Goal: Information Seeking & Learning: Learn about a topic

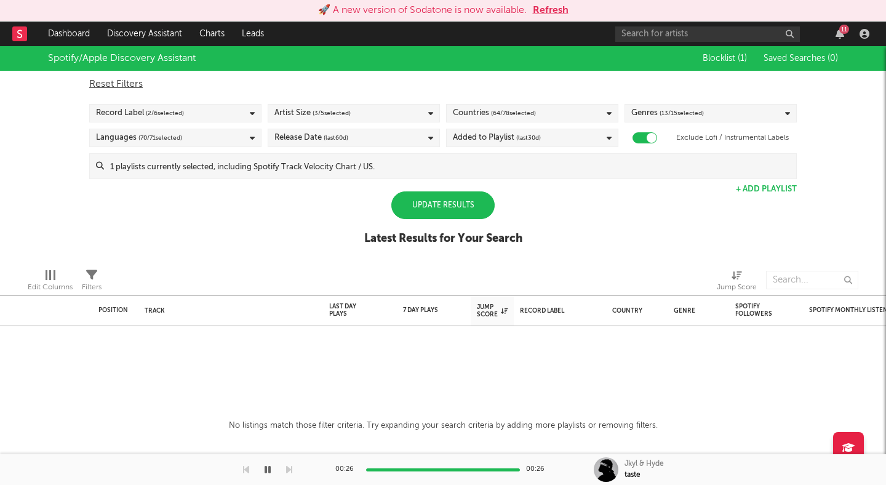
click at [247, 223] on div "Spotify/Apple Discovery Assistant Blocklist ( 1 ) Saved Searches ( 0 ) Reset Fi…" at bounding box center [443, 152] width 886 height 212
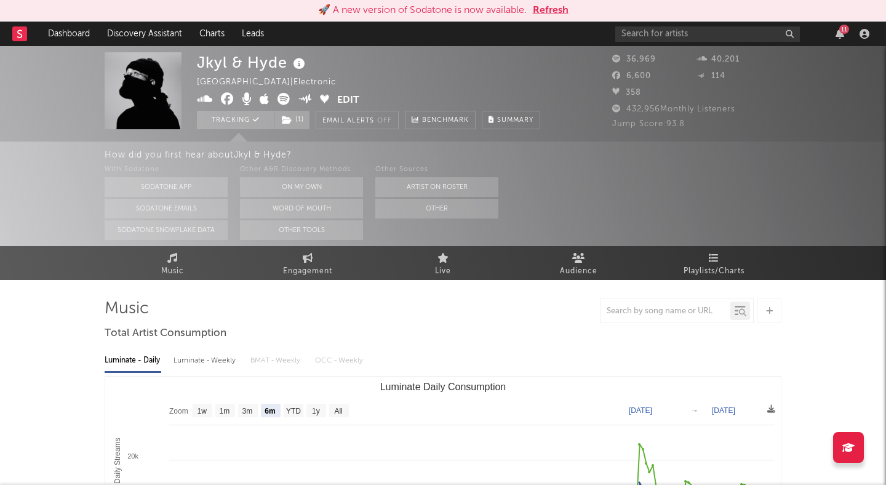
select select "6m"
click at [555, 8] on button "Refresh" at bounding box center [551, 10] width 36 height 15
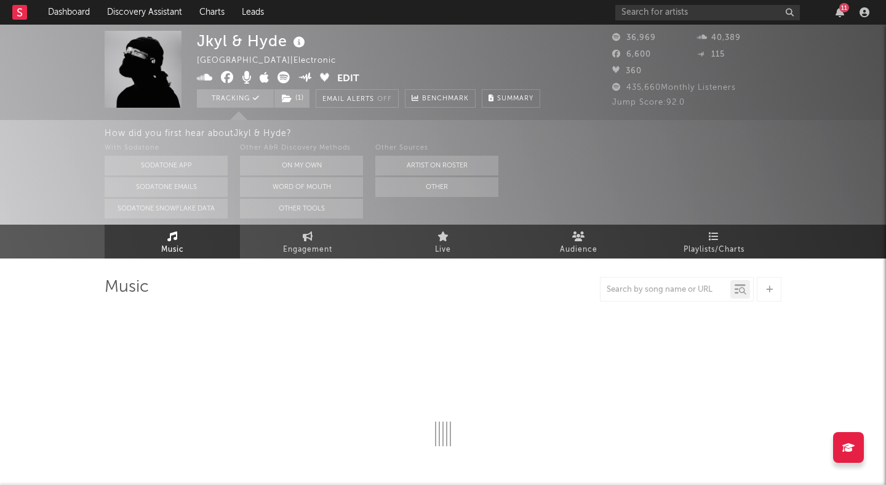
select select "6m"
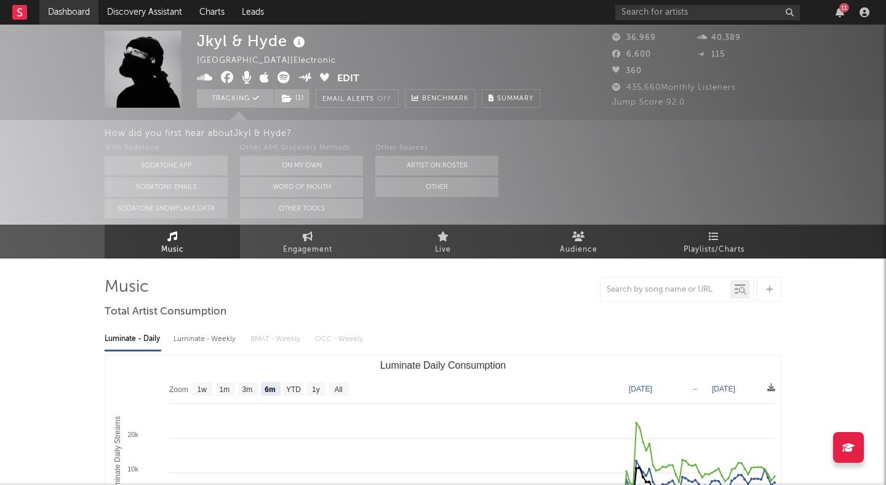
click at [66, 12] on link "Dashboard" at bounding box center [68, 12] width 59 height 25
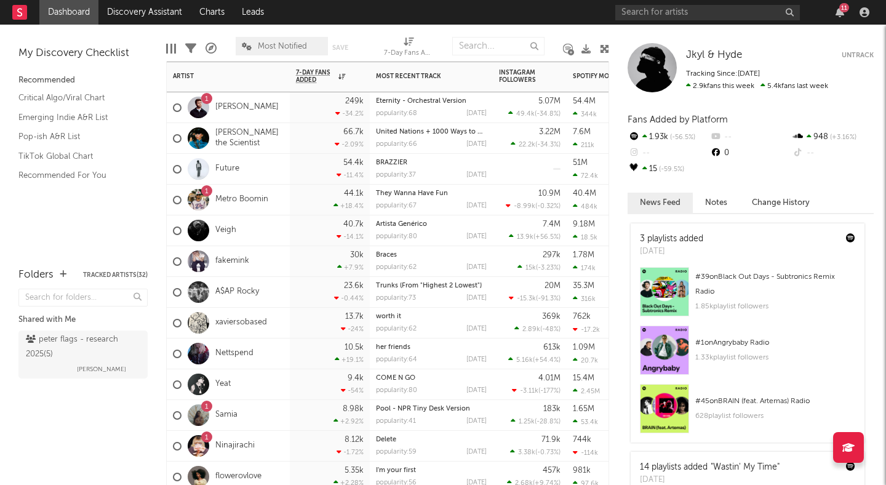
click at [261, 112] on div "1 Alex Warren" at bounding box center [228, 107] width 123 height 31
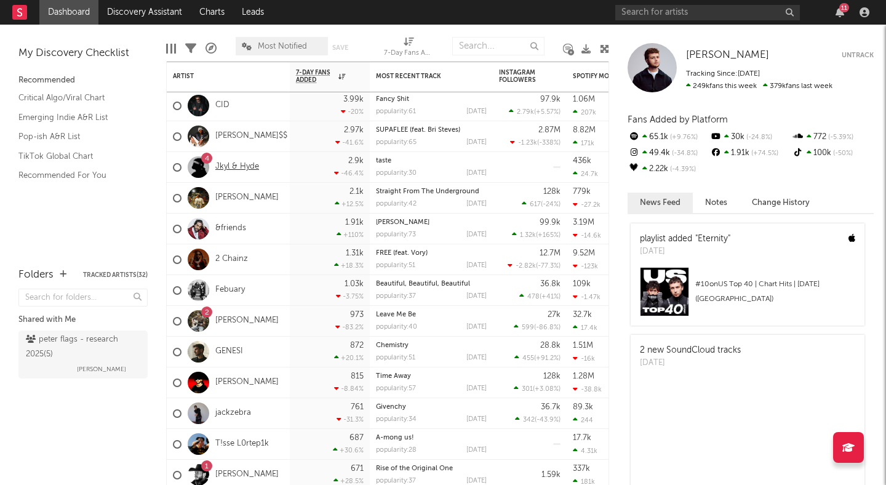
click at [233, 166] on link "Jkyl & Hyde" at bounding box center [237, 167] width 44 height 10
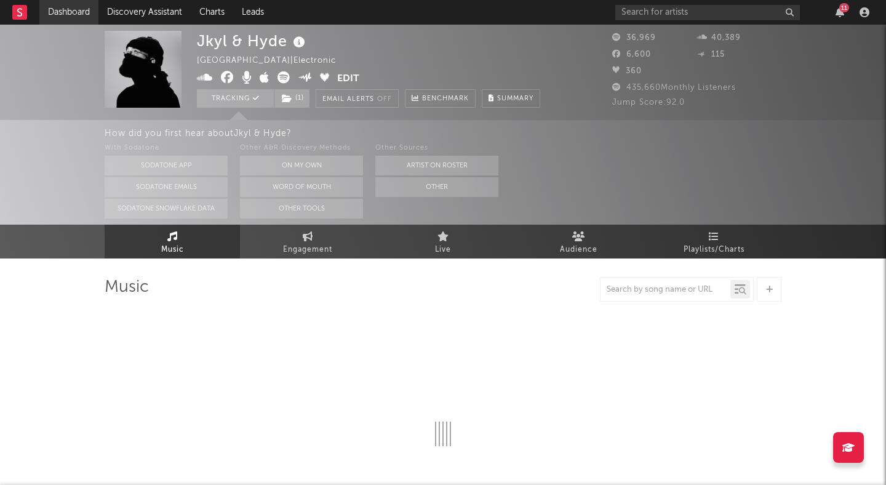
select select "6m"
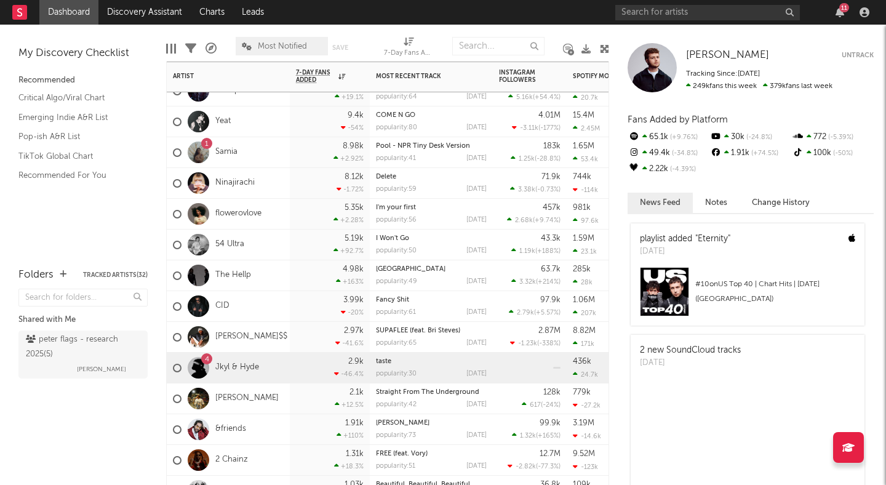
click at [284, 361] on div "4 Jkyl & Hyde" at bounding box center [228, 368] width 123 height 31
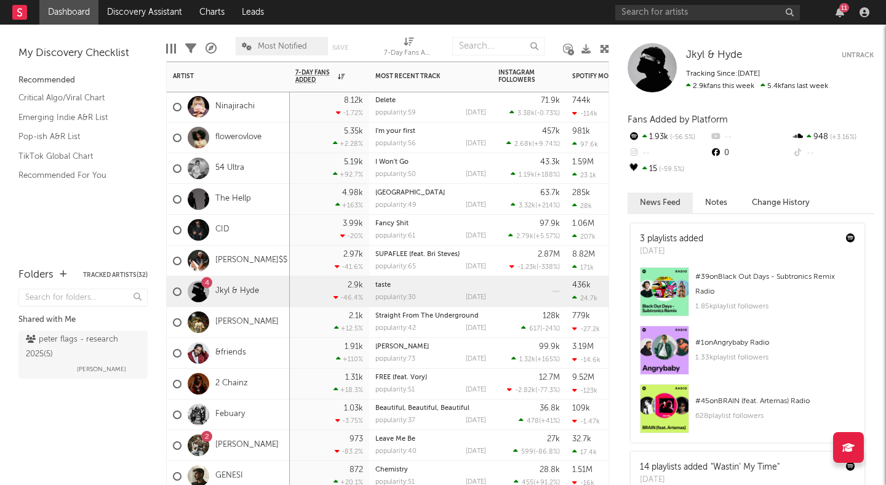
click at [841, 9] on div "11" at bounding box center [845, 7] width 10 height 9
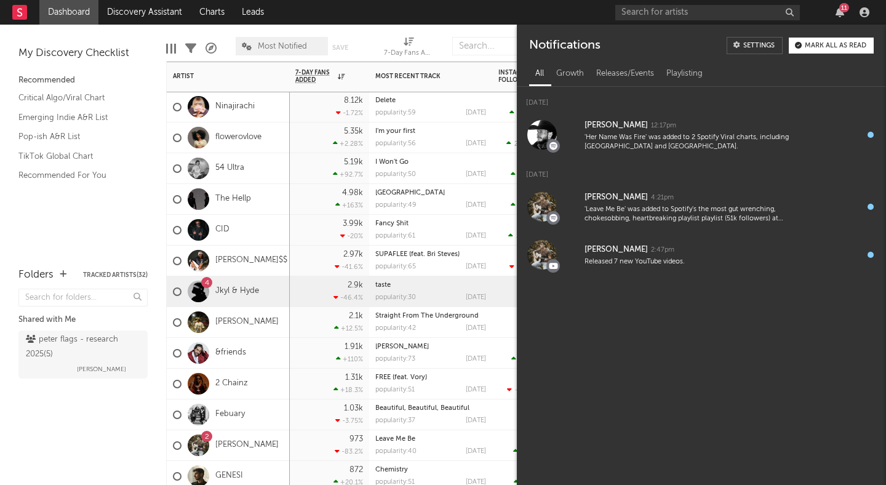
click at [843, 38] on button "Mark all as read" at bounding box center [831, 46] width 85 height 16
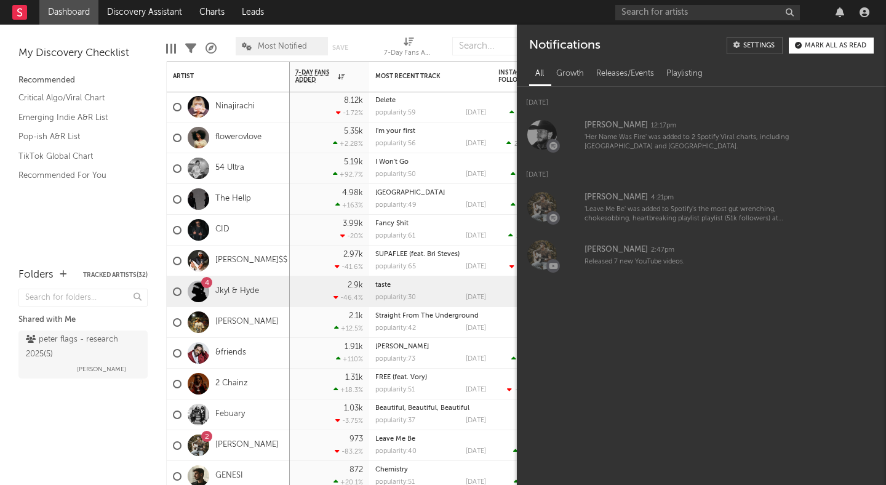
click at [423, 6] on nav "Dashboard Discovery Assistant Charts Leads" at bounding box center [443, 12] width 886 height 25
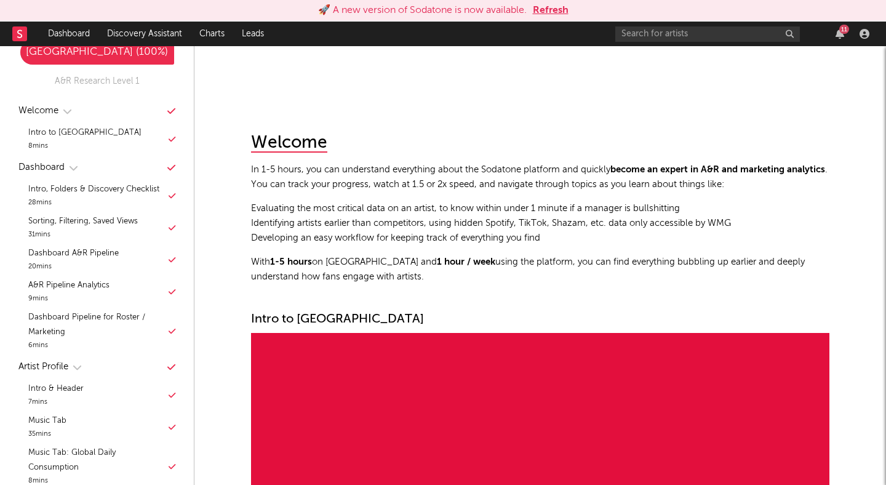
scroll to position [11635, 0]
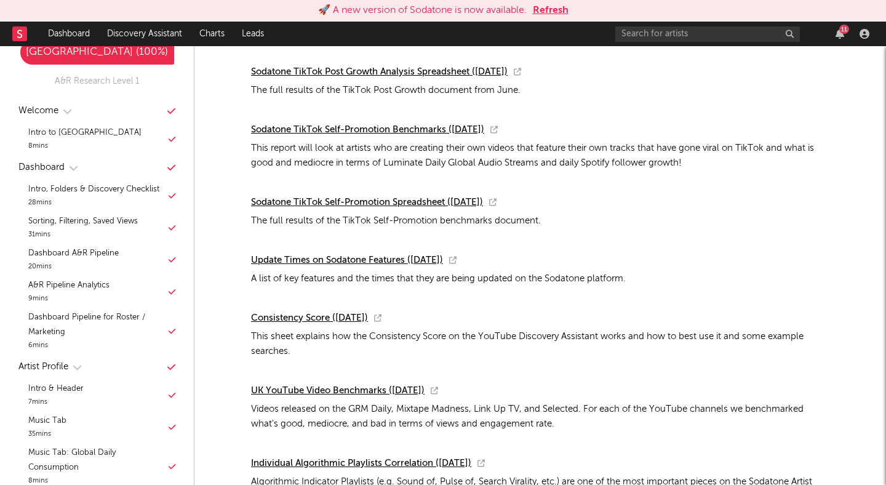
click at [538, 8] on button "Refresh" at bounding box center [551, 10] width 36 height 15
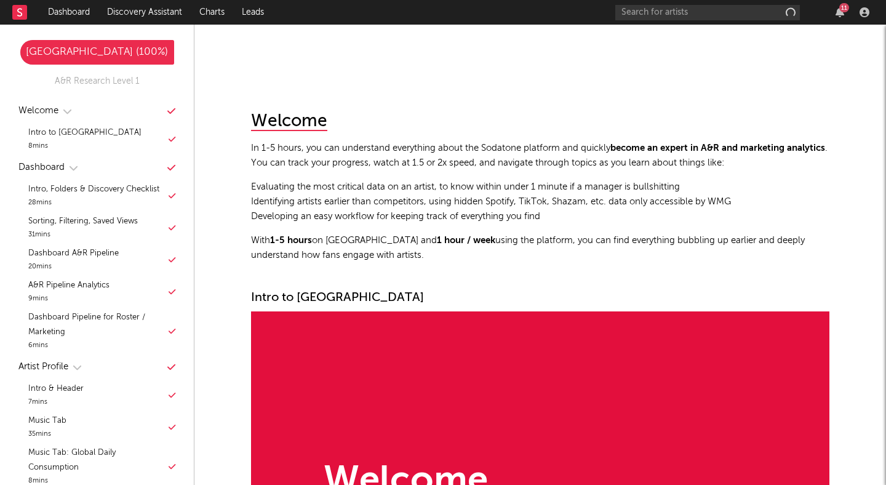
scroll to position [10370, 0]
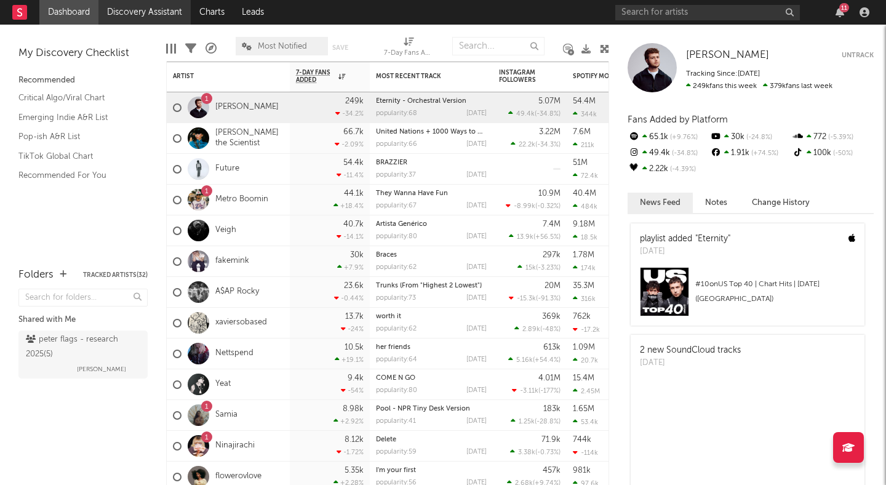
click at [137, 7] on link "Discovery Assistant" at bounding box center [144, 12] width 92 height 25
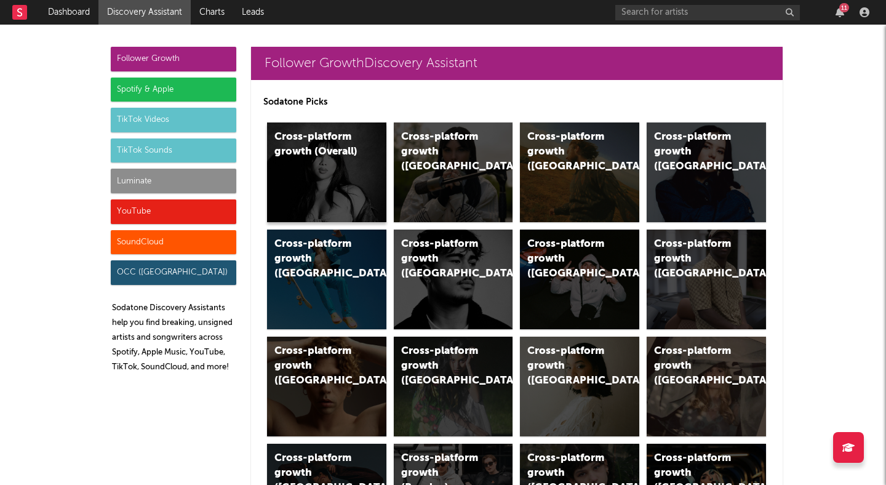
click at [342, 177] on div "Cross-platform growth (Overall)" at bounding box center [326, 172] width 119 height 100
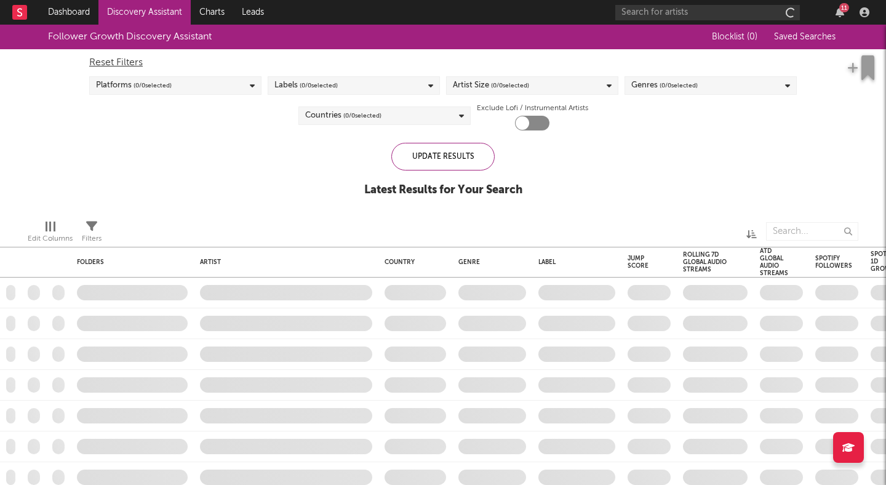
checkbox input "true"
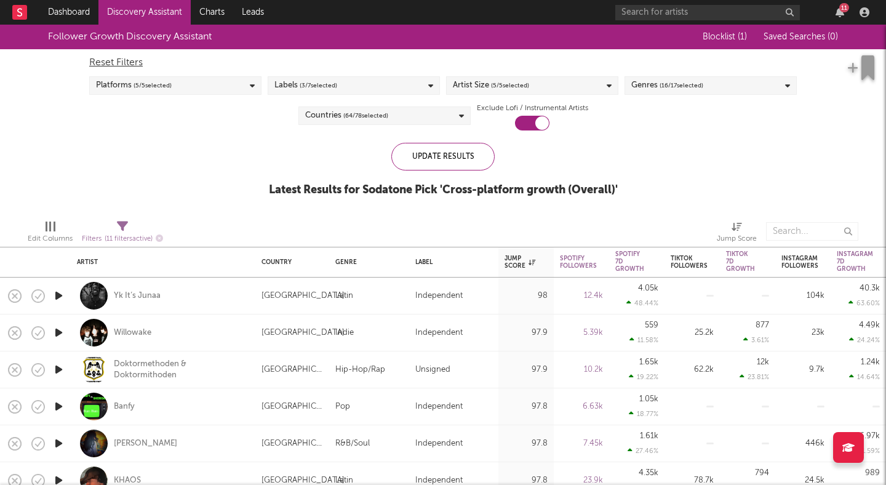
click at [121, 62] on div "Reset Filters" at bounding box center [443, 62] width 708 height 15
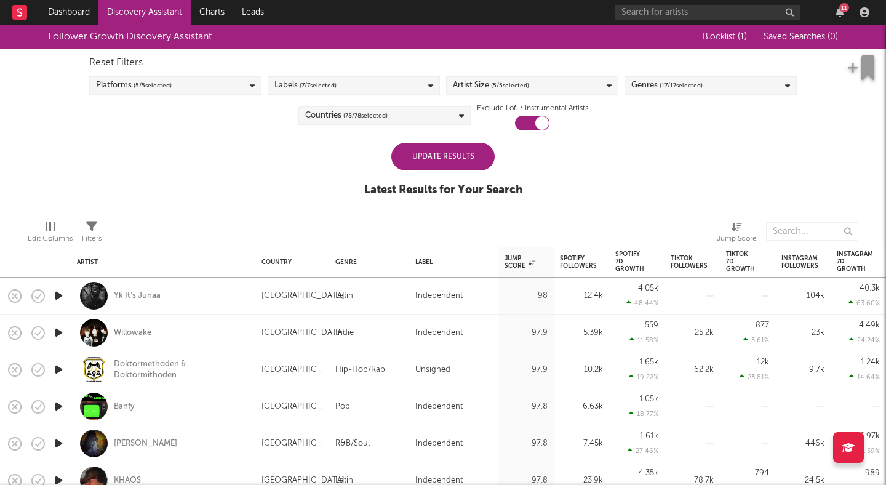
click at [414, 116] on div "Countries ( 78 / 78 selected)" at bounding box center [385, 115] width 172 height 18
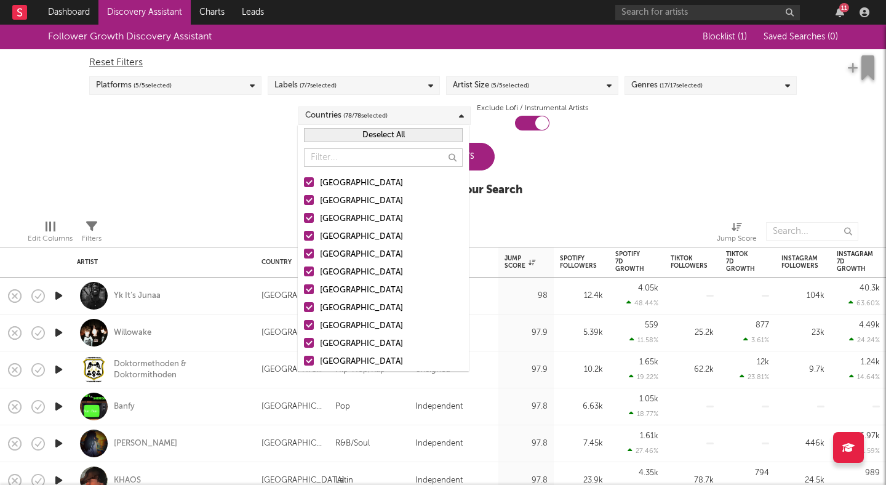
click at [306, 232] on div at bounding box center [309, 236] width 10 height 10
click at [304, 232] on input "United Kingdom" at bounding box center [304, 237] width 0 height 15
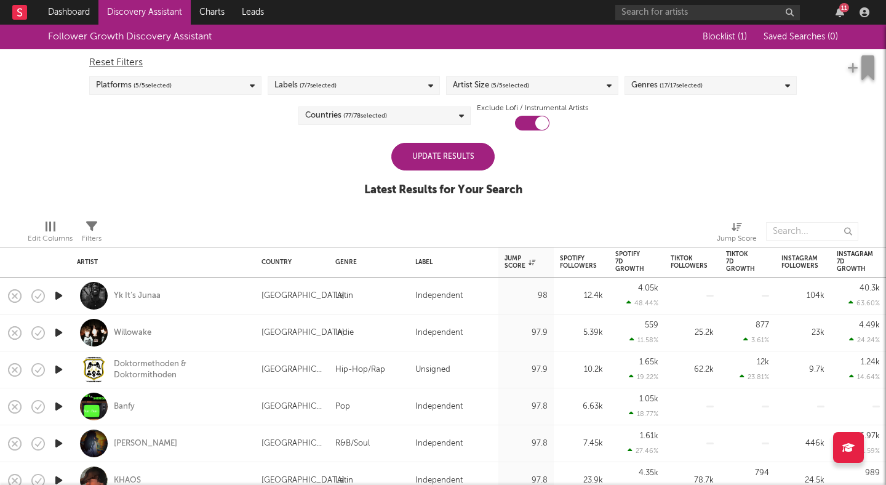
click at [230, 148] on div "Follower Growth Discovery Assistant Blocklist ( 1 ) Saved Searches ( 0 ) Reset …" at bounding box center [443, 117] width 886 height 185
click at [359, 119] on span "( 77 / 78 selected)" at bounding box center [365, 115] width 44 height 15
click at [241, 122] on div "Reset Filters Platforms ( 5 / 5 selected) Labels ( 7 / 7 selected) Artist Size …" at bounding box center [443, 89] width 720 height 81
click at [670, 12] on input "text" at bounding box center [708, 12] width 185 height 15
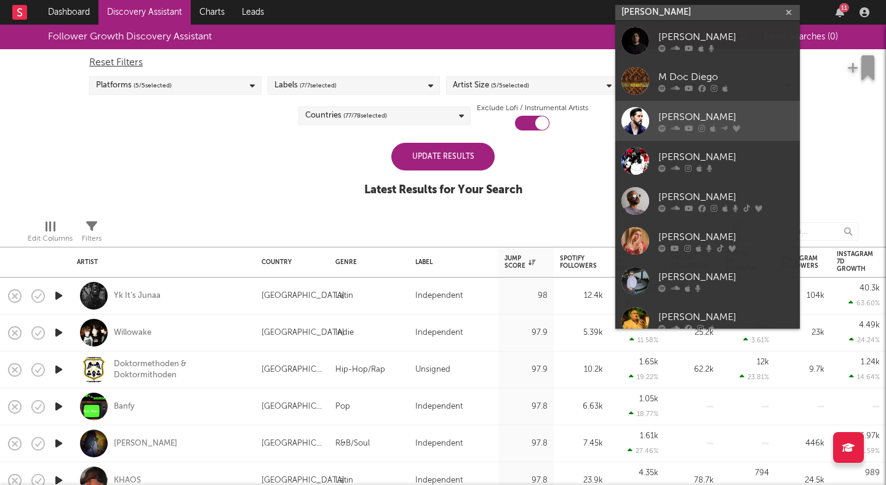
type input "diego m"
click at [710, 115] on div "Diego Mitre" at bounding box center [726, 117] width 135 height 15
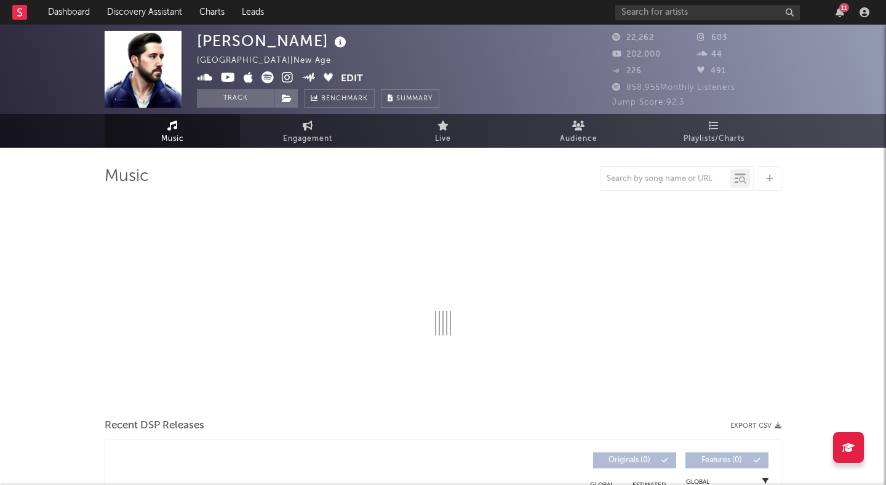
select select "6m"
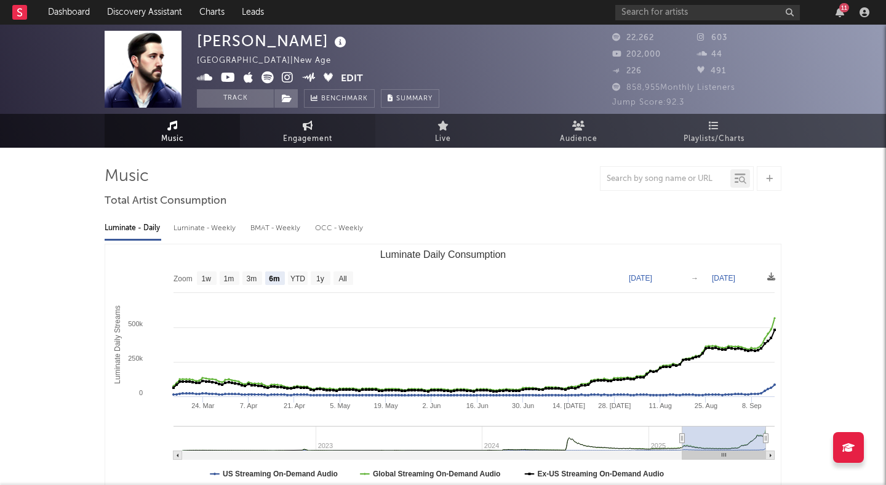
click at [295, 134] on span "Engagement" at bounding box center [307, 139] width 49 height 15
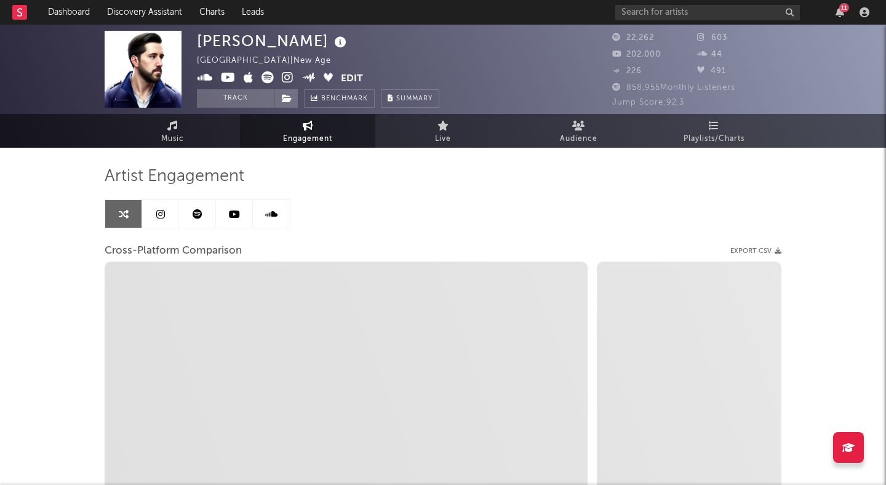
select select "1w"
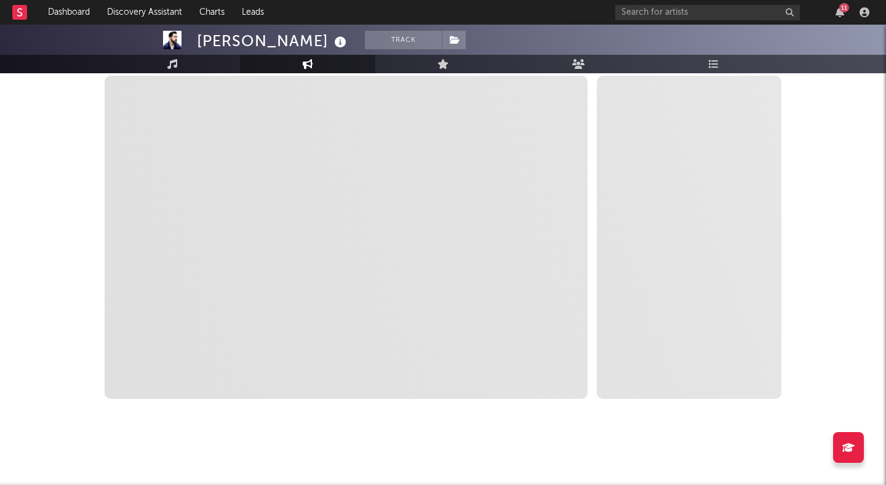
select select "1m"
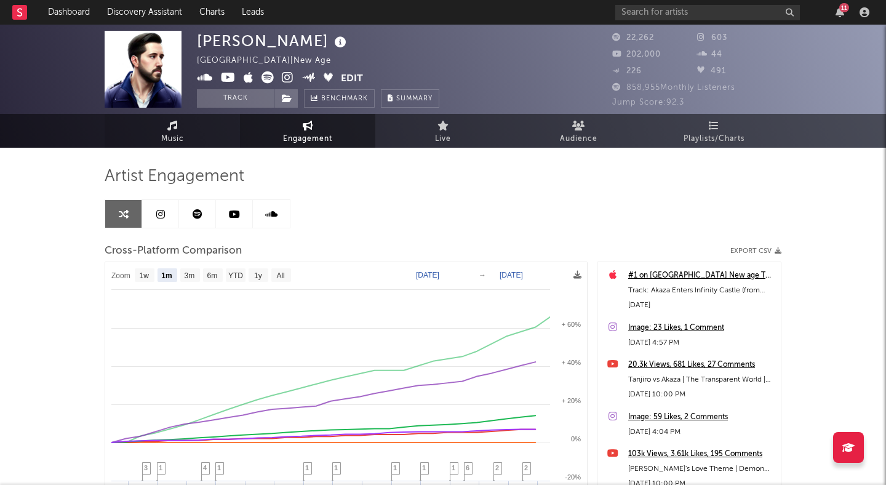
click at [171, 127] on icon at bounding box center [172, 126] width 10 height 10
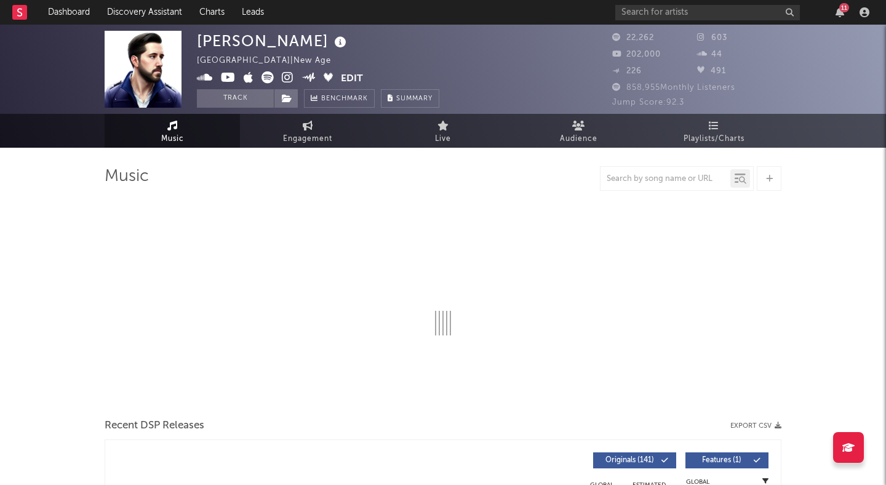
select select "6m"
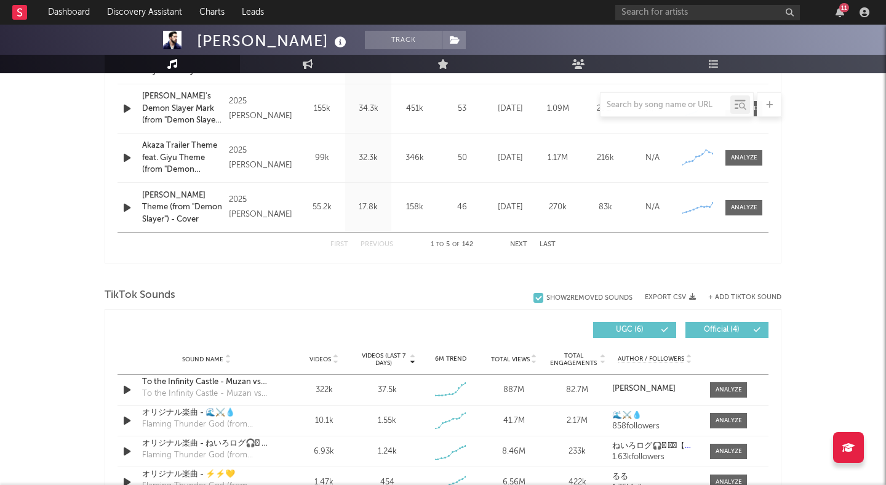
scroll to position [727, 0]
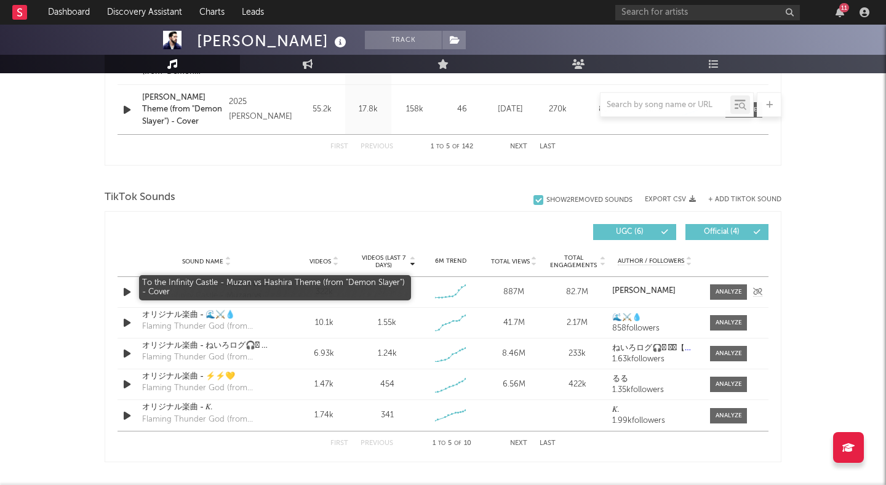
click at [201, 283] on div "To the Infinity Castle - Muzan vs Hashira Theme (from "Demon Slayer") - Cover" at bounding box center [206, 284] width 129 height 12
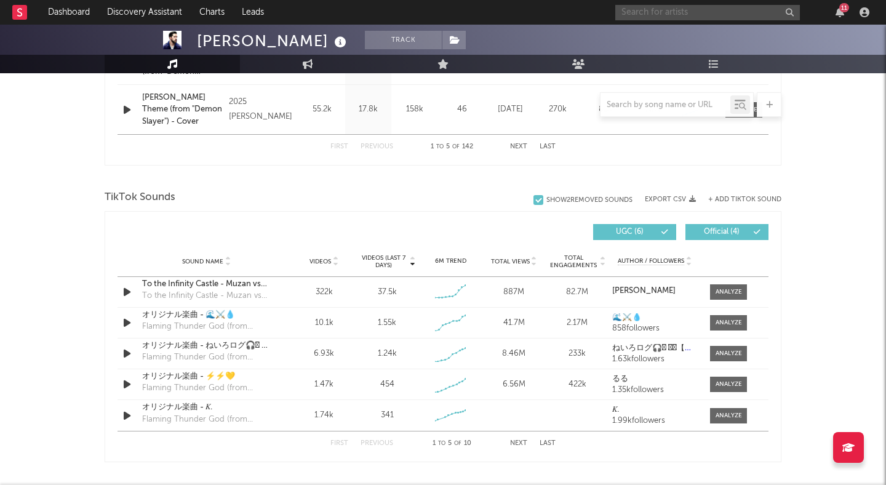
click at [683, 20] on input "text" at bounding box center [708, 12] width 185 height 15
click at [633, 10] on input "isaac pet" at bounding box center [708, 12] width 185 height 15
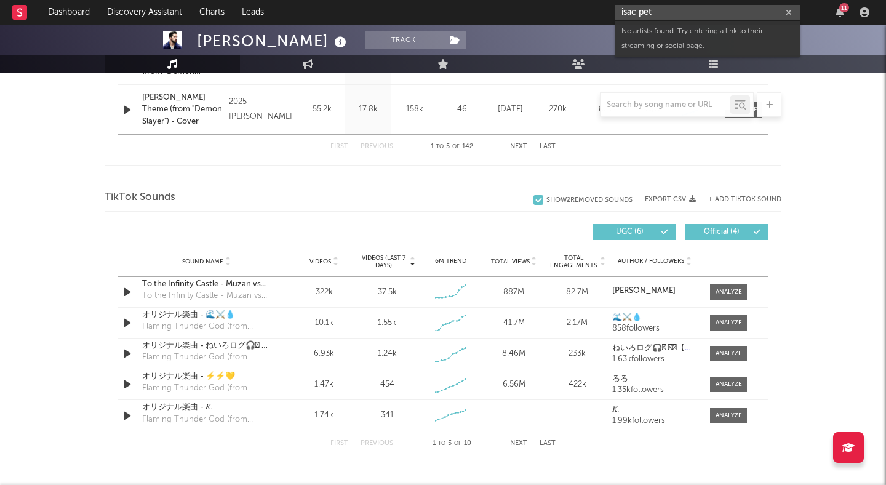
click at [674, 12] on input "isac pet" at bounding box center [708, 12] width 185 height 15
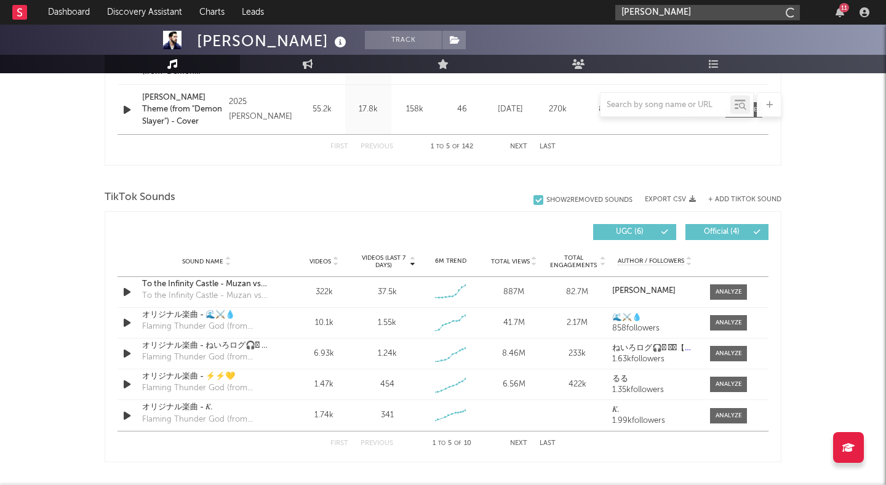
type input "isaac peterson"
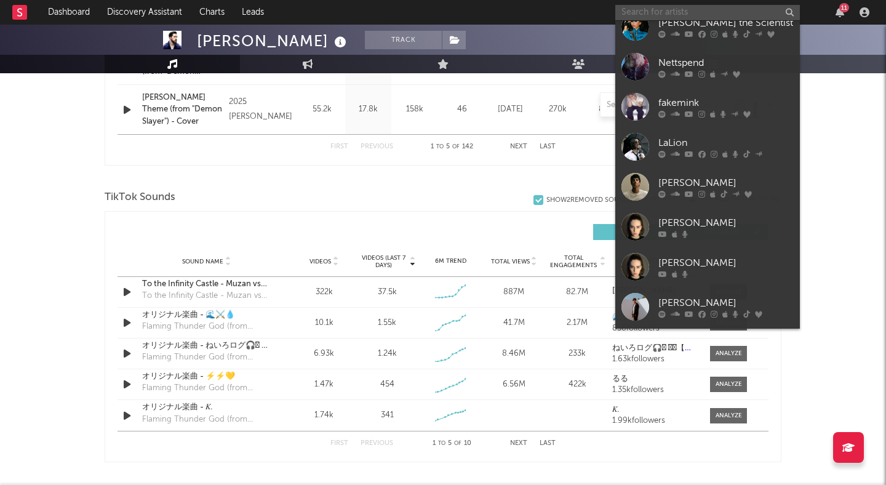
scroll to position [365, 0]
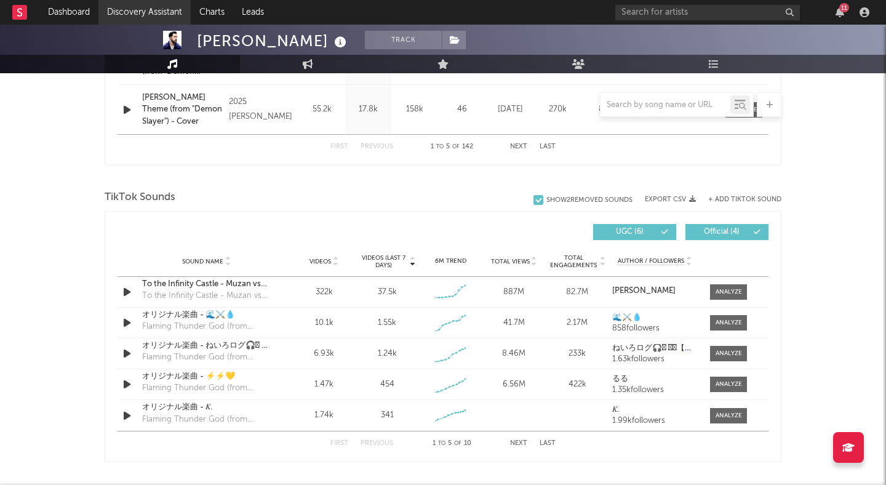
click at [147, 8] on link "Discovery Assistant" at bounding box center [144, 12] width 92 height 25
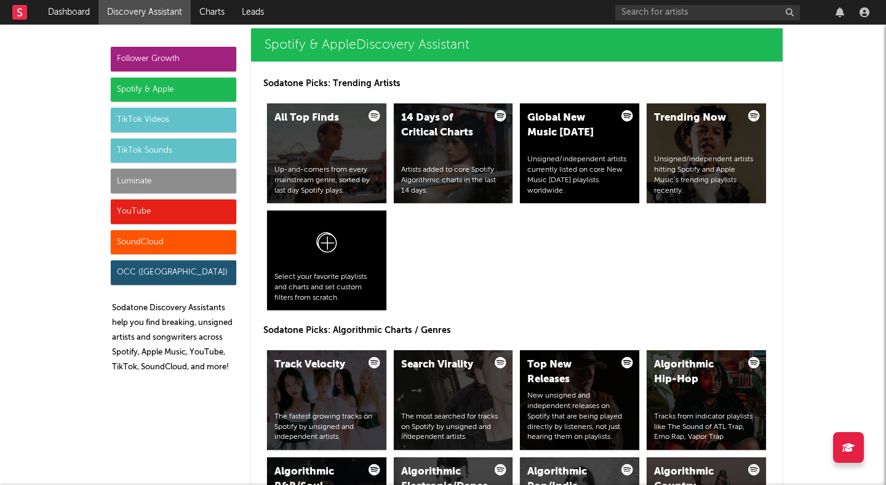
scroll to position [1256, 0]
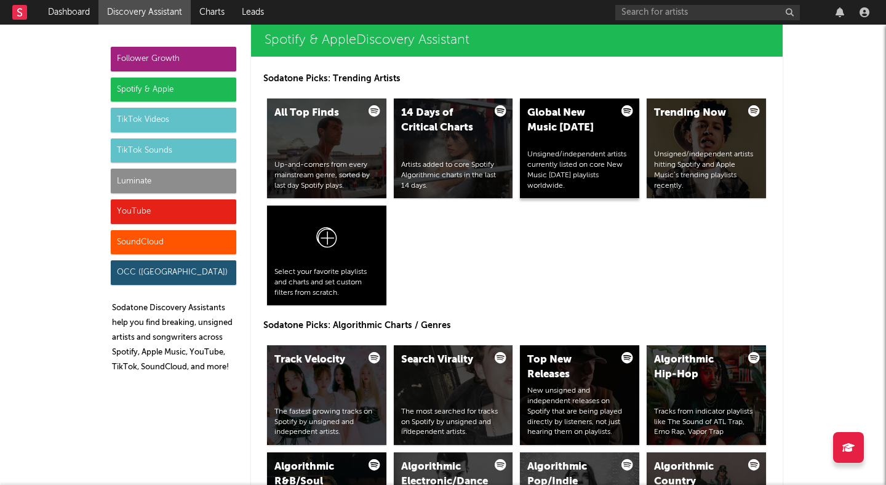
click at [540, 121] on div "Global New Music Friday" at bounding box center [570, 121] width 84 height 30
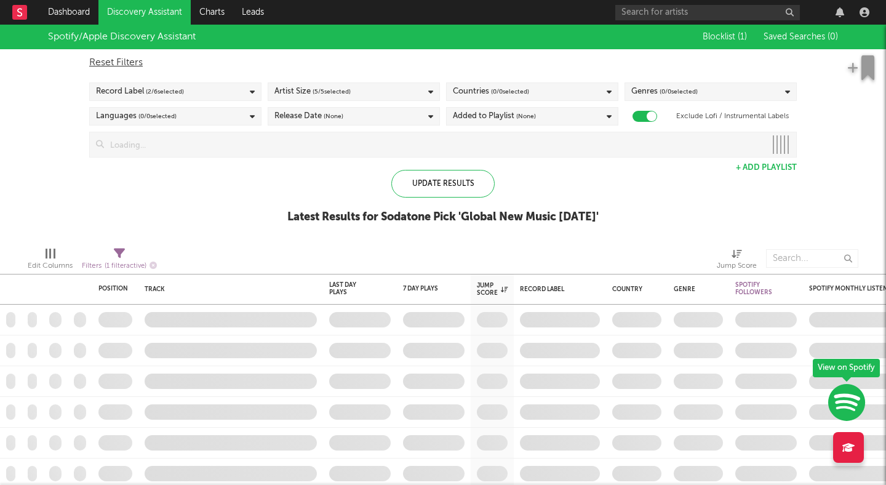
checkbox input "true"
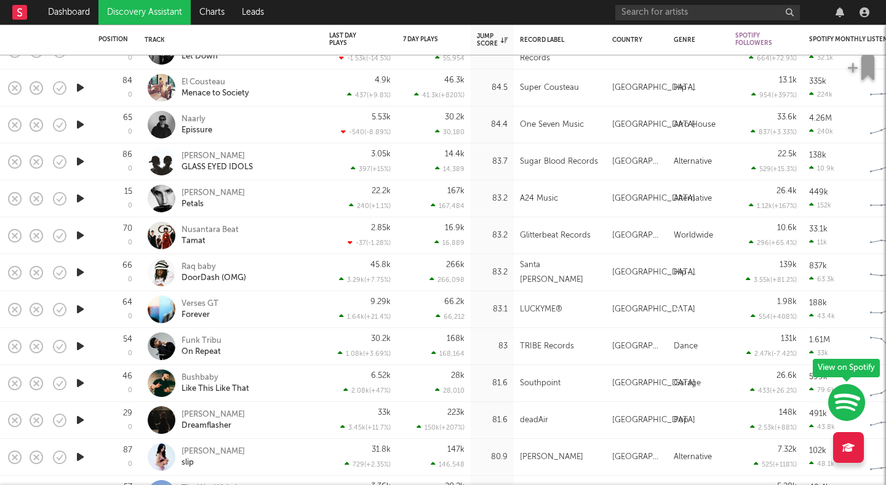
click at [82, 270] on icon "button" at bounding box center [80, 272] width 13 height 15
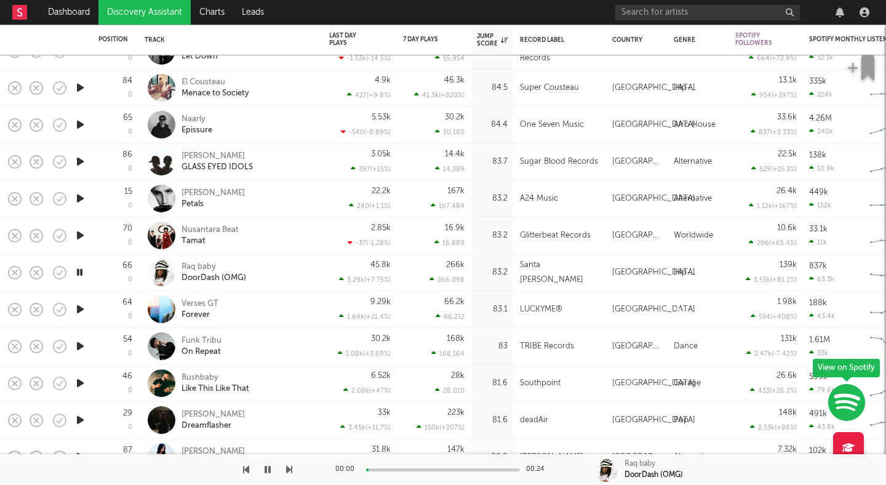
click at [82, 270] on icon "button" at bounding box center [80, 272] width 12 height 15
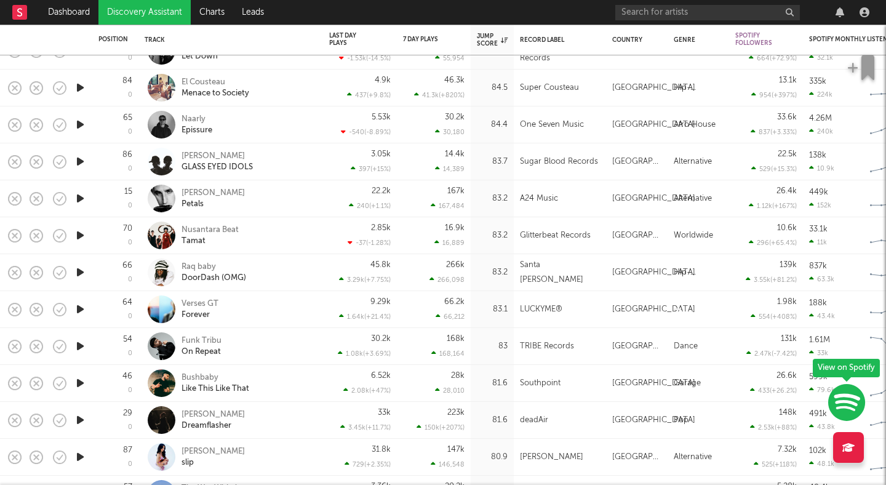
click at [80, 307] on icon "button" at bounding box center [80, 309] width 13 height 15
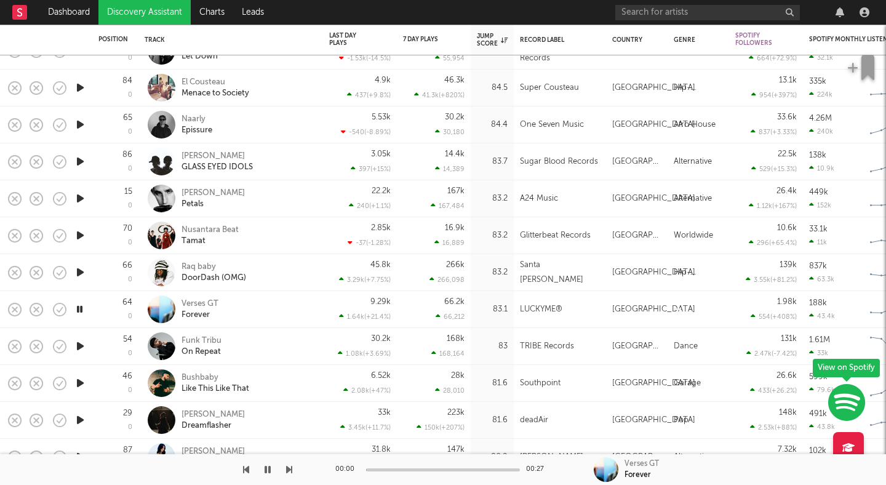
click at [80, 307] on icon "button" at bounding box center [80, 309] width 12 height 15
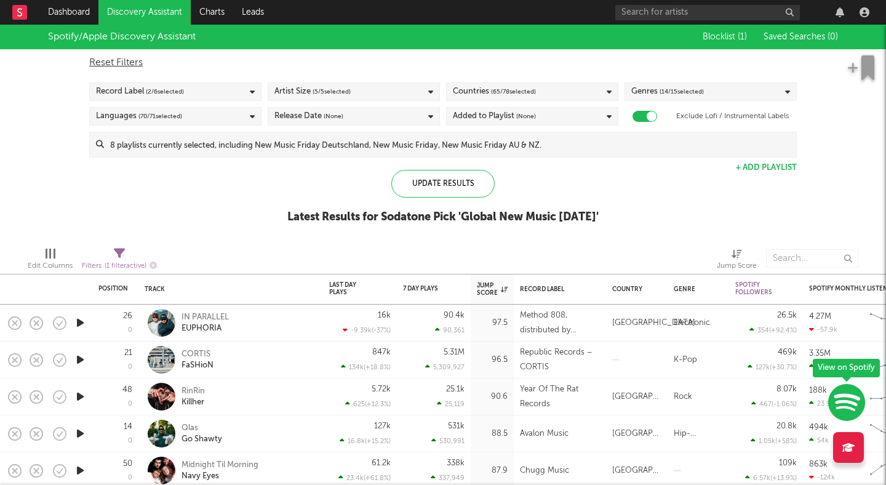
click at [478, 90] on div "Countries ( 65 / 78 selected)" at bounding box center [494, 91] width 83 height 15
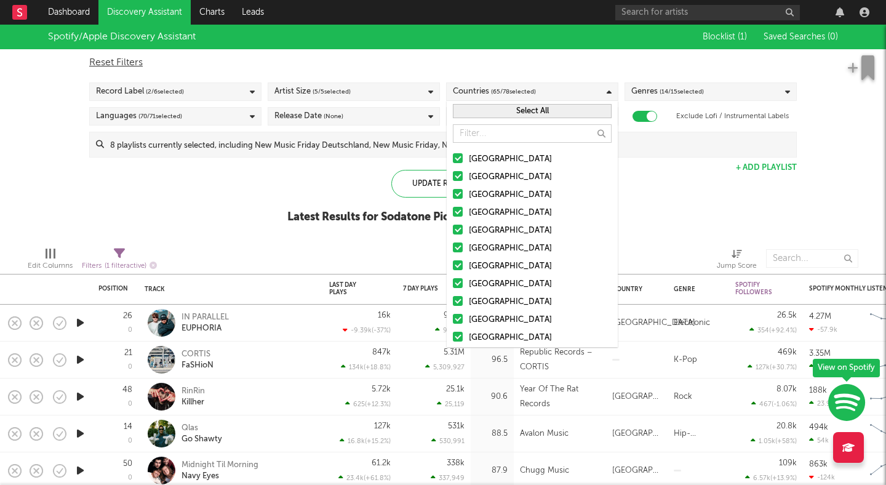
click at [456, 212] on div at bounding box center [458, 212] width 10 height 10
click at [453, 212] on input "United Kingdom" at bounding box center [453, 213] width 0 height 15
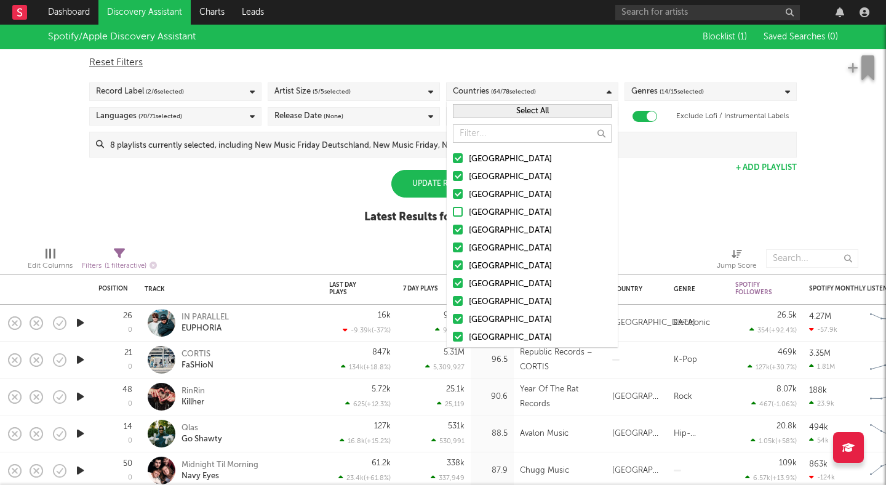
click at [335, 190] on div "Spotify/Apple Discovery Assistant Blocklist ( 1 ) Saved Searches ( 0 ) Reset Fi…" at bounding box center [443, 131] width 886 height 212
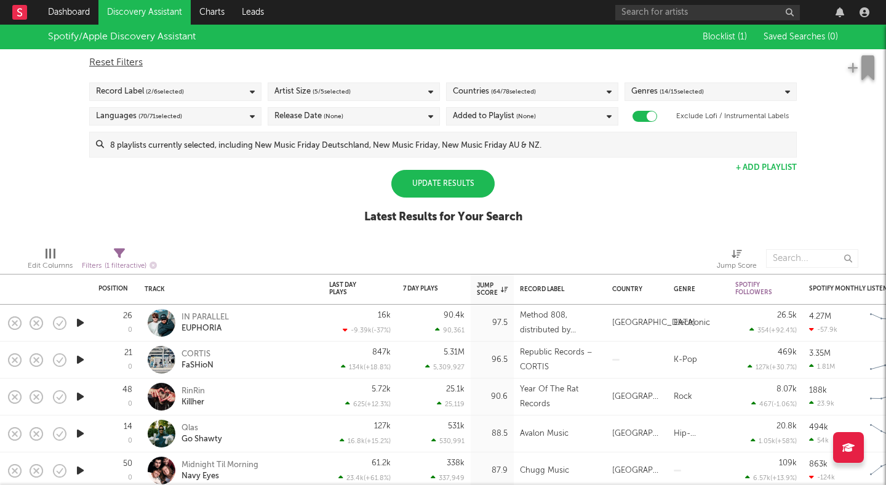
click at [444, 175] on div "Update Results" at bounding box center [443, 184] width 103 height 28
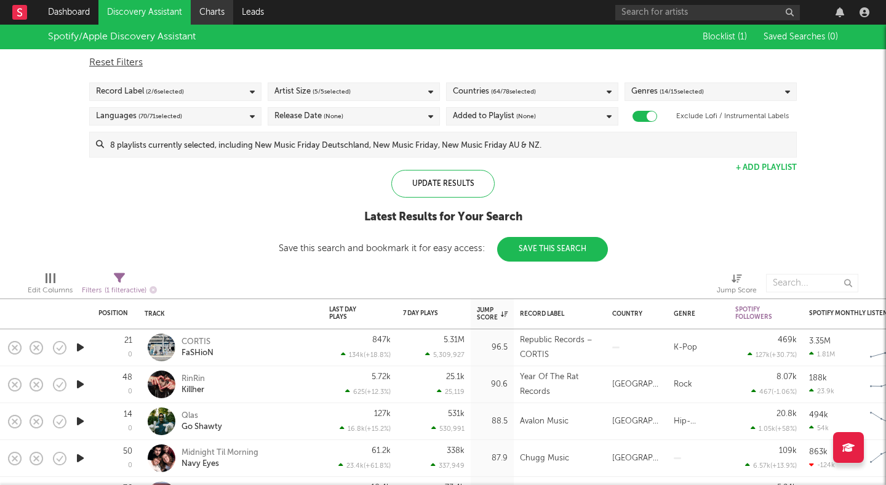
click at [210, 13] on link "Charts" at bounding box center [212, 12] width 42 height 25
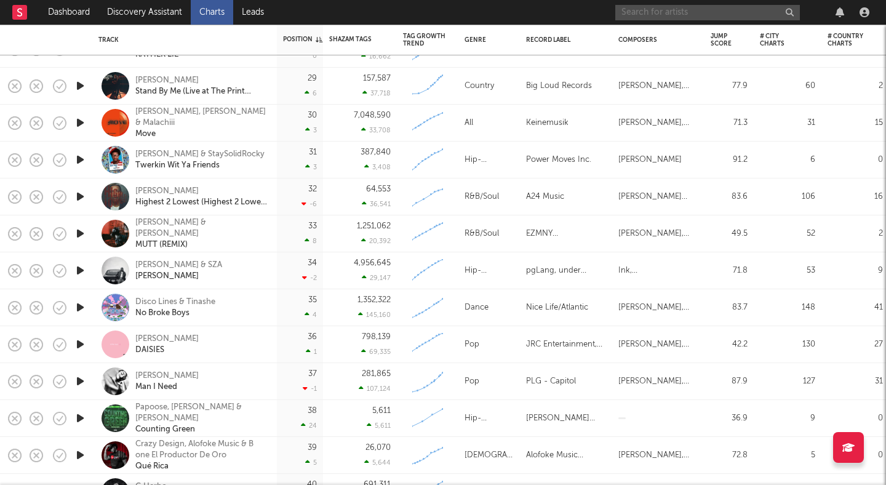
click at [643, 15] on input "text" at bounding box center [708, 12] width 185 height 15
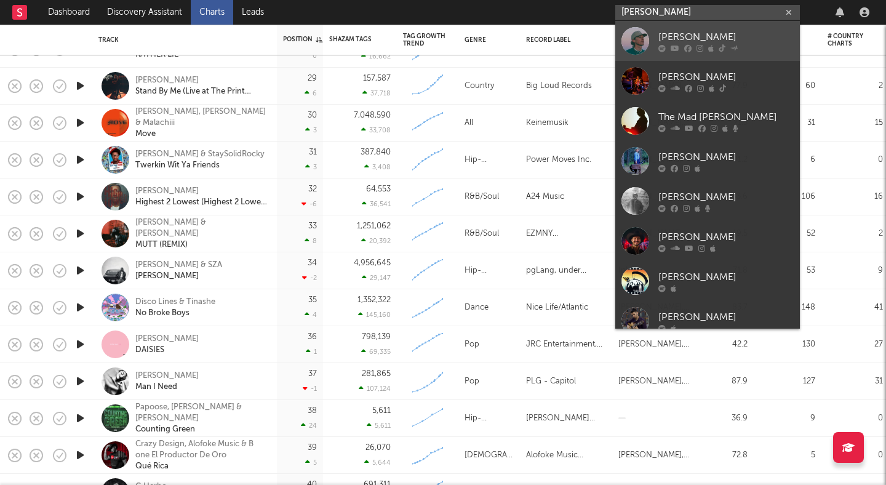
type input "dalton m"
click at [691, 33] on div "Dalton Mauldin" at bounding box center [726, 37] width 135 height 15
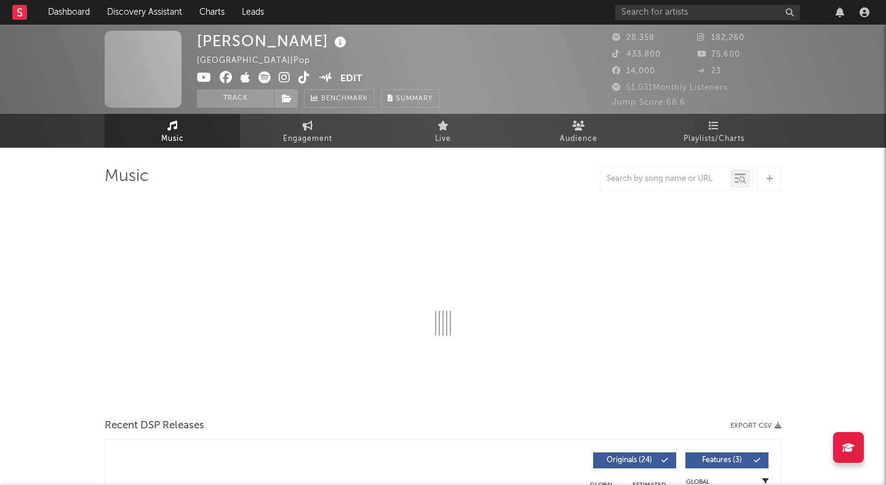
select select "6m"
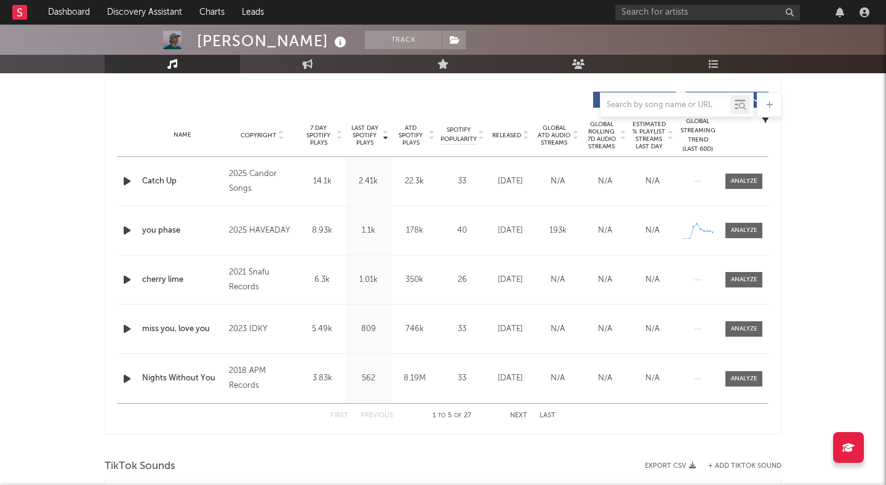
scroll to position [457, 0]
click at [123, 181] on icon "button" at bounding box center [127, 181] width 13 height 15
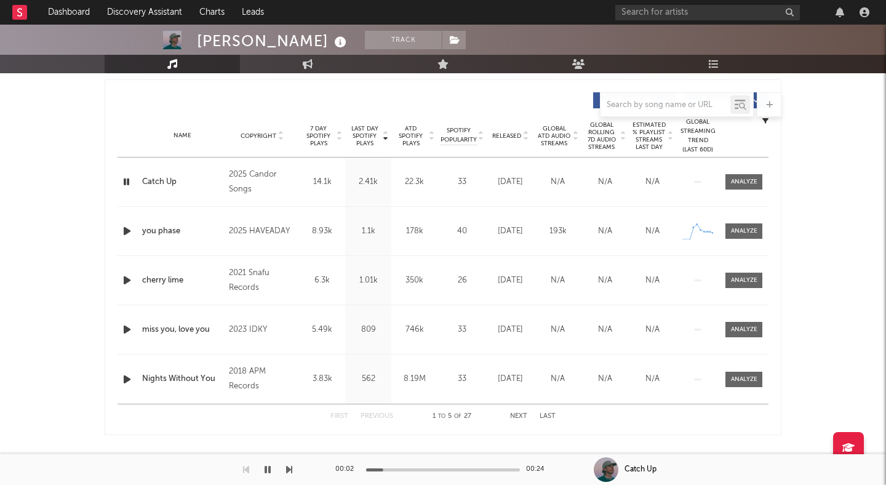
click at [124, 181] on icon "button" at bounding box center [127, 181] width 12 height 15
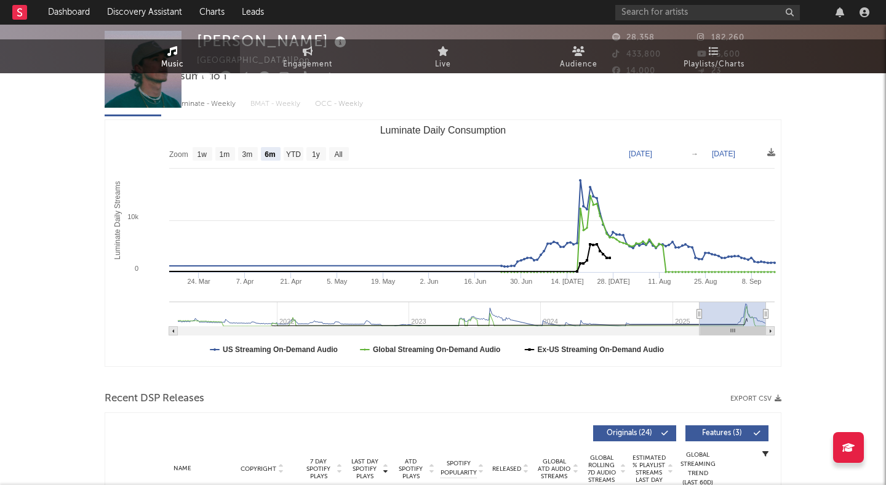
scroll to position [0, 0]
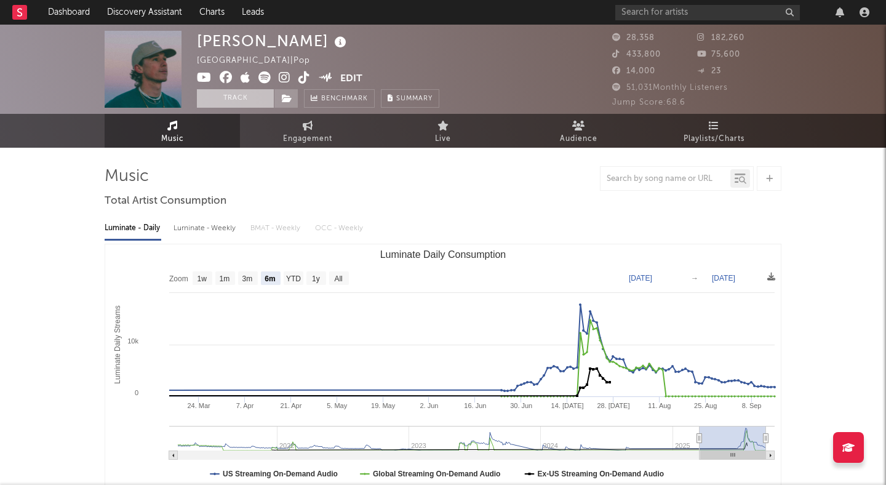
click at [256, 105] on button "Track" at bounding box center [235, 98] width 77 height 18
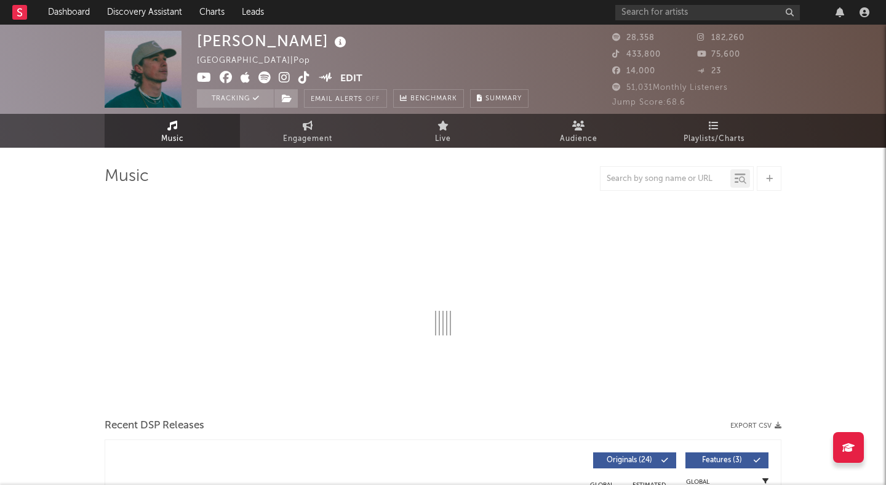
select select "6m"
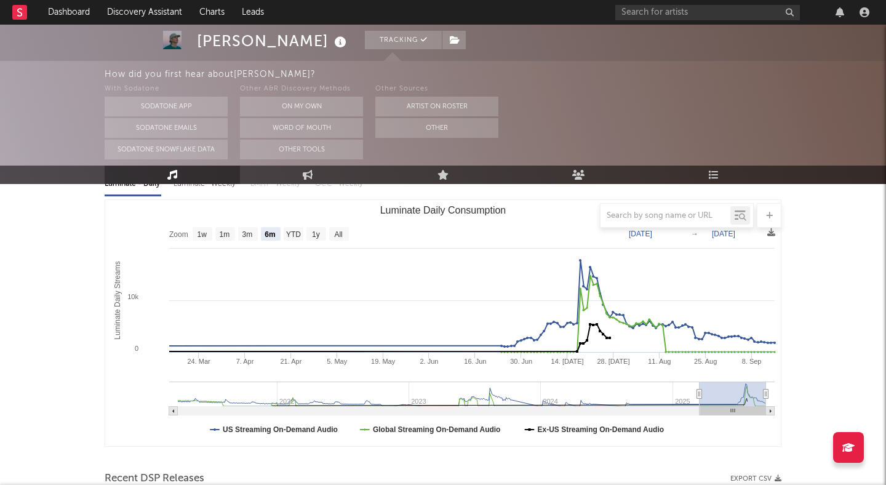
scroll to position [155, 0]
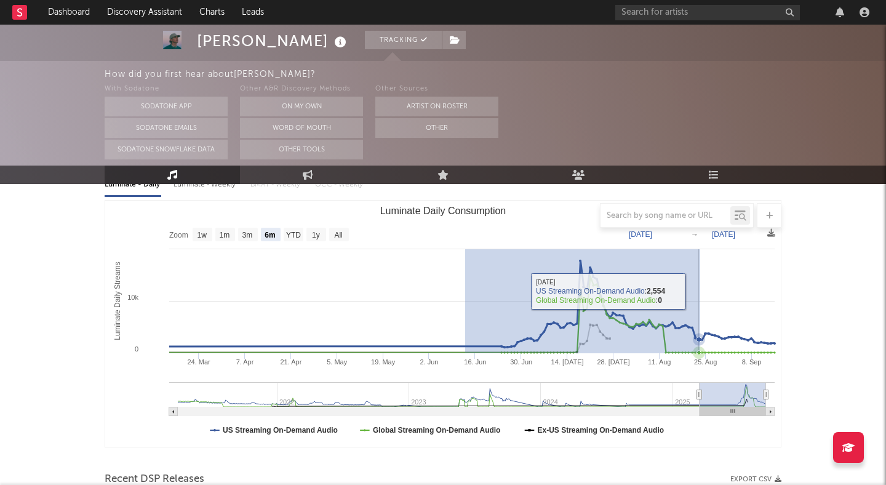
drag, startPoint x: 465, startPoint y: 294, endPoint x: 701, endPoint y: 291, distance: 235.2
click at [701, 291] on rect "Luminate Daily Consumption" at bounding box center [443, 324] width 676 height 246
type input "[DATE]"
type input "2025-08-23"
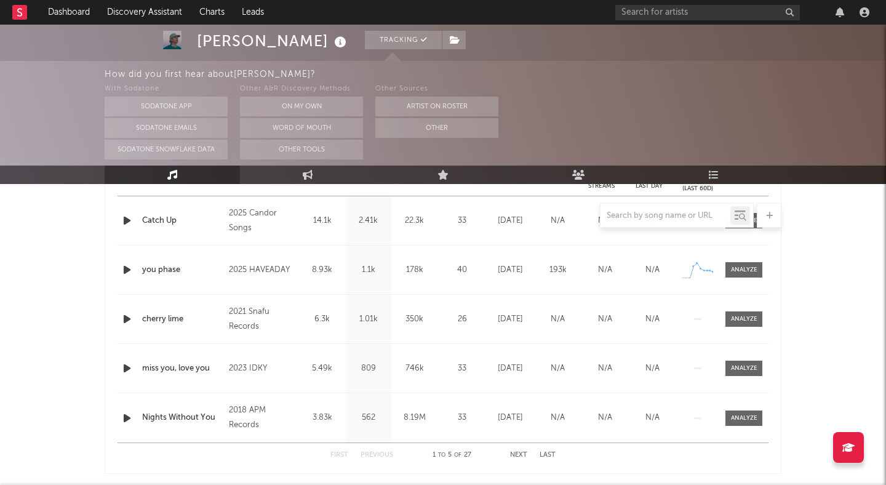
scroll to position [419, 0]
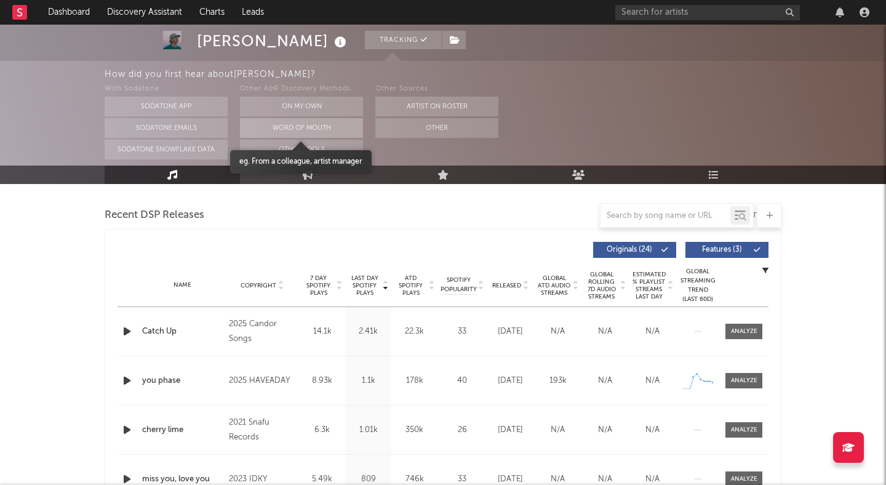
click at [294, 125] on button "Word Of Mouth" at bounding box center [301, 128] width 123 height 20
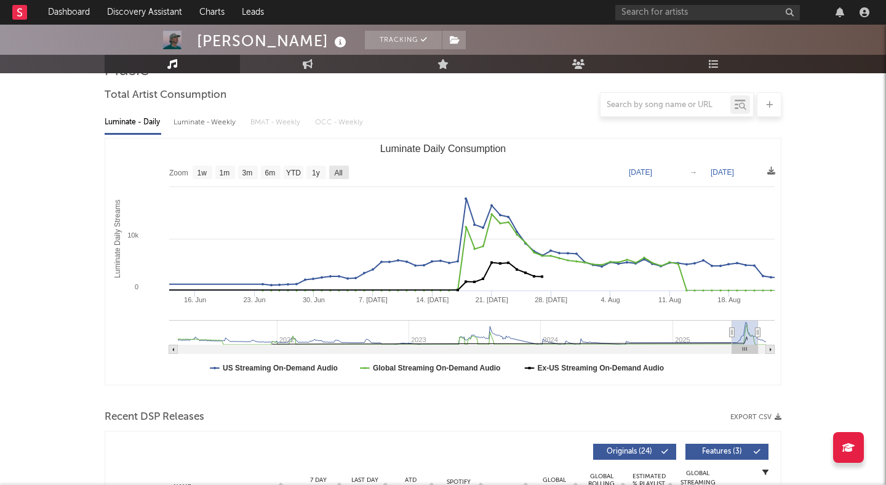
scroll to position [108, 0]
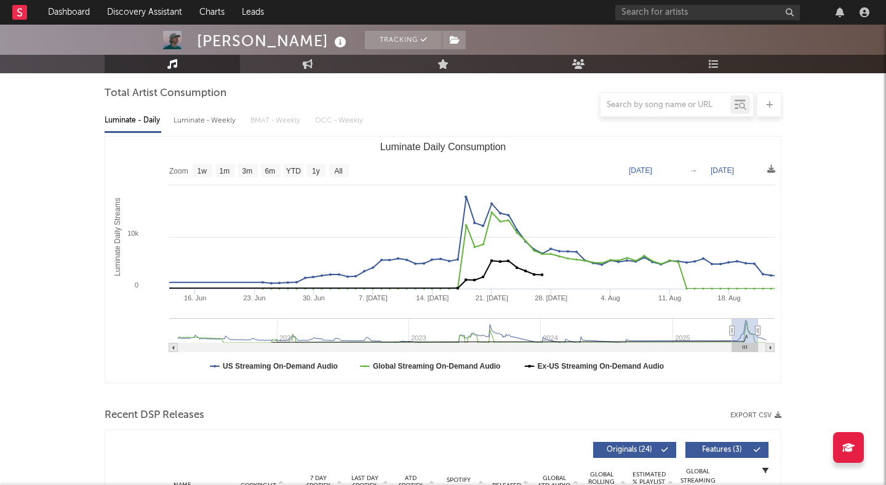
type input "2025-06-11"
type input "2025-08-21"
type input "2025-05-08"
type input "2025-07-18"
type input "2025-03-02"
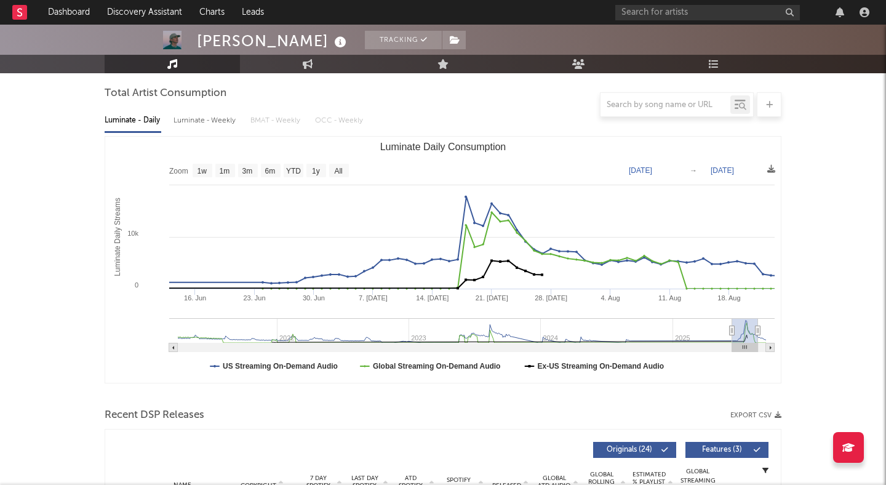
type input "2025-05-13"
type input "2025-02-15"
type input "2025-04-28"
type input "2025-01-22"
type input "2025-04-04"
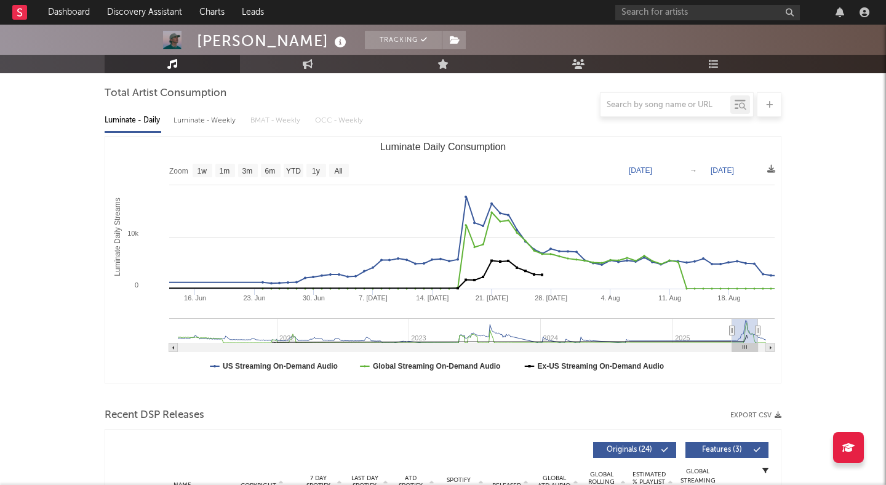
type input "2025-01-06"
type input "2025-03-19"
type input "2024-12-27"
type input "2025-03-09"
type input "2024-12-18"
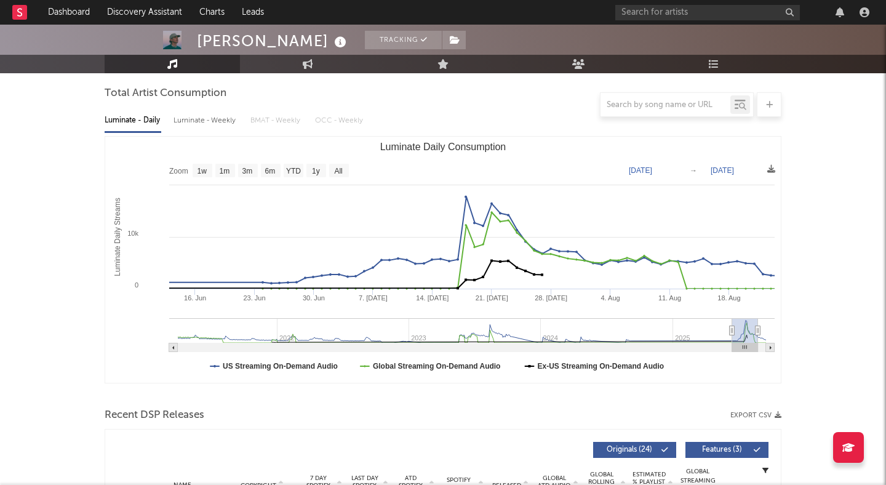
type input "2025-02-28"
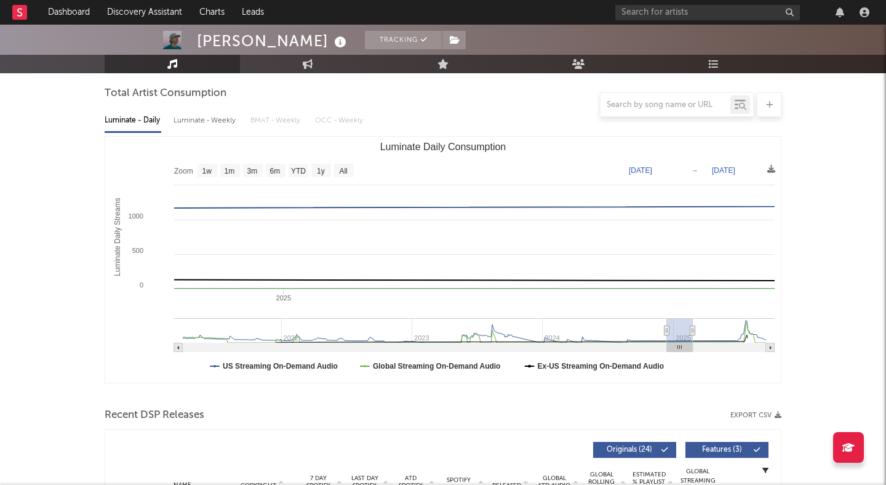
type input "2024-12-08"
type input "2025-02-18"
type input "2024-12-10"
type input "2025-02-20"
type input "2024-12-12"
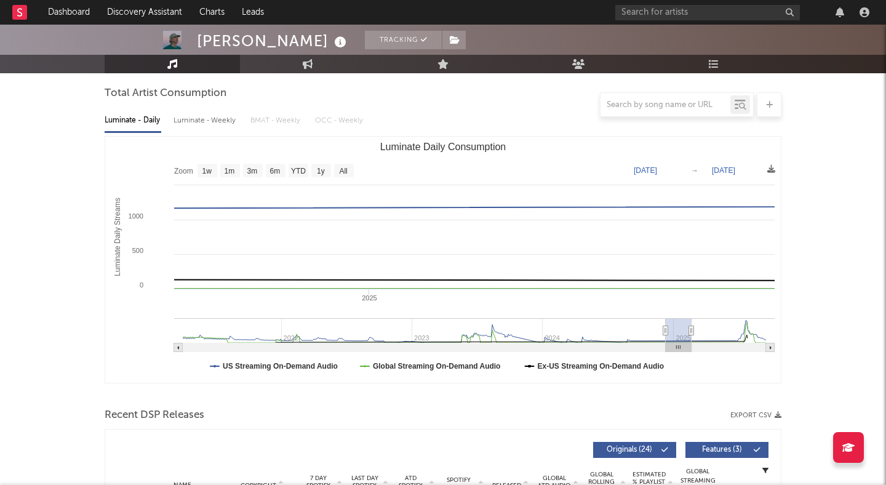
type input "2025-02-22"
type input "2024-12-13"
type input "2025-02-23"
type input "2024-12-15"
type input "2025-02-25"
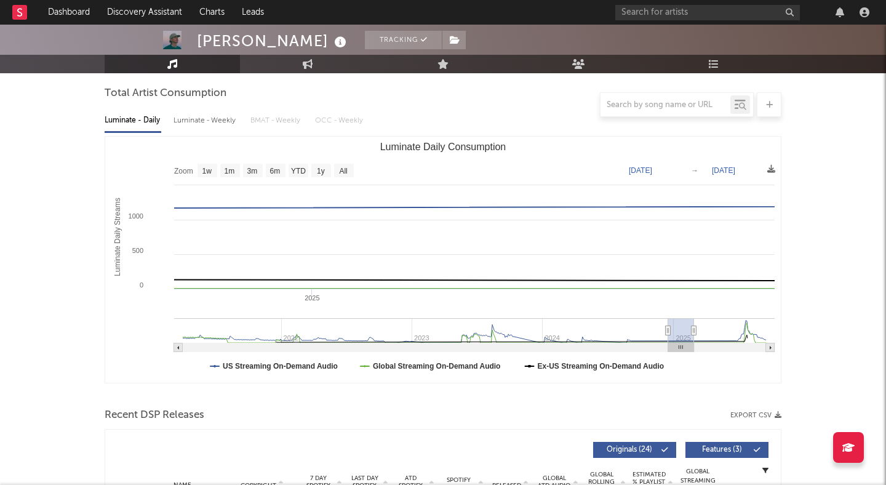
type input "2024-12-17"
type input "2025-02-27"
type input "2024-12-18"
type input "2025-02-28"
type input "2024-12-20"
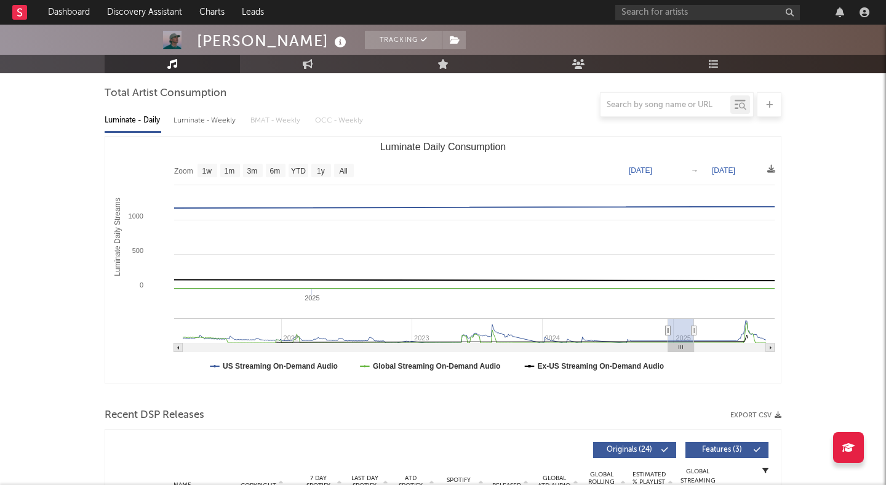
type input "2025-03-02"
type input "2024-12-24"
type input "2025-03-06"
type input "2025-01-08"
type input "2025-03-21"
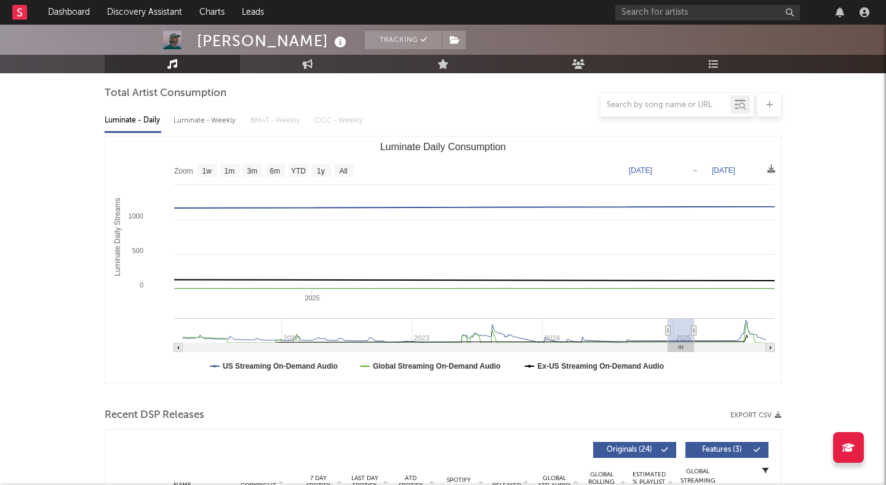
type input "2025-01-17"
type input "2025-03-30"
type input "2025-02-08"
type input "2025-04-21"
type input "2025-04-06"
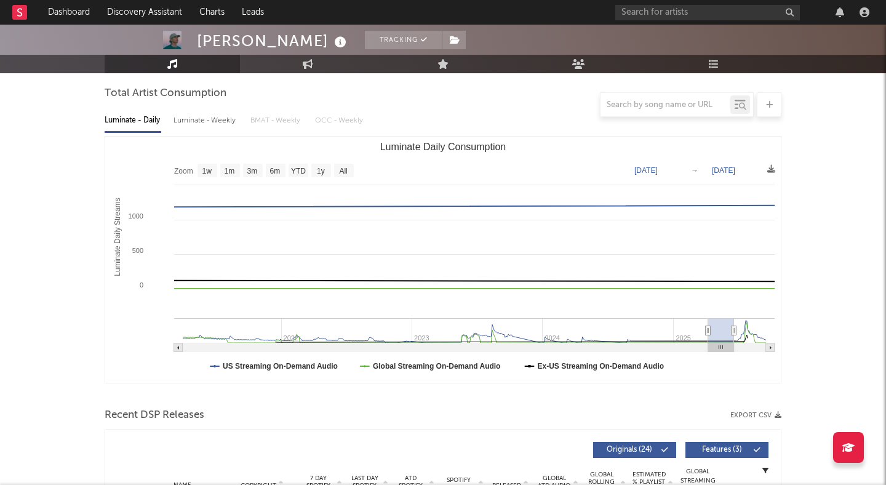
type input "2025-06-17"
type input "2025-06-01"
type input "2025-08-12"
type input "2025-07-05"
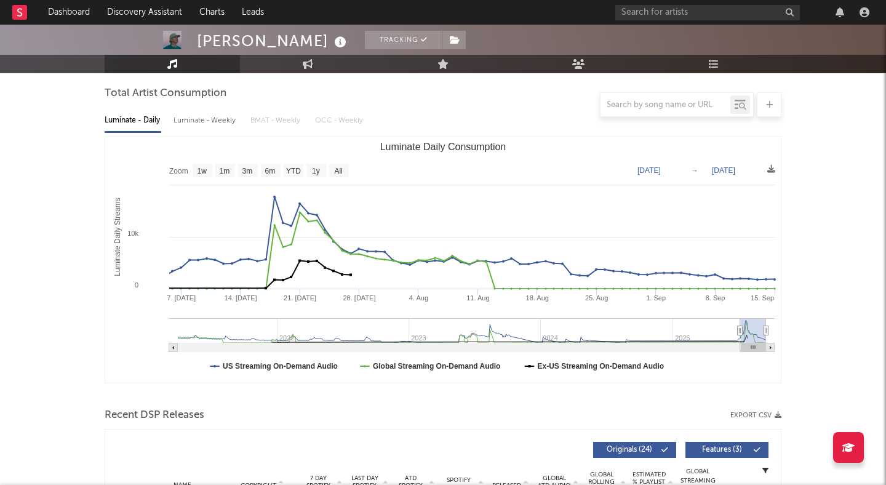
type input "2025-09-14"
type input "2025-07-03"
type input "2025-09-12"
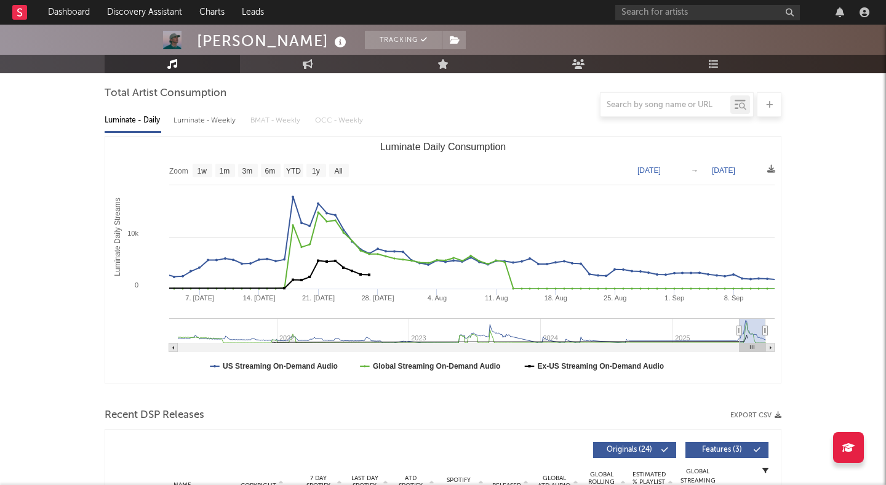
type input "2025-07-01"
type input "2025-09-11"
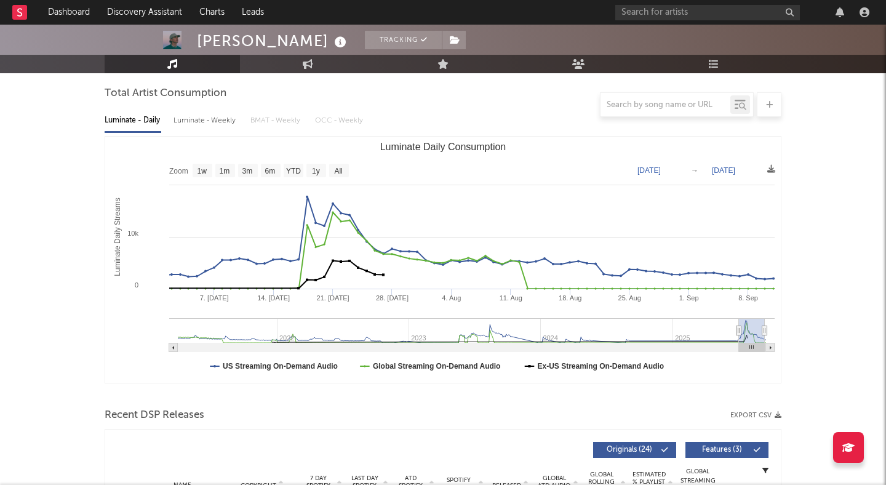
drag, startPoint x: 735, startPoint y: 329, endPoint x: 742, endPoint y: 323, distance: 9.6
click at [742, 323] on rect "Luminate Daily Consumption" at bounding box center [752, 330] width 26 height 25
type input "2023-06-30"
type input "2023-09-09"
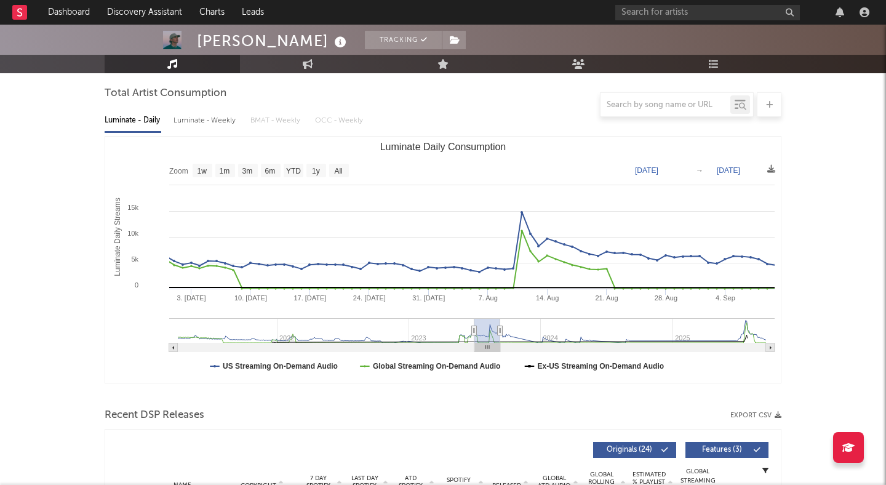
click at [488, 327] on g "Luminate Daily Consumption" at bounding box center [472, 335] width 606 height 34
type input "2025-05-11"
type input "2025-07-22"
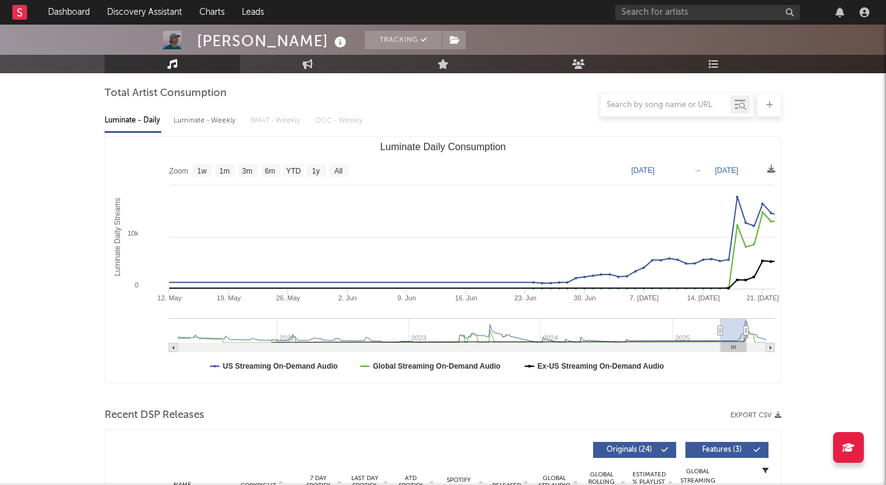
drag, startPoint x: 734, startPoint y: 330, endPoint x: 779, endPoint y: 330, distance: 44.9
click at [777, 330] on icon "Created with Highcharts 10.3.3 Luminate Daily Streams Luminate Daily Consumptio…" at bounding box center [443, 260] width 676 height 246
type input "2025-05-17"
type input "2025-07-27"
type input "2025-05-27"
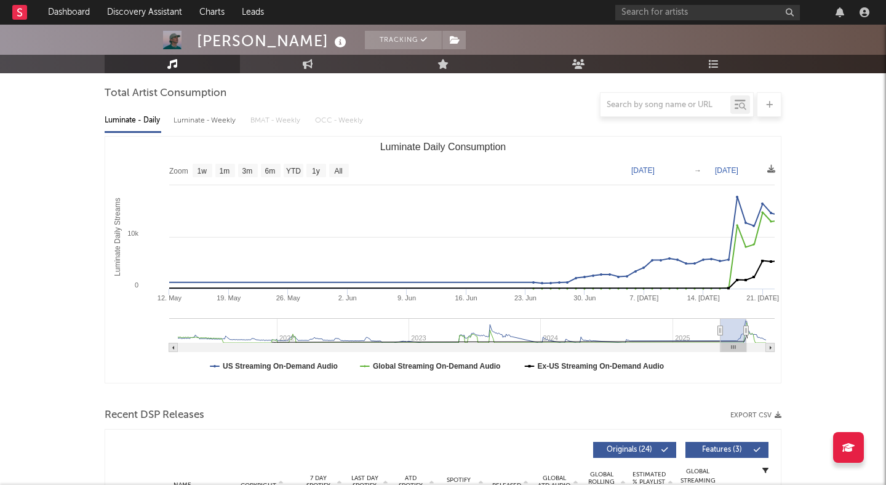
type input "2025-08-06"
type input "2025-06-11"
type input "2025-08-22"
type input "2025-06-28"
type input "2025-09-08"
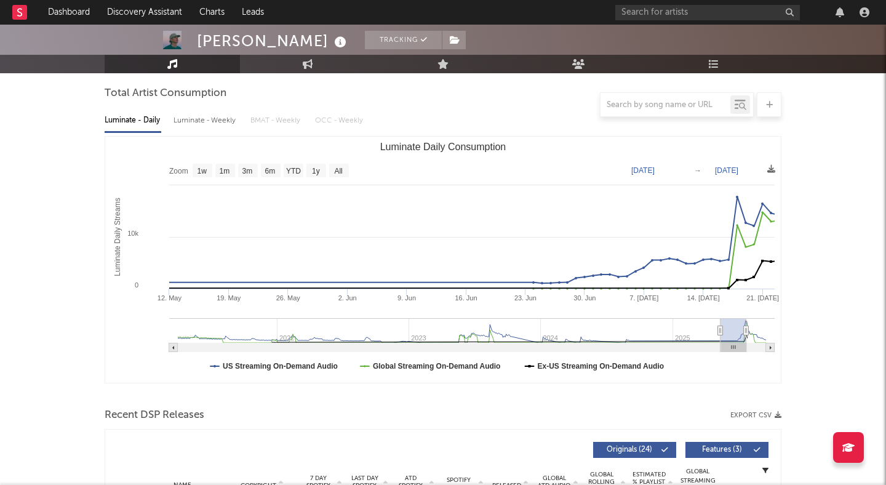
type input "[DATE]"
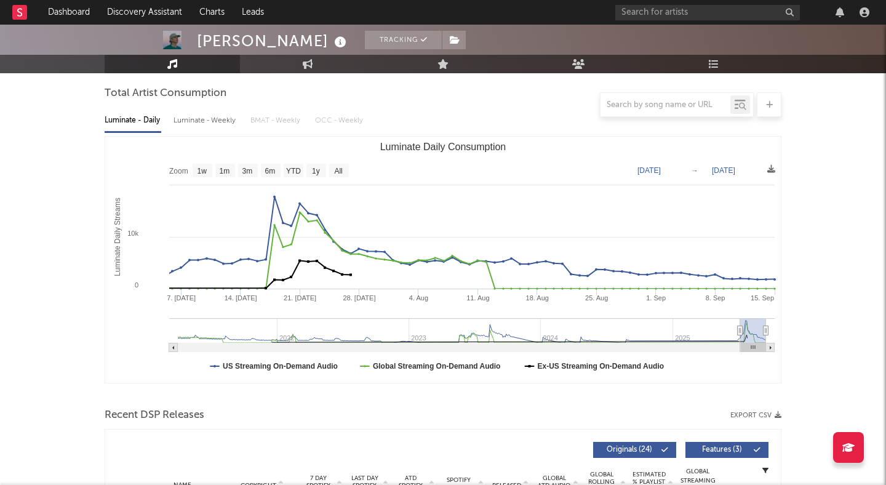
drag, startPoint x: 734, startPoint y: 338, endPoint x: 768, endPoint y: 338, distance: 33.9
click at [768, 338] on icon "Created with Highcharts 10.3.3 Luminate Daily Streams Luminate Daily Consumptio…" at bounding box center [443, 260] width 676 height 246
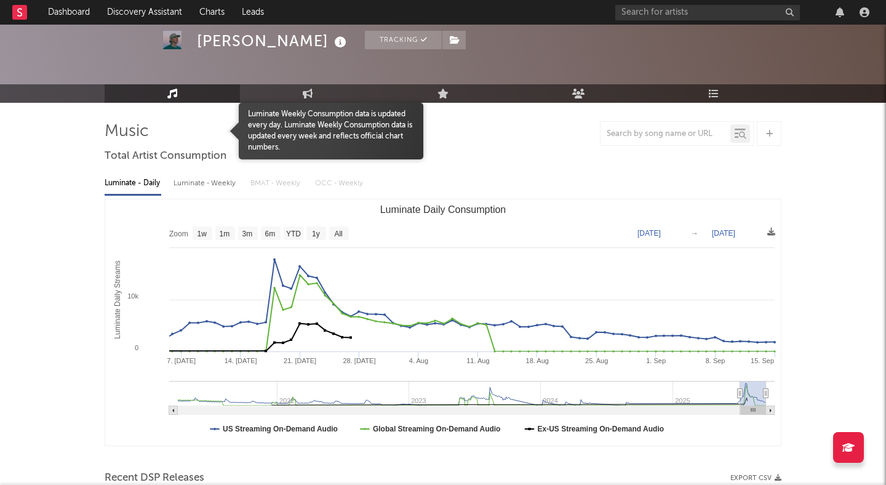
scroll to position [32, 0]
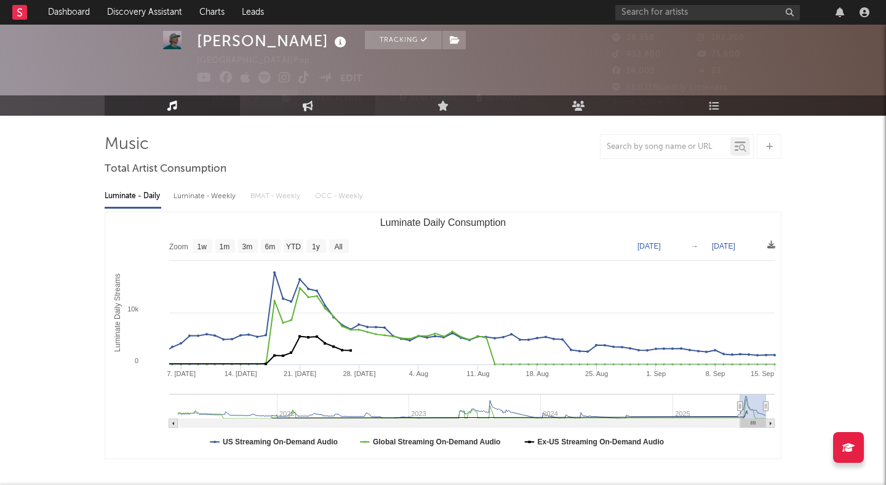
click at [327, 102] on link "Engagement" at bounding box center [307, 105] width 135 height 20
select select "1w"
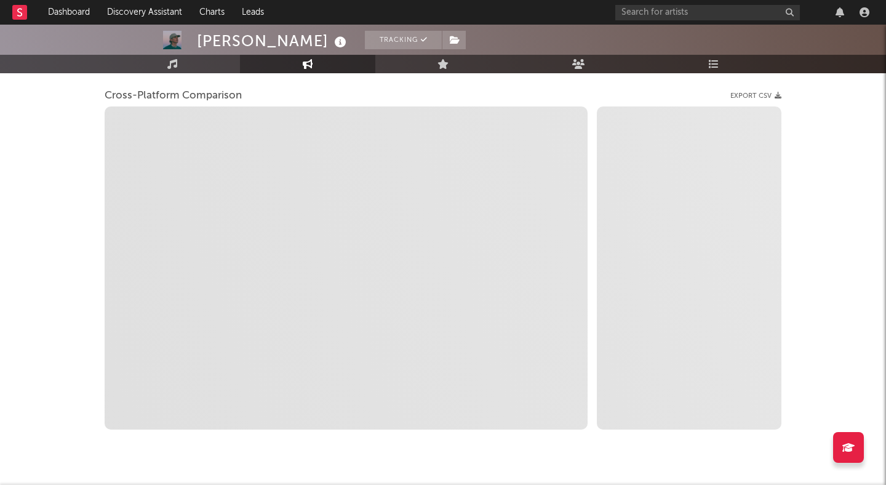
scroll to position [158, 0]
select select "1m"
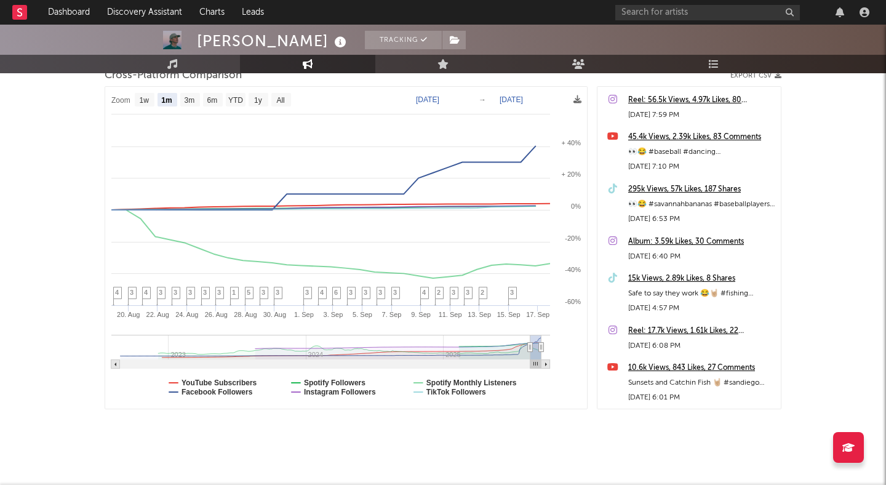
scroll to position [179, 0]
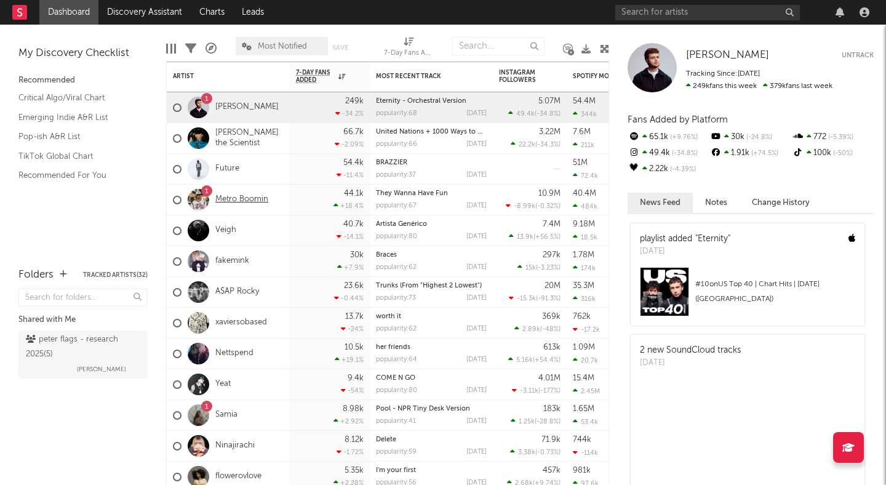
click at [262, 195] on link "Metro Boomin" at bounding box center [241, 200] width 53 height 10
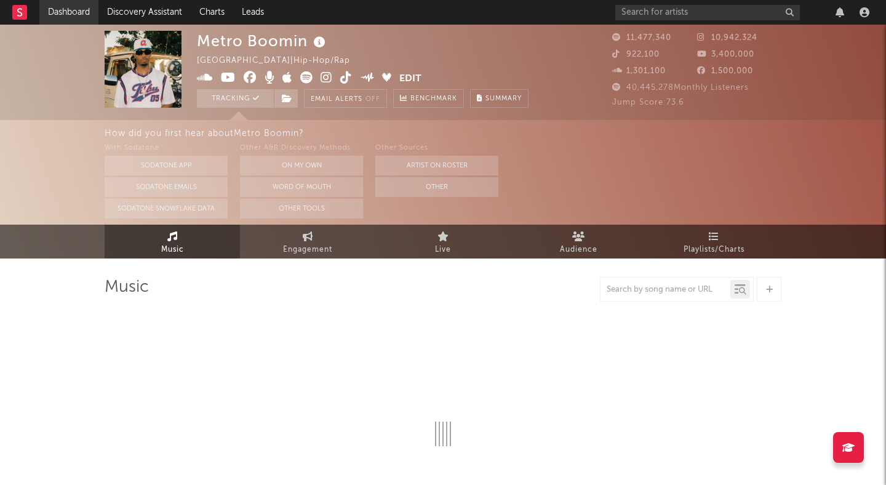
click at [83, 13] on link "Dashboard" at bounding box center [68, 12] width 59 height 25
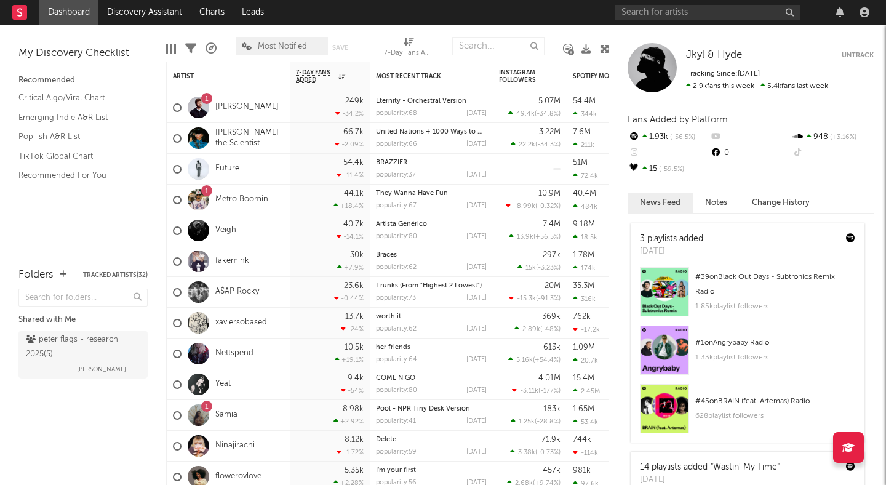
click at [565, 16] on nav "Dashboard Discovery Assistant Charts Leads" at bounding box center [443, 12] width 886 height 25
click at [580, 26] on div "Edit Columns Filters A&R Pipeline Most Notified Save Save as 7-Day Fans Added (…" at bounding box center [387, 43] width 443 height 37
click at [600, 45] on icon at bounding box center [604, 48] width 9 height 9
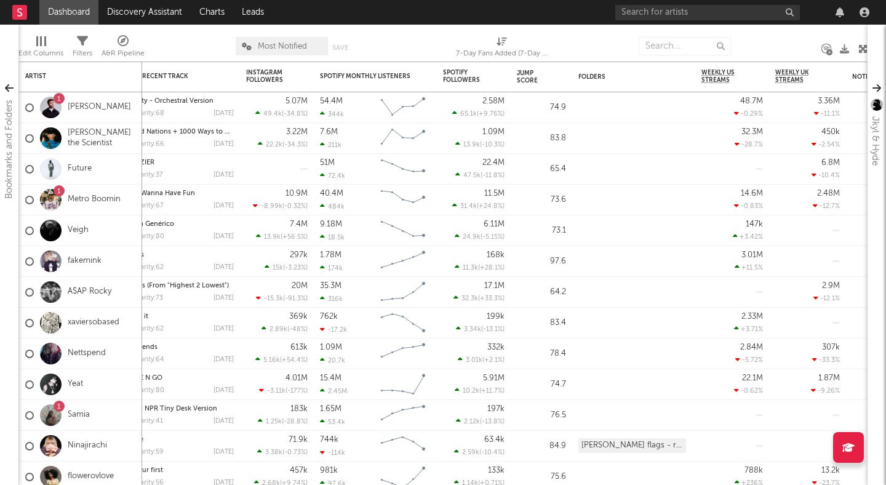
click at [827, 49] on icon at bounding box center [830, 52] width 6 height 6
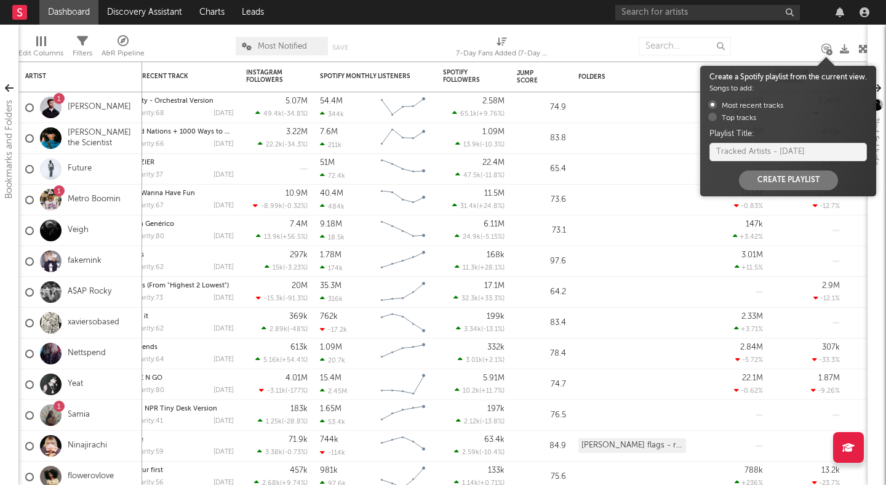
click at [787, 34] on div at bounding box center [777, 46] width 73 height 31
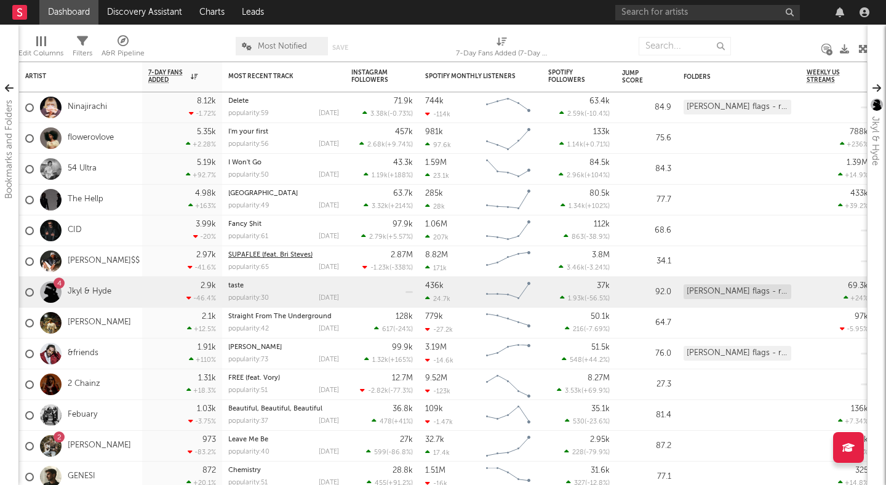
click at [263, 255] on link "SUPAFLEE (feat. Bri Steves)" at bounding box center [270, 255] width 84 height 7
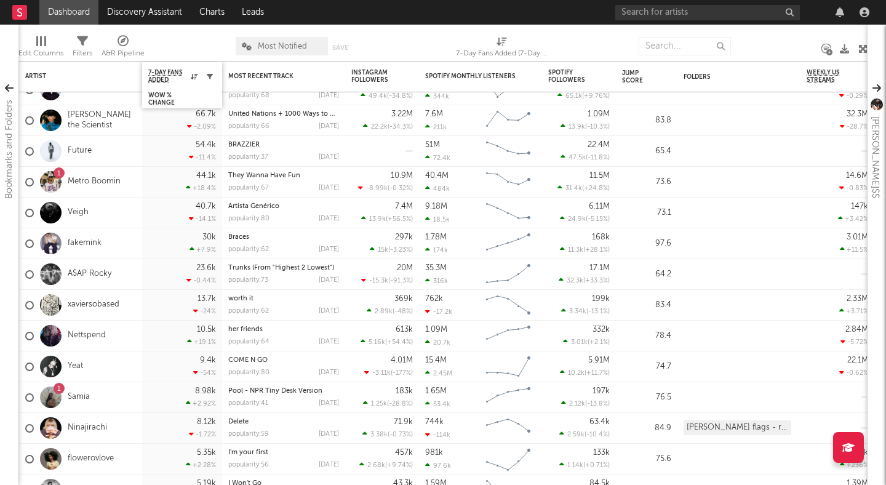
click at [209, 78] on icon "button" at bounding box center [210, 76] width 6 height 6
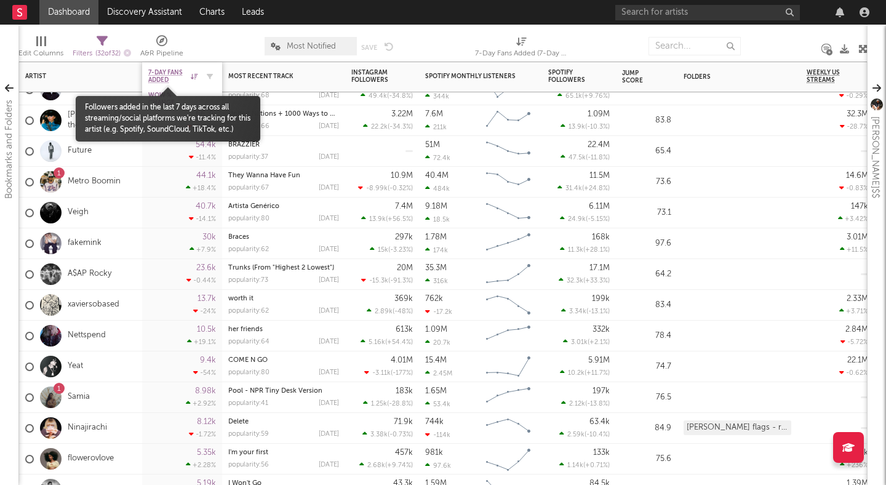
click at [177, 78] on span "7-Day Fans Added" at bounding box center [167, 76] width 39 height 15
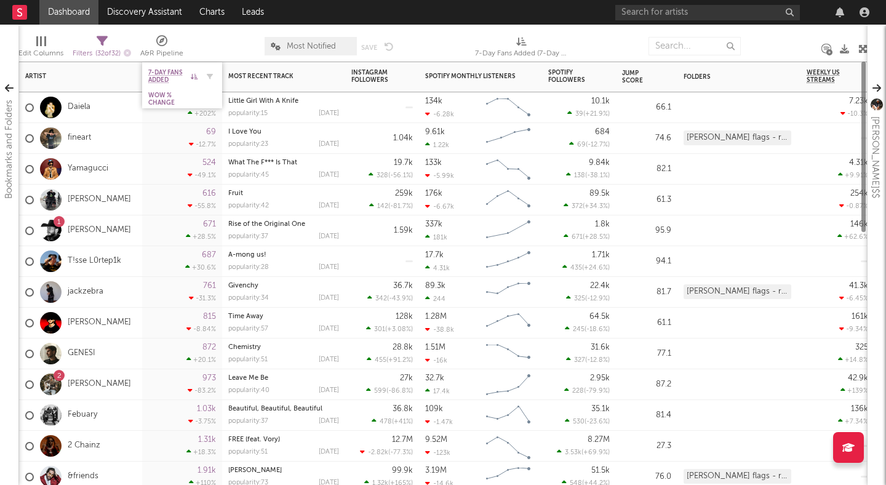
click at [198, 79] on div at bounding box center [207, 76] width 18 height 12
click at [192, 78] on icon at bounding box center [194, 76] width 7 height 6
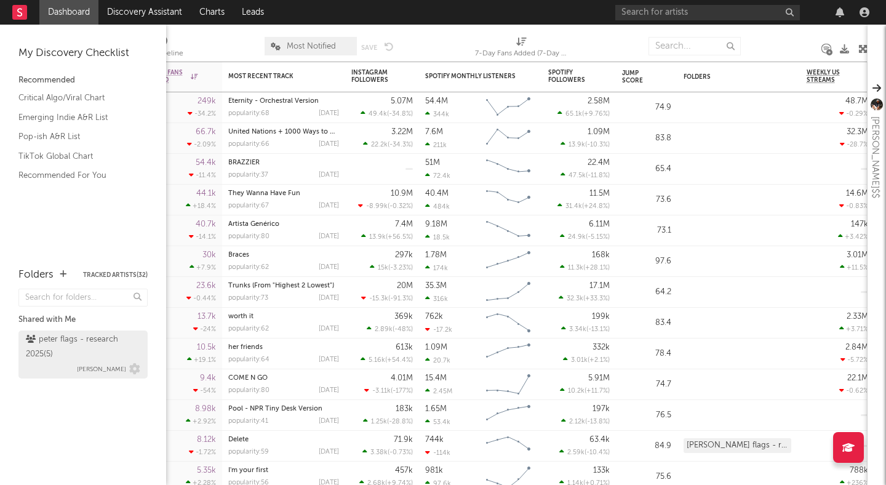
click at [82, 340] on div "peter flags - research 2025 ( 5 )" at bounding box center [81, 347] width 111 height 30
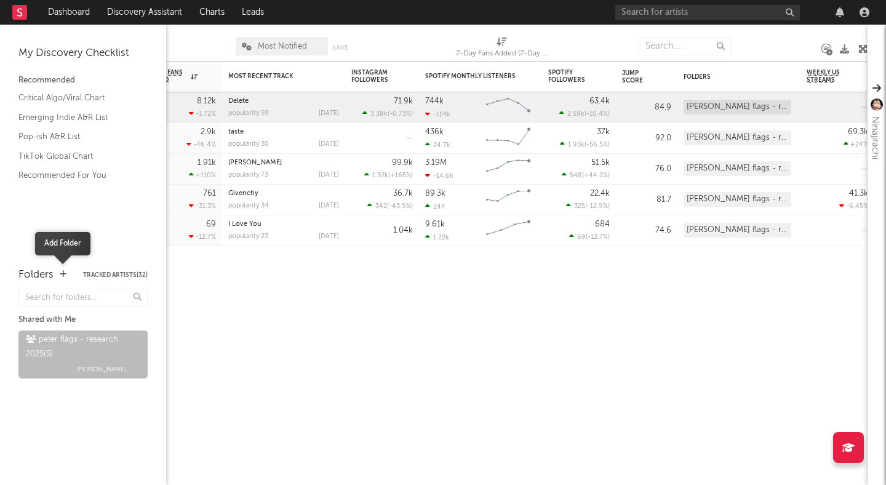
click at [62, 273] on icon "button" at bounding box center [63, 274] width 7 height 8
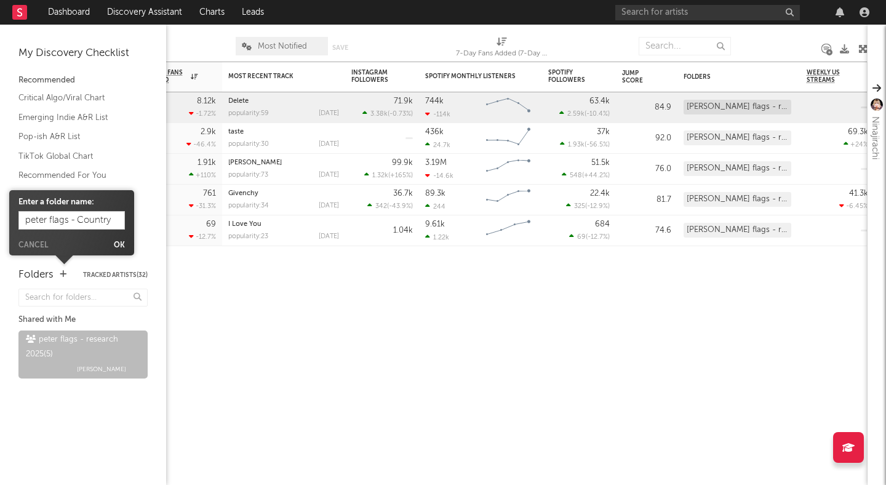
type input "peter flags - Country"
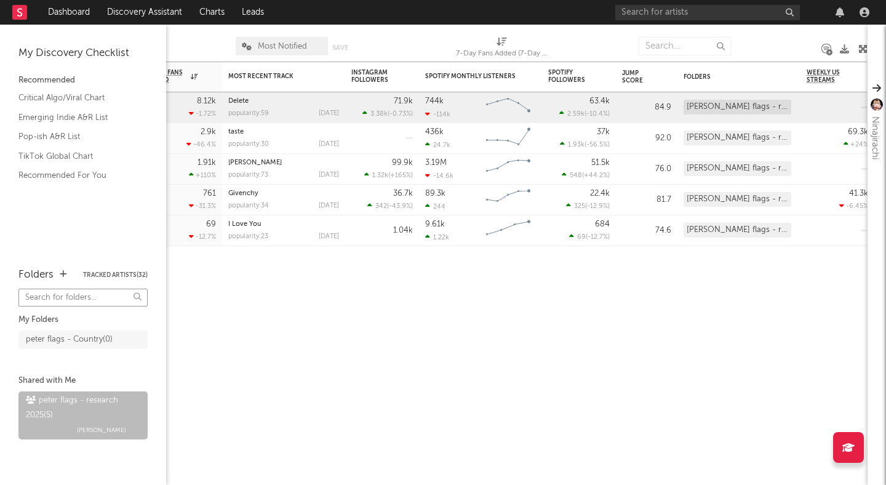
click at [84, 293] on input "text" at bounding box center [82, 298] width 129 height 18
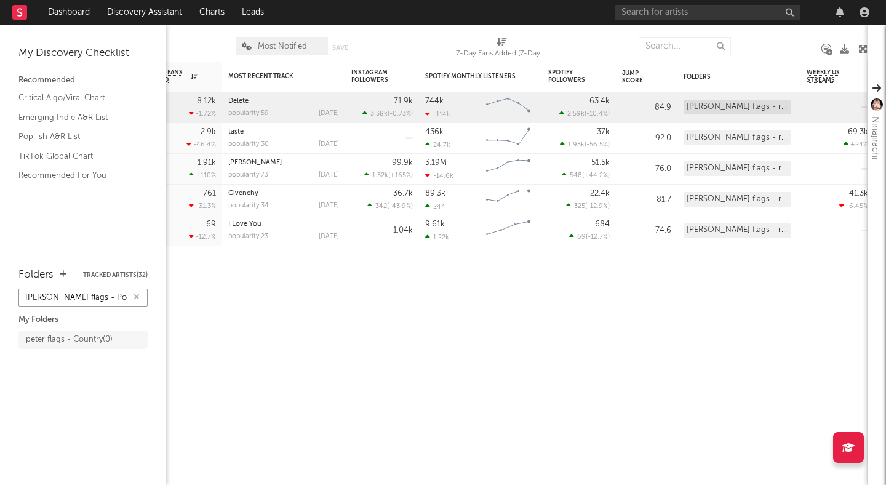
type input "peter flags - Pop"
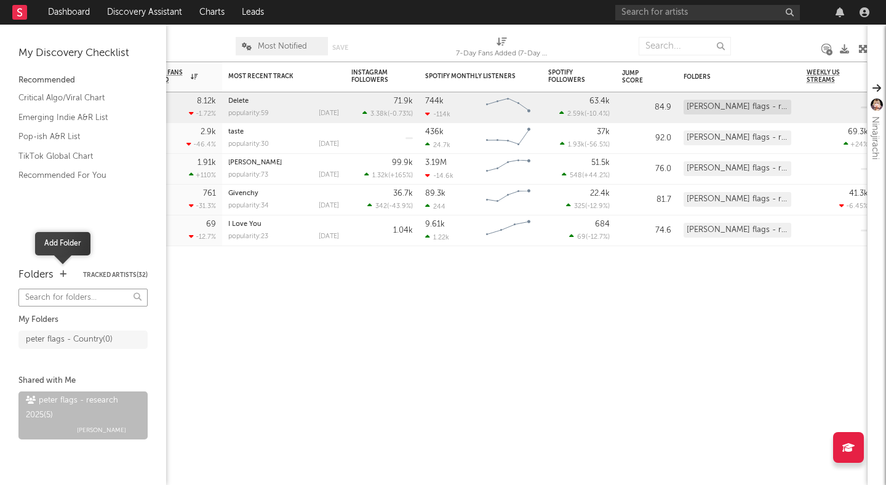
click at [63, 273] on icon "button" at bounding box center [63, 274] width 7 height 8
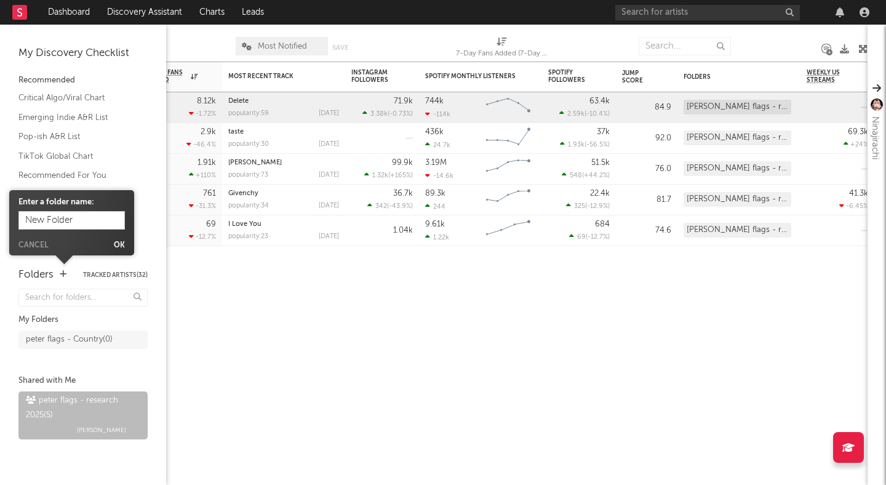
type input "o"
type input "peter flags - Pop"
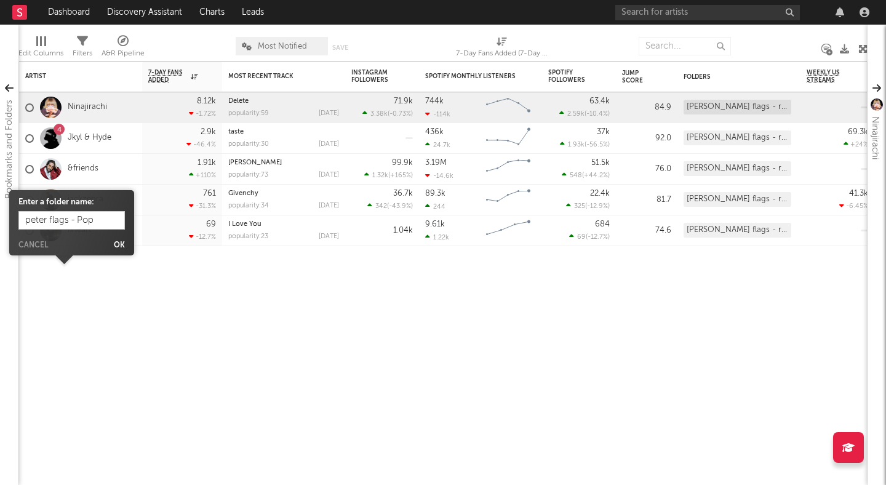
click at [118, 242] on button "Ok" at bounding box center [119, 245] width 11 height 7
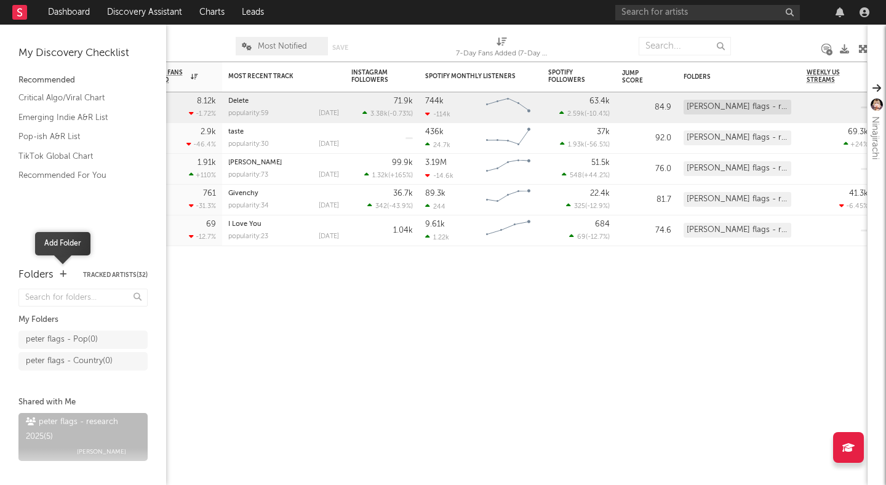
click at [63, 273] on icon "button" at bounding box center [63, 274] width 7 height 8
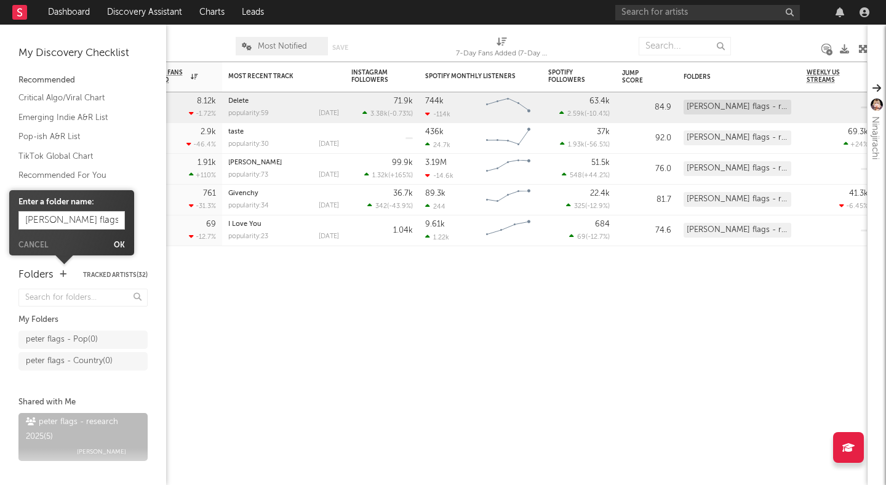
type input "peter flags - Hip Hop"
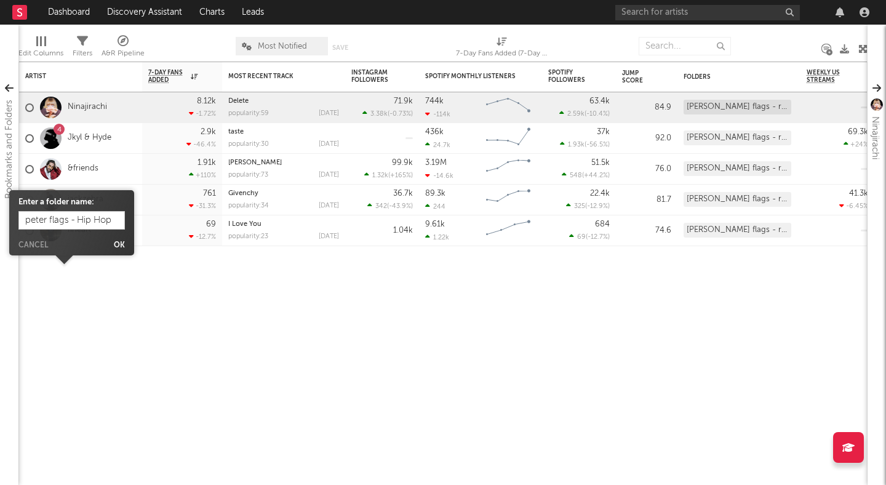
click at [117, 244] on button "Ok" at bounding box center [119, 245] width 11 height 7
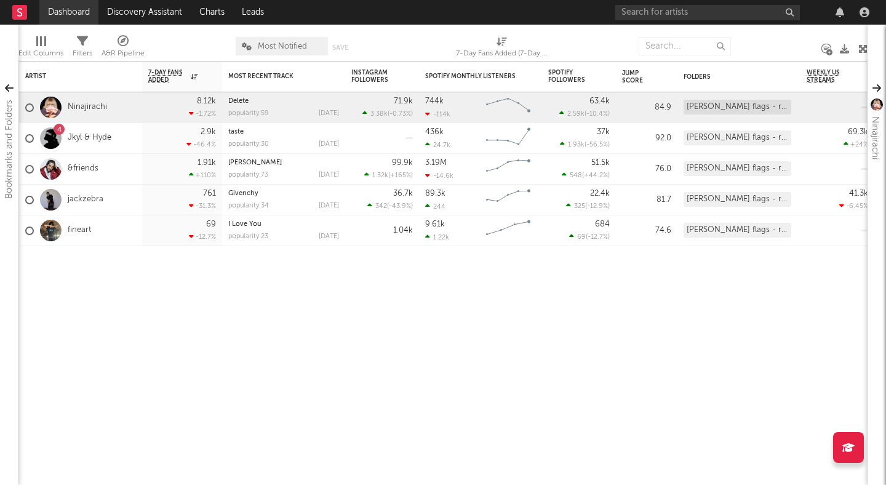
click at [67, 12] on link "Dashboard" at bounding box center [68, 12] width 59 height 25
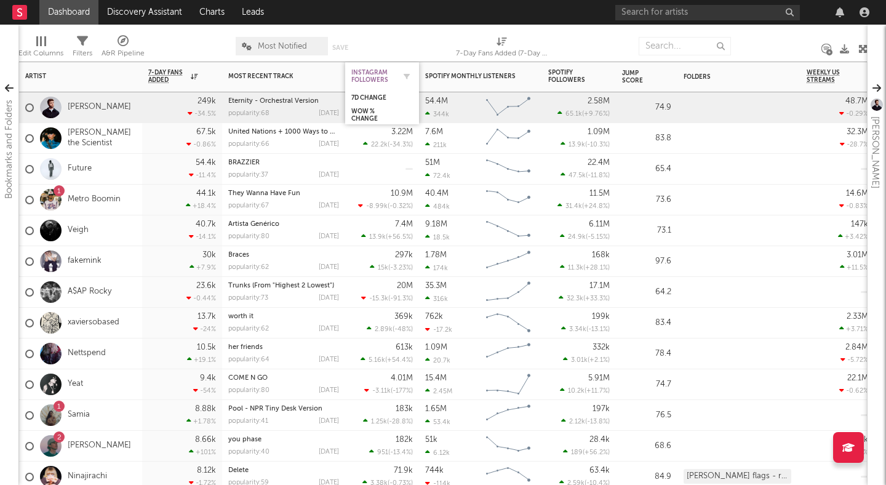
click at [389, 71] on div "Instagram Followers" at bounding box center [372, 76] width 43 height 15
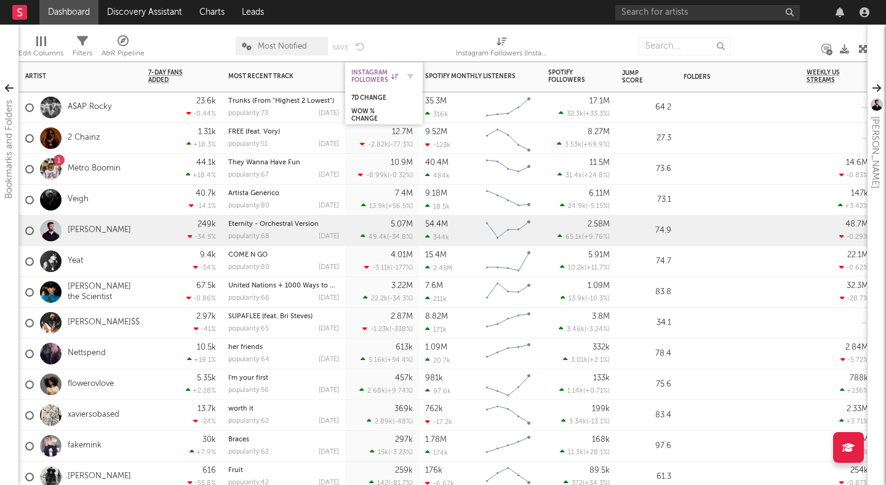
click at [395, 76] on icon at bounding box center [395, 76] width 7 height 6
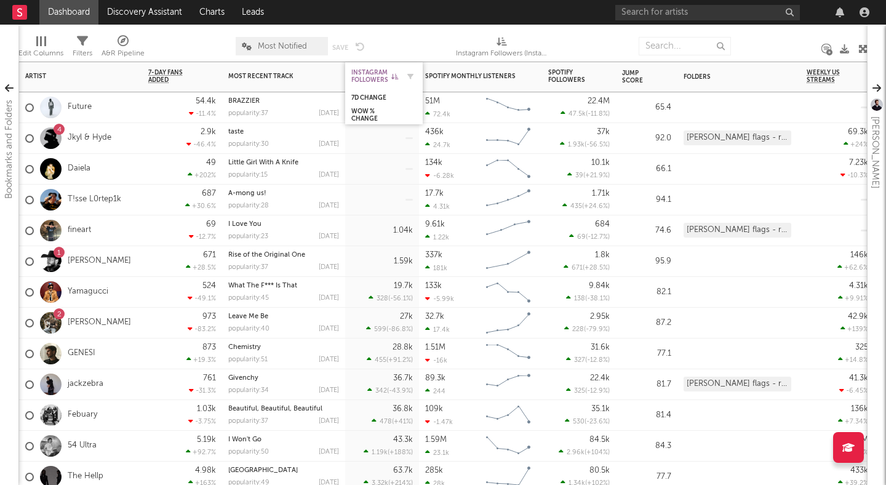
click at [395, 76] on icon at bounding box center [395, 76] width 7 height 6
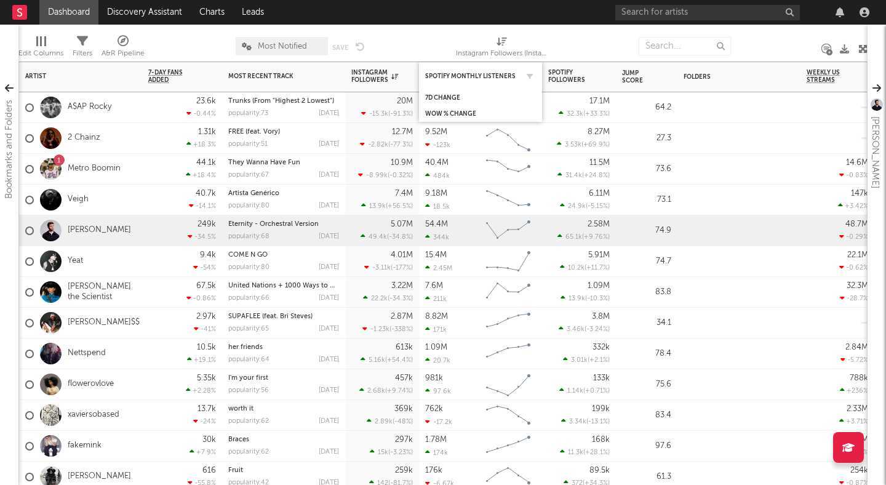
click at [521, 75] on div at bounding box center [527, 76] width 18 height 12
click at [518, 75] on div at bounding box center [527, 76] width 18 height 12
click at [508, 74] on div "Spotify Monthly Listeners" at bounding box center [471, 76] width 92 height 7
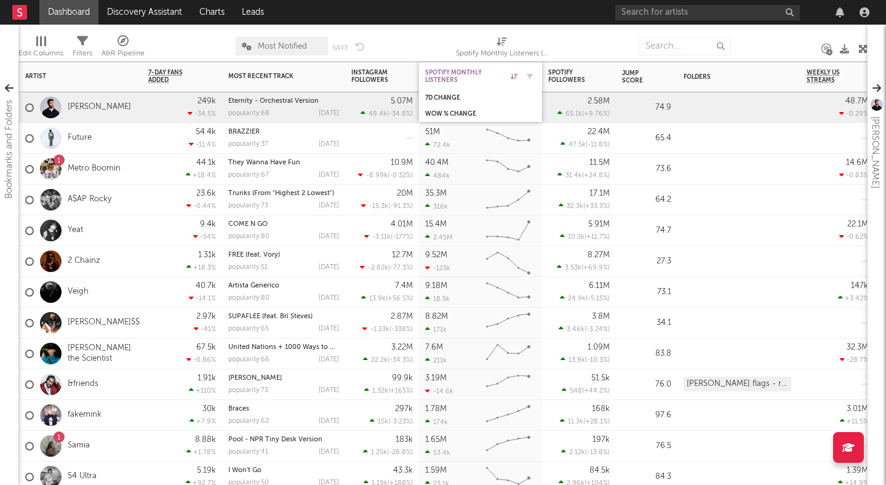
click at [511, 75] on icon at bounding box center [514, 76] width 7 height 6
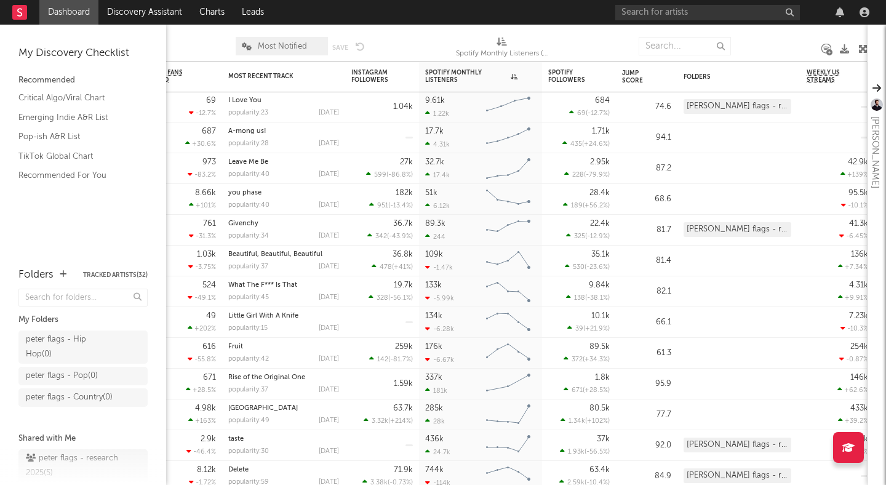
click at [8, 79] on div "My Discovery Checklist Recommended Critical Algo/Viral Chart Emerging Indie A&R…" at bounding box center [83, 140] width 166 height 230
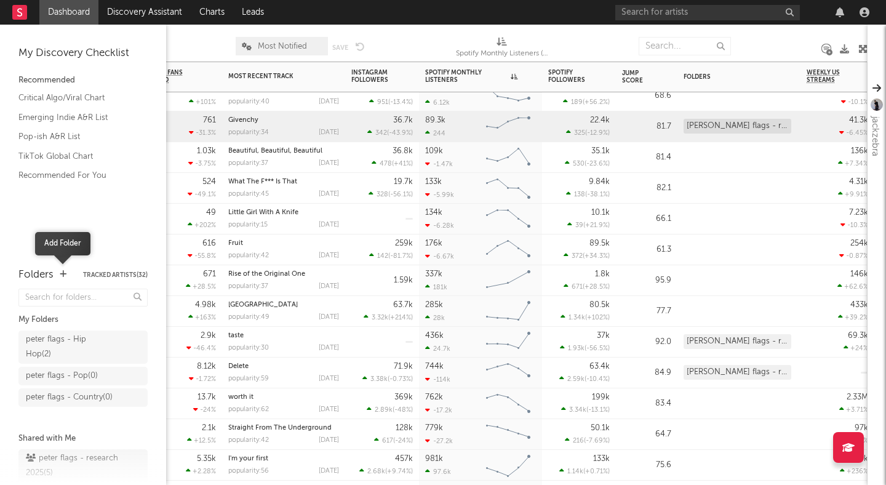
click at [62, 275] on icon "button" at bounding box center [63, 274] width 7 height 8
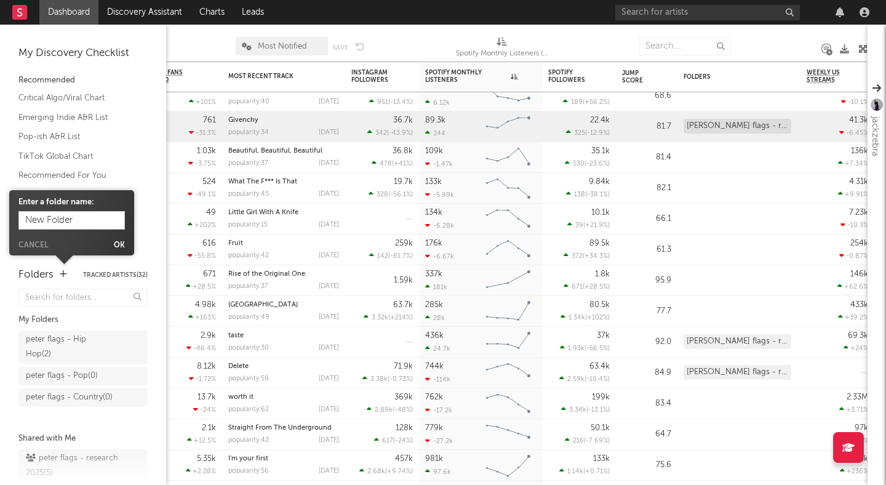
type input "e"
type input "peter flags - Dance"
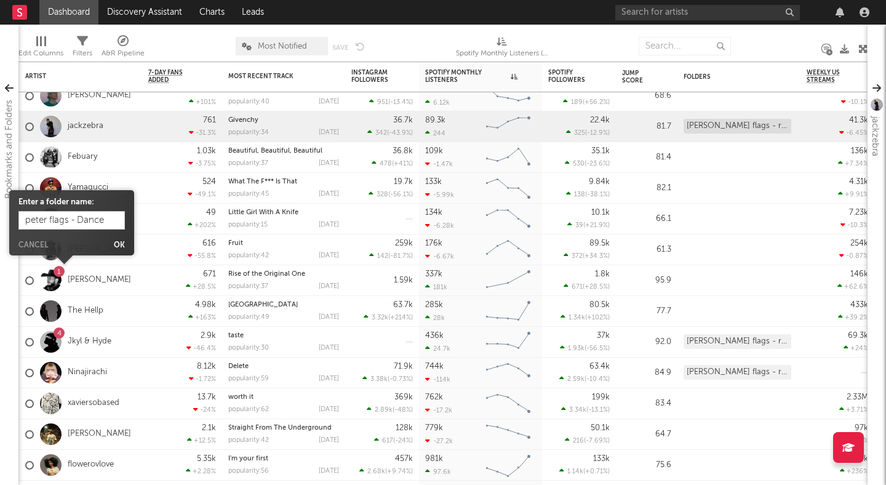
click at [116, 242] on button "Ok" at bounding box center [119, 245] width 11 height 7
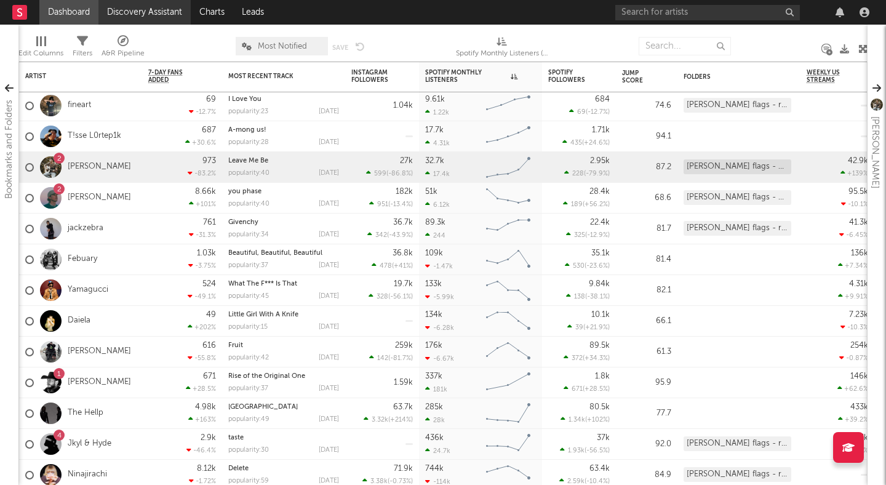
click at [158, 13] on link "Discovery Assistant" at bounding box center [144, 12] width 92 height 25
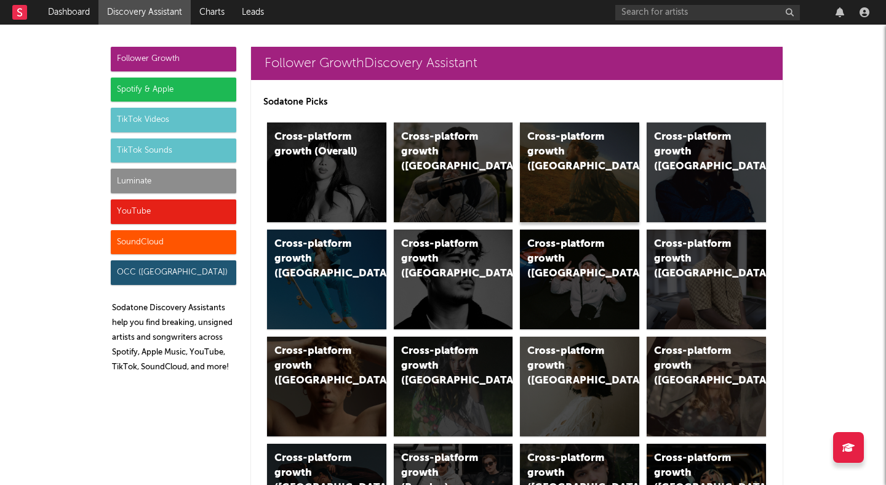
click at [565, 164] on div "Cross-platform growth (US)" at bounding box center [579, 172] width 119 height 100
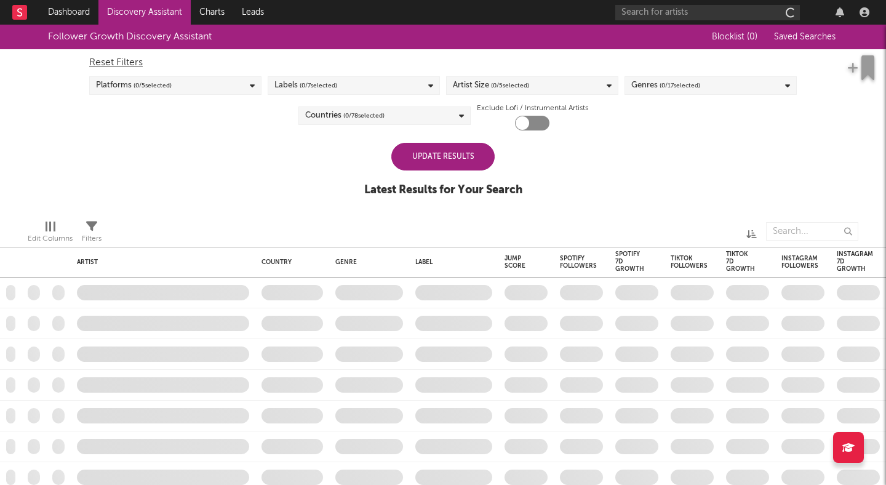
checkbox input "true"
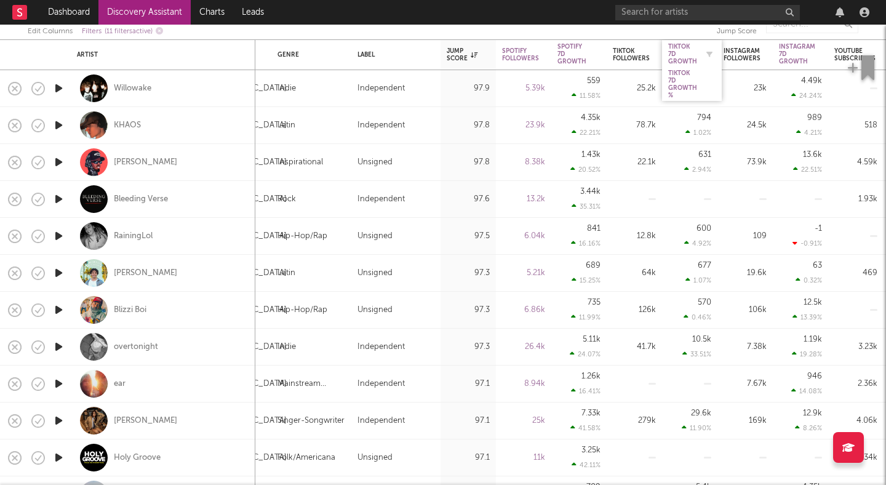
click at [700, 53] on div at bounding box center [706, 54] width 18 height 12
click at [678, 47] on div "Tiktok 7D Growth" at bounding box center [683, 54] width 29 height 22
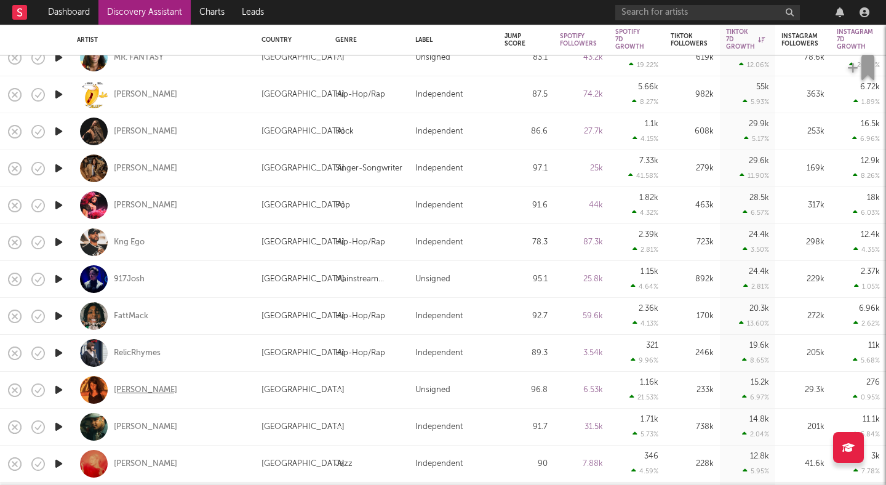
click at [149, 391] on div "Lydia Kenny" at bounding box center [145, 390] width 63 height 11
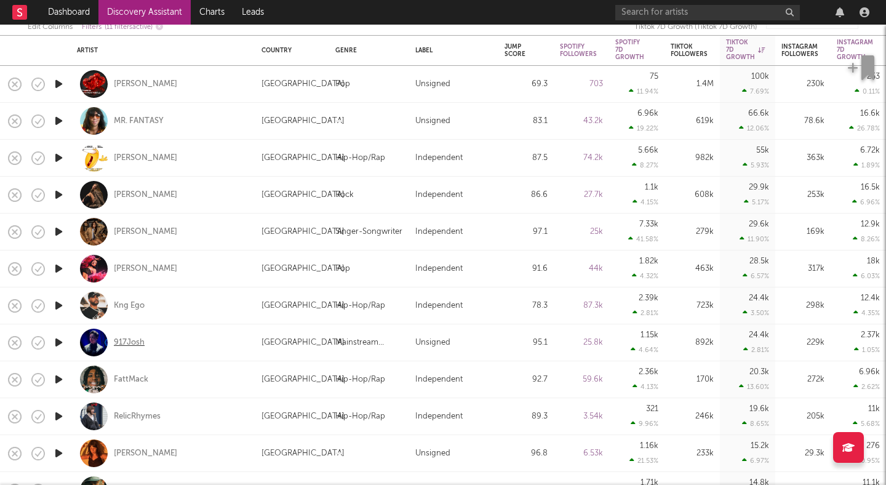
click at [121, 342] on div "917Josh" at bounding box center [129, 342] width 31 height 11
click at [130, 380] on div "FattMack" at bounding box center [131, 379] width 34 height 11
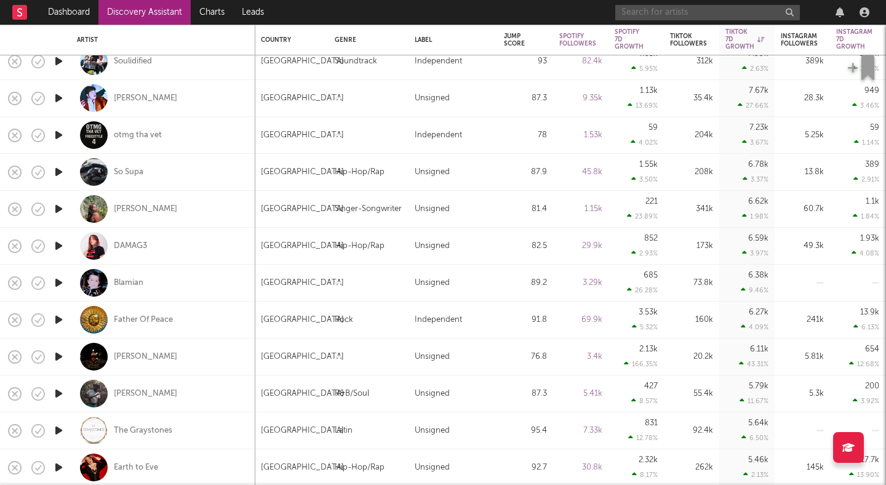
click at [666, 7] on input "text" at bounding box center [708, 12] width 185 height 15
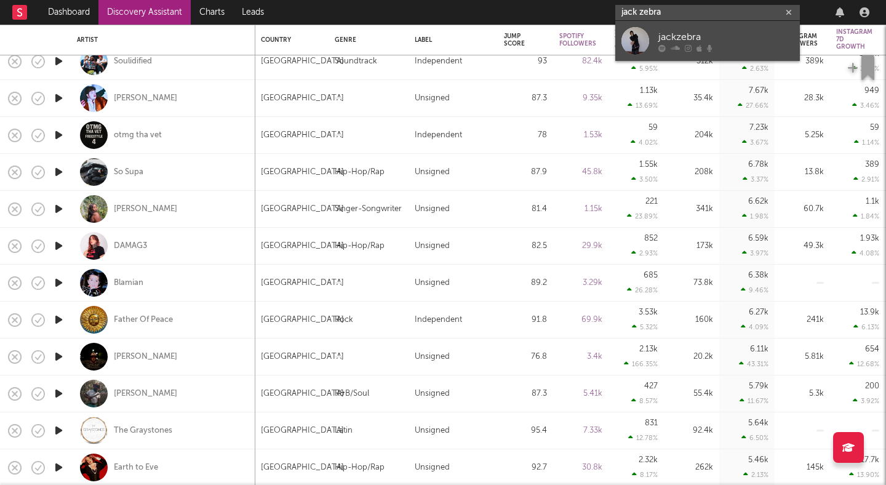
type input "jack zebra"
click at [669, 33] on div "jackzebra" at bounding box center [726, 37] width 135 height 15
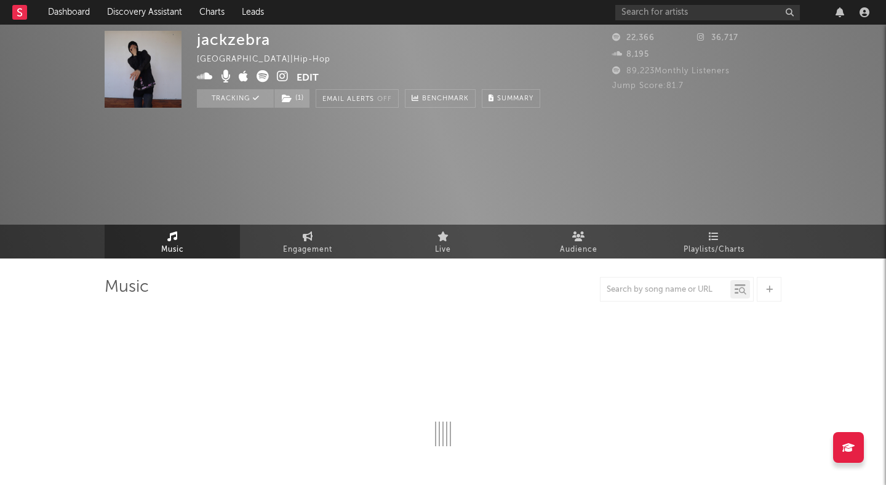
select select "6m"
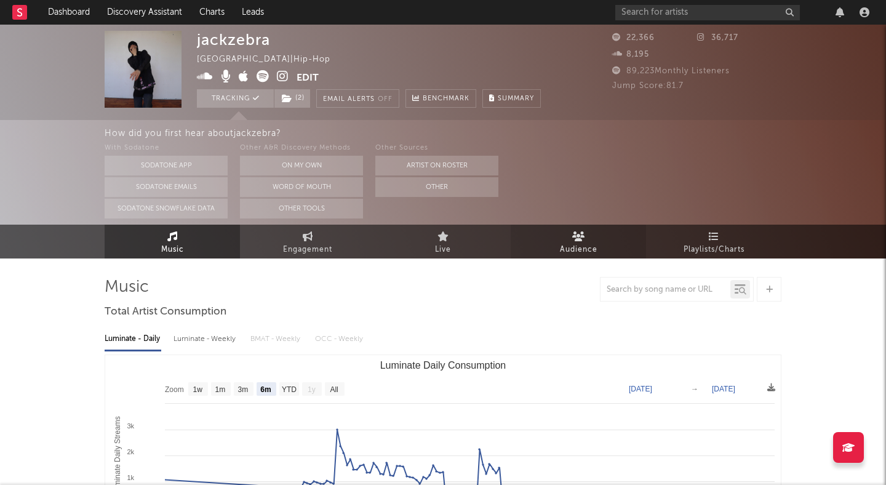
click at [548, 244] on link "Audience" at bounding box center [578, 242] width 135 height 34
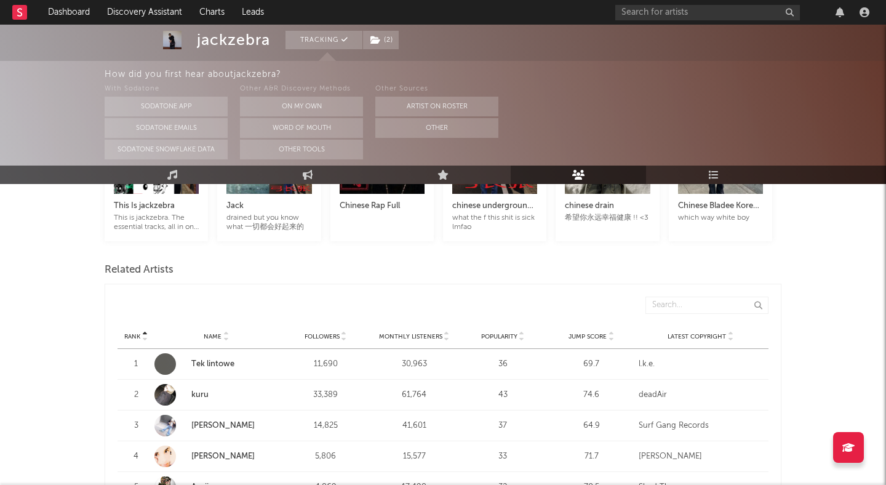
scroll to position [377, 0]
click at [210, 361] on link "Tek lintowe" at bounding box center [212, 365] width 43 height 8
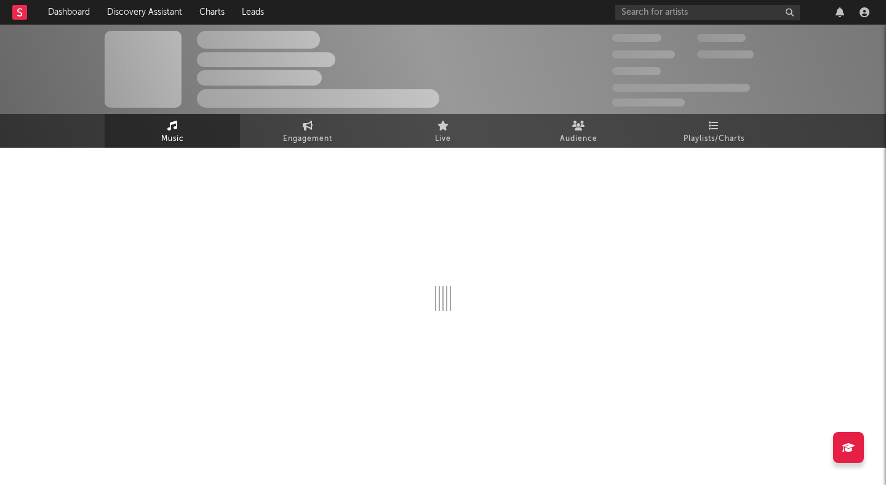
select select "6m"
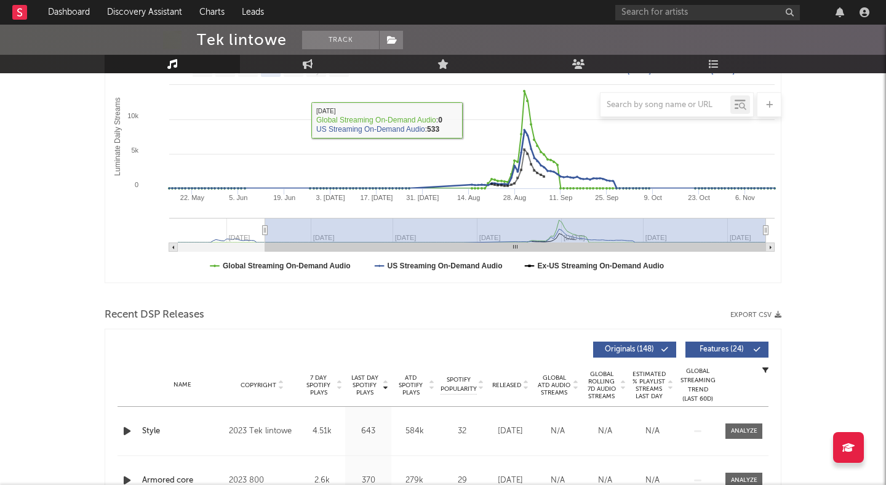
scroll to position [265, 0]
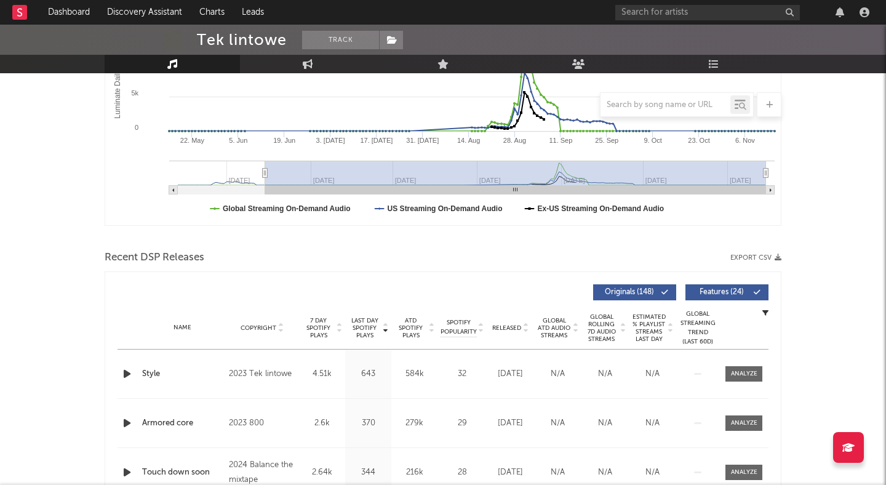
click at [125, 372] on icon "button" at bounding box center [127, 373] width 13 height 15
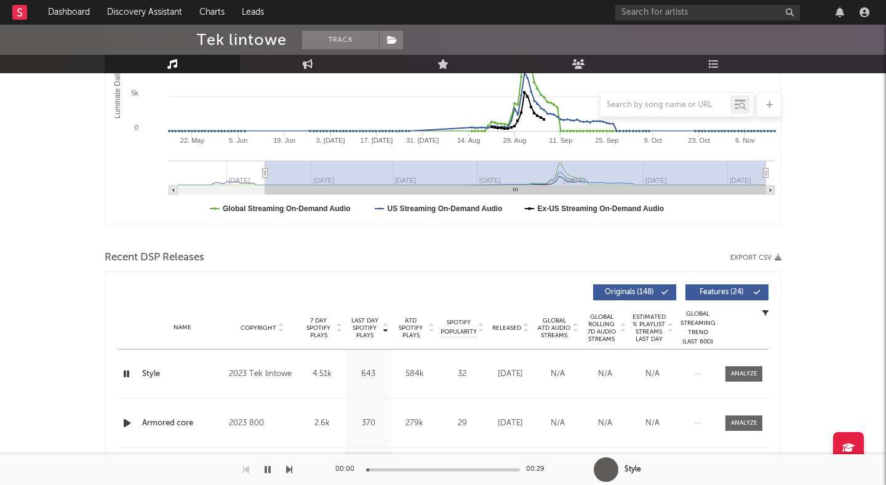
click at [707, 294] on span "Features ( 24 )" at bounding box center [722, 292] width 57 height 7
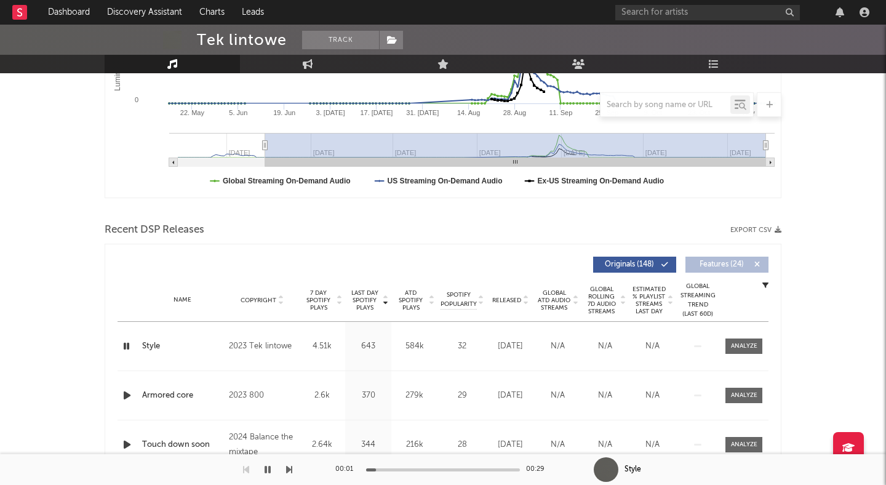
scroll to position [296, 0]
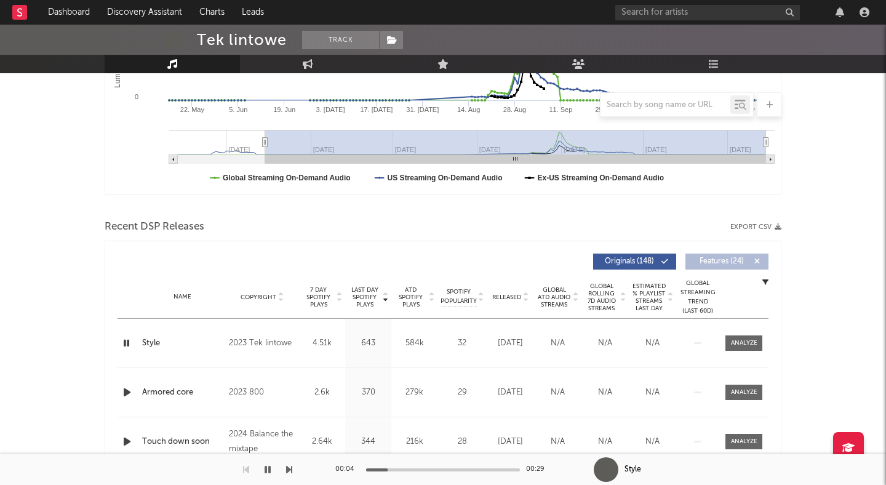
click at [126, 392] on icon "button" at bounding box center [127, 392] width 13 height 15
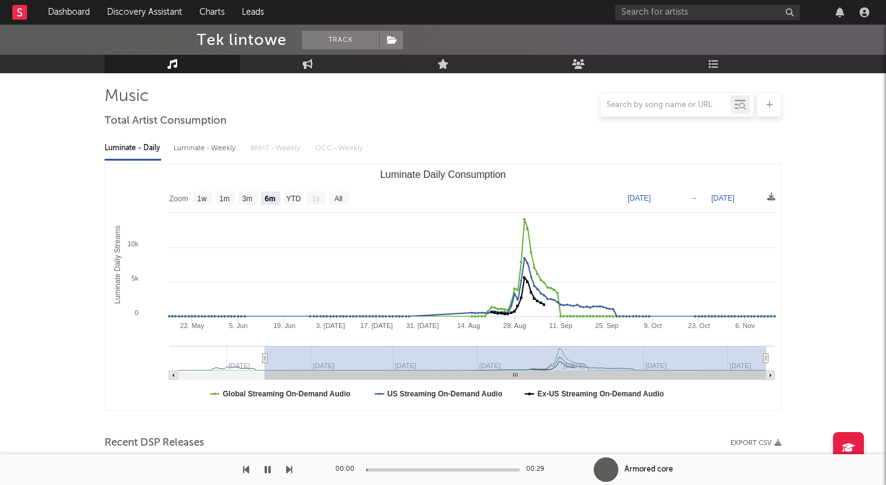
scroll to position [0, 0]
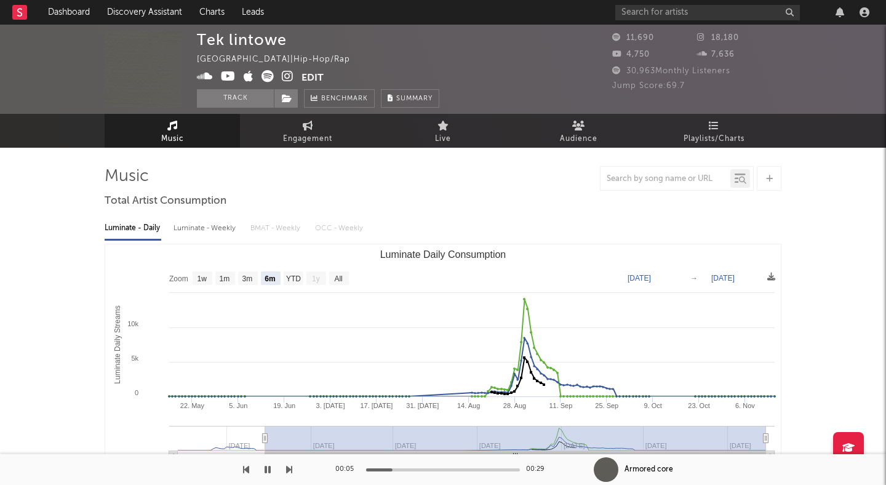
click at [268, 468] on icon "button" at bounding box center [268, 470] width 6 height 10
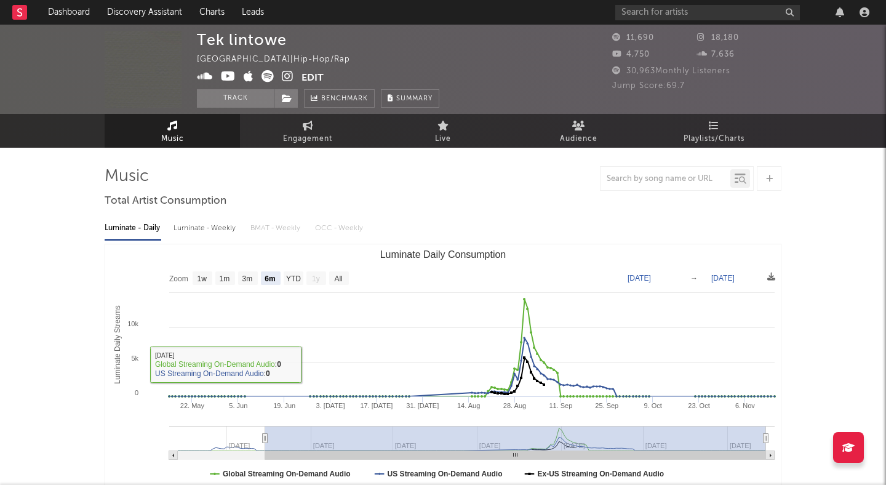
click at [289, 78] on icon at bounding box center [288, 76] width 12 height 12
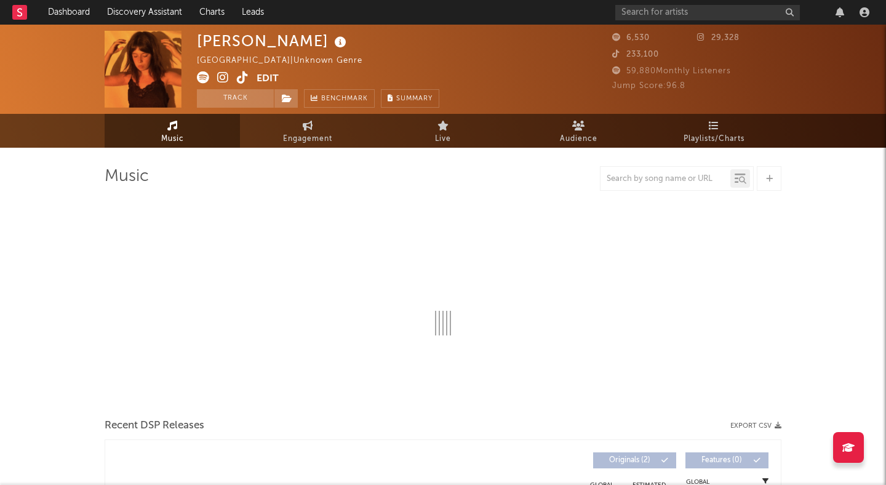
select select "1w"
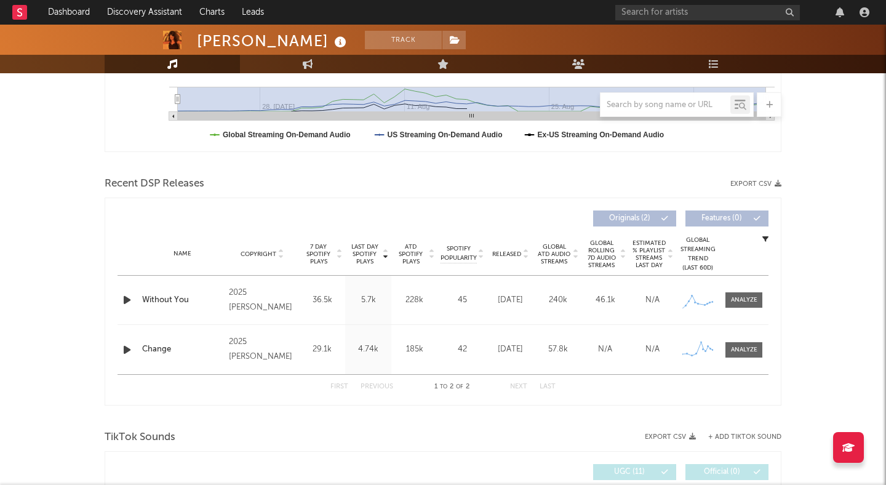
scroll to position [341, 0]
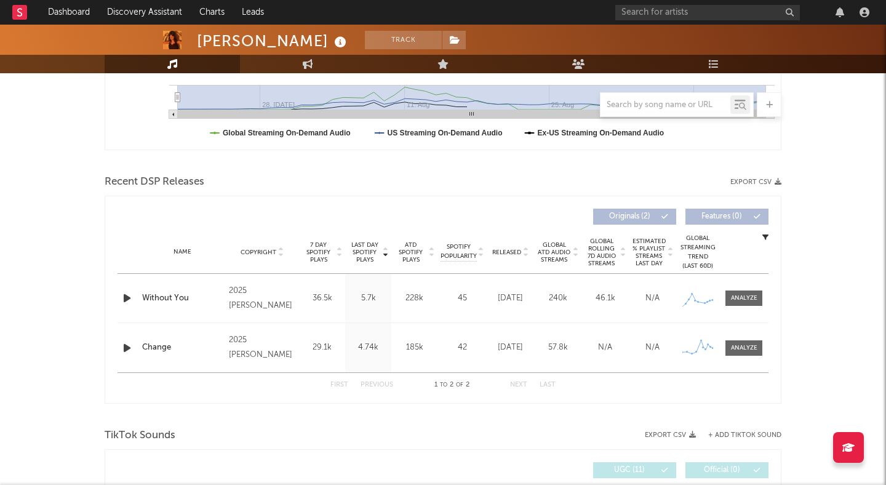
click at [126, 299] on icon "button" at bounding box center [127, 298] width 13 height 15
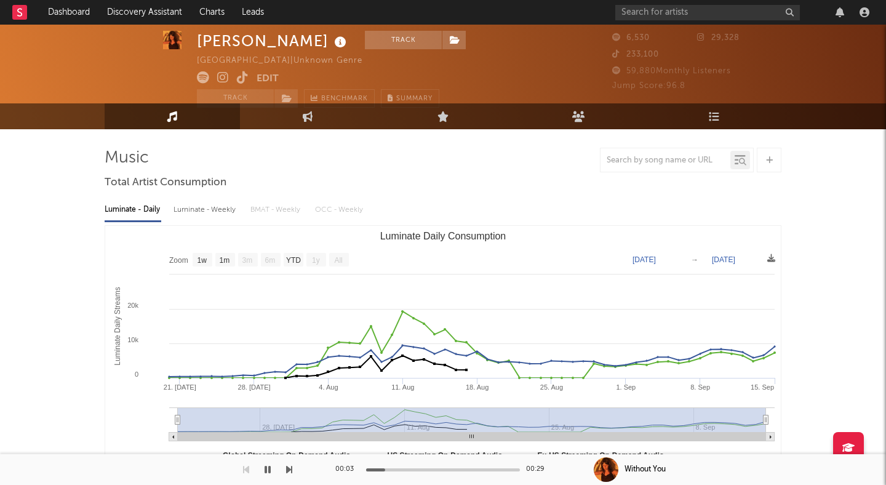
scroll to position [0, 0]
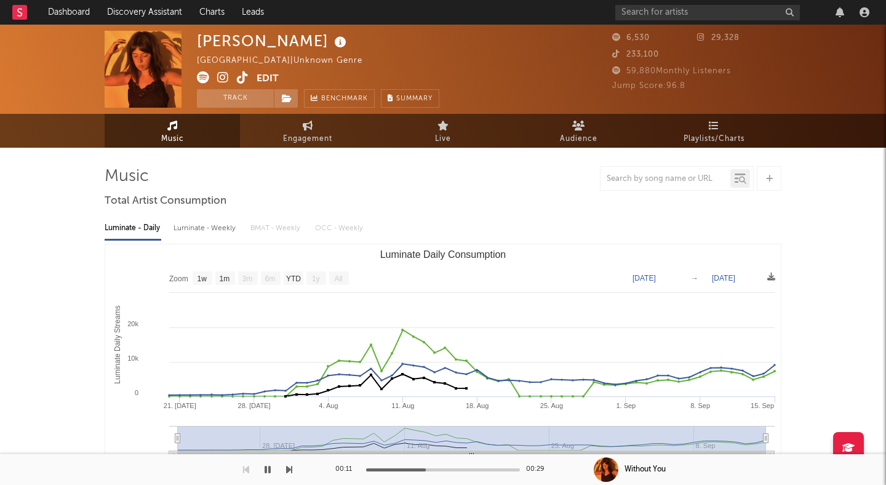
click at [239, 76] on icon at bounding box center [243, 77] width 12 height 12
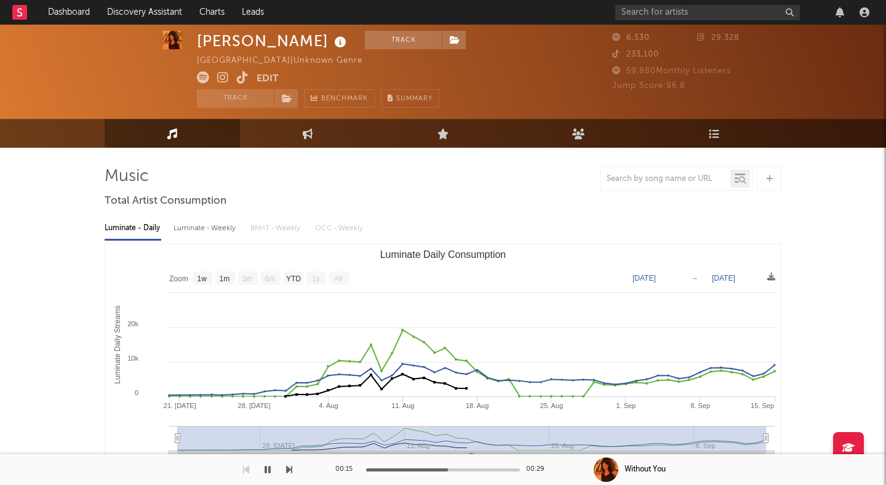
scroll to position [180, 0]
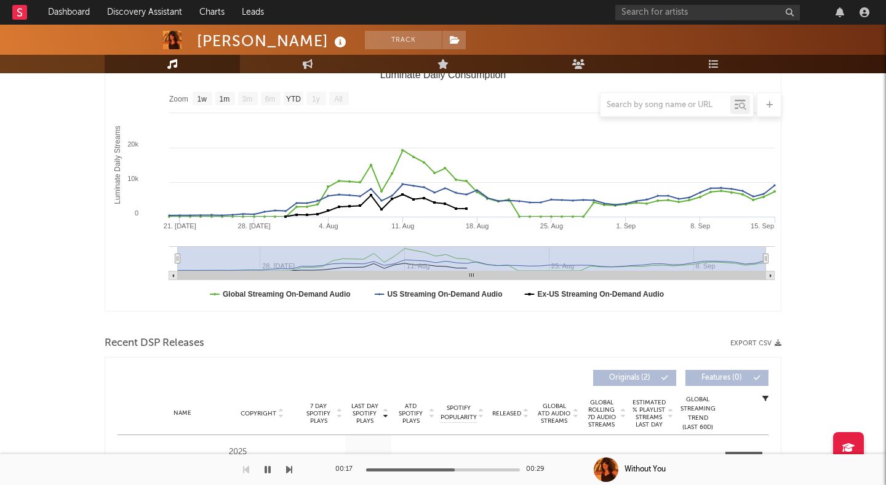
click at [265, 468] on icon "button" at bounding box center [268, 470] width 6 height 10
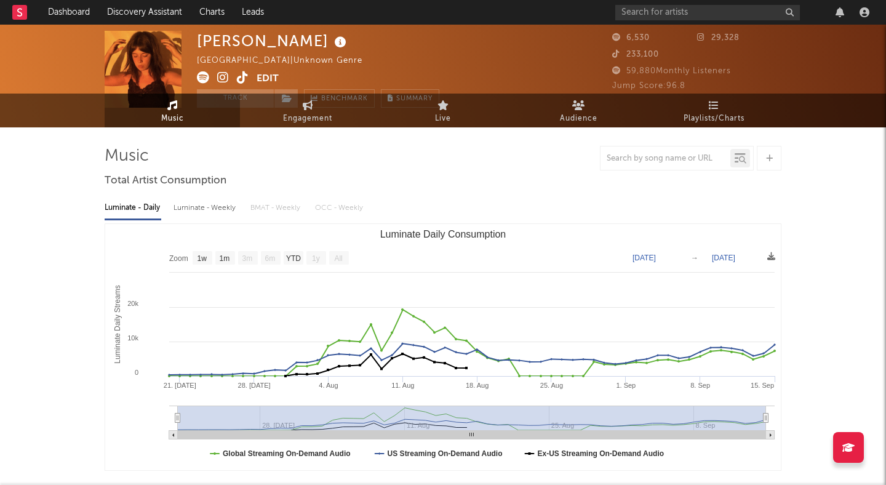
scroll to position [0, 0]
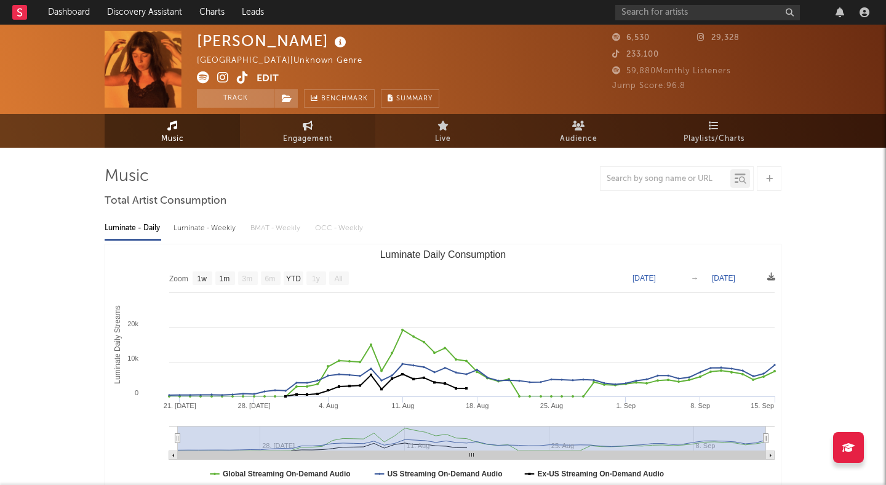
click at [342, 133] on link "Engagement" at bounding box center [307, 131] width 135 height 34
select select "1w"
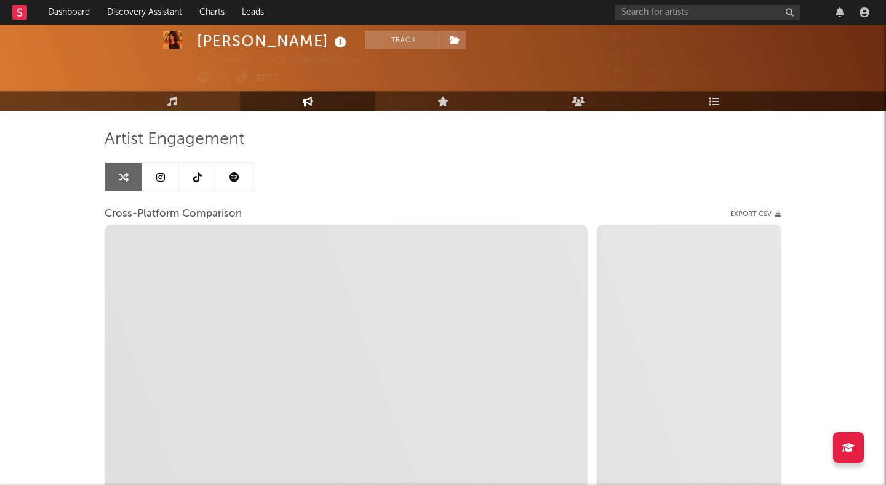
select select "1m"
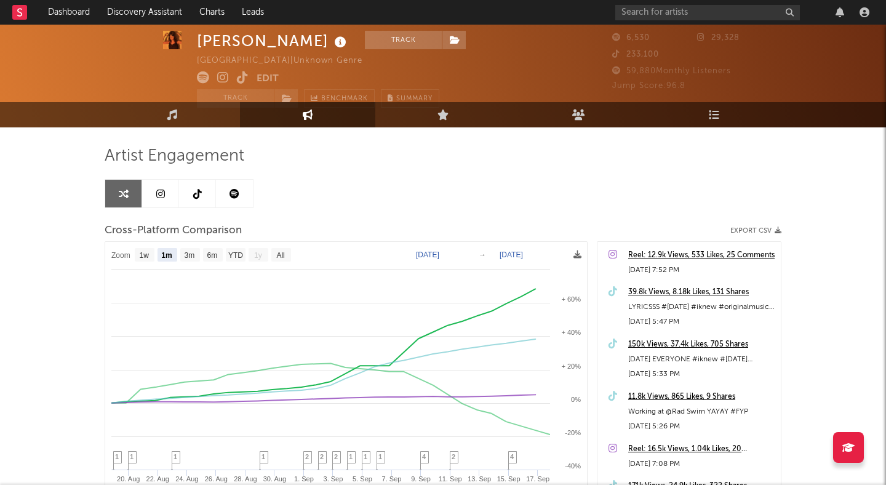
scroll to position [18, 0]
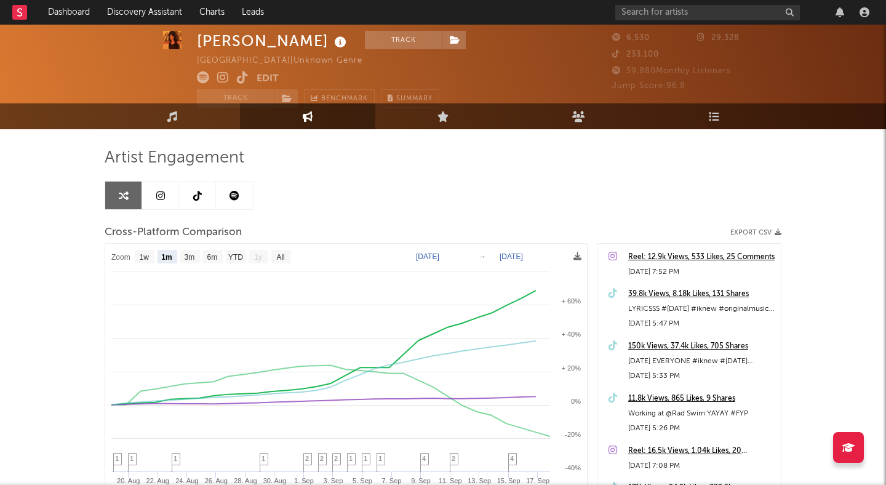
click at [365, 256] on rect at bounding box center [346, 405] width 482 height 322
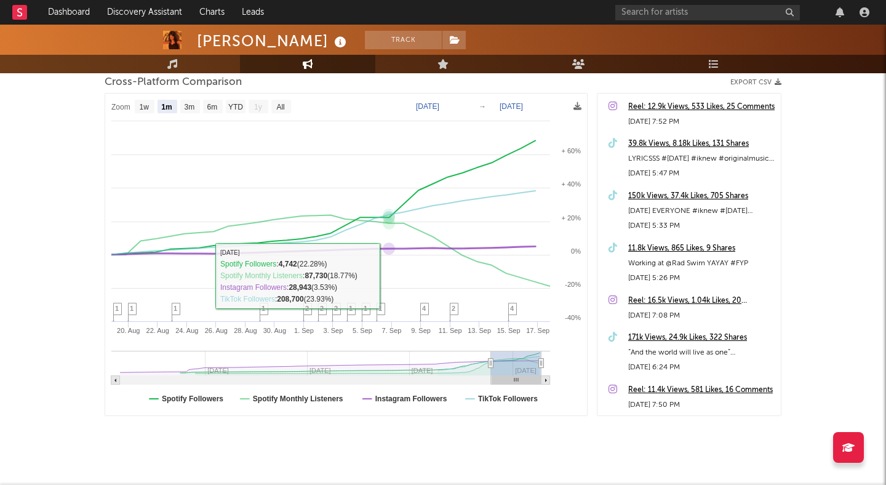
scroll to position [172, 0]
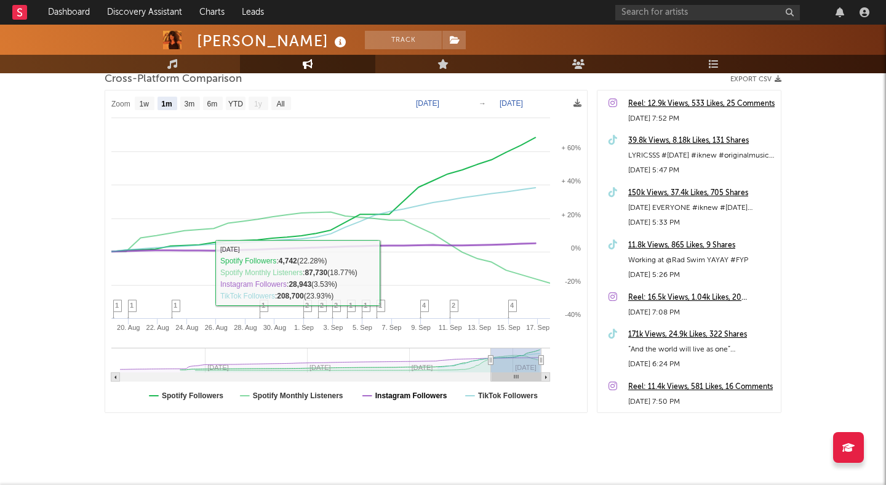
click at [392, 395] on text "Instagram Followers" at bounding box center [411, 396] width 72 height 9
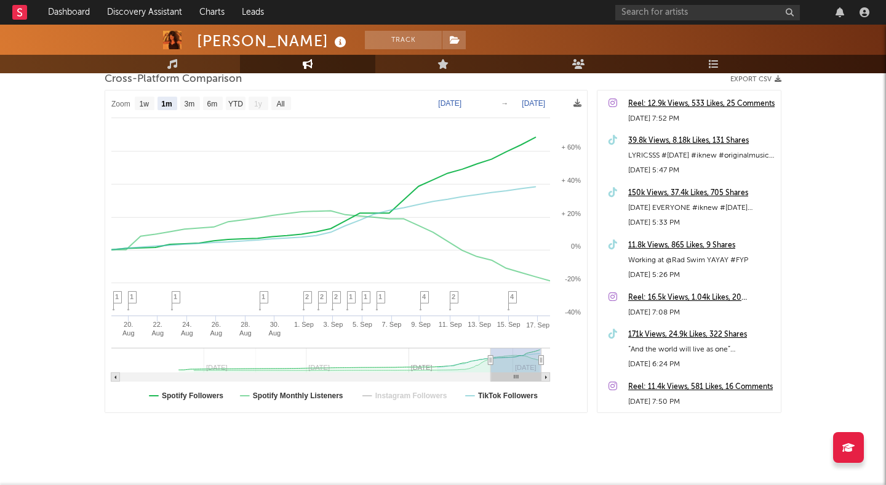
select select "1m"
click at [386, 396] on text "Instagram Followers" at bounding box center [411, 396] width 72 height 9
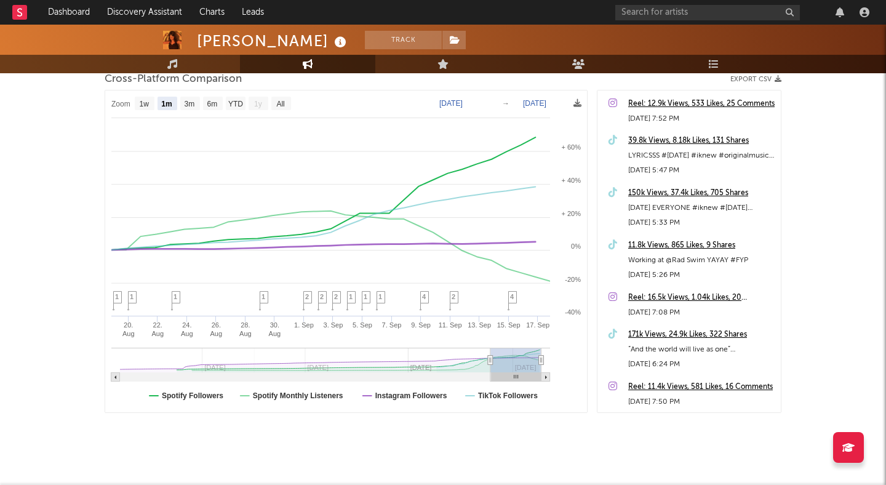
select select "1m"
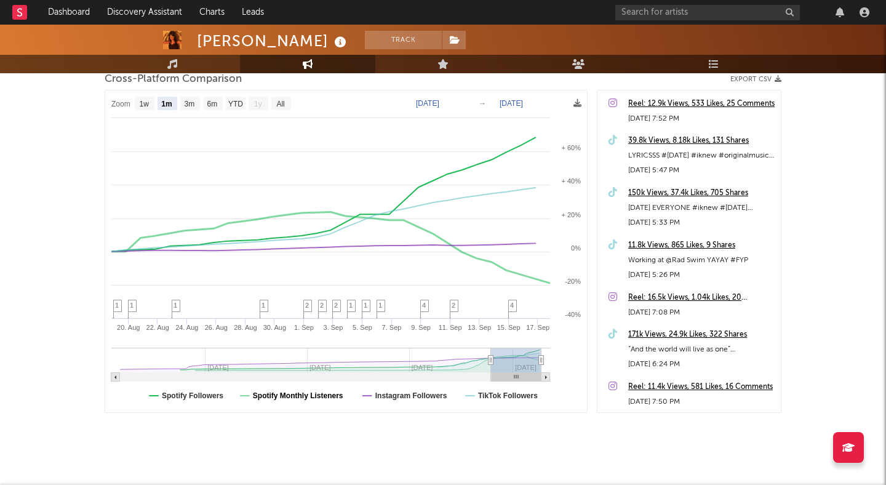
click at [268, 395] on text "Spotify Monthly Listeners" at bounding box center [298, 396] width 90 height 9
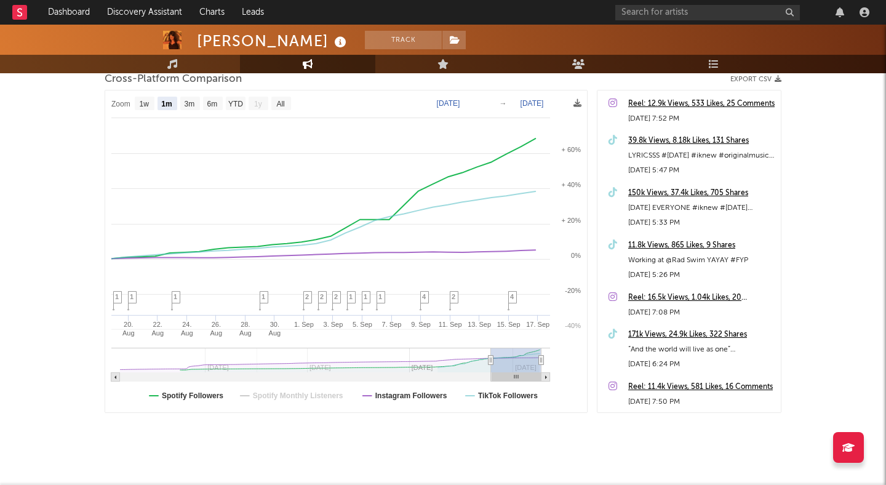
select select "1m"
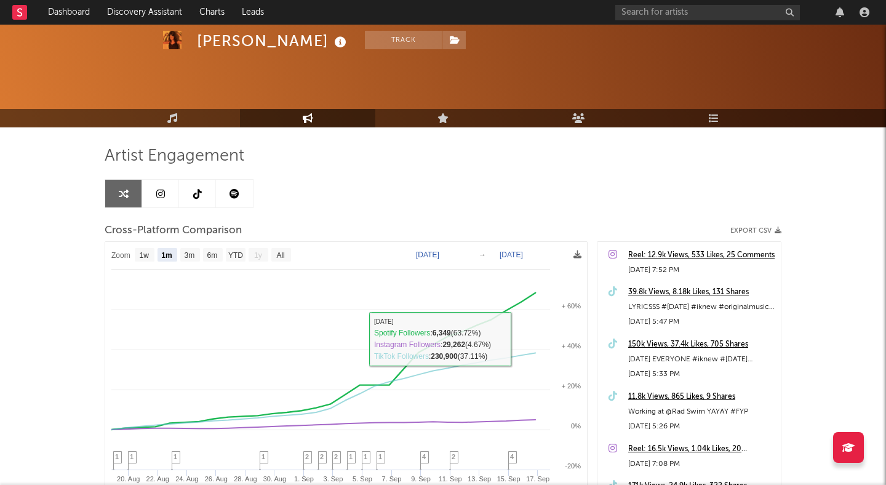
scroll to position [0, 0]
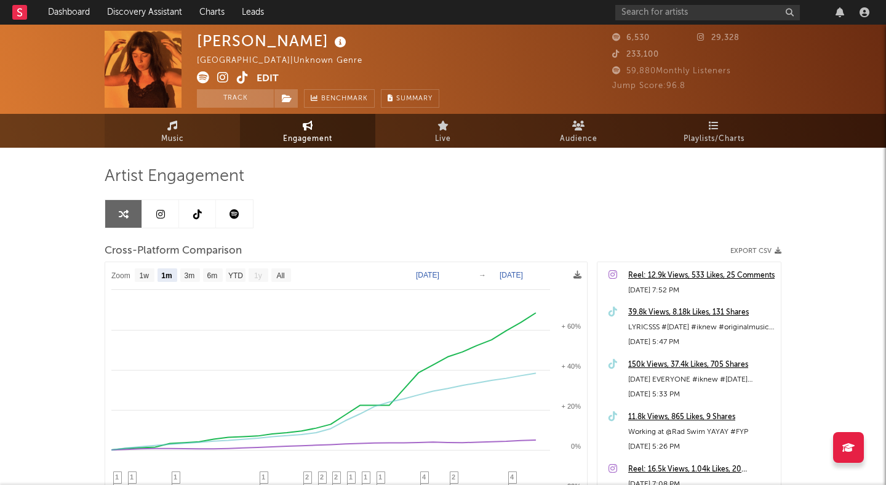
click at [173, 133] on span "Music" at bounding box center [172, 139] width 23 height 15
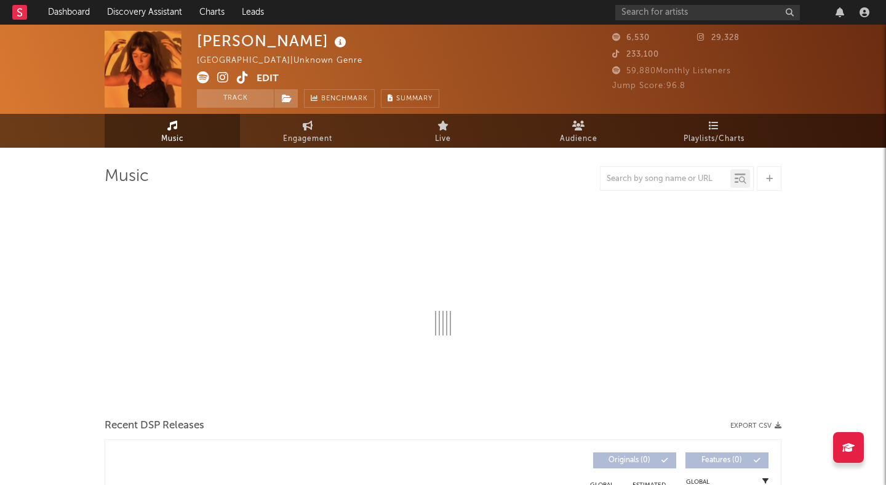
select select "1w"
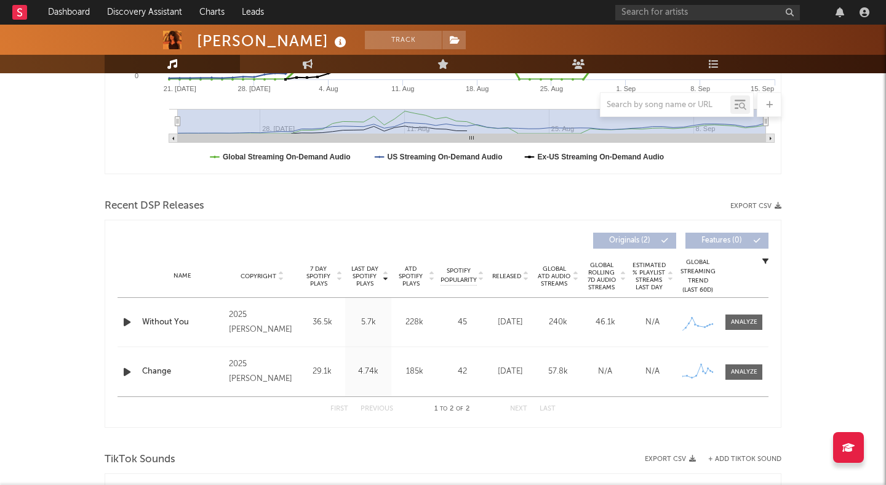
scroll to position [348, 0]
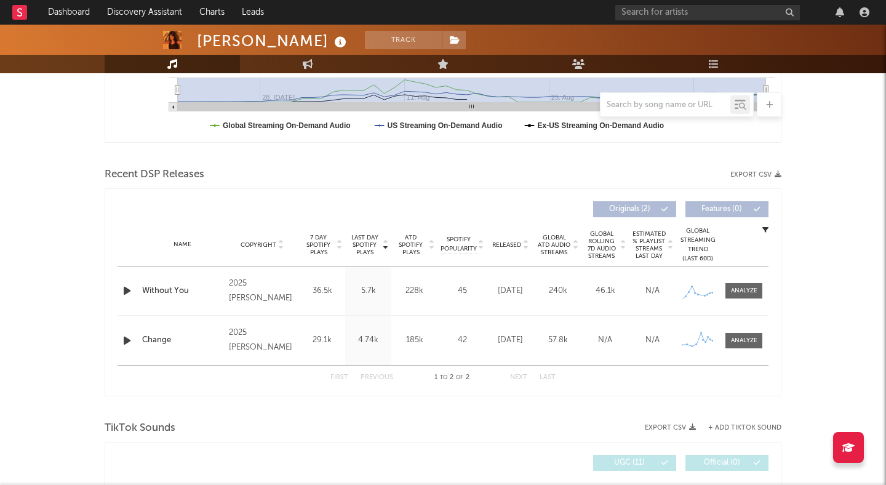
click at [126, 289] on icon "button" at bounding box center [127, 290] width 13 height 15
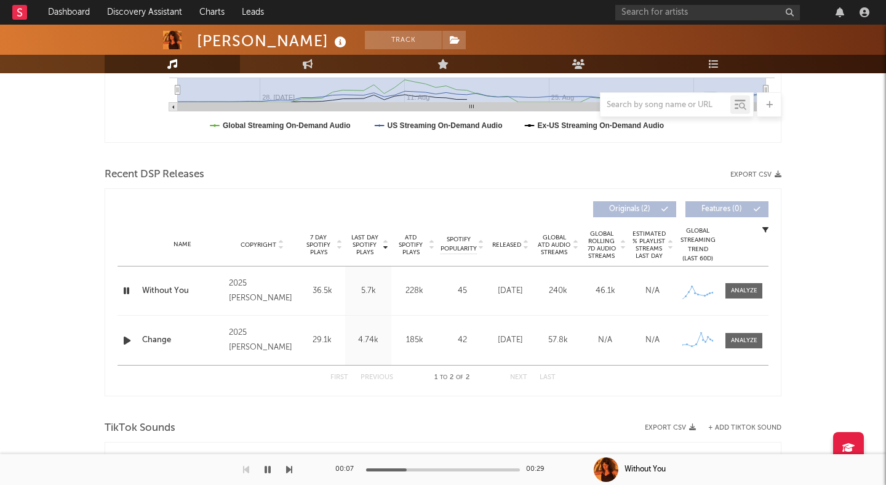
click at [127, 291] on icon "button" at bounding box center [127, 290] width 12 height 15
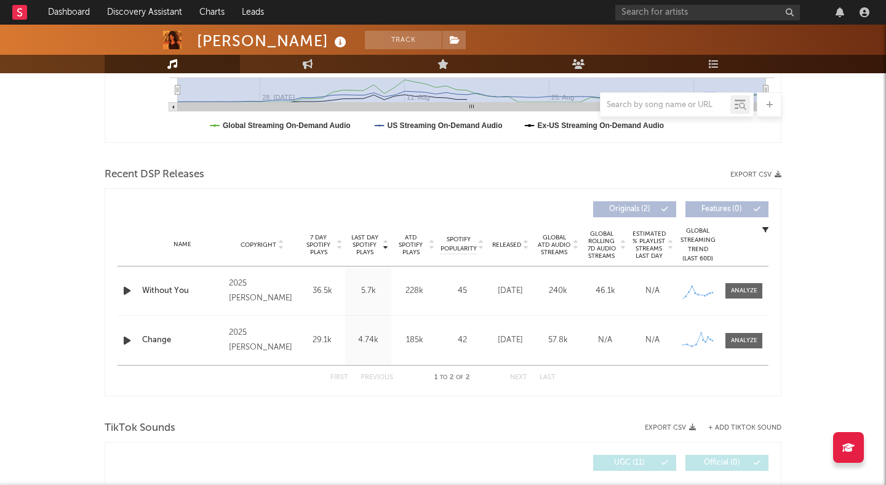
scroll to position [0, 0]
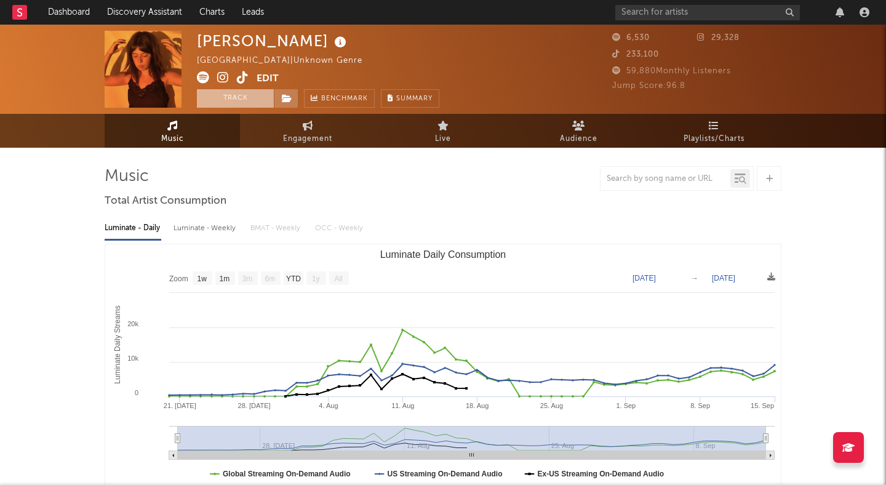
click at [251, 97] on button "Track" at bounding box center [235, 98] width 77 height 18
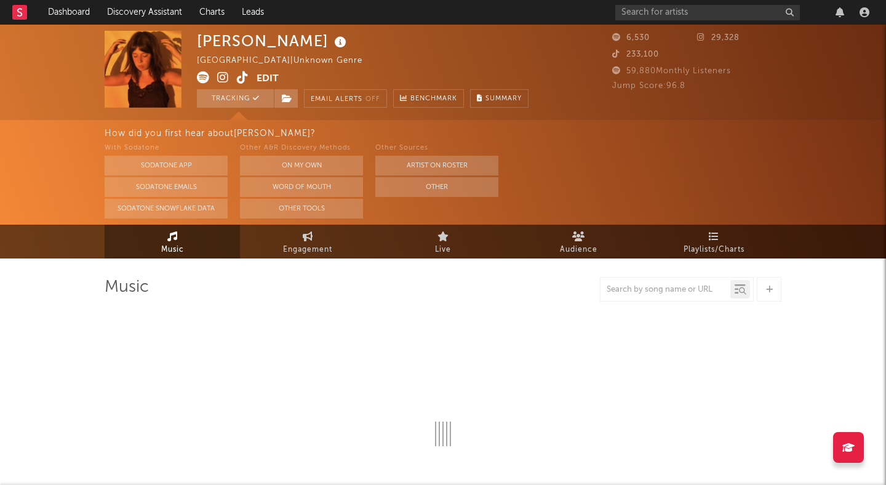
select select "1w"
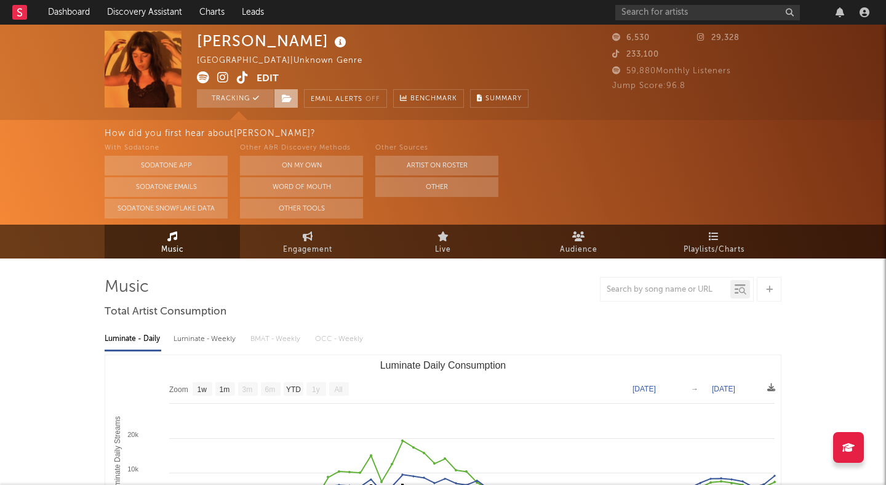
click at [287, 98] on icon at bounding box center [287, 98] width 10 height 9
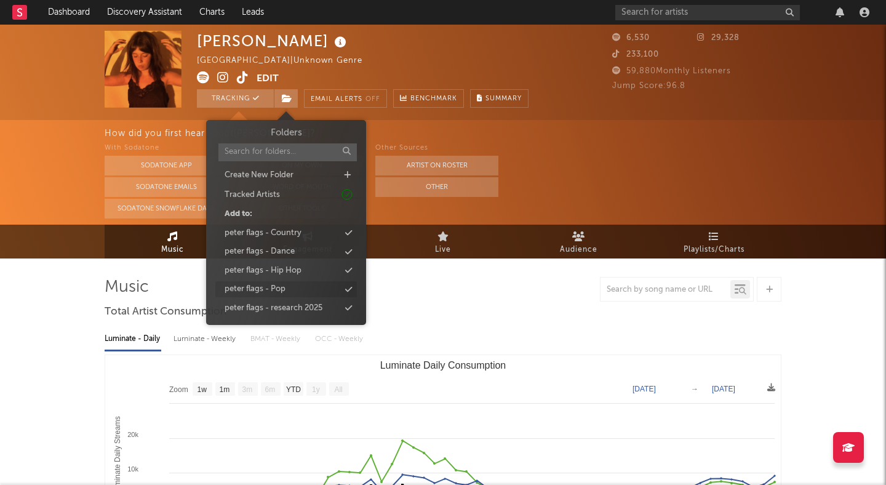
click at [286, 292] on div "peter flags - Pop" at bounding box center [286, 289] width 142 height 16
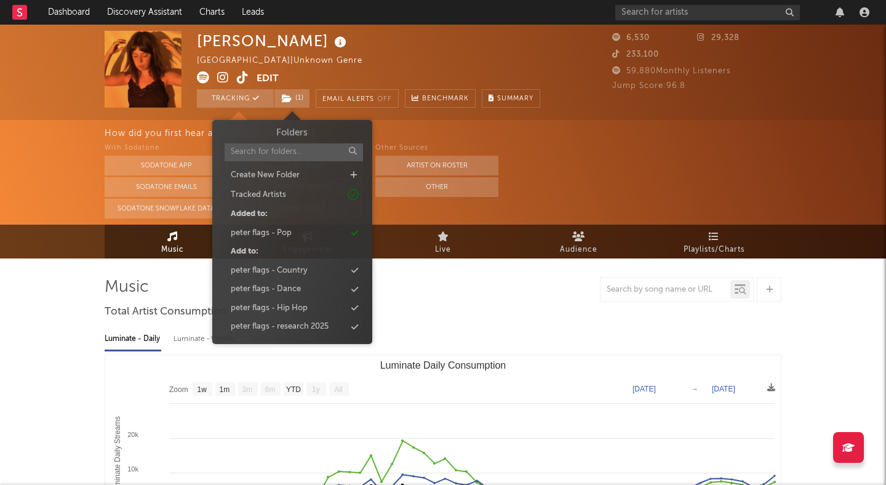
click at [465, 297] on div at bounding box center [443, 289] width 677 height 25
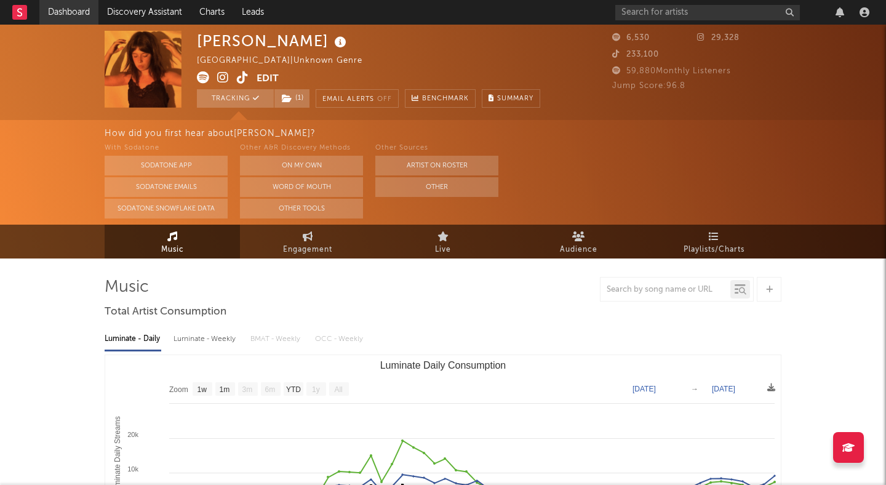
select select "1w"
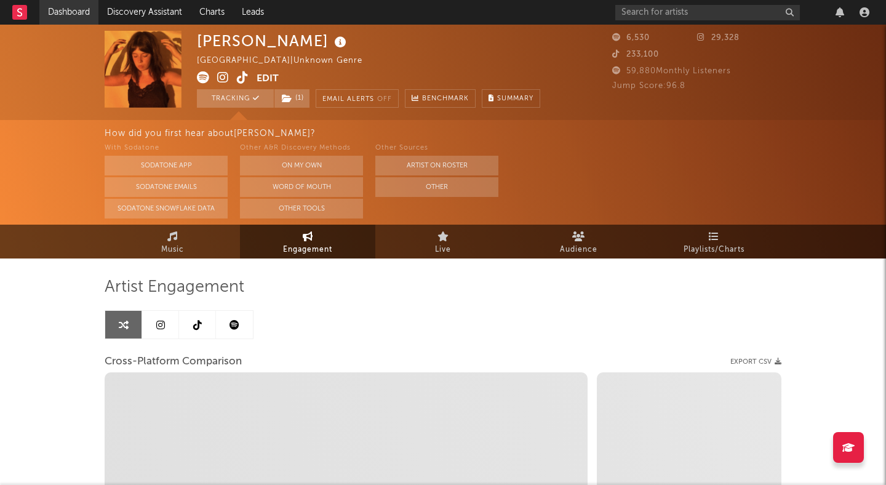
select select "1m"
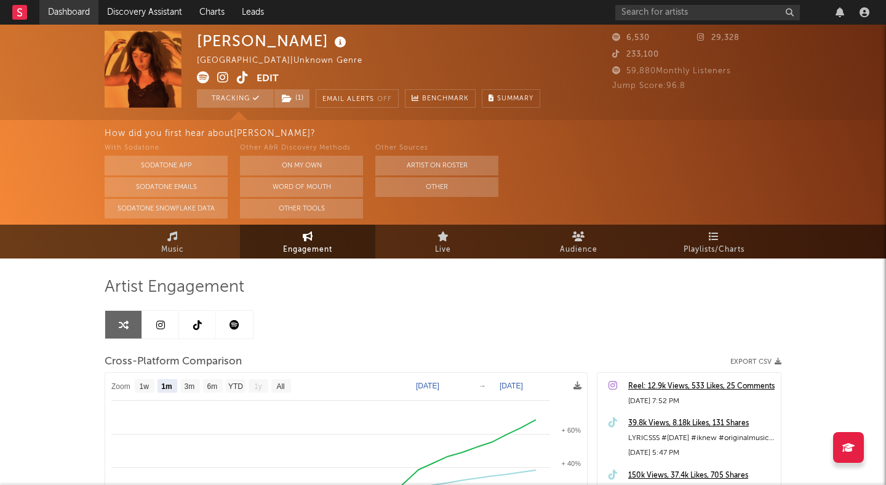
click at [78, 7] on link "Dashboard" at bounding box center [68, 12] width 59 height 25
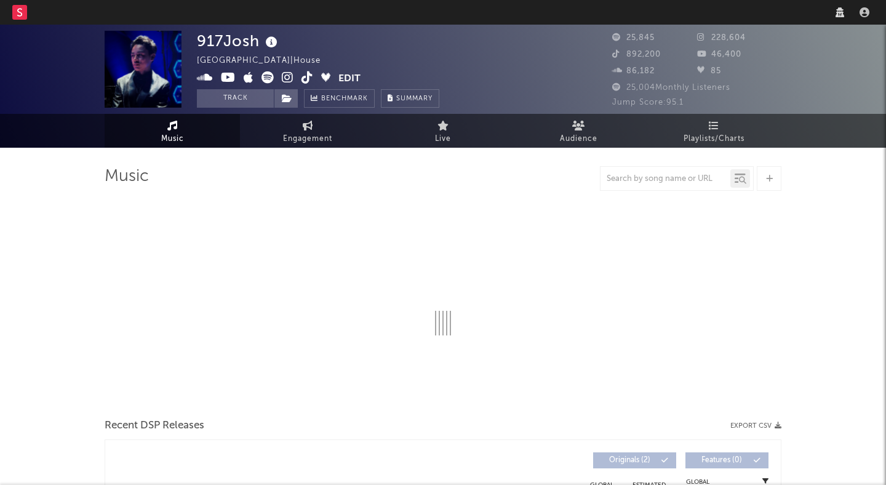
select select "6m"
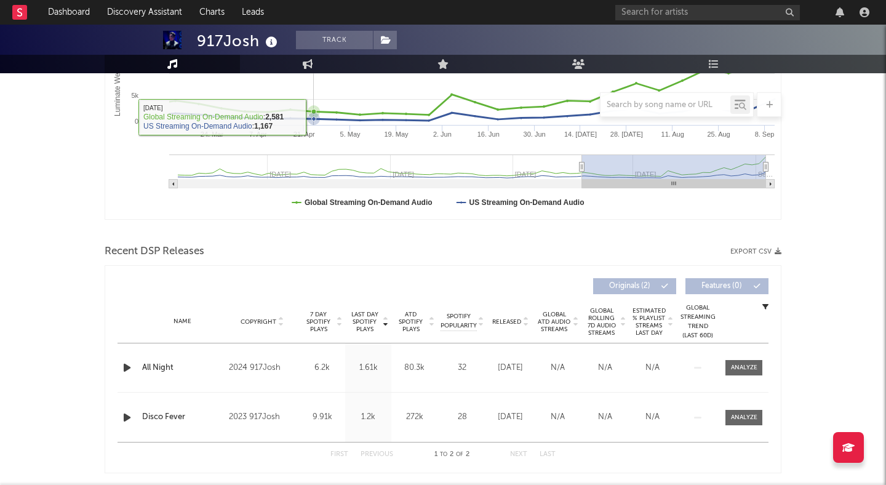
scroll to position [299, 0]
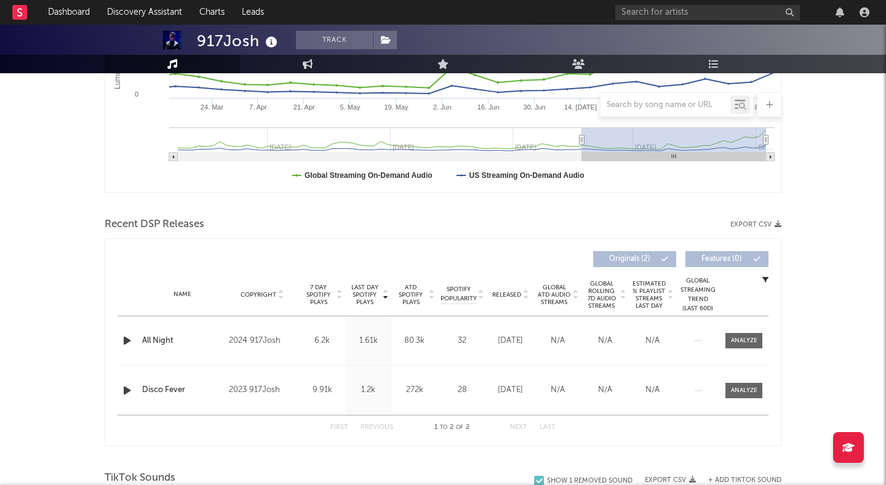
click at [126, 342] on icon "button" at bounding box center [127, 340] width 13 height 15
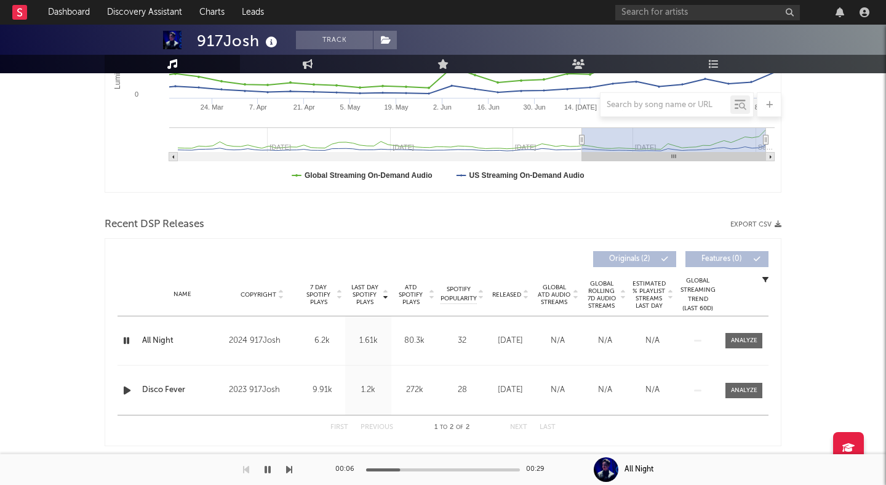
click at [126, 342] on icon "button" at bounding box center [127, 340] width 12 height 15
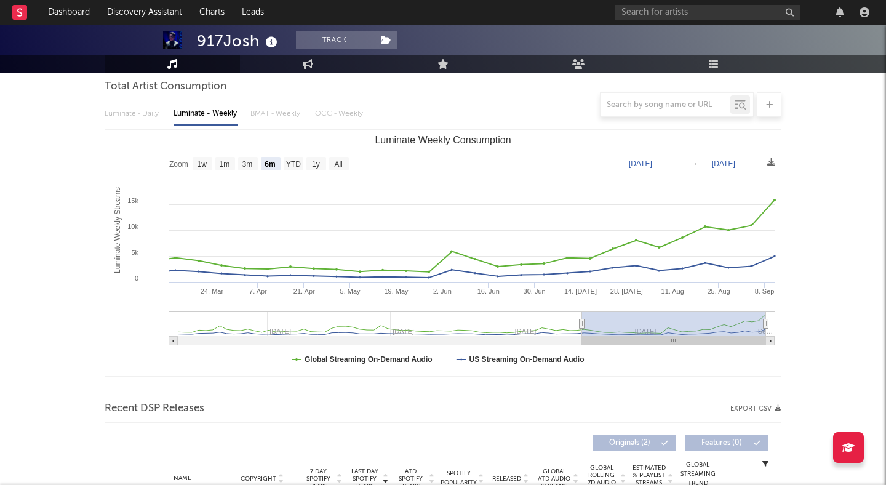
scroll to position [0, 0]
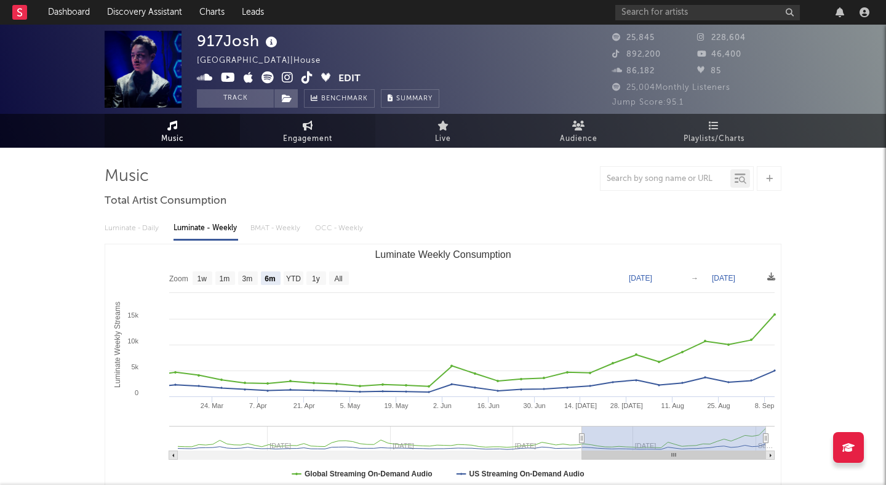
click at [299, 134] on span "Engagement" at bounding box center [307, 139] width 49 height 15
select select "1w"
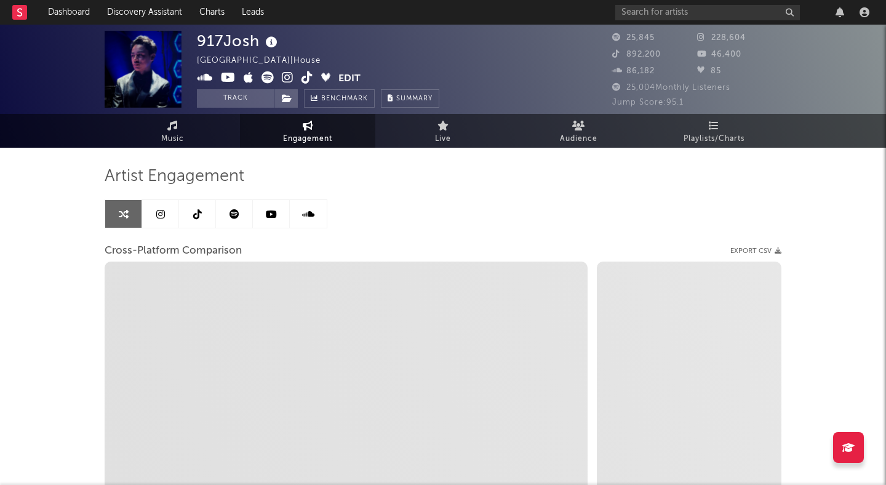
select select "1m"
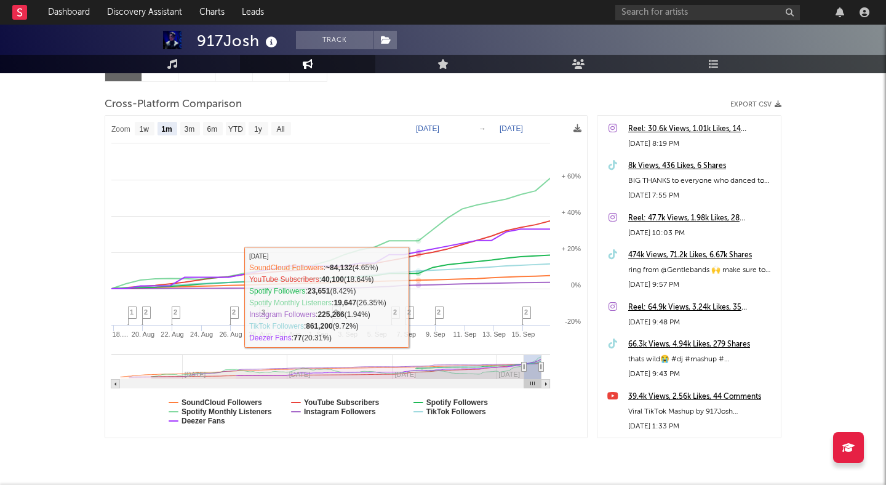
scroll to position [147, 0]
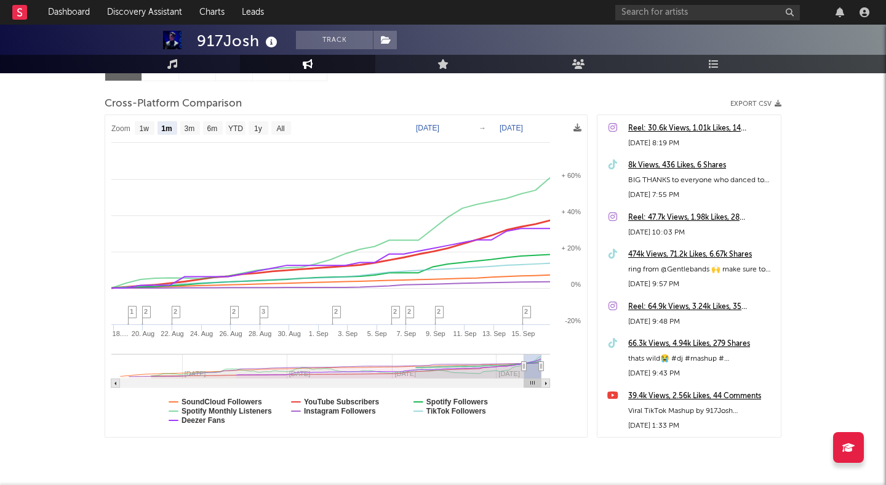
click at [303, 400] on rect at bounding box center [346, 276] width 482 height 322
click at [299, 403] on rect at bounding box center [346, 276] width 482 height 322
click at [318, 401] on text "YouTube Subscribers" at bounding box center [342, 402] width 76 height 9
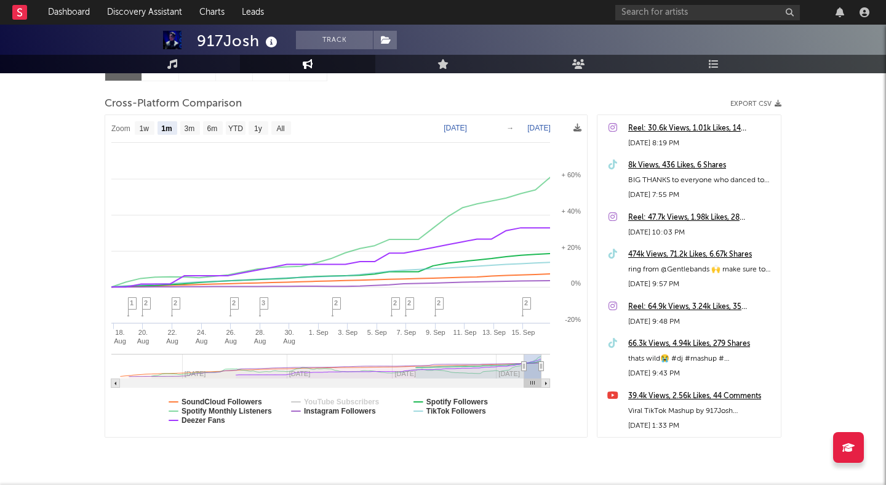
select select "1m"
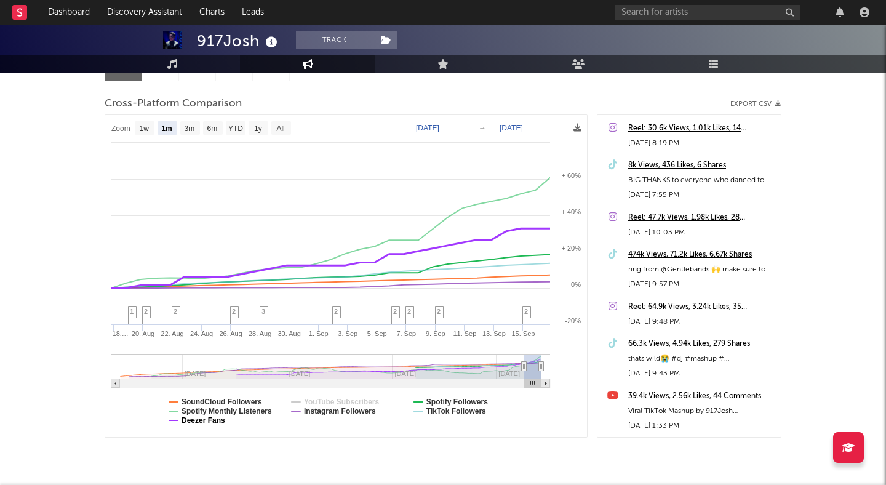
click at [221, 420] on text "Deezer Fans" at bounding box center [204, 420] width 44 height 9
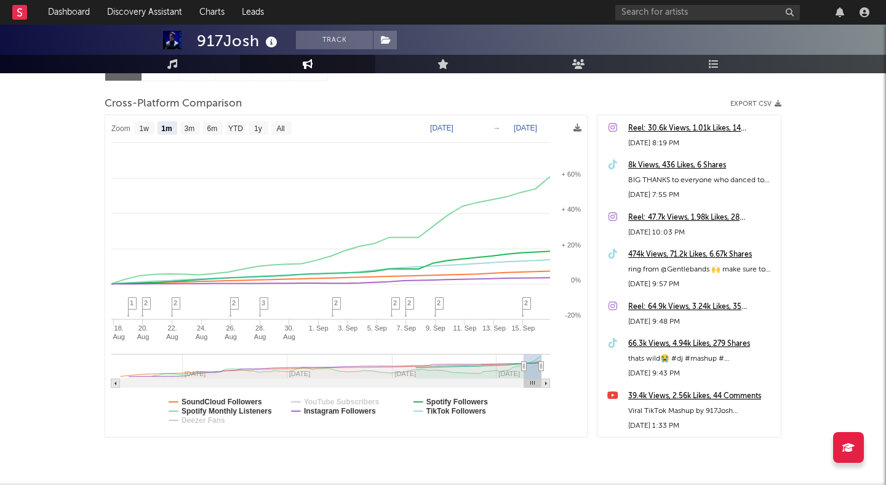
select select "1m"
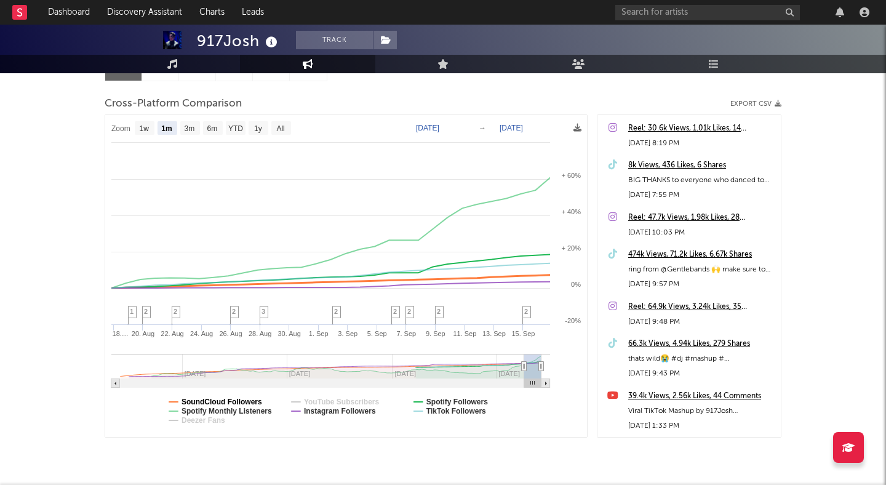
click at [223, 403] on text "SoundCloud Followers" at bounding box center [222, 402] width 81 height 9
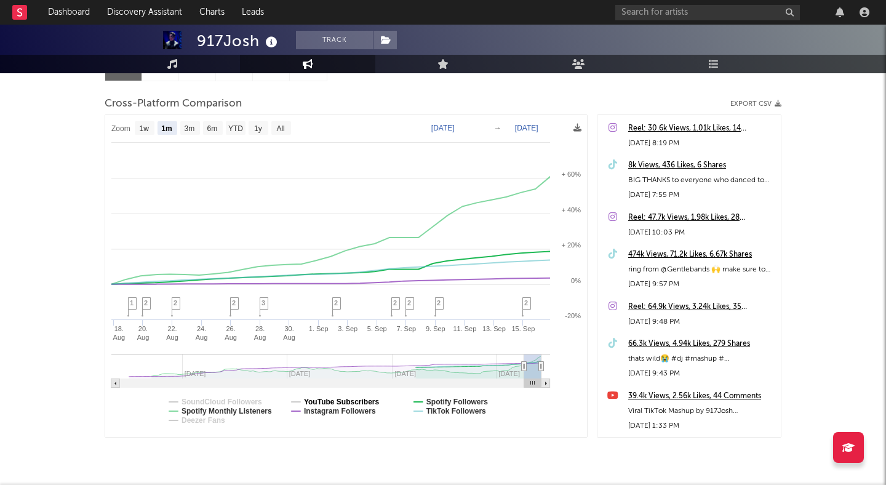
select select "1m"
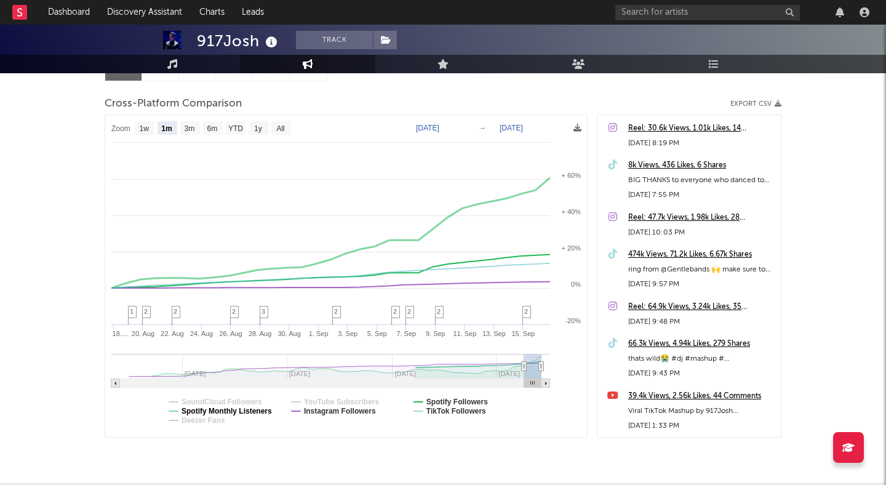
click at [246, 412] on text "Spotify Monthly Listeners" at bounding box center [227, 411] width 90 height 9
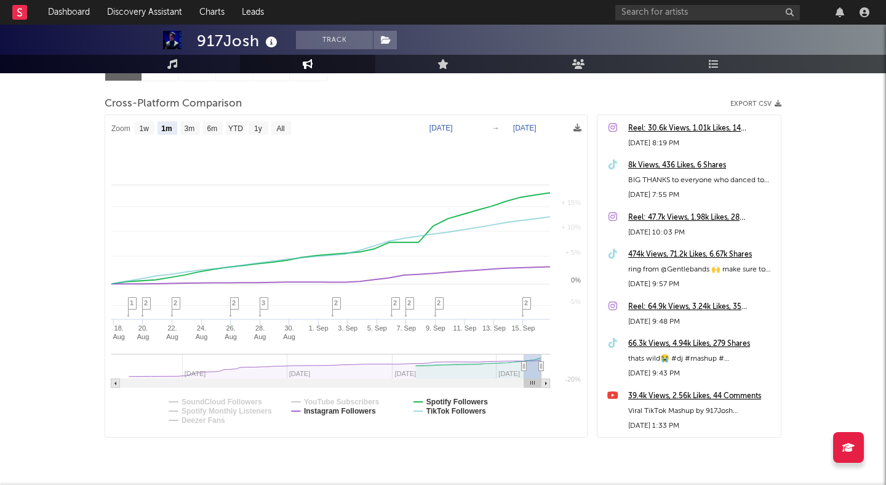
select select "1m"
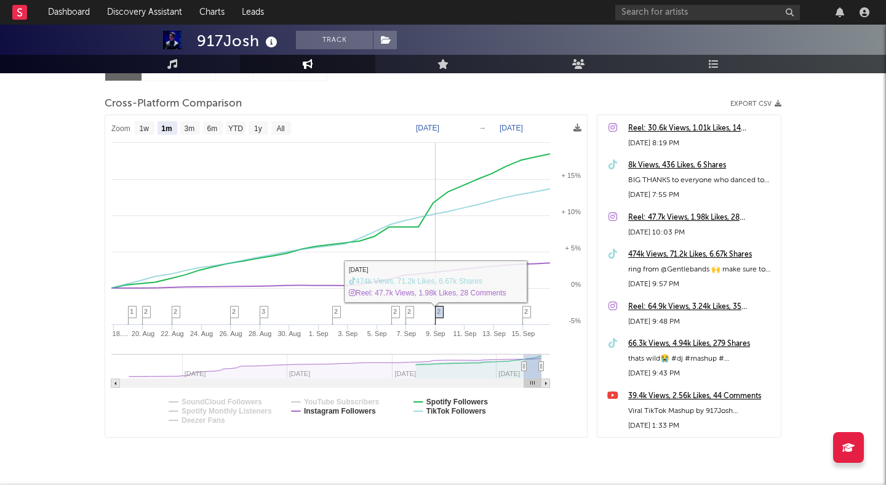
click at [438, 310] on span "2" at bounding box center [439, 311] width 4 height 7
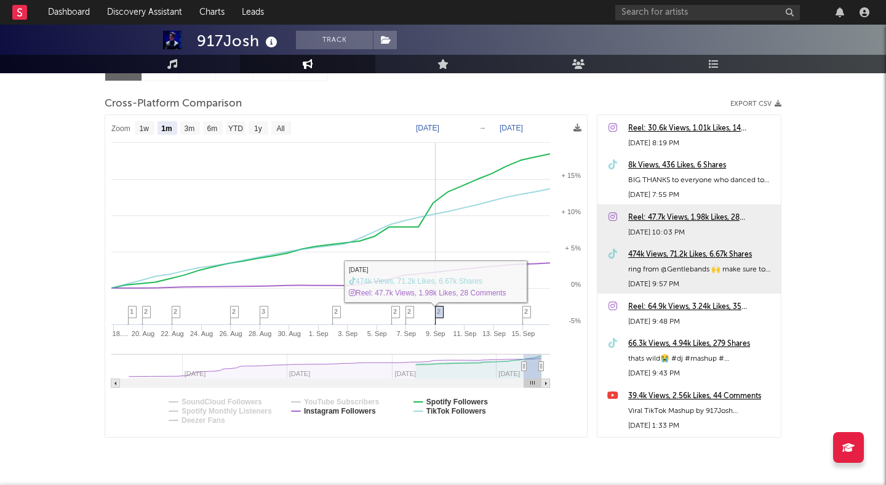
scroll to position [89, 0]
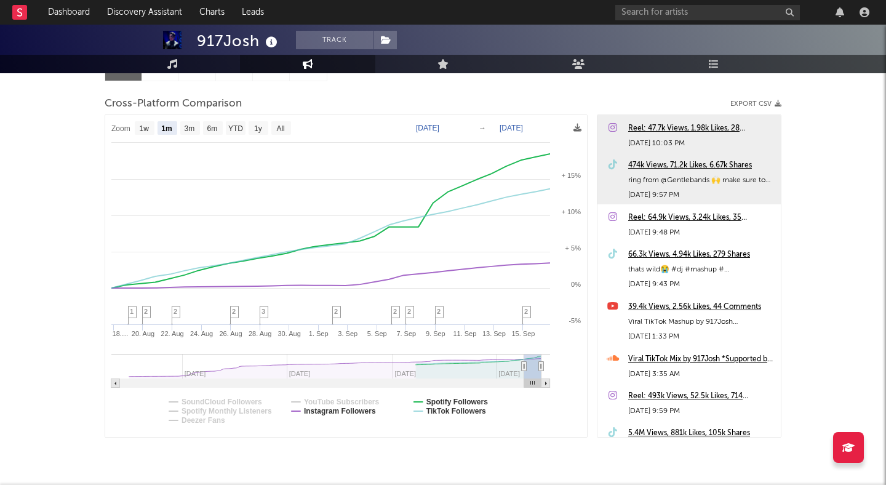
click at [658, 166] on div "474k Views, 71.2k Likes, 6.67k Shares" at bounding box center [701, 165] width 147 height 15
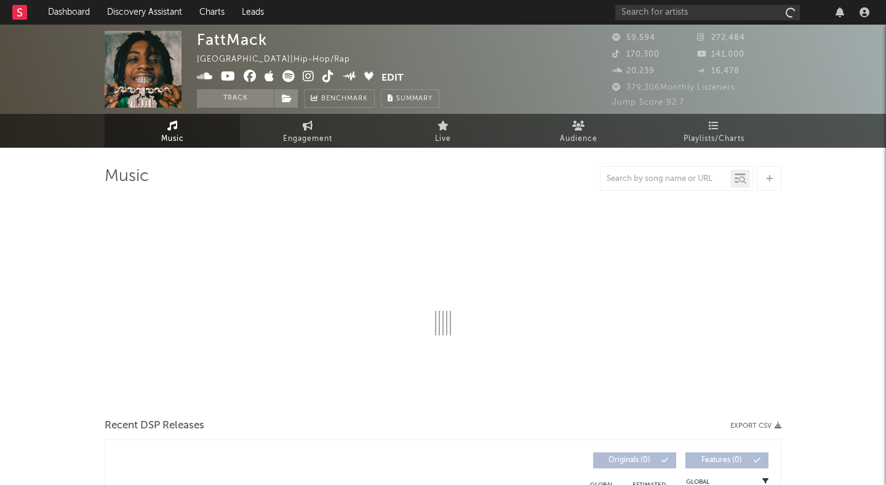
select select "6m"
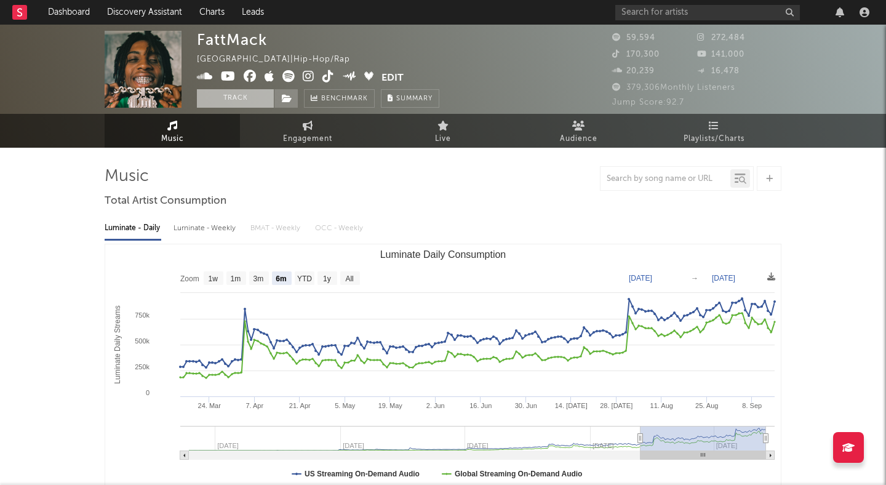
click at [239, 102] on button "Track" at bounding box center [235, 98] width 77 height 18
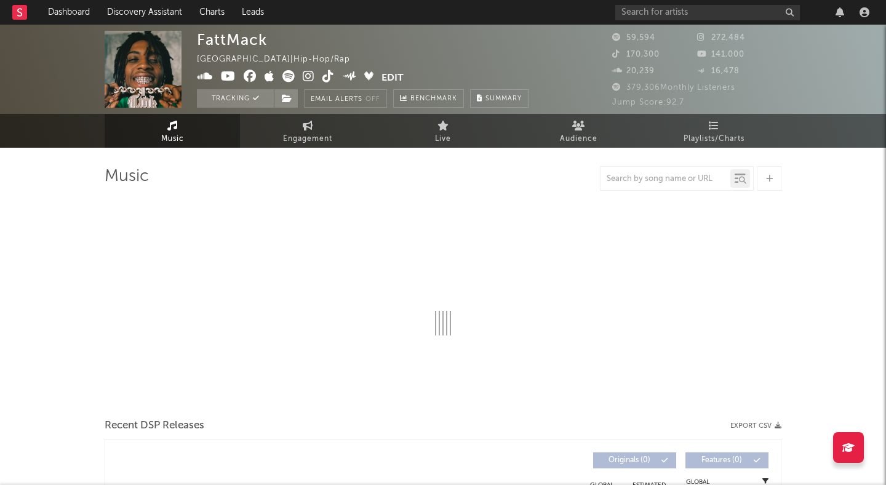
select select "6m"
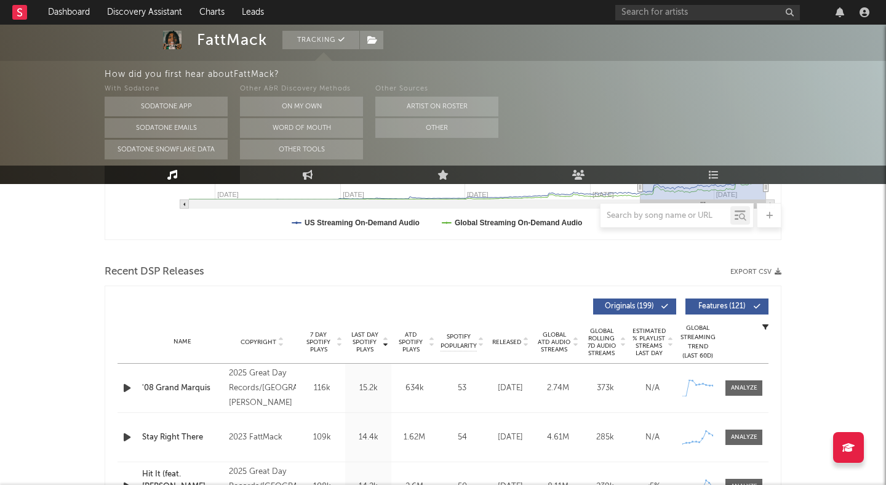
scroll to position [397, 0]
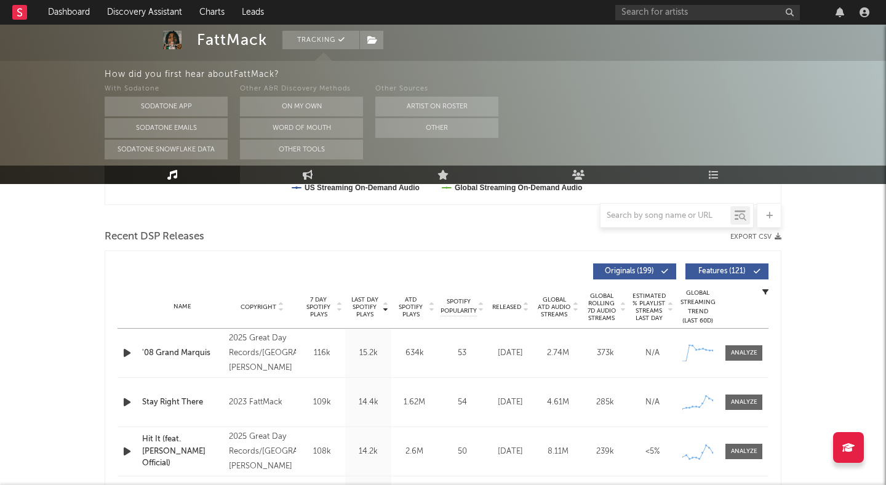
click at [706, 272] on span "Features ( 121 )" at bounding box center [722, 271] width 57 height 7
click at [124, 350] on icon "button" at bounding box center [127, 352] width 13 height 15
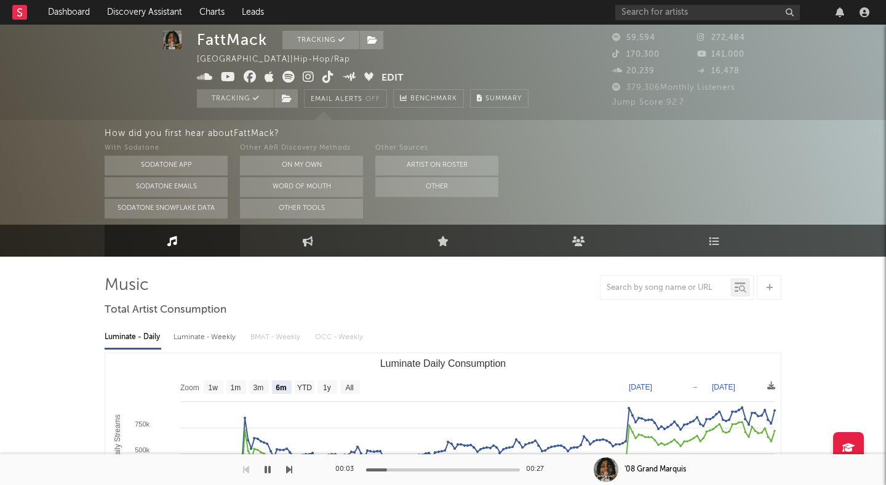
scroll to position [0, 0]
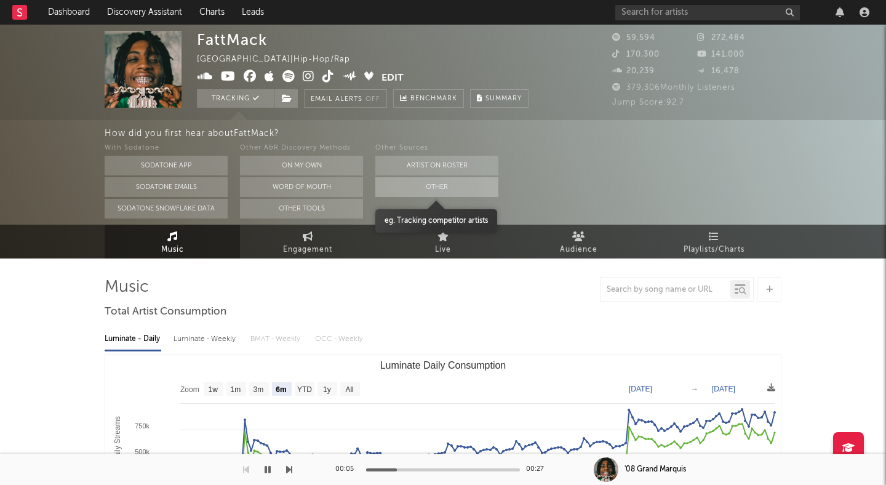
click at [403, 185] on button "Other" at bounding box center [436, 187] width 123 height 20
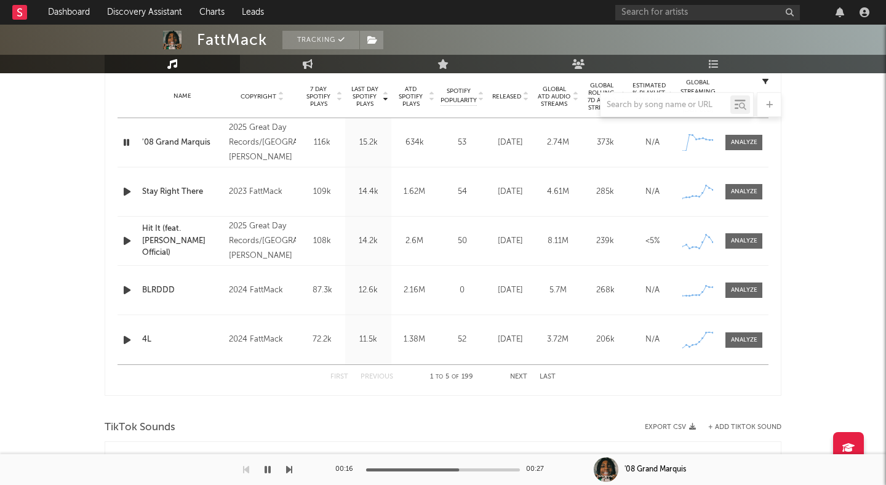
scroll to position [492, 0]
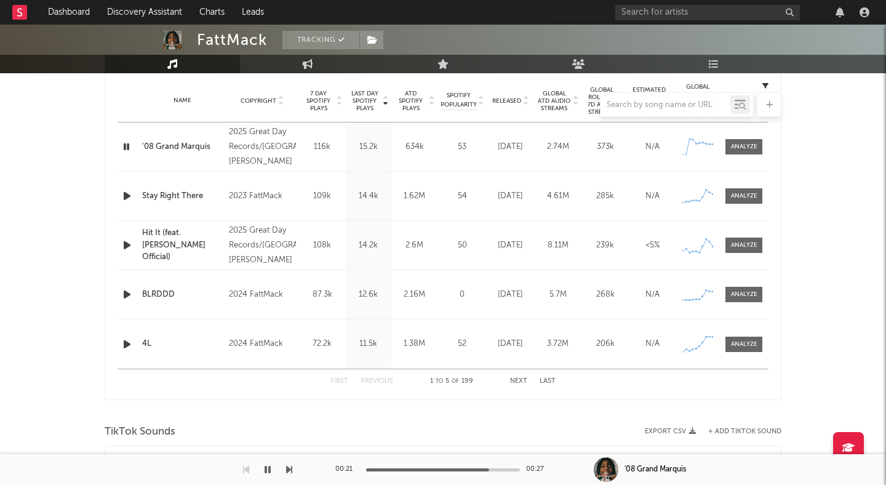
click at [126, 196] on icon "button" at bounding box center [127, 195] width 13 height 15
click at [124, 196] on icon "button" at bounding box center [127, 195] width 12 height 15
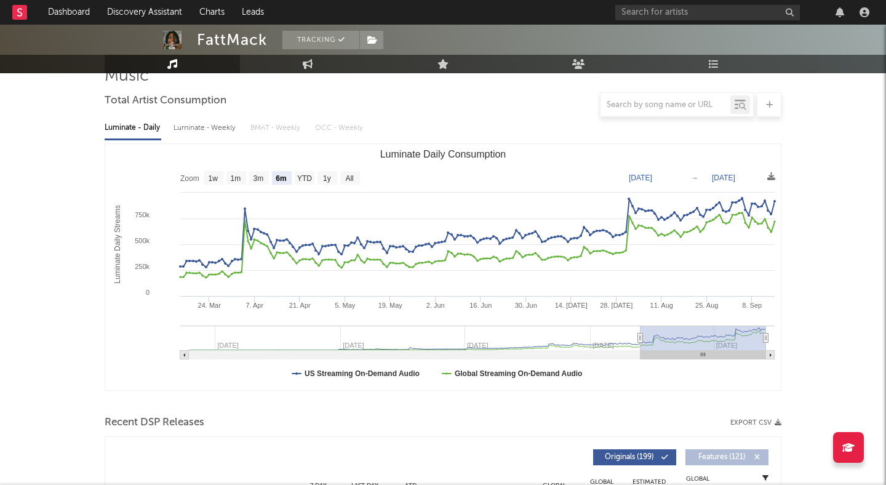
scroll to position [99, 0]
click at [297, 62] on link "Engagement" at bounding box center [307, 64] width 135 height 18
select select "1w"
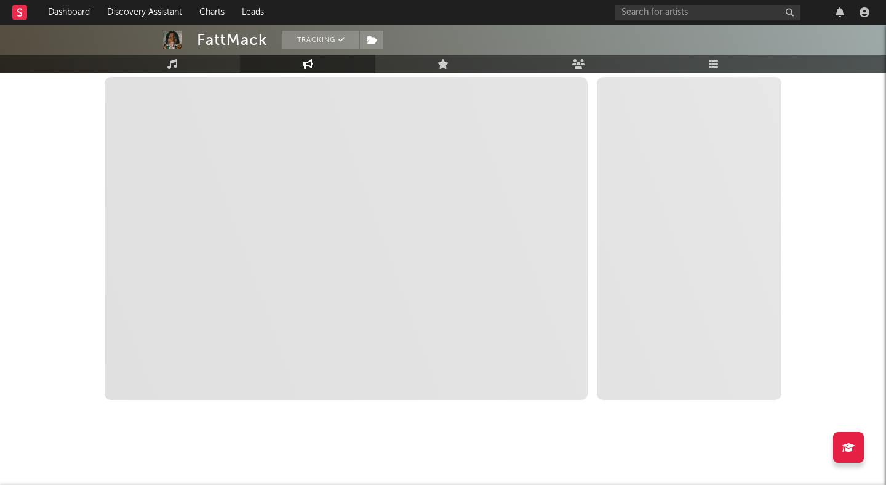
scroll to position [186, 0]
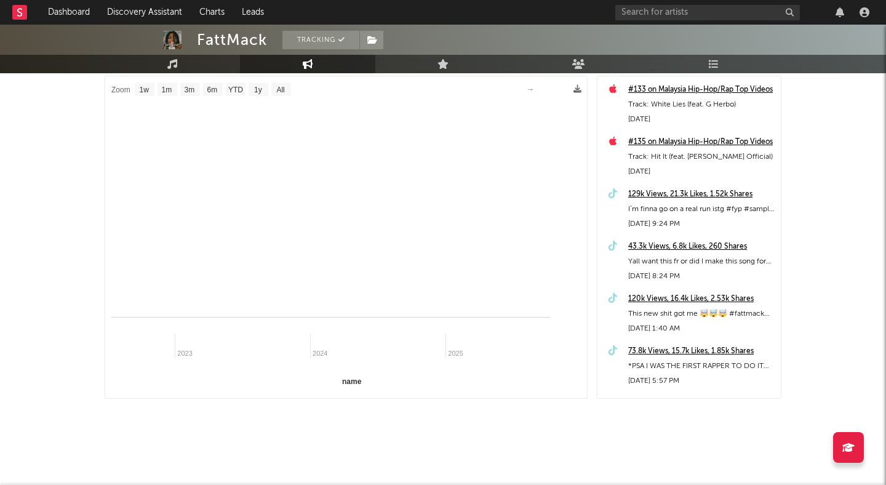
select select "1m"
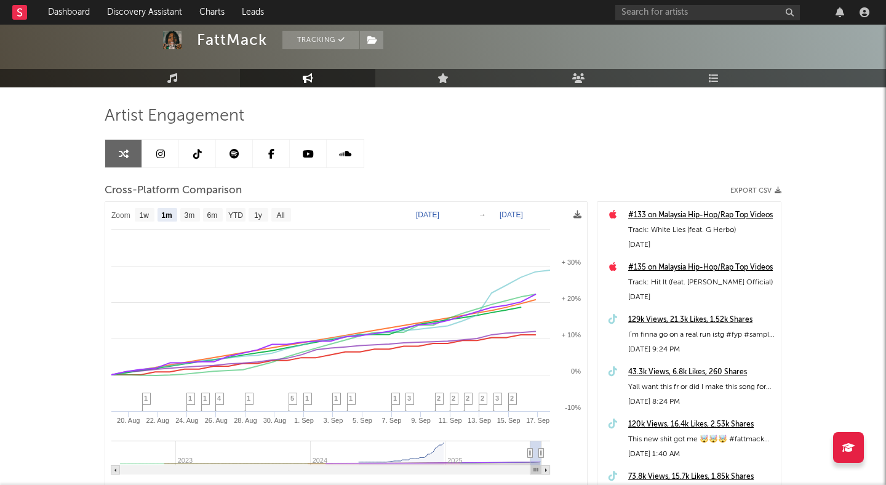
scroll to position [0, 0]
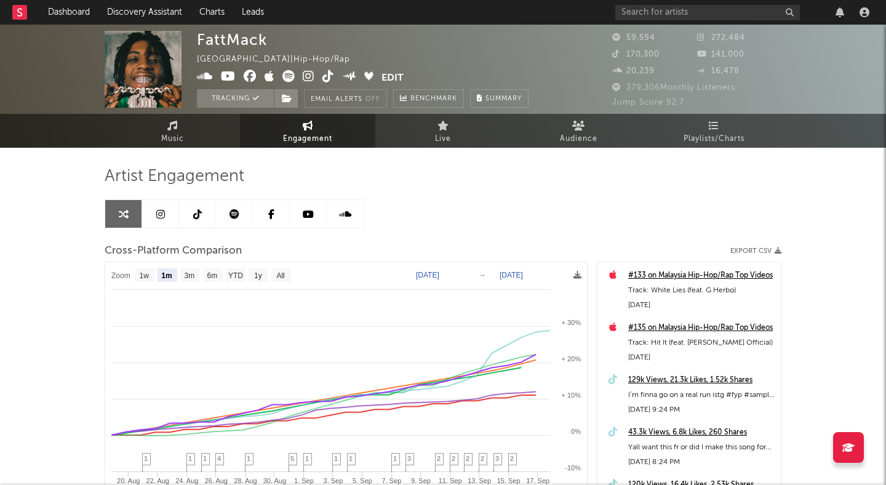
click at [161, 215] on icon at bounding box center [160, 214] width 9 height 10
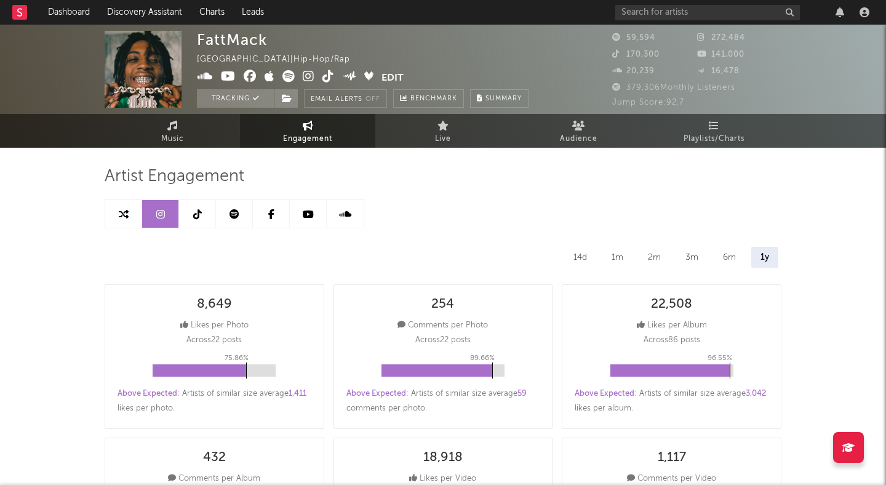
select select "6m"
click at [128, 215] on link at bounding box center [123, 214] width 37 height 28
select select "1m"
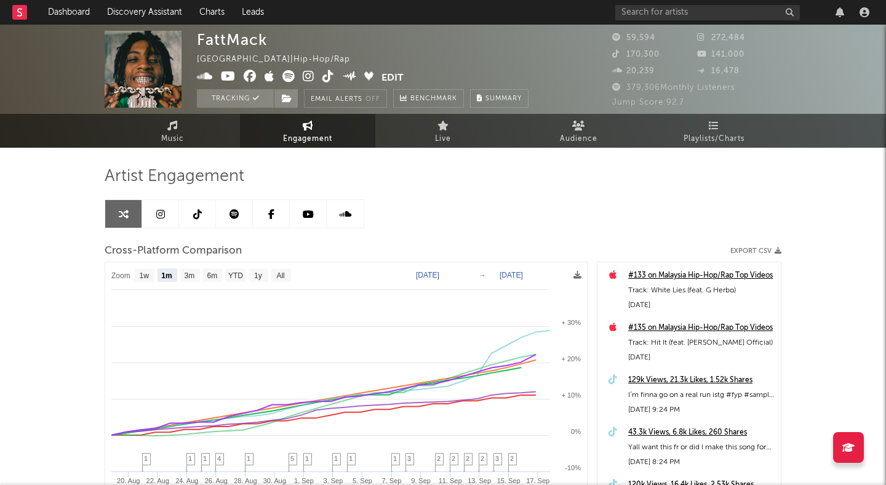
click at [194, 207] on link at bounding box center [197, 214] width 37 height 28
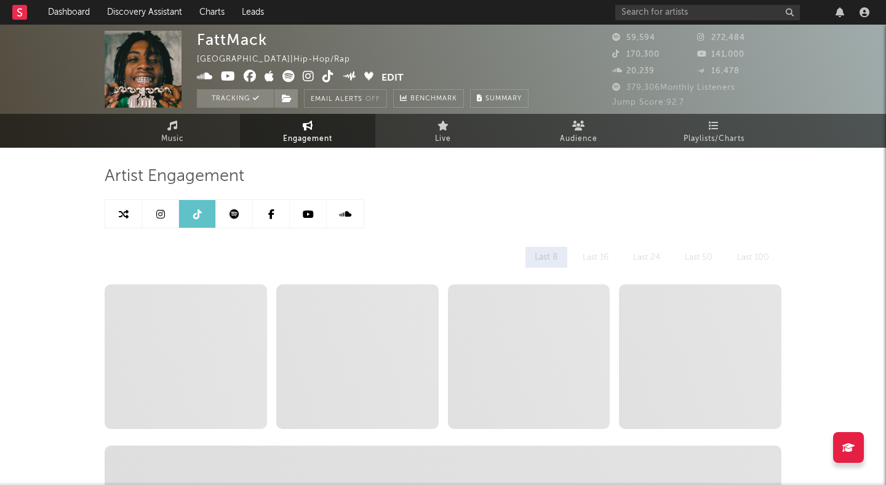
select select "6m"
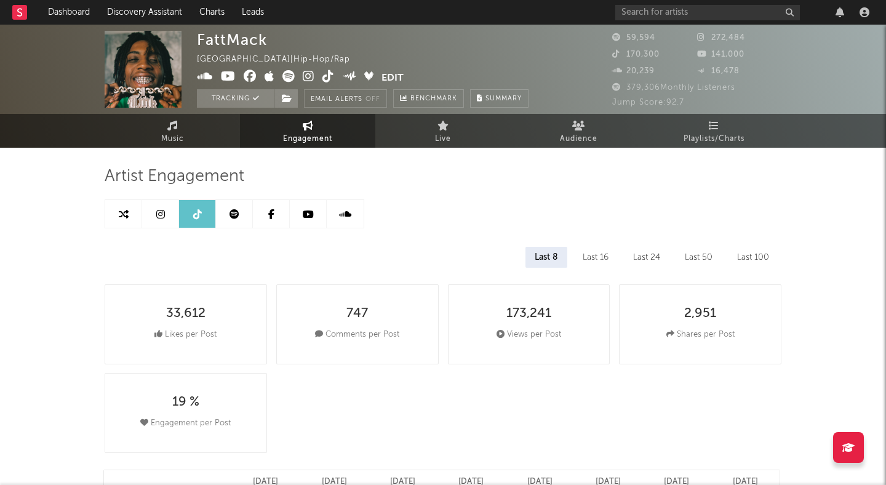
click at [161, 213] on icon at bounding box center [160, 214] width 9 height 10
select select "6m"
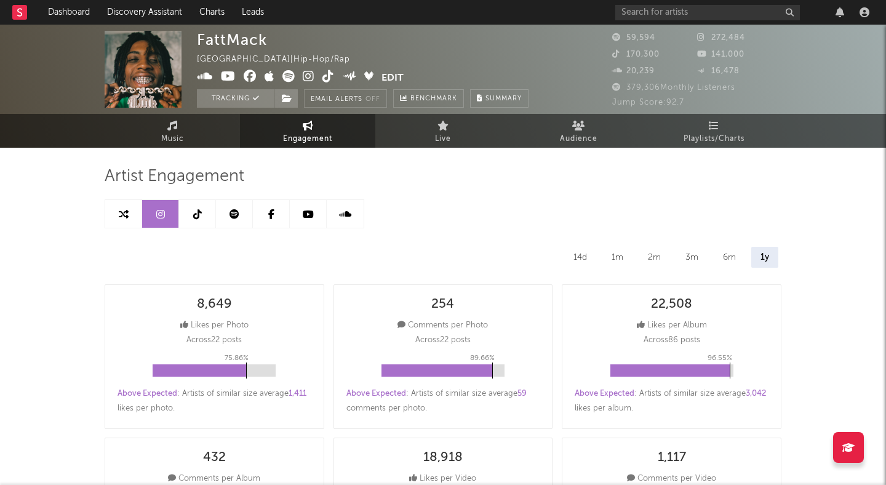
click at [123, 215] on icon at bounding box center [124, 214] width 10 height 10
select select "1m"
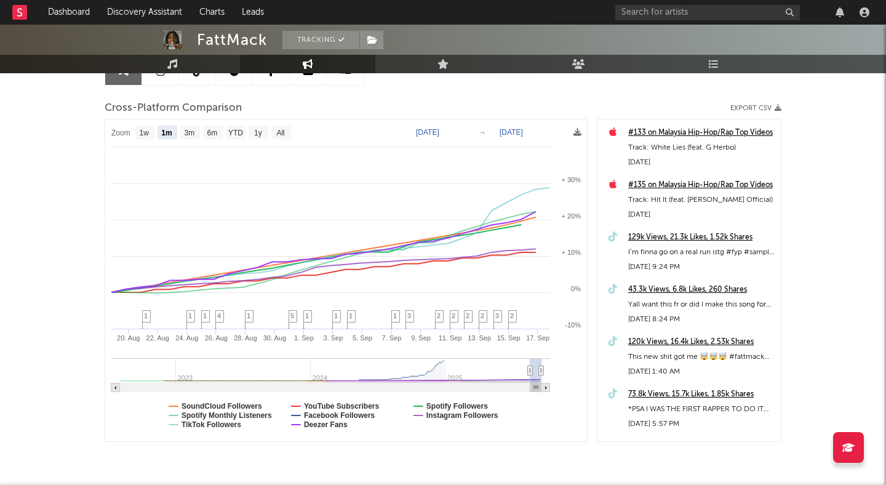
scroll to position [172, 0]
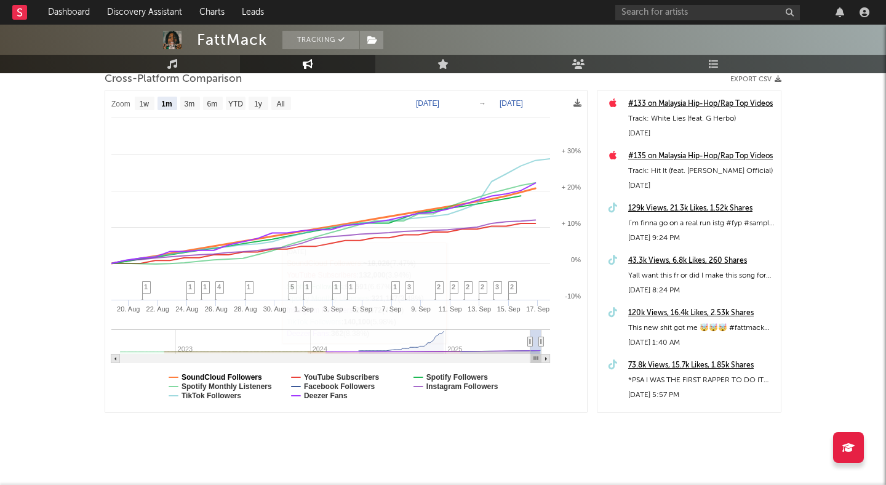
click at [216, 379] on text "SoundCloud Followers" at bounding box center [222, 377] width 81 height 9
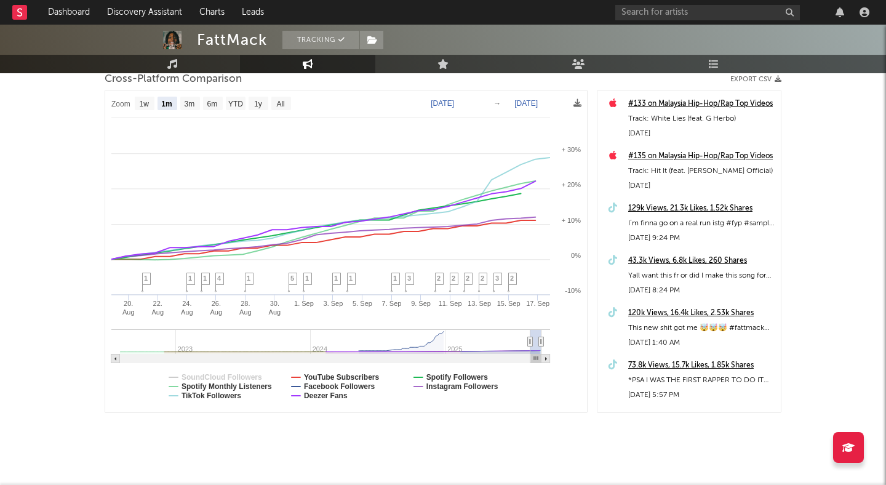
select select "1m"
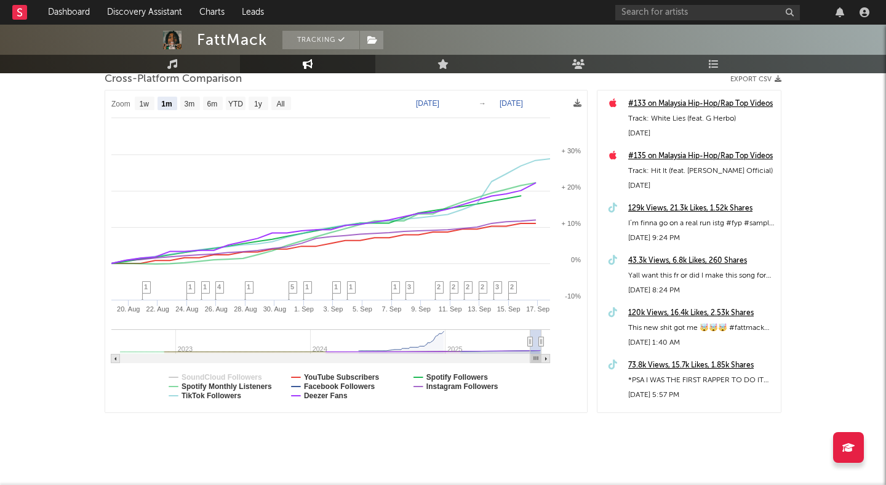
click at [179, 386] on rect at bounding box center [346, 251] width 482 height 322
click at [187, 388] on text "Spotify Monthly Listeners" at bounding box center [227, 386] width 90 height 9
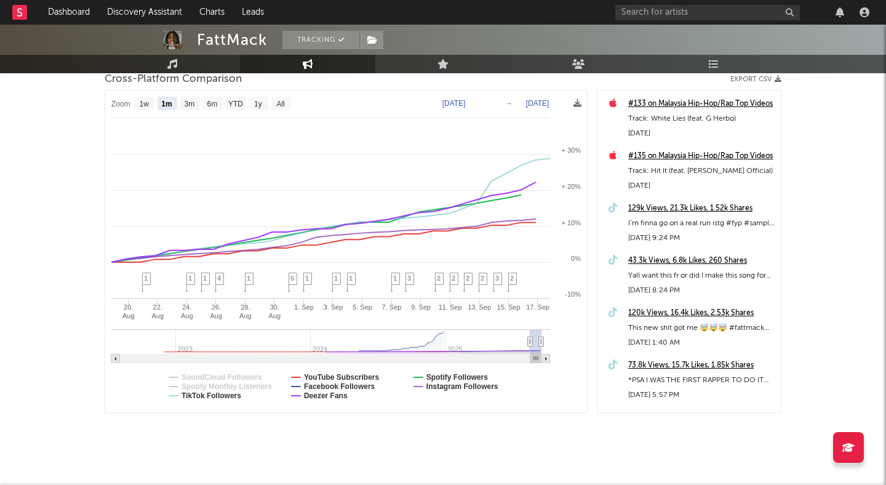
select select "1m"
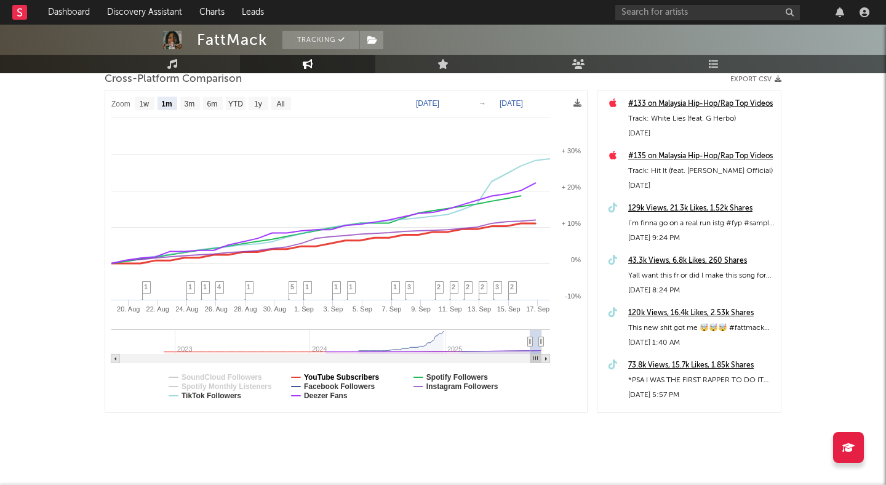
click at [331, 376] on text "YouTube Subscribers" at bounding box center [342, 377] width 76 height 9
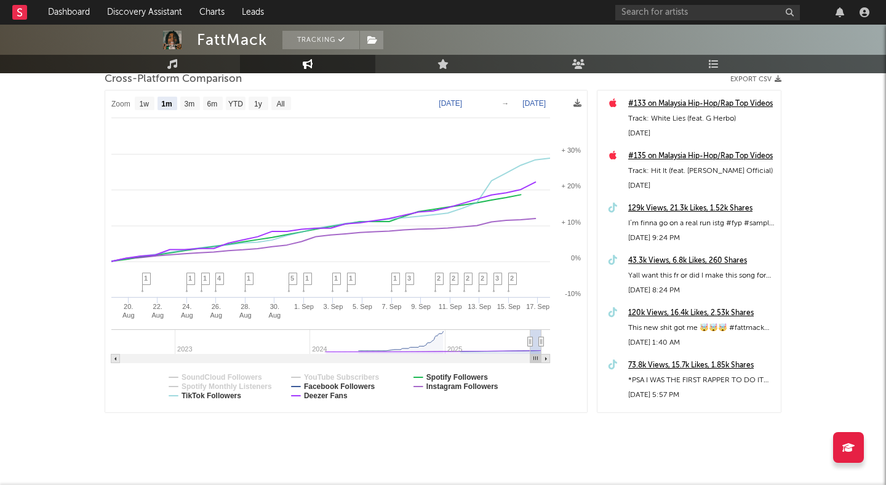
select select "1m"
click at [339, 387] on text "Facebook Followers" at bounding box center [339, 386] width 71 height 9
select select "1m"
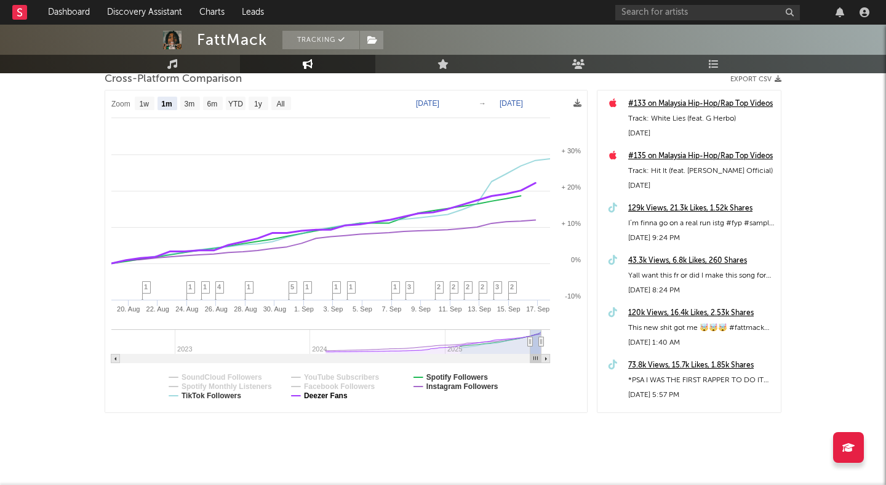
click at [324, 396] on text "Deezer Fans" at bounding box center [326, 396] width 44 height 9
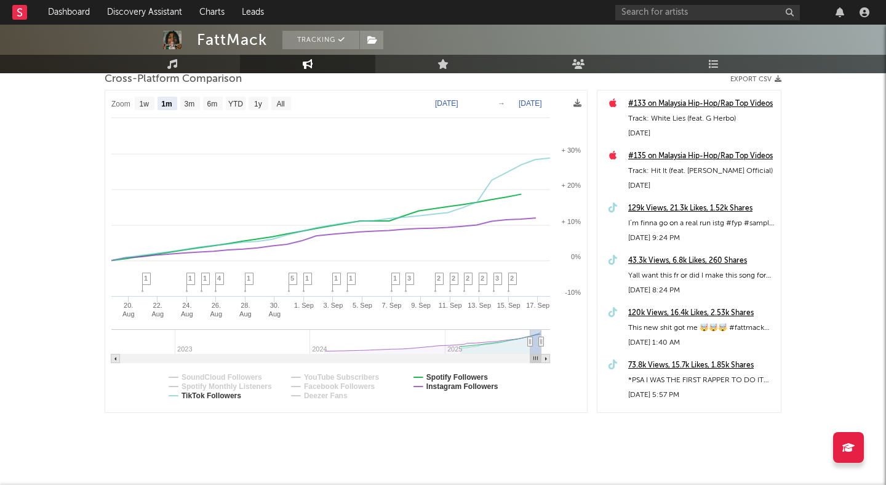
select select "1m"
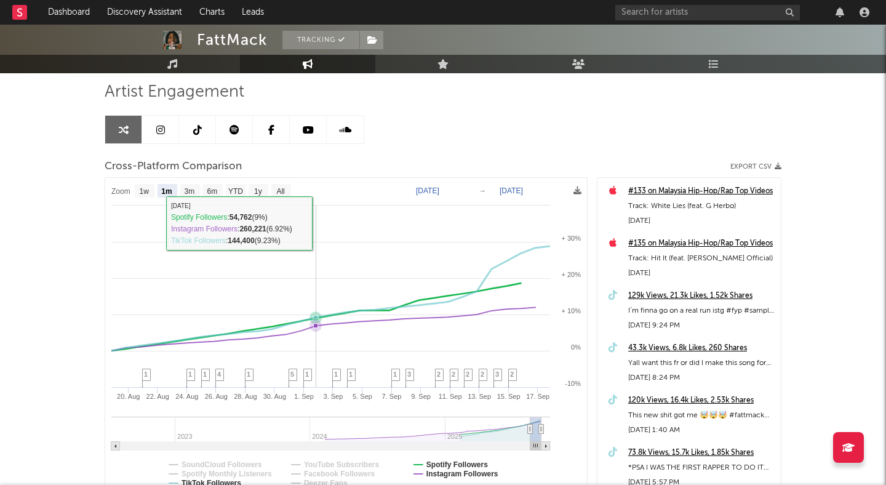
scroll to position [0, 0]
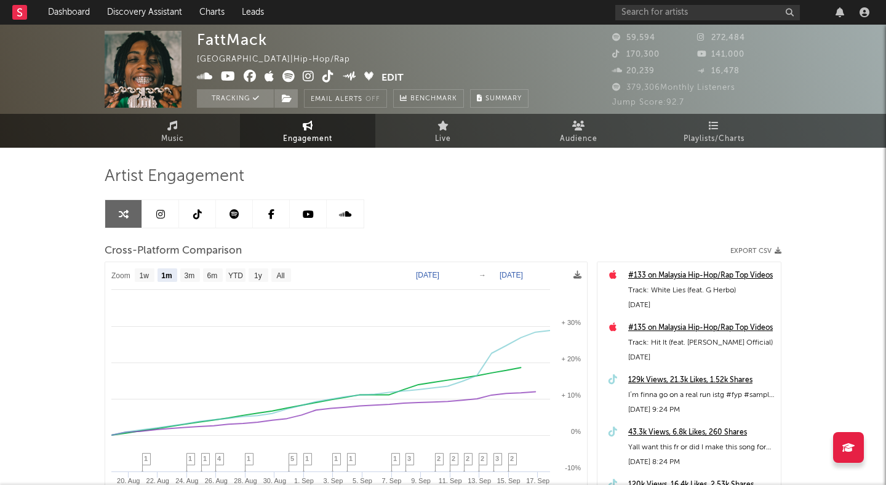
click at [307, 76] on icon at bounding box center [309, 76] width 12 height 12
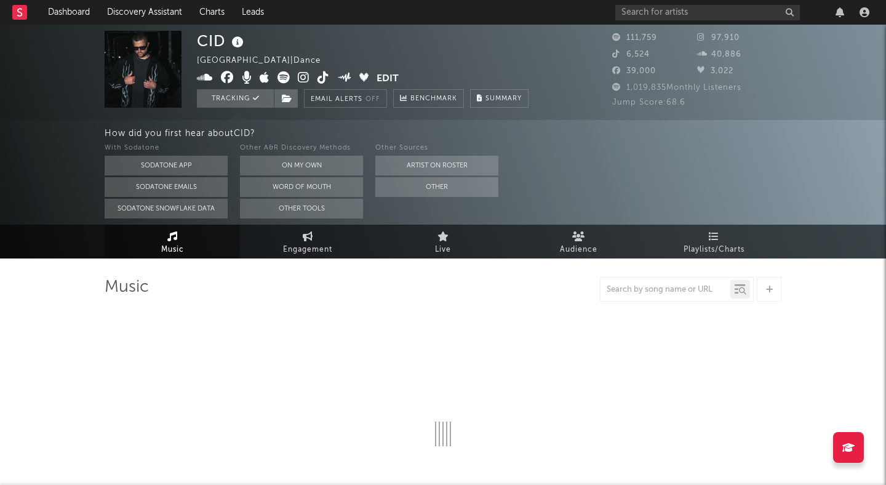
select select "6m"
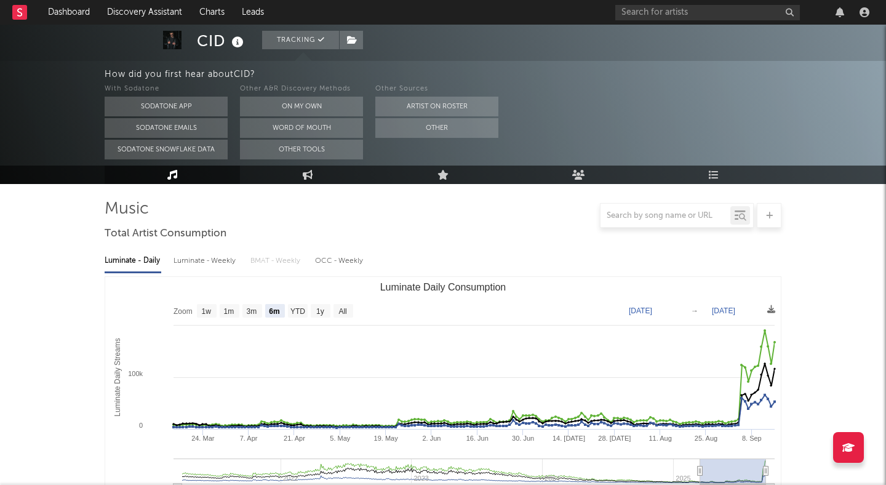
scroll to position [57, 0]
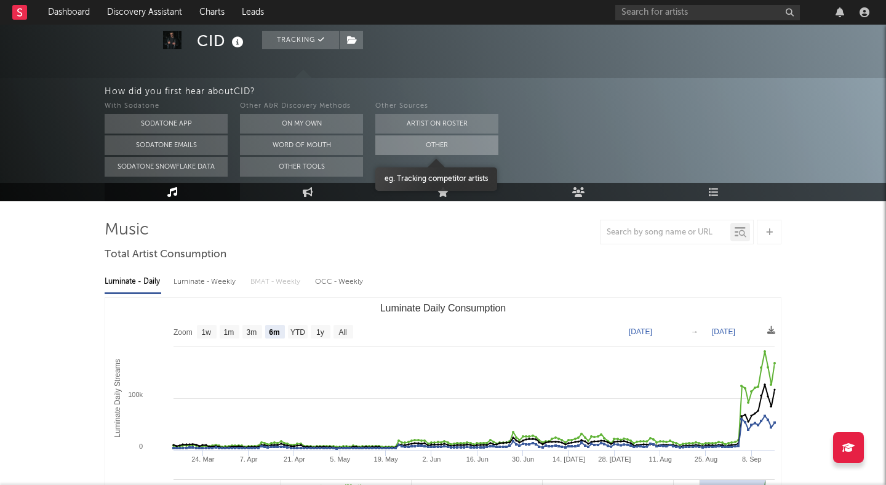
click at [411, 148] on button "Other" at bounding box center [436, 145] width 123 height 20
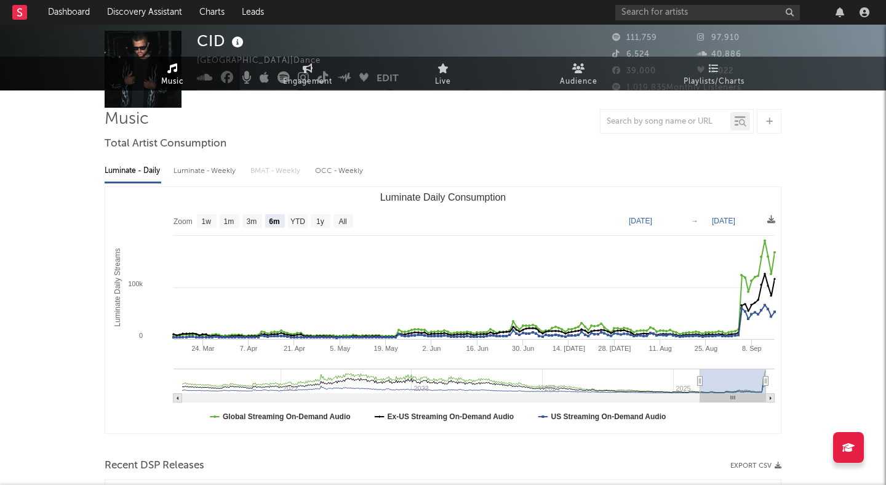
scroll to position [0, 0]
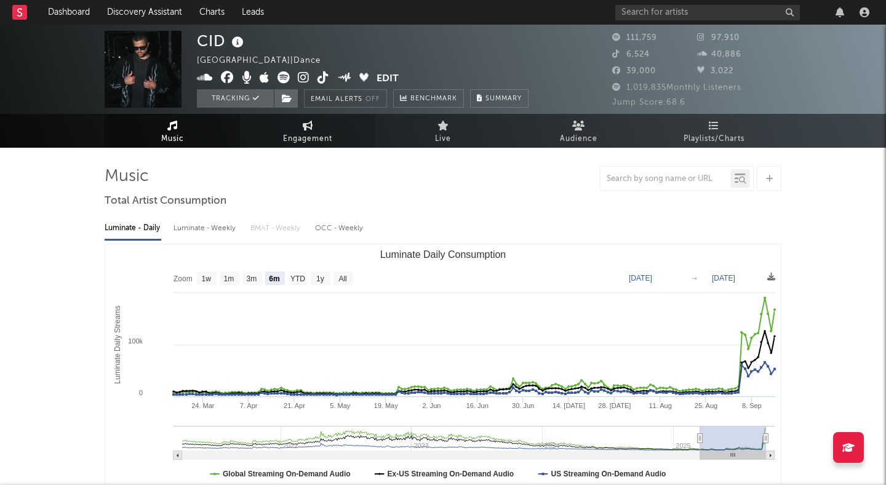
click at [303, 127] on icon at bounding box center [308, 126] width 10 height 10
select select "1w"
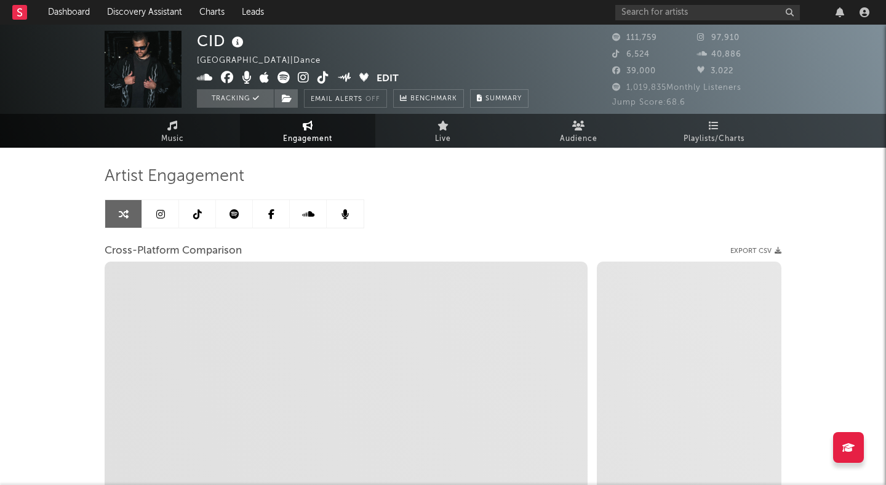
select select "1m"
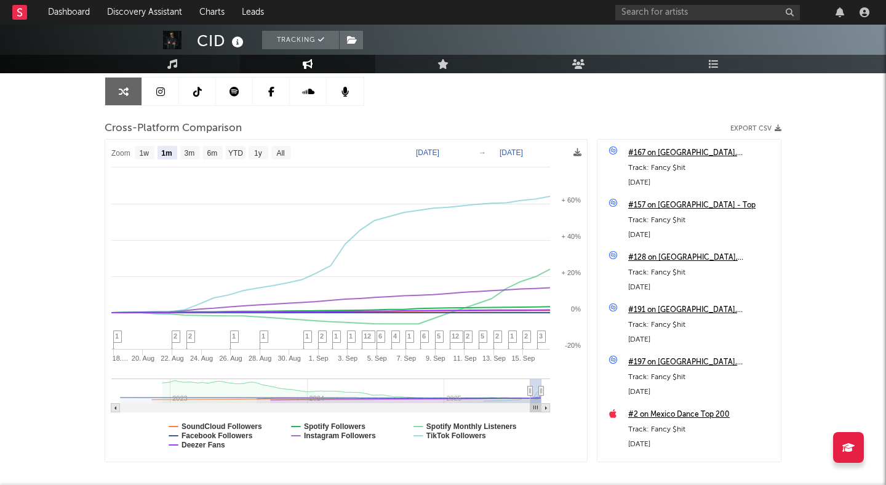
scroll to position [123, 0]
click at [172, 427] on rect at bounding box center [346, 300] width 482 height 322
click at [182, 436] on text "Facebook Followers" at bounding box center [217, 435] width 71 height 9
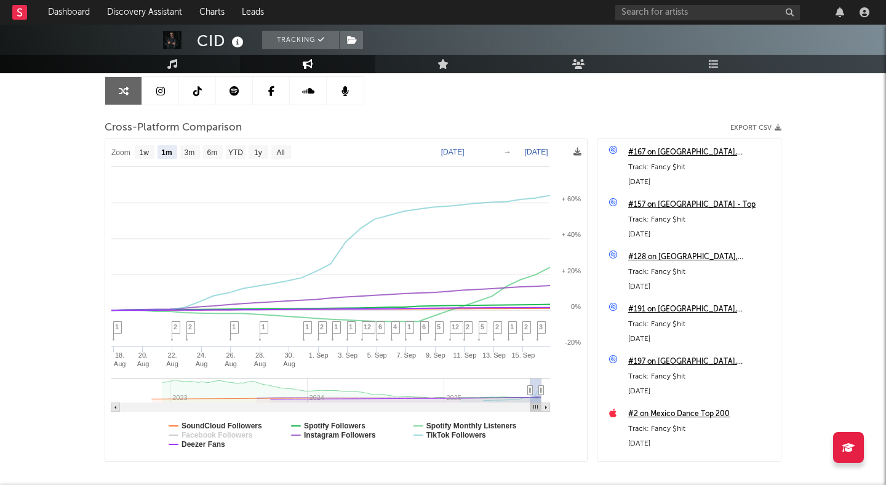
select select "1m"
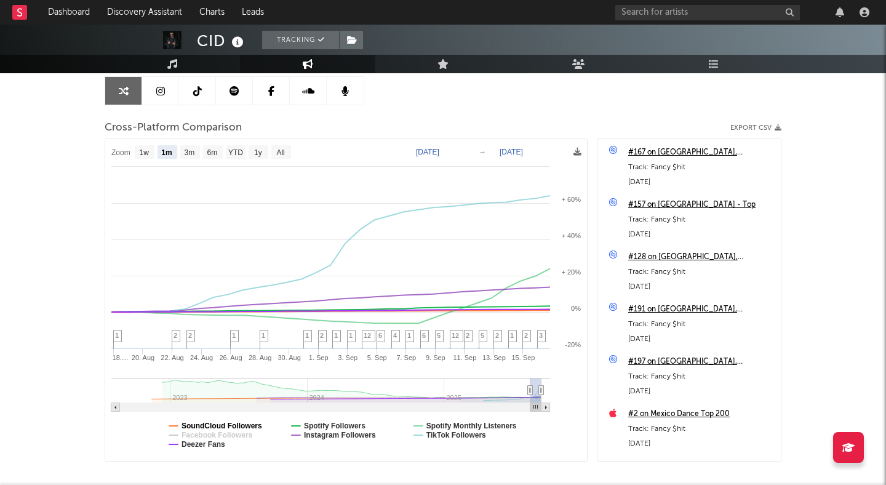
click at [182, 424] on text "SoundCloud Followers" at bounding box center [222, 426] width 81 height 9
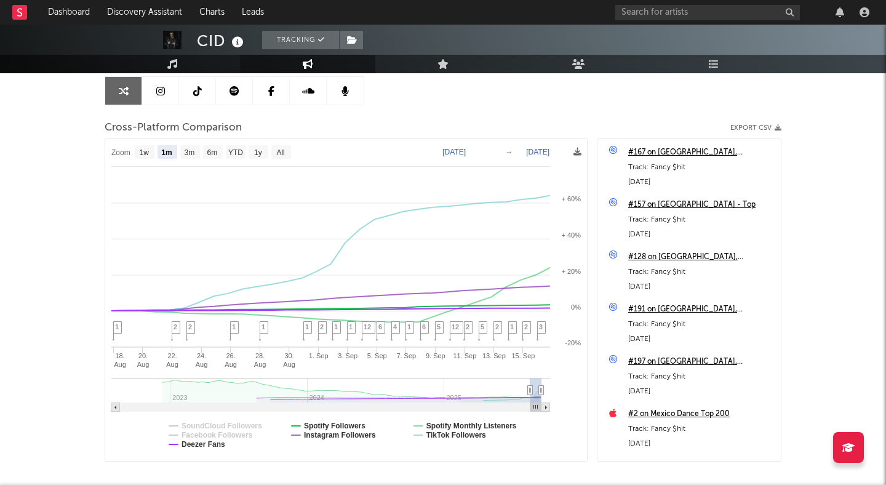
select select "1m"
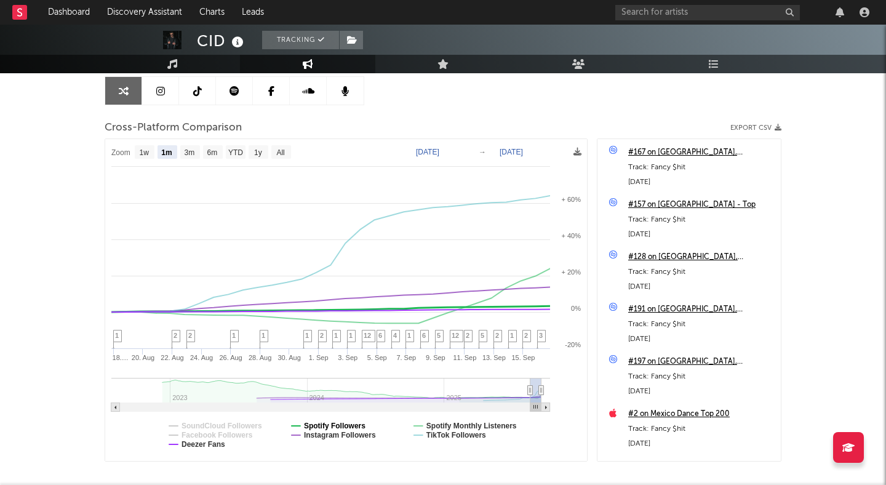
click at [334, 425] on text "Spotify Followers" at bounding box center [335, 426] width 62 height 9
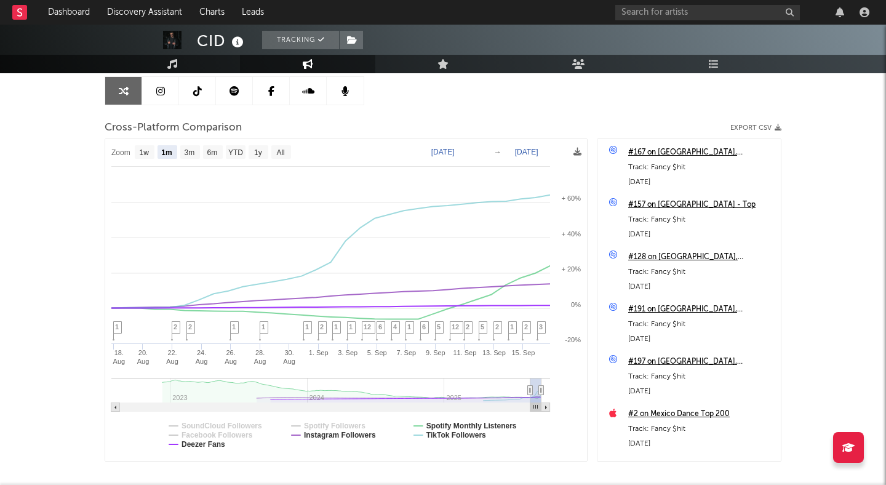
select select "1m"
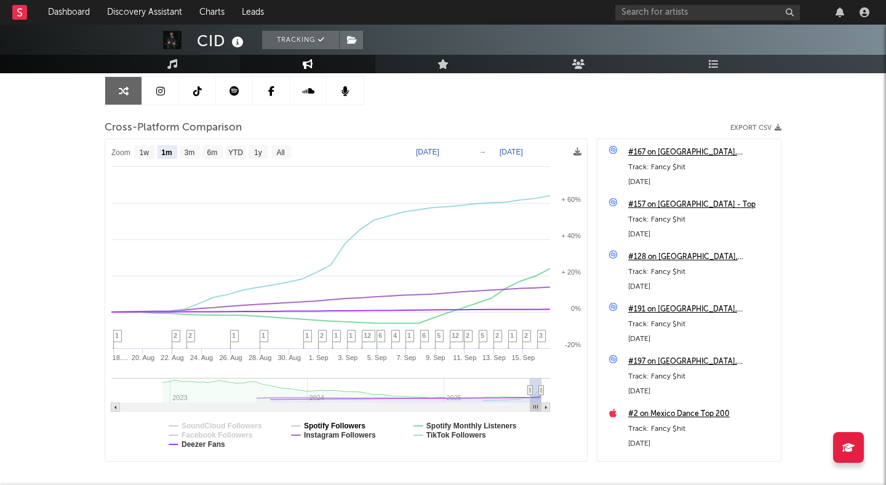
click at [336, 426] on text "Spotify Followers" at bounding box center [335, 426] width 62 height 9
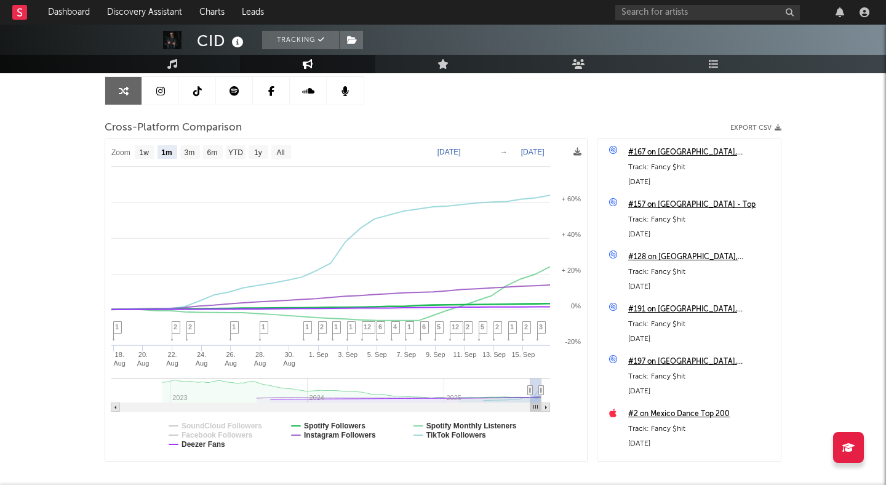
select select "1m"
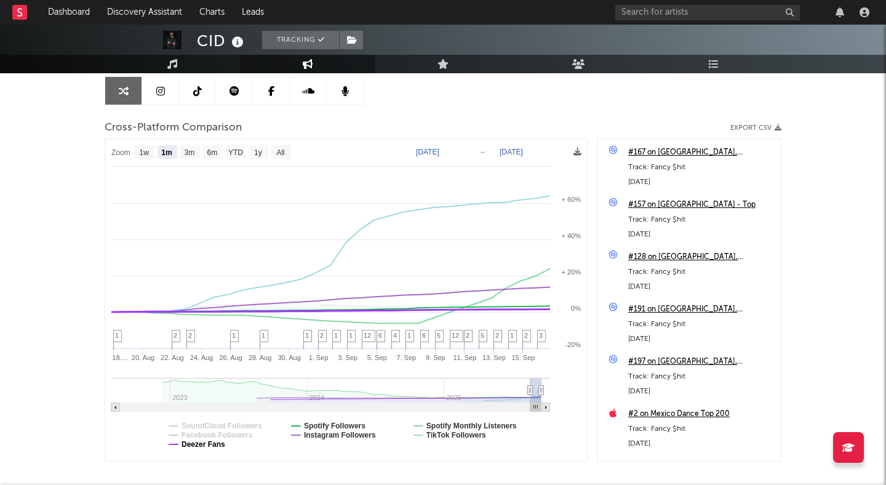
click at [188, 446] on text "Deezer Fans" at bounding box center [204, 444] width 44 height 9
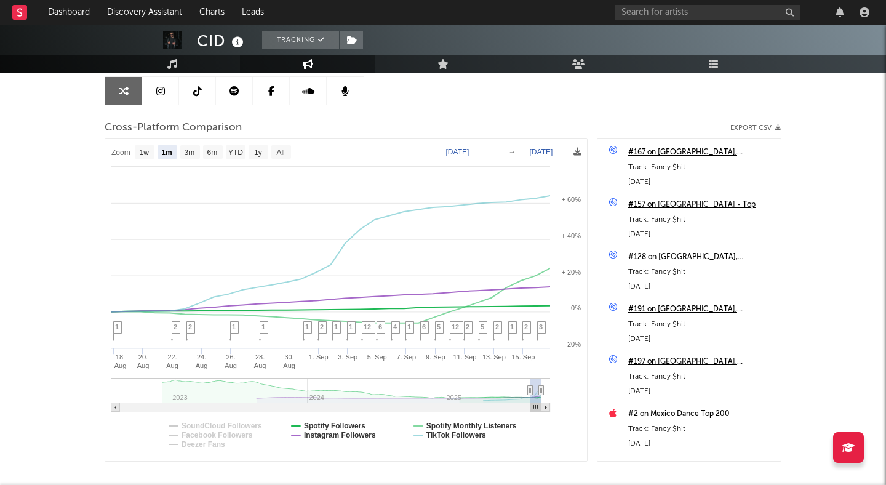
select select "1m"
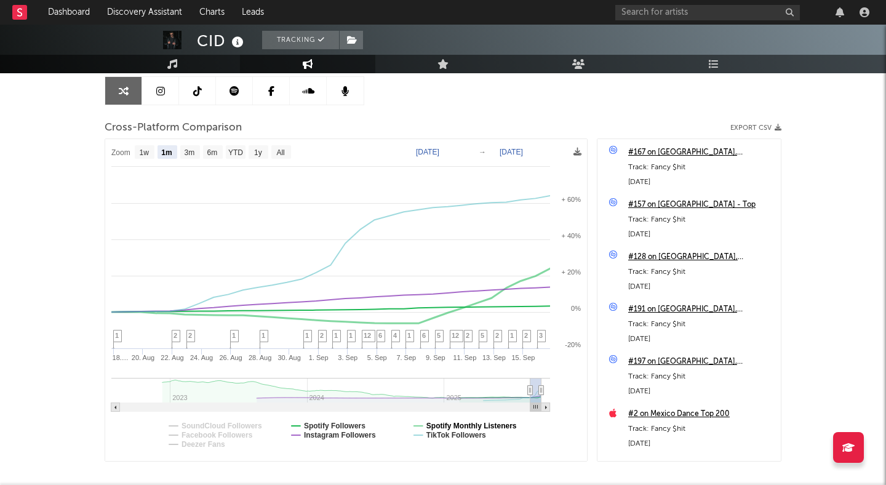
click at [476, 425] on text "Spotify Monthly Listeners" at bounding box center [472, 426] width 90 height 9
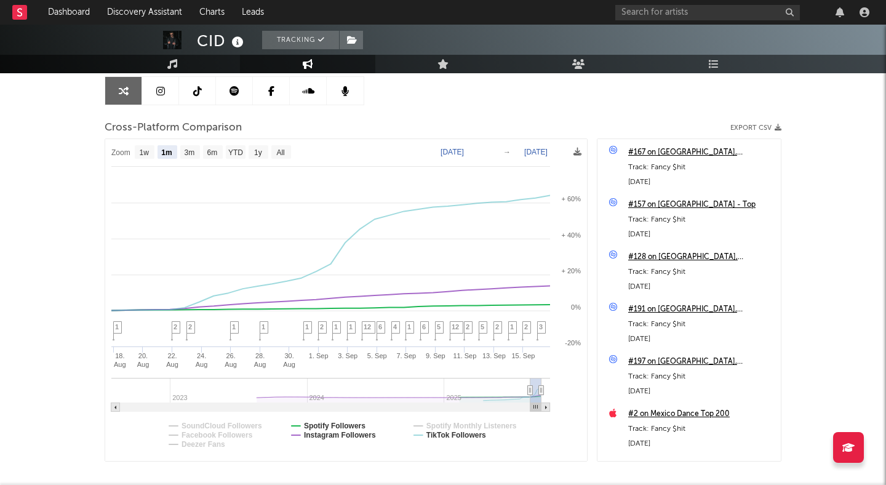
select select "1m"
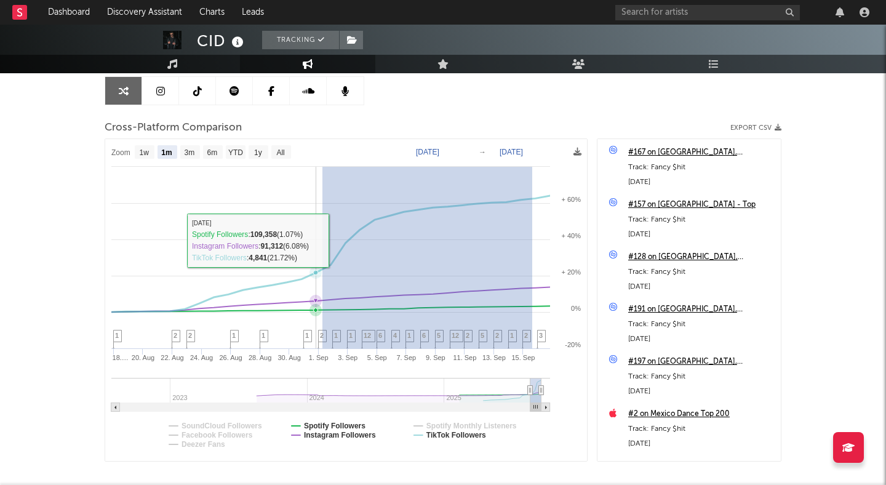
drag, startPoint x: 532, startPoint y: 245, endPoint x: 316, endPoint y: 240, distance: 216.1
type input "2025-08-31"
type input "[DATE]"
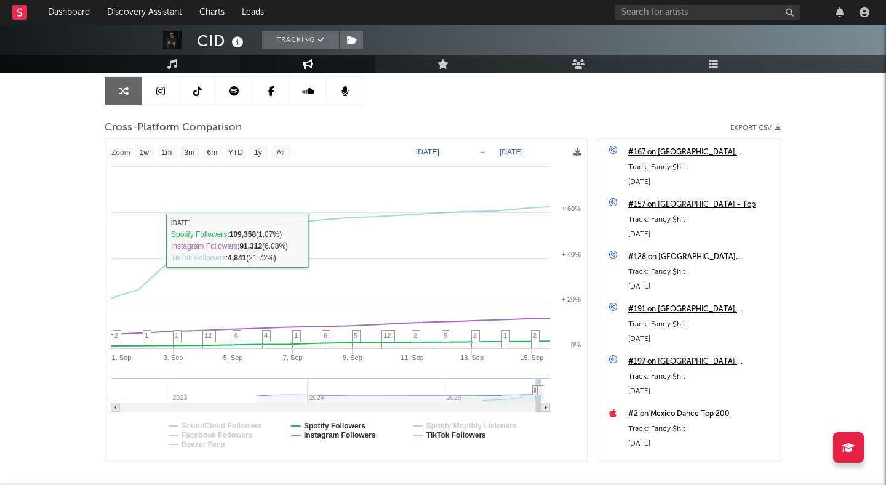
select select "1w"
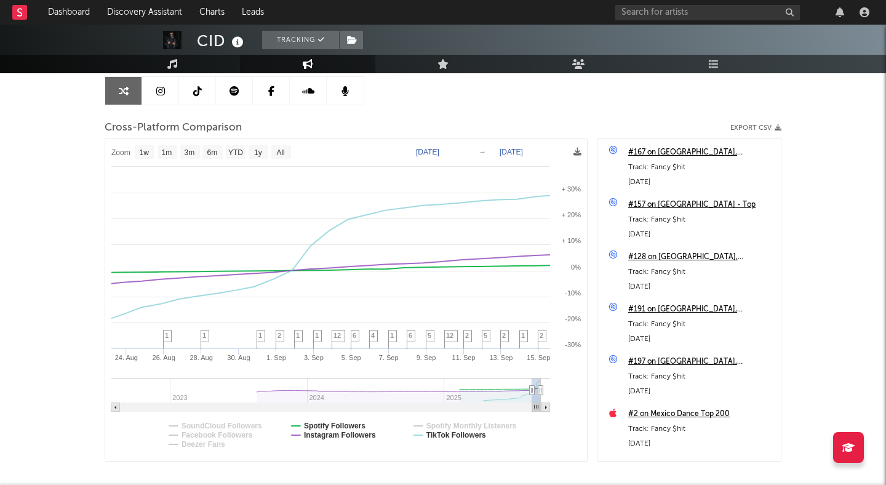
type input "2025-08-19"
select select "1m"
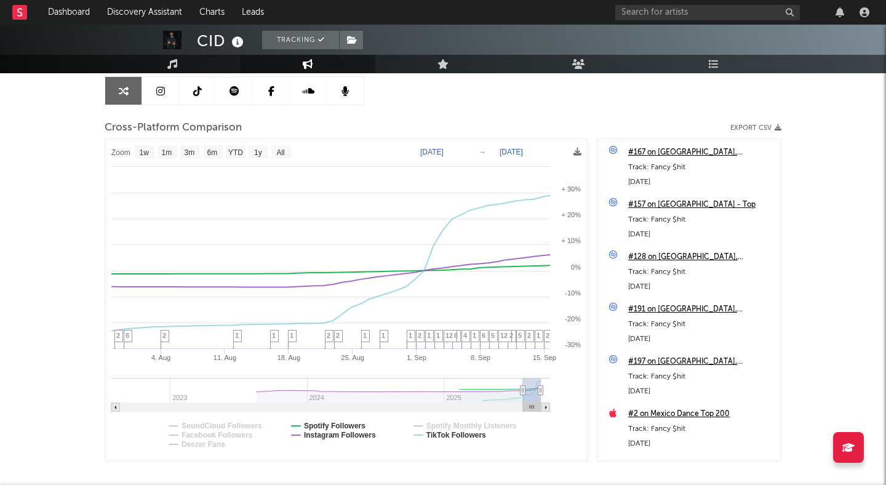
type input "2025-06-25"
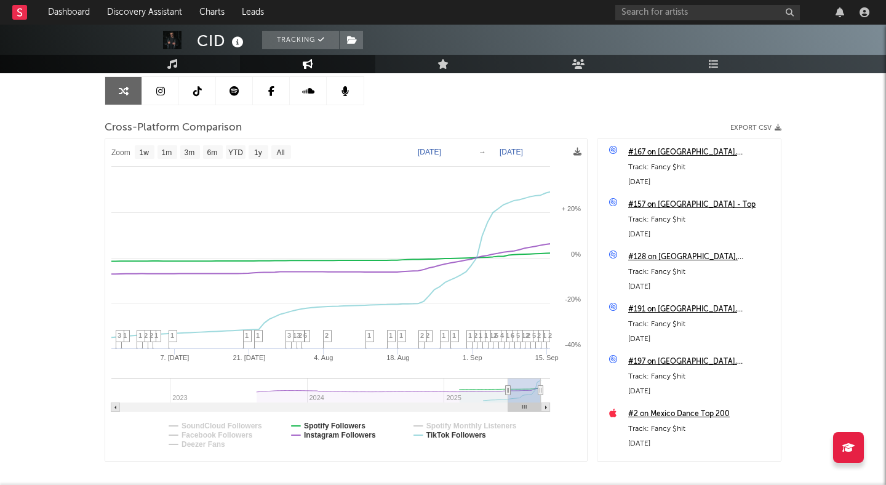
select select "3m"
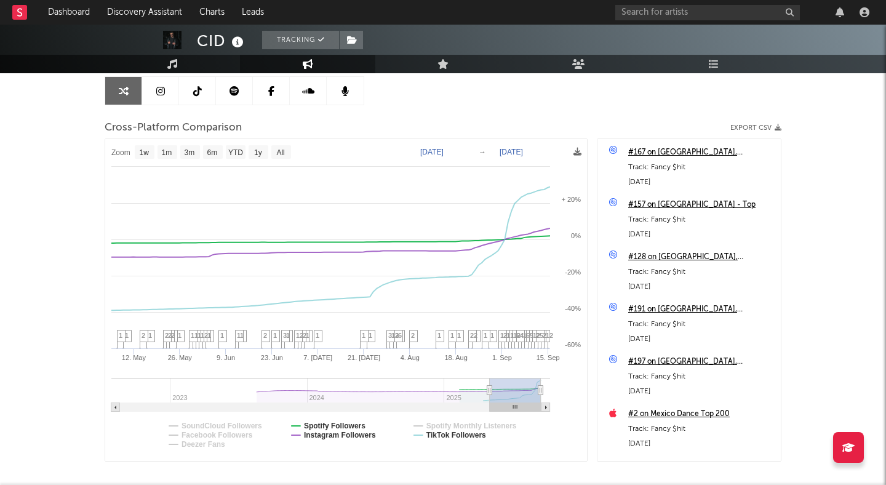
type input "2025-03-31"
select select "6m"
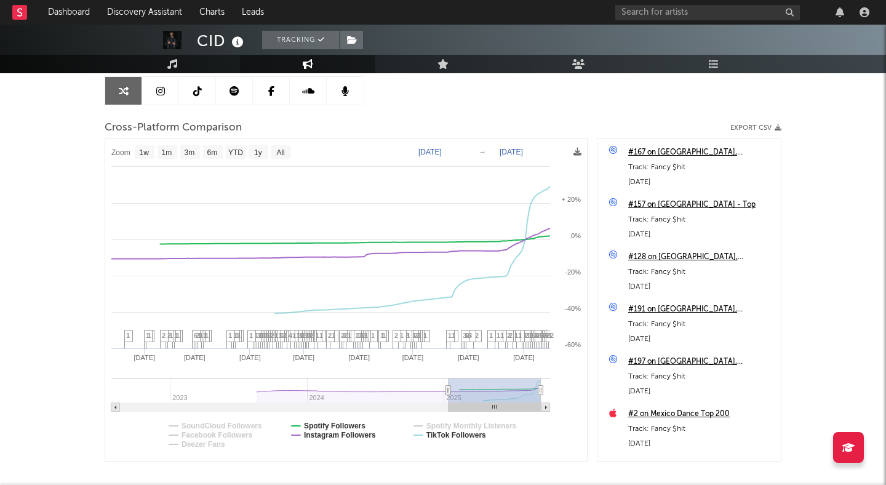
type input "2025-01-10"
drag, startPoint x: 536, startPoint y: 390, endPoint x: 448, endPoint y: 392, distance: 87.4
click at [448, 392] on icon at bounding box center [448, 390] width 5 height 9
select select "1w"
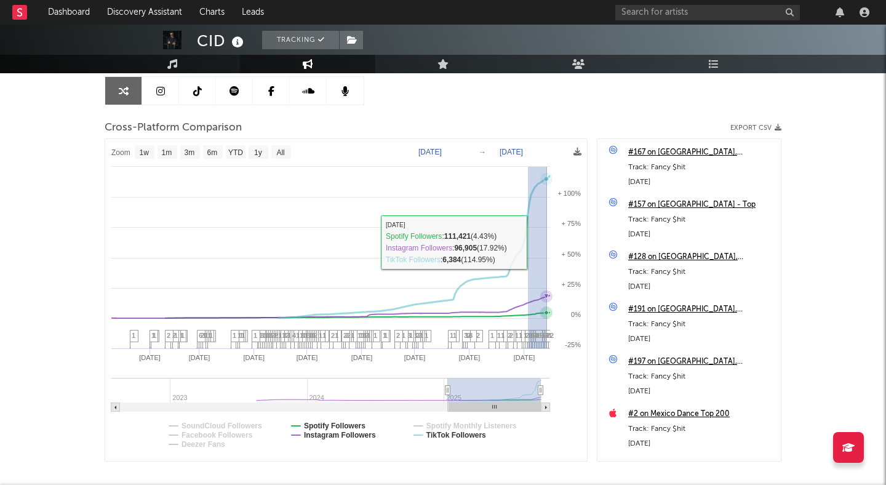
drag, startPoint x: 528, startPoint y: 242, endPoint x: 593, endPoint y: 241, distance: 64.6
click at [592, 242] on div "Zoom 1w 1m 3m 6m YTD 1y All 2025-01-10 2025-09-15 Created with Highcharts 10.3.…" at bounding box center [443, 300] width 677 height 323
type input "2025-09-03"
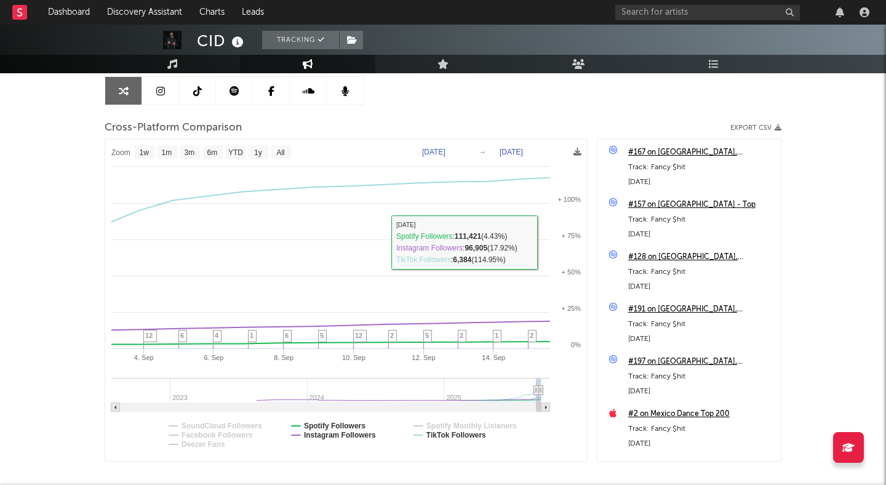
select select "1w"
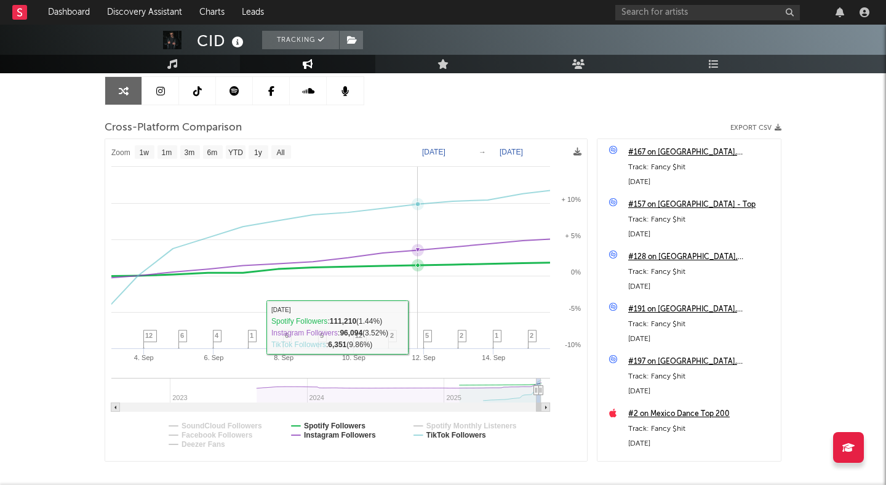
click at [429, 335] on span "5" at bounding box center [427, 335] width 4 height 7
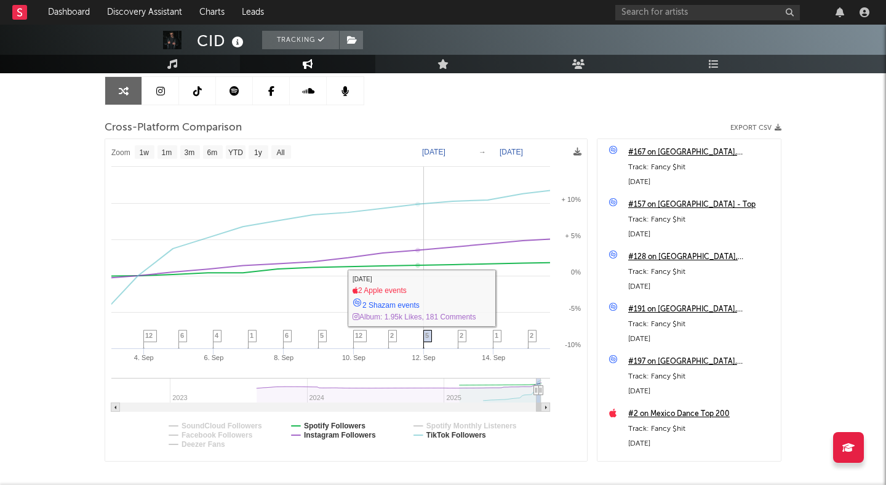
click at [428, 334] on span "5" at bounding box center [427, 335] width 4 height 7
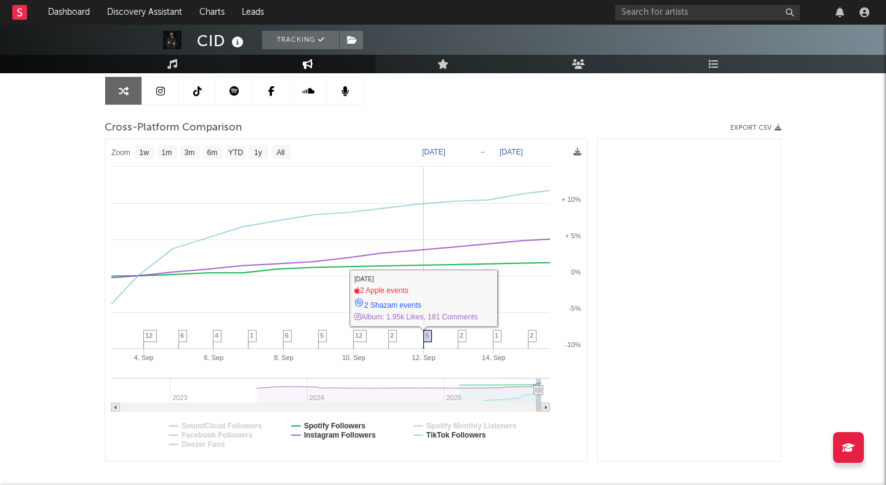
scroll to position [419, 0]
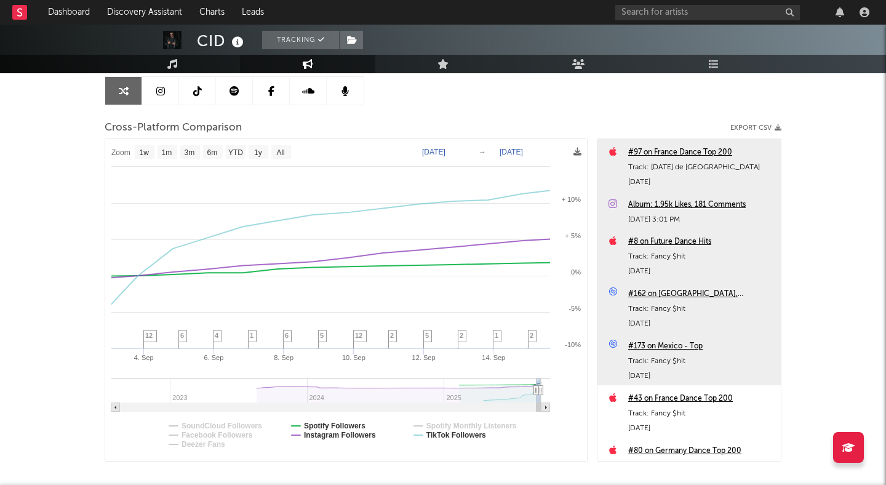
click at [664, 204] on div "Album: 1.95k Likes, 181 Comments" at bounding box center [701, 205] width 147 height 15
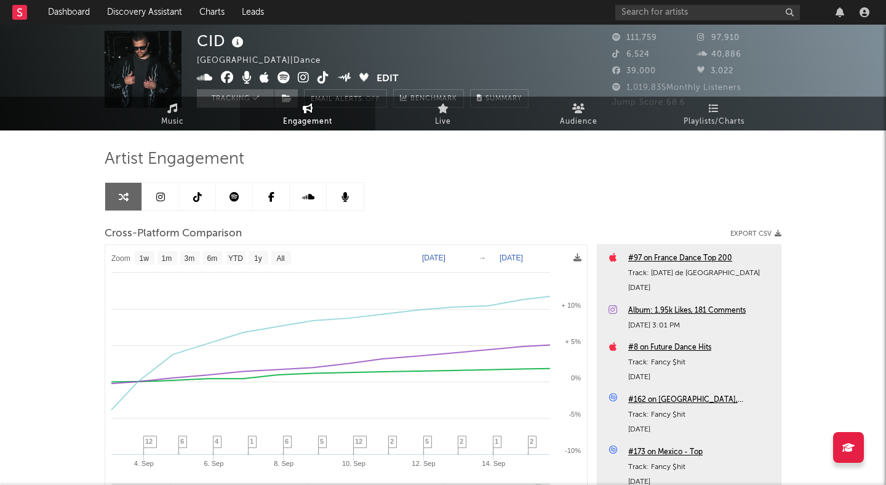
scroll to position [0, 0]
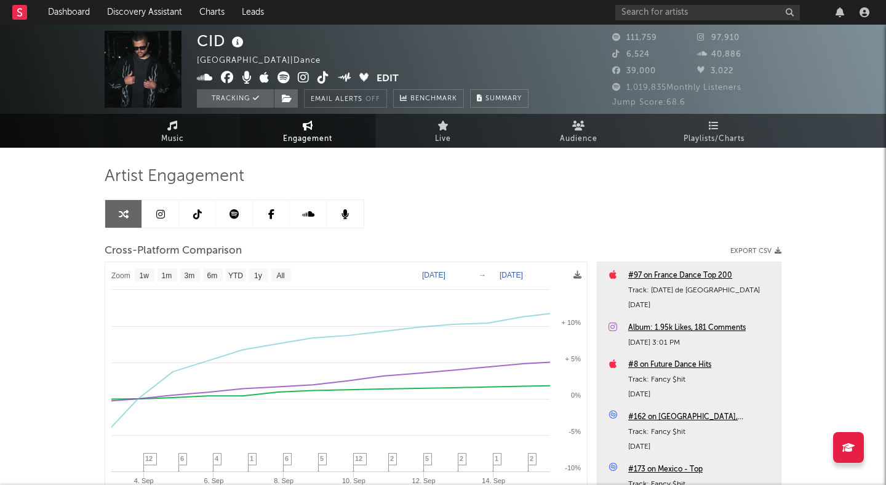
click at [187, 136] on link "Music" at bounding box center [172, 131] width 135 height 34
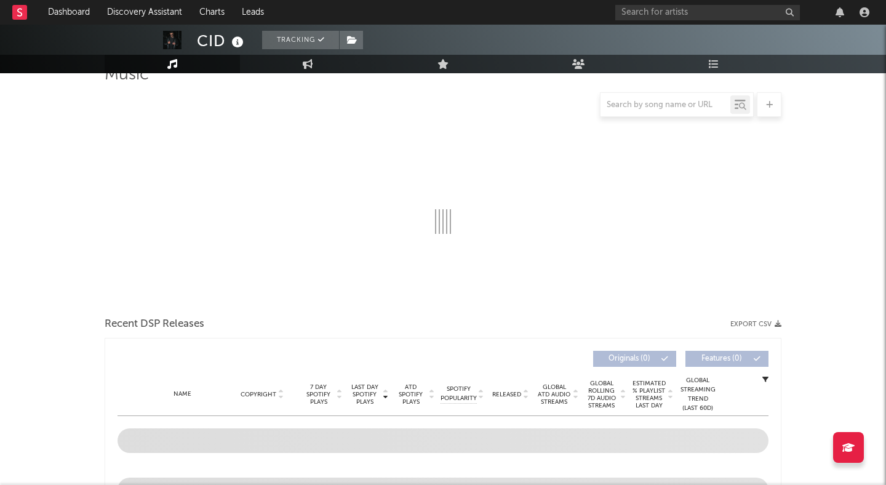
scroll to position [174, 0]
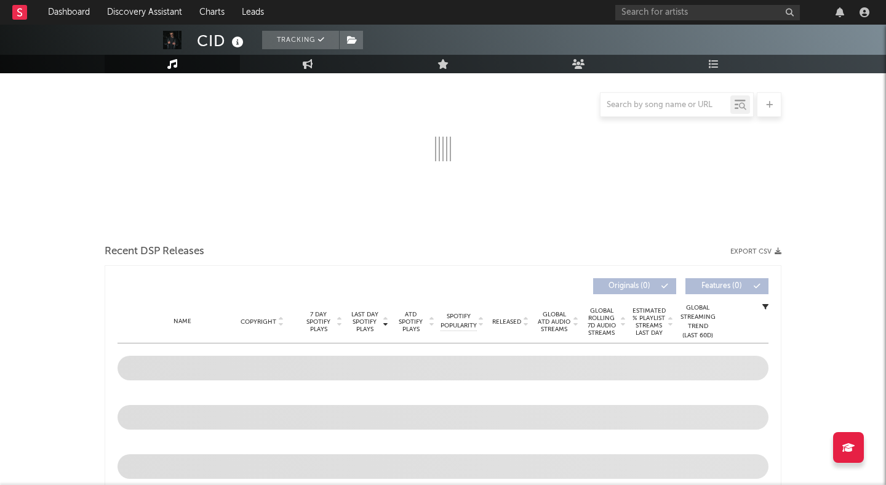
select select "6m"
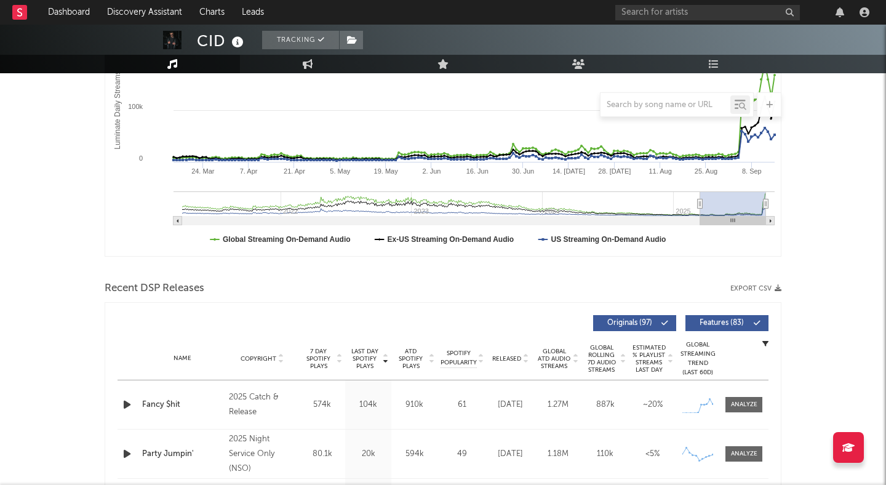
scroll to position [236, 0]
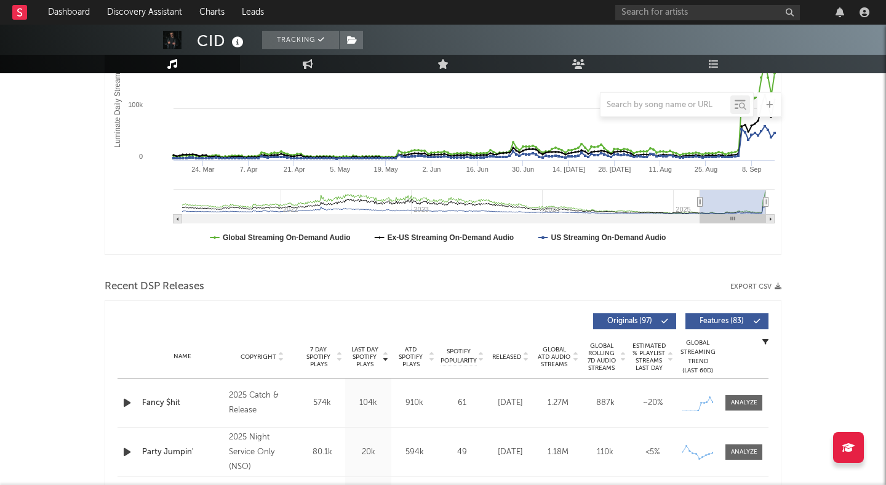
click at [722, 321] on span "Features ( 83 )" at bounding box center [722, 321] width 57 height 7
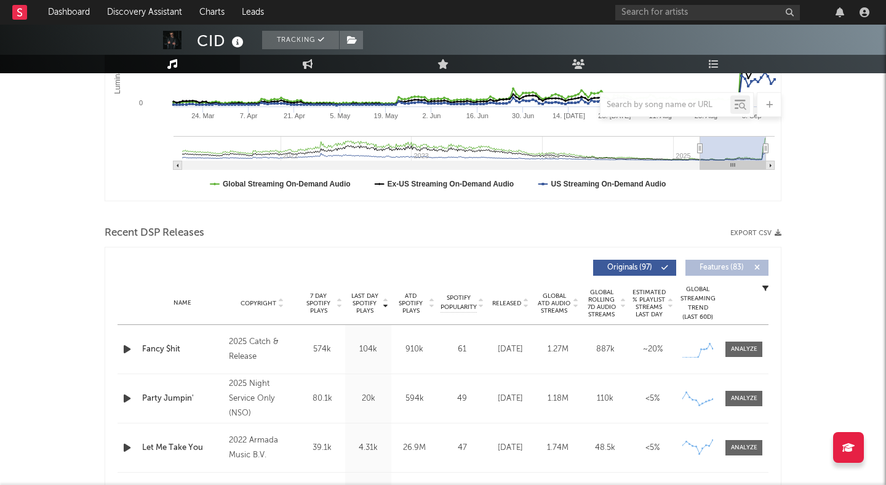
scroll to position [300, 0]
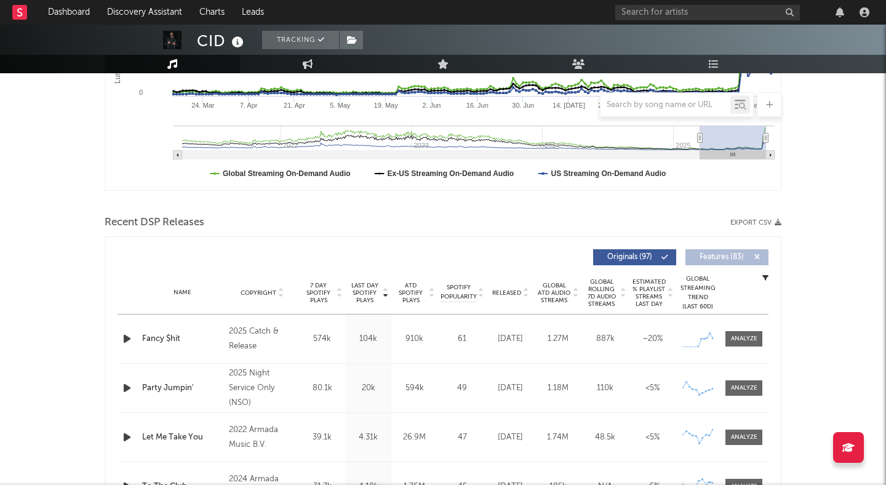
click at [129, 339] on icon "button" at bounding box center [127, 338] width 13 height 15
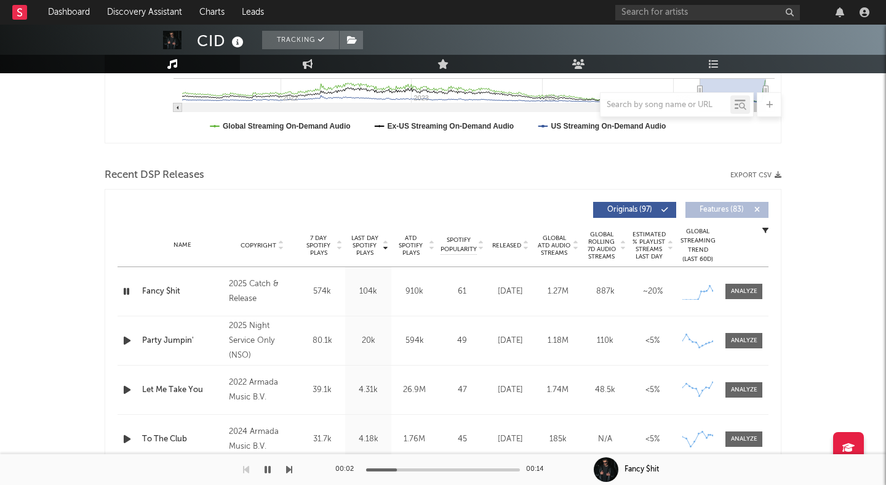
scroll to position [351, 0]
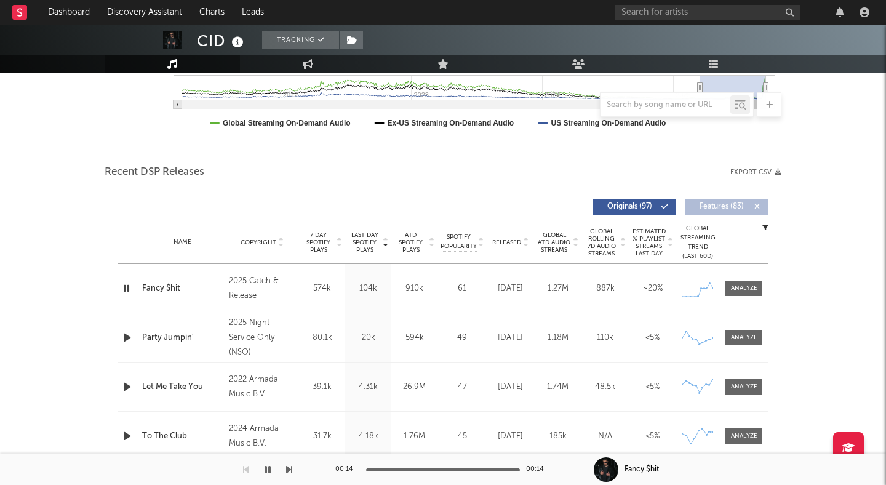
click at [128, 336] on icon "button" at bounding box center [127, 337] width 13 height 15
click at [128, 336] on icon "button" at bounding box center [127, 337] width 12 height 15
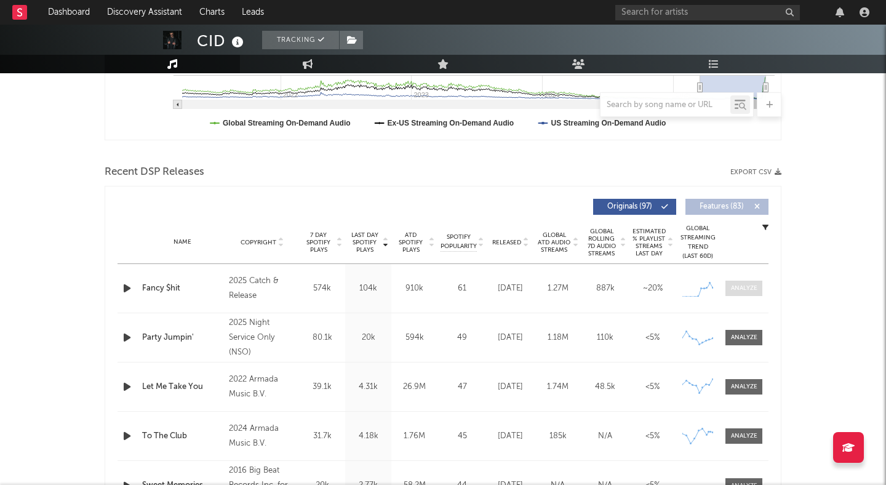
click at [736, 291] on div at bounding box center [744, 288] width 26 height 9
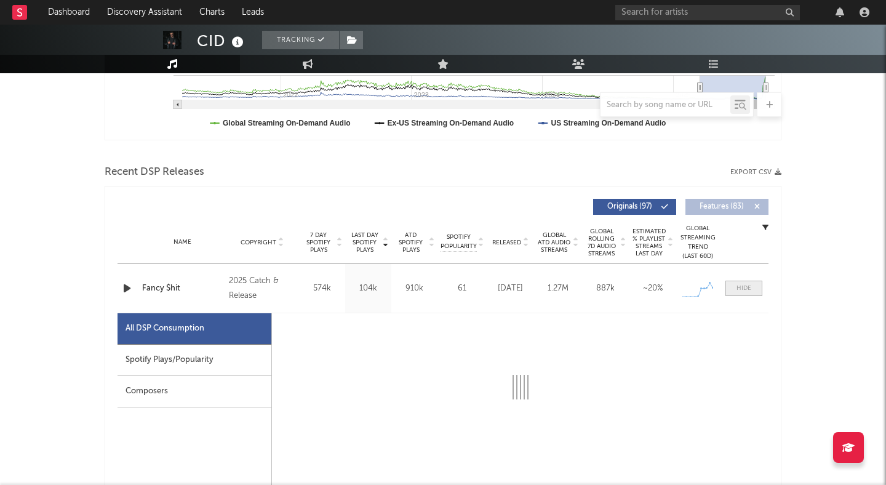
select select "1w"
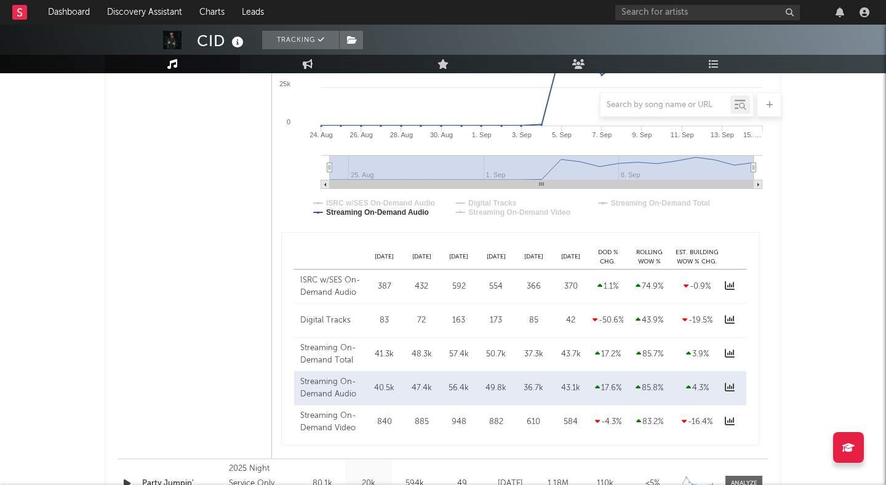
scroll to position [791, 0]
click at [608, 252] on div "DoD % Chg." at bounding box center [608, 256] width 37 height 18
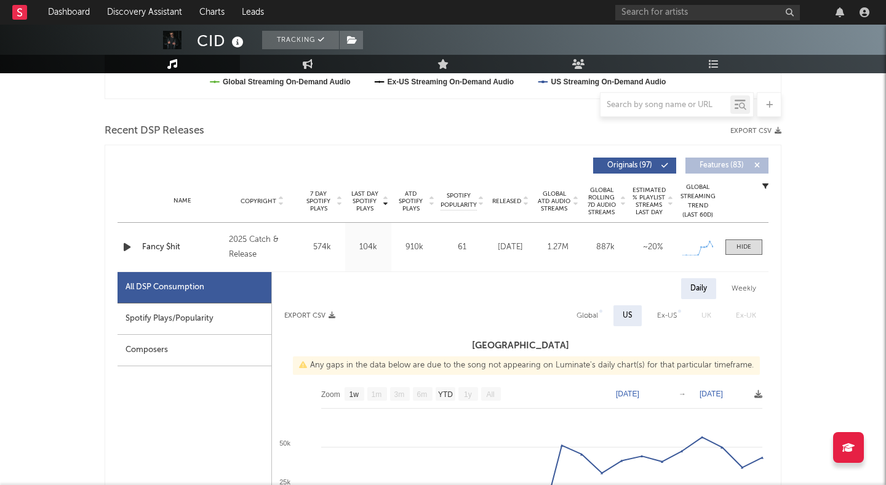
scroll to position [371, 0]
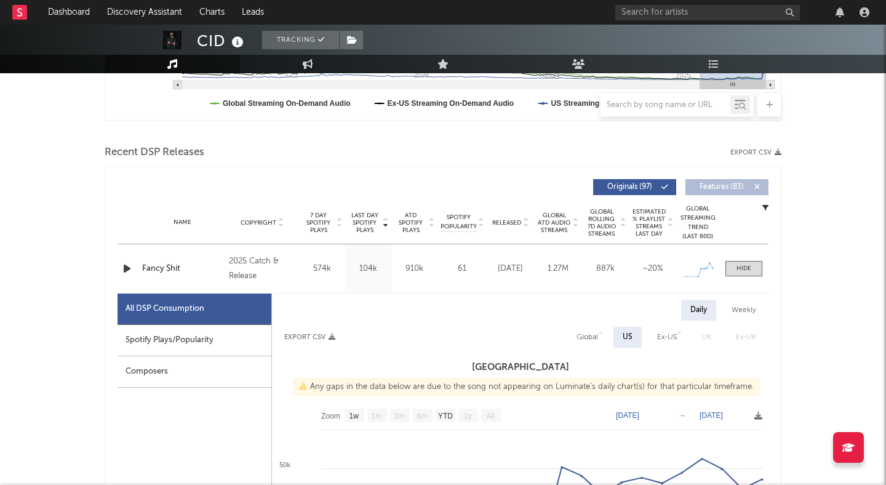
click at [125, 271] on icon "button" at bounding box center [127, 268] width 13 height 15
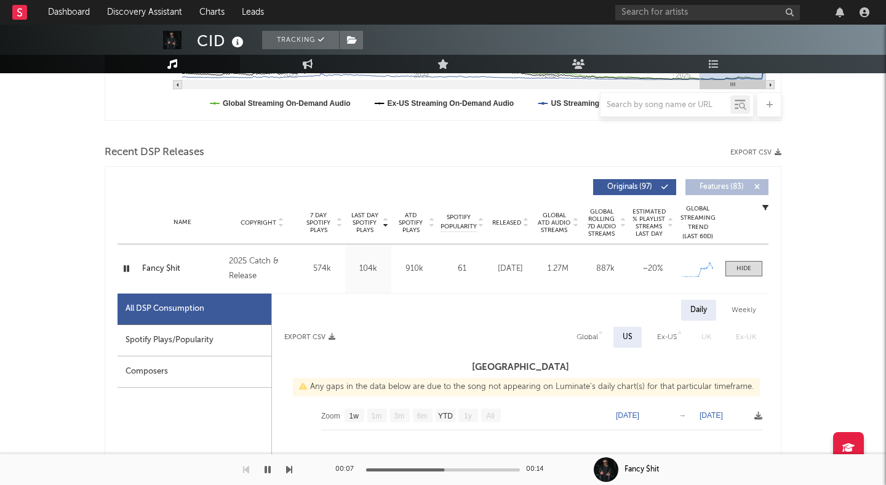
click at [125, 271] on icon "button" at bounding box center [127, 268] width 12 height 15
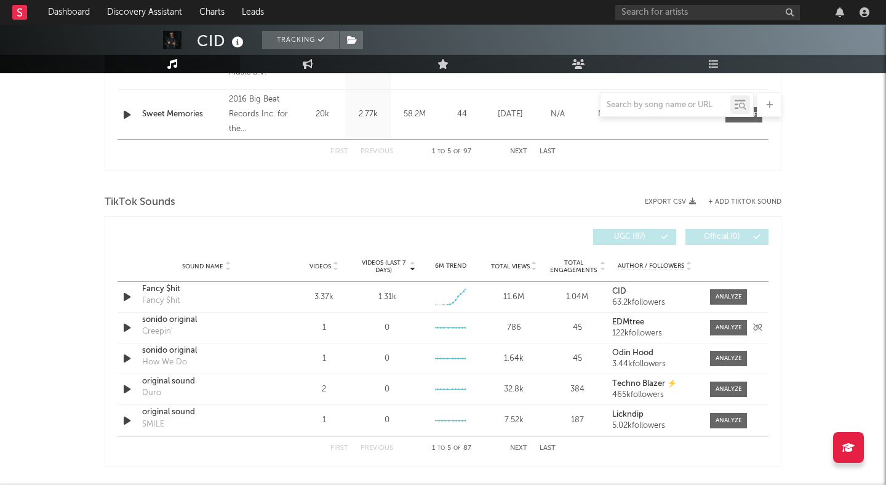
scroll to position [1304, 0]
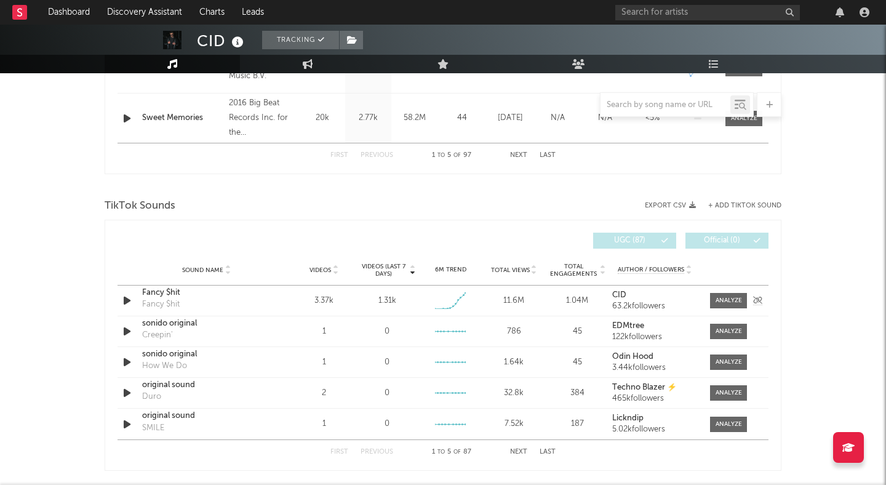
click at [514, 300] on div "11.6M" at bounding box center [514, 301] width 57 height 12
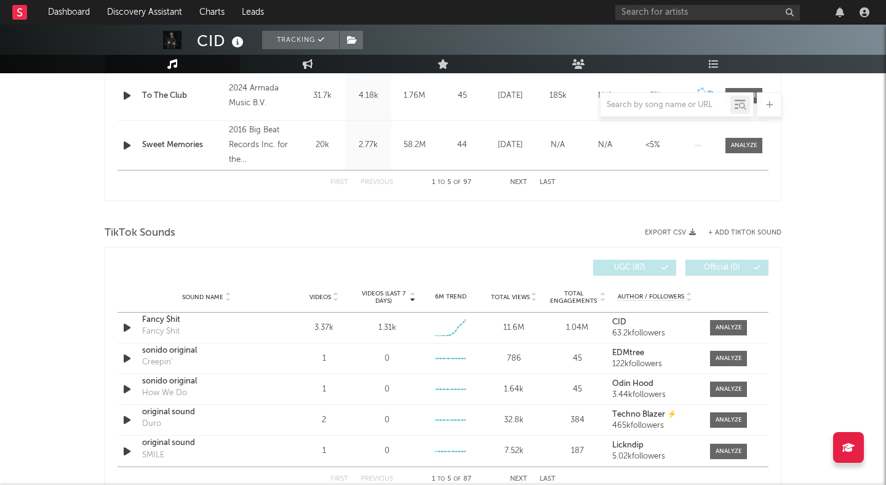
scroll to position [1298, 0]
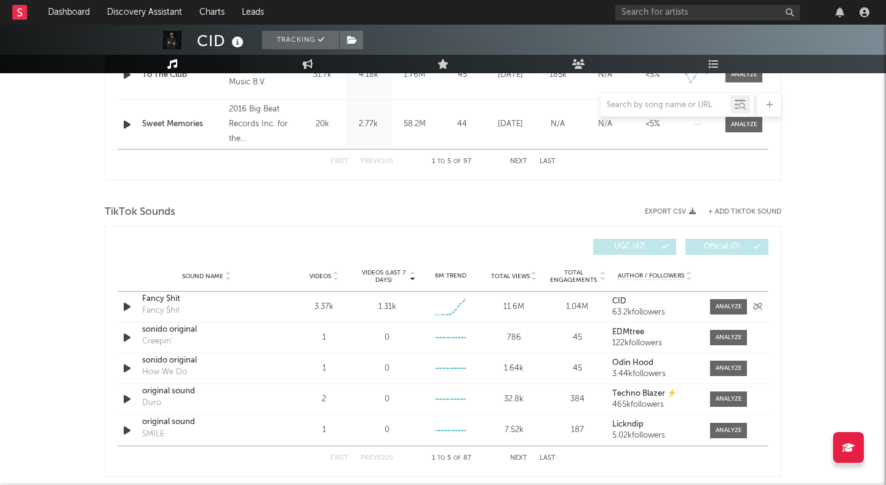
click at [151, 297] on div "Fancy $hit" at bounding box center [206, 299] width 129 height 12
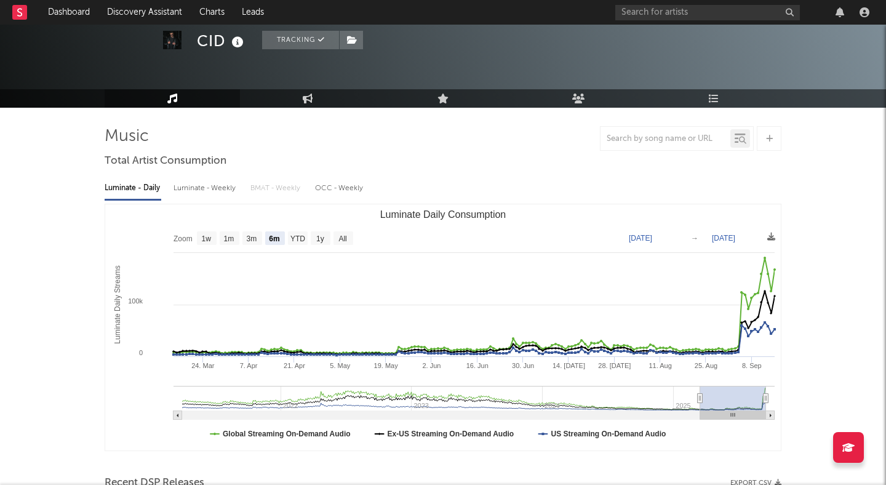
scroll to position [41, 0]
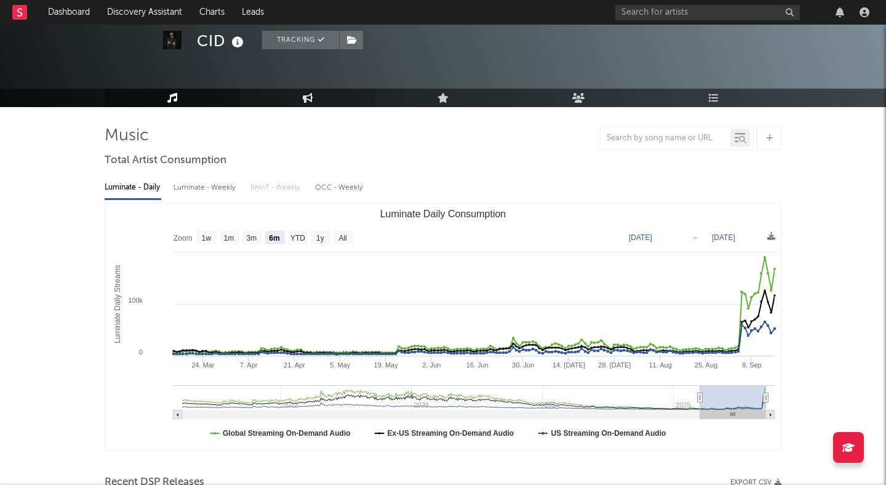
click at [312, 97] on icon at bounding box center [308, 98] width 10 height 10
select select "1w"
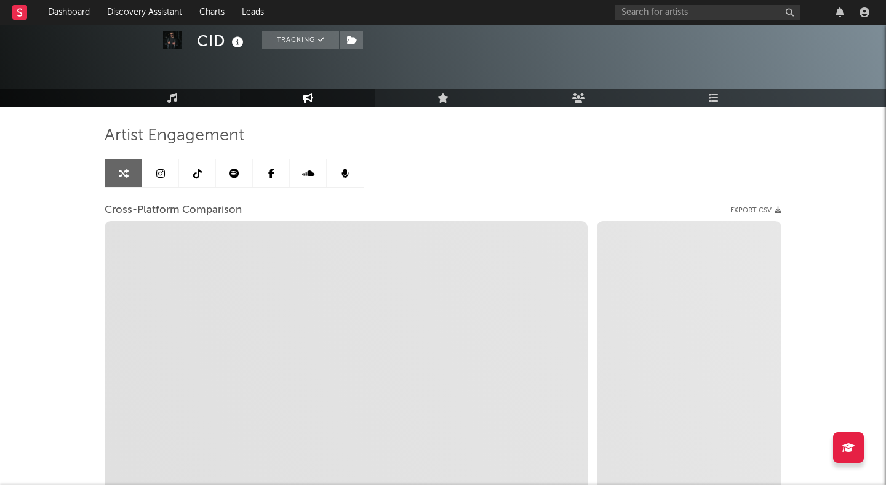
select select "1m"
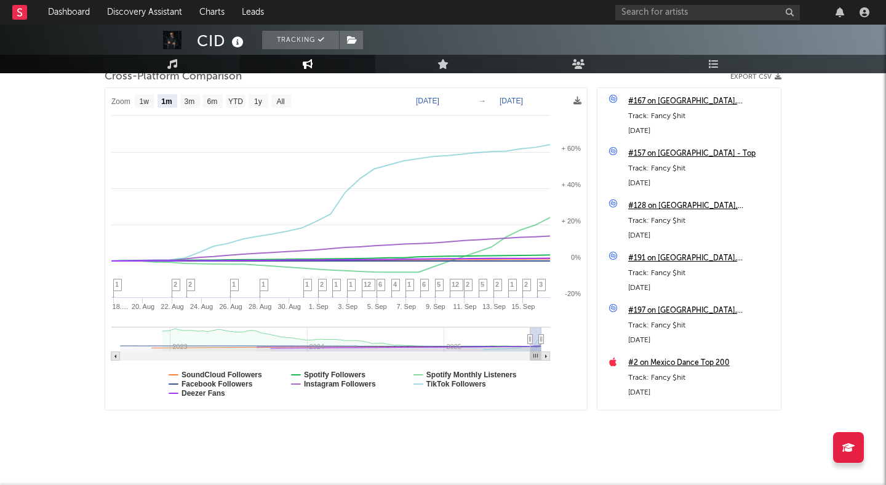
scroll to position [186, 0]
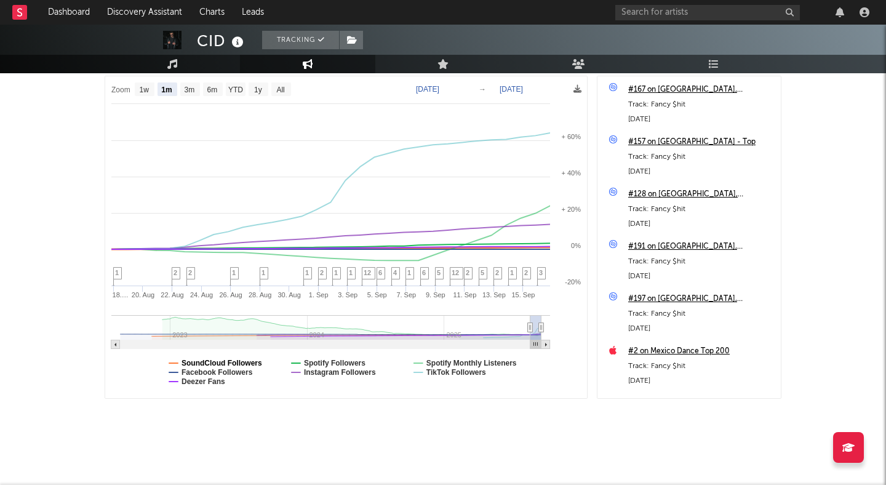
click at [193, 363] on text "SoundCloud Followers" at bounding box center [222, 363] width 81 height 9
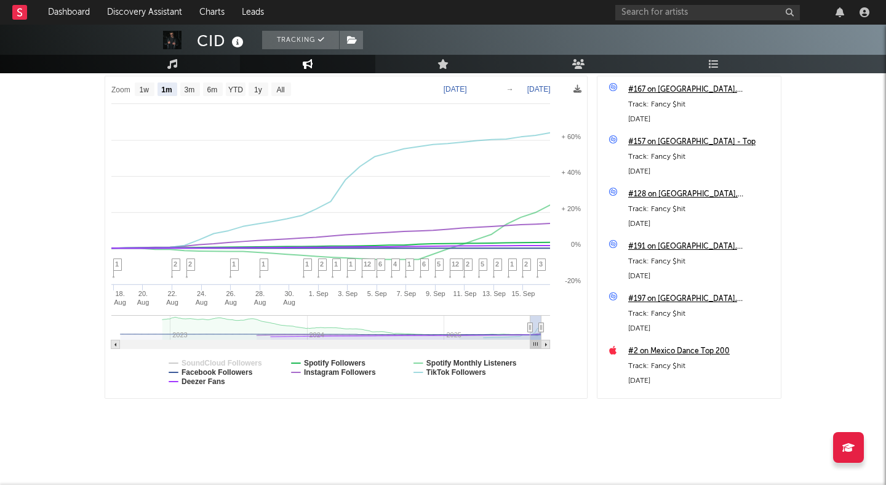
select select "1m"
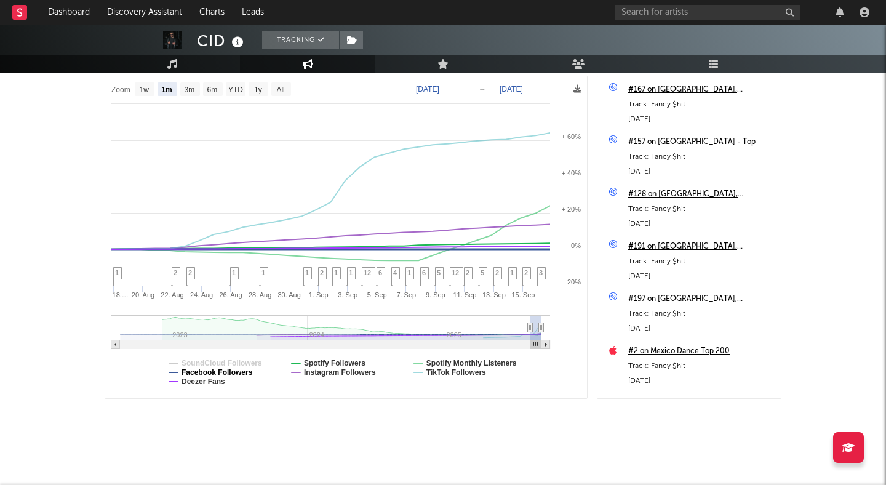
click at [187, 372] on text "Facebook Followers" at bounding box center [217, 372] width 71 height 9
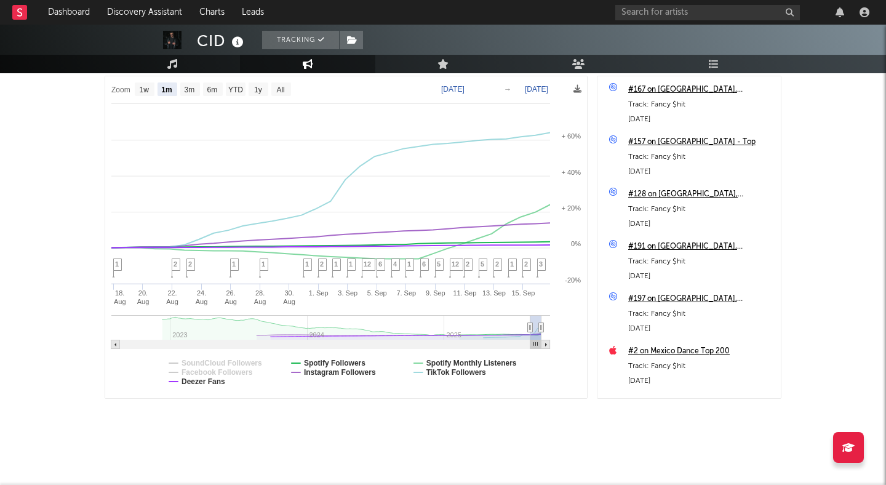
select select "1m"
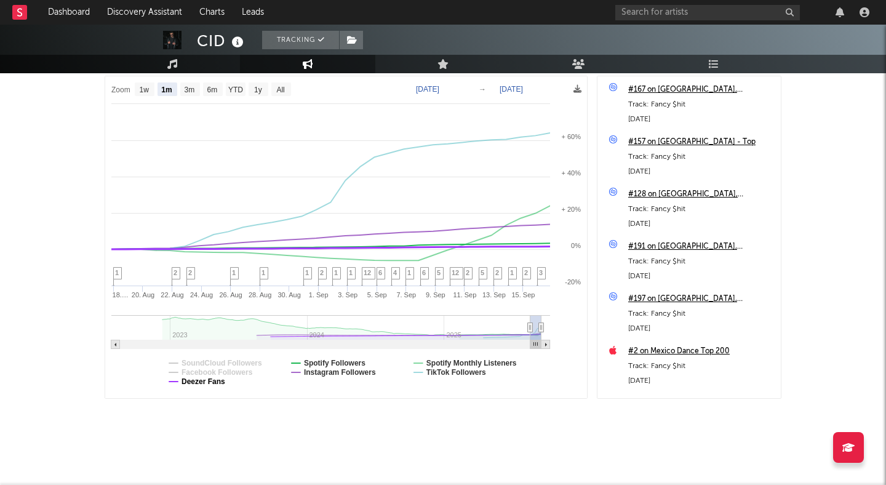
click at [201, 383] on text "Deezer Fans" at bounding box center [204, 381] width 44 height 9
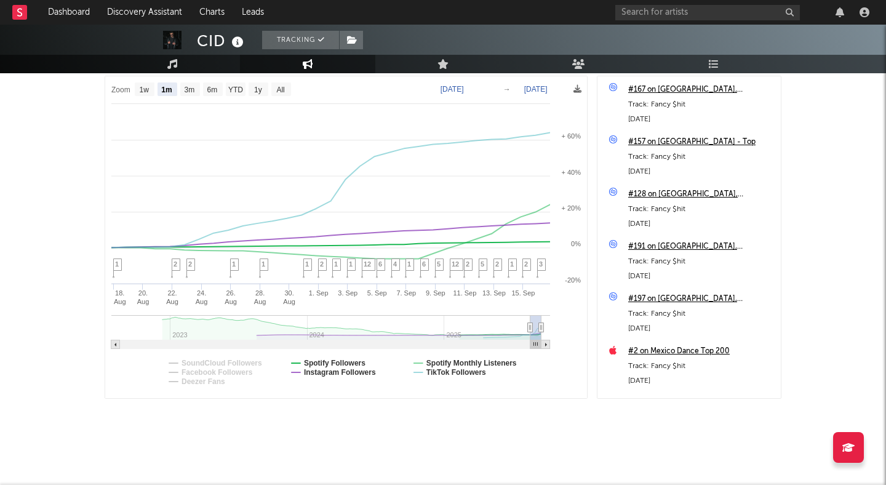
select select "1m"
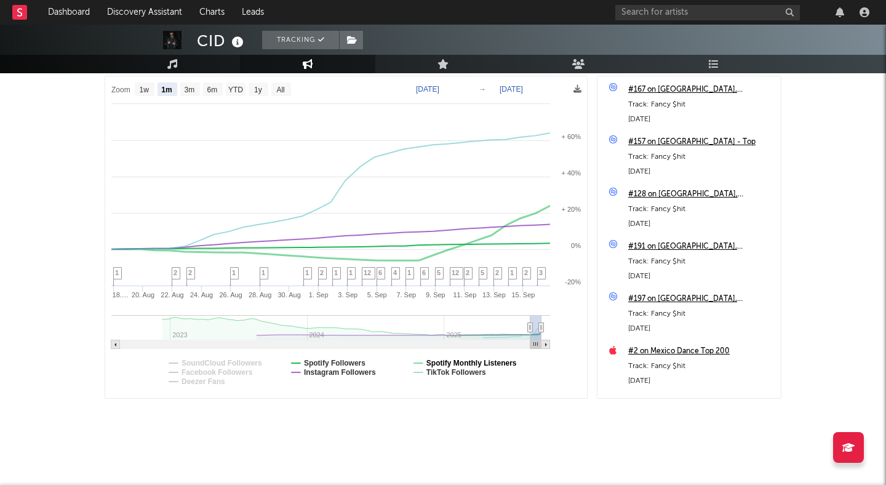
click at [447, 364] on text "Spotify Monthly Listeners" at bounding box center [472, 363] width 90 height 9
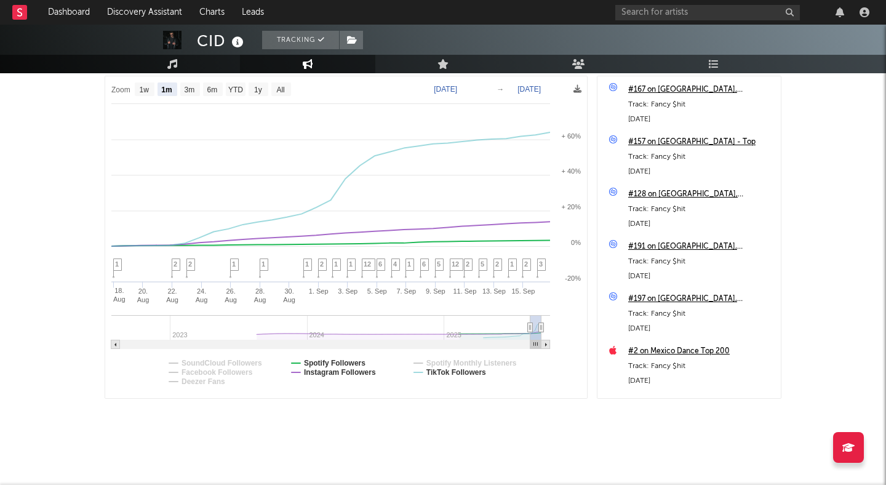
select select "1m"
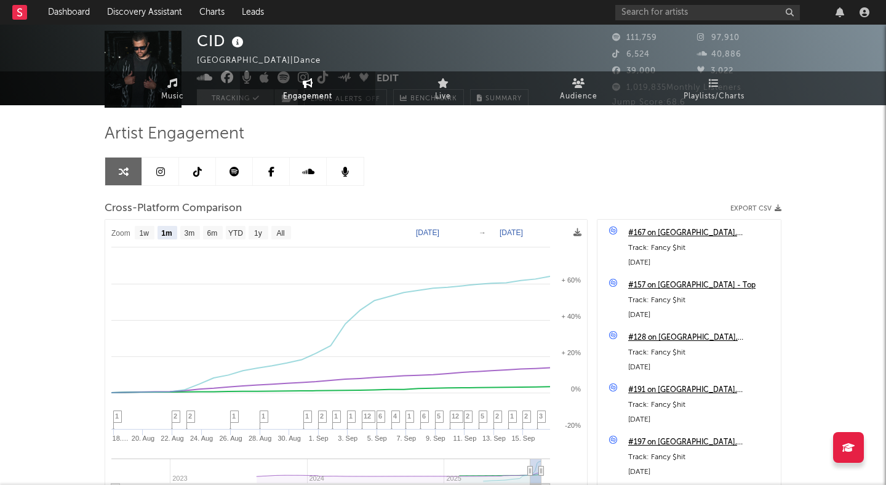
scroll to position [0, 0]
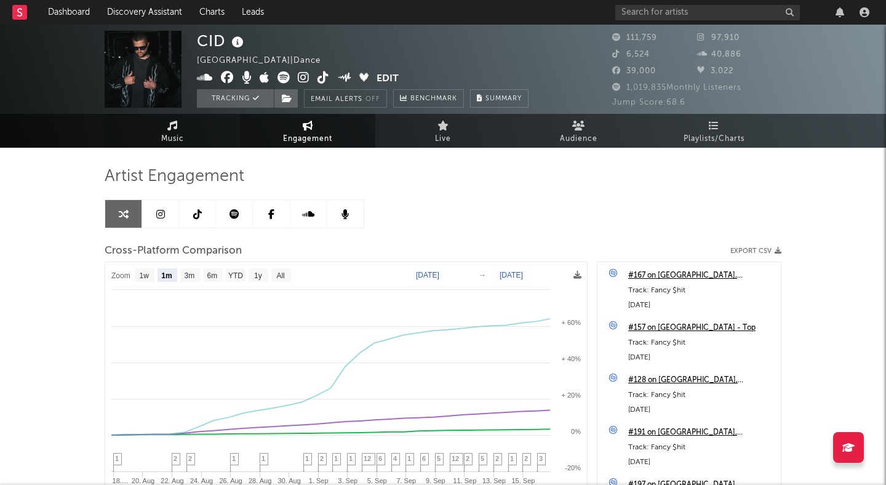
click at [174, 139] on span "Music" at bounding box center [172, 139] width 23 height 15
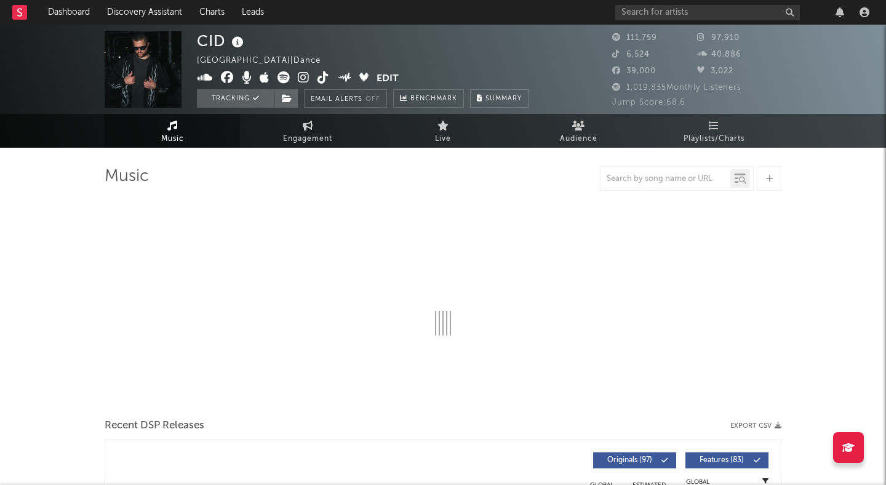
select select "6m"
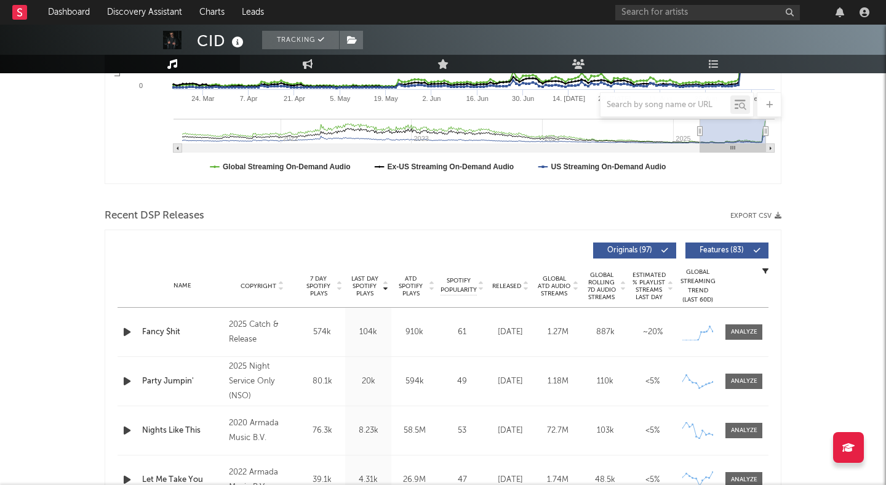
scroll to position [308, 0]
click at [764, 268] on icon "button" at bounding box center [766, 270] width 6 height 6
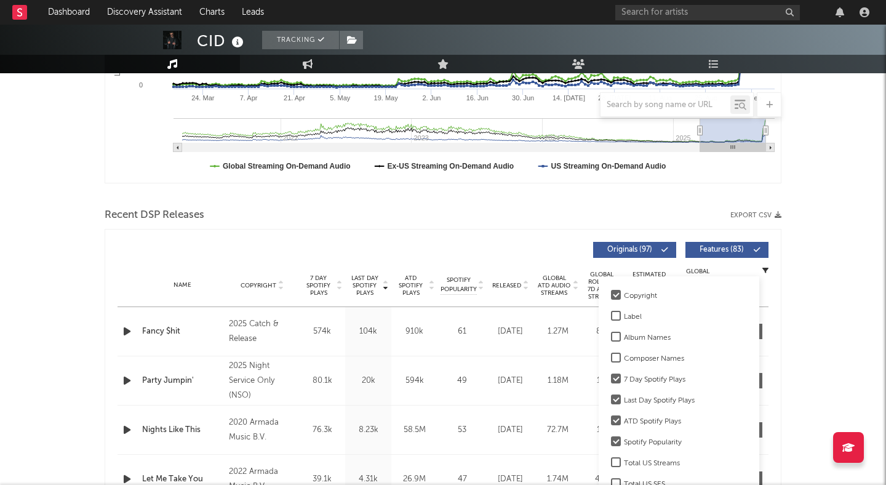
click at [612, 316] on div at bounding box center [616, 316] width 10 height 10
click at [611, 316] on input "Label" at bounding box center [611, 317] width 0 height 15
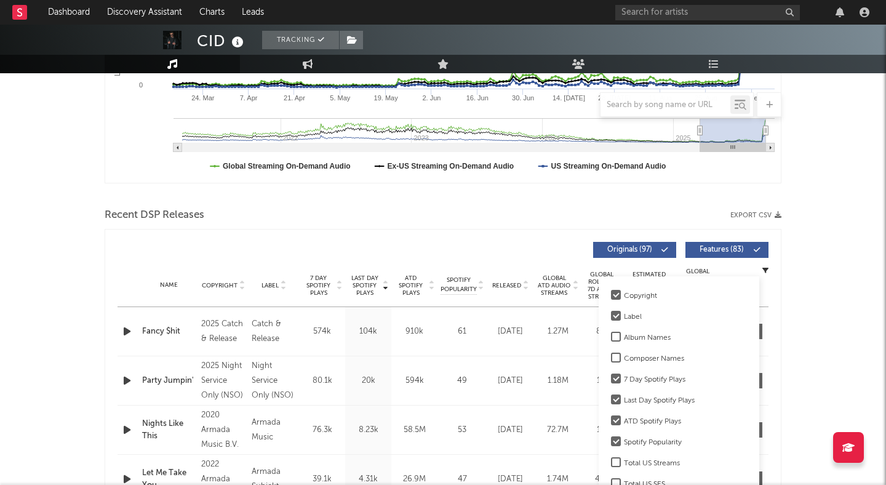
click at [774, 265] on div "Last Day Spotify Plays Copyright Label 7 Day Spotify Plays Last Day Spotify Pla…" at bounding box center [443, 407] width 677 height 356
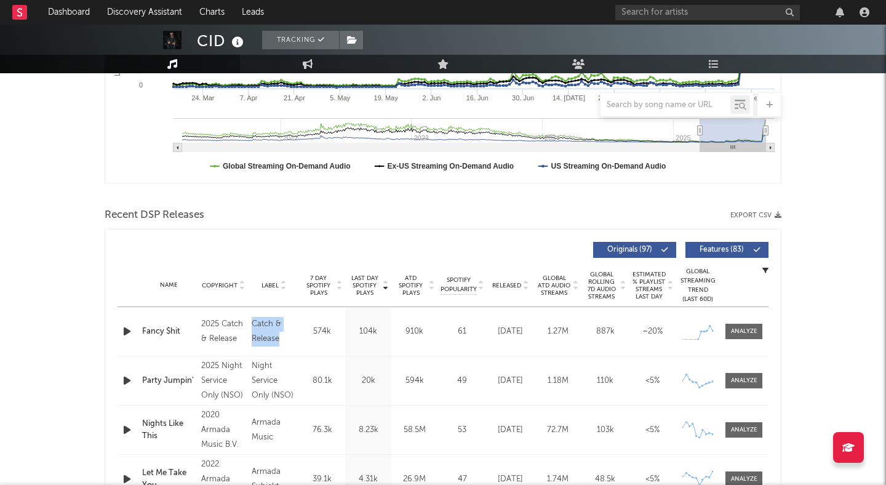
drag, startPoint x: 281, startPoint y: 340, endPoint x: 251, endPoint y: 323, distance: 35.3
click at [251, 323] on div "Label Catch & Release" at bounding box center [274, 332] width 50 height 30
copy div "Catch & Release"
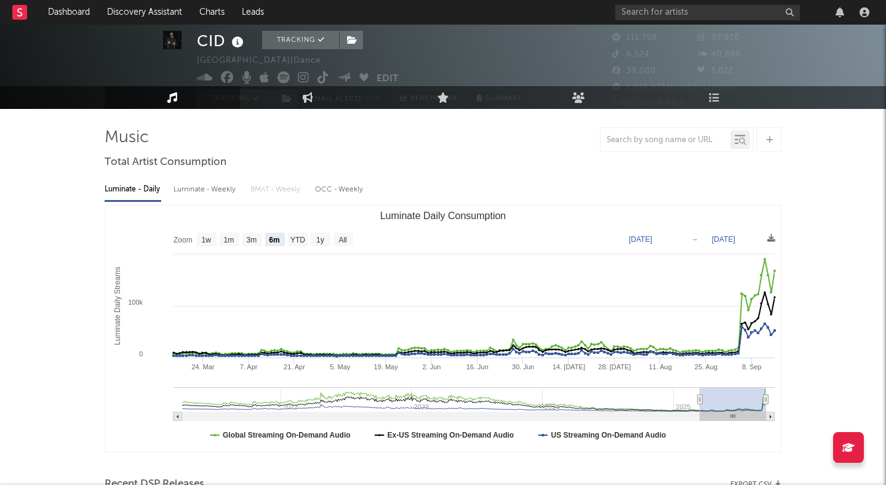
scroll to position [24, 0]
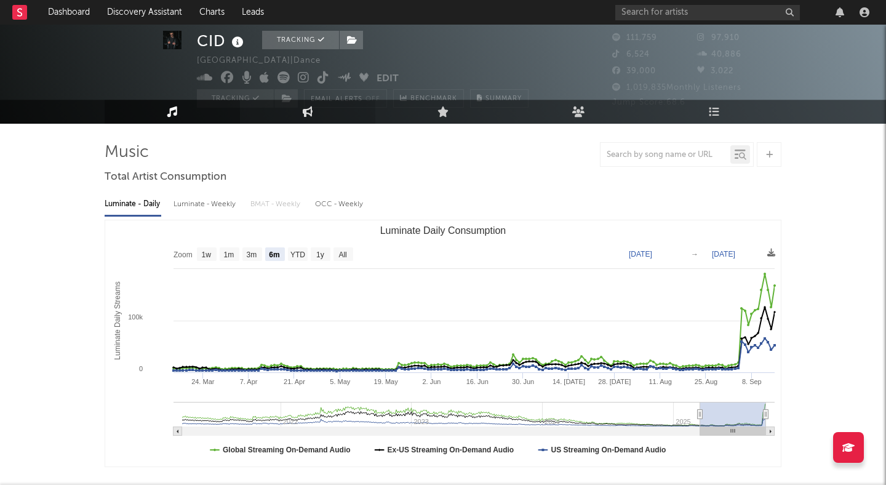
click at [319, 113] on link "Engagement" at bounding box center [307, 112] width 135 height 24
select select "1w"
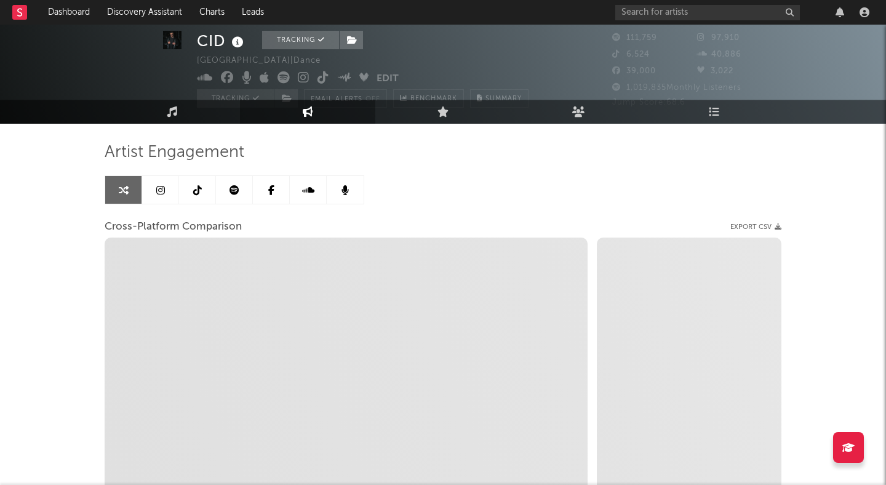
click at [238, 193] on icon at bounding box center [235, 190] width 10 height 10
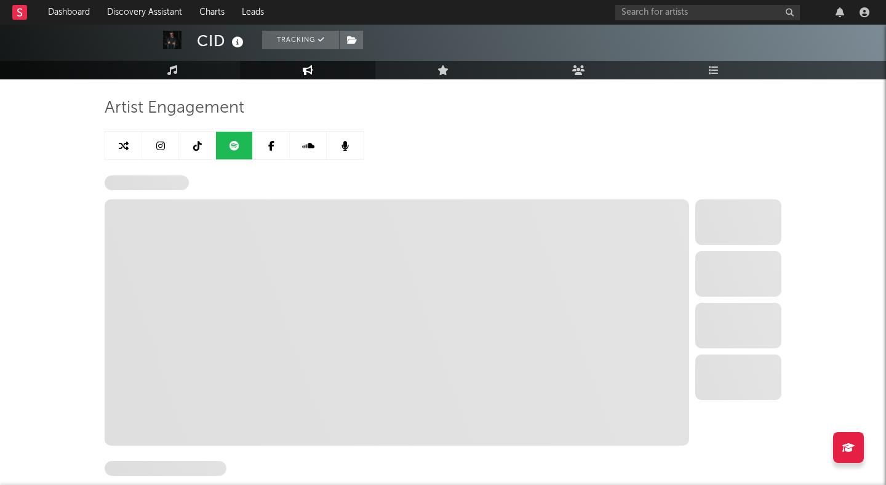
scroll to position [71, 0]
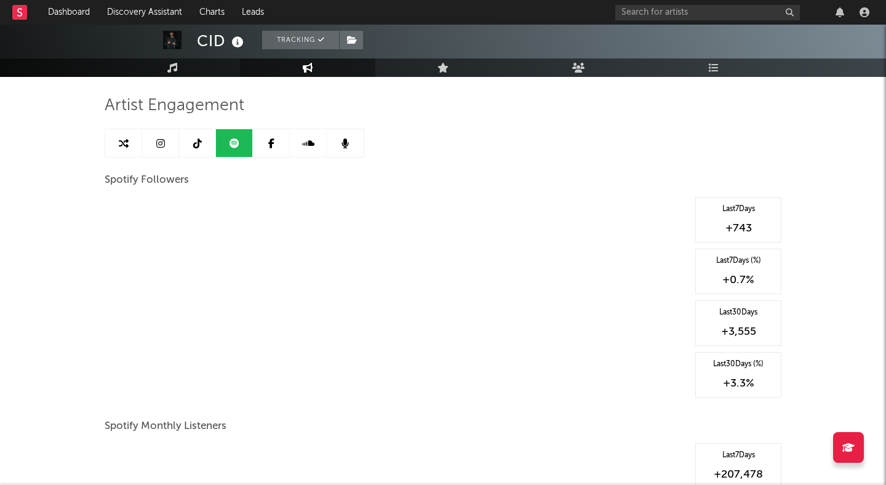
select select "6m"
select select "1w"
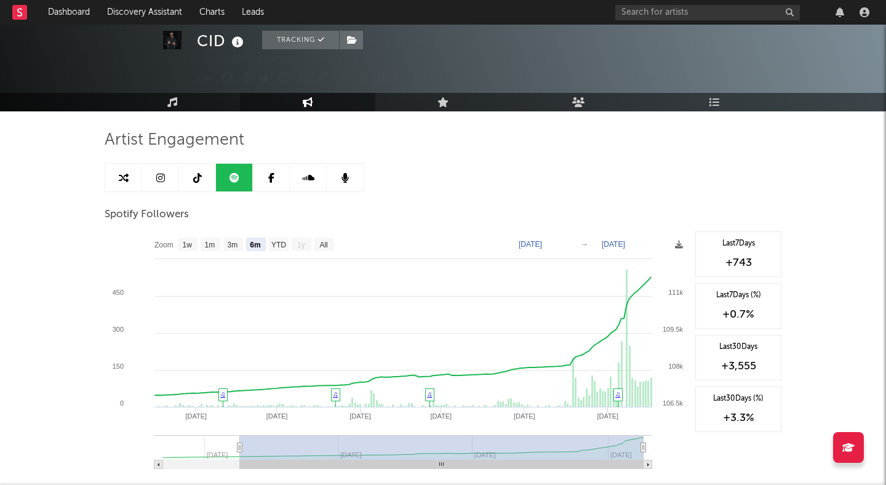
scroll to position [0, 0]
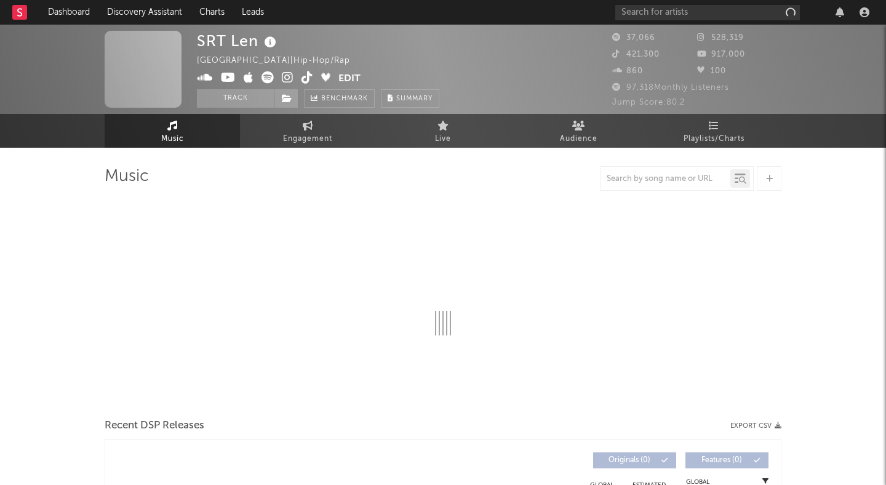
select select "6m"
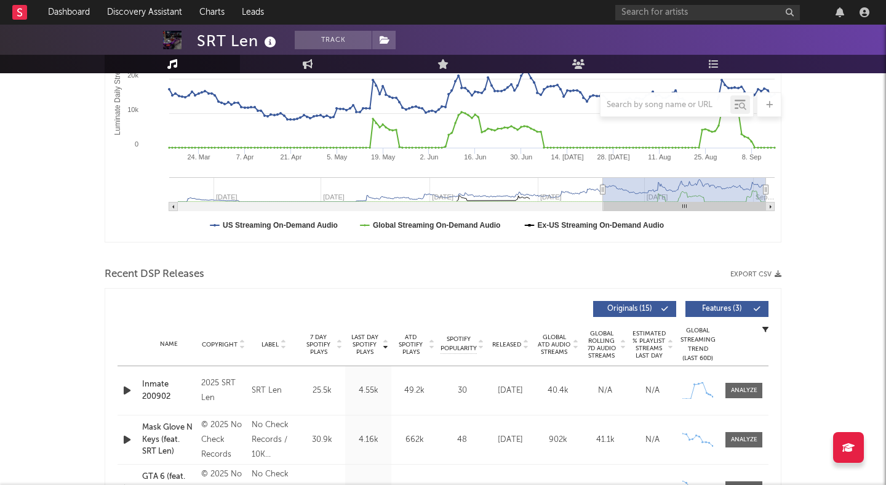
scroll to position [260, 0]
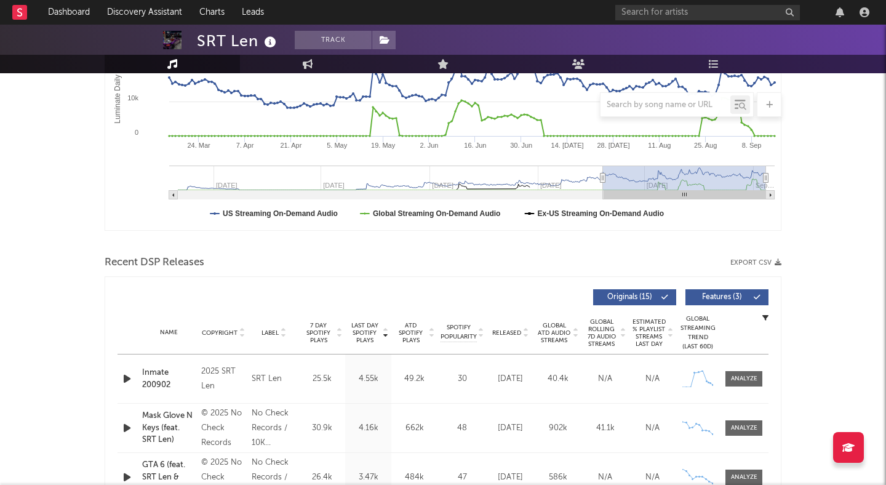
click at [718, 300] on span "Features ( 3 )" at bounding box center [722, 297] width 57 height 7
click at [131, 374] on icon "button" at bounding box center [127, 378] width 13 height 15
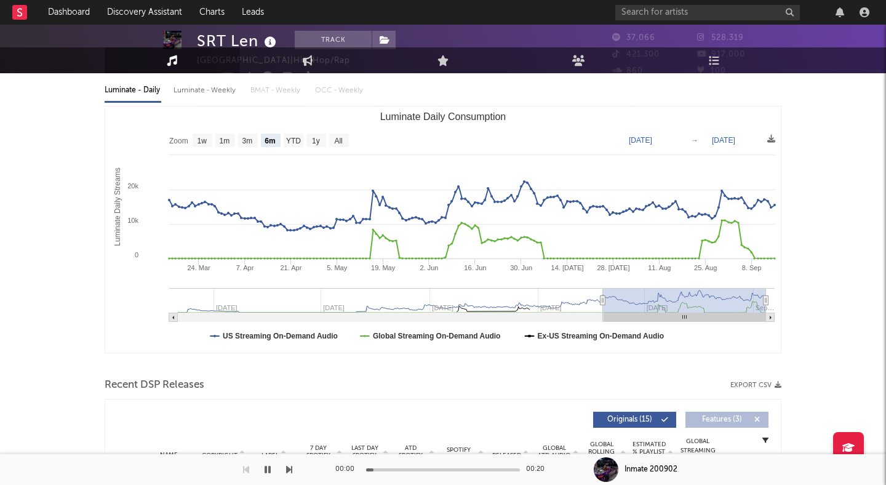
scroll to position [0, 0]
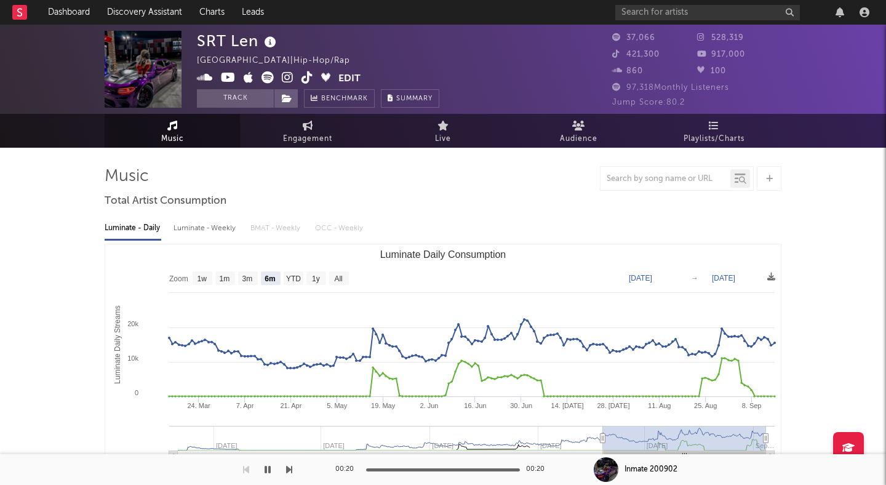
click at [290, 77] on icon at bounding box center [288, 77] width 12 height 12
click at [307, 76] on icon at bounding box center [308, 77] width 12 height 12
click at [310, 128] on icon at bounding box center [308, 126] width 10 height 10
select select "1w"
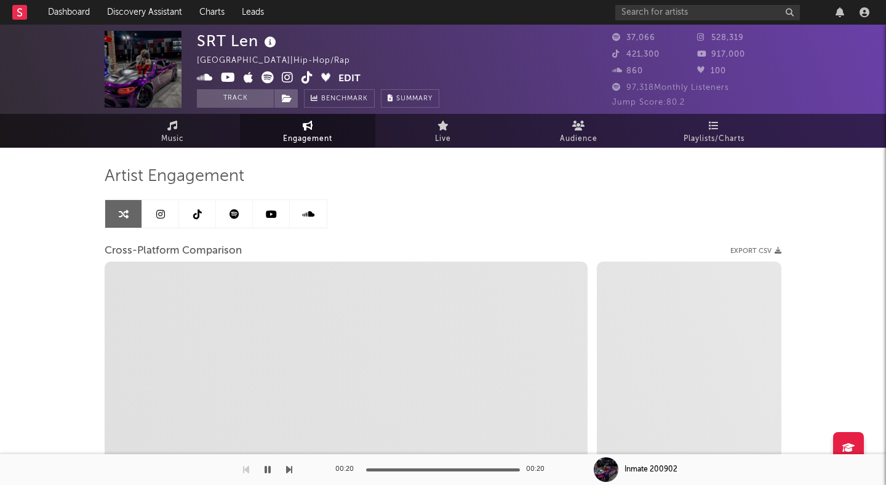
select select "1m"
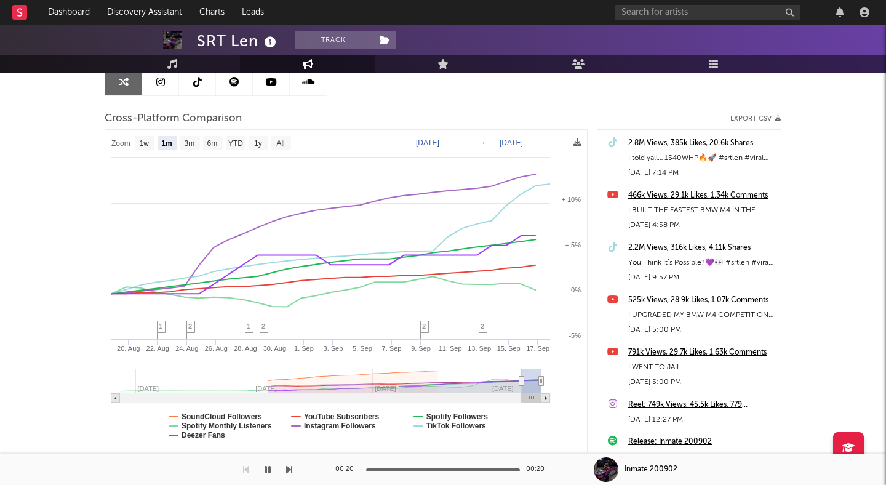
scroll to position [186, 0]
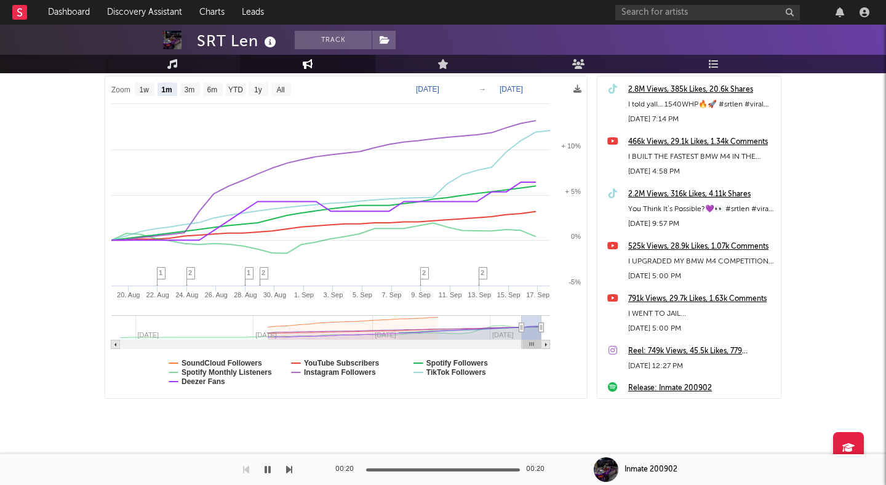
drag, startPoint x: 173, startPoint y: 62, endPoint x: 165, endPoint y: 64, distance: 8.2
click at [173, 62] on icon at bounding box center [172, 64] width 10 height 10
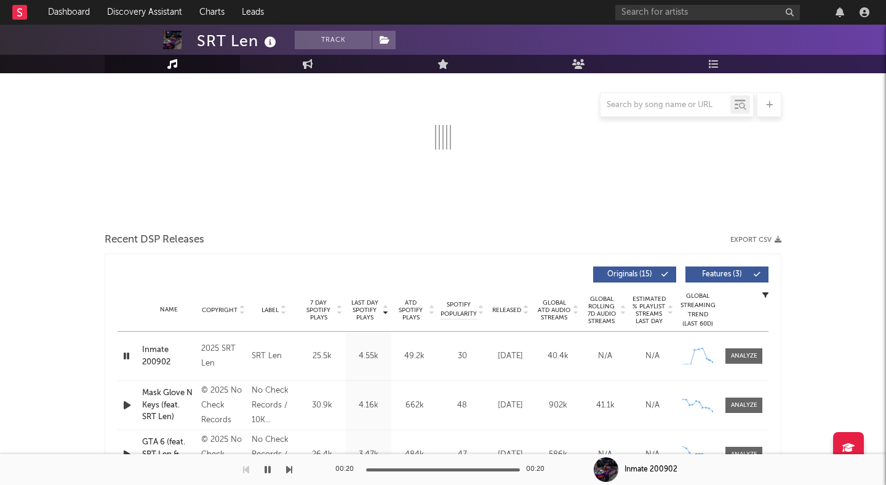
select select "6m"
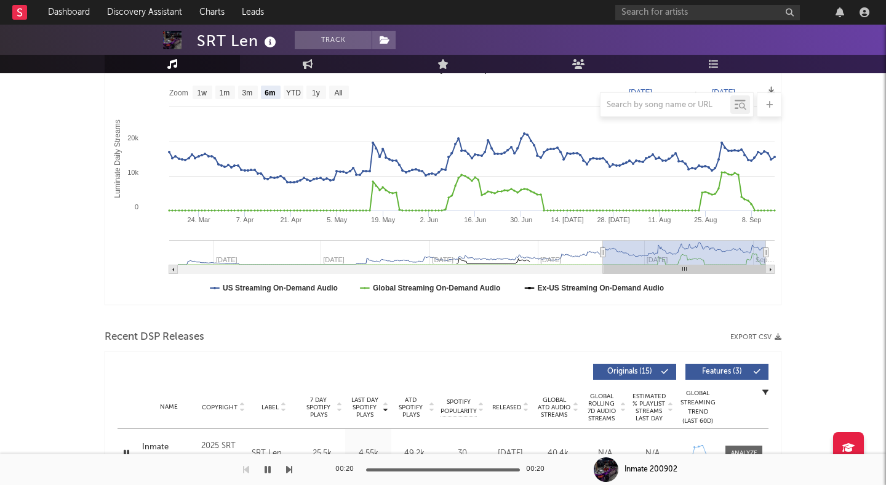
scroll to position [363, 0]
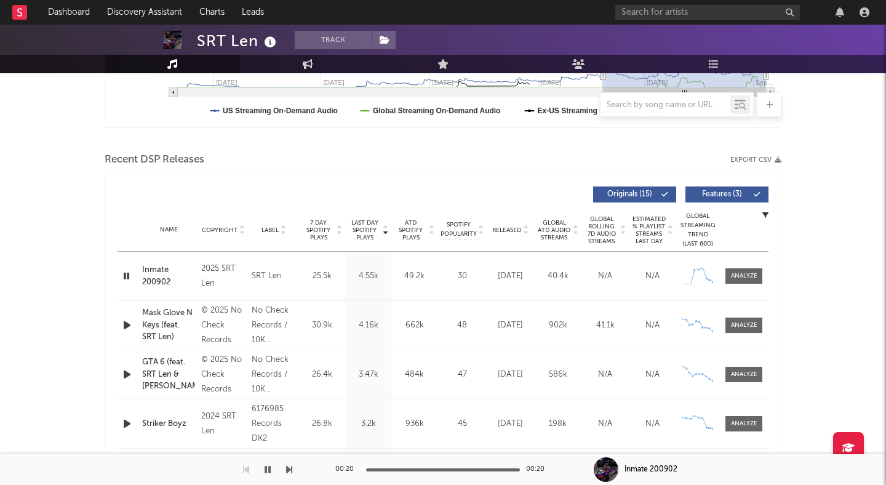
click at [154, 268] on div "Inmate 200902" at bounding box center [168, 276] width 53 height 24
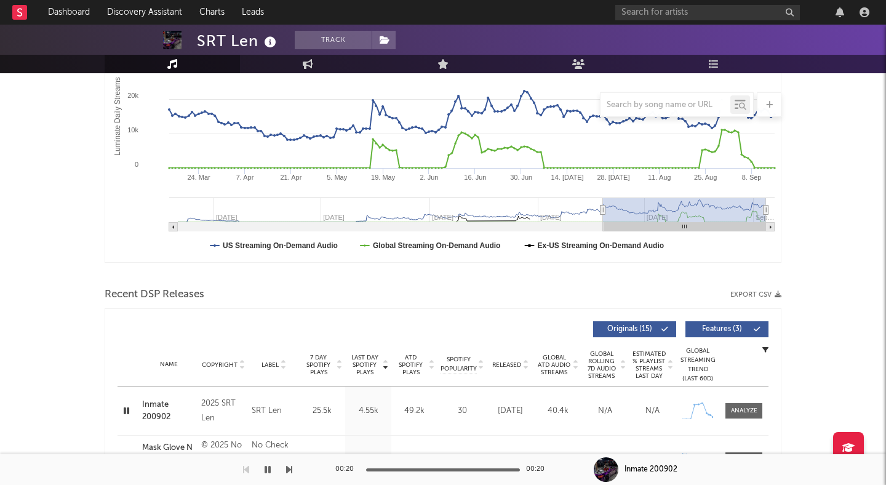
scroll to position [0, 0]
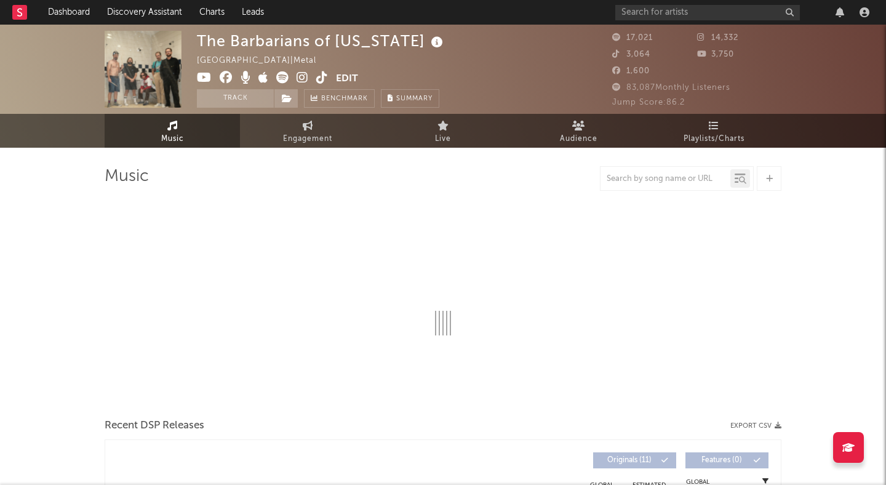
select select "6m"
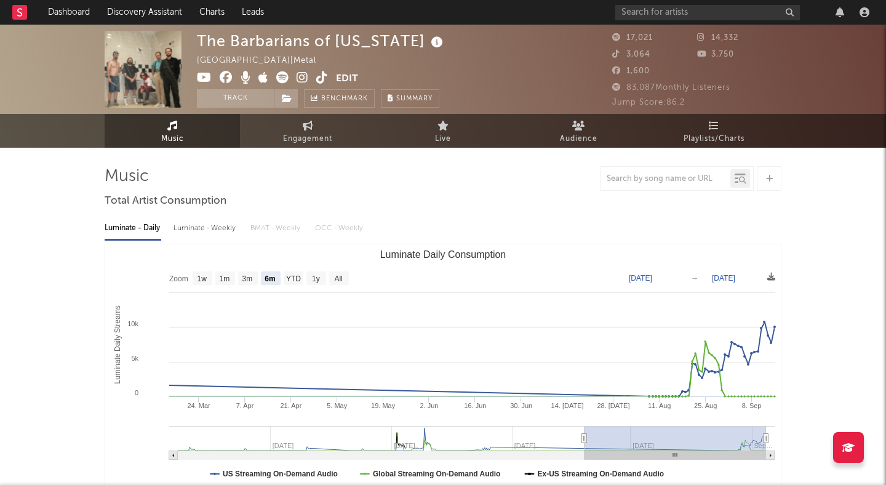
click at [299, 76] on icon at bounding box center [303, 77] width 12 height 12
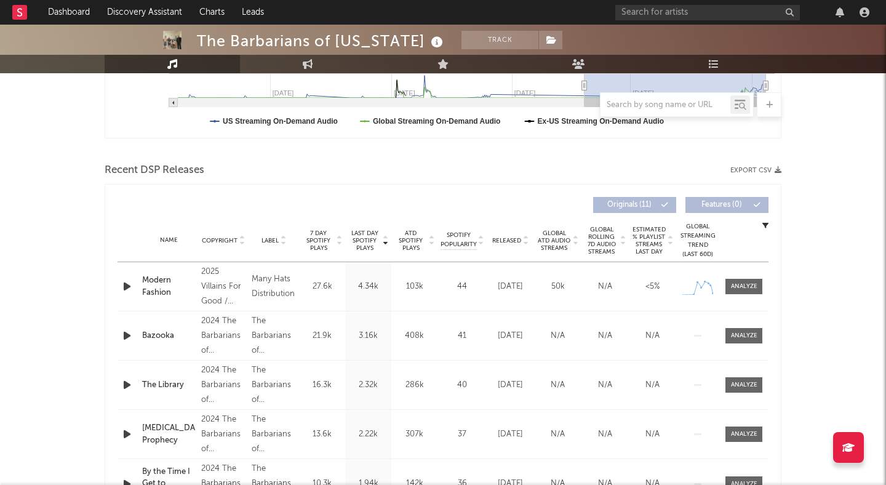
scroll to position [355, 0]
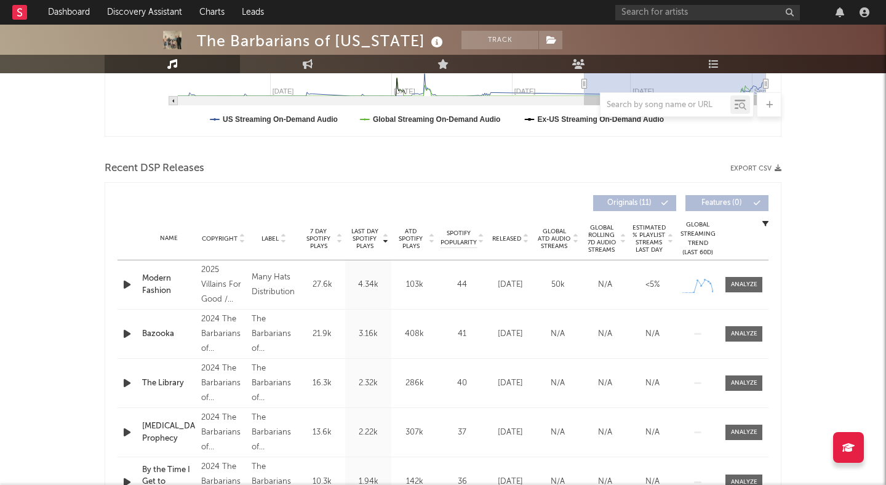
click at [124, 285] on icon "button" at bounding box center [127, 284] width 13 height 15
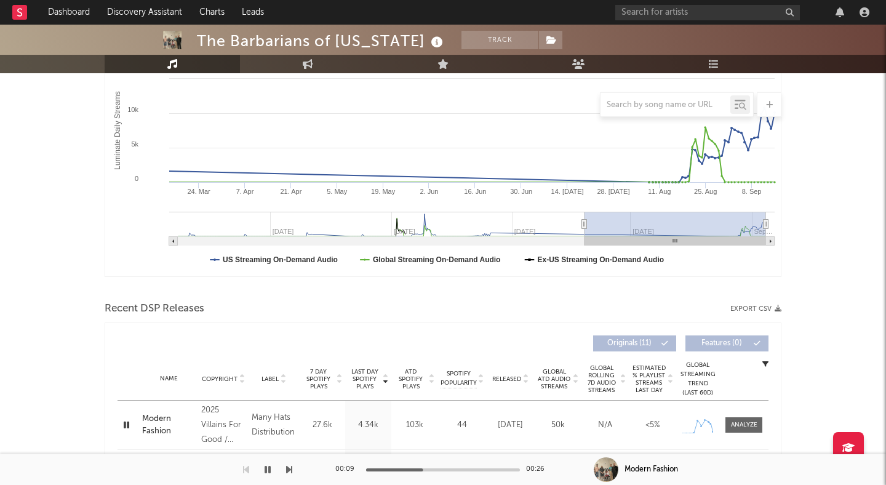
scroll to position [323, 0]
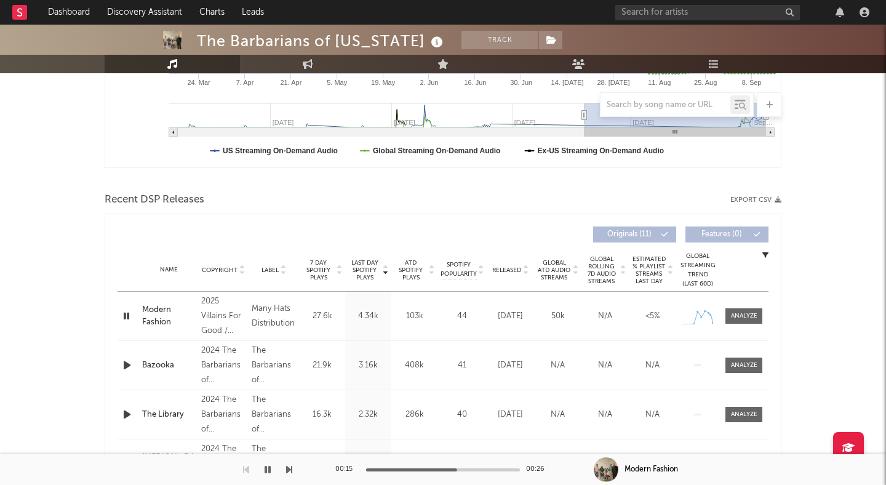
click at [127, 315] on icon "button" at bounding box center [127, 315] width 12 height 15
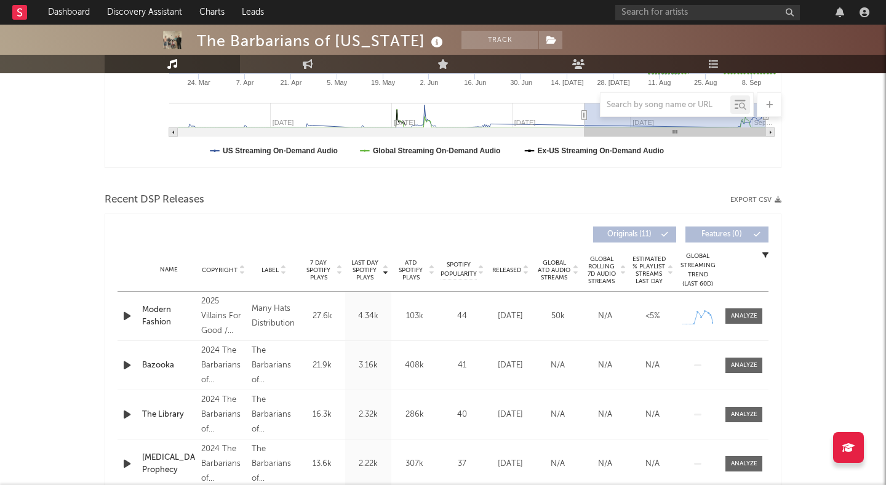
click at [121, 364] on icon "button" at bounding box center [127, 365] width 13 height 15
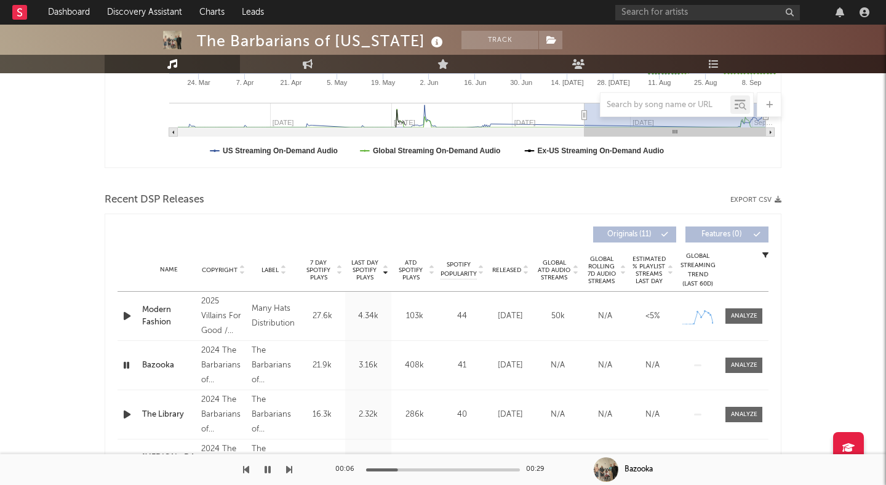
drag, startPoint x: 689, startPoint y: 478, endPoint x: 700, endPoint y: 465, distance: 16.6
click at [701, 465] on div "Bazooka" at bounding box center [740, 469] width 292 height 31
click at [126, 364] on icon "button" at bounding box center [127, 365] width 12 height 15
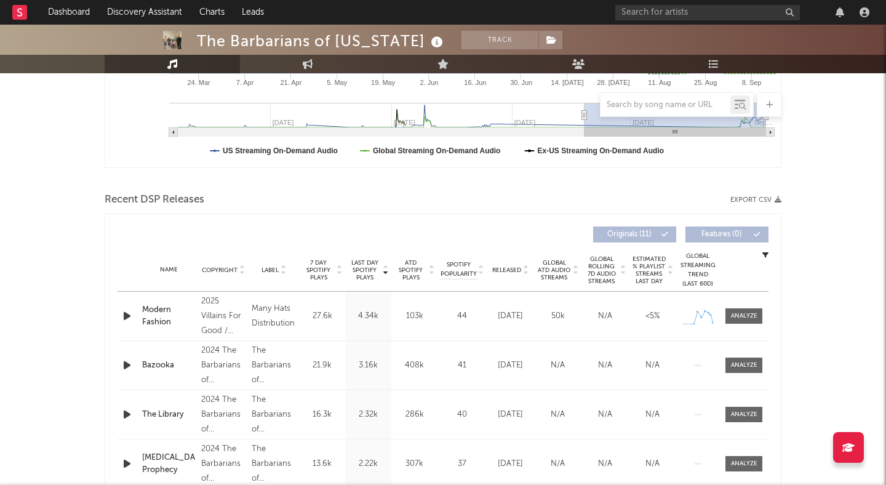
click at [124, 416] on icon "button" at bounding box center [127, 414] width 13 height 15
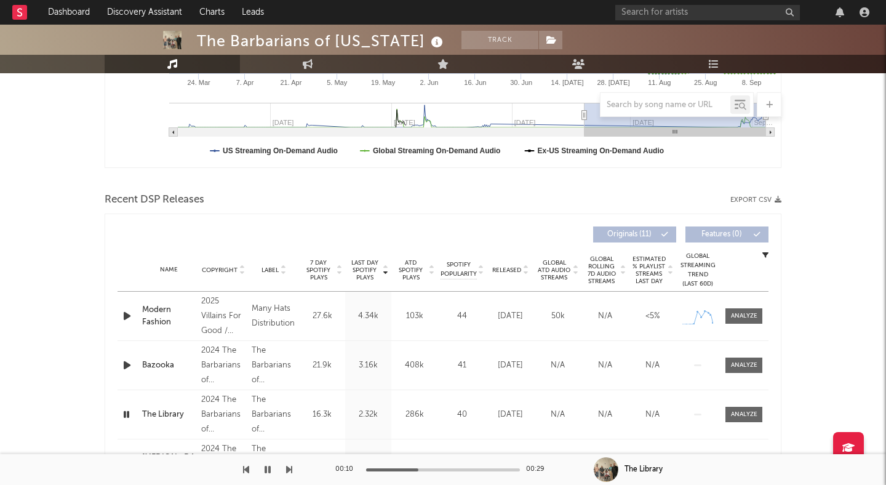
click at [124, 416] on icon "button" at bounding box center [127, 414] width 12 height 15
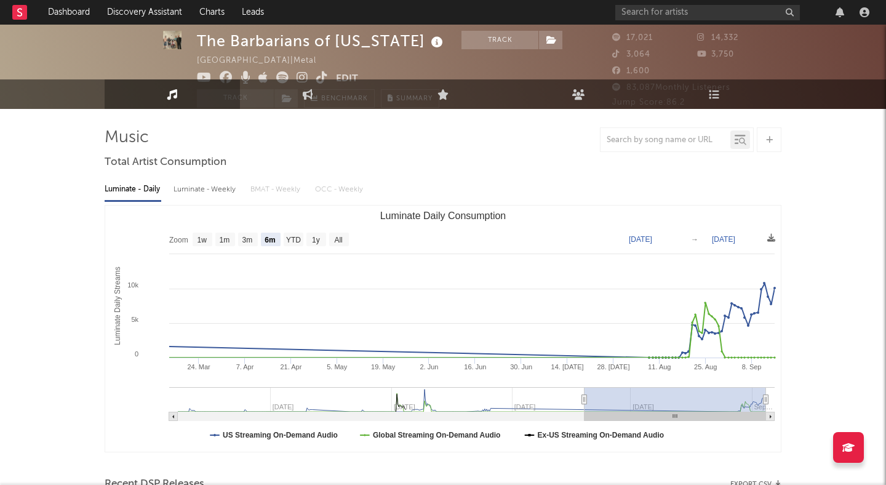
scroll to position [0, 0]
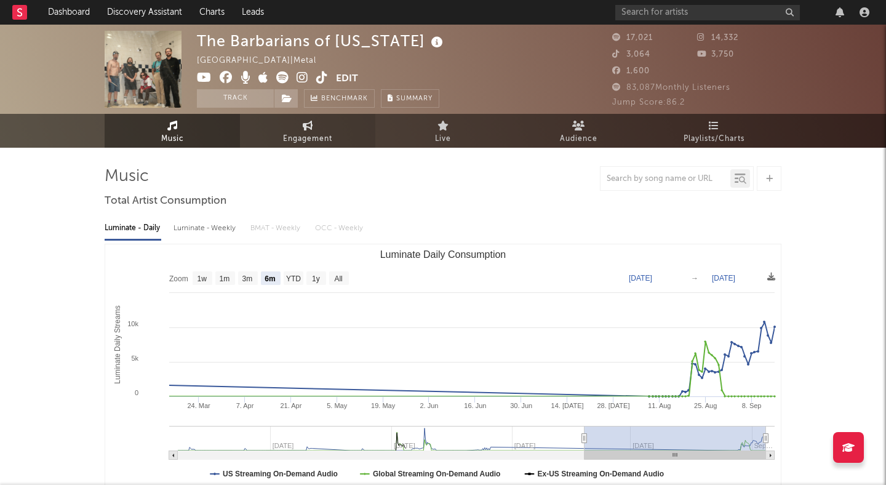
click at [287, 124] on link "Engagement" at bounding box center [307, 131] width 135 height 34
select select "1w"
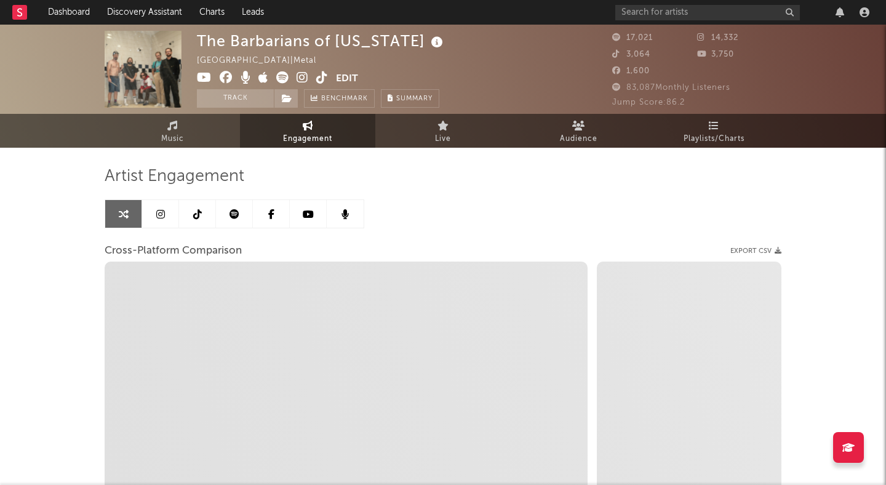
select select "1m"
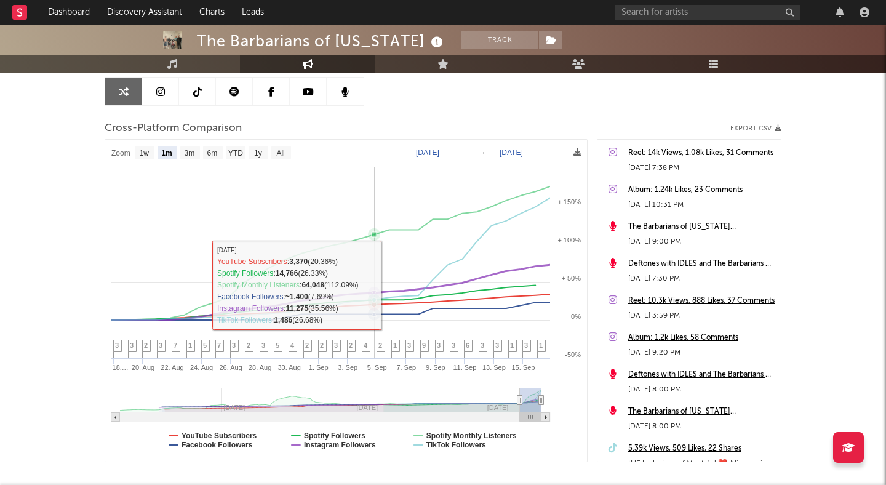
scroll to position [186, 0]
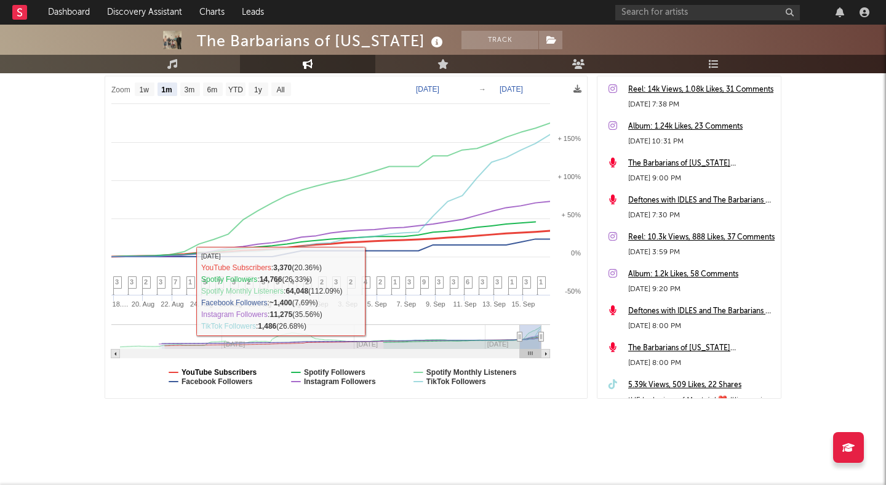
click at [223, 372] on text "YouTube Subscribers" at bounding box center [220, 372] width 76 height 9
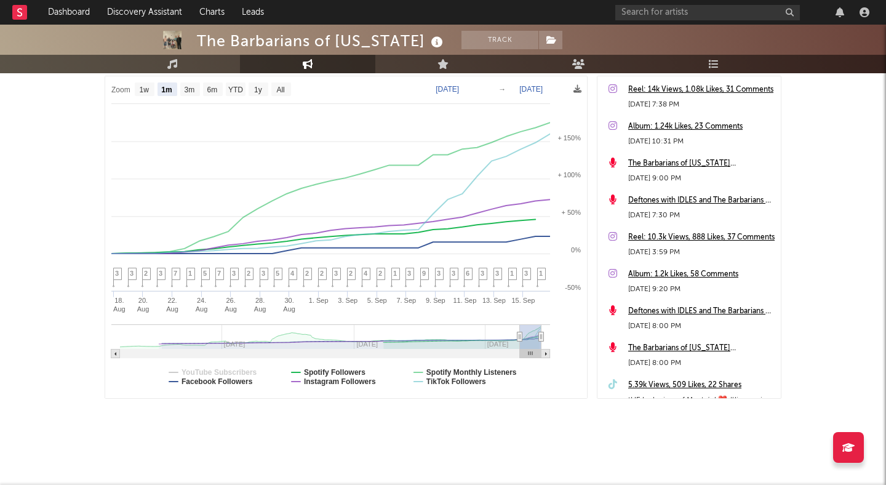
select select "1m"
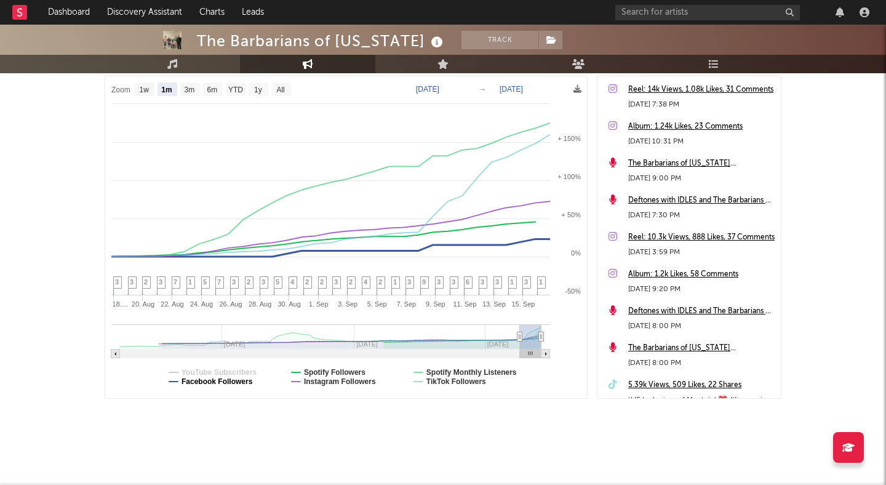
click at [204, 380] on text "Facebook Followers" at bounding box center [217, 381] width 71 height 9
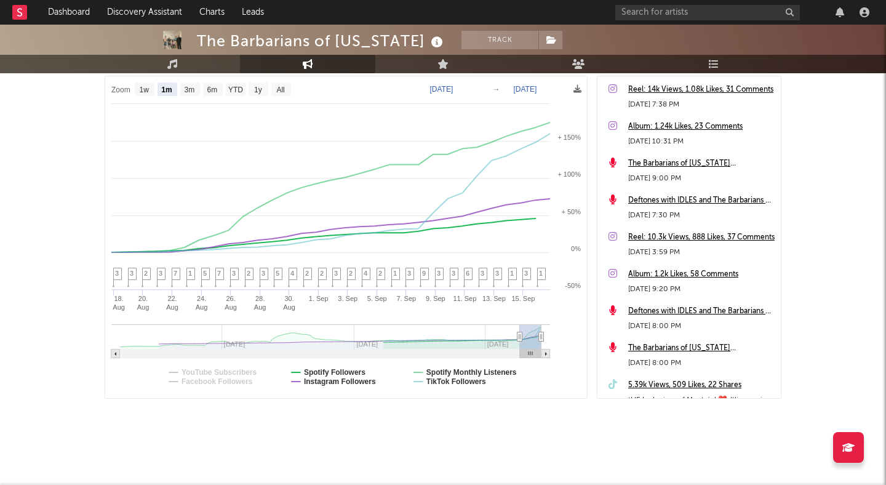
select select "1m"
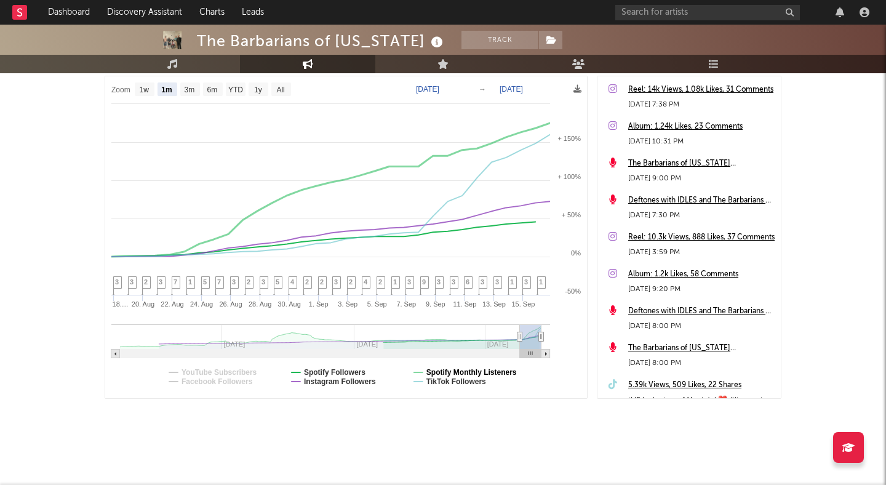
click at [438, 372] on text "Spotify Monthly Listeners" at bounding box center [472, 372] width 90 height 9
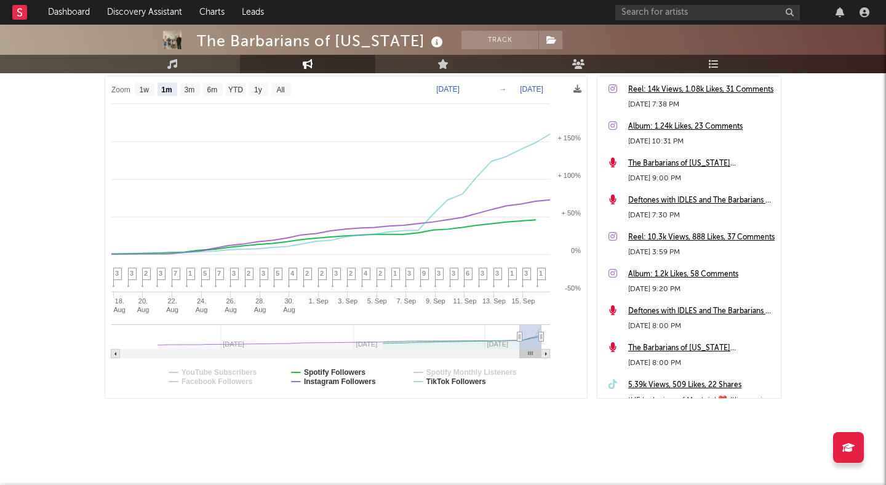
select select "1m"
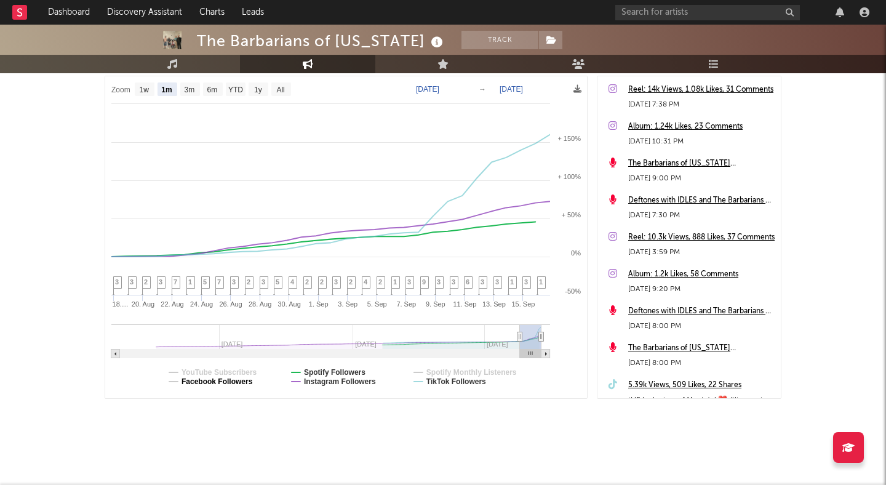
click at [226, 383] on text "Facebook Followers" at bounding box center [217, 381] width 71 height 9
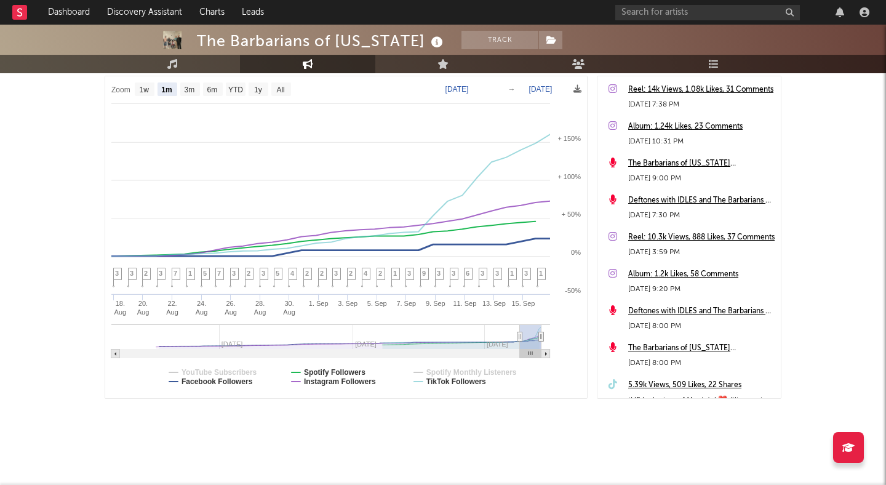
select select "1m"
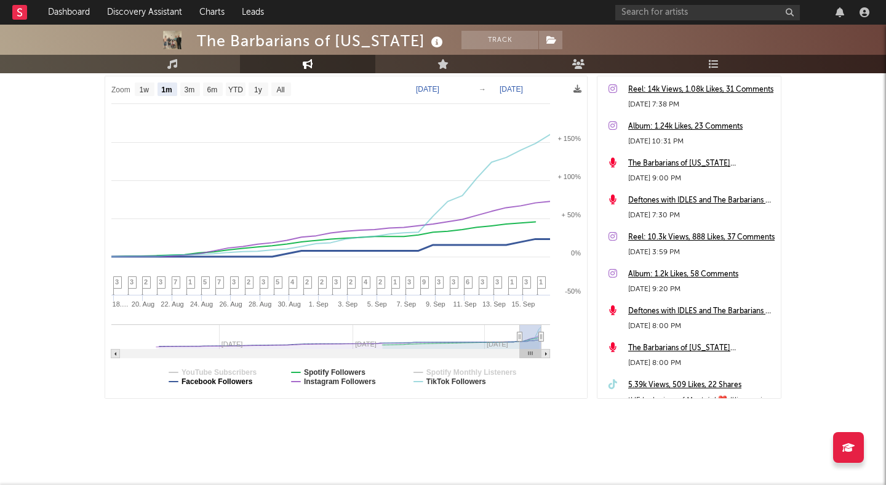
click at [226, 383] on text "Facebook Followers" at bounding box center [217, 381] width 71 height 9
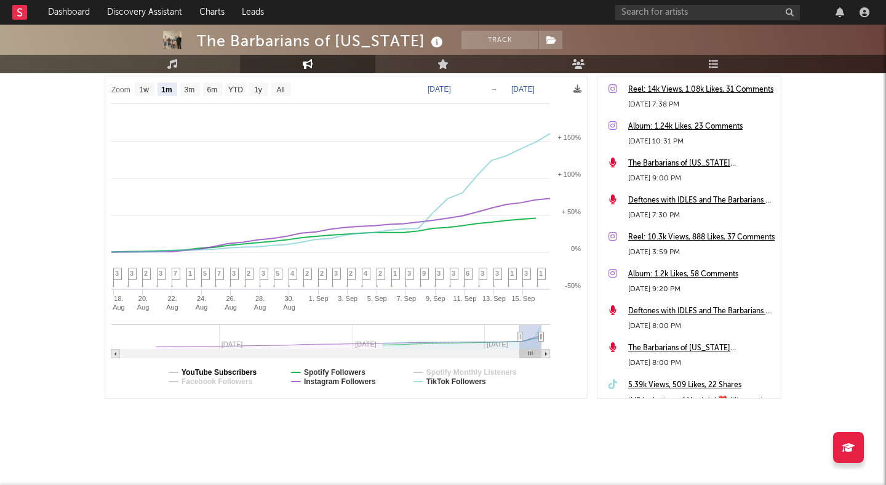
select select "1m"
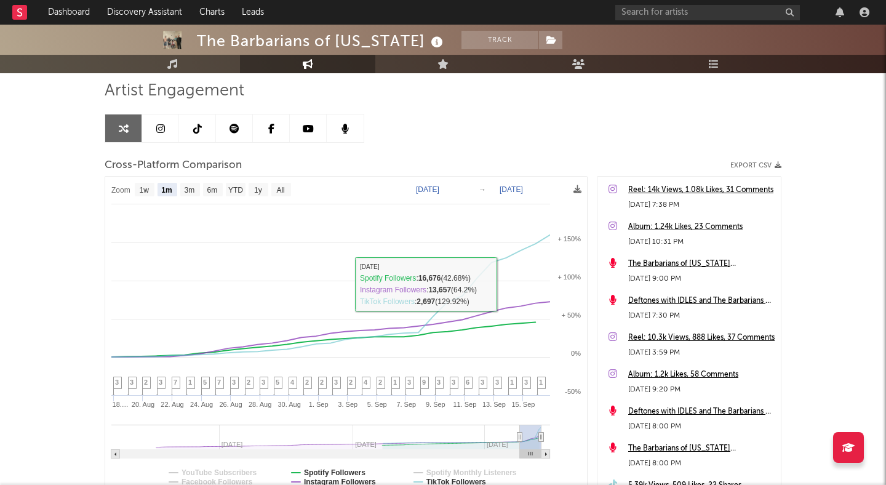
scroll to position [97, 0]
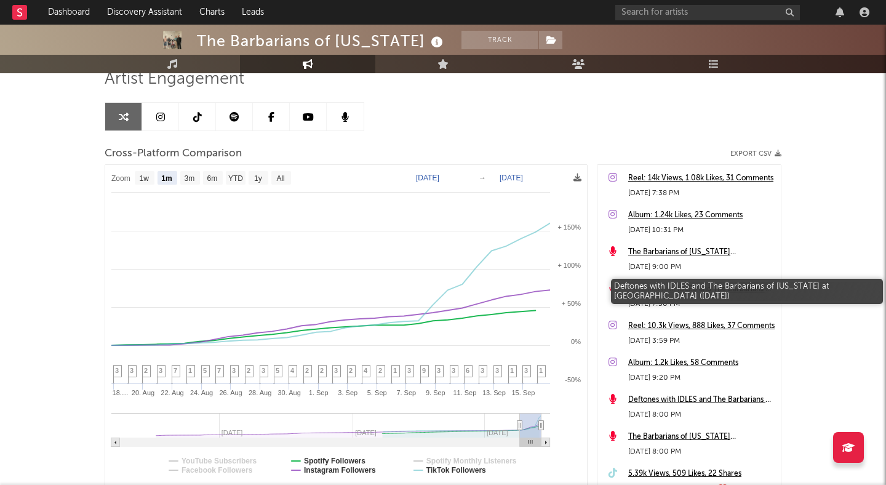
click at [649, 287] on div "Deftones with IDLES and The Barbarians of California at Ball Arena (September 1…" at bounding box center [701, 289] width 147 height 15
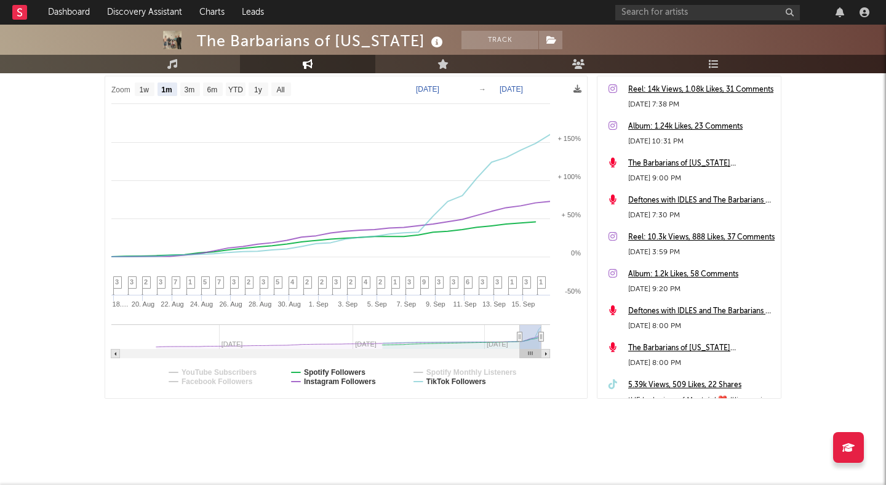
scroll to position [0, 0]
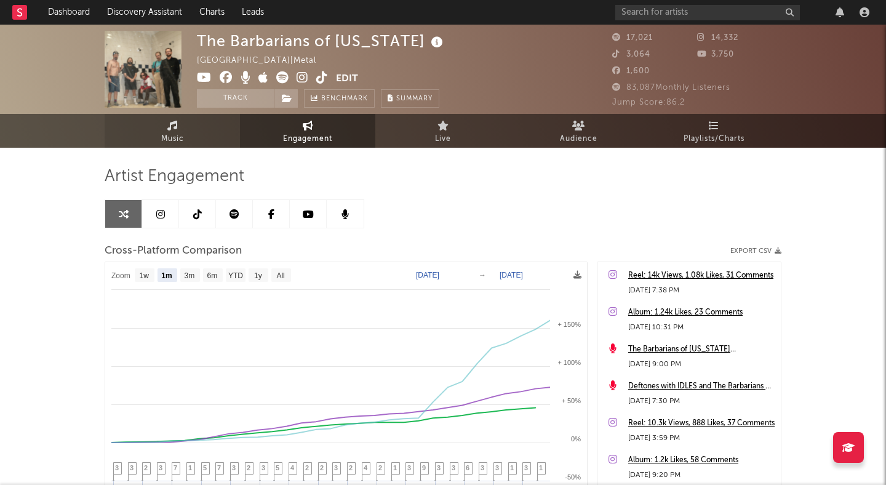
click at [171, 127] on icon at bounding box center [172, 126] width 10 height 10
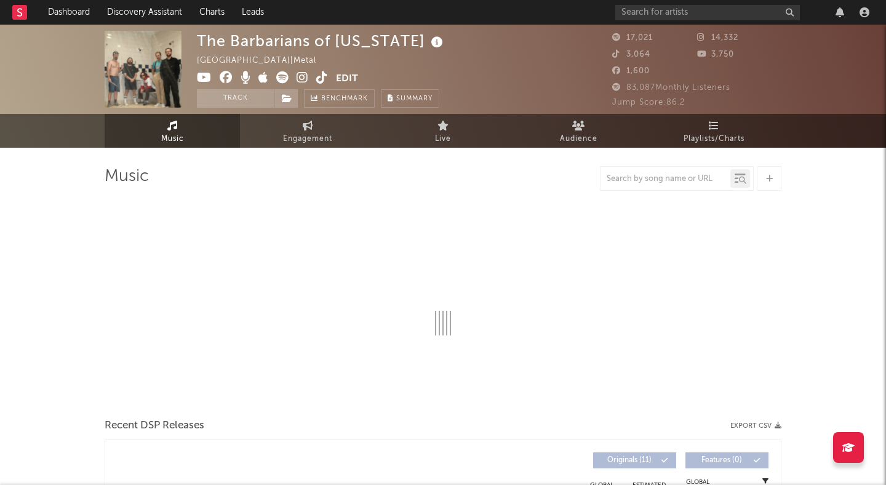
select select "6m"
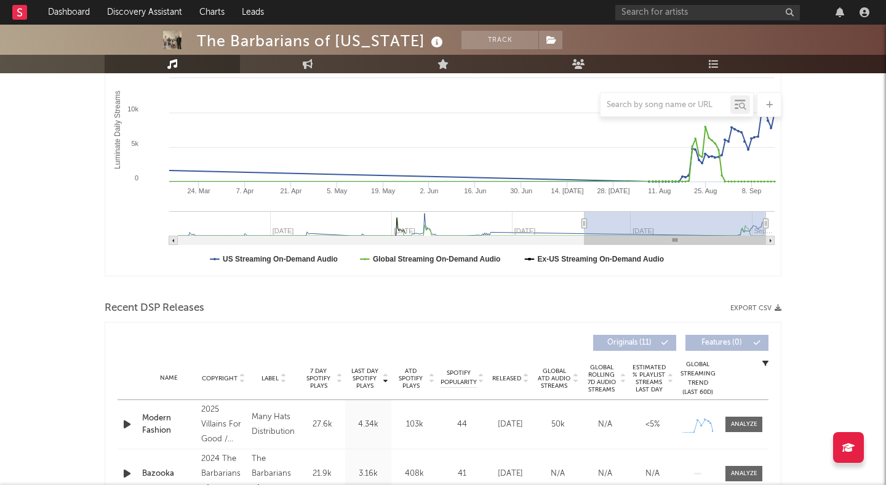
scroll to position [261, 0]
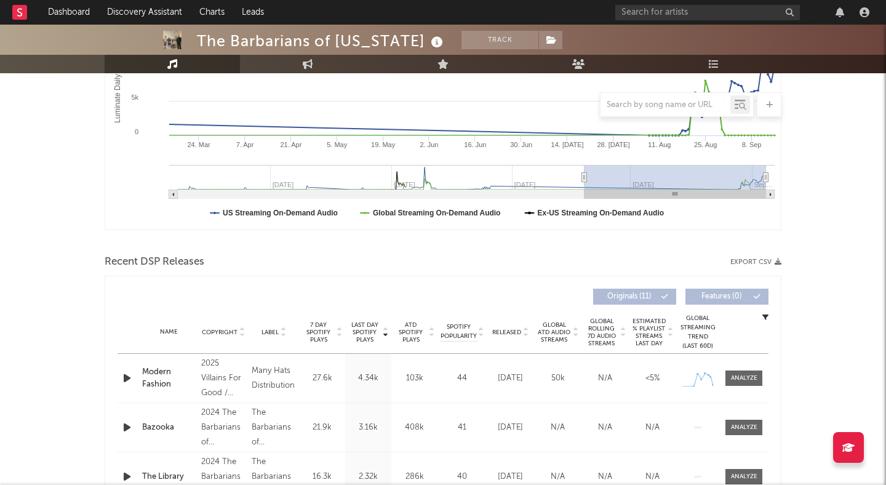
click at [127, 379] on icon "button" at bounding box center [127, 378] width 13 height 15
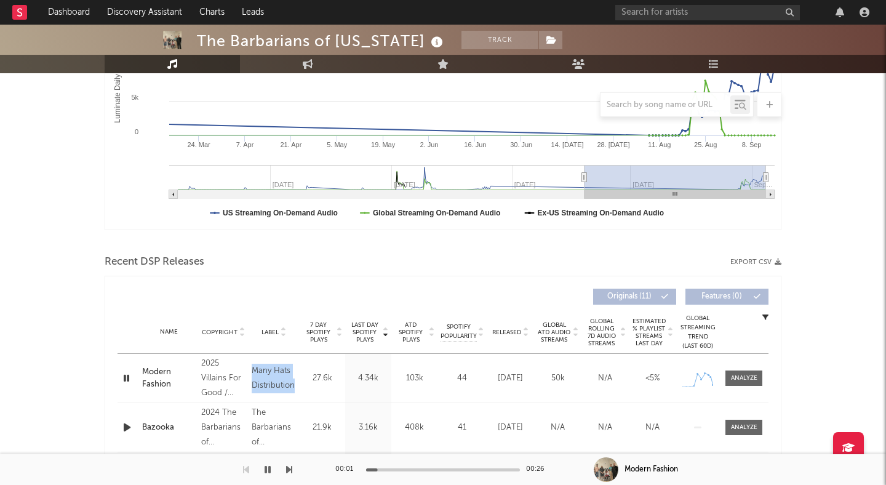
drag, startPoint x: 252, startPoint y: 370, endPoint x: 294, endPoint y: 383, distance: 44.0
click at [294, 383] on div "Many Hats Distribution" at bounding box center [274, 379] width 44 height 30
copy div "Many Hats Distribution"
click at [127, 375] on icon "button" at bounding box center [127, 378] width 12 height 15
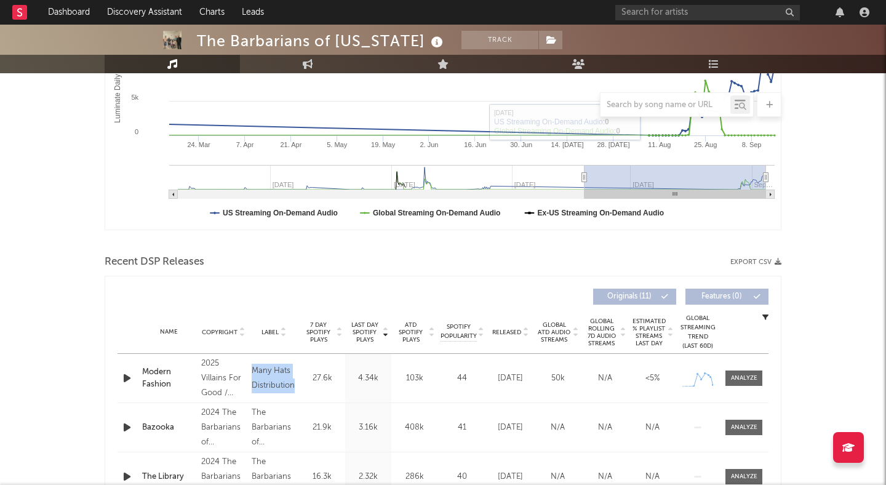
click at [155, 372] on div "Modern Fashion" at bounding box center [168, 378] width 53 height 24
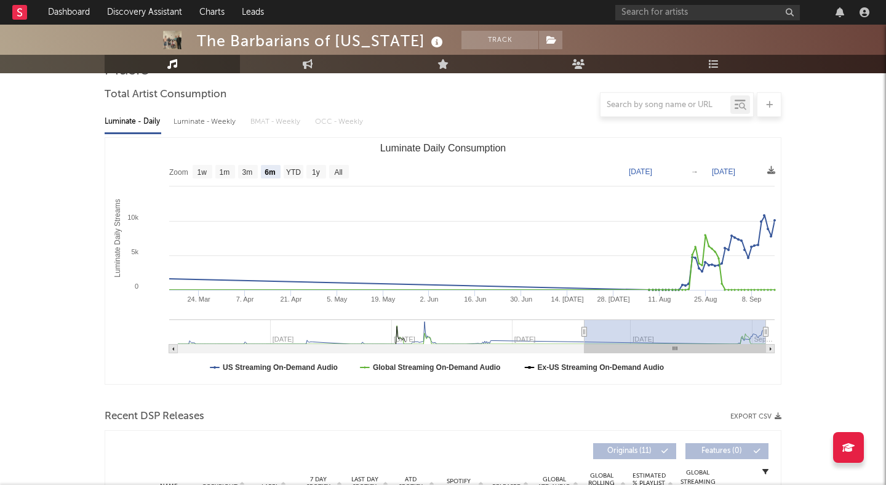
scroll to position [97, 0]
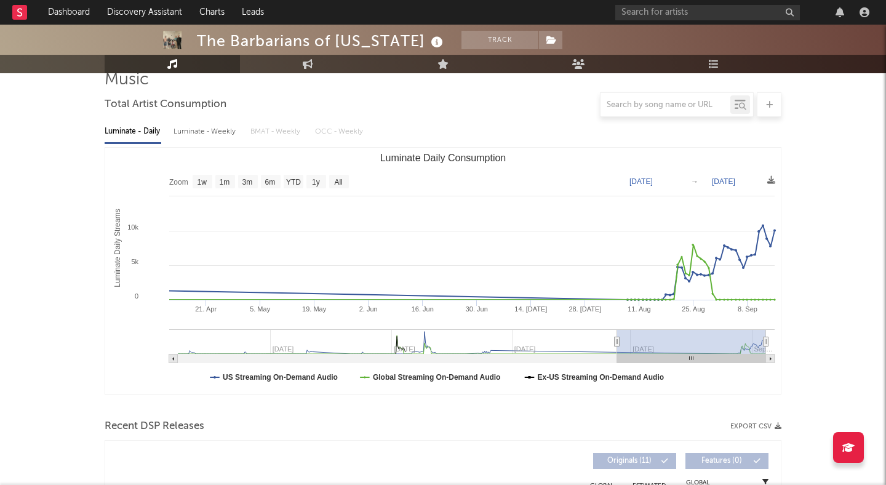
drag, startPoint x: 584, startPoint y: 340, endPoint x: 635, endPoint y: 340, distance: 50.5
click at [620, 340] on icon "Luminate Daily Consumption" at bounding box center [617, 341] width 5 height 9
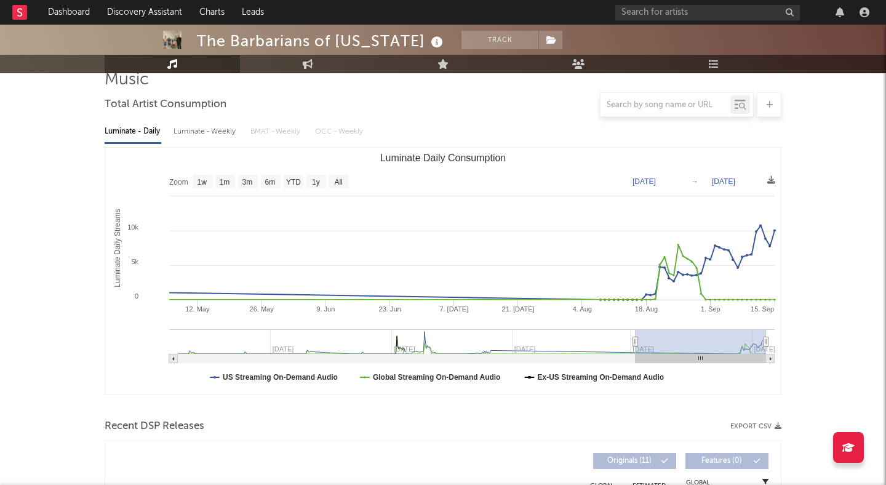
drag, startPoint x: 657, startPoint y: 345, endPoint x: 702, endPoint y: 345, distance: 44.3
click at [701, 345] on rect "Luminate Daily Consumption" at bounding box center [701, 341] width 131 height 25
type input "2025-06-13"
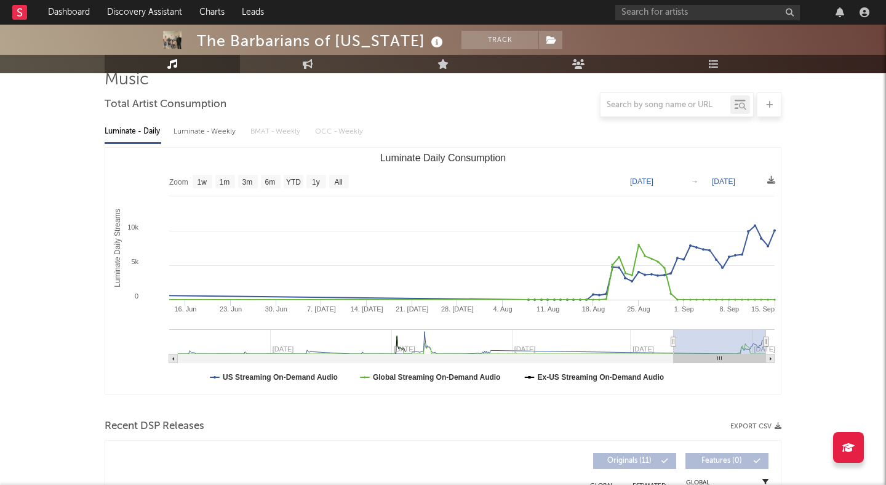
select select "3m"
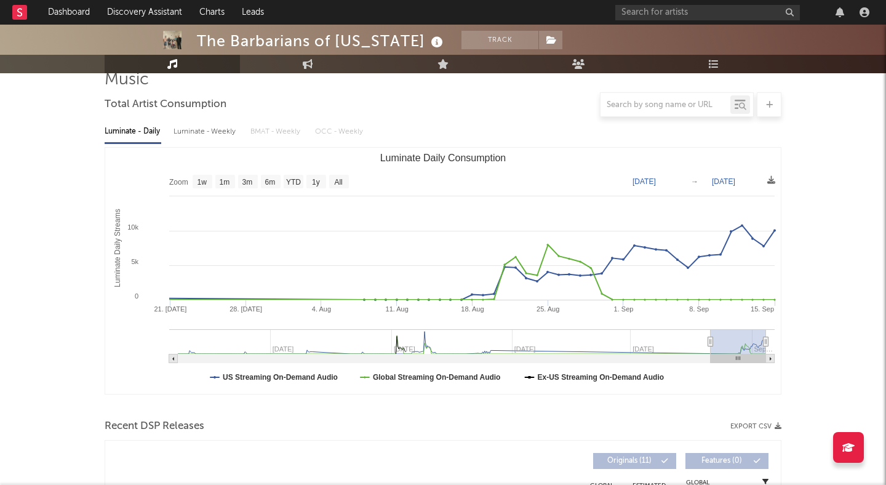
type input "2025-07-22"
drag, startPoint x: 635, startPoint y: 341, endPoint x: 713, endPoint y: 343, distance: 78.2
click at [713, 343] on icon "Luminate Daily Consumption" at bounding box center [711, 341] width 5 height 9
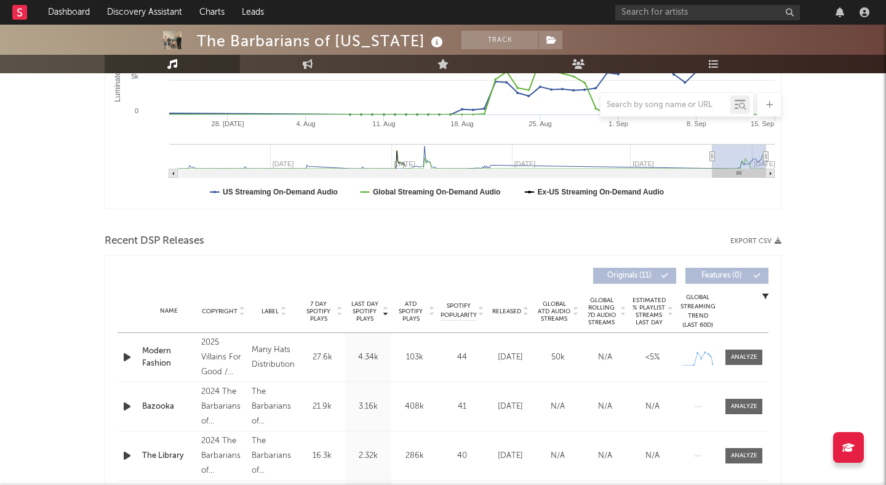
scroll to position [289, 0]
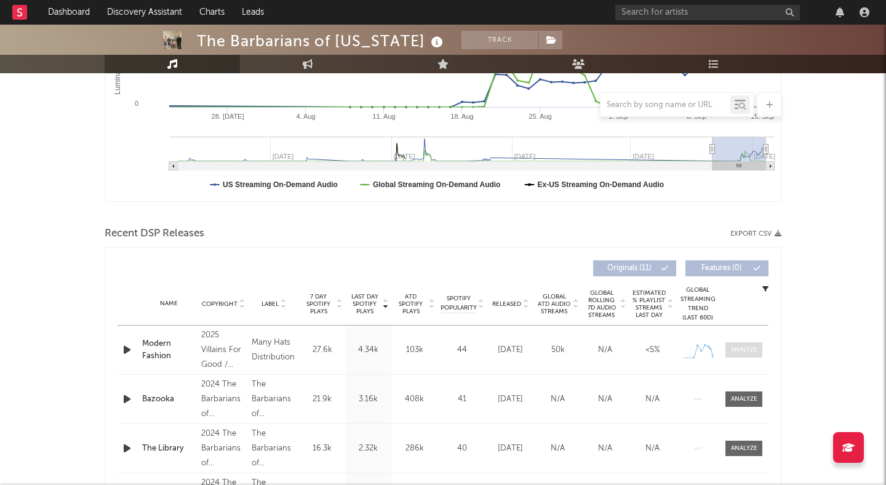
click at [736, 348] on div at bounding box center [744, 349] width 26 height 9
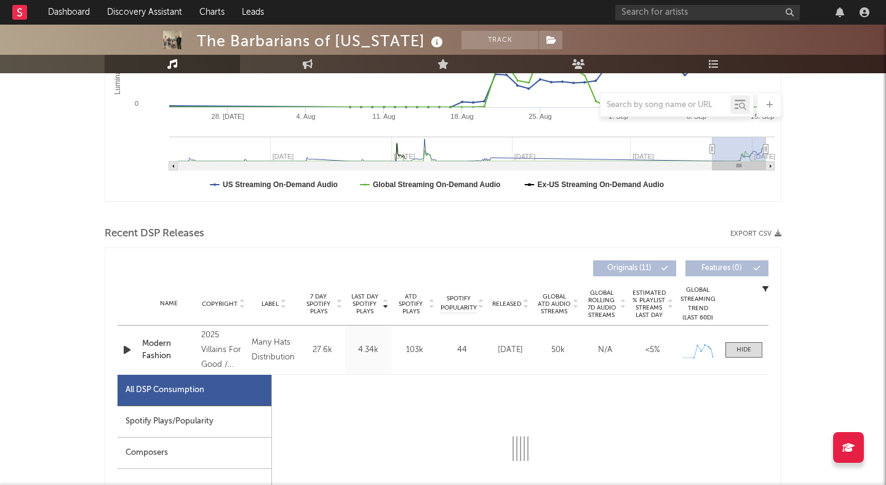
select select "1w"
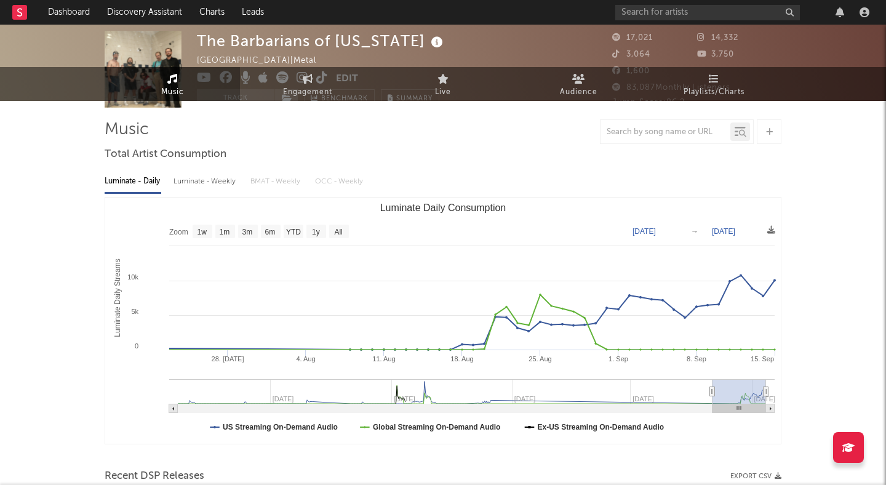
scroll to position [0, 0]
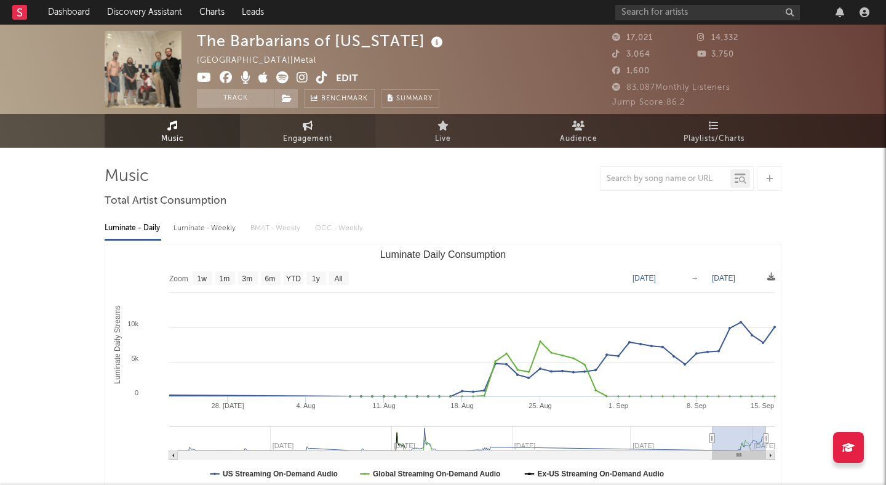
click at [319, 135] on span "Engagement" at bounding box center [307, 139] width 49 height 15
select select "1w"
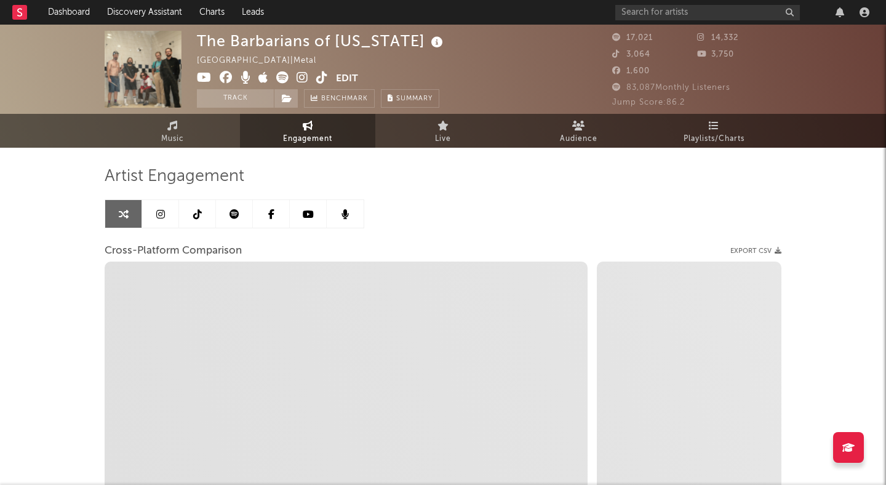
select select "1m"
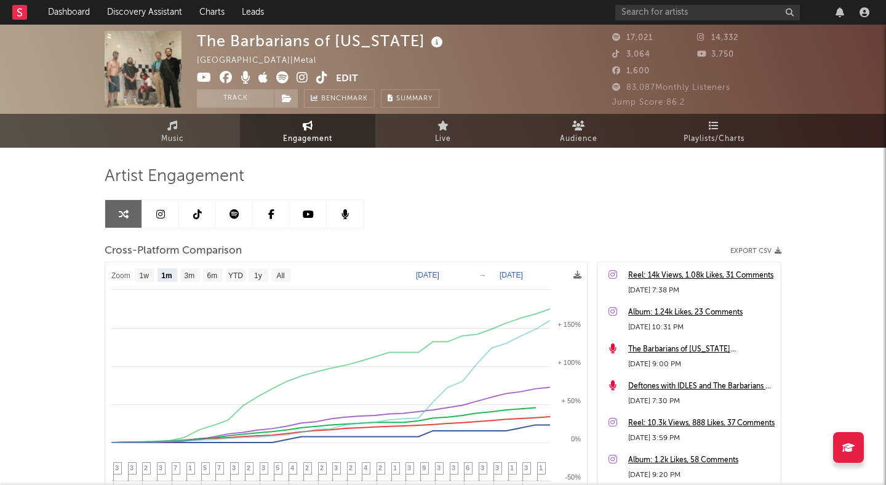
click at [317, 74] on icon at bounding box center [322, 77] width 12 height 12
click at [231, 97] on button "Track" at bounding box center [235, 98] width 77 height 18
select select "1w"
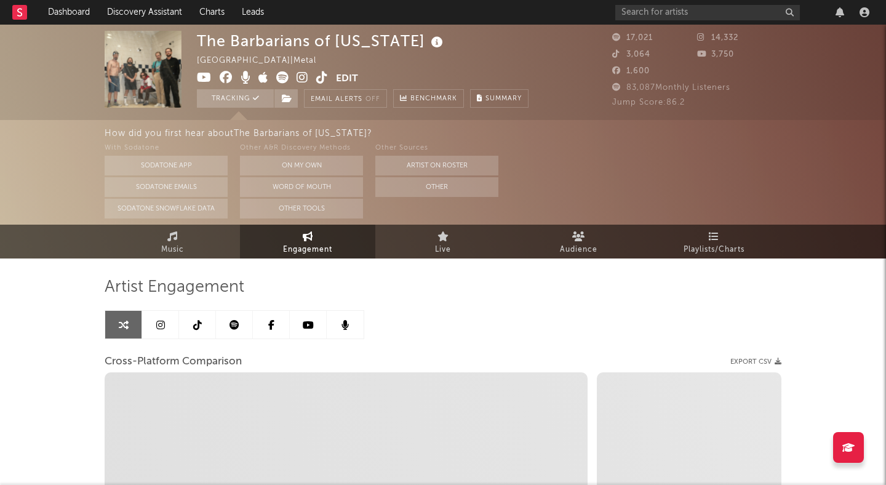
select select "1m"
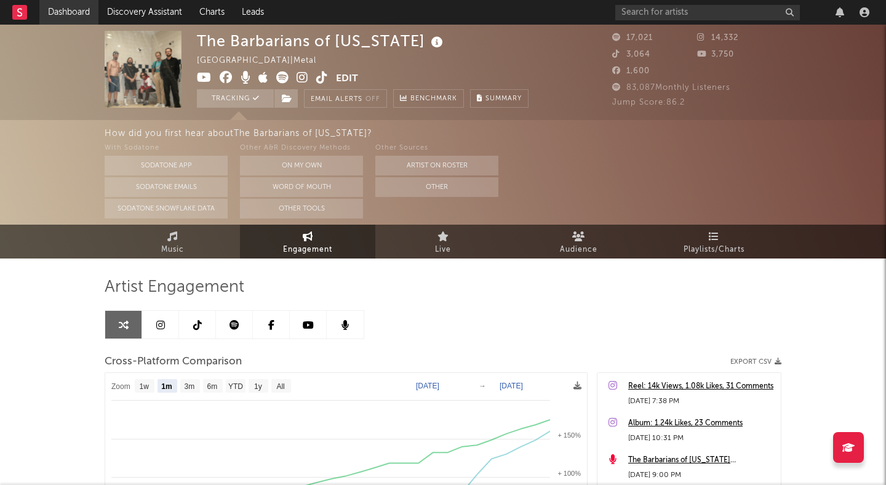
click at [58, 12] on link "Dashboard" at bounding box center [68, 12] width 59 height 25
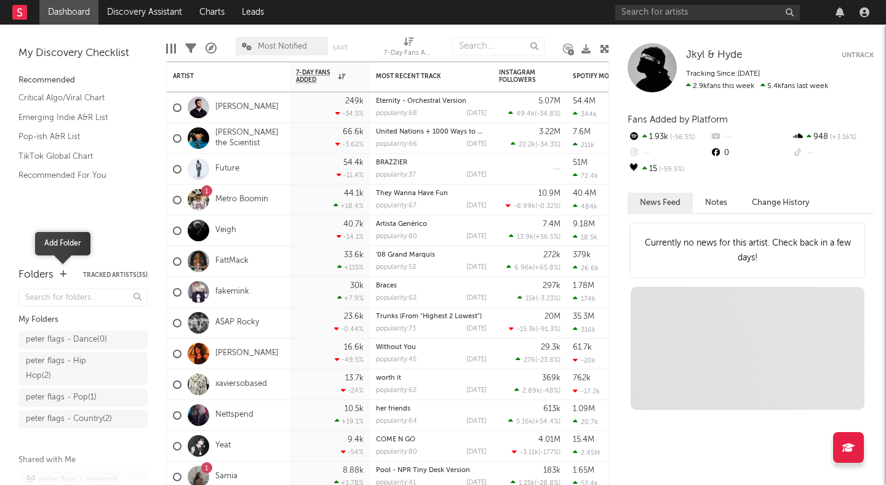
click at [65, 273] on icon "button" at bounding box center [63, 274] width 7 height 8
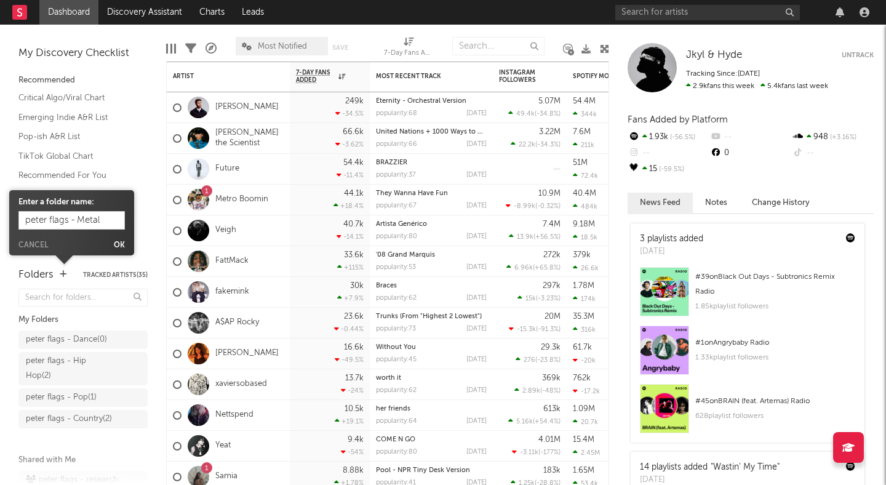
type input "peter flags - Metal"
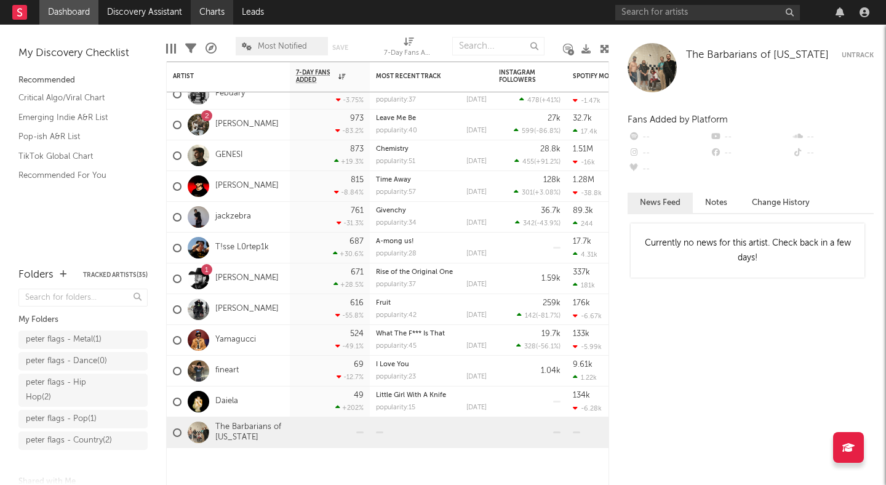
drag, startPoint x: 263, startPoint y: 432, endPoint x: 223, endPoint y: 2, distance: 431.5
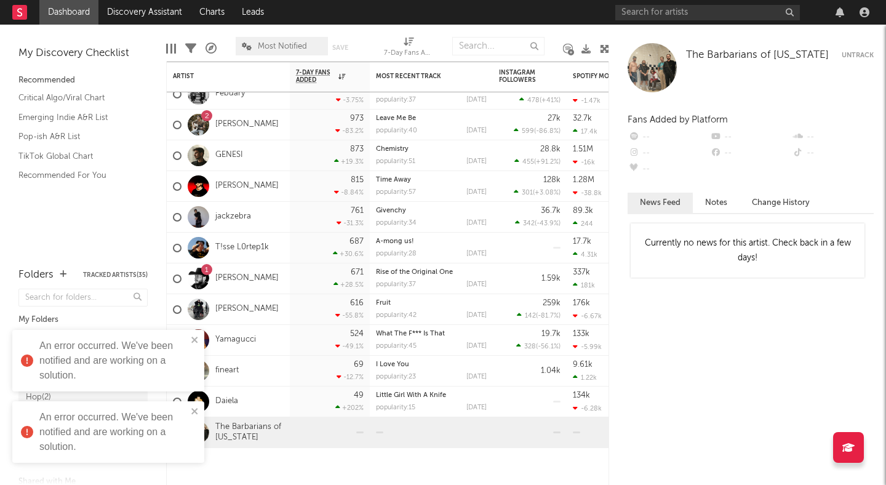
click at [150, 353] on div "An error occurred. We've been notified and are working on a solution." at bounding box center [113, 361] width 148 height 44
click at [238, 424] on link "The Barbarians of California" at bounding box center [249, 432] width 68 height 21
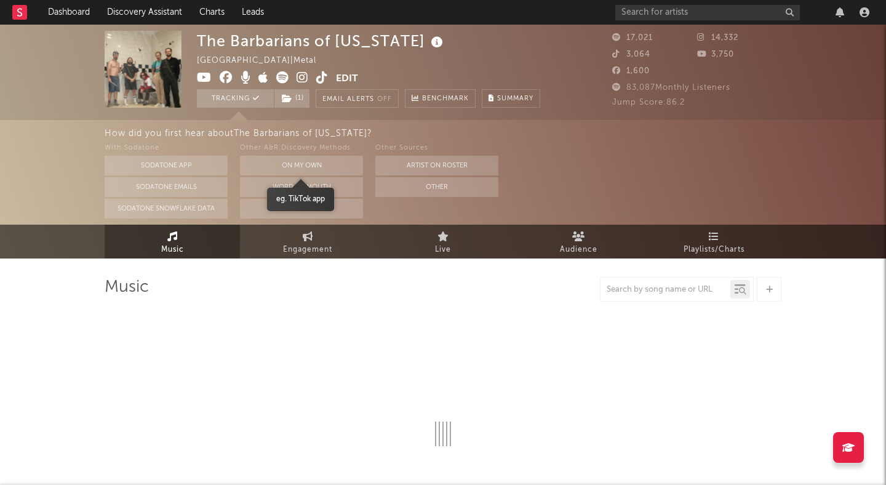
select select "6m"
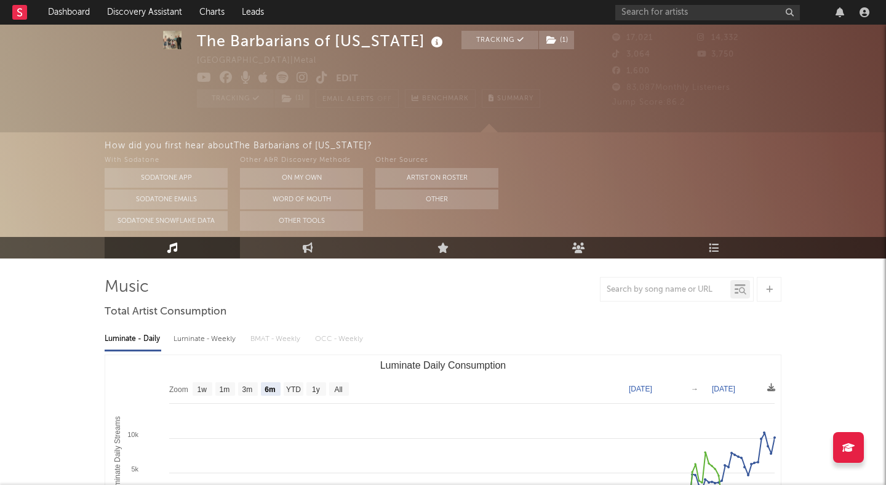
scroll to position [60, 0]
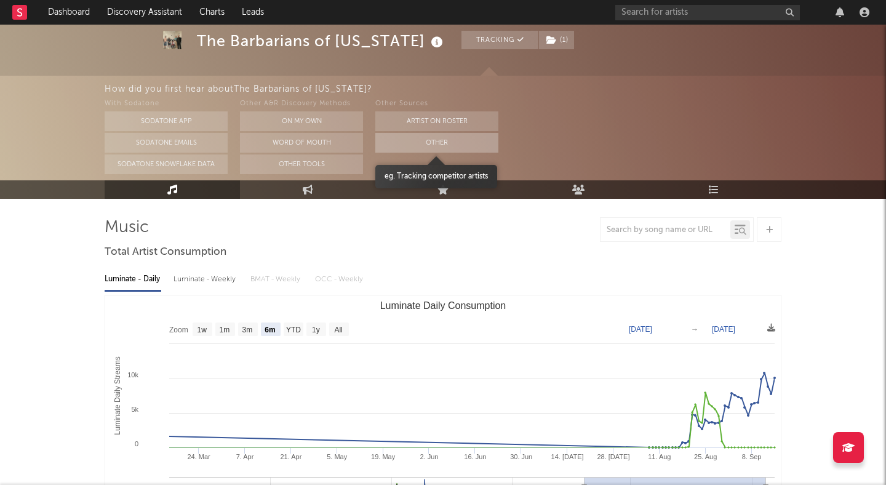
click at [408, 137] on button "Other" at bounding box center [436, 143] width 123 height 20
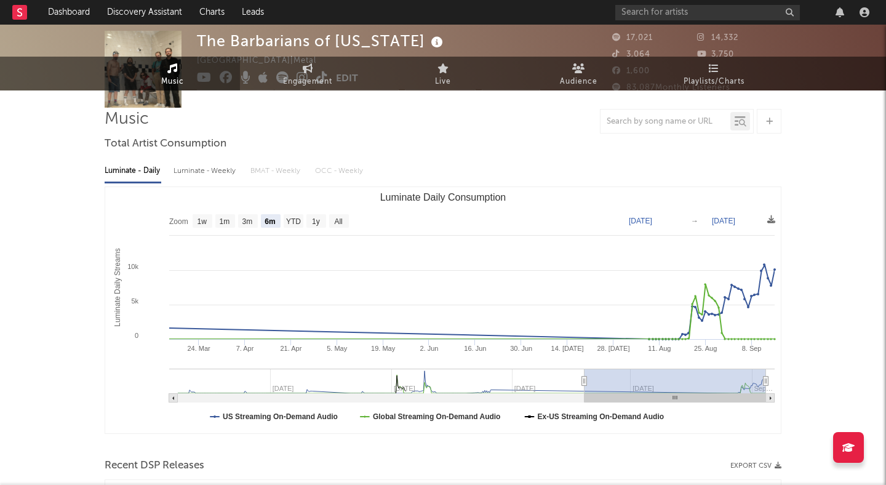
scroll to position [0, 0]
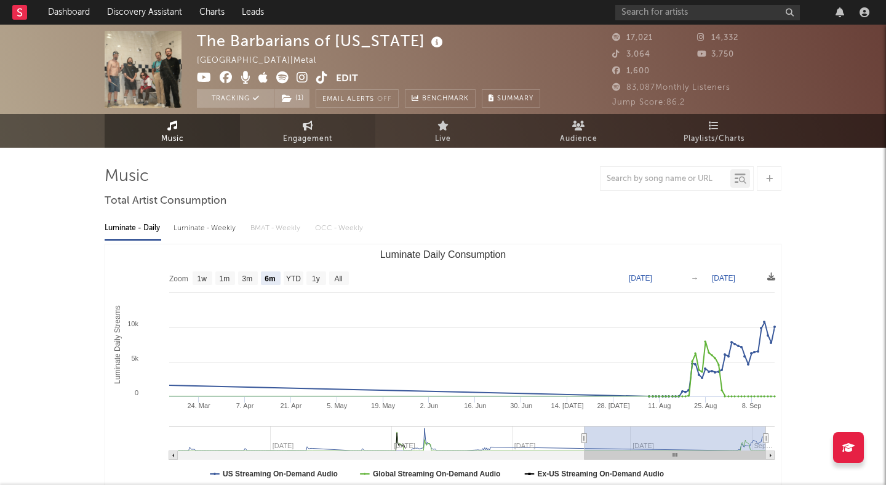
click at [310, 136] on span "Engagement" at bounding box center [307, 139] width 49 height 15
select select "1w"
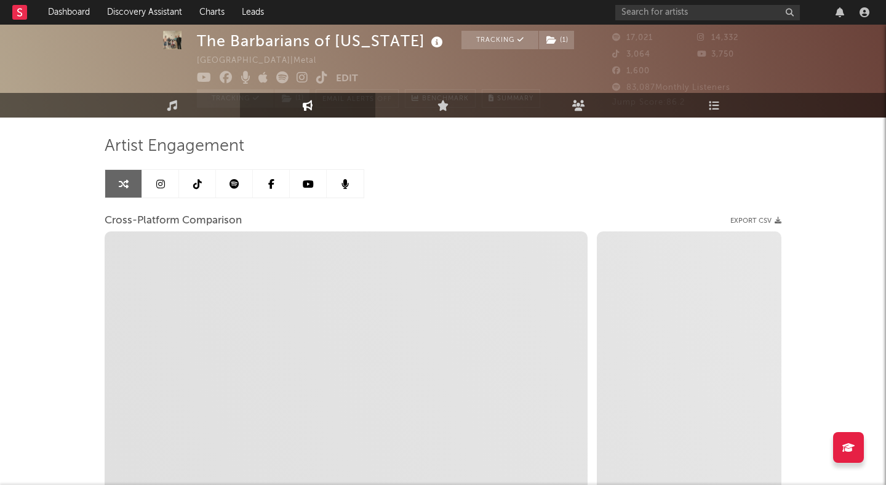
select select "1m"
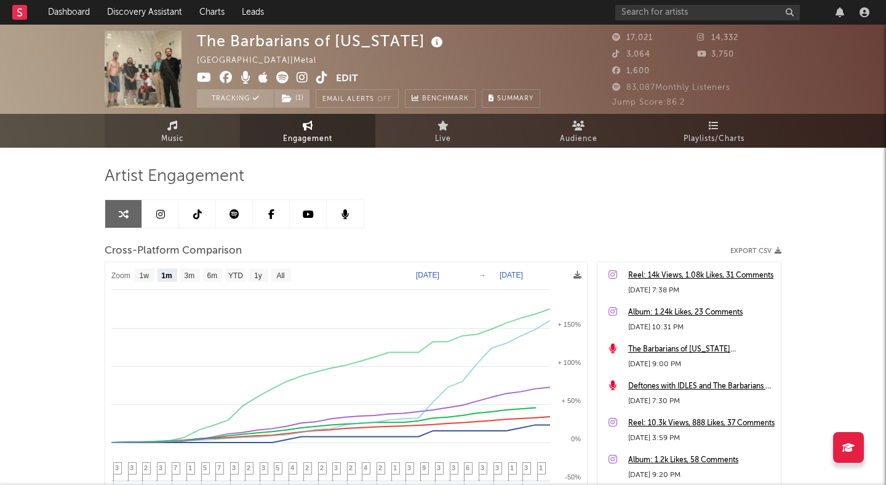
click at [191, 131] on link "Music" at bounding box center [172, 131] width 135 height 34
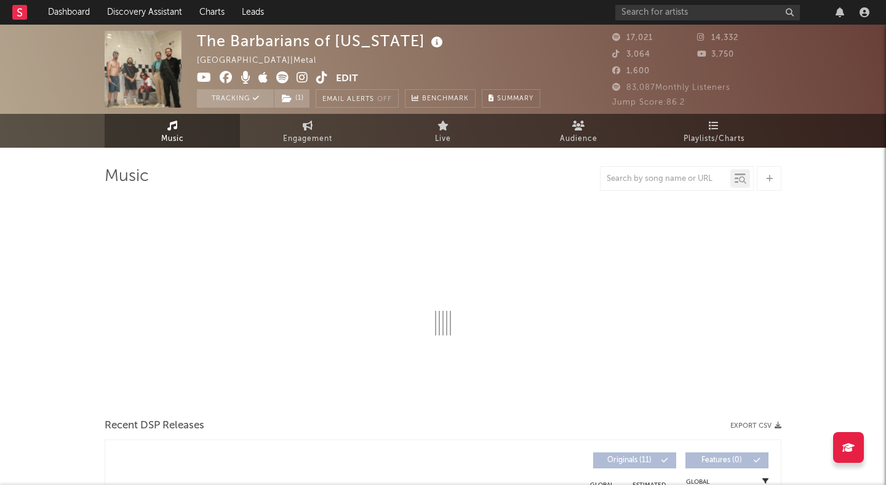
select select "6m"
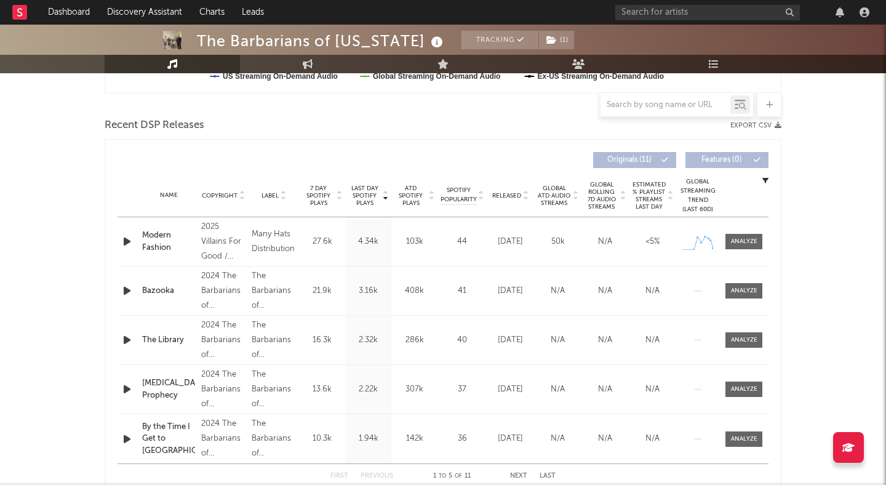
scroll to position [393, 0]
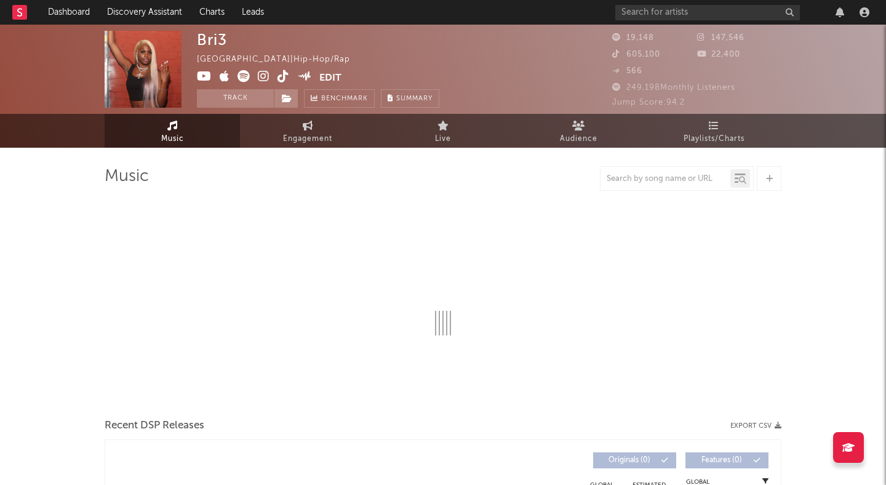
select select "6m"
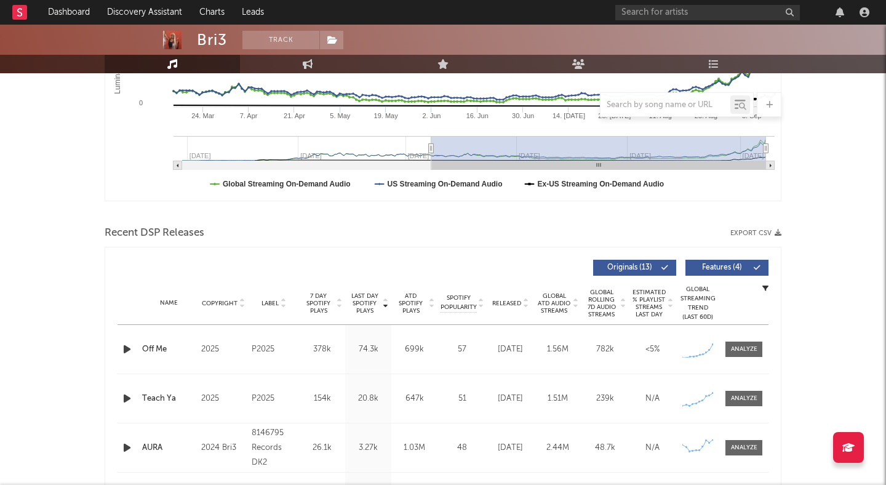
scroll to position [299, 0]
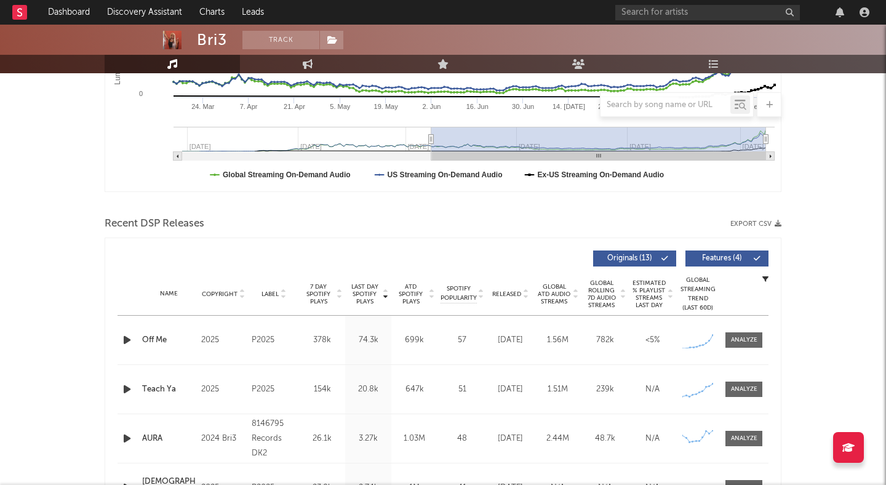
click at [738, 259] on span "Features ( 4 )" at bounding box center [722, 258] width 57 height 7
click at [124, 337] on icon "button" at bounding box center [127, 339] width 13 height 15
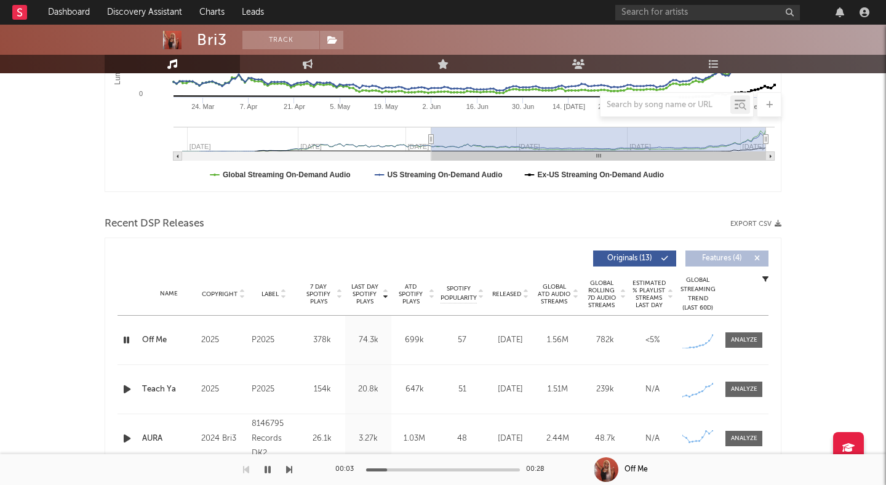
click at [125, 339] on icon "button" at bounding box center [127, 339] width 12 height 15
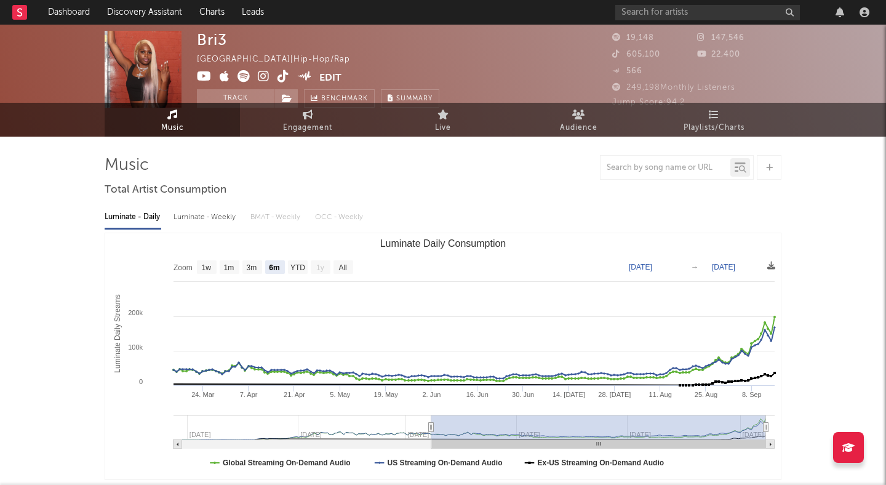
scroll to position [12, 0]
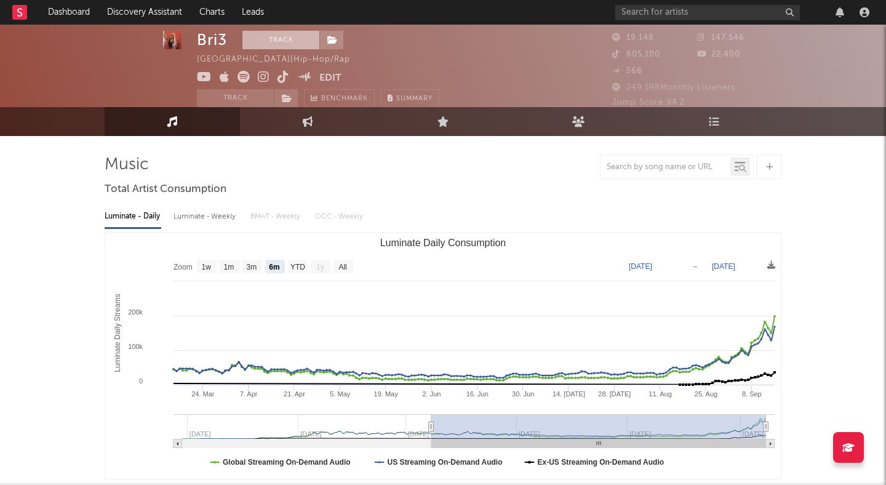
click at [287, 41] on button "Track" at bounding box center [281, 40] width 77 height 18
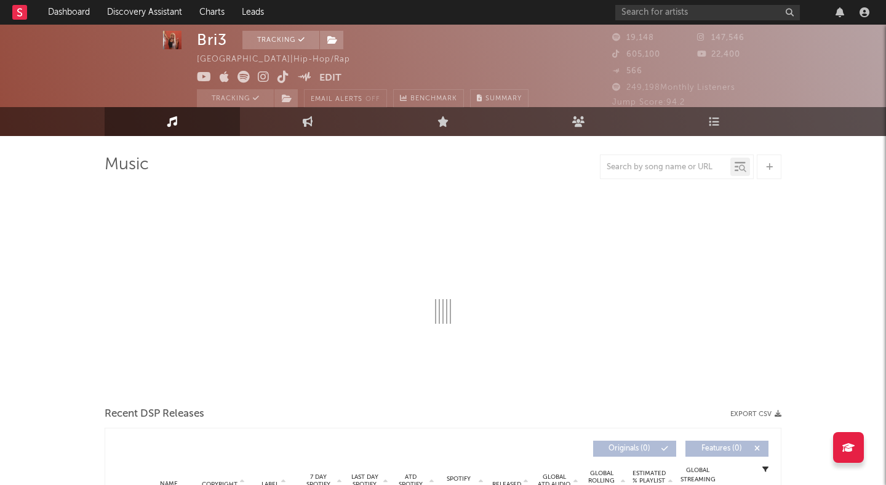
scroll to position [0, 0]
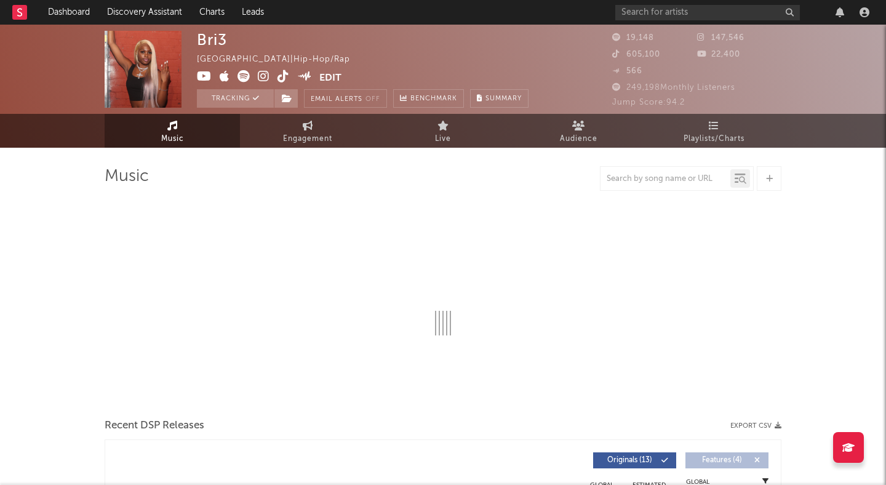
select select "6m"
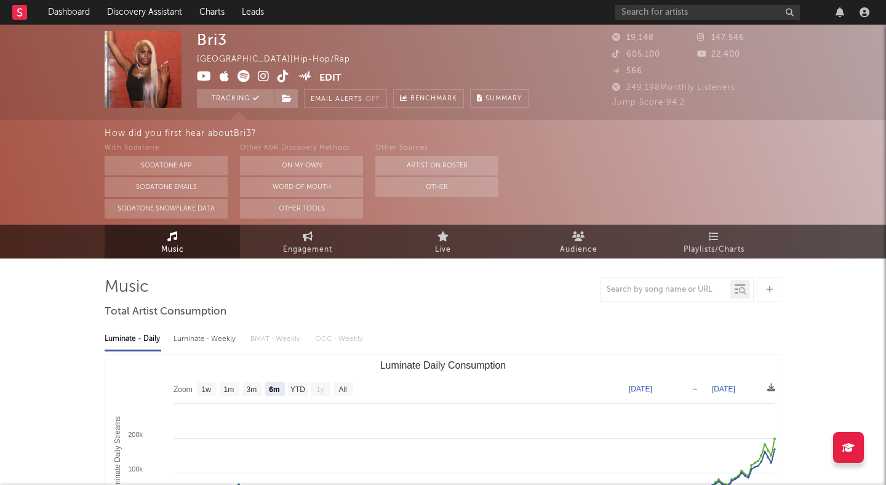
click at [281, 74] on icon at bounding box center [284, 76] width 12 height 12
click at [278, 76] on icon at bounding box center [284, 76] width 12 height 12
click at [319, 252] on span "Engagement" at bounding box center [307, 250] width 49 height 15
select select "1w"
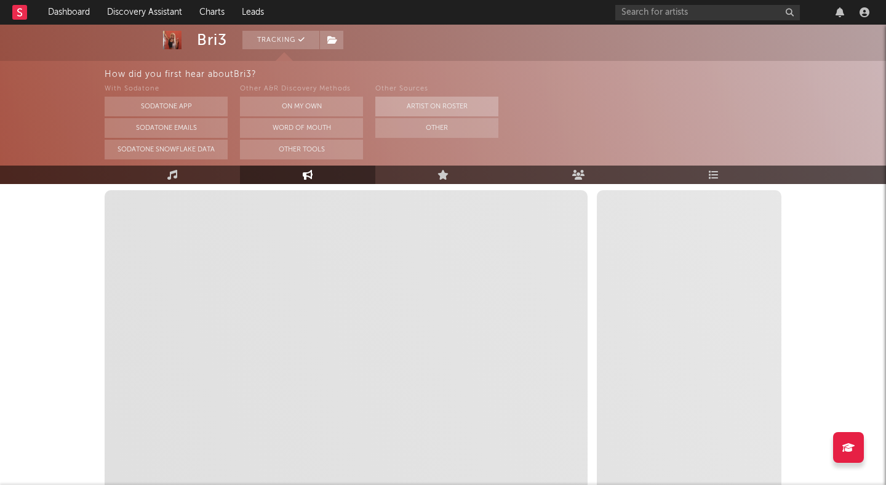
select select "1m"
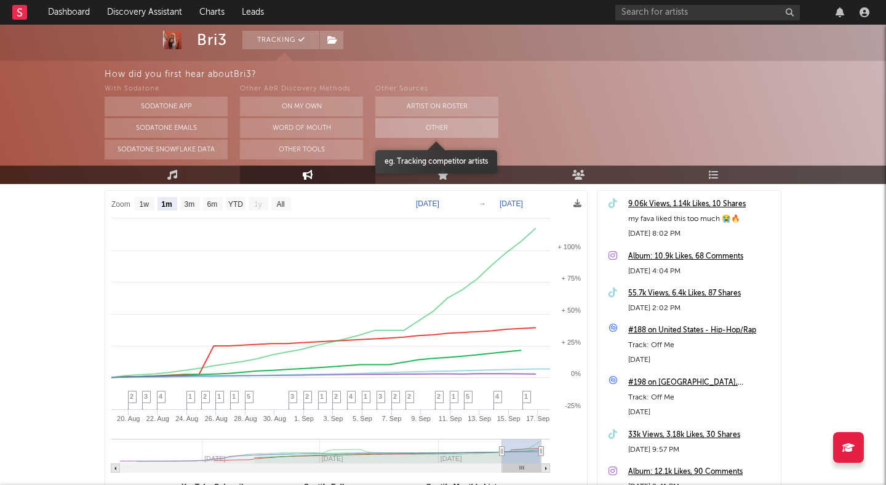
click at [430, 123] on button "Other" at bounding box center [436, 128] width 123 height 20
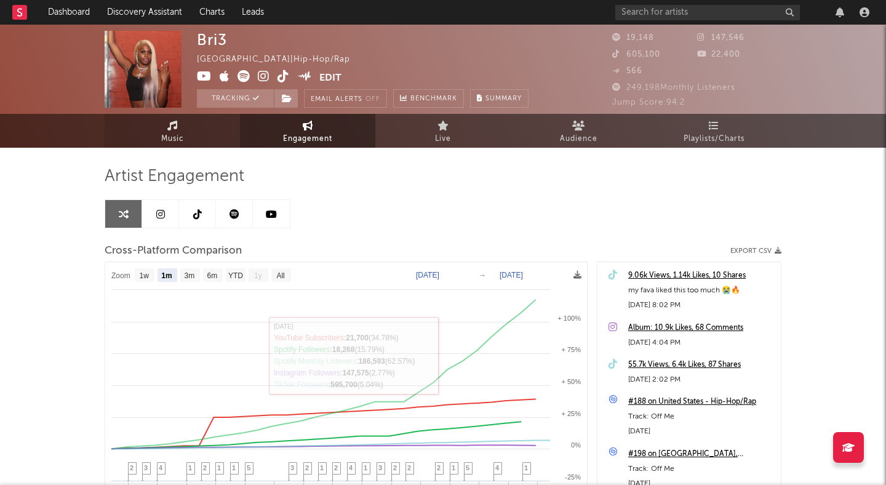
click at [185, 127] on link "Music" at bounding box center [172, 131] width 135 height 34
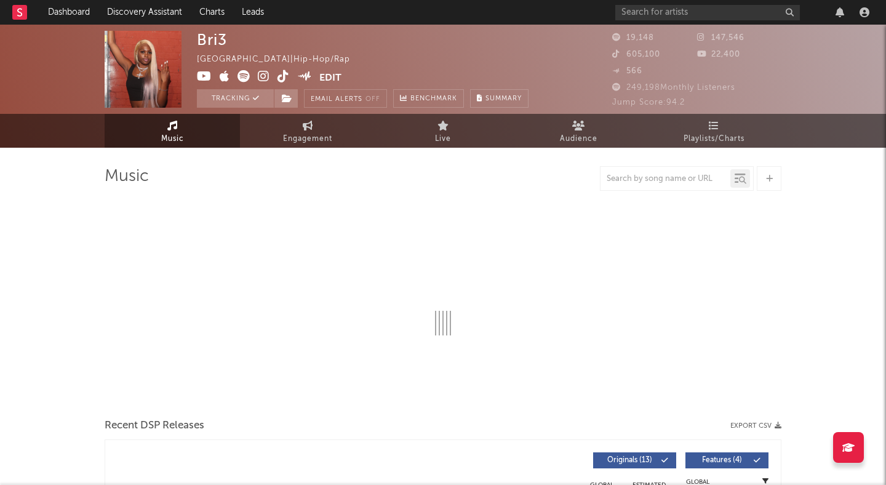
select select "6m"
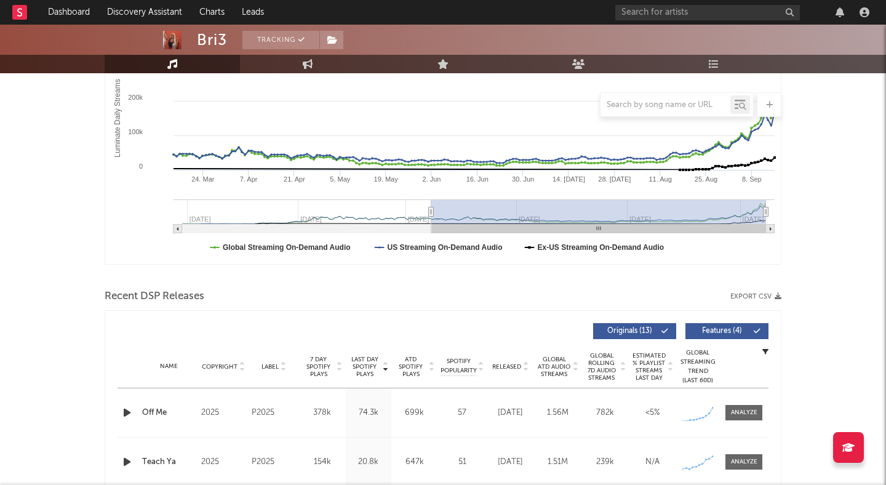
scroll to position [228, 0]
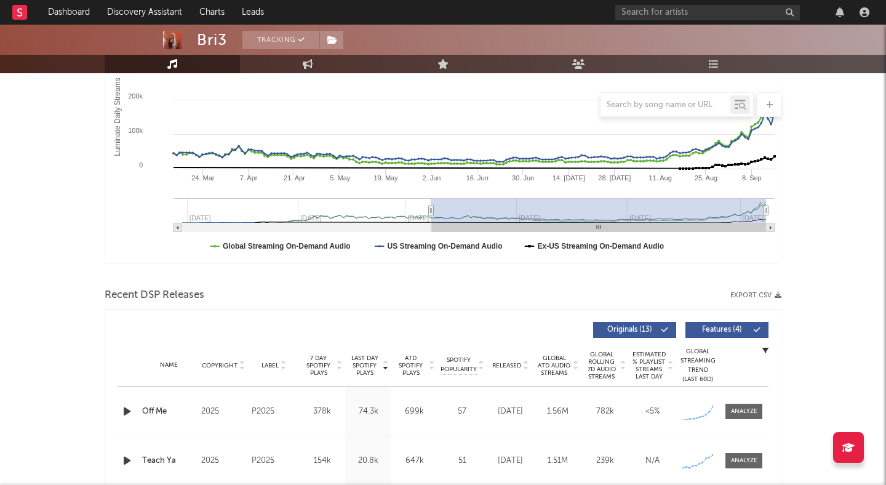
click at [711, 326] on span "Features ( 4 )" at bounding box center [722, 329] width 57 height 7
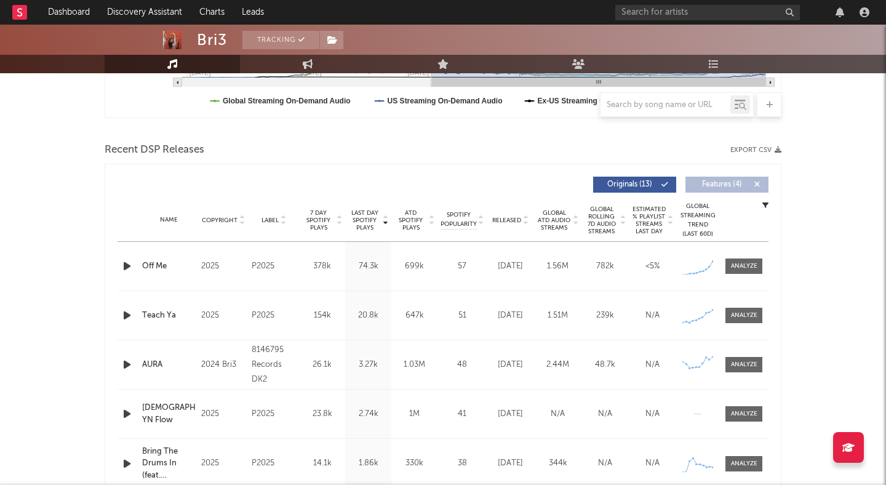
scroll to position [379, 0]
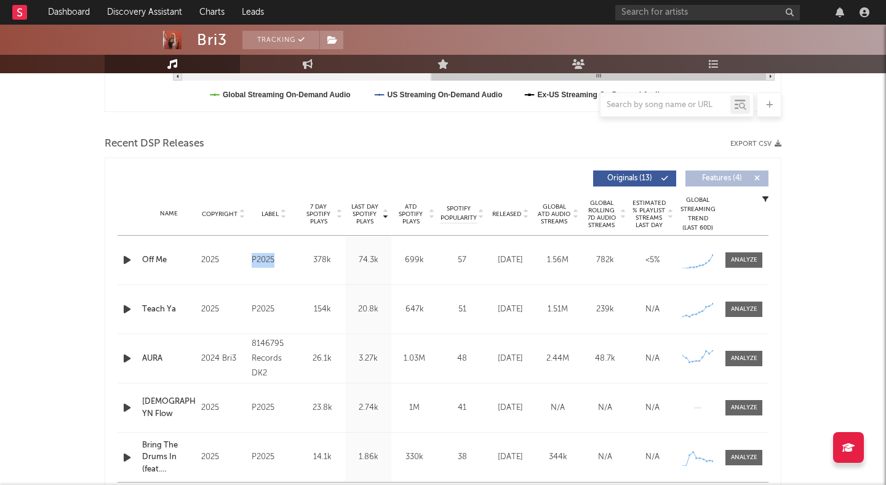
drag, startPoint x: 278, startPoint y: 259, endPoint x: 243, endPoint y: 259, distance: 35.1
click at [243, 259] on div "Name Off Me Copyright 2025 Label P2025 Album Names Off Me Composer Names [PERSO…" at bounding box center [443, 260] width 651 height 49
copy div "Label P2025"
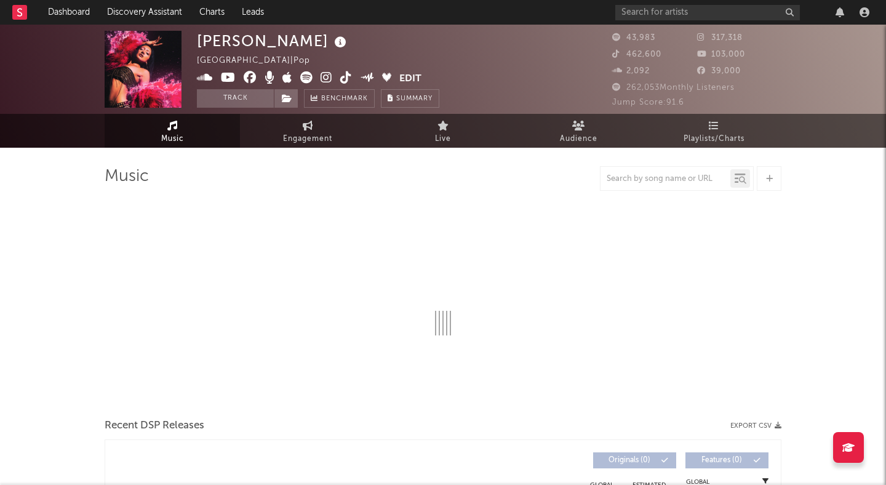
select select "6m"
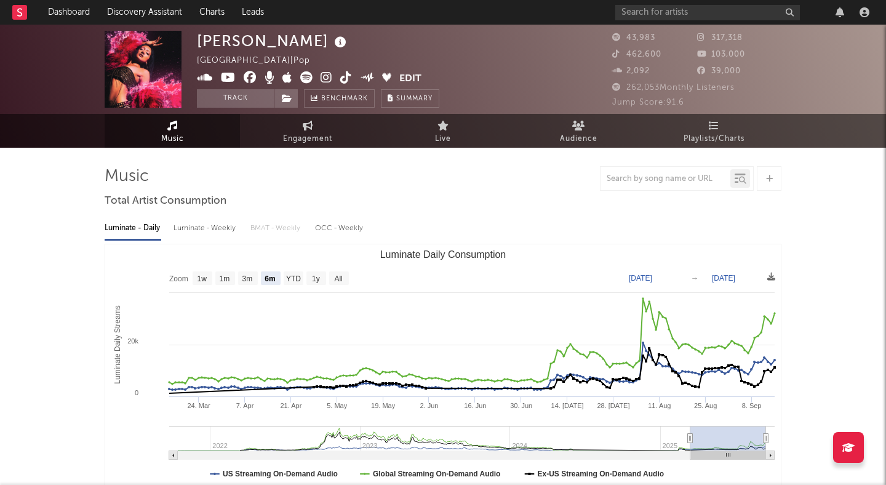
click at [327, 77] on icon at bounding box center [327, 77] width 12 height 12
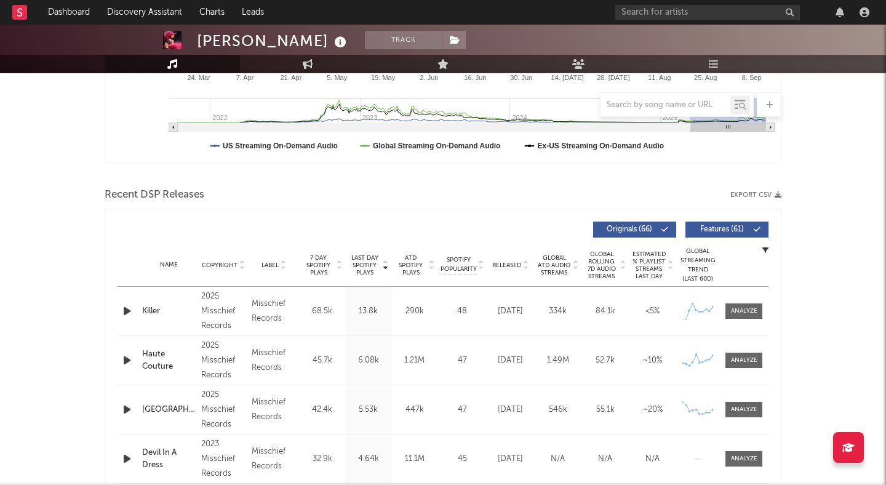
scroll to position [332, 0]
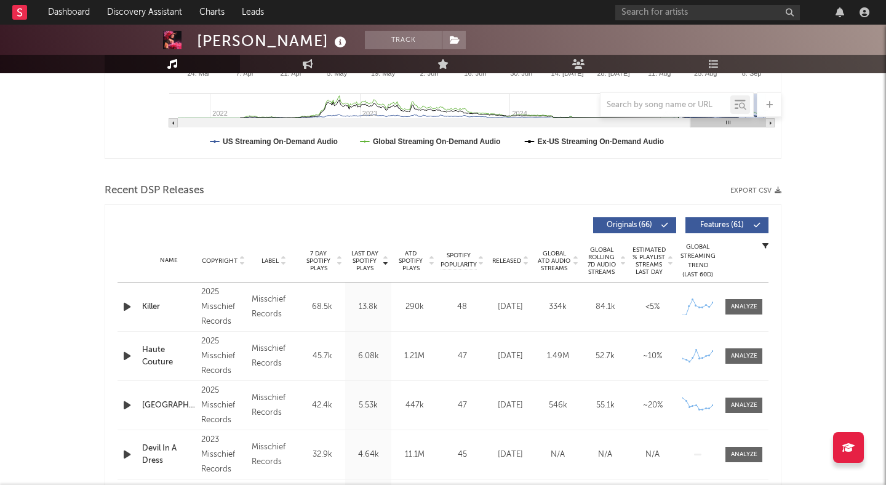
click at [711, 226] on span "Features ( 61 )" at bounding box center [722, 225] width 57 height 7
drag, startPoint x: 287, startPoint y: 317, endPoint x: 253, endPoint y: 297, distance: 39.7
click at [253, 297] on div "Misschief Records" at bounding box center [274, 307] width 44 height 30
copy div "Misschief Records"
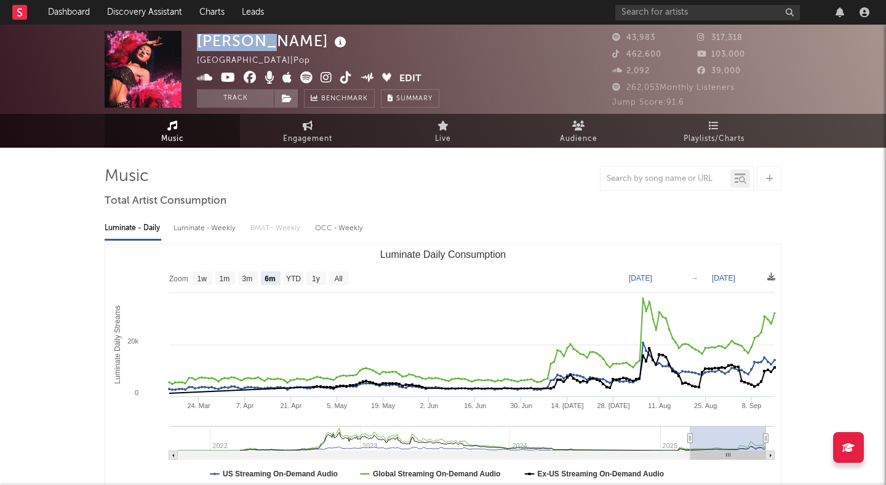
drag, startPoint x: 263, startPoint y: 43, endPoint x: 199, endPoint y: 42, distance: 64.0
click at [199, 42] on div "[PERSON_NAME]" at bounding box center [273, 41] width 153 height 20
copy div "[PERSON_NAME]"
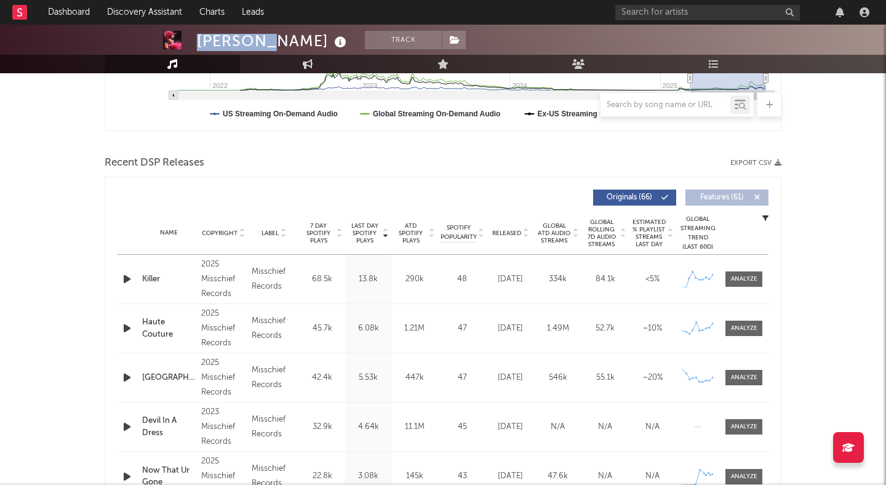
scroll to position [372, 0]
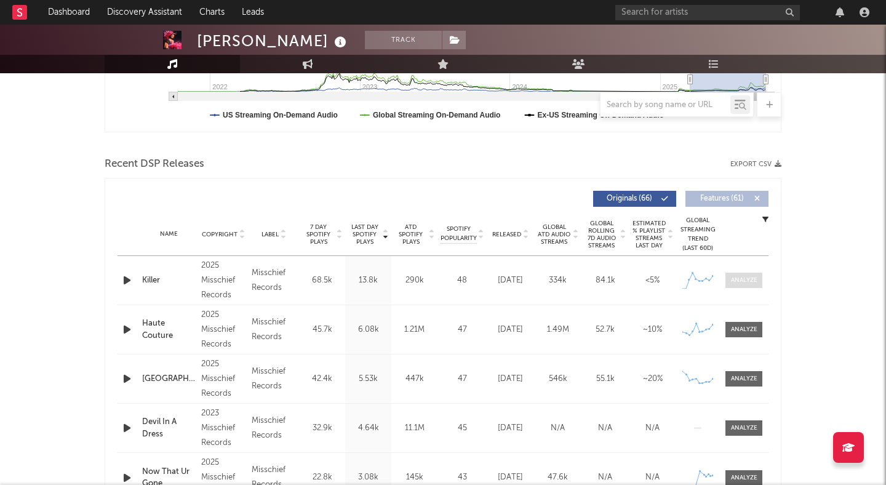
click at [742, 278] on div at bounding box center [744, 280] width 26 height 9
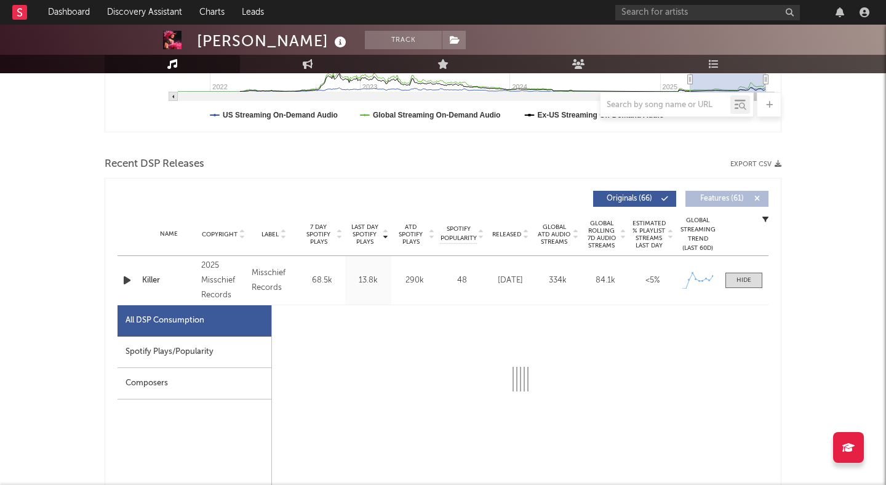
select select "1w"
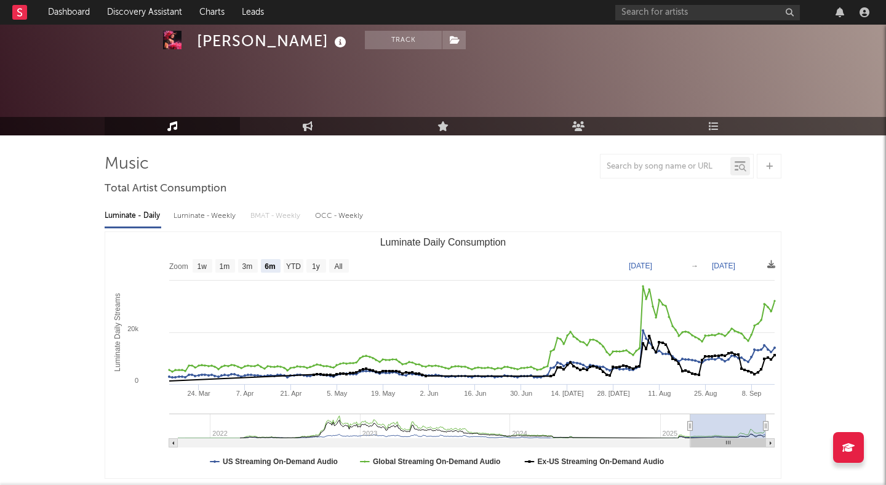
scroll to position [0, 0]
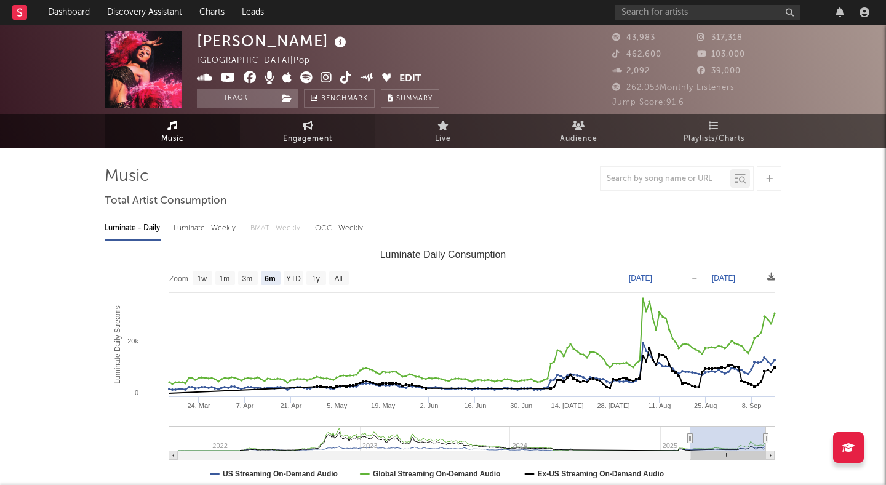
click at [314, 128] on link "Engagement" at bounding box center [307, 131] width 135 height 34
select select "1w"
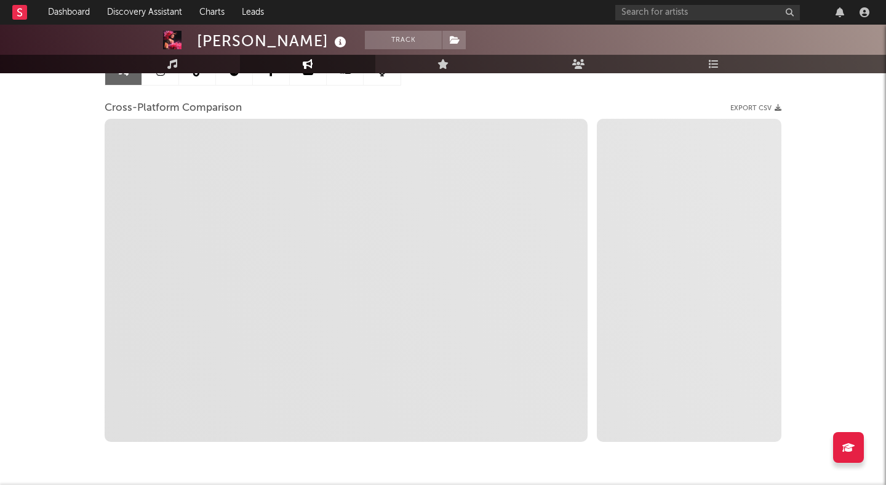
scroll to position [143, 0]
click at [84, 137] on div "Rhea Raj Track United States | Pop Edit Track Benchmark Summary 43,983 317,318 …" at bounding box center [443, 204] width 886 height 646
select select "1m"
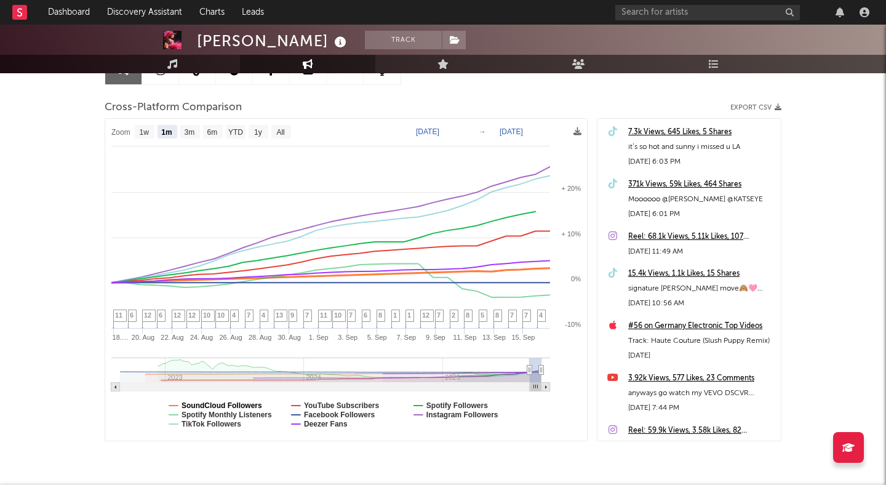
click at [215, 403] on text "SoundCloud Followers" at bounding box center [222, 405] width 81 height 9
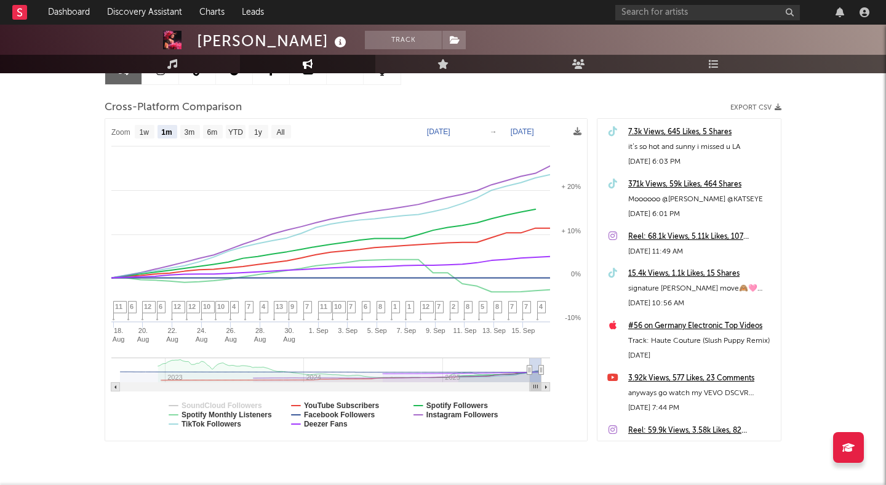
select select "1m"
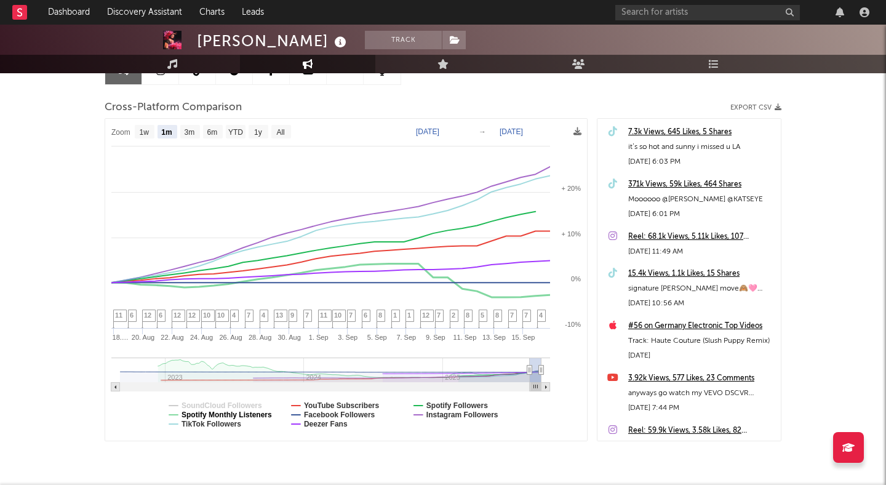
click at [235, 415] on text "Spotify Monthly Listeners" at bounding box center [227, 415] width 90 height 9
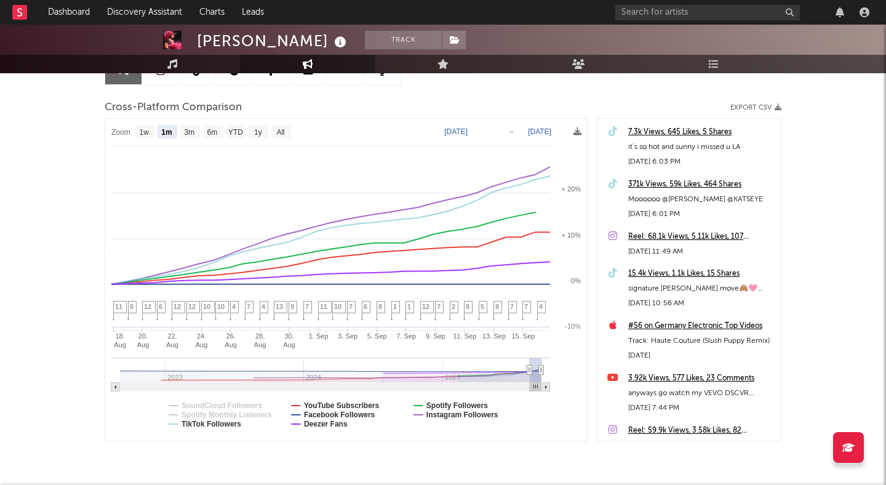
select select "1m"
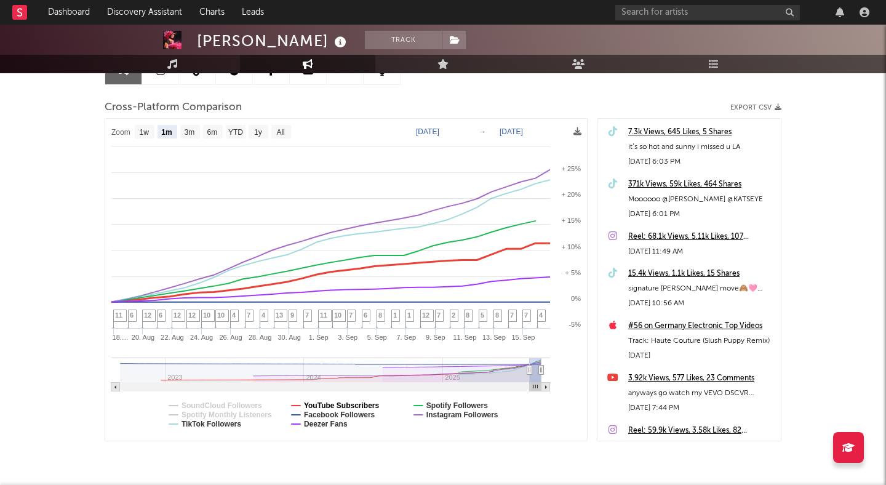
click at [320, 402] on text "YouTube Subscribers" at bounding box center [342, 405] width 76 height 9
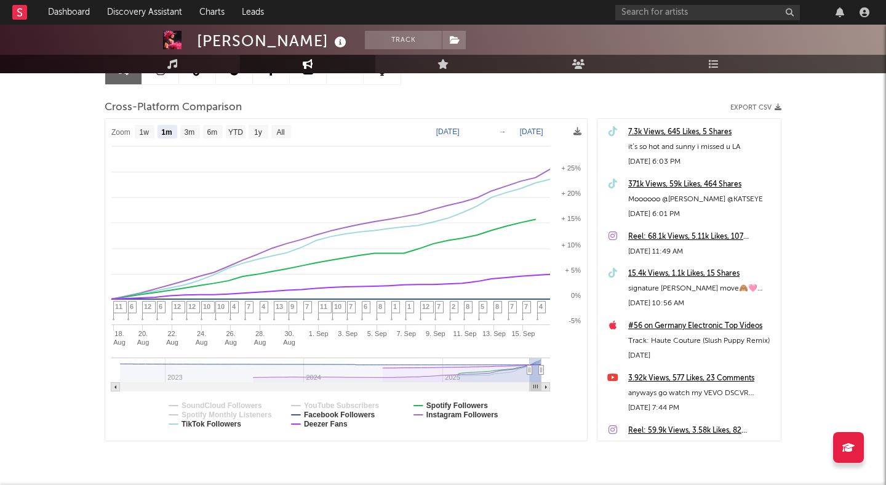
select select "1m"
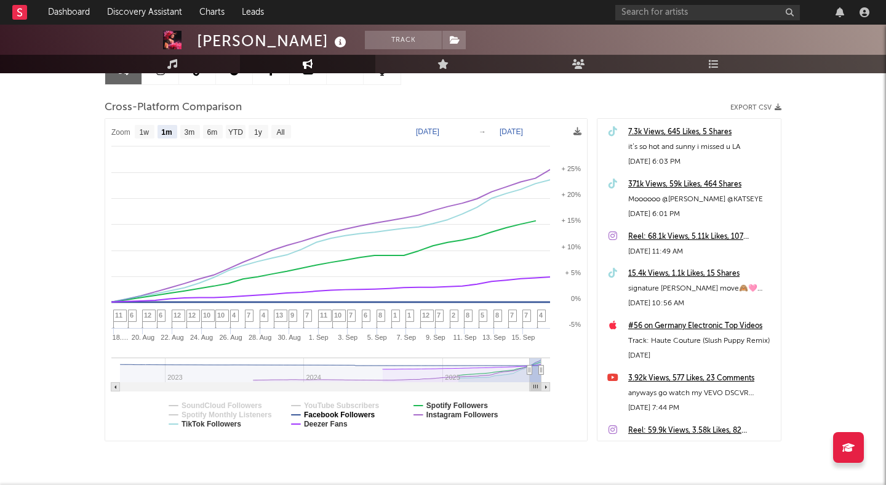
click at [325, 414] on text "Facebook Followers" at bounding box center [339, 415] width 71 height 9
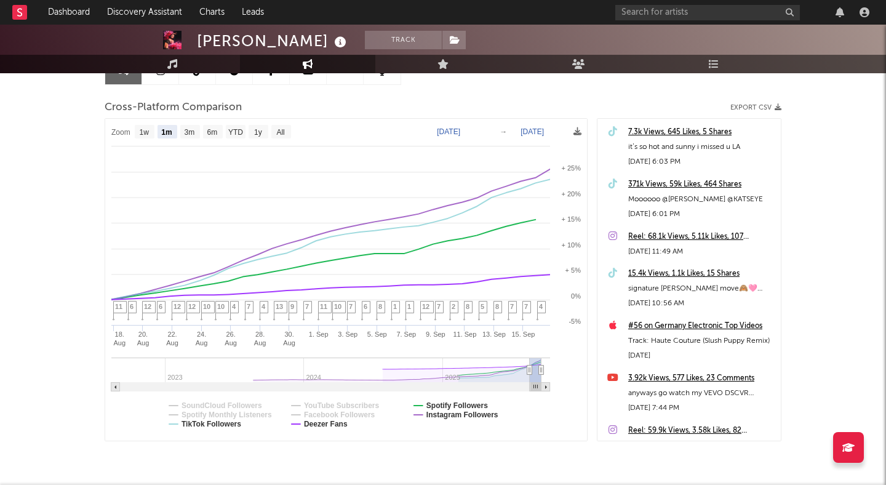
select select "1m"
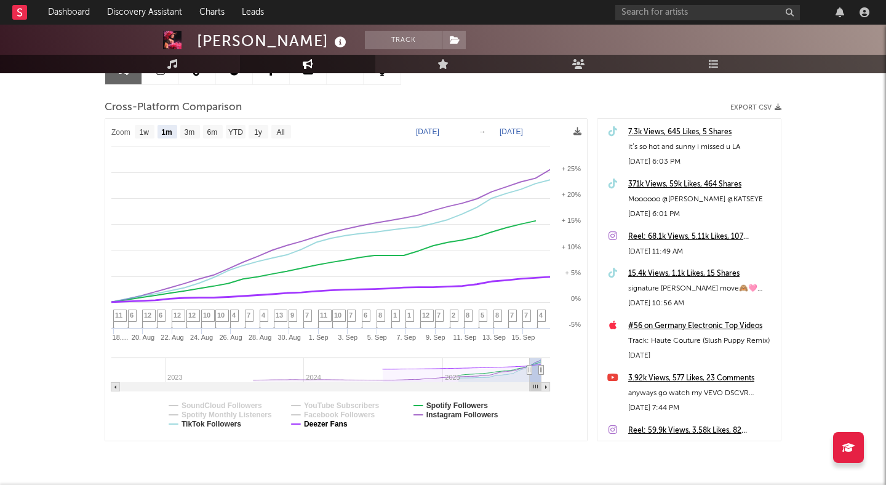
drag, startPoint x: 324, startPoint y: 420, endPoint x: 321, endPoint y: 427, distance: 6.9
click at [321, 426] on text "Deezer Fans" at bounding box center [326, 424] width 44 height 9
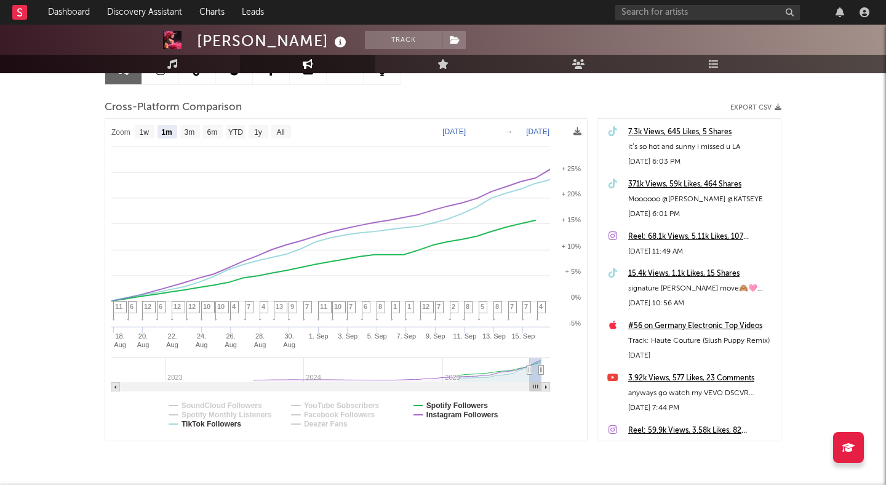
select select "1m"
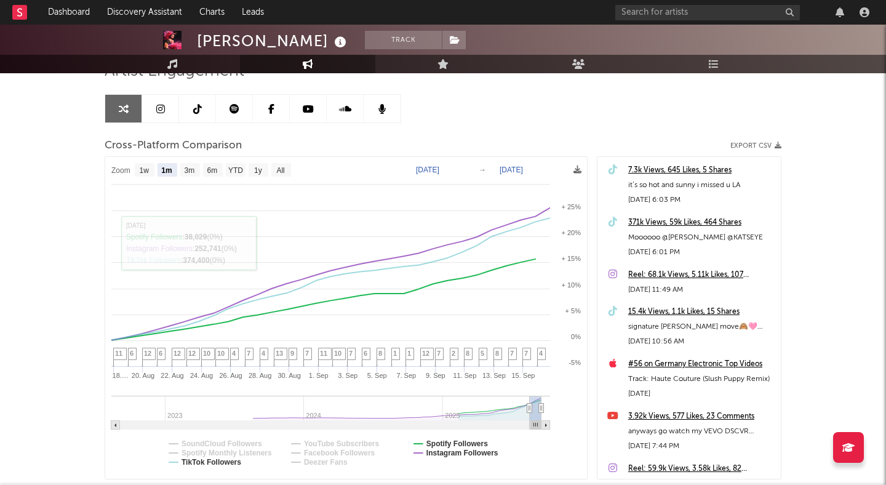
scroll to position [102, 0]
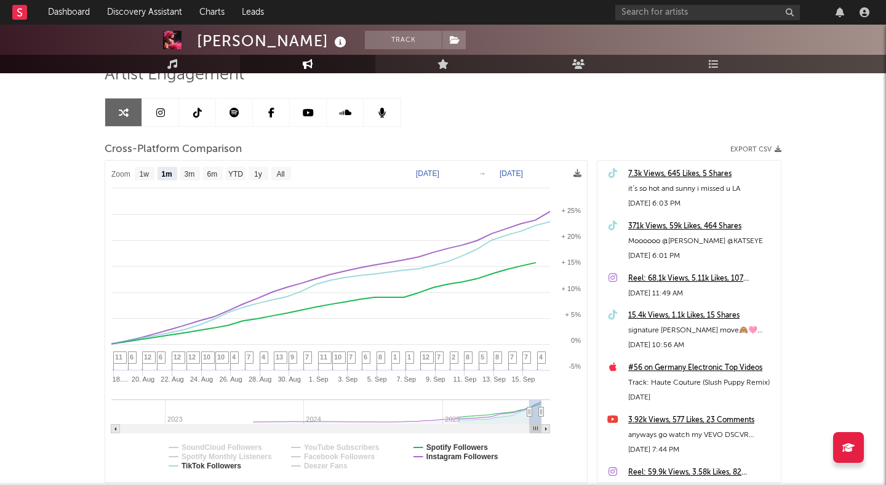
click at [199, 110] on icon at bounding box center [197, 113] width 9 height 10
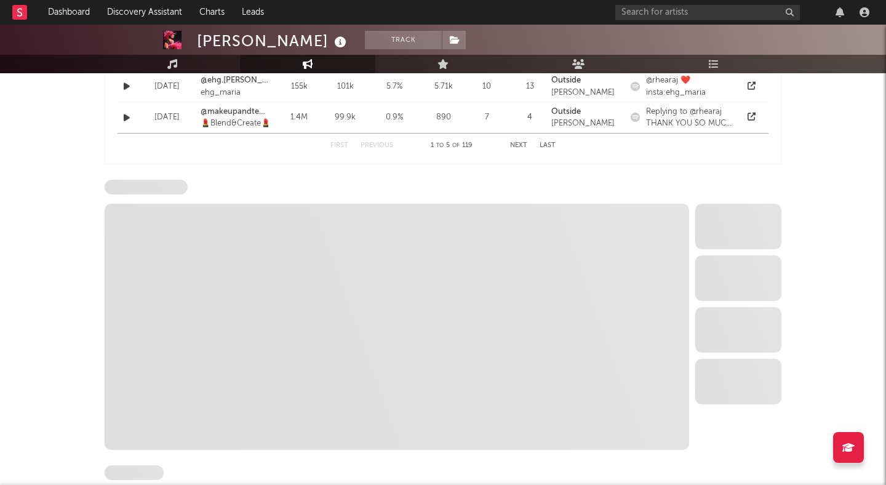
select select "6m"
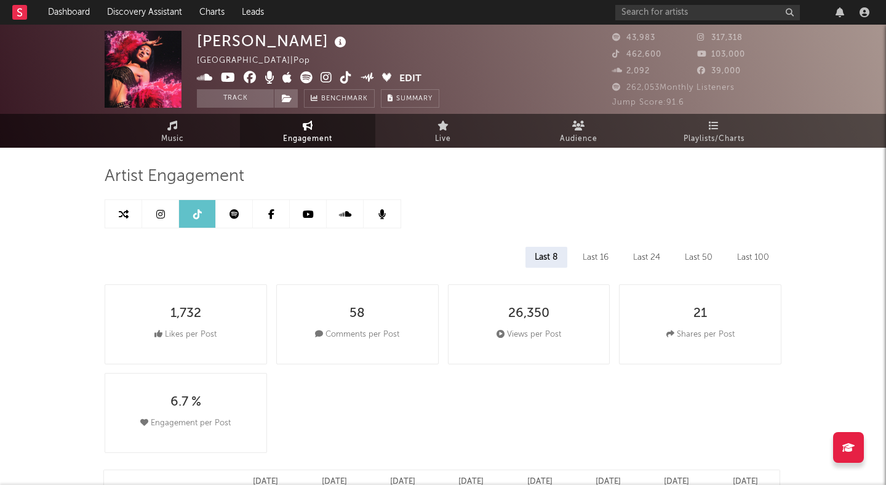
click at [343, 77] on icon at bounding box center [346, 77] width 12 height 12
click at [243, 100] on button "Track" at bounding box center [235, 98] width 77 height 18
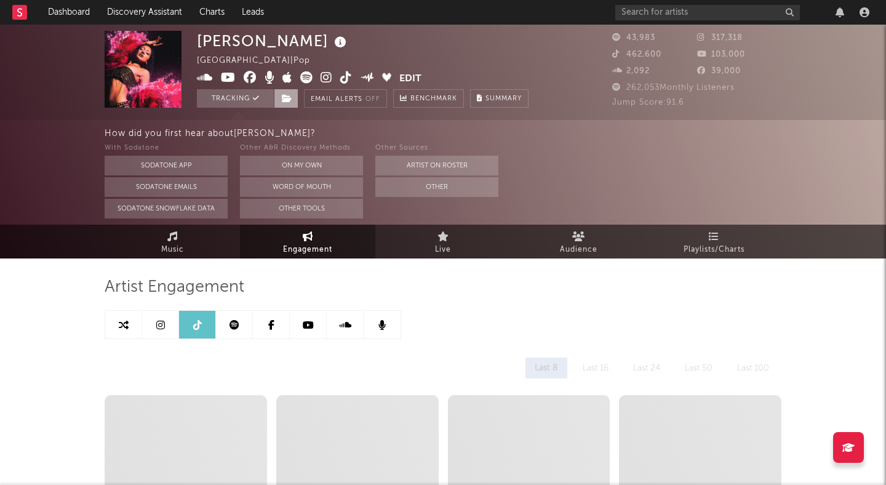
click at [287, 98] on icon at bounding box center [287, 98] width 10 height 9
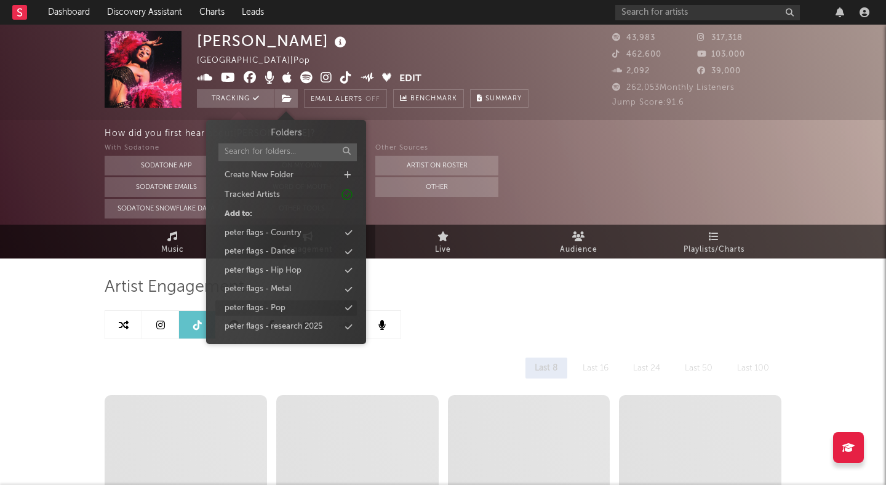
click at [273, 304] on div "peter flags - Pop" at bounding box center [255, 308] width 61 height 12
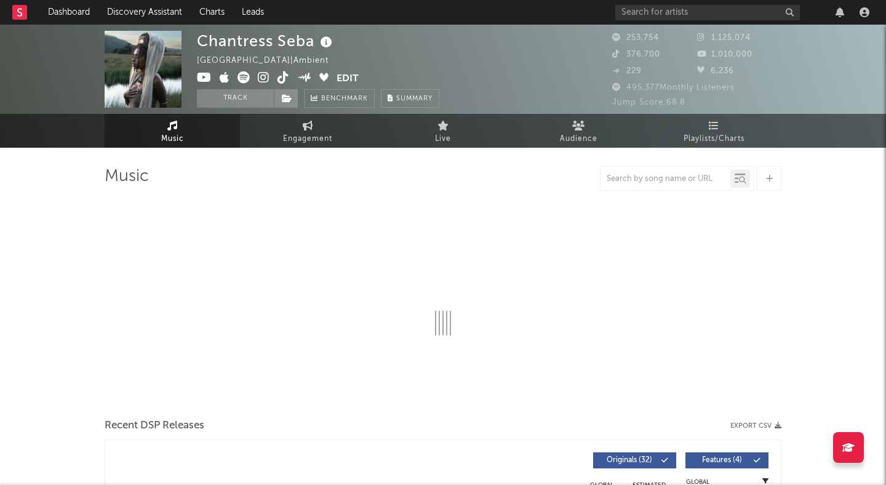
select select "6m"
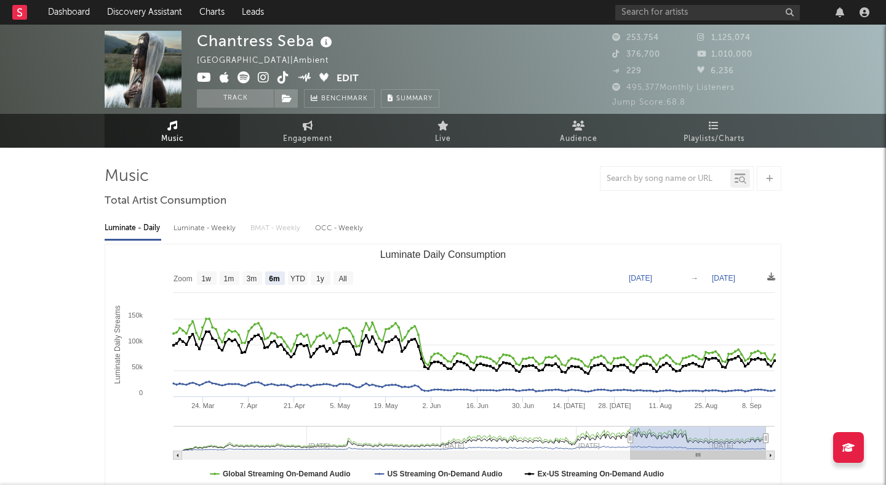
click at [261, 78] on icon at bounding box center [264, 77] width 12 height 12
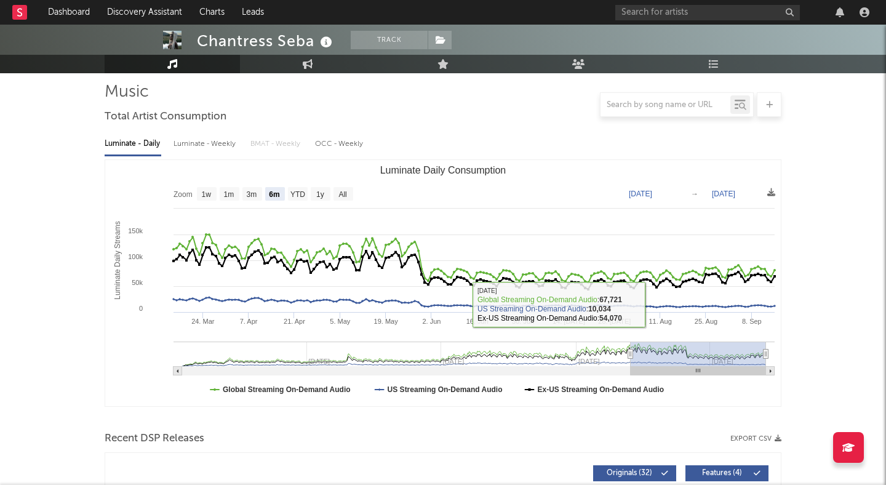
scroll to position [275, 0]
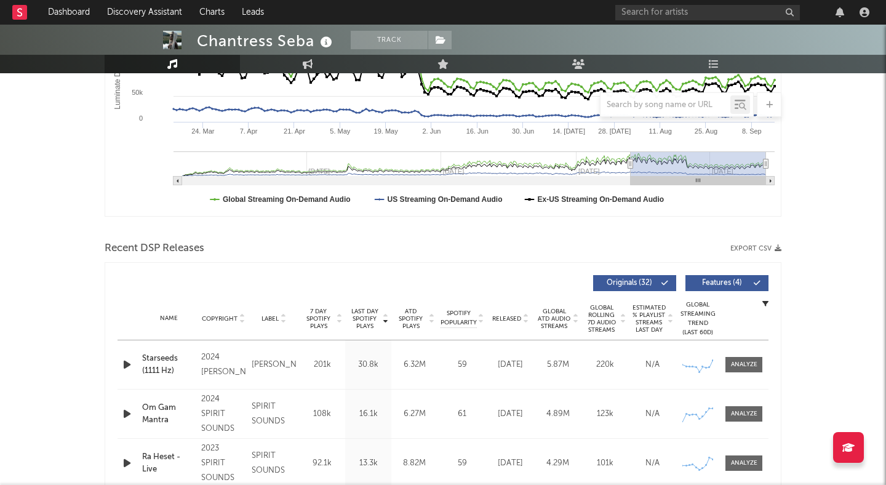
click at [736, 284] on span "Features ( 4 )" at bounding box center [722, 282] width 57 height 7
click at [128, 363] on icon "button" at bounding box center [127, 364] width 13 height 15
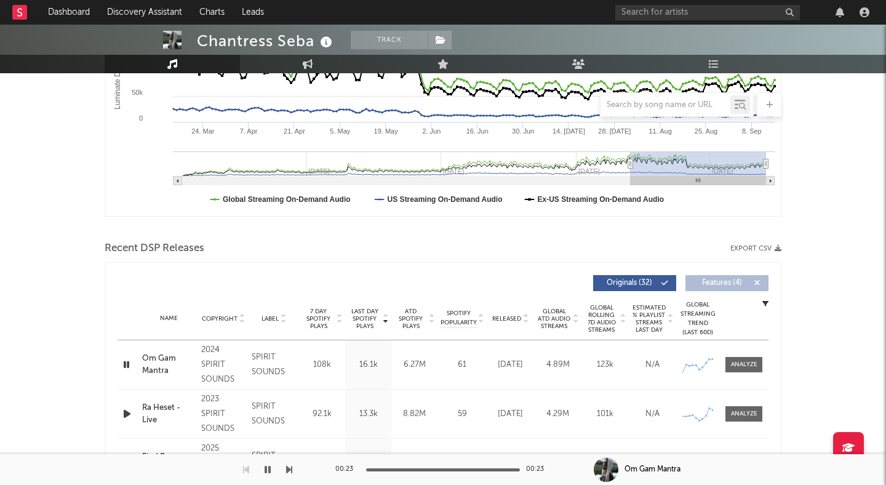
click at [125, 414] on icon "button" at bounding box center [127, 413] width 13 height 15
click at [126, 365] on icon "button" at bounding box center [127, 364] width 13 height 15
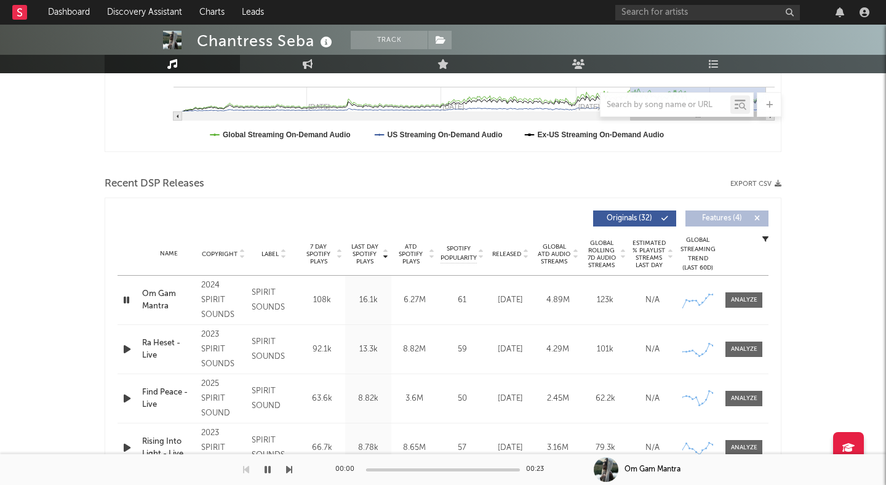
scroll to position [368, 0]
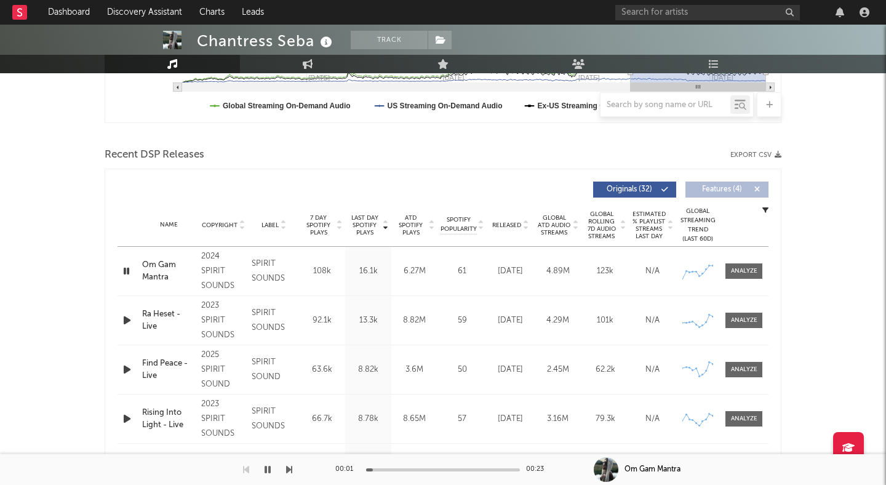
click at [126, 269] on icon "button" at bounding box center [127, 270] width 12 height 15
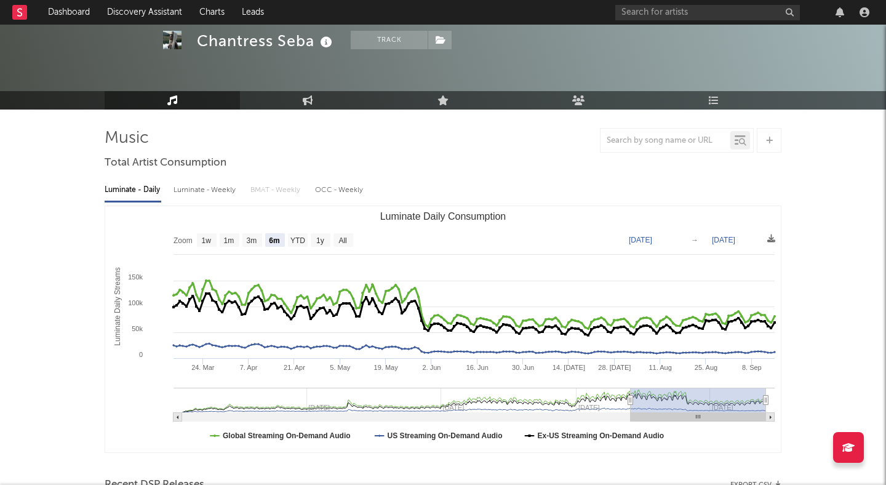
scroll to position [0, 0]
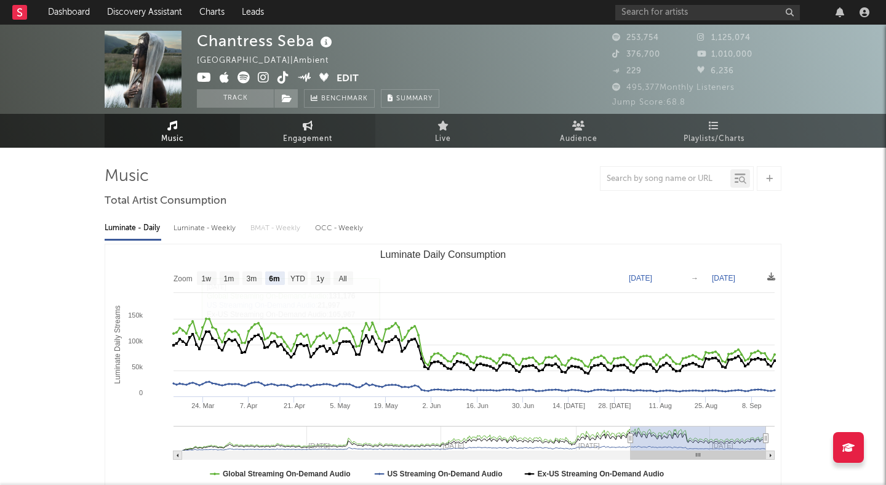
click at [289, 136] on span "Engagement" at bounding box center [307, 139] width 49 height 15
select select "1w"
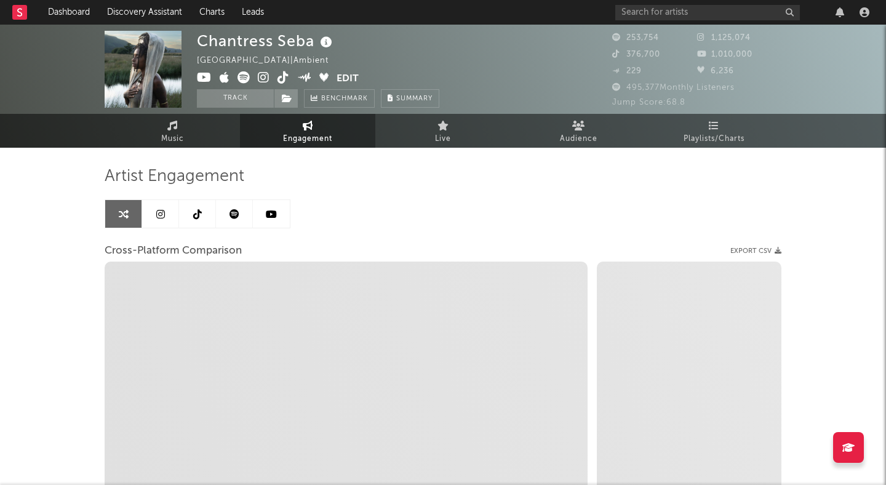
select select "1m"
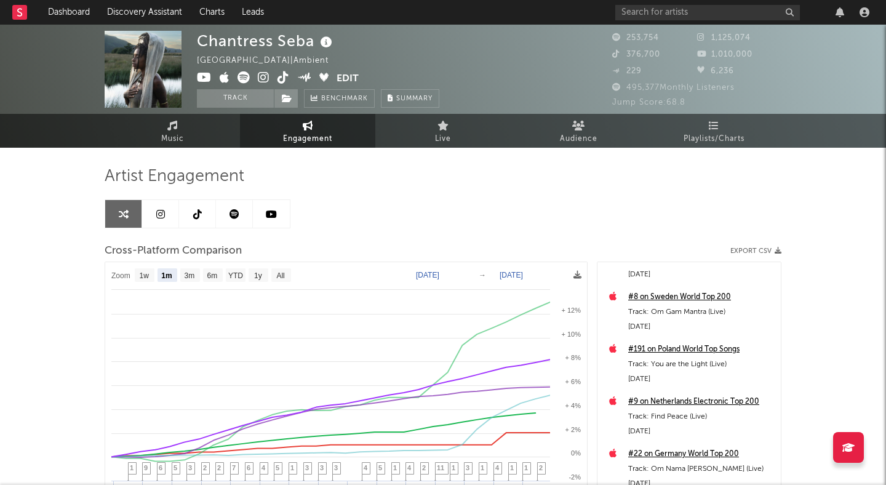
click at [190, 204] on link at bounding box center [197, 214] width 37 height 28
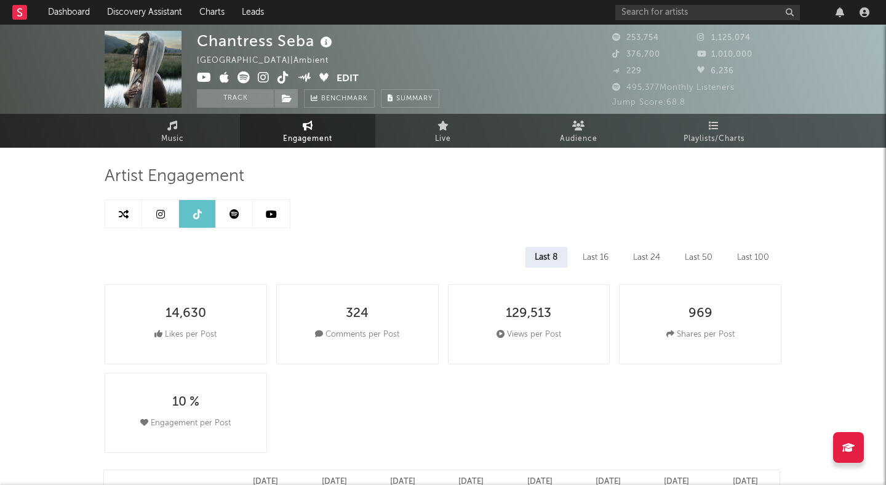
select select "6m"
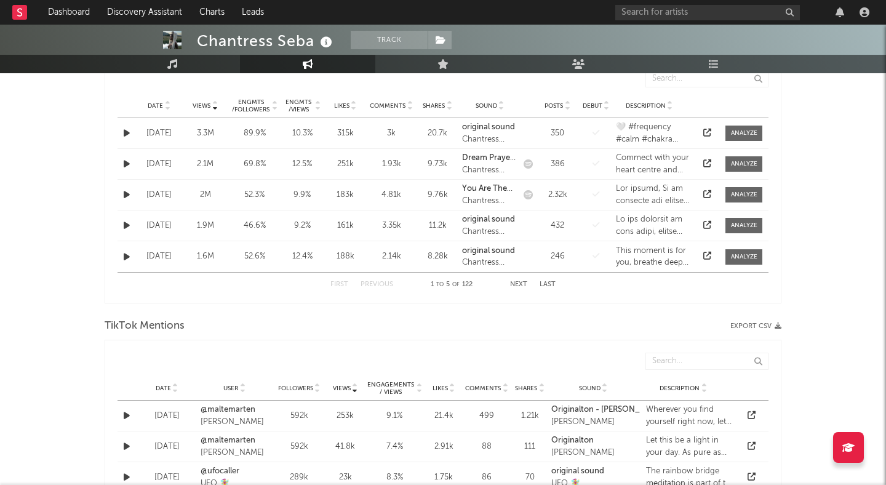
scroll to position [449, 0]
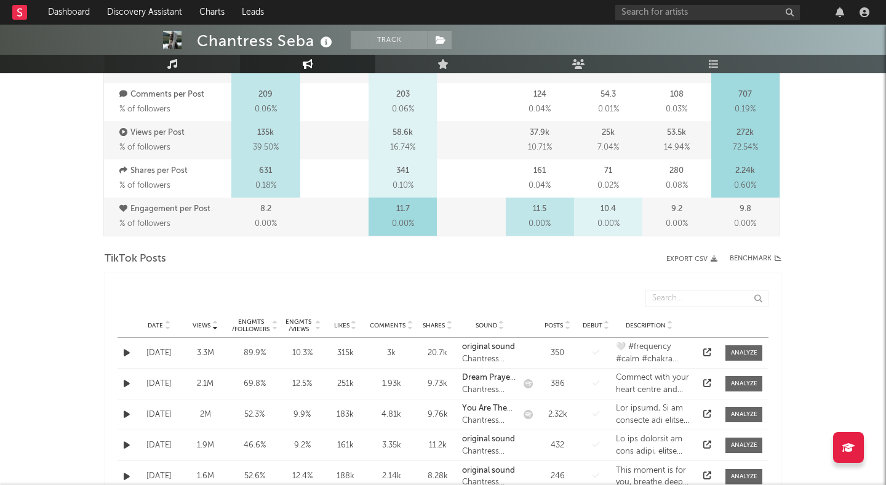
click at [160, 58] on link "Music" at bounding box center [172, 64] width 135 height 18
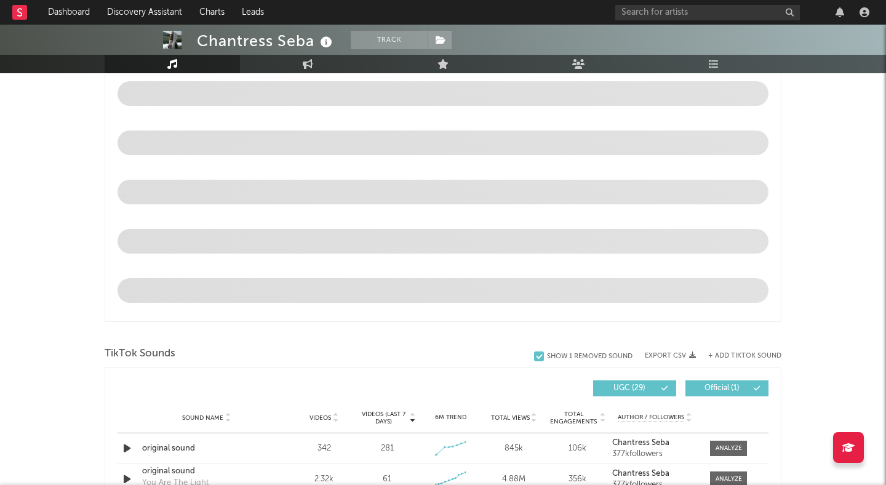
select select "6m"
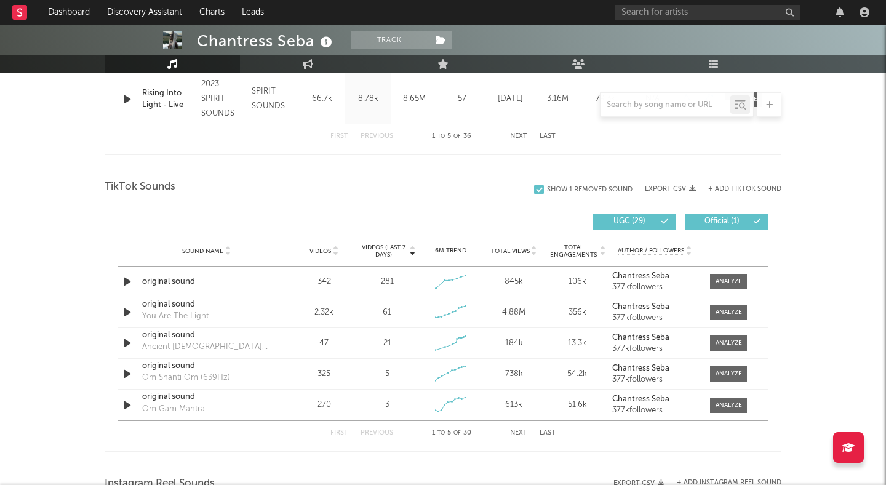
scroll to position [742, 0]
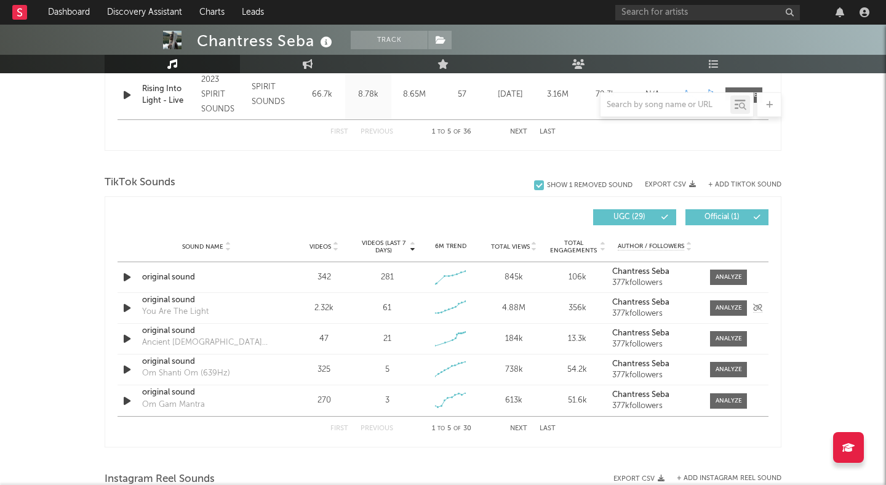
click at [179, 299] on div "original sound" at bounding box center [206, 300] width 129 height 12
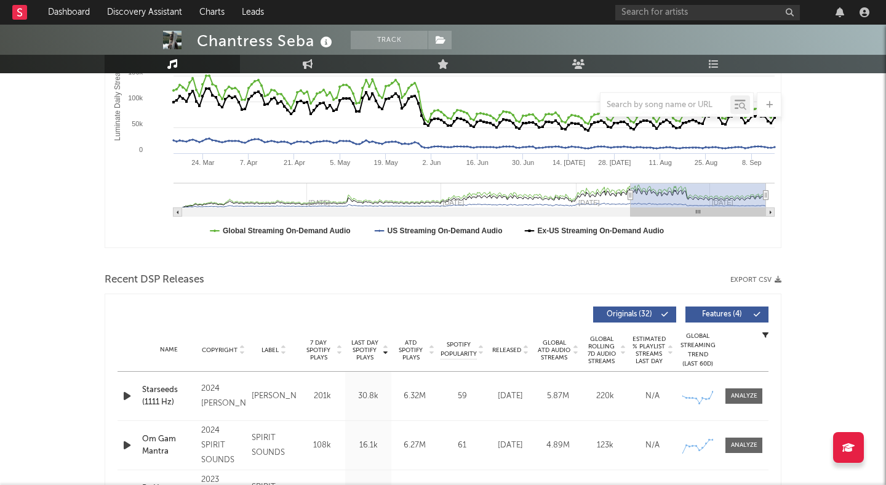
scroll to position [0, 0]
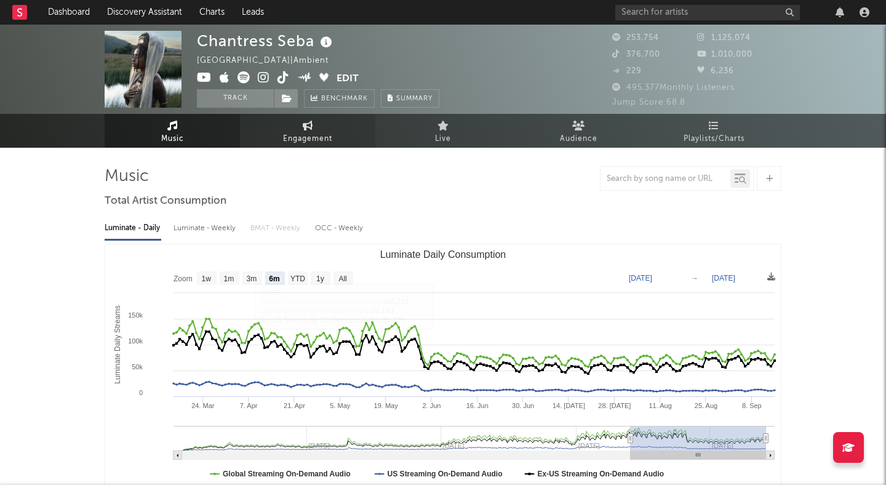
click at [280, 124] on link "Engagement" at bounding box center [307, 131] width 135 height 34
select select "1w"
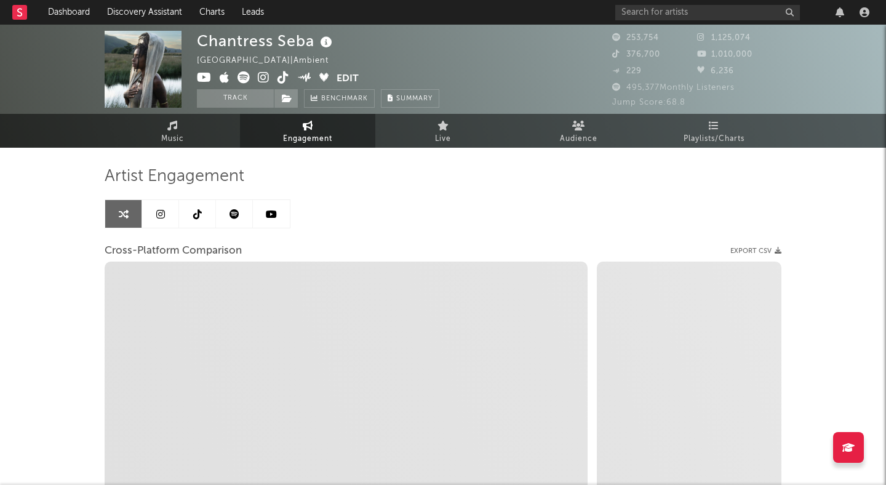
select select "1m"
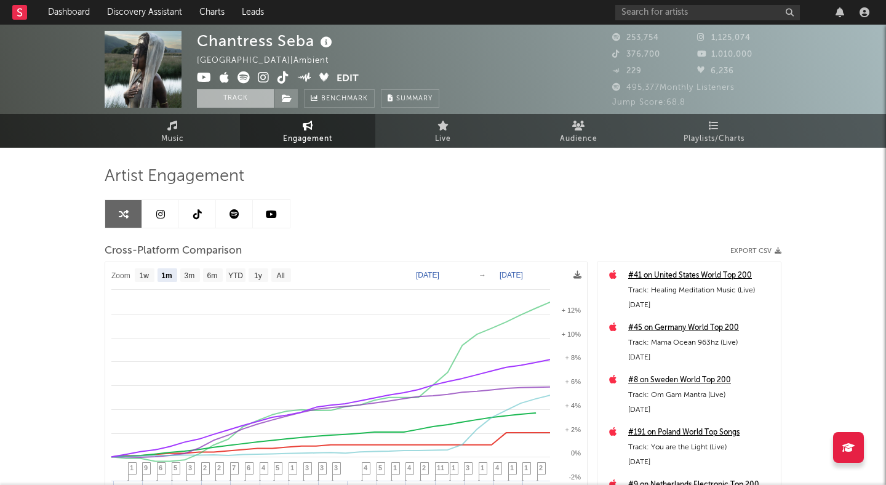
click at [247, 95] on button "Track" at bounding box center [235, 98] width 77 height 18
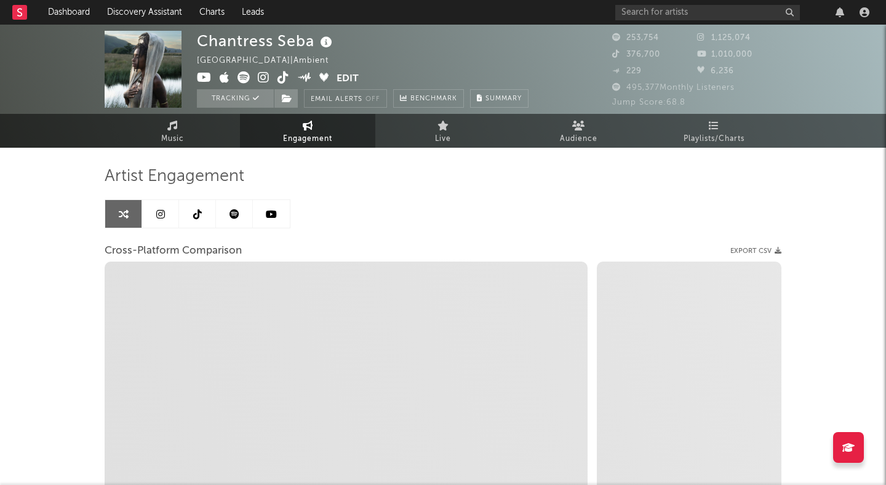
select select "1w"
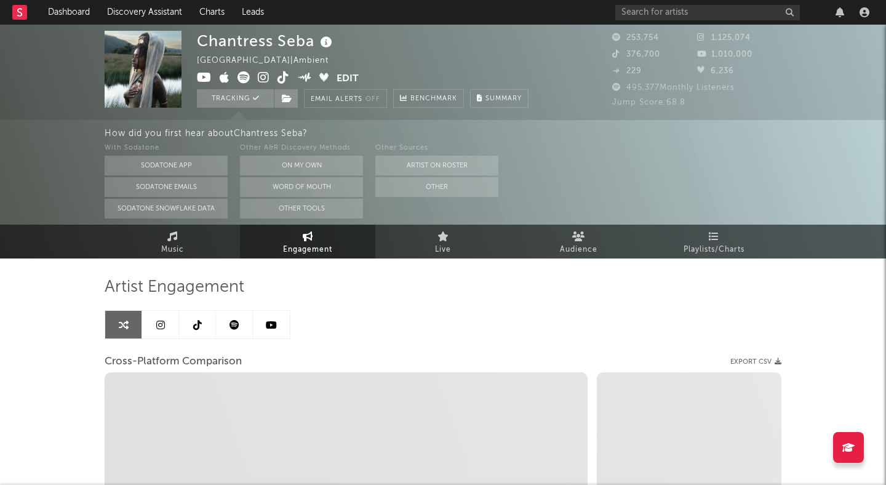
select select "1m"
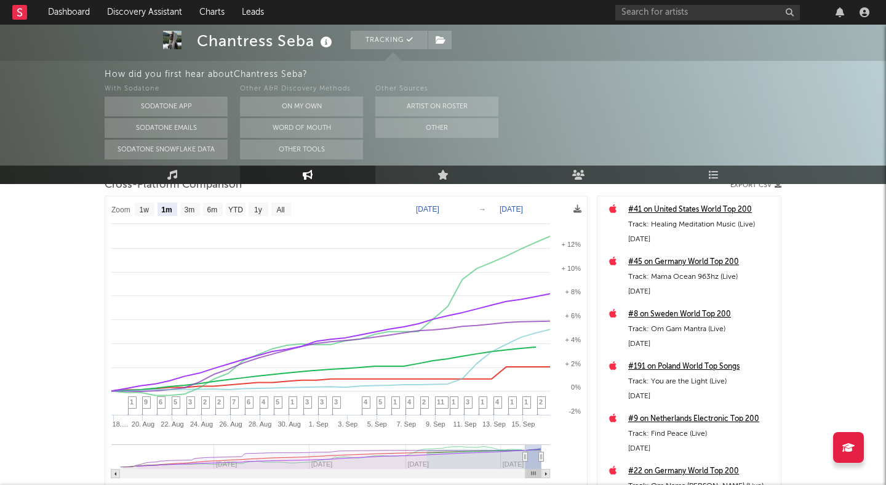
scroll to position [181, 0]
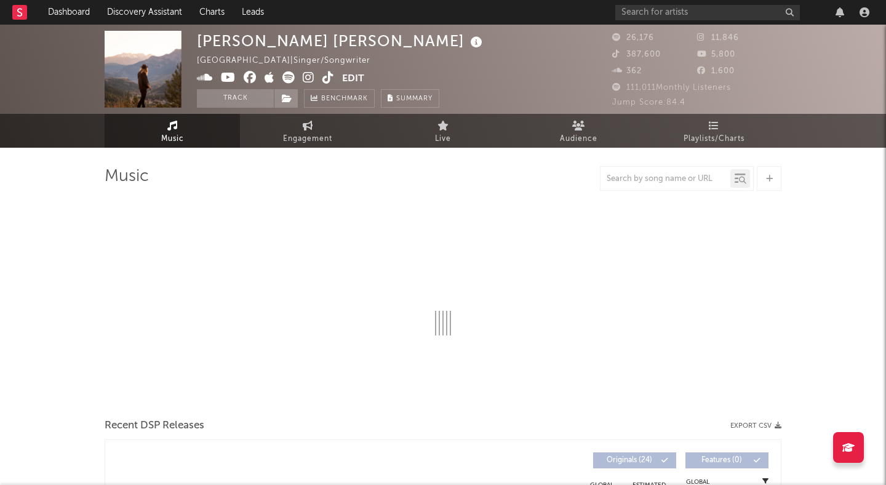
click at [309, 75] on icon at bounding box center [309, 77] width 12 height 12
click at [250, 106] on button "Track" at bounding box center [235, 98] width 77 height 18
select select "6m"
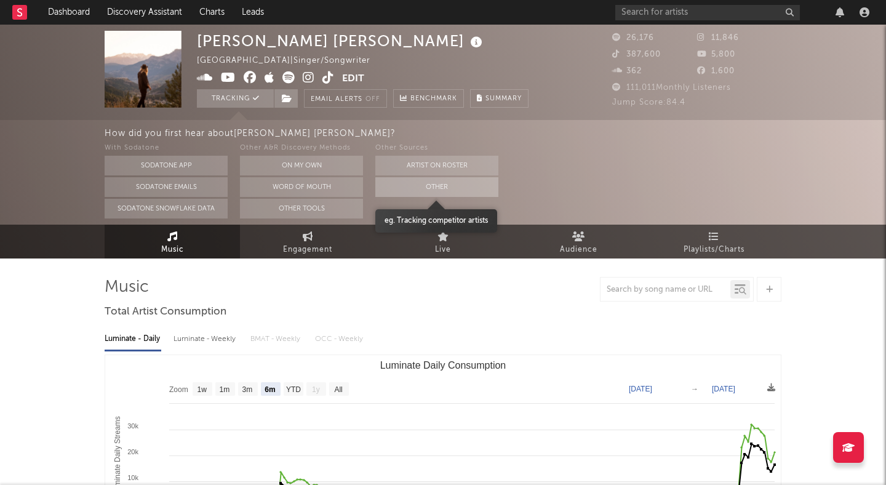
click at [406, 185] on button "Other" at bounding box center [436, 187] width 123 height 20
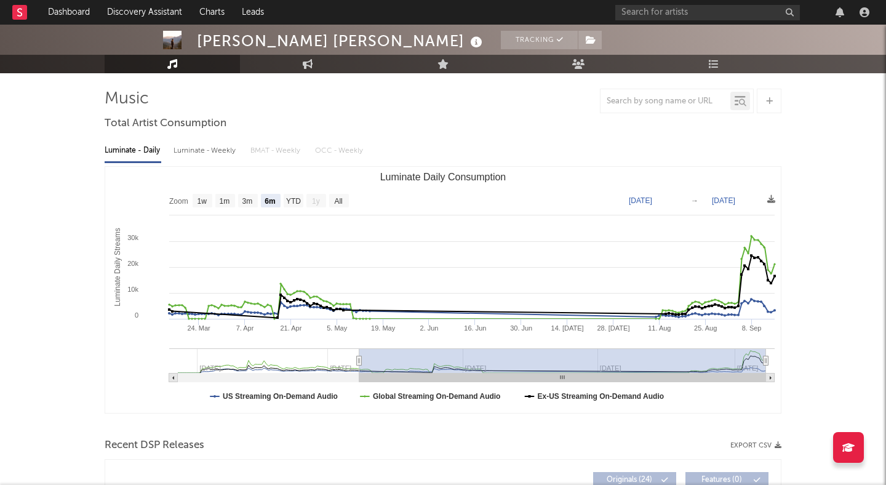
scroll to position [78, 0]
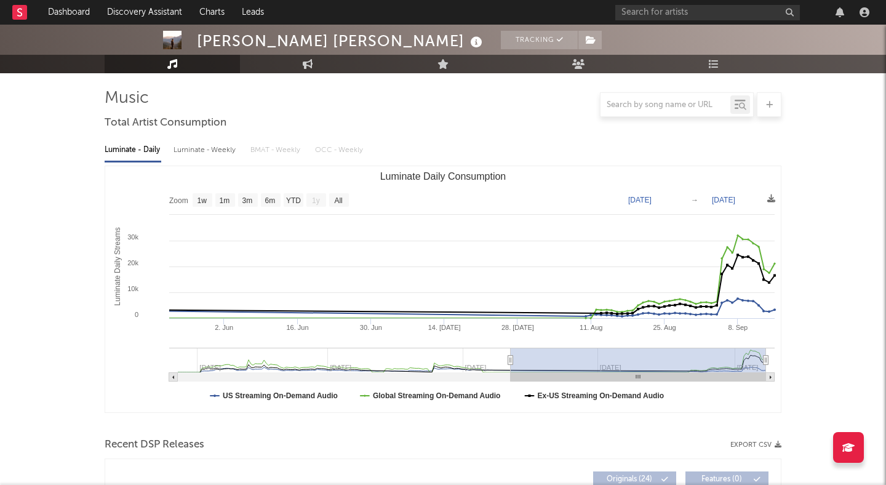
type input "2025-06-13"
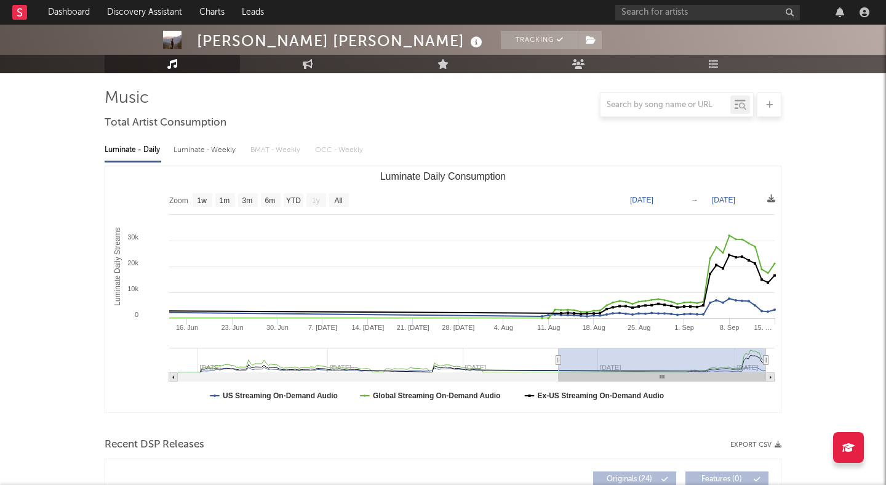
select select "3m"
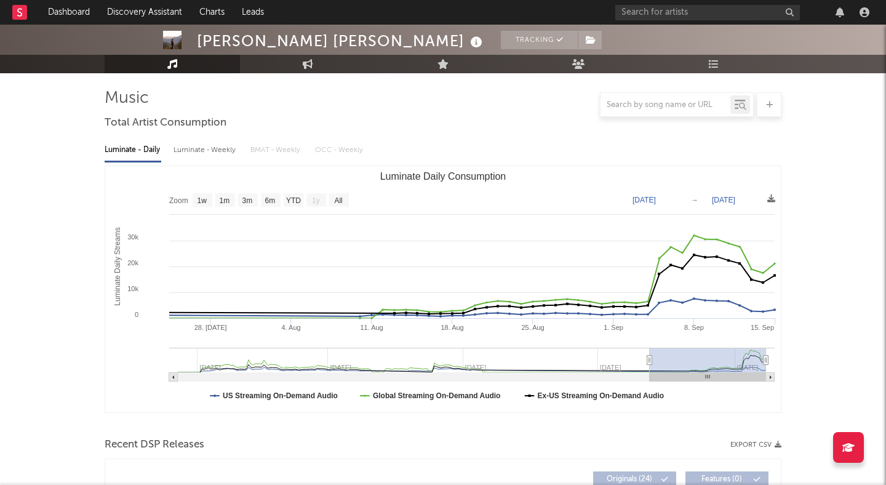
drag, startPoint x: 361, startPoint y: 357, endPoint x: 651, endPoint y: 345, distance: 290.2
click at [651, 345] on icon "Created with Highcharts 10.3.3 Luminate Daily Streams Luminate Daily Consumptio…" at bounding box center [443, 289] width 676 height 246
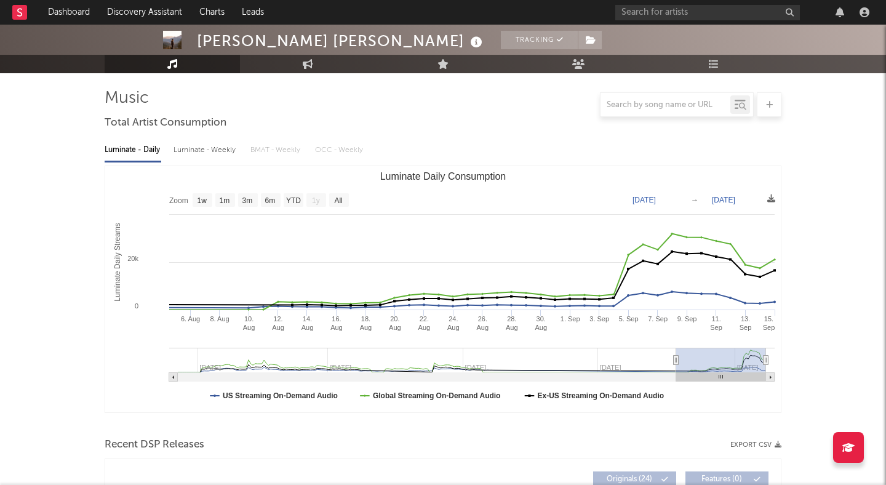
type input "2025-08-08"
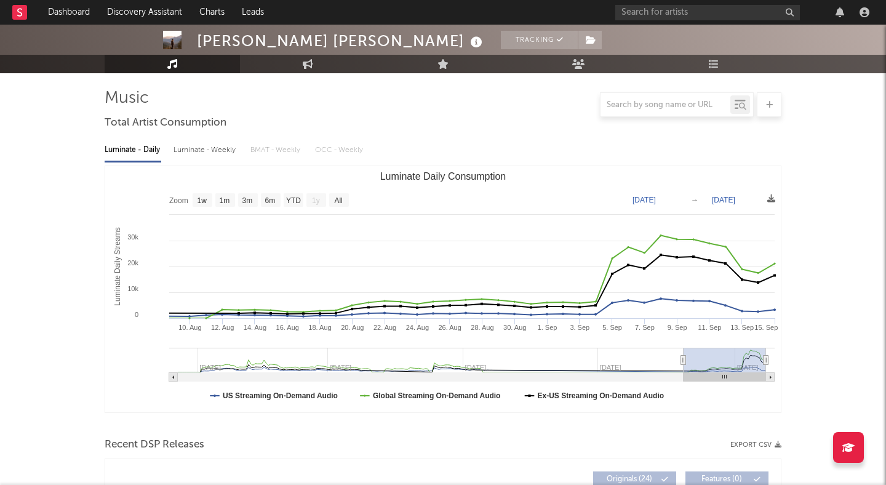
drag, startPoint x: 650, startPoint y: 358, endPoint x: 683, endPoint y: 356, distance: 33.3
click at [684, 356] on icon "Luminate Daily Consumption" at bounding box center [683, 360] width 5 height 9
drag, startPoint x: 311, startPoint y: 42, endPoint x: 193, endPoint y: 43, distance: 117.6
click at [193, 43] on div "Alex Rv Phillips Tracking United Kingdom | Singer/Songwriter Edit Tracking Emai…" at bounding box center [443, 11] width 886 height 123
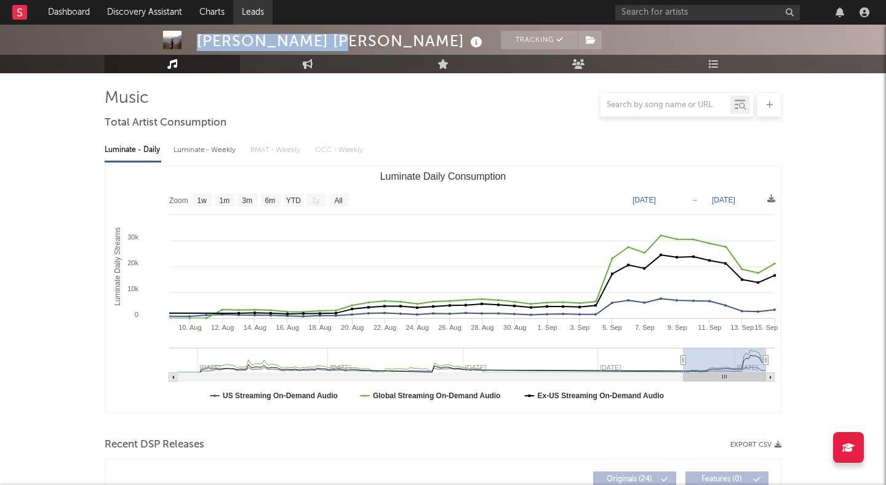
copy div "Alex Rv Phillips"
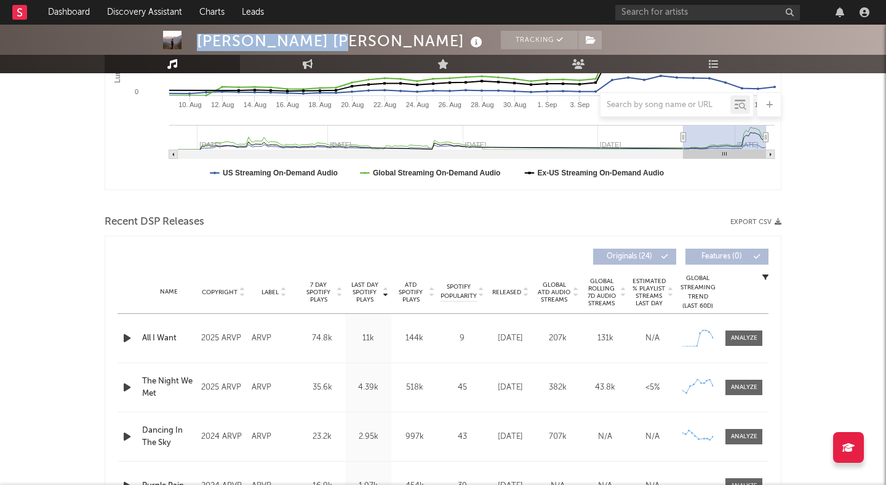
scroll to position [303, 0]
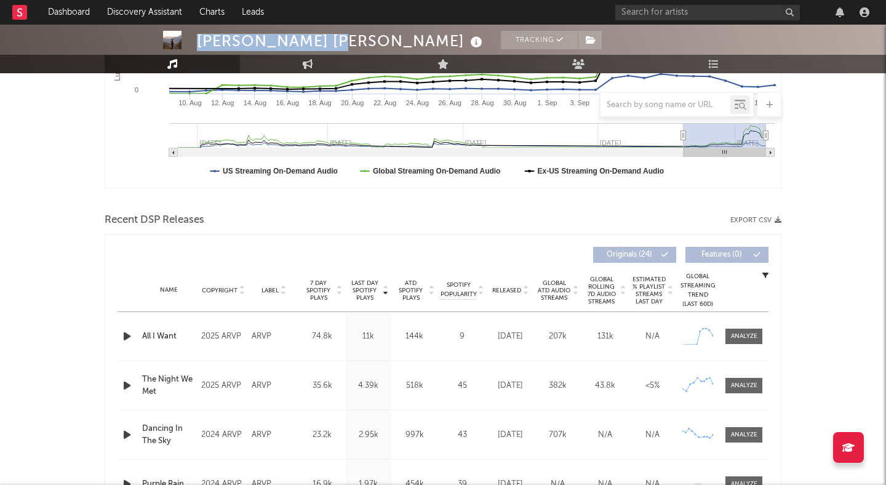
click at [121, 337] on icon "button" at bounding box center [127, 336] width 13 height 15
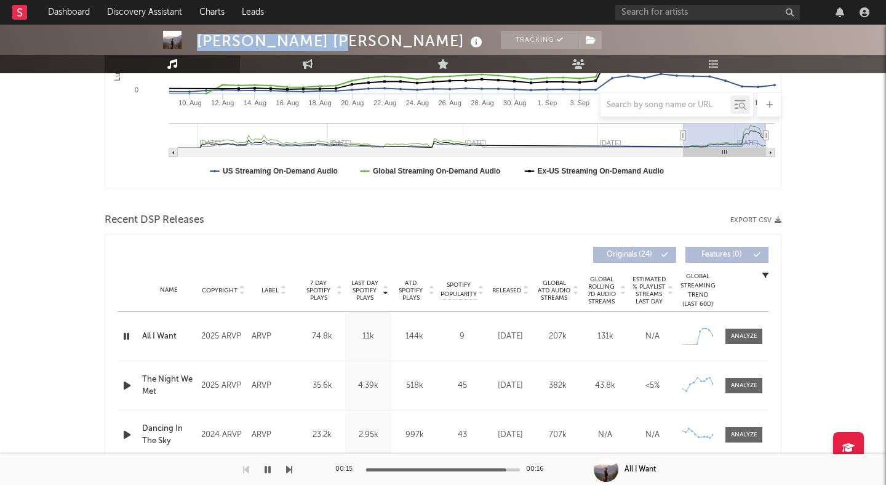
click at [125, 337] on icon "button" at bounding box center [127, 336] width 12 height 15
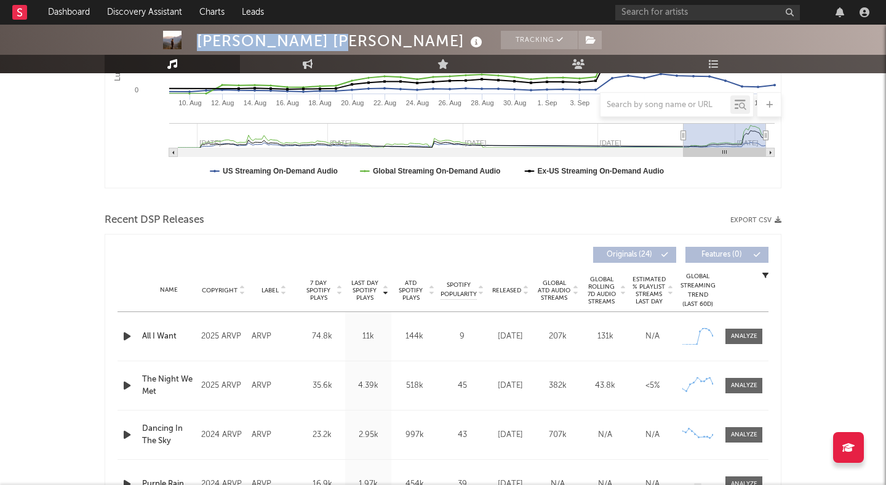
click at [127, 337] on icon "button" at bounding box center [127, 336] width 13 height 15
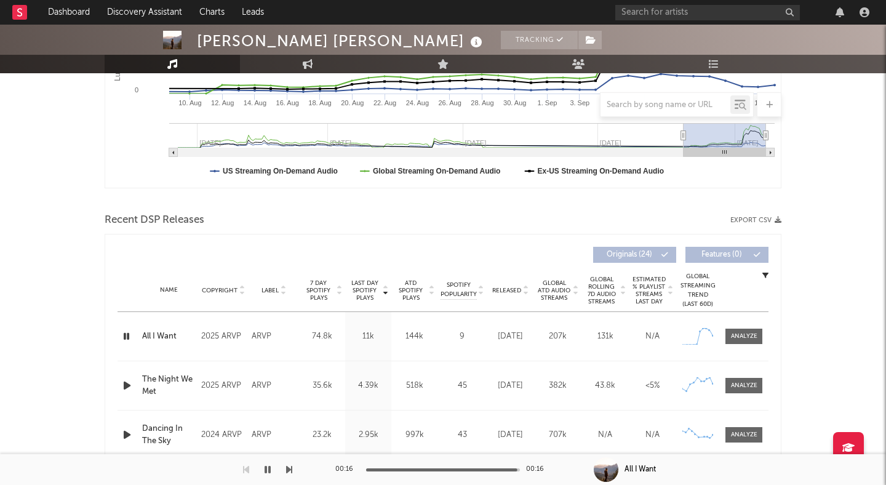
click at [442, 468] on div at bounding box center [441, 469] width 154 height 3
click at [126, 389] on icon "button" at bounding box center [127, 385] width 13 height 15
click at [393, 468] on div at bounding box center [443, 469] width 154 height 3
click at [434, 467] on div "00:04 00:18" at bounding box center [442, 469] width 215 height 31
click at [457, 469] on div at bounding box center [443, 469] width 154 height 3
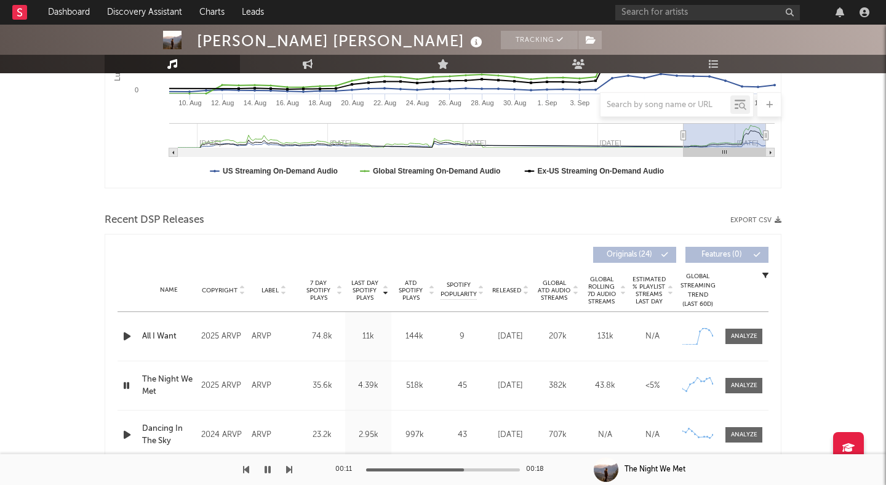
click at [126, 386] on icon "button" at bounding box center [127, 385] width 12 height 15
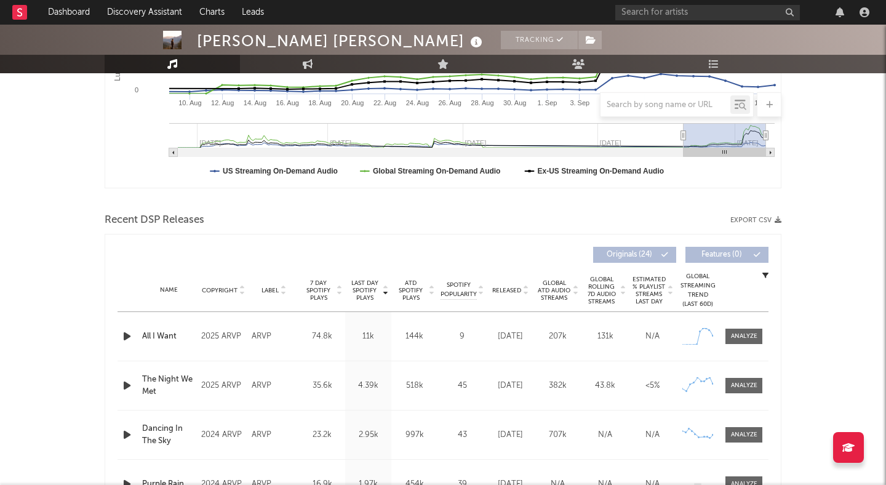
click at [126, 427] on icon "button" at bounding box center [127, 434] width 13 height 15
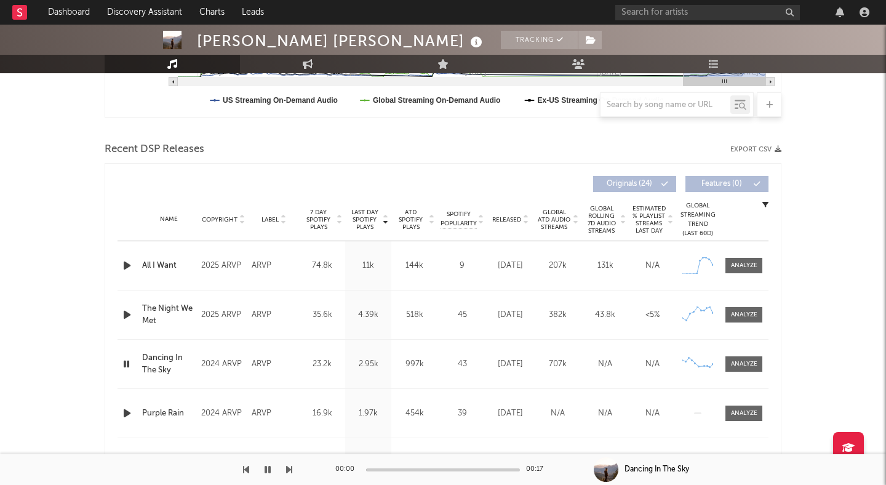
scroll to position [390, 0]
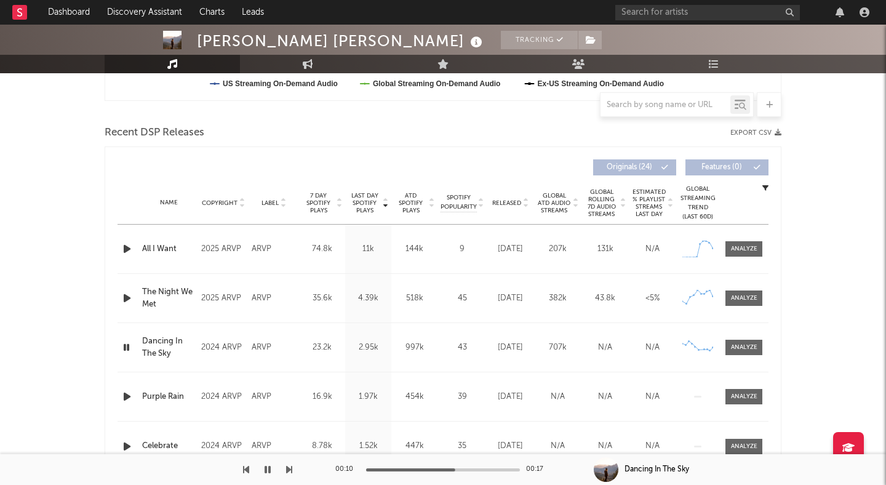
click at [127, 345] on icon "button" at bounding box center [127, 347] width 12 height 15
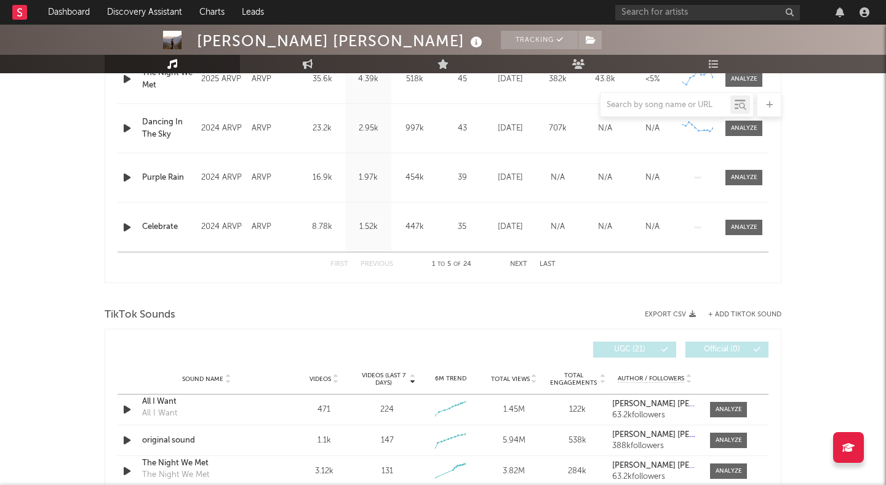
scroll to position [694, 0]
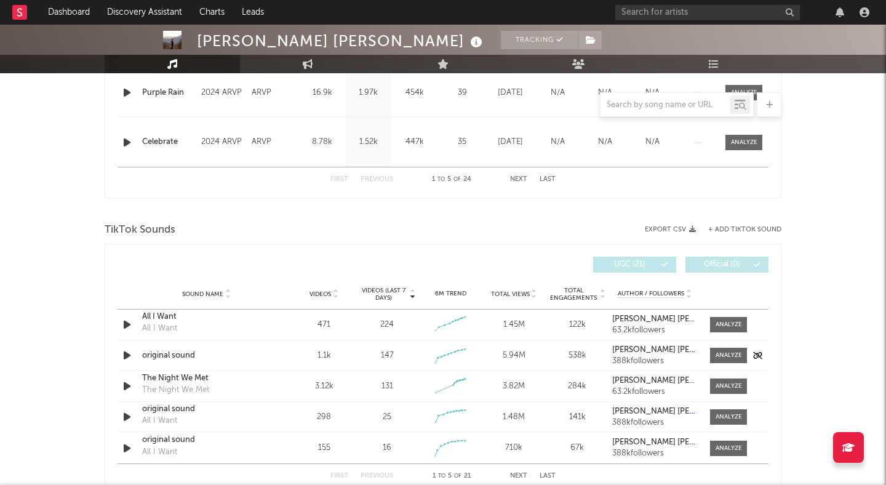
click at [129, 354] on icon "button" at bounding box center [127, 355] width 13 height 15
click at [128, 353] on icon "button" at bounding box center [127, 355] width 12 height 15
click at [125, 321] on icon "button" at bounding box center [127, 324] width 13 height 15
click at [126, 324] on icon "button" at bounding box center [127, 324] width 12 height 15
click at [169, 355] on div "original sound" at bounding box center [206, 356] width 129 height 12
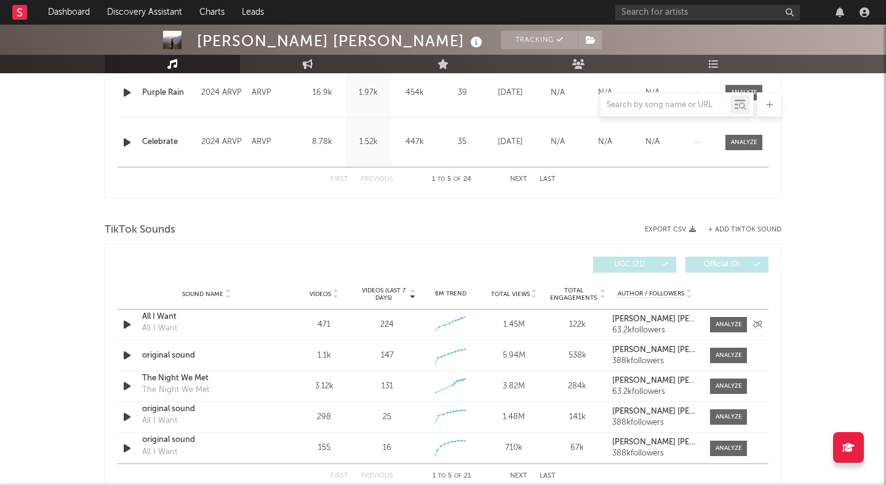
click at [126, 323] on icon "button" at bounding box center [127, 324] width 13 height 15
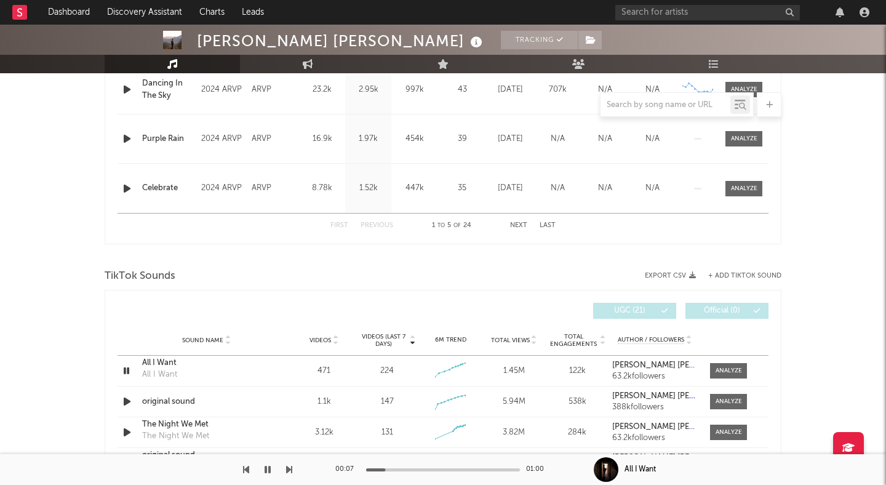
scroll to position [650, 0]
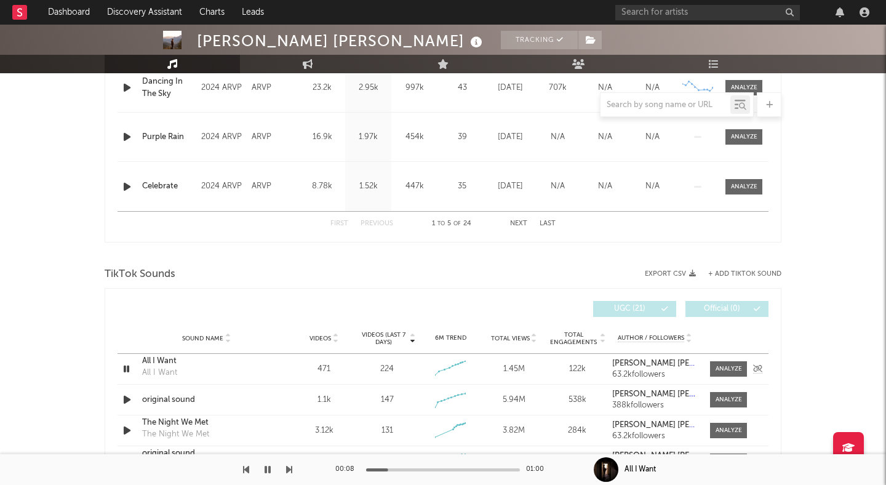
click at [126, 372] on icon "button" at bounding box center [127, 368] width 12 height 15
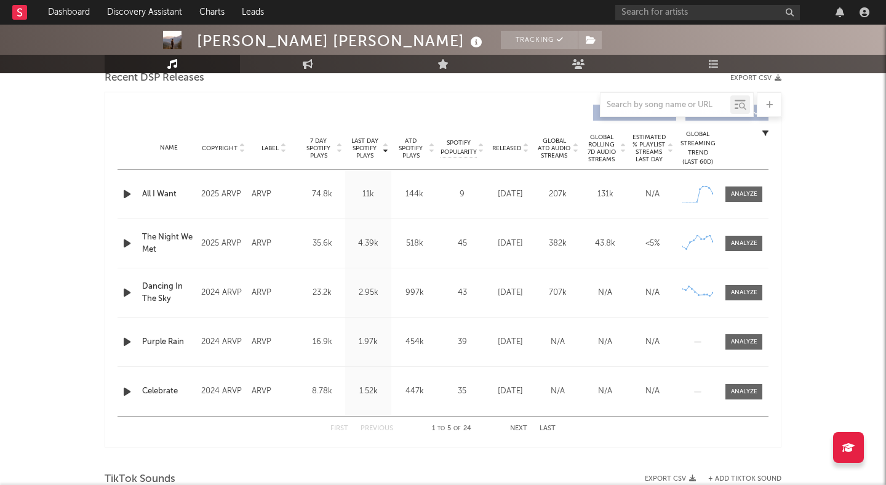
scroll to position [443, 0]
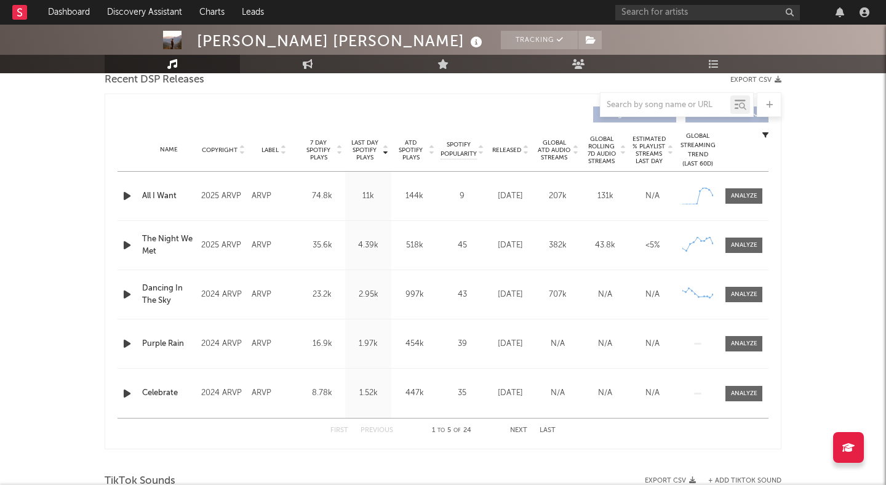
click at [169, 194] on div "All I Want" at bounding box center [168, 196] width 53 height 12
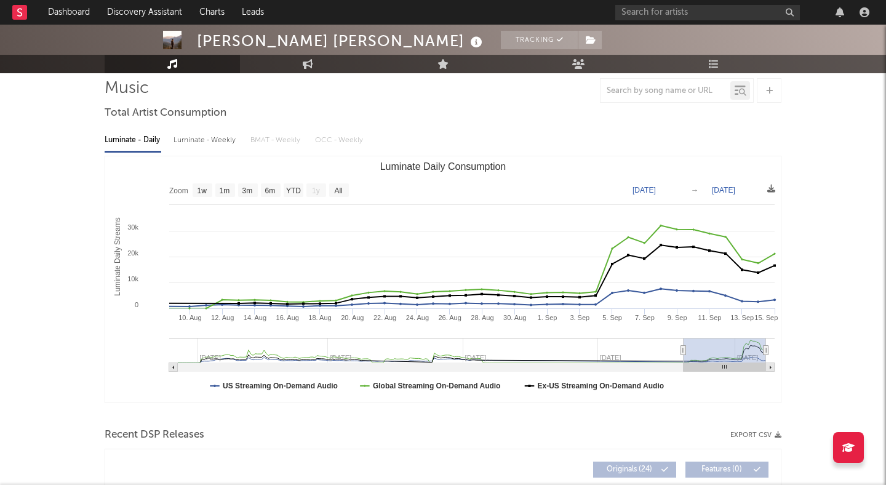
scroll to position [0, 0]
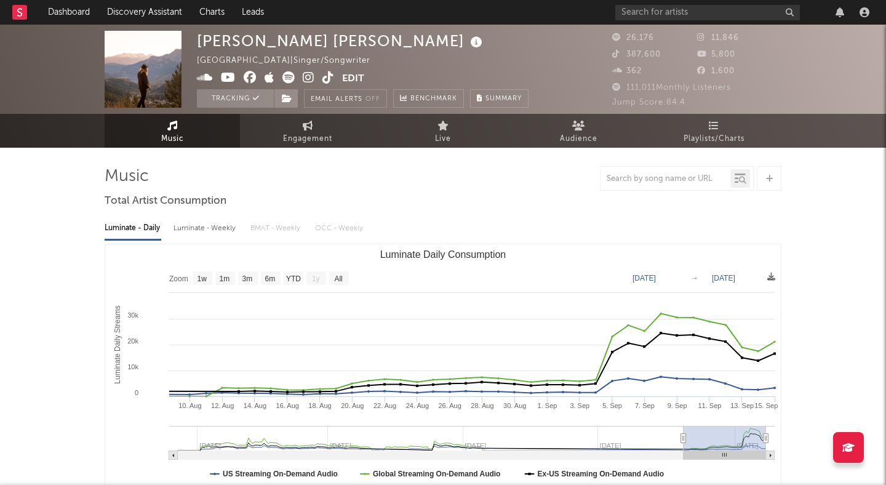
click at [326, 77] on icon at bounding box center [329, 77] width 12 height 12
click at [291, 79] on icon at bounding box center [289, 77] width 12 height 12
click at [289, 80] on icon at bounding box center [289, 77] width 12 height 12
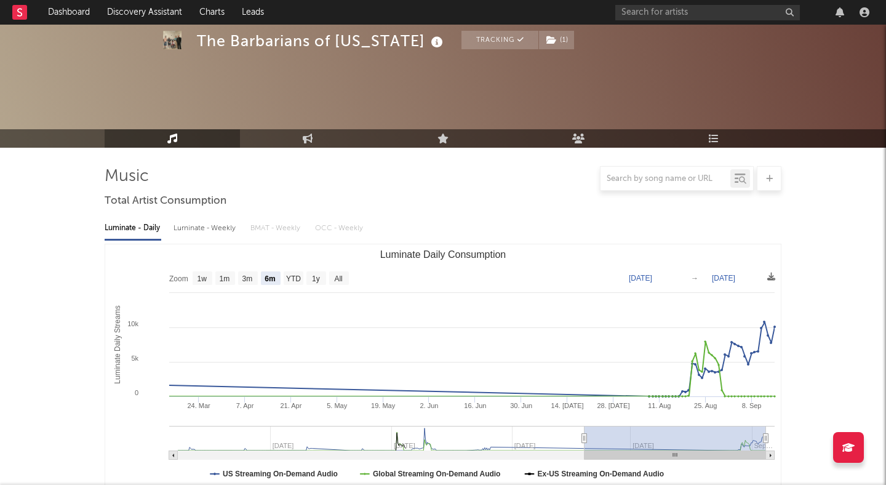
select select "6m"
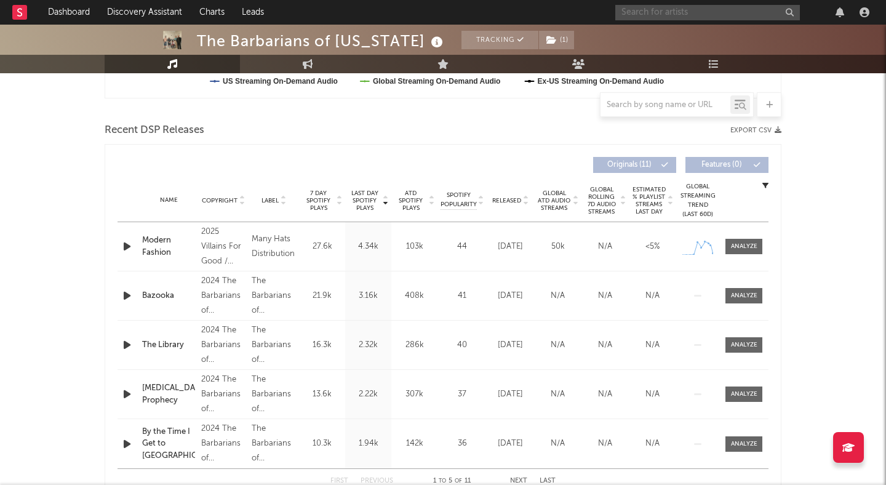
click at [631, 10] on input "text" at bounding box center [708, 12] width 185 height 15
type input "hozier"
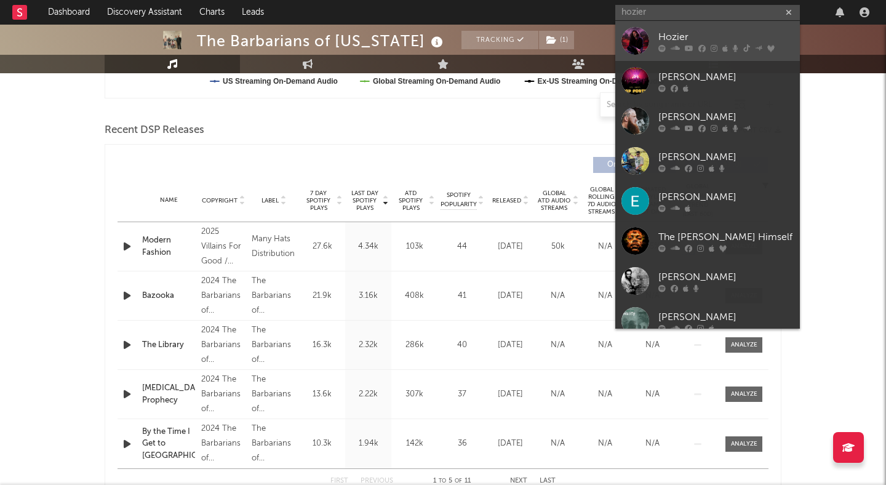
click at [657, 29] on link "Hozier" at bounding box center [708, 41] width 185 height 40
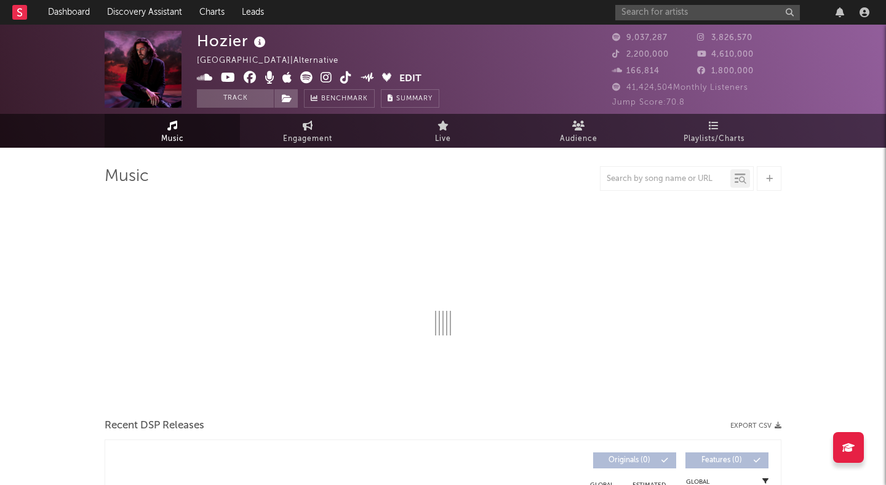
select select "6m"
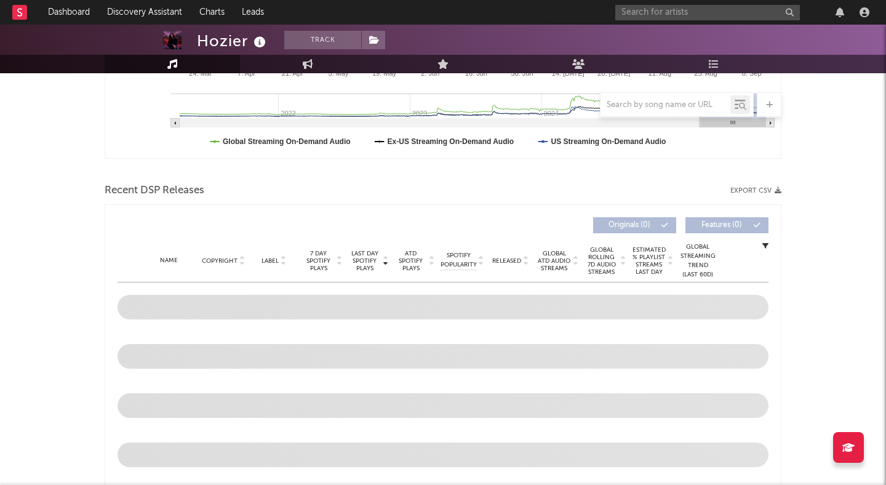
scroll to position [347, 0]
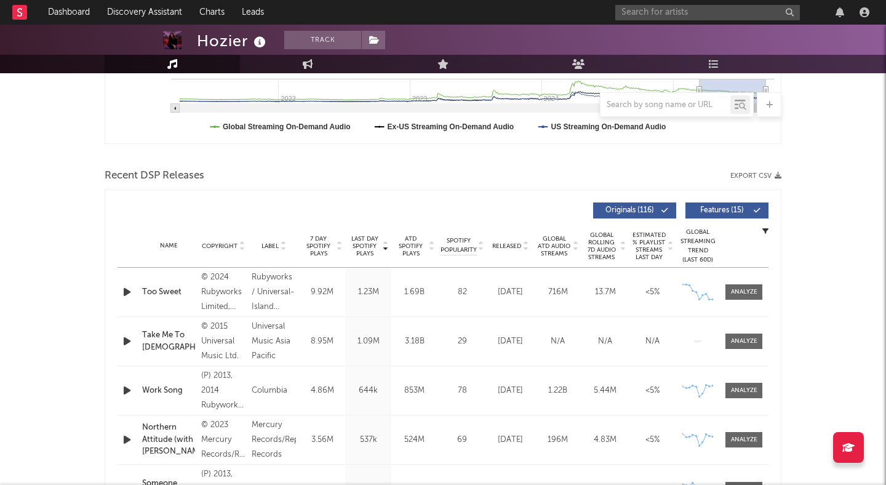
click at [125, 292] on icon "button" at bounding box center [127, 291] width 13 height 15
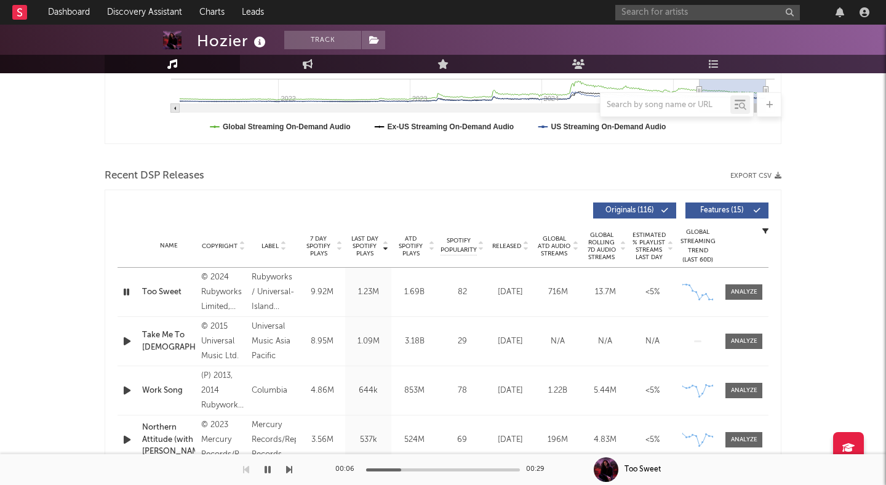
click at [127, 342] on icon "button" at bounding box center [127, 341] width 13 height 15
click at [408, 468] on div at bounding box center [443, 469] width 154 height 3
click at [127, 339] on icon "button" at bounding box center [127, 341] width 12 height 15
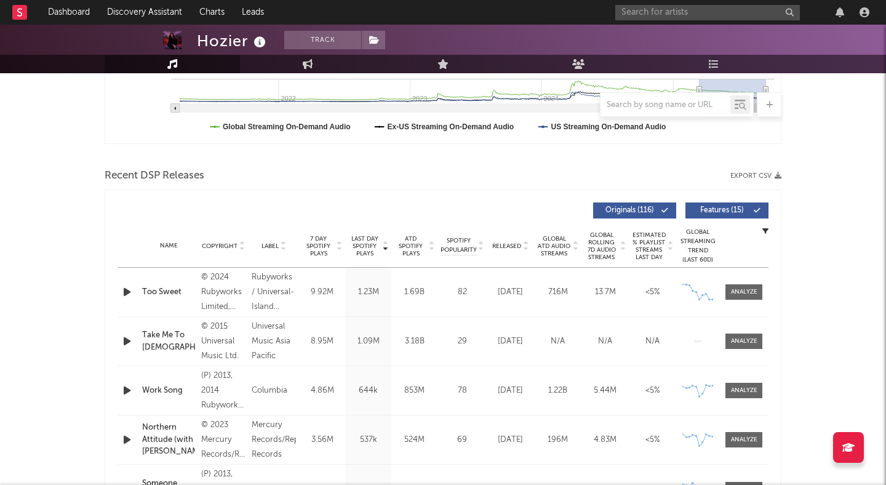
click at [131, 389] on icon "button" at bounding box center [127, 390] width 13 height 15
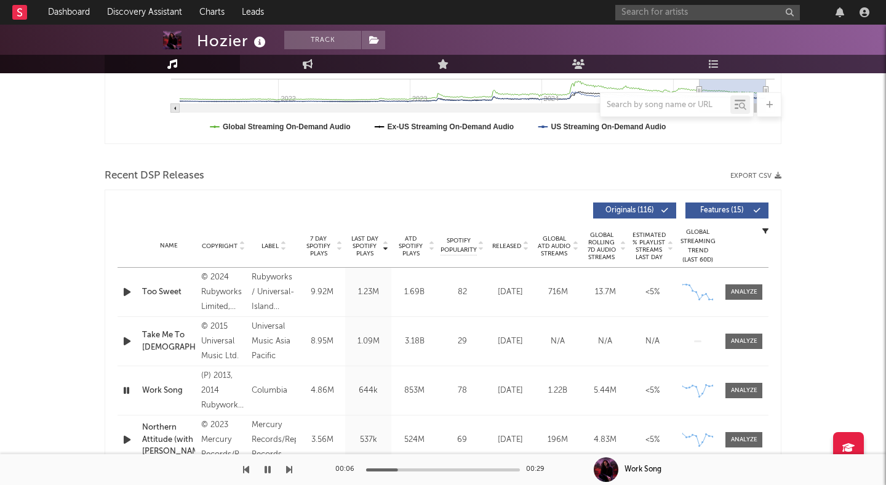
click at [126, 393] on icon "button" at bounding box center [127, 390] width 12 height 15
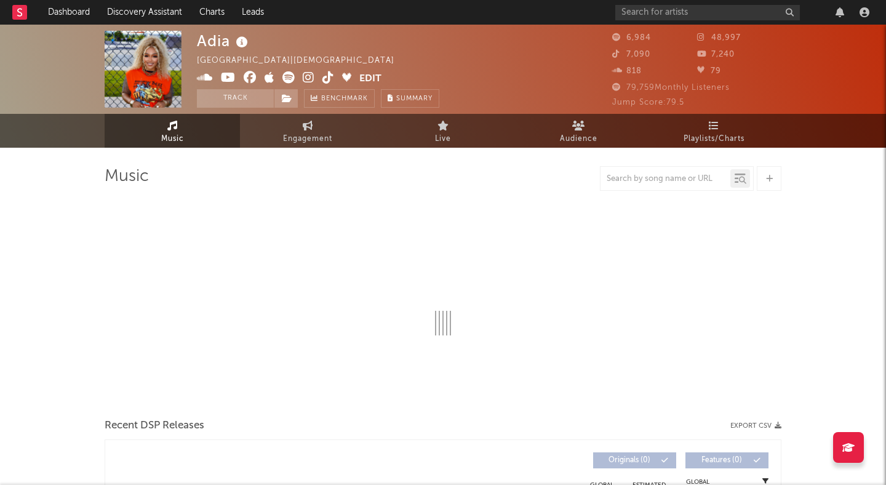
select select "6m"
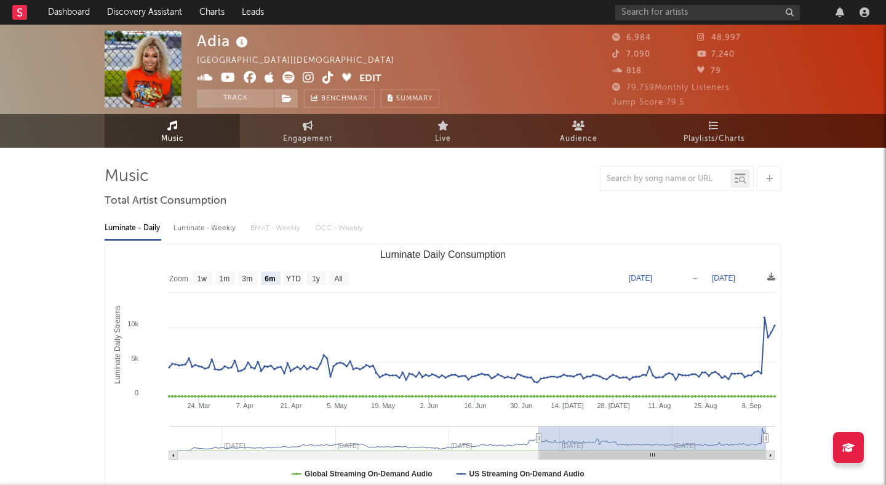
click at [310, 74] on icon at bounding box center [309, 77] width 12 height 12
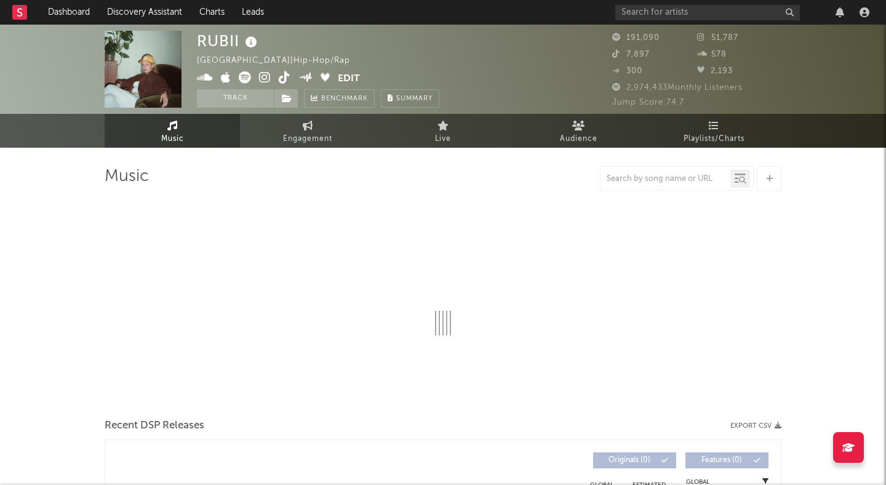
select select "6m"
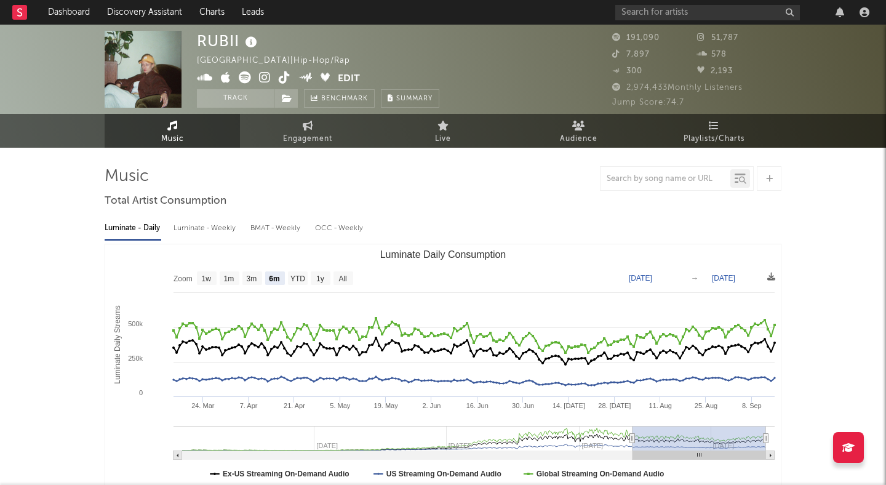
click at [263, 76] on icon at bounding box center [265, 77] width 12 height 12
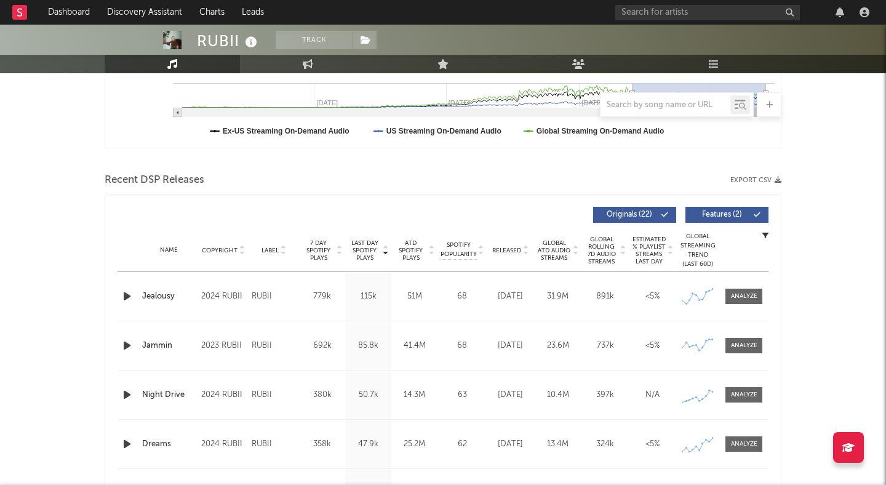
scroll to position [409, 0]
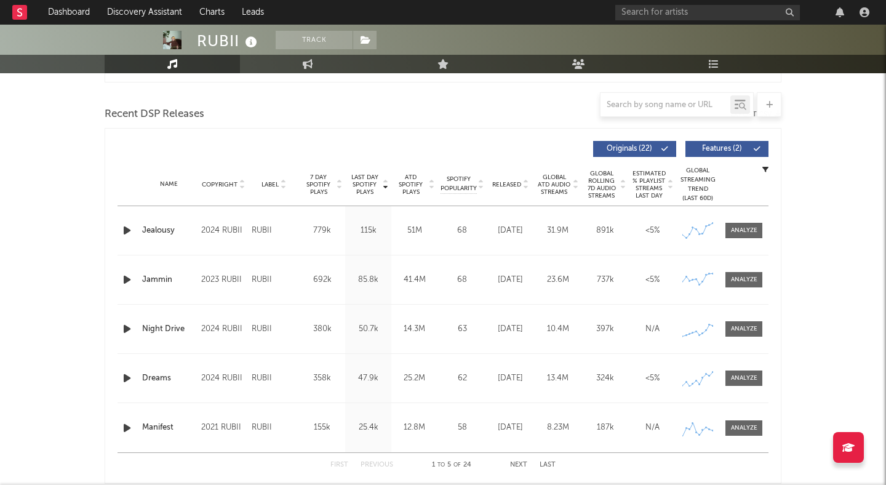
click at [715, 143] on button "Features ( 2 )" at bounding box center [727, 149] width 83 height 16
click at [131, 231] on icon "button" at bounding box center [127, 230] width 13 height 15
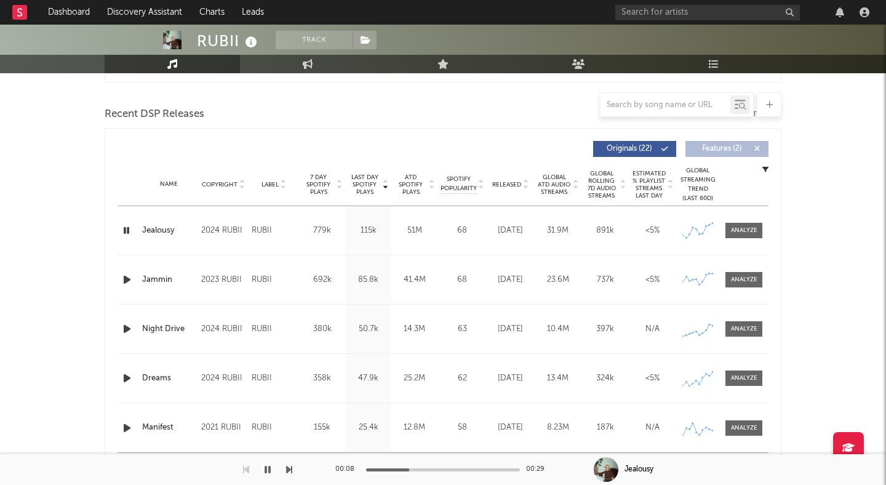
click at [131, 231] on icon "button" at bounding box center [127, 230] width 12 height 15
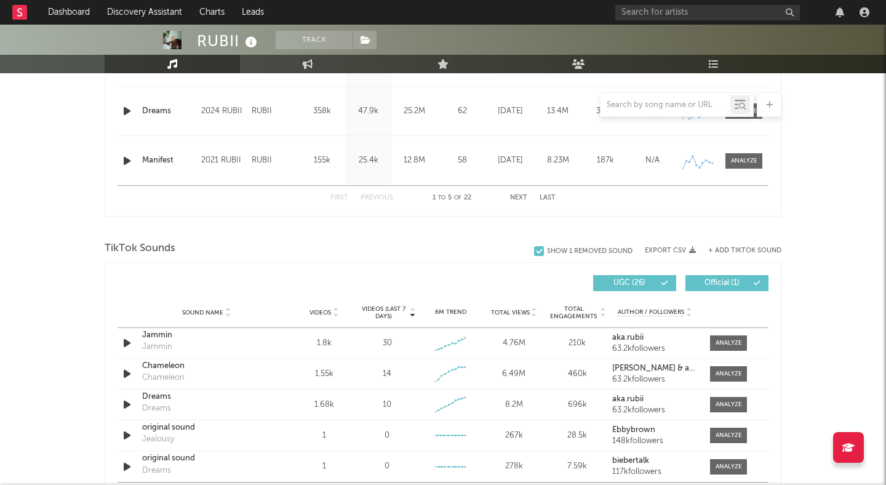
scroll to position [784, 0]
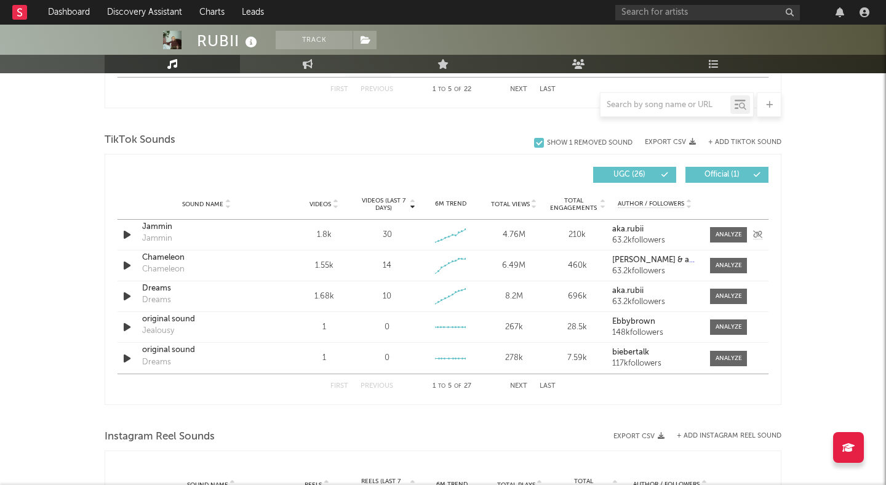
click at [157, 225] on div "Jammin" at bounding box center [206, 227] width 129 height 12
drag, startPoint x: 436, startPoint y: 203, endPoint x: 464, endPoint y: 203, distance: 28.3
click at [464, 203] on div "6M Trend" at bounding box center [450, 203] width 57 height 9
click at [472, 196] on div "Sound Name Videos Videos (last 7 days) Weekly Growth % 6M Trend Total Views Tot…" at bounding box center [443, 204] width 651 height 31
click at [460, 228] on icon at bounding box center [459, 233] width 12 height 12
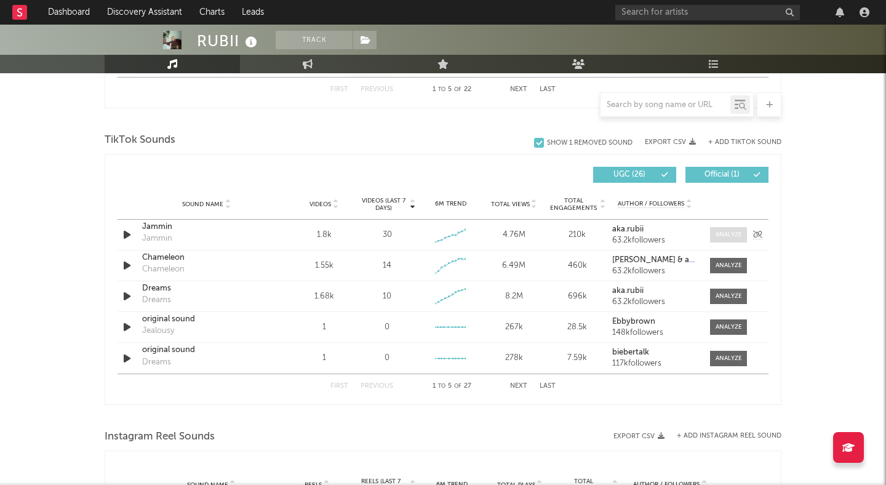
click at [722, 231] on div at bounding box center [729, 234] width 26 height 9
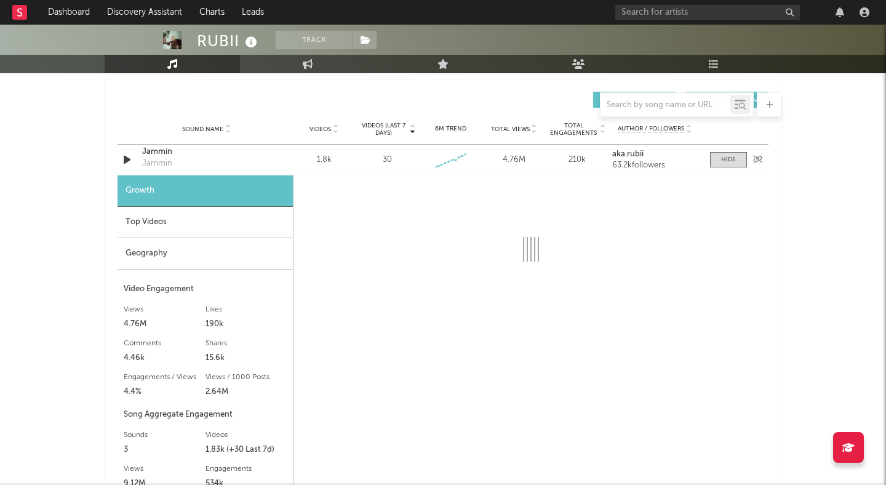
scroll to position [859, 0]
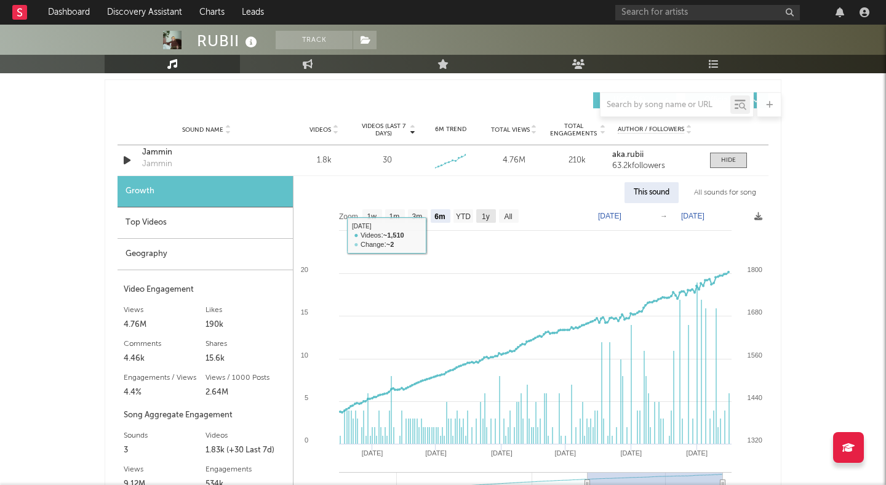
click at [484, 214] on text "1y" at bounding box center [486, 216] width 8 height 9
select select "1y"
type input "[DATE]"
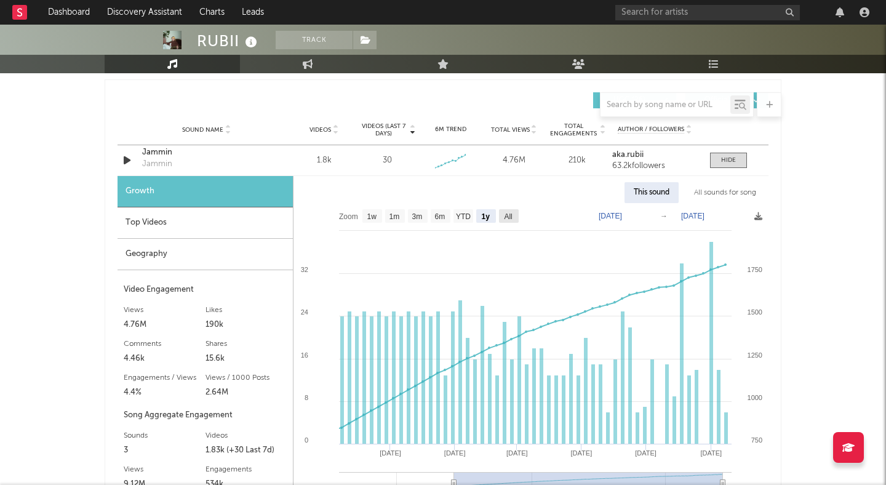
click at [505, 214] on text "All" at bounding box center [508, 216] width 8 height 9
select select "All"
type input "[DATE]"
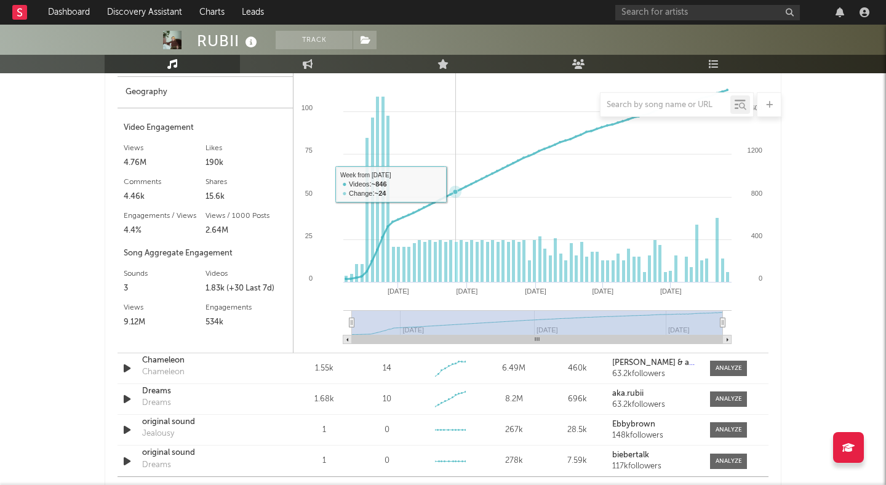
scroll to position [1022, 0]
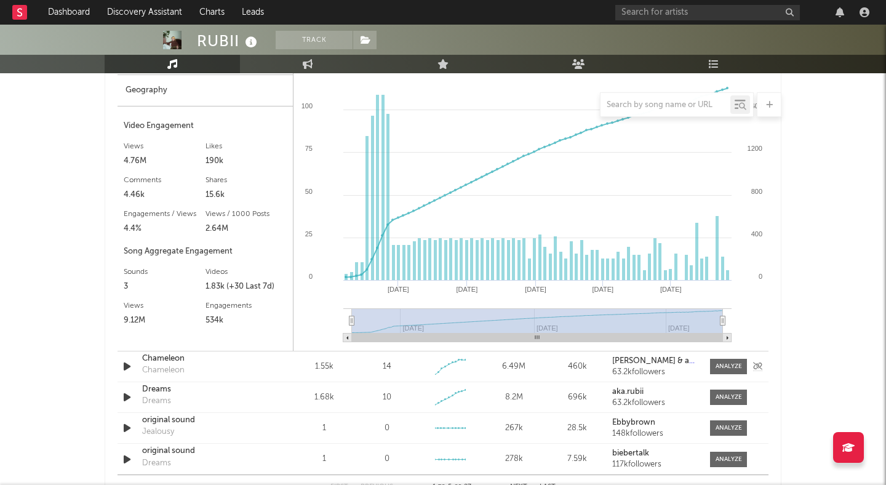
click at [161, 358] on div "Chameleon" at bounding box center [206, 359] width 129 height 12
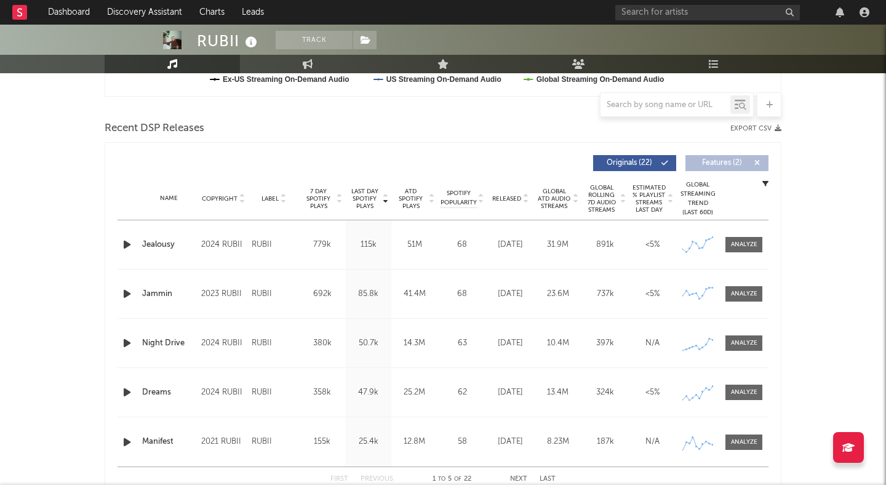
scroll to position [383, 0]
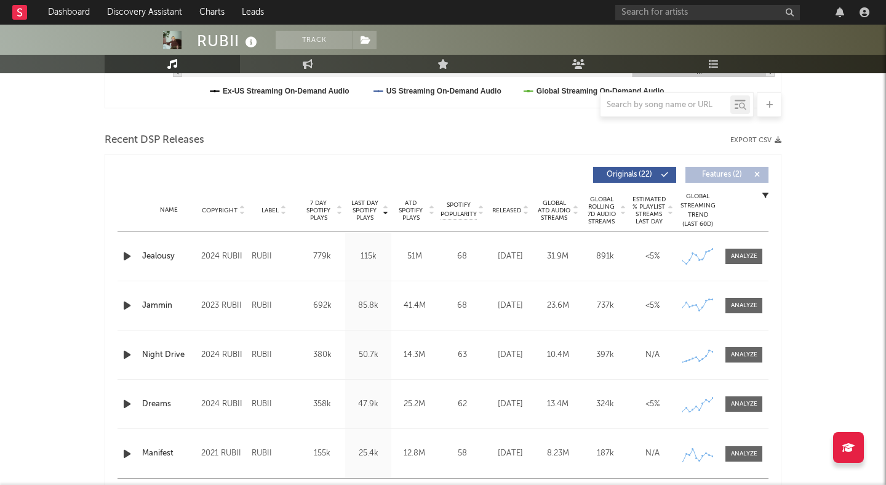
click at [709, 171] on span "Features ( 2 )" at bounding box center [722, 174] width 57 height 7
click at [757, 173] on icon at bounding box center [756, 174] width 7 height 7
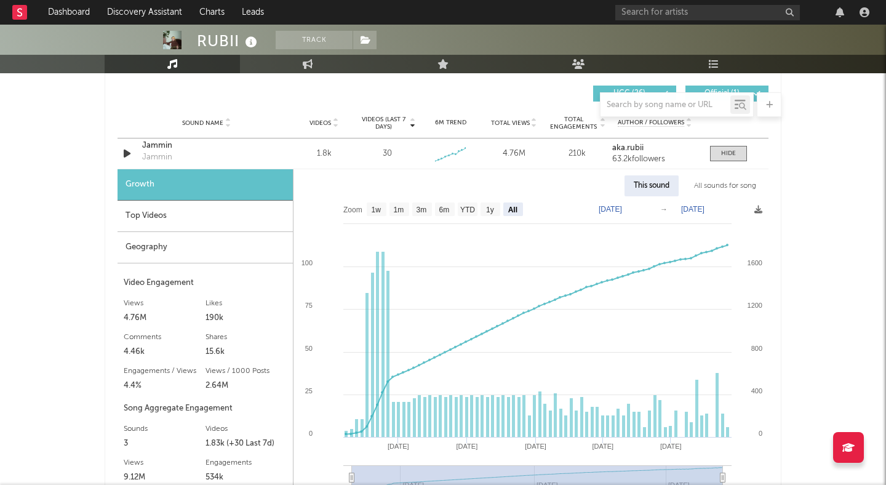
scroll to position [864, 0]
click at [287, 59] on link "Engagement" at bounding box center [307, 64] width 135 height 18
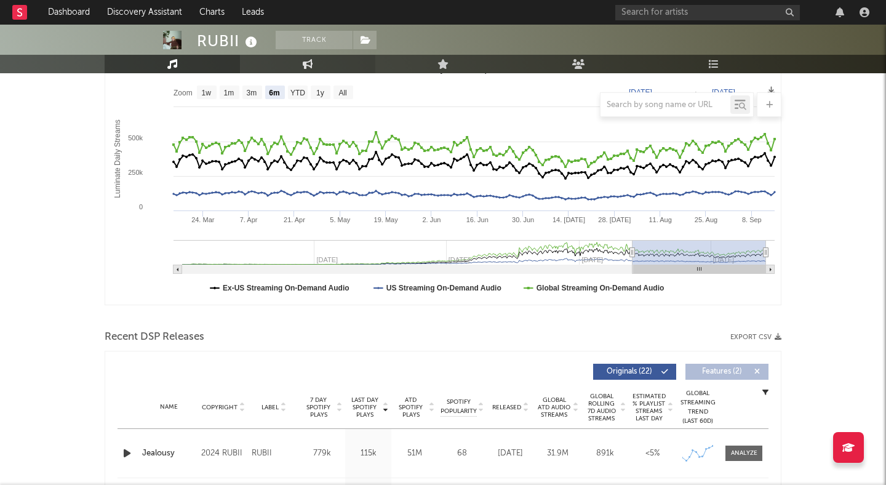
select select "1w"
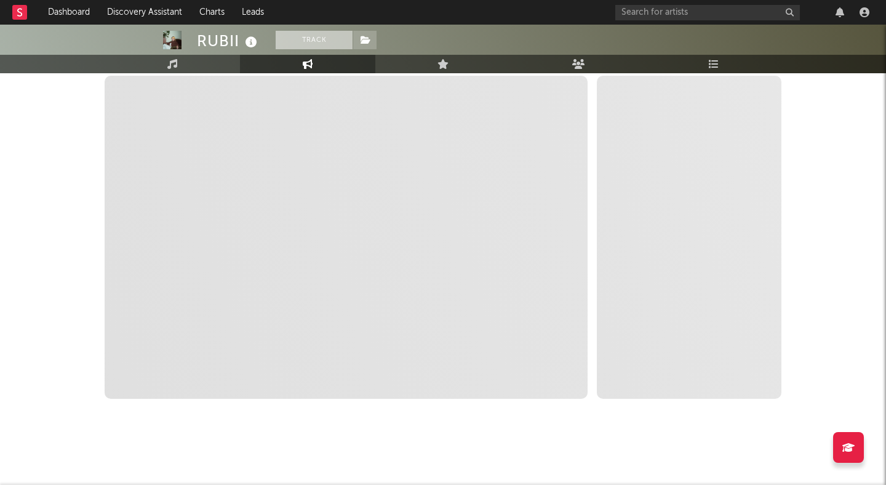
click at [294, 32] on button "Track" at bounding box center [314, 40] width 77 height 18
select select "1w"
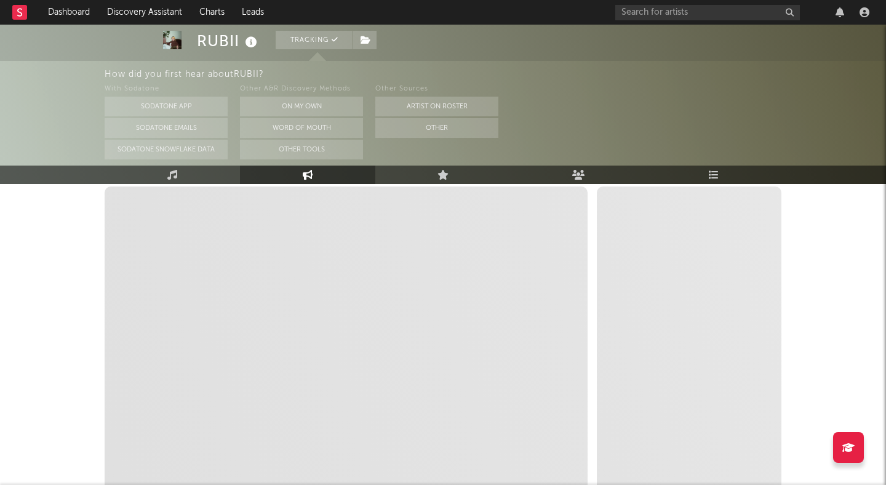
scroll to position [0, 0]
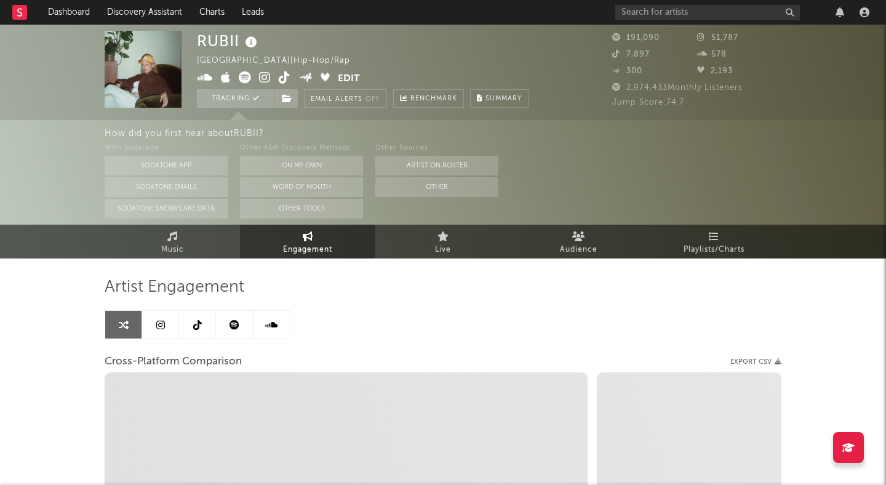
select select "1m"
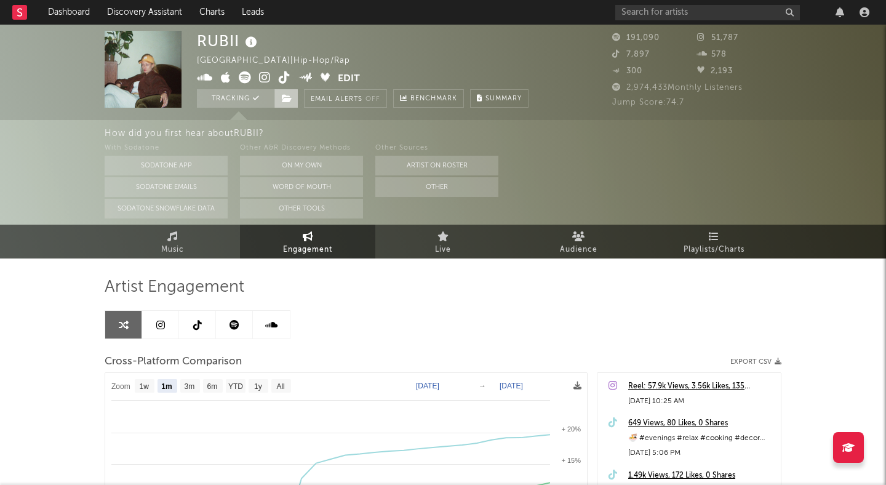
click at [288, 102] on icon at bounding box center [287, 98] width 10 height 9
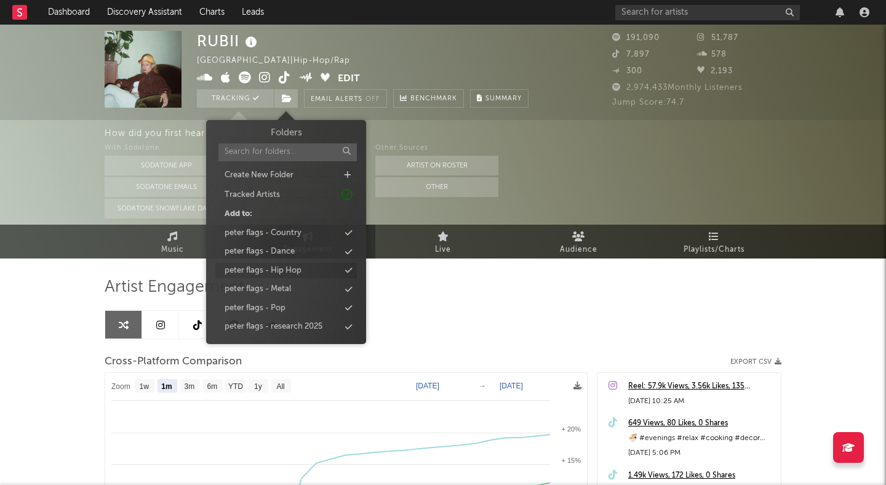
click at [315, 271] on div "peter flags - Hip Hop" at bounding box center [286, 271] width 142 height 16
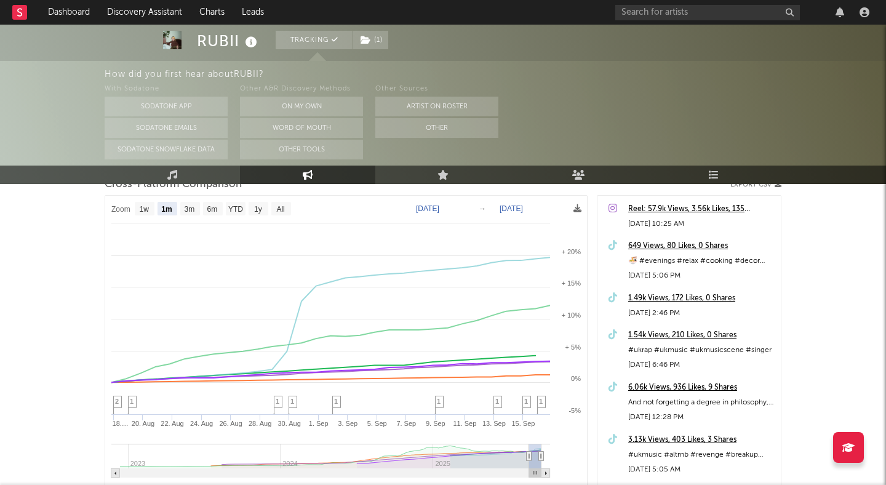
scroll to position [258, 0]
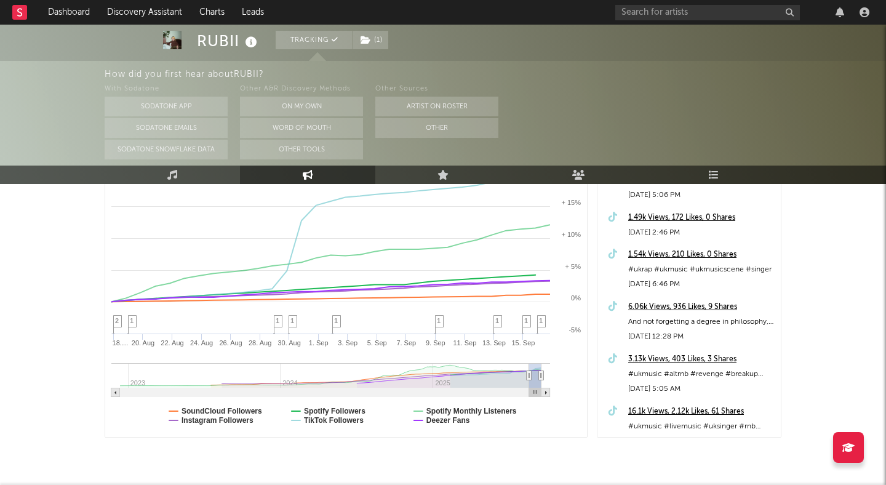
click at [432, 138] on div "Other Sources Artist on Roster Other" at bounding box center [436, 121] width 123 height 78
click at [432, 133] on button "Other" at bounding box center [436, 128] width 123 height 20
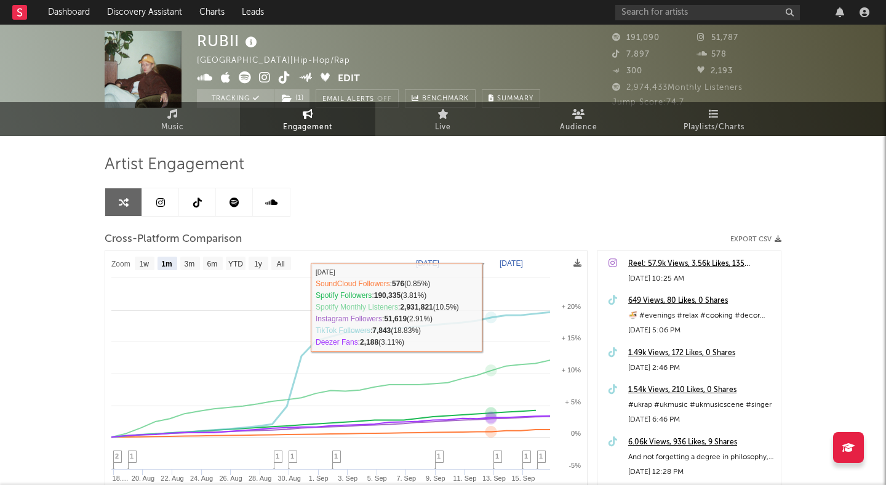
scroll to position [0, 0]
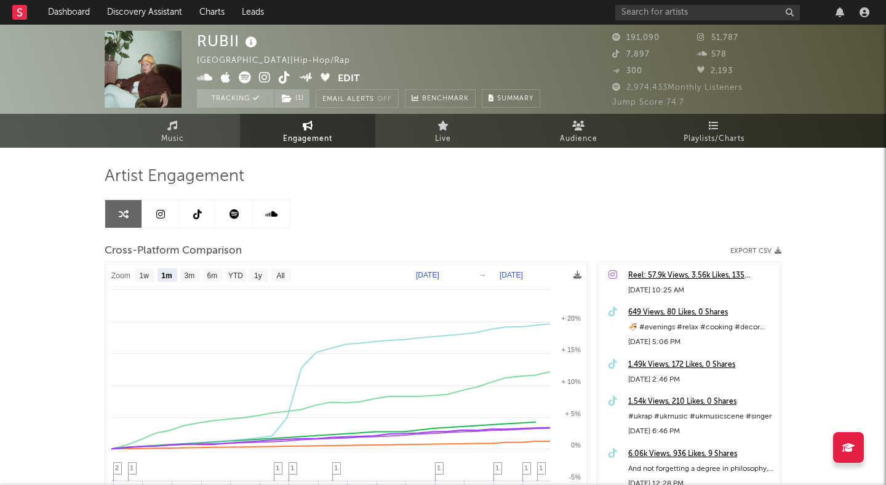
click at [283, 77] on icon at bounding box center [285, 77] width 12 height 12
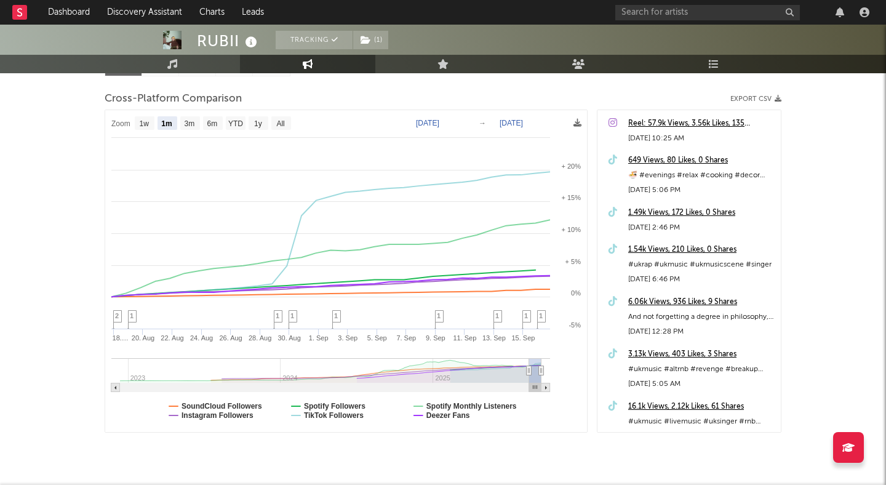
scroll to position [172, 0]
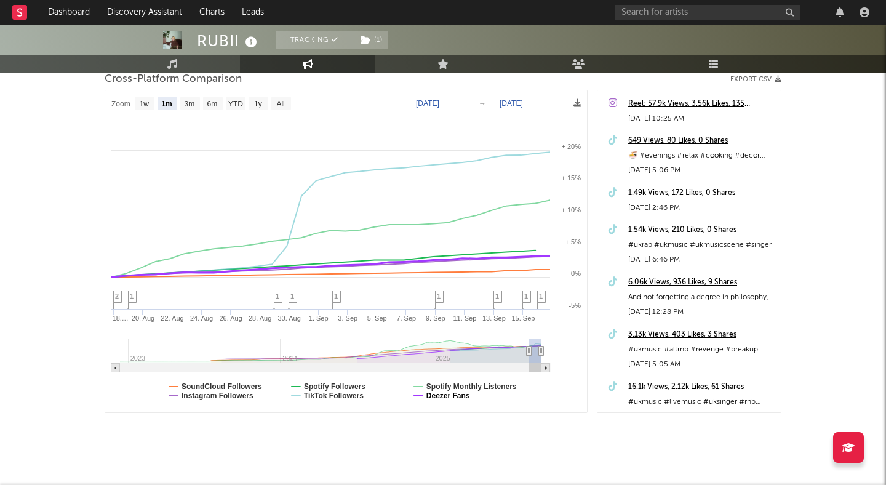
click at [452, 395] on text "Deezer Fans" at bounding box center [449, 396] width 44 height 9
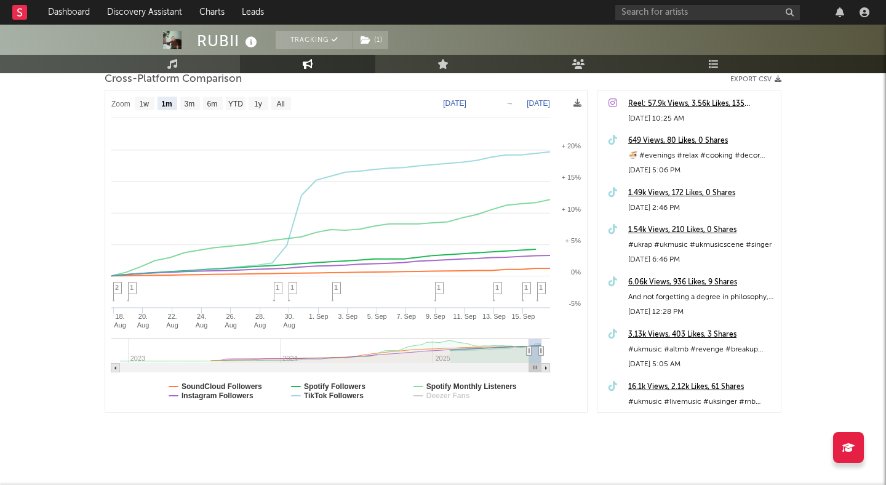
select select "1m"
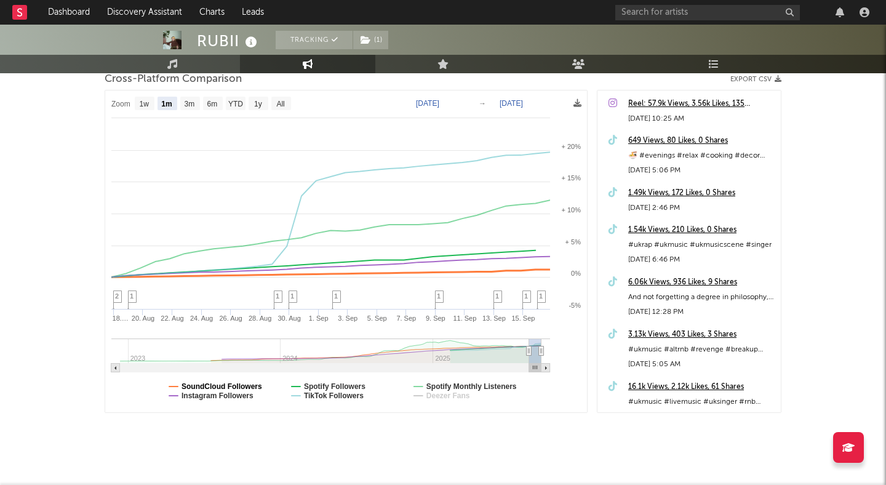
click at [242, 387] on text "SoundCloud Followers" at bounding box center [222, 386] width 81 height 9
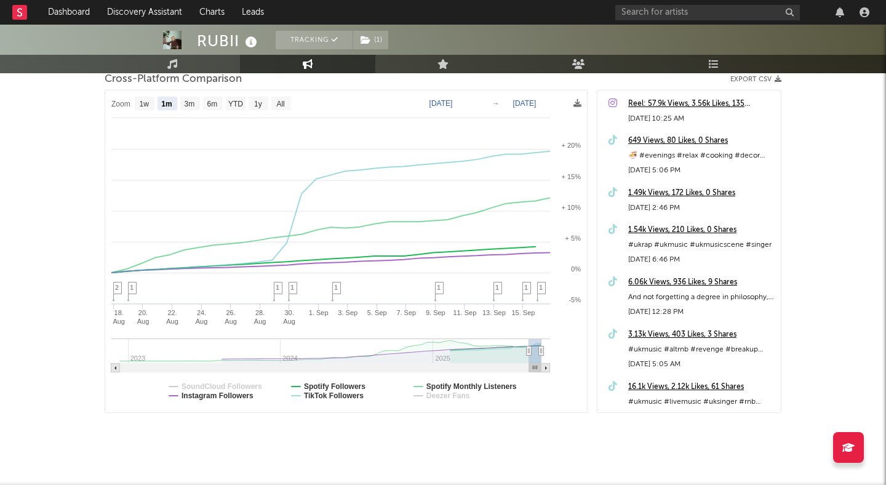
select select "1m"
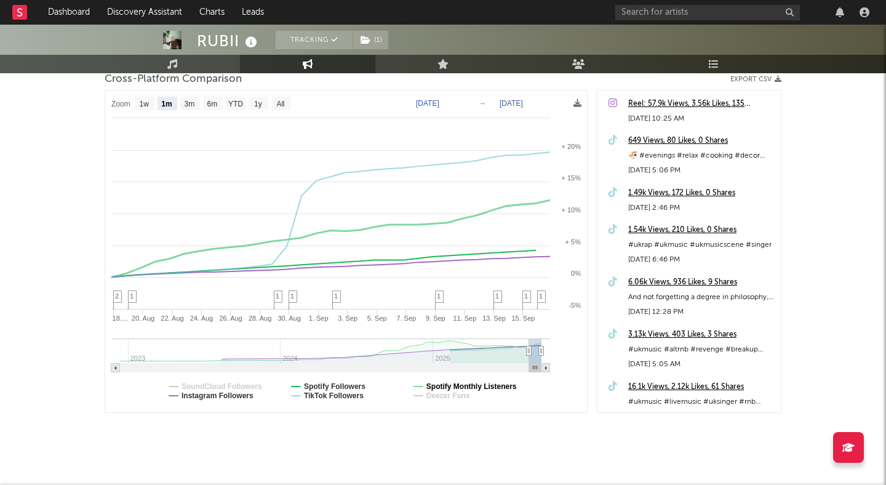
click at [463, 385] on text "Spotify Monthly Listeners" at bounding box center [472, 386] width 90 height 9
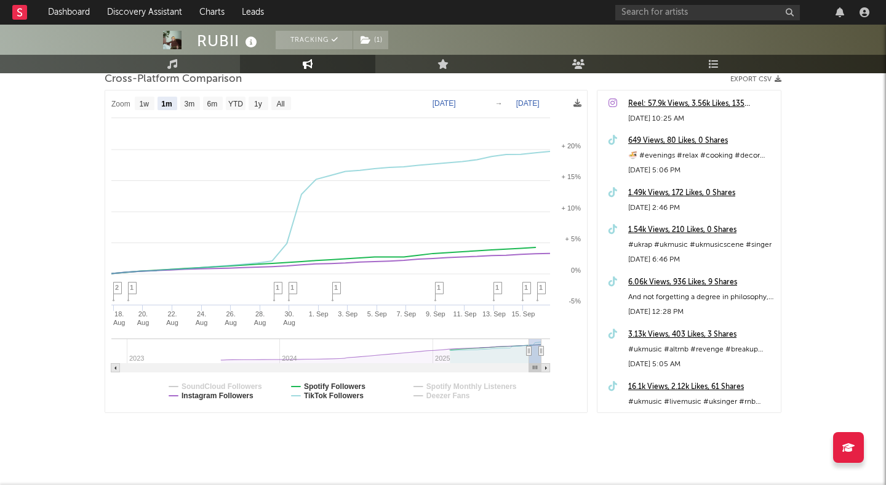
select select "1m"
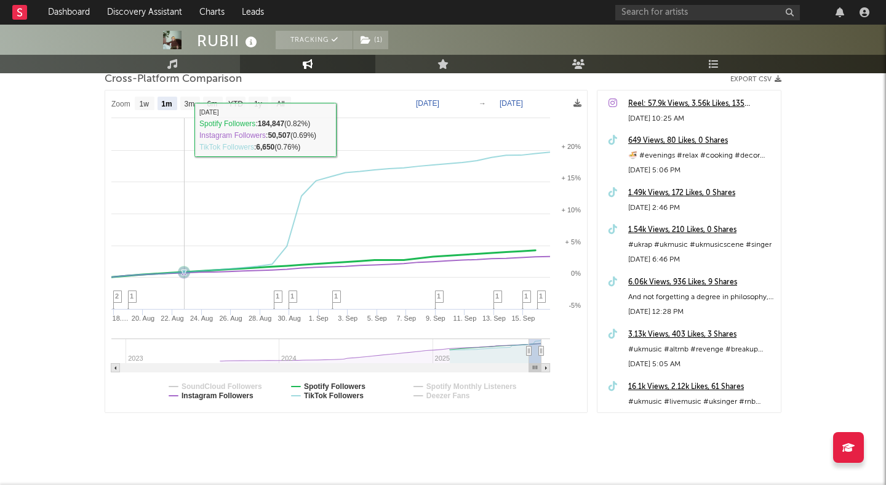
scroll to position [0, 0]
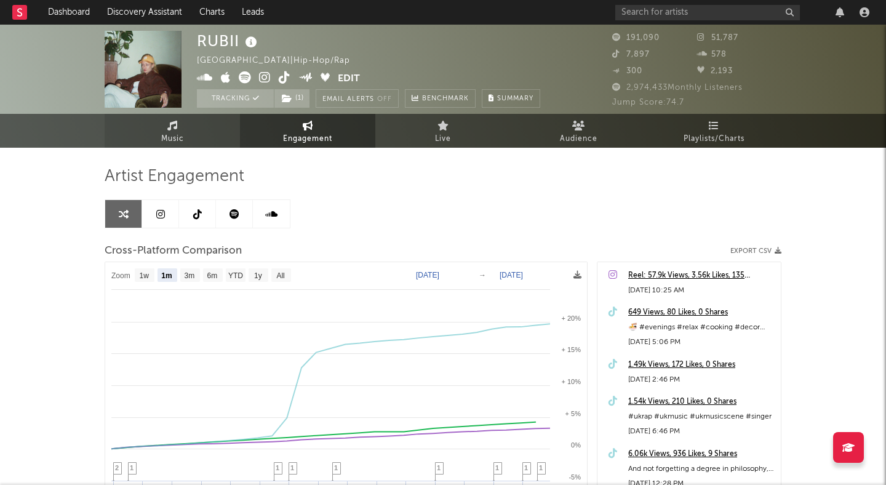
click at [187, 126] on link "Music" at bounding box center [172, 131] width 135 height 34
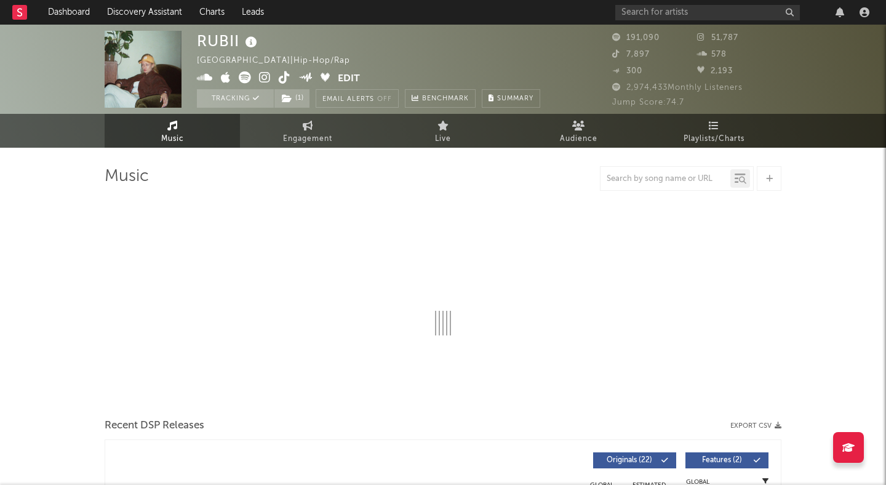
select select "6m"
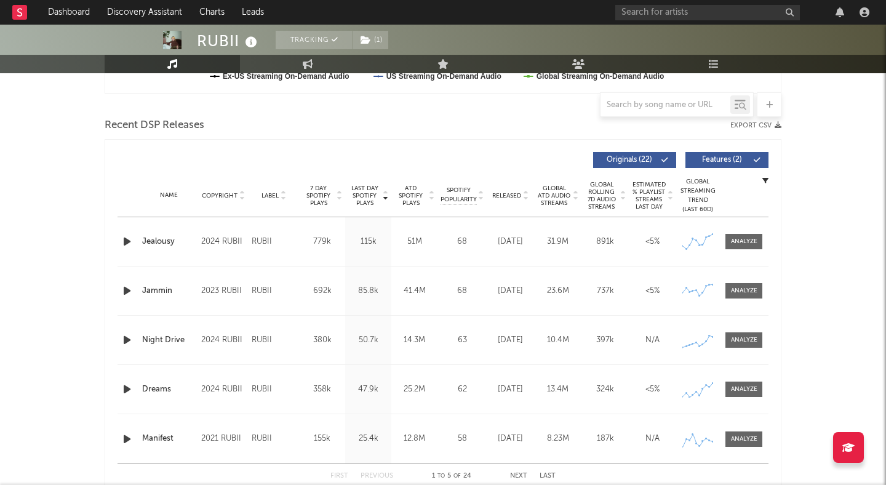
scroll to position [396, 0]
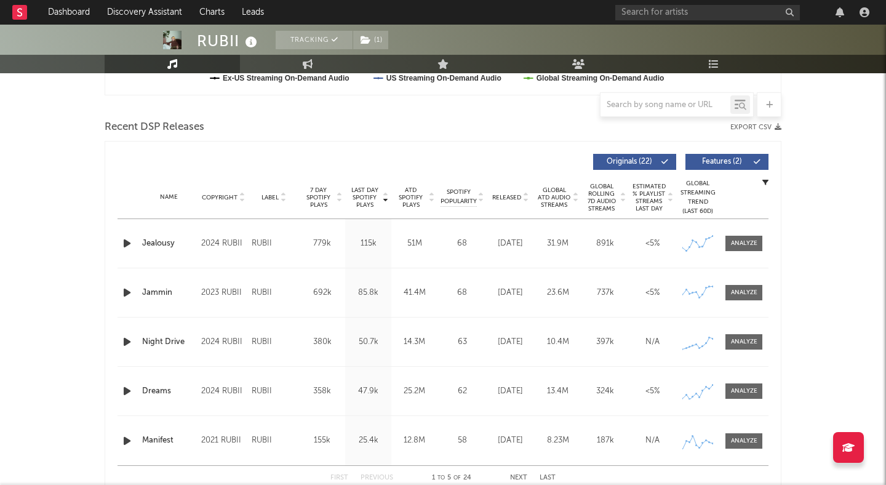
click at [744, 157] on button "Features ( 2 )" at bounding box center [727, 162] width 83 height 16
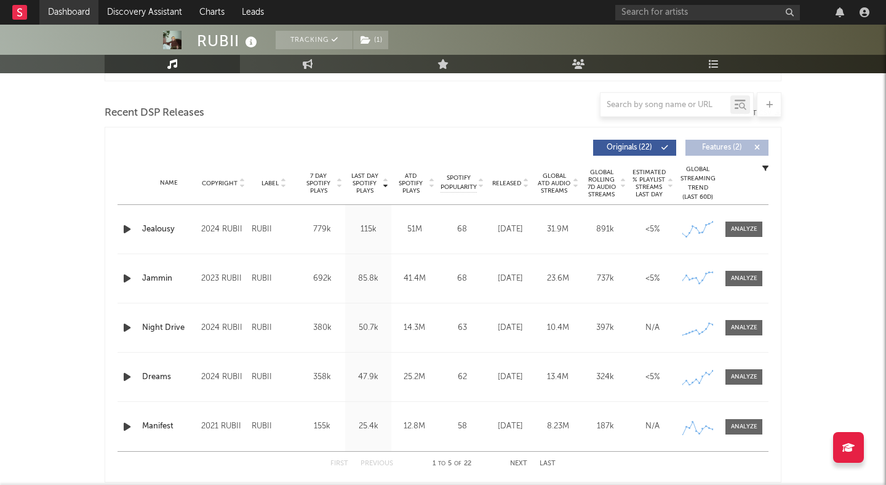
scroll to position [422, 0]
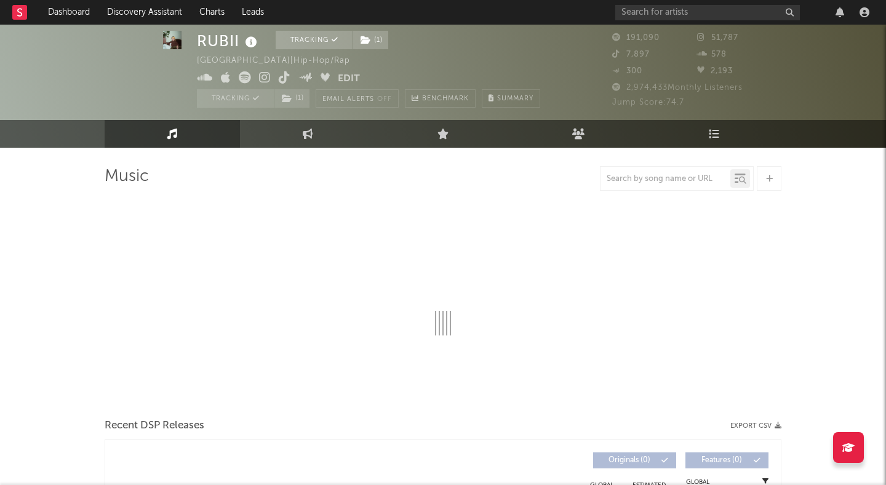
select select "6m"
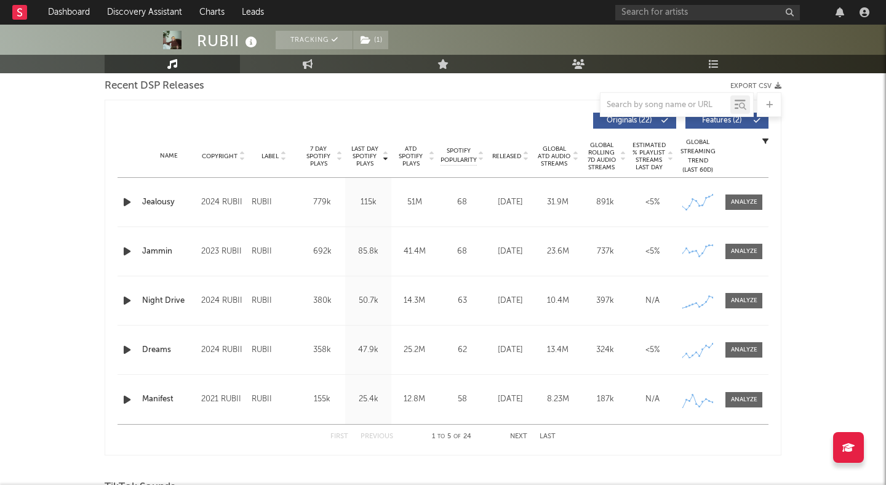
scroll to position [441, 0]
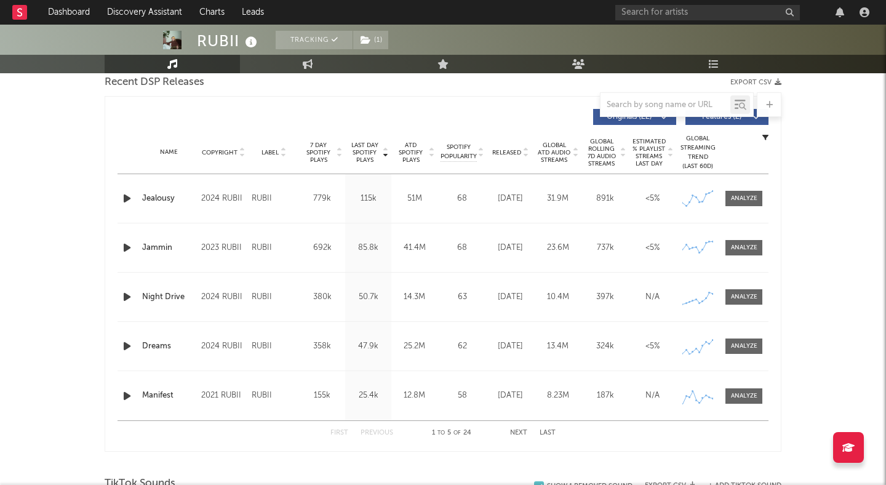
click at [725, 118] on span "Features ( 2 )" at bounding box center [722, 116] width 57 height 7
click at [520, 154] on span "Released" at bounding box center [506, 152] width 29 height 7
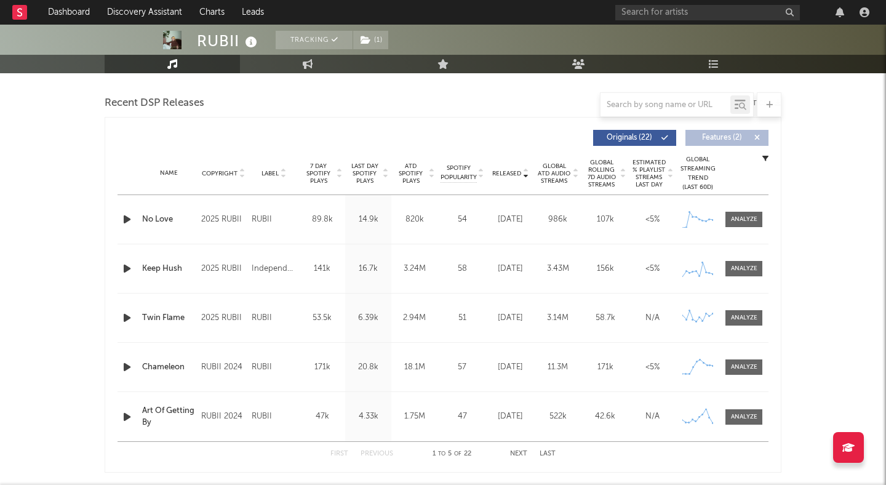
scroll to position [417, 0]
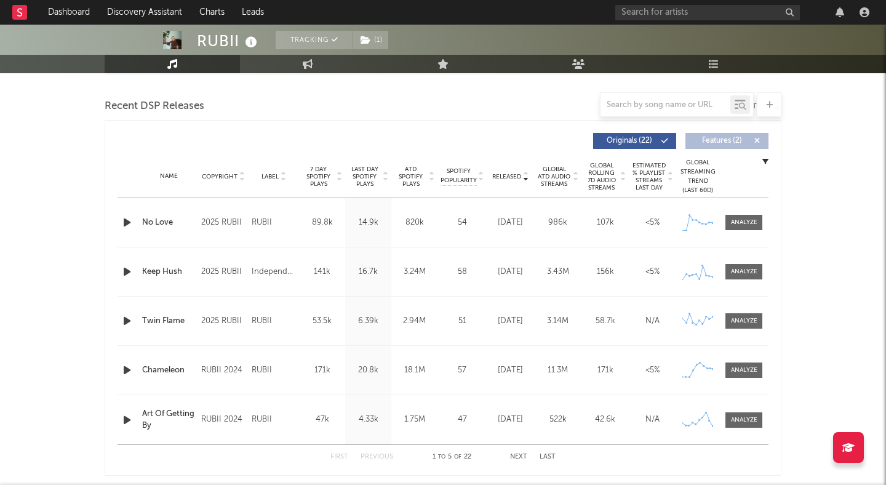
click at [721, 132] on div "Released Copyright Label 7 Day Spotify Plays Last Day Spotify Plays ATD Spotify…" at bounding box center [443, 141] width 651 height 28
click at [721, 142] on span "Features ( 2 )" at bounding box center [722, 140] width 57 height 7
click at [732, 142] on span at bounding box center [732, 140] width 2 height 7
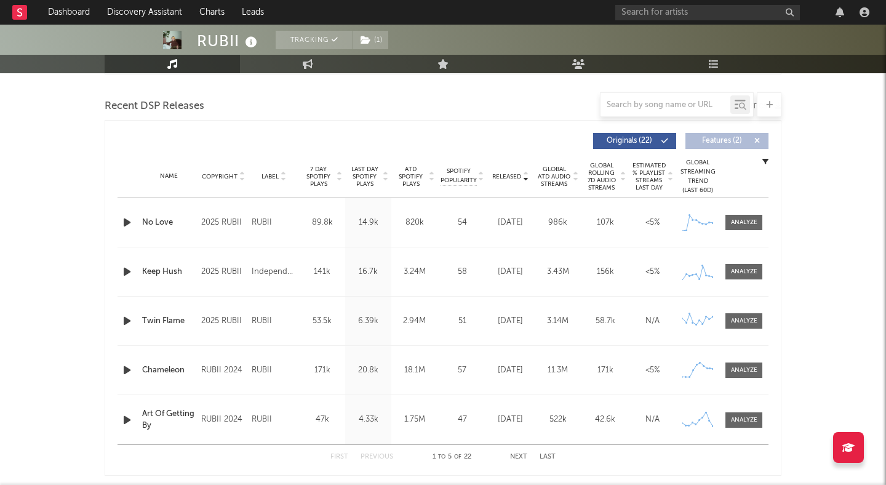
scroll to position [478, 0]
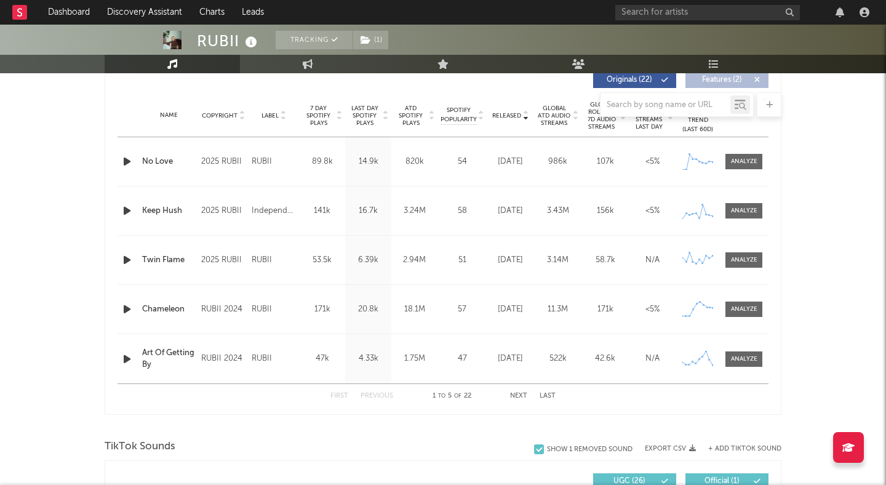
click at [337, 118] on icon at bounding box center [339, 118] width 6 height 5
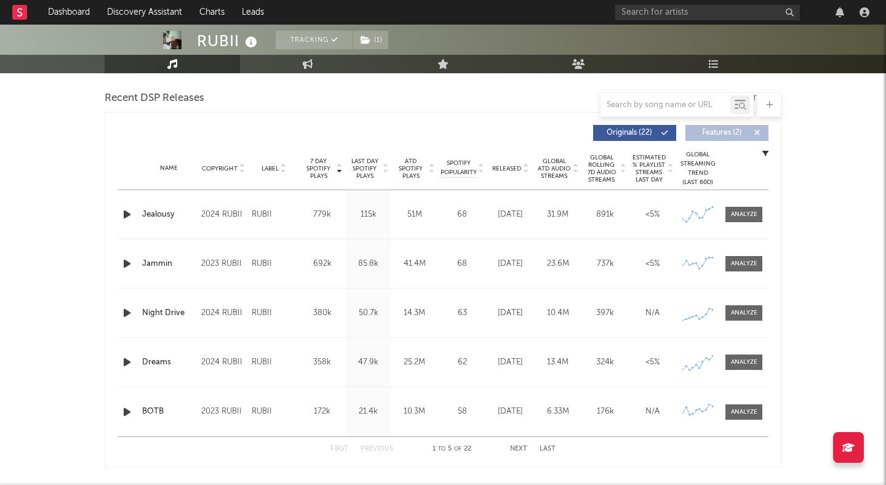
scroll to position [423, 0]
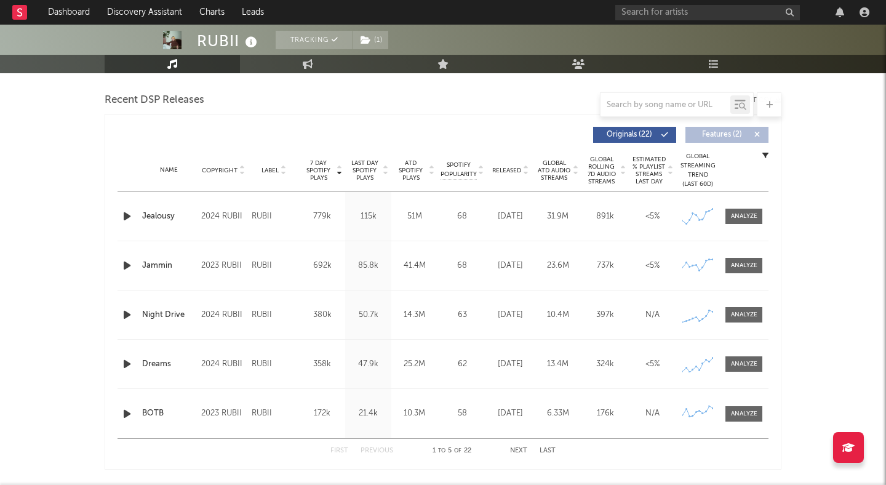
click at [524, 173] on icon at bounding box center [526, 173] width 6 height 5
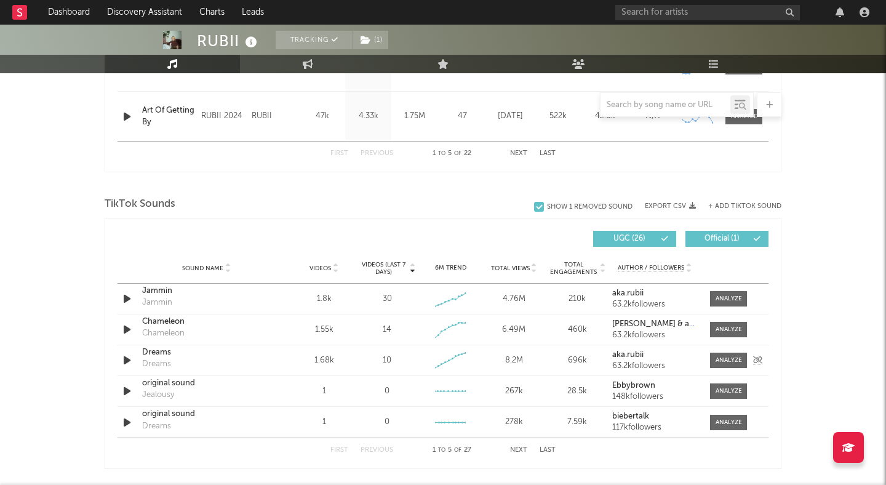
scroll to position [731, 0]
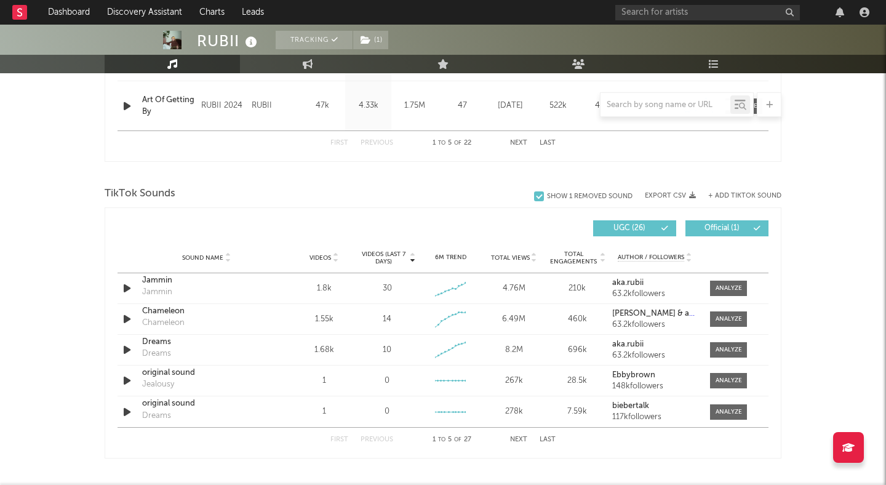
click at [335, 261] on icon at bounding box center [335, 260] width 6 height 5
click at [413, 259] on icon at bounding box center [413, 260] width 6 height 5
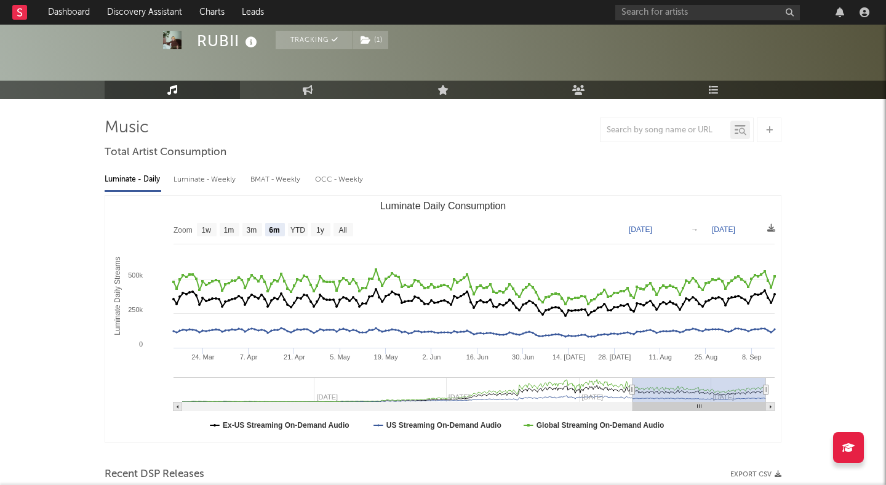
scroll to position [0, 0]
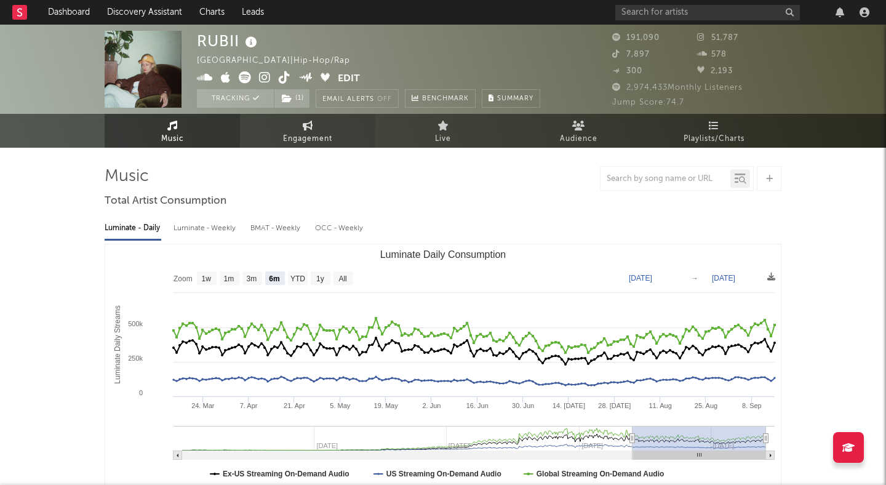
click at [315, 134] on span "Engagement" at bounding box center [307, 139] width 49 height 15
select select "1w"
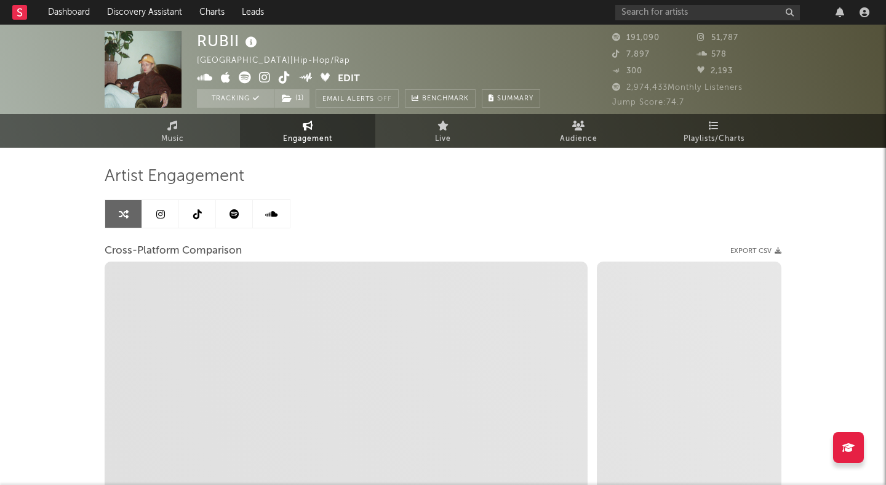
select select "1m"
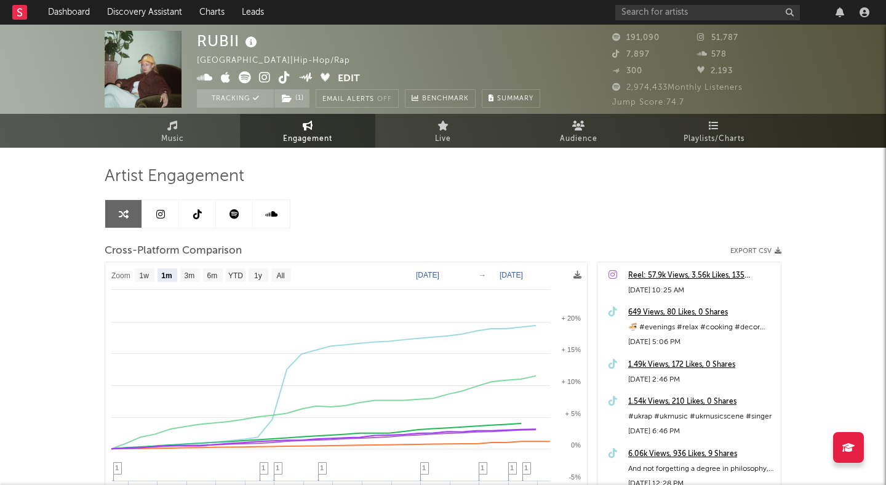
click at [193, 209] on icon at bounding box center [197, 214] width 9 height 10
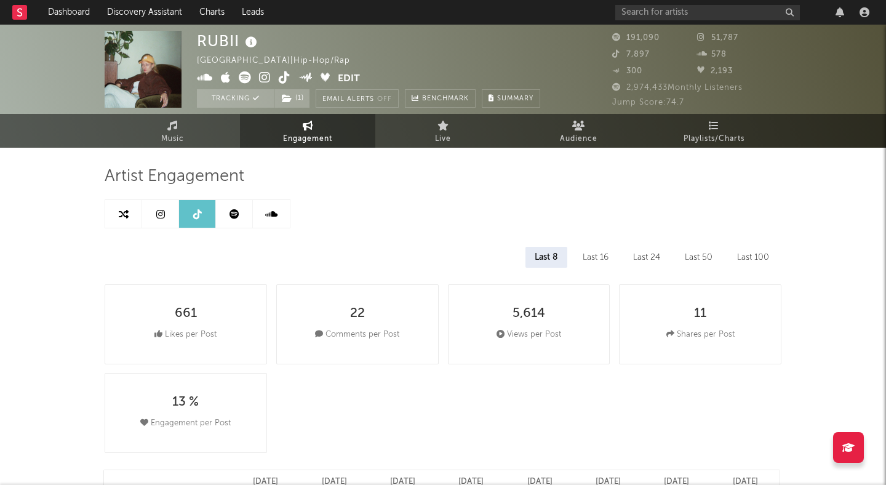
select select "6m"
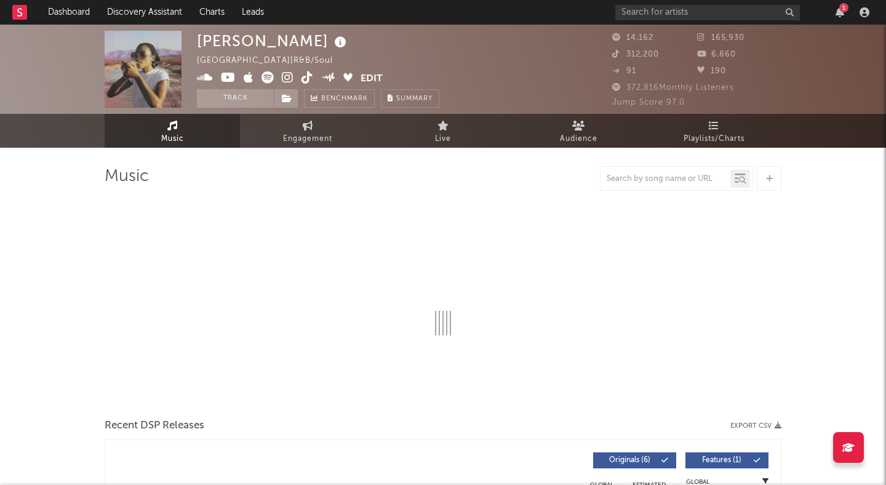
select select "6m"
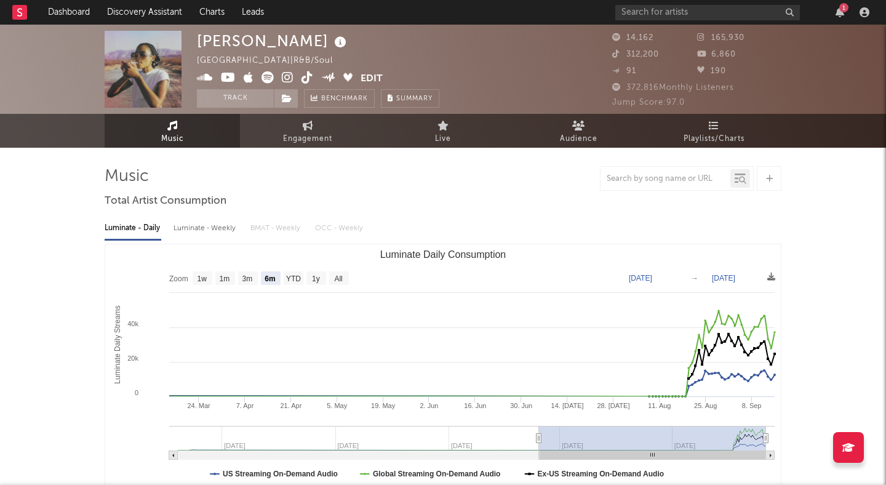
click at [268, 73] on icon at bounding box center [268, 77] width 12 height 12
click at [291, 73] on icon at bounding box center [288, 77] width 12 height 12
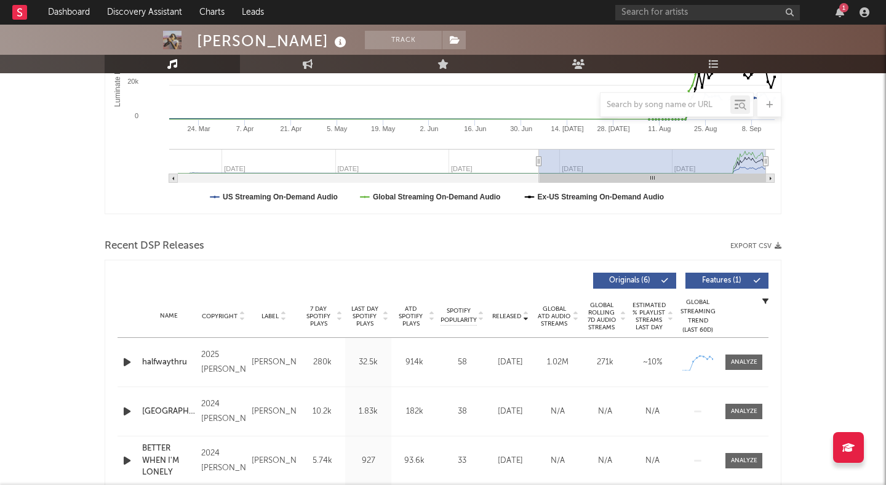
scroll to position [278, 0]
click at [713, 276] on span "Features ( 1 )" at bounding box center [722, 279] width 57 height 7
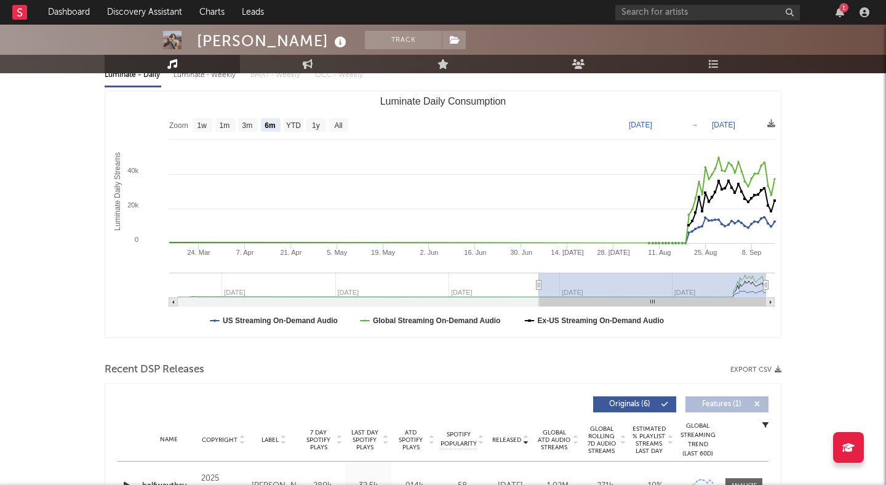
scroll to position [0, 0]
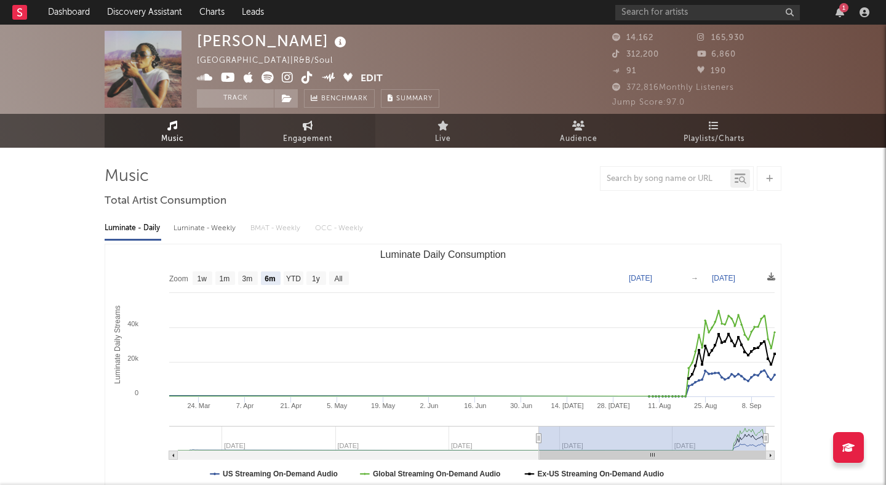
click at [300, 142] on span "Engagement" at bounding box center [307, 139] width 49 height 15
select select "1w"
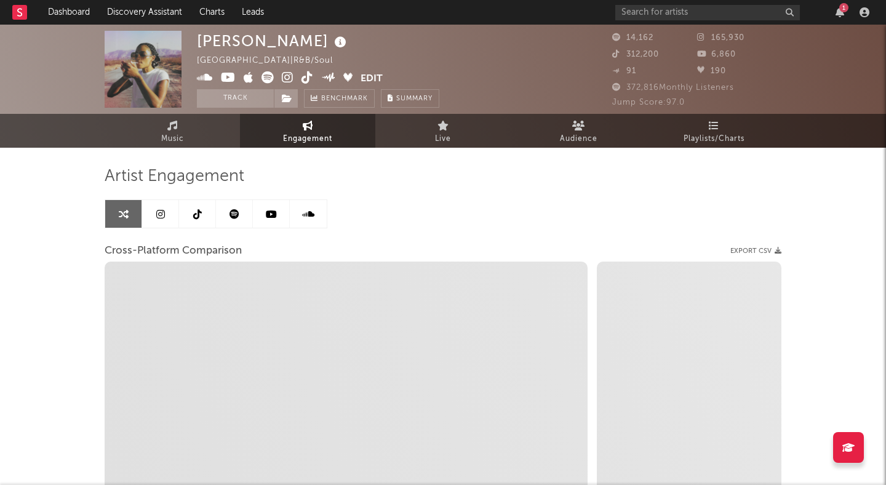
select select "1m"
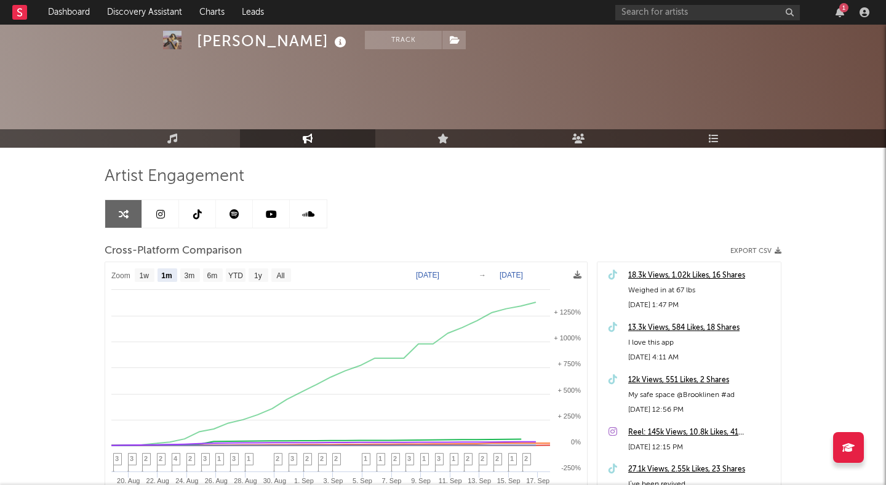
scroll to position [127, 0]
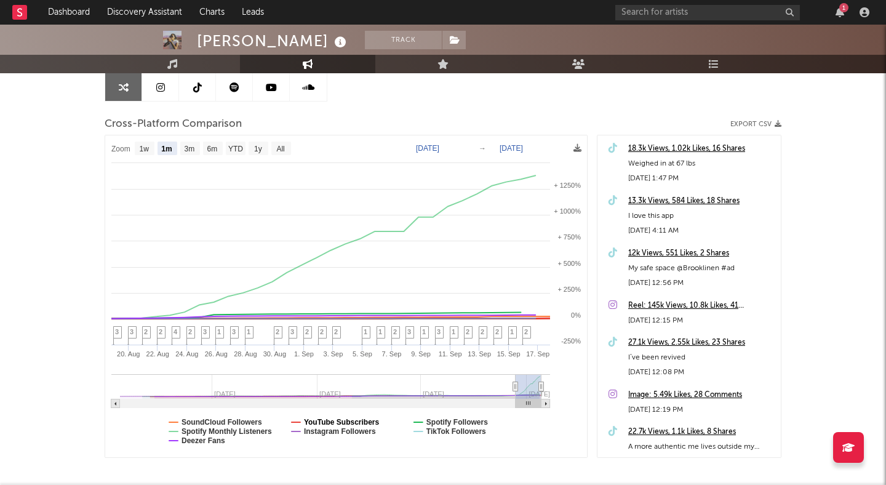
click at [319, 420] on text "YouTube Subscribers" at bounding box center [342, 422] width 76 height 9
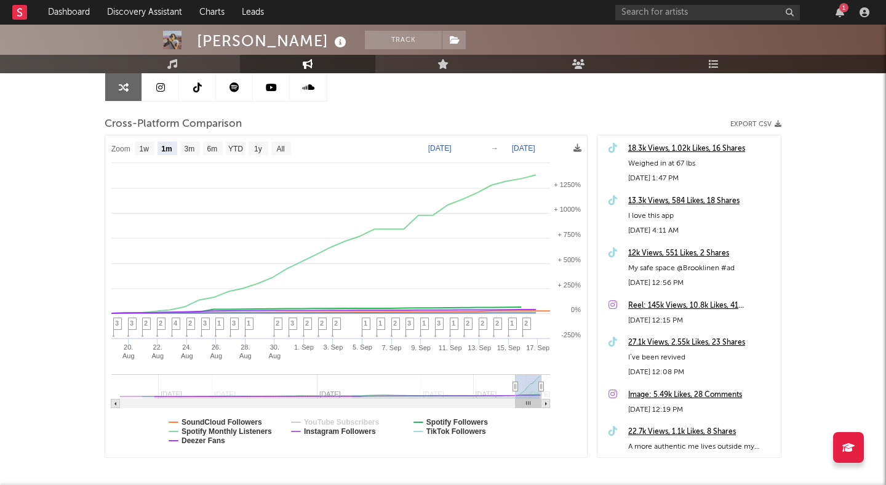
select select "1m"
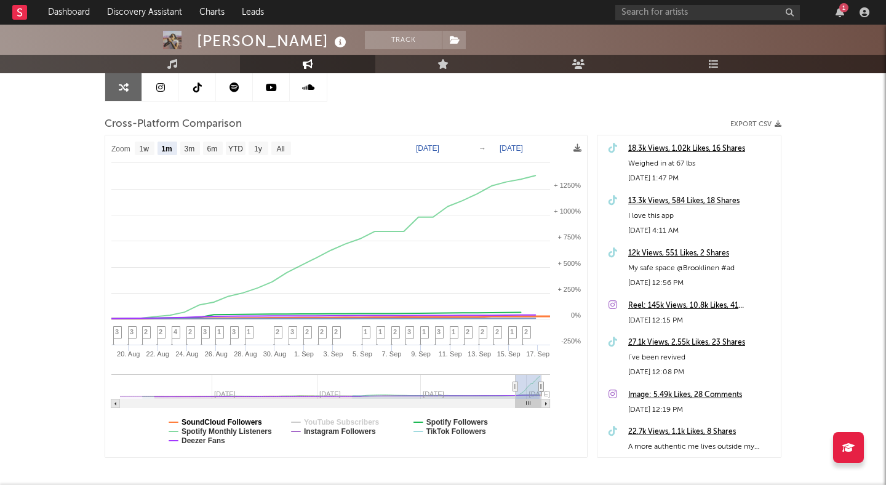
click at [231, 423] on text "SoundCloud Followers" at bounding box center [222, 422] width 81 height 9
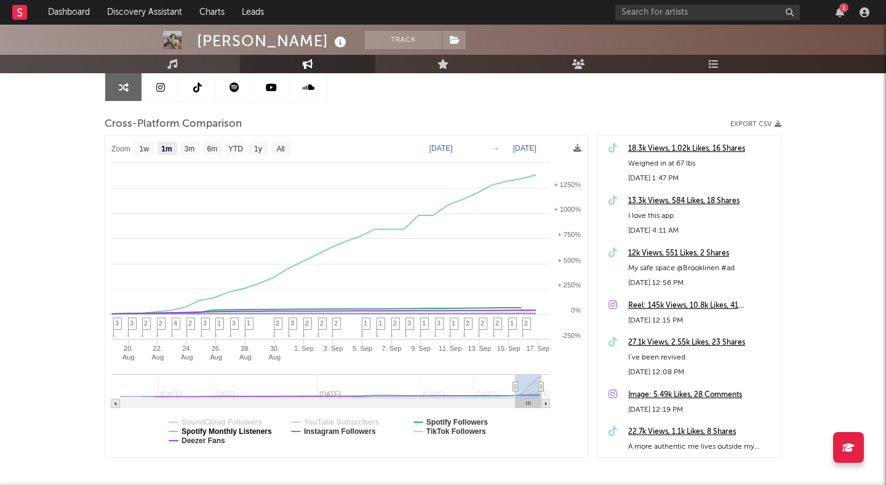
select select "1m"
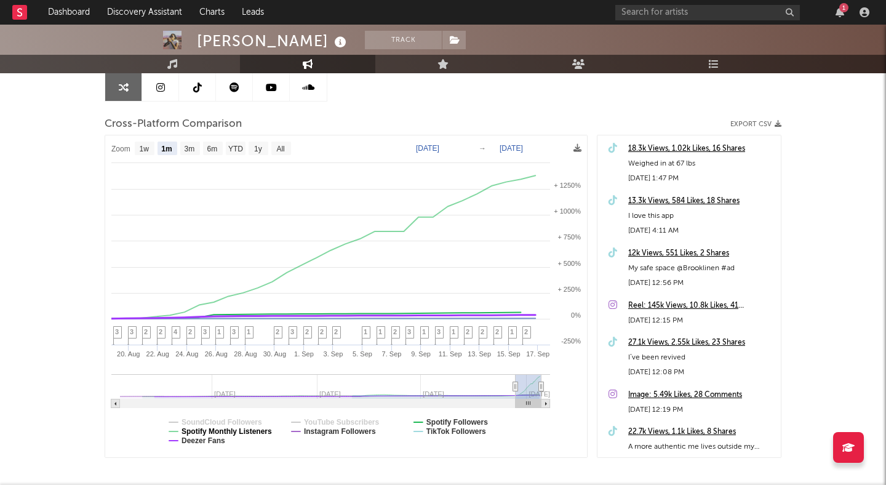
click at [212, 430] on text "Spotify Monthly Listeners" at bounding box center [227, 431] width 90 height 9
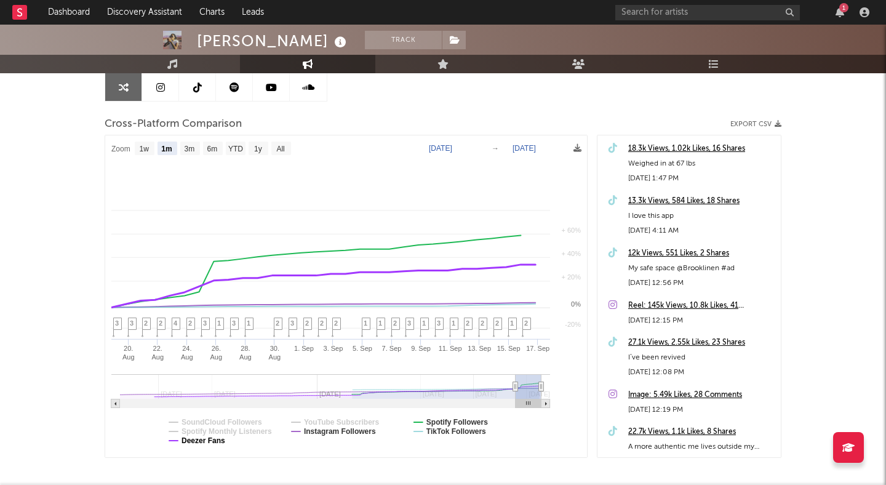
select select "1m"
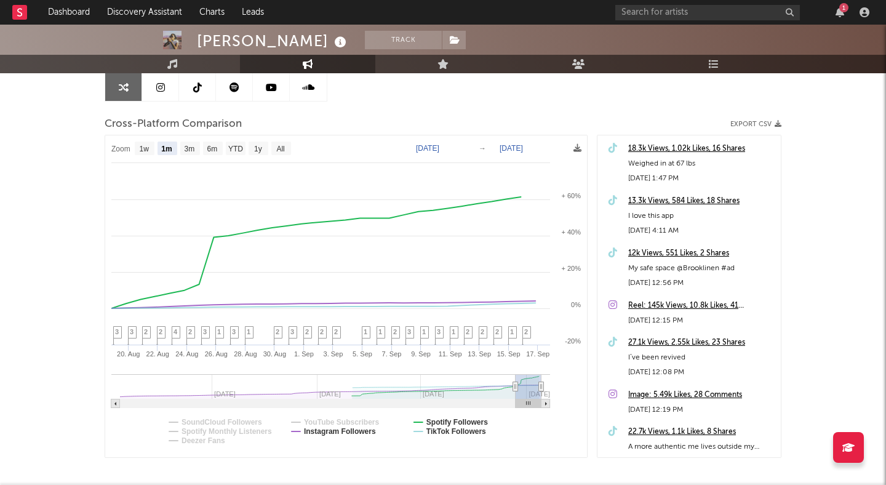
click at [675, 345] on div "27.1k Views, 2.55k Likes, 23 Shares" at bounding box center [701, 342] width 147 height 15
click at [230, 147] on text "YTD" at bounding box center [235, 149] width 15 height 9
select select "YTD"
type input "2025-01-01"
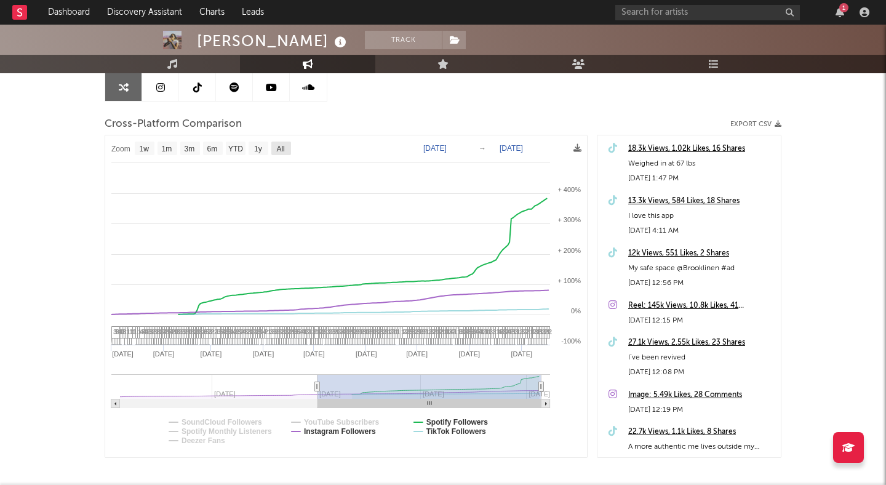
click at [281, 145] on text "All" at bounding box center [280, 149] width 8 height 9
select select "All"
type input "2024-05-16"
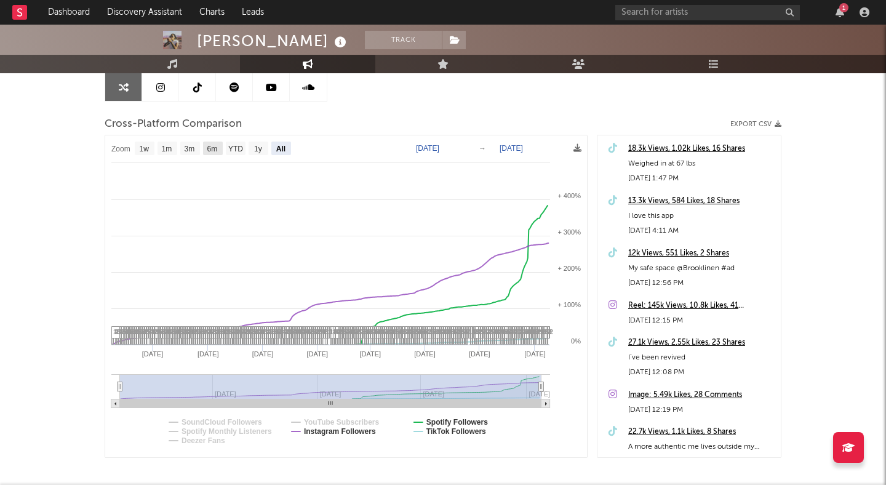
click at [213, 146] on text "6m" at bounding box center [212, 149] width 10 height 9
select select "6m"
type input "2025-03-17"
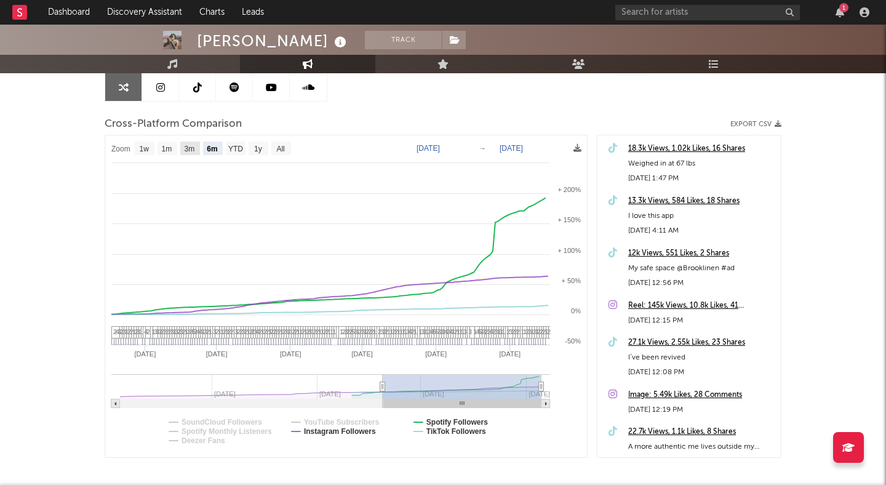
click at [196, 146] on rect at bounding box center [190, 149] width 20 height 14
select select "3m"
type input "2025-06-17"
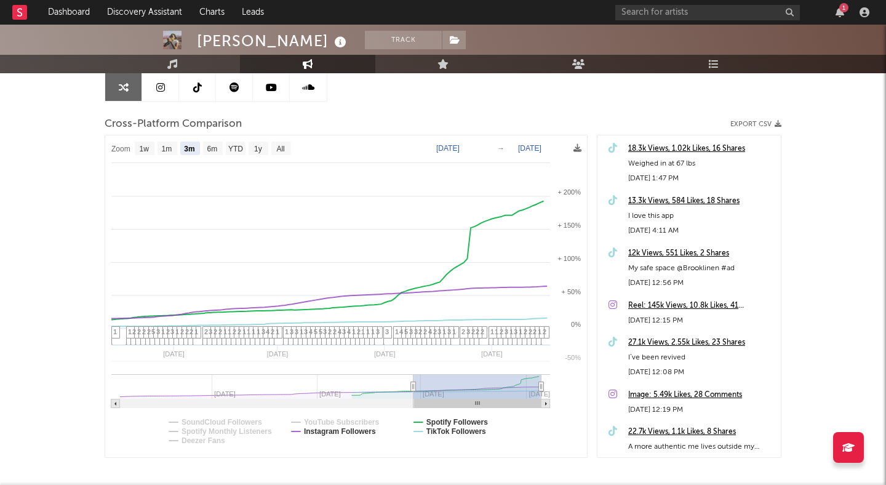
select select "3m"
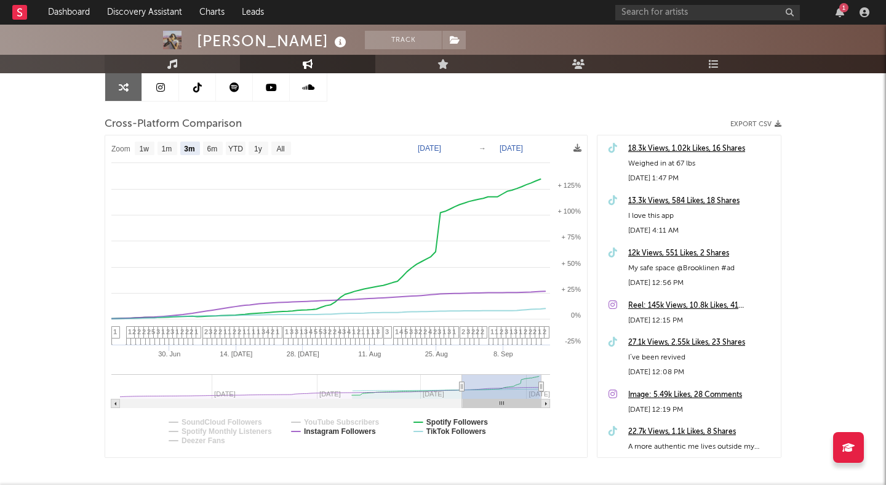
click at [183, 66] on link "Music" at bounding box center [172, 64] width 135 height 18
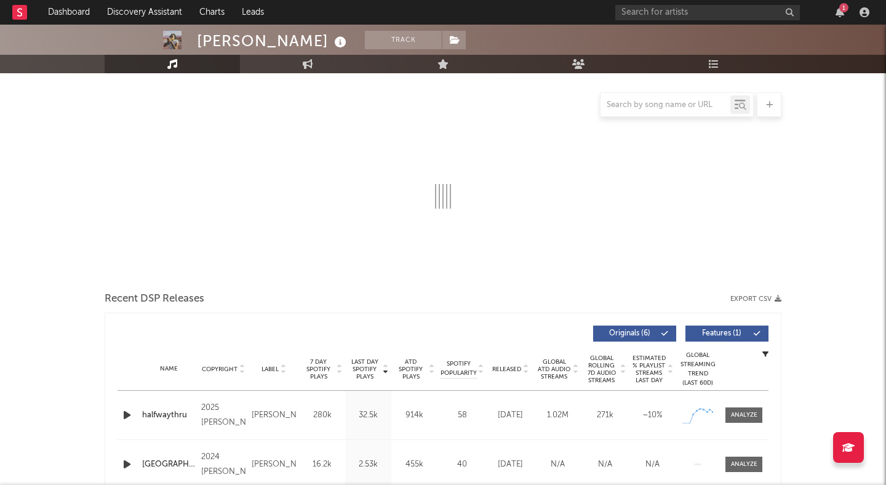
select select "6m"
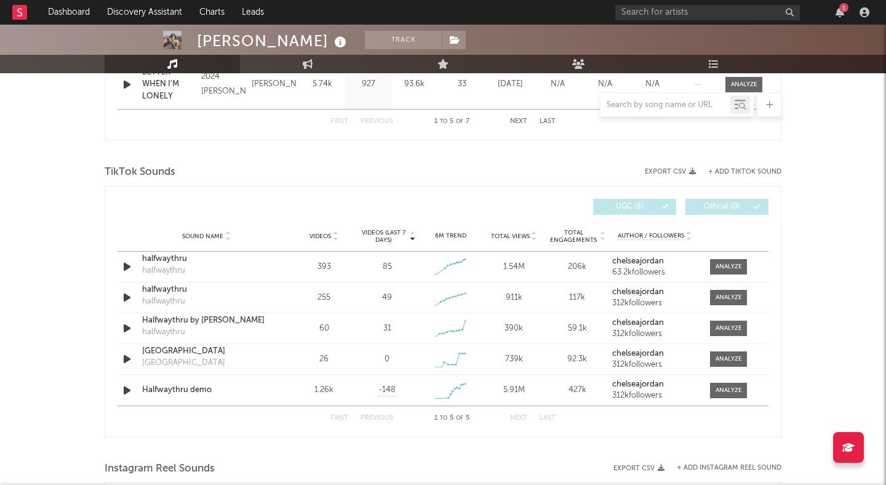
scroll to position [753, 0]
click at [734, 263] on div at bounding box center [729, 265] width 26 height 9
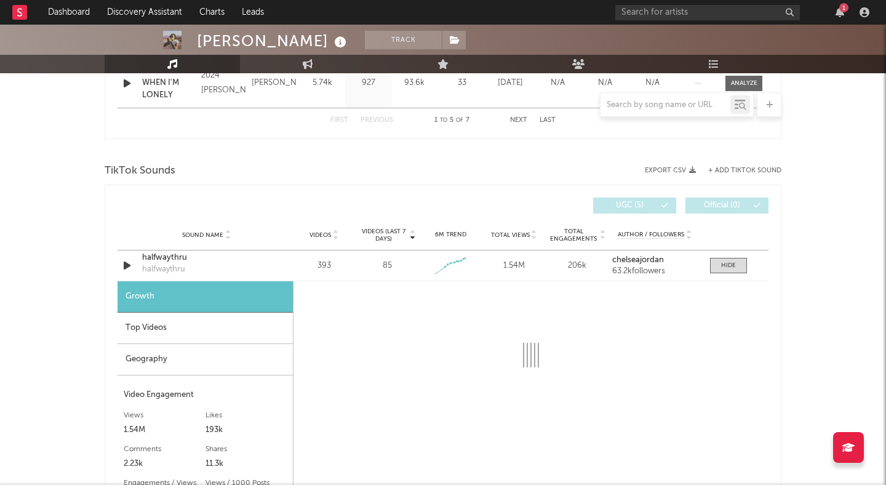
select select "1w"
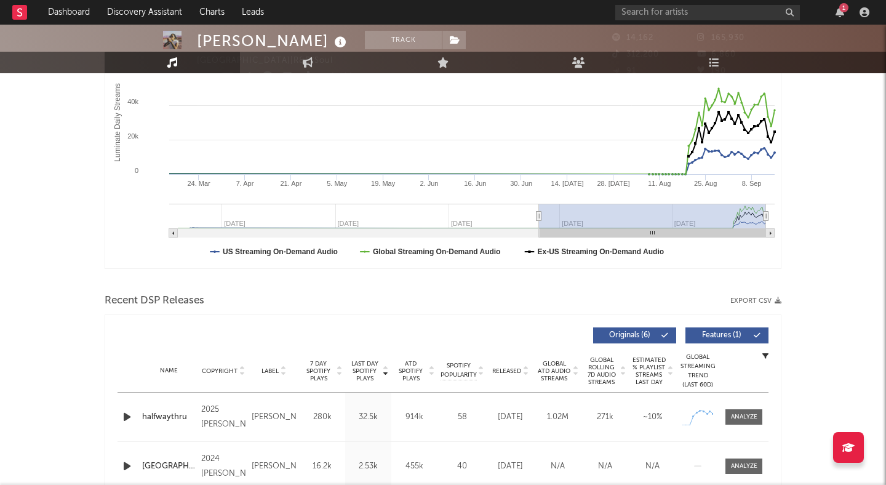
scroll to position [0, 0]
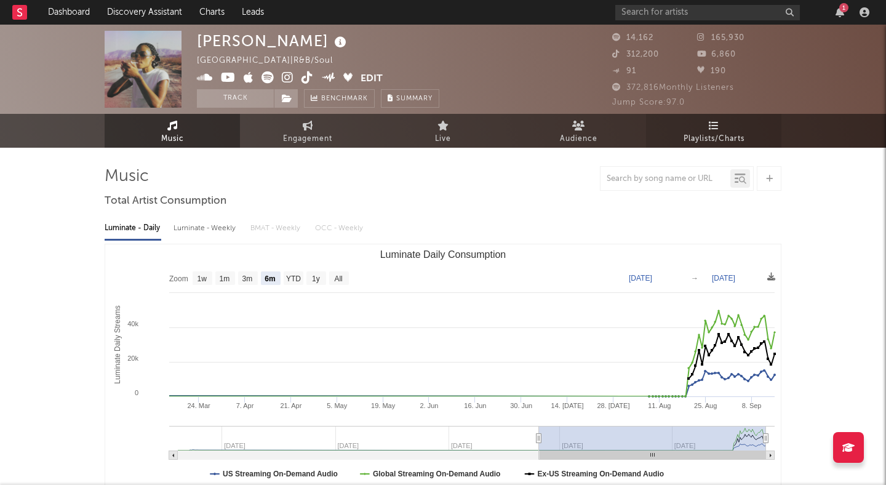
click at [704, 127] on link "Playlists/Charts" at bounding box center [713, 131] width 135 height 34
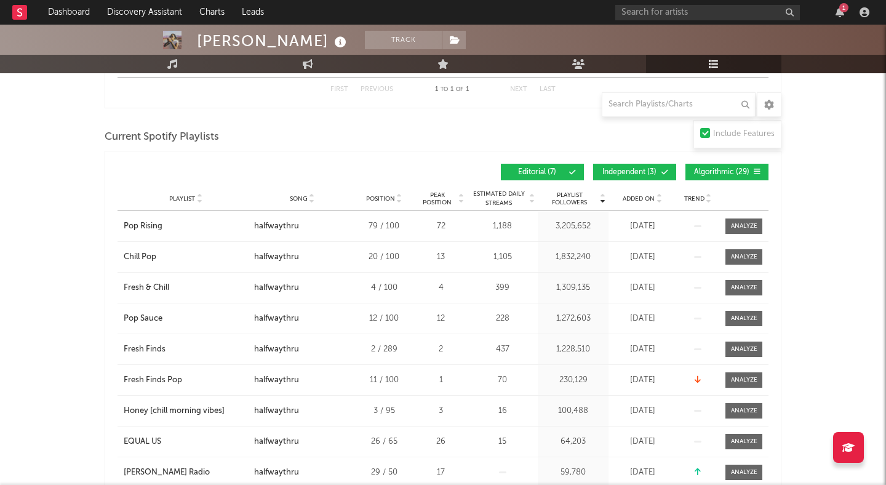
scroll to position [280, 0]
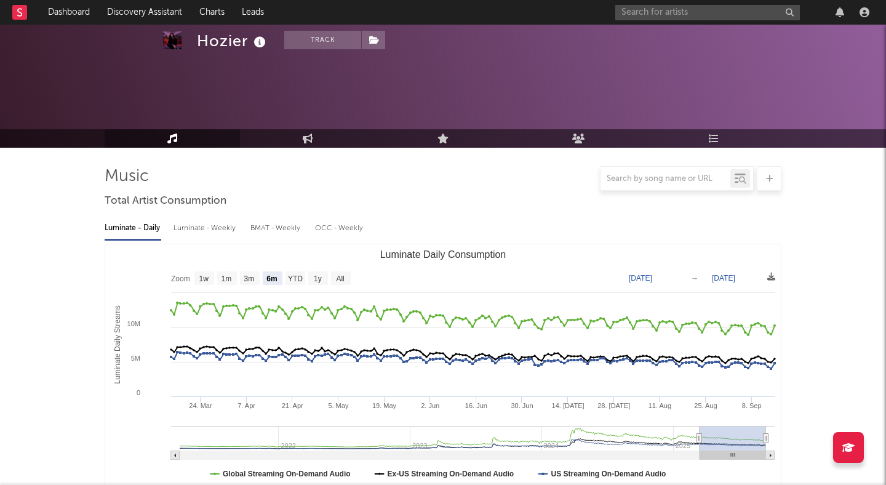
select select "6m"
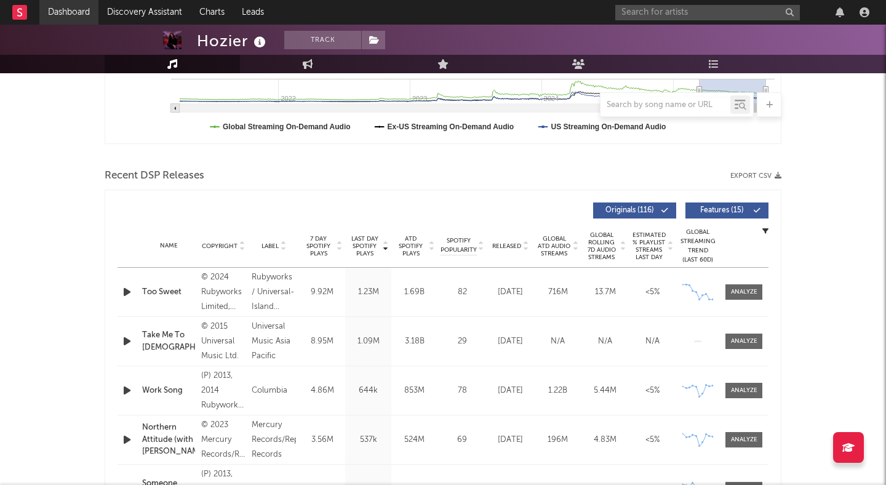
click at [60, 2] on link "Dashboard" at bounding box center [68, 12] width 59 height 25
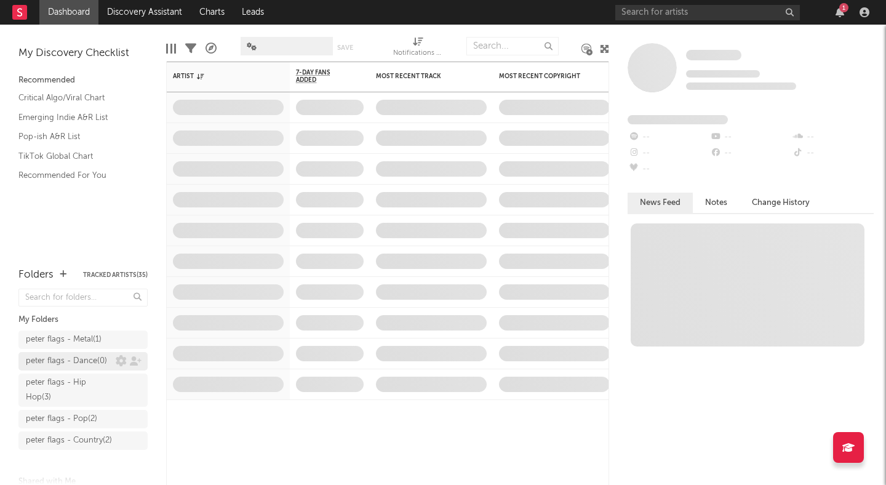
click at [66, 358] on div "[PERSON_NAME] flags - Dance ( 0 )" at bounding box center [66, 361] width 81 height 15
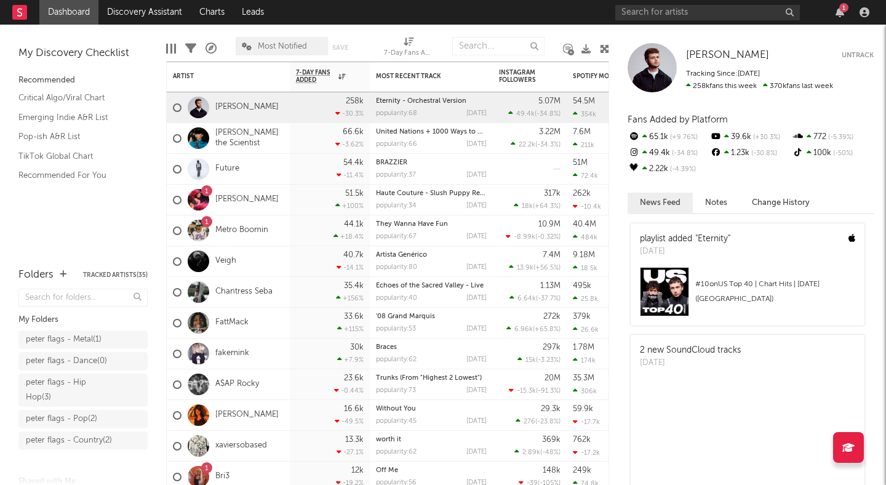
click at [608, 44] on icon at bounding box center [604, 48] width 9 height 9
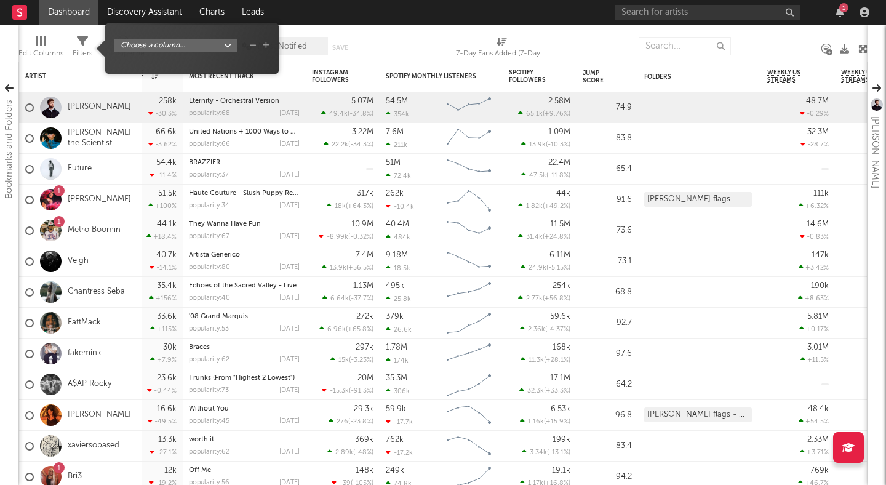
click at [80, 49] on div "Filters" at bounding box center [83, 53] width 20 height 15
click at [43, 41] on div at bounding box center [41, 41] width 10 height 10
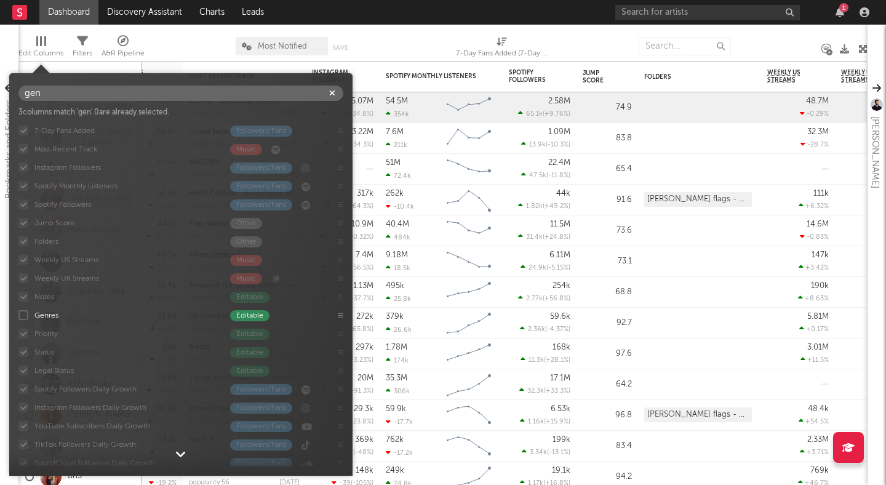
type input "gen"
click at [23, 315] on div at bounding box center [23, 315] width 10 height 10
click at [18, 315] on input "Genres Editable" at bounding box center [18, 315] width 0 height 12
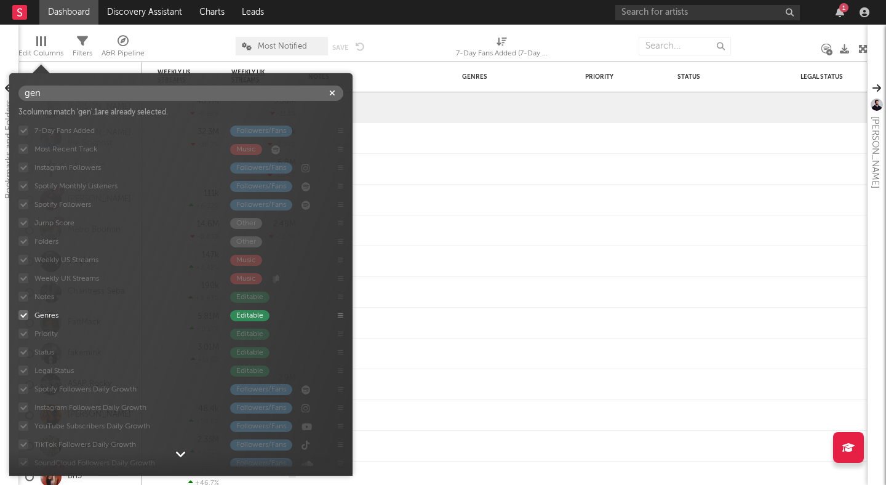
click at [221, 41] on div at bounding box center [190, 46] width 73 height 31
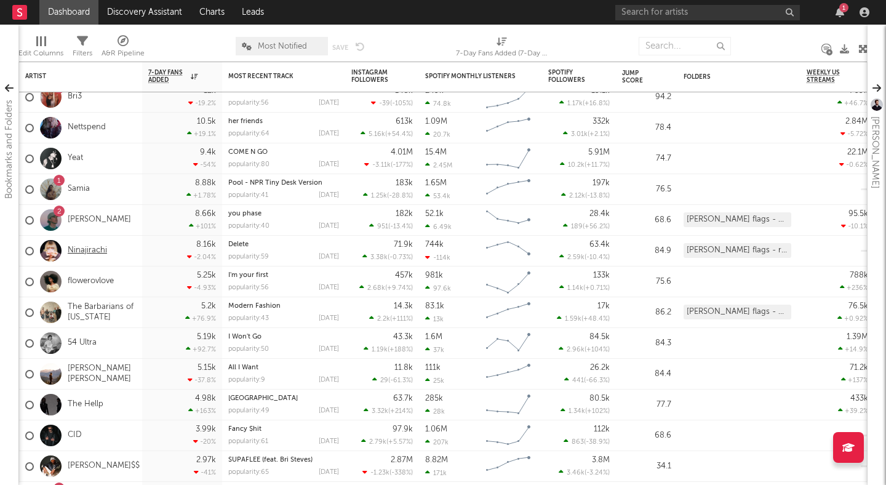
click at [87, 252] on link "Ninajirachi" at bounding box center [87, 251] width 39 height 10
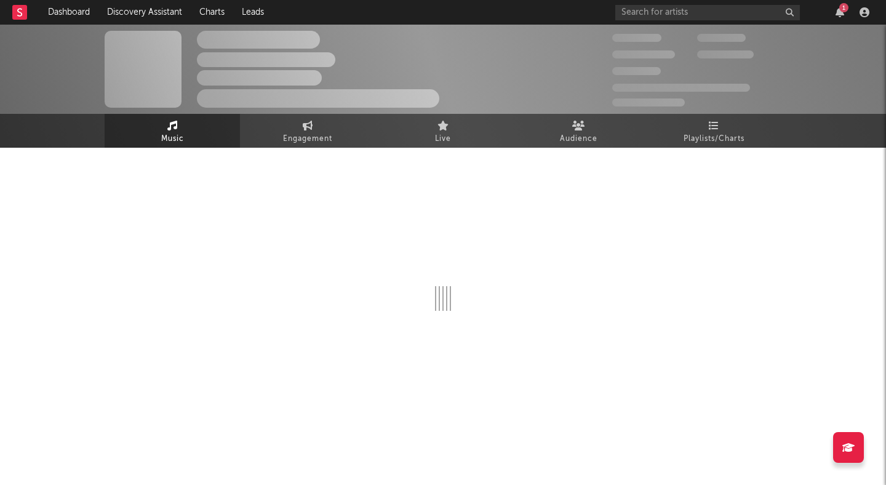
select select "6m"
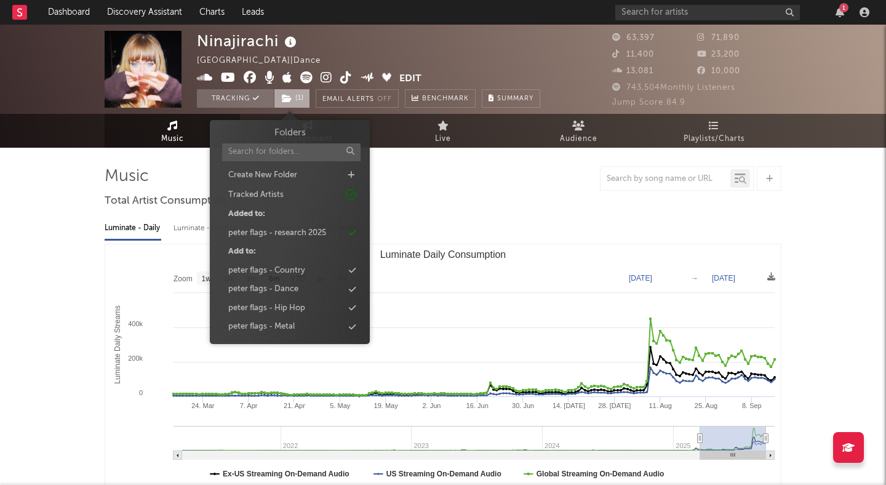
click at [297, 102] on span "( 1 )" at bounding box center [292, 98] width 36 height 18
click at [291, 293] on div "peter flags - Dance" at bounding box center [263, 289] width 70 height 12
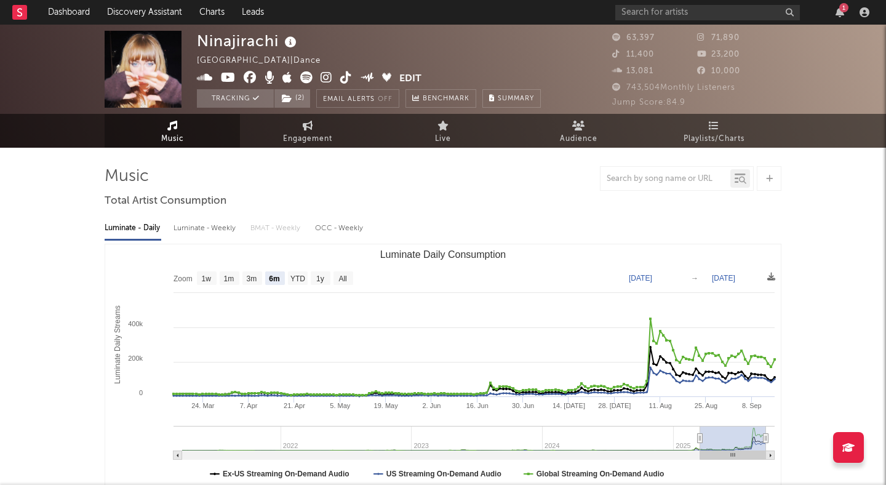
click at [424, 182] on div at bounding box center [443, 178] width 677 height 25
click at [21, 14] on icon at bounding box center [19, 12] width 5 height 8
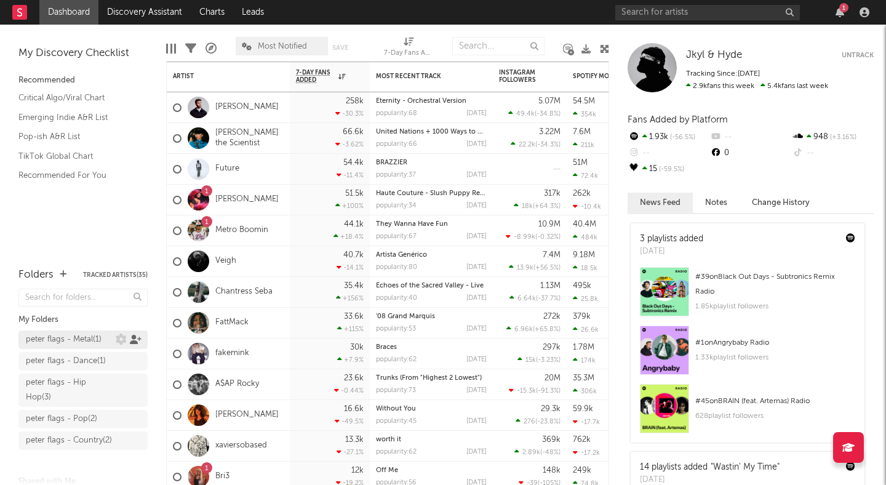
click at [134, 339] on icon at bounding box center [136, 339] width 12 height 9
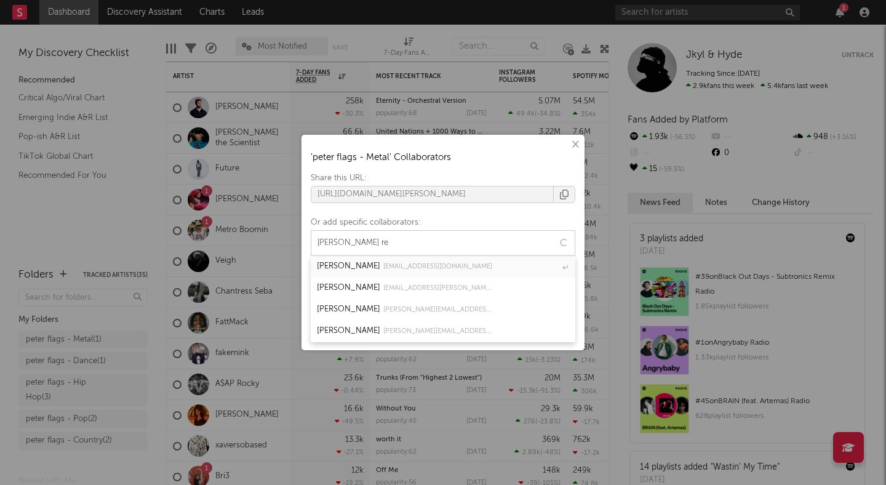
type input "emma rei"
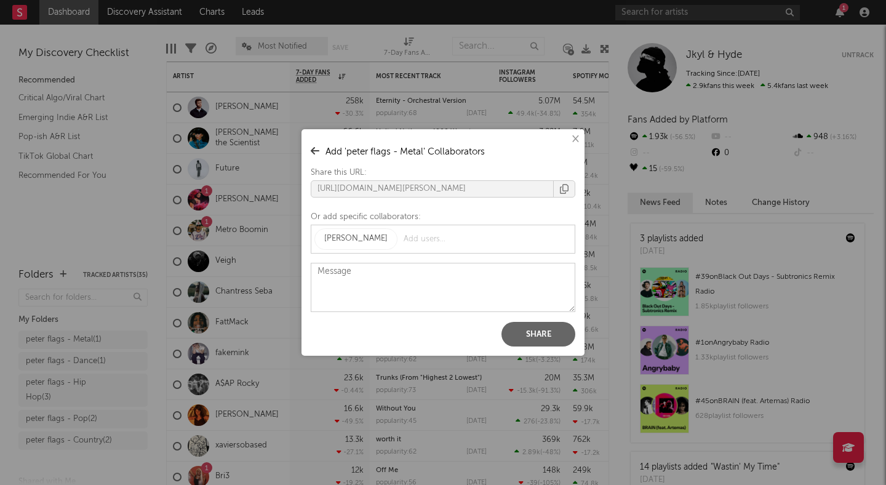
click at [438, 241] on input "text" at bounding box center [445, 239] width 89 height 18
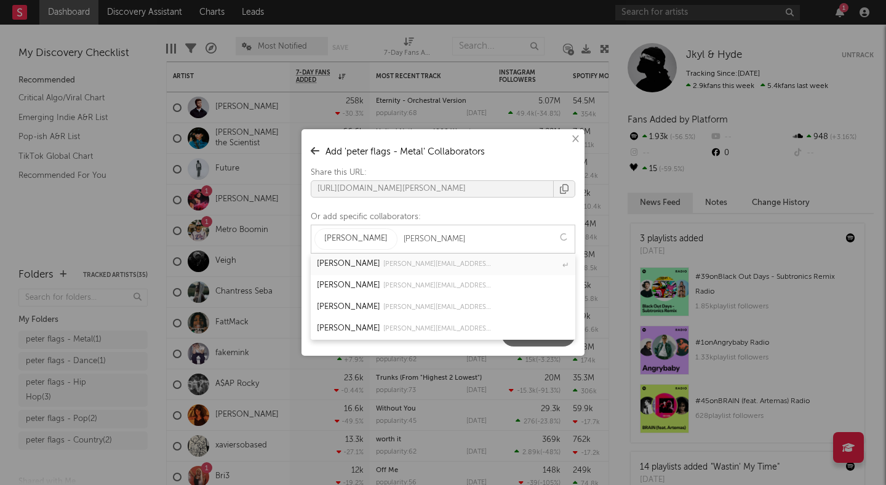
type input "adam so"
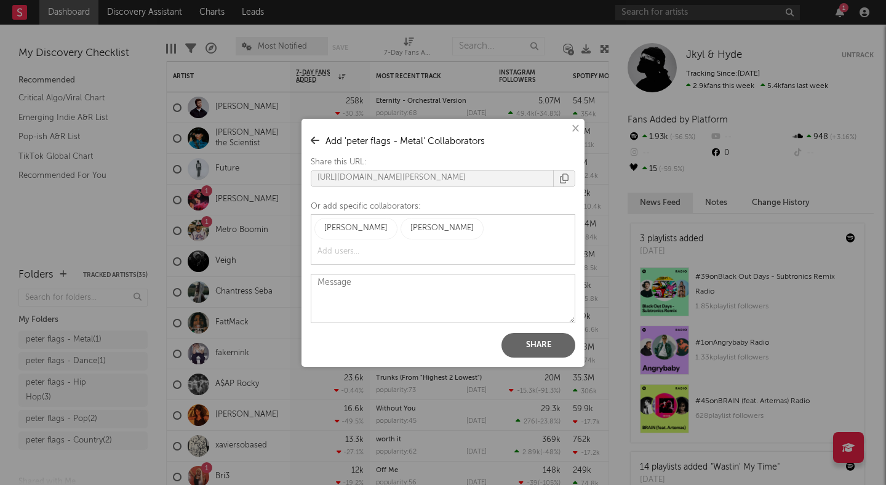
click at [385, 249] on input "text" at bounding box center [359, 252] width 89 height 18
drag, startPoint x: 491, startPoint y: 233, endPoint x: 318, endPoint y: 226, distance: 173.1
click at [318, 226] on div "Emma Reinhardt Adam Soybel" at bounding box center [443, 239] width 265 height 50
click at [541, 351] on button "Share" at bounding box center [539, 345] width 74 height 25
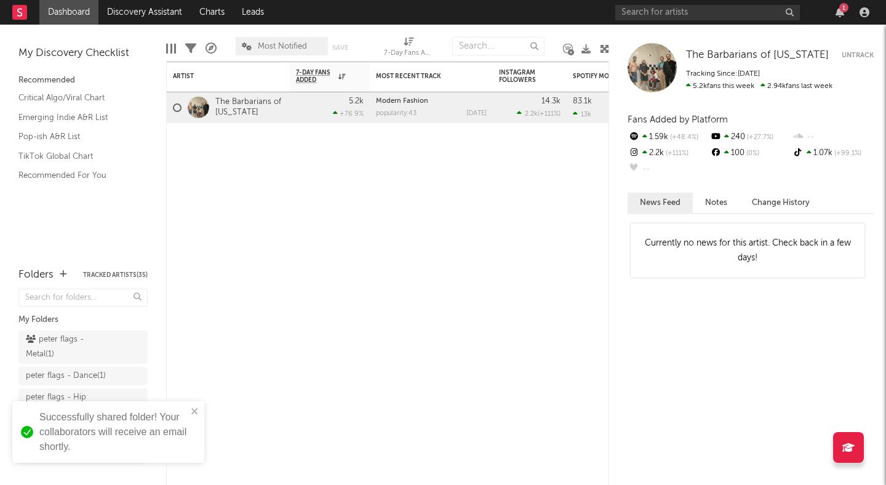
click at [278, 201] on div "× ' peter flags - Metal ' Collaborators Share this URL: https://app.sodatone.co…" at bounding box center [443, 242] width 886 height 485
click at [135, 335] on icon at bounding box center [136, 336] width 12 height 9
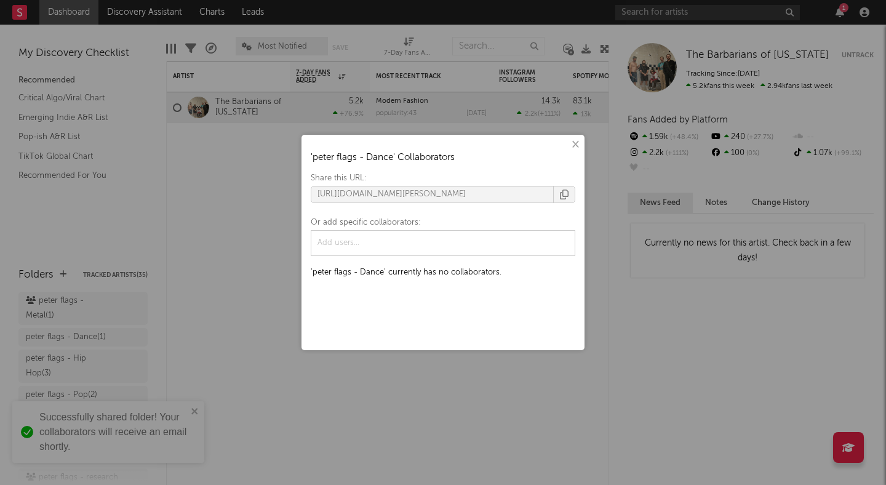
click at [388, 251] on input "text" at bounding box center [359, 243] width 89 height 18
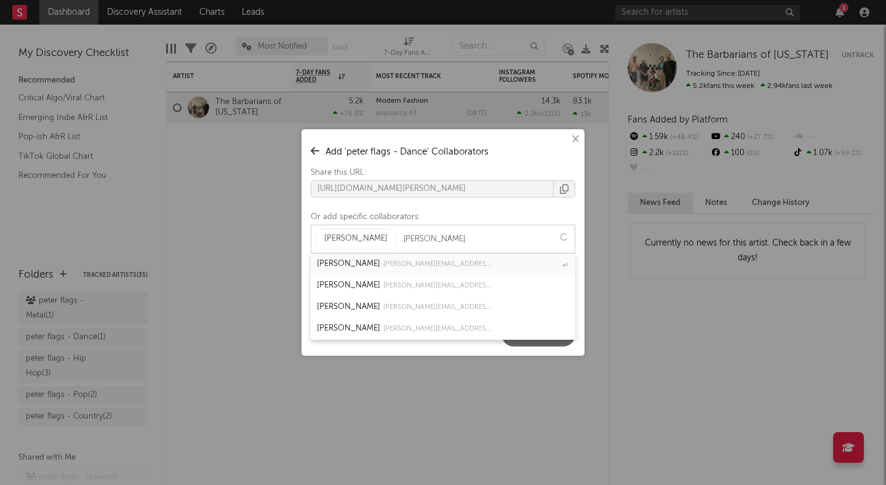
type input "adam soy"
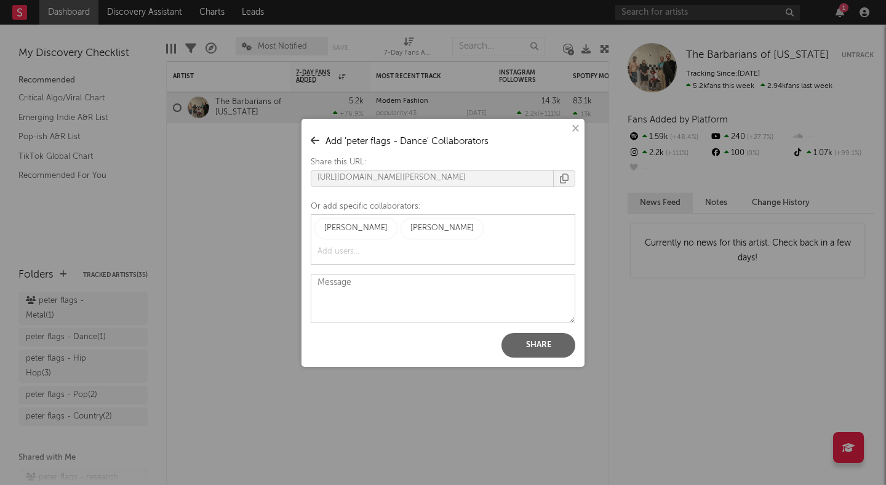
click at [532, 346] on button "Share" at bounding box center [539, 345] width 74 height 25
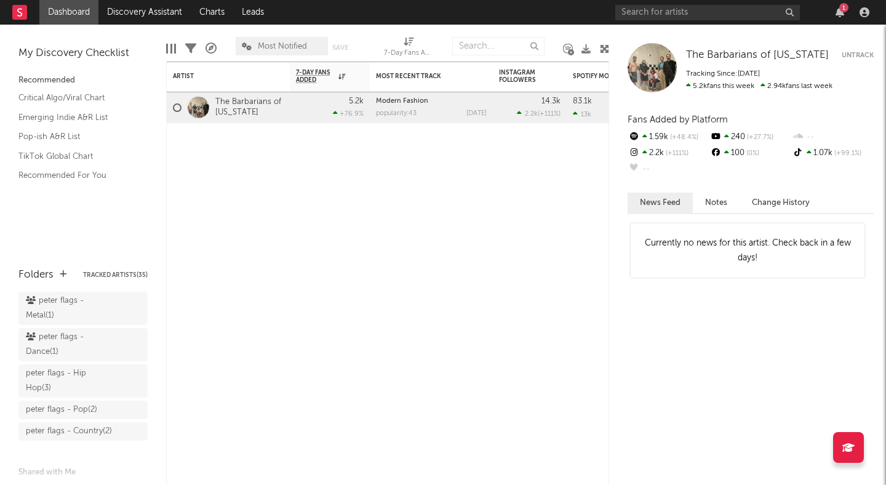
click at [233, 219] on div "× ' peter flags - Dance ' Collaborators Share this URL: https://app.sodatone.co…" at bounding box center [443, 242] width 886 height 485
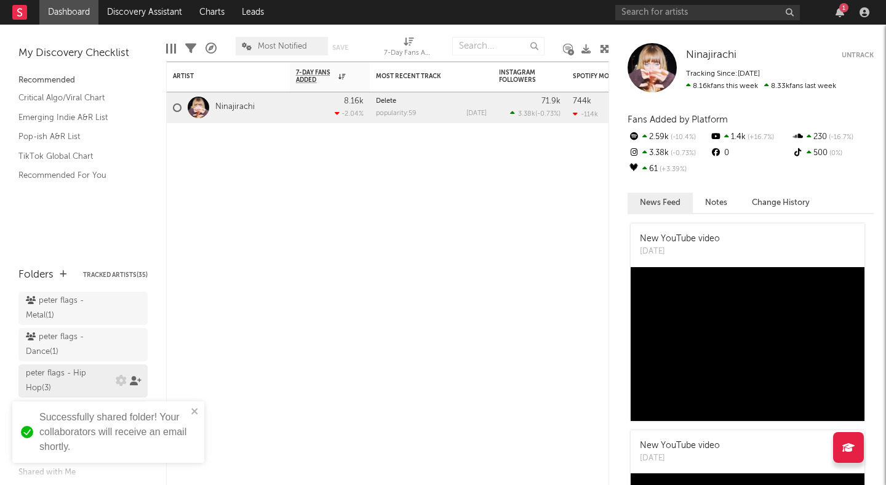
click at [135, 379] on icon at bounding box center [136, 380] width 12 height 9
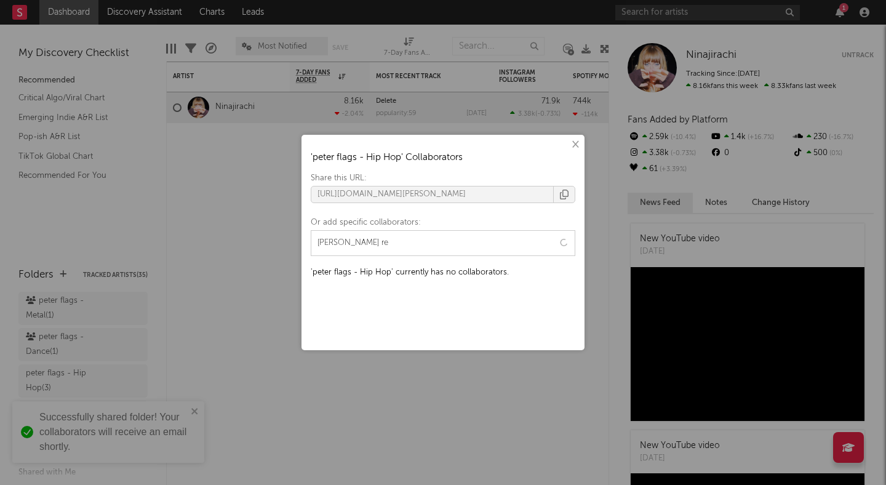
type input "emma rei"
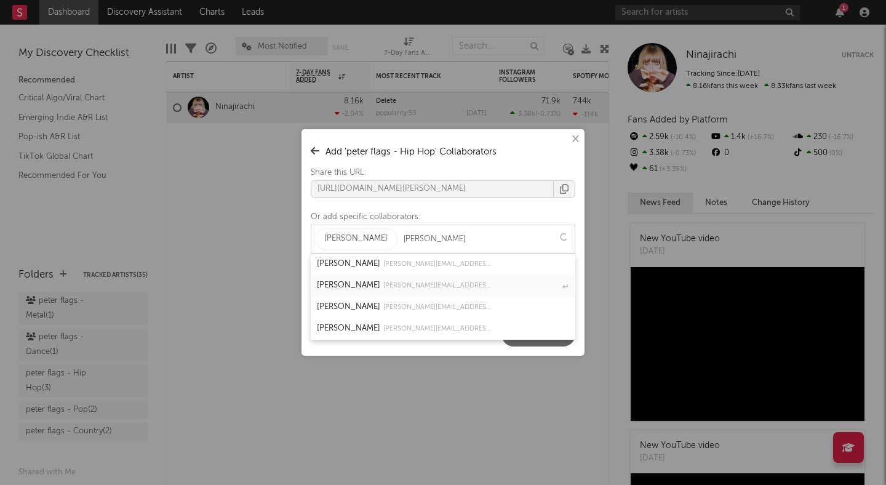
type input "adam soy"
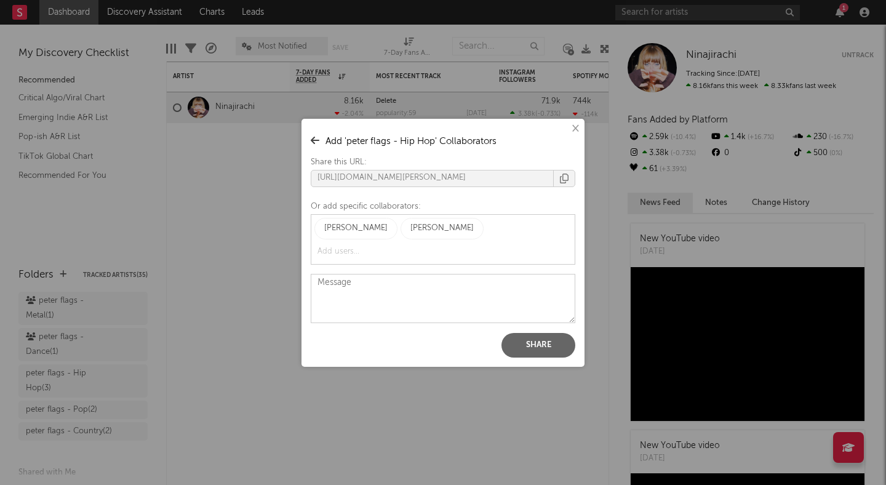
click at [529, 340] on button "Share" at bounding box center [539, 345] width 74 height 25
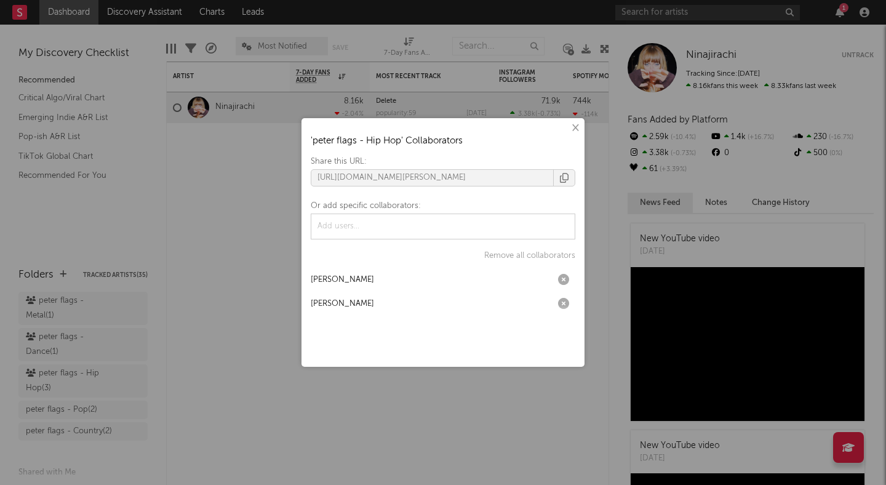
click at [96, 207] on div "× ' peter flags - Hip Hop ' Collaborators Share this URL: https://app.sodatone.…" at bounding box center [443, 242] width 886 height 485
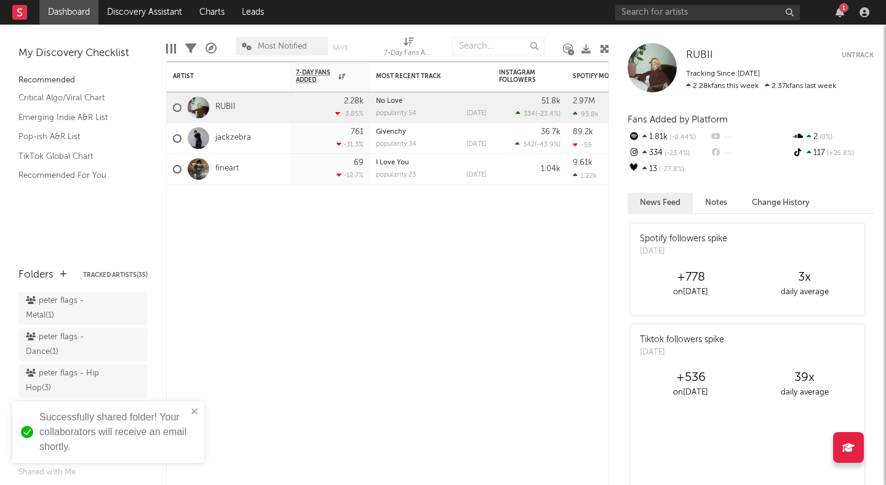
click at [199, 405] on div "Successfully shared folder! Your collaborators will receive an email shortly." at bounding box center [108, 432] width 192 height 62
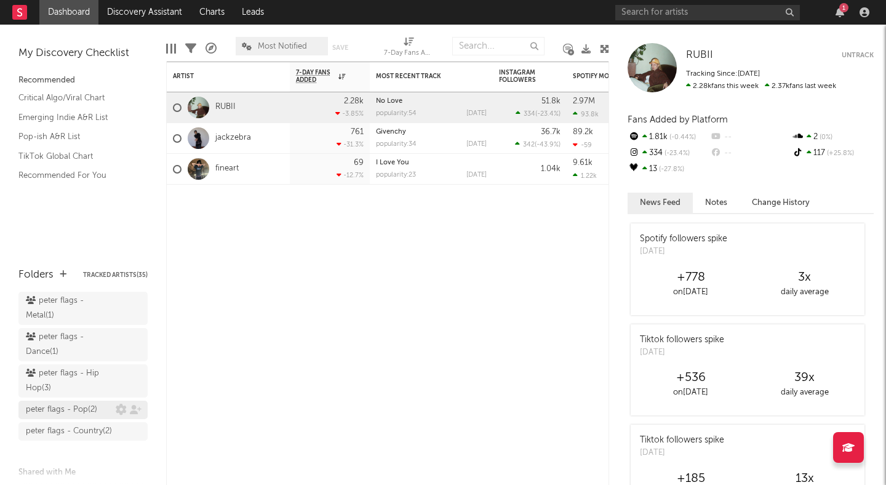
click at [100, 409] on div "peter flags - Pop ( 2 )" at bounding box center [71, 410] width 90 height 15
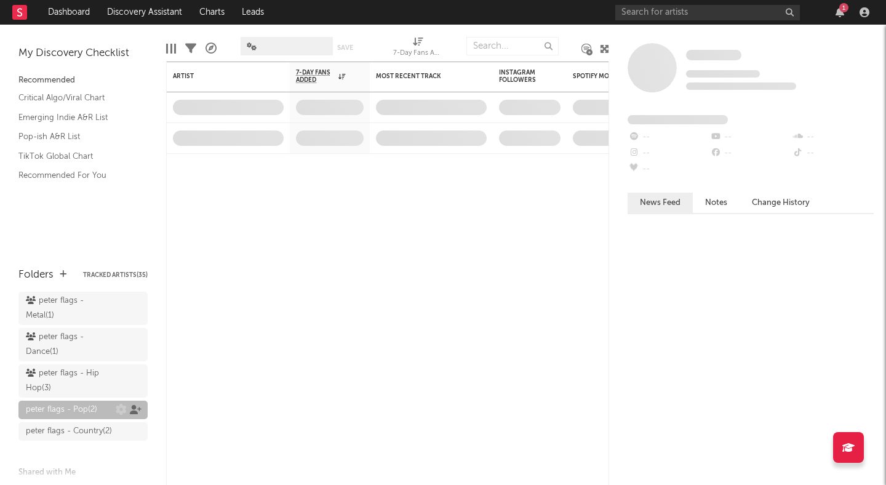
click at [137, 411] on icon at bounding box center [136, 409] width 12 height 9
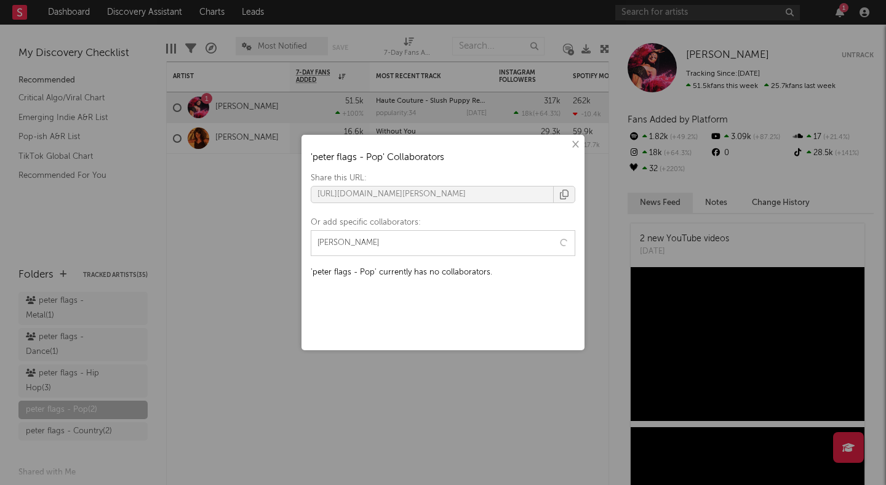
type input "emma re"
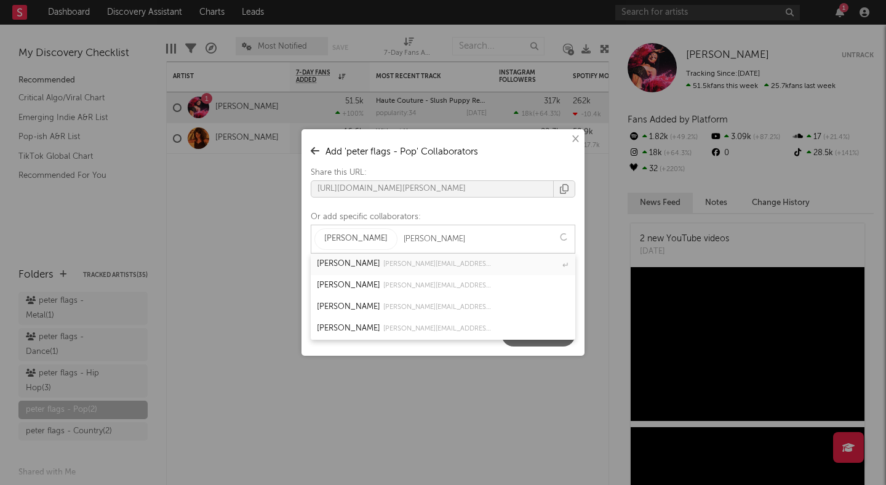
type input "adam soy"
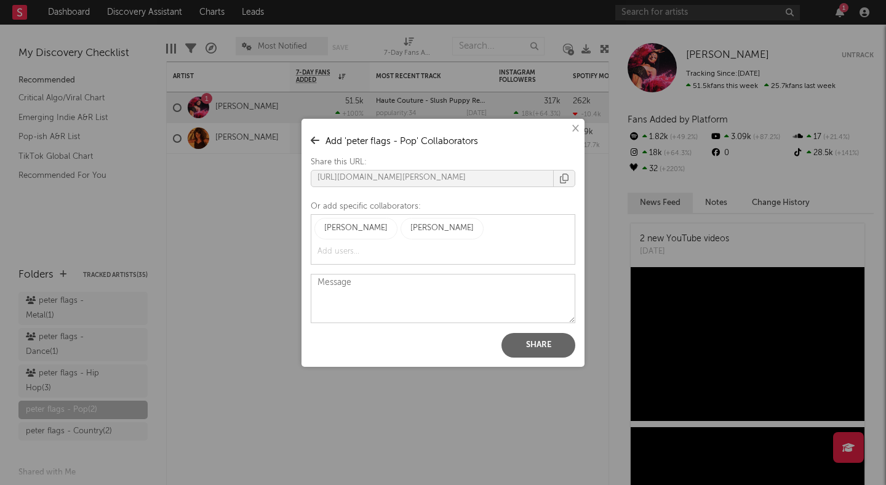
click at [550, 340] on button "Share" at bounding box center [539, 345] width 74 height 25
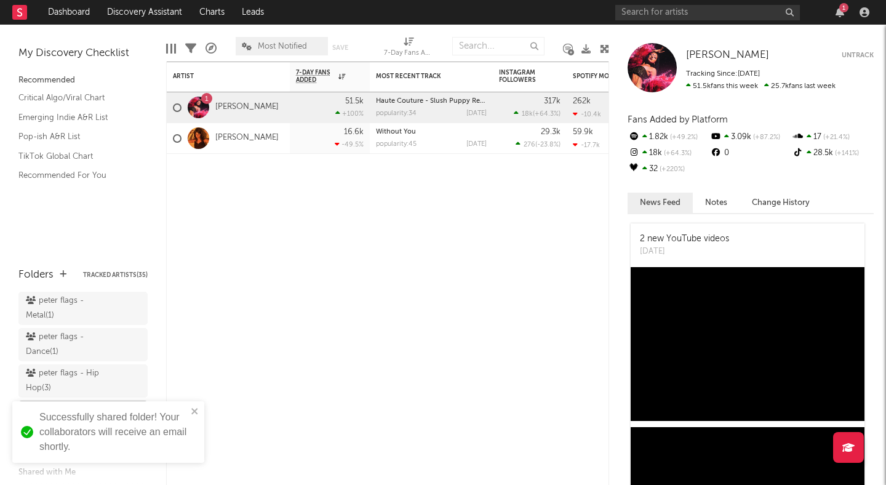
click at [261, 219] on div "× ' peter flags - Pop ' Collaborators Share this URL: https://app.sodatone.com/…" at bounding box center [443, 242] width 886 height 485
click at [193, 408] on icon "close" at bounding box center [195, 411] width 9 height 10
click at [134, 436] on icon at bounding box center [136, 431] width 12 height 9
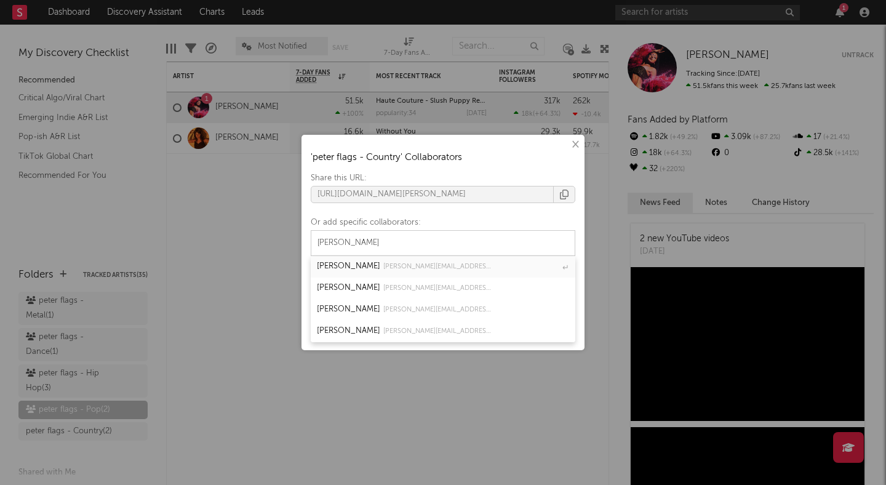
type input "emma re"
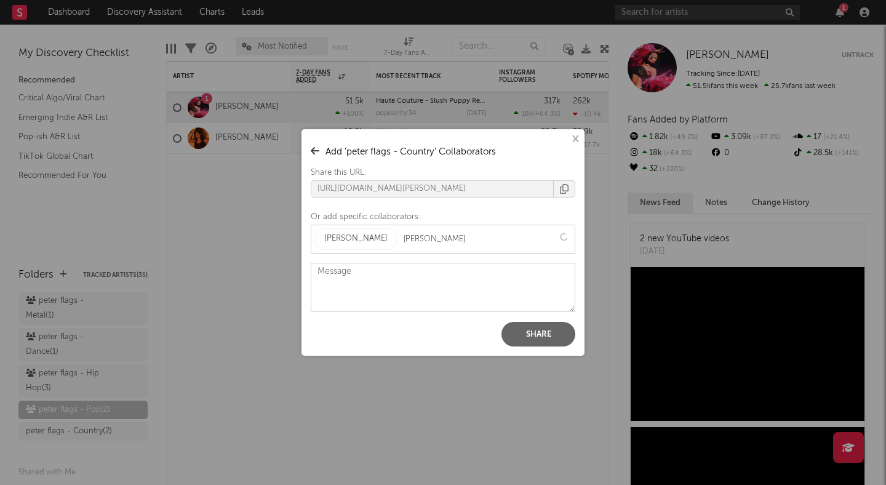
type input "adam so"
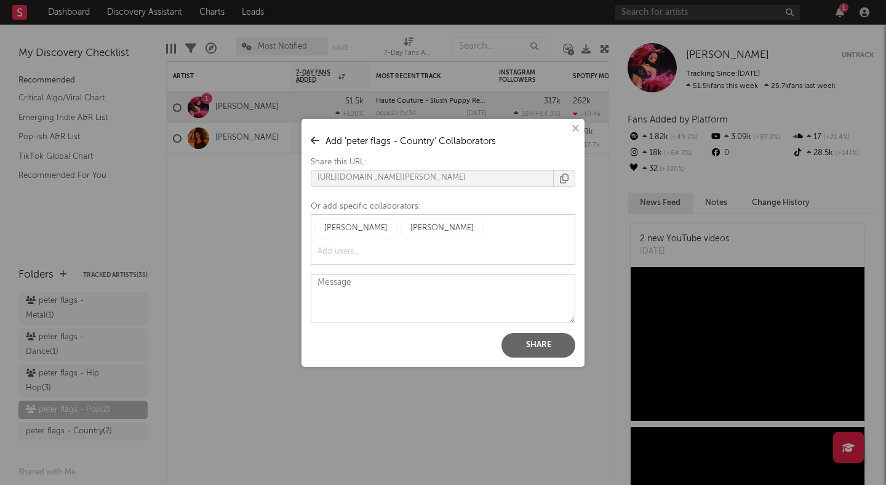
click at [547, 342] on button "Share" at bounding box center [539, 345] width 74 height 25
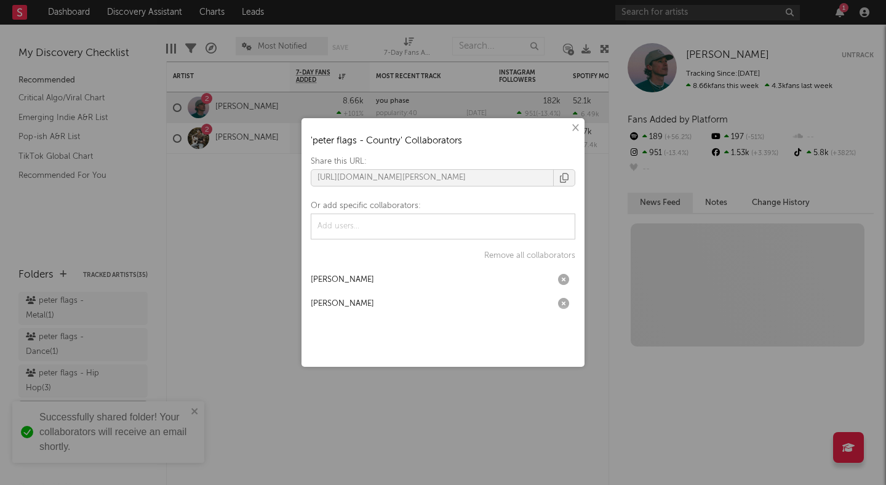
click at [570, 124] on button "×" at bounding box center [575, 128] width 14 height 14
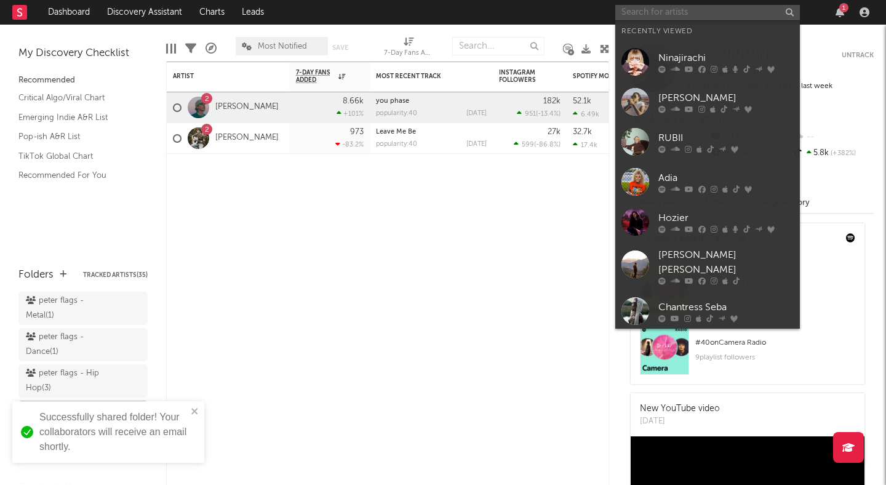
click at [672, 10] on input "text" at bounding box center [708, 12] width 185 height 15
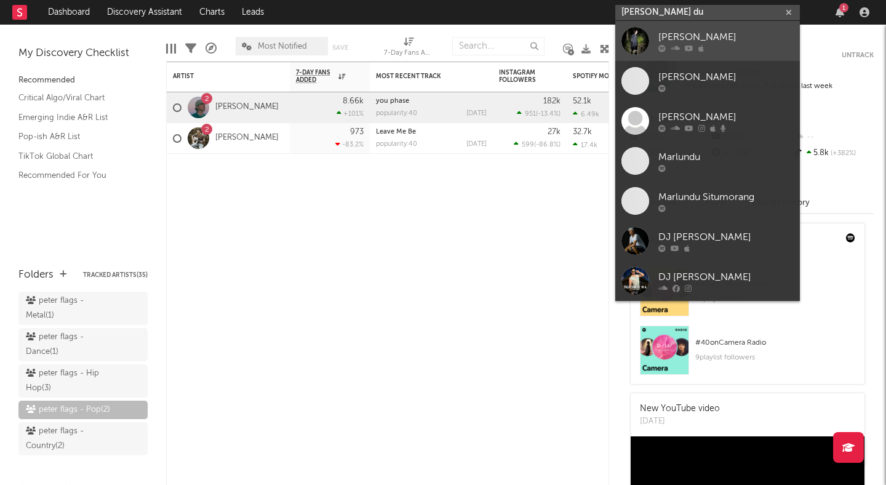
type input "marlon du"
click at [718, 48] on div at bounding box center [726, 47] width 135 height 7
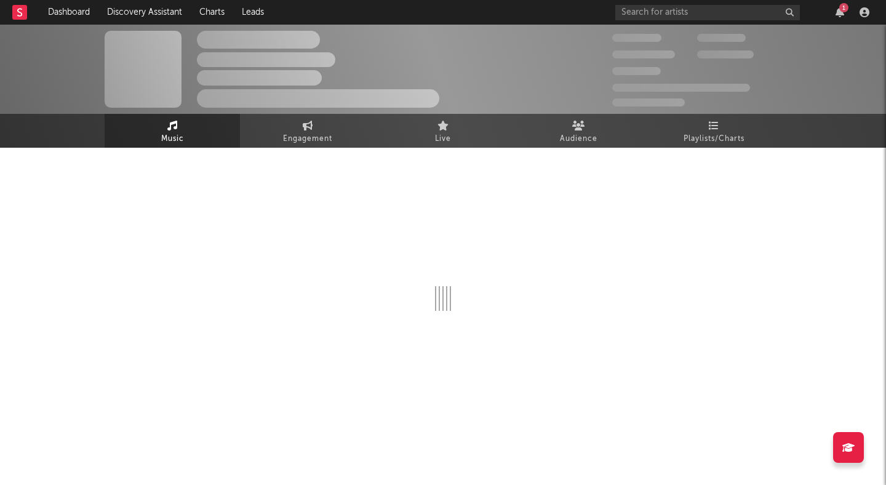
select select "6m"
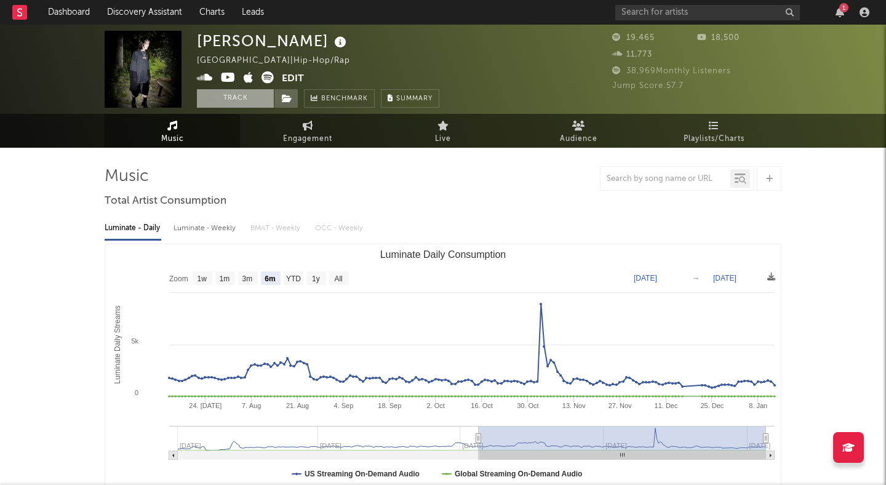
click at [250, 98] on button "Track" at bounding box center [235, 98] width 77 height 18
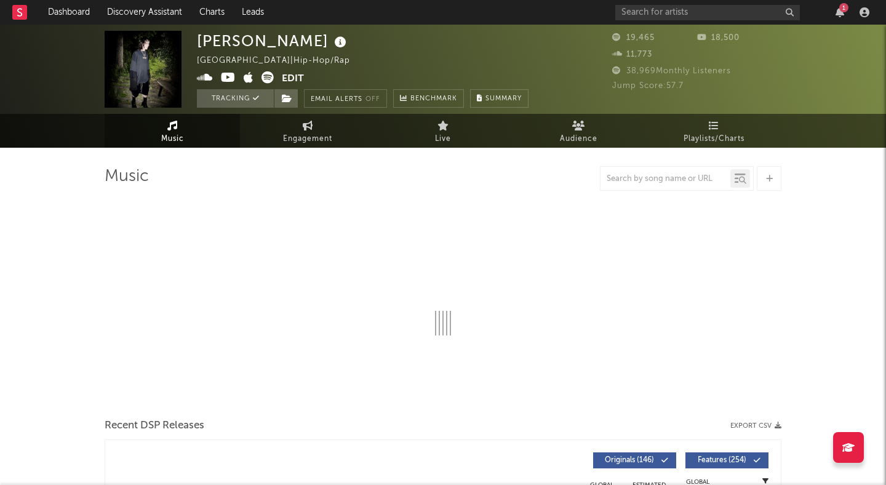
select select "6m"
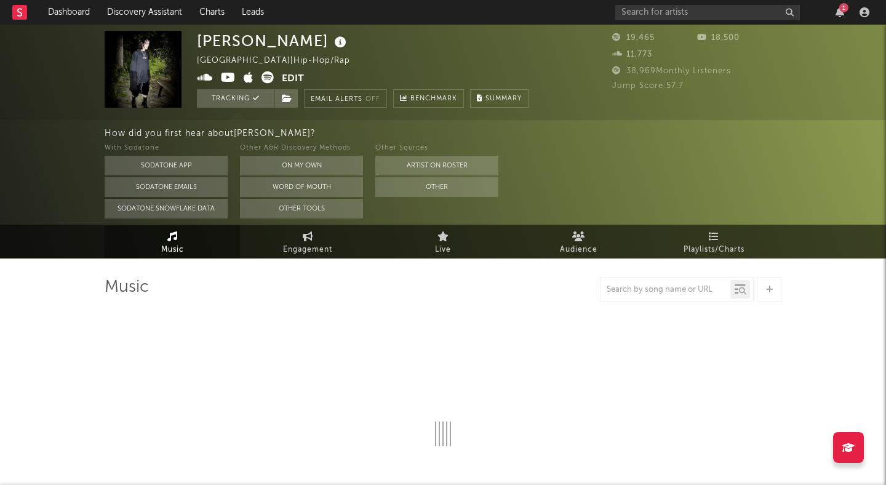
select select "6m"
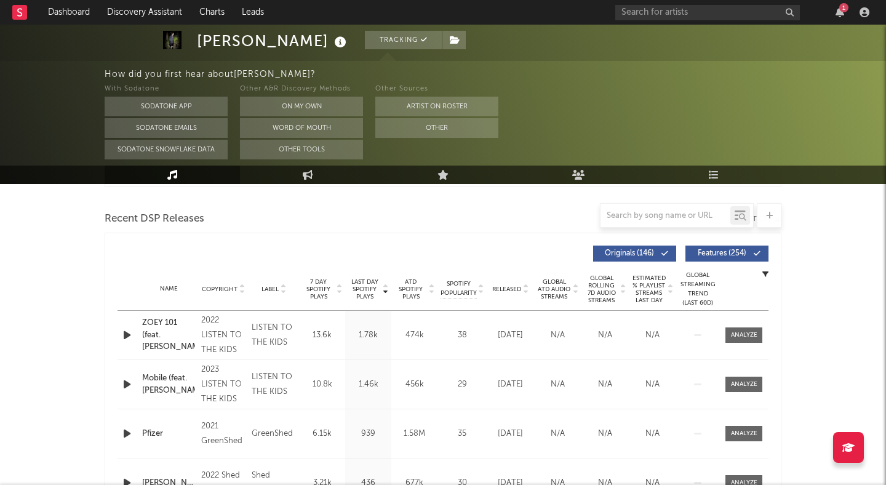
scroll to position [428, 0]
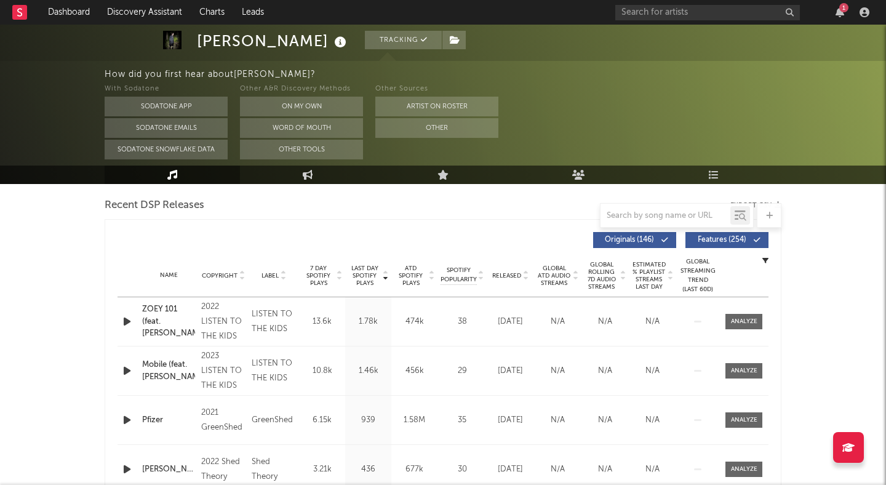
click at [124, 319] on icon "button" at bounding box center [127, 321] width 13 height 15
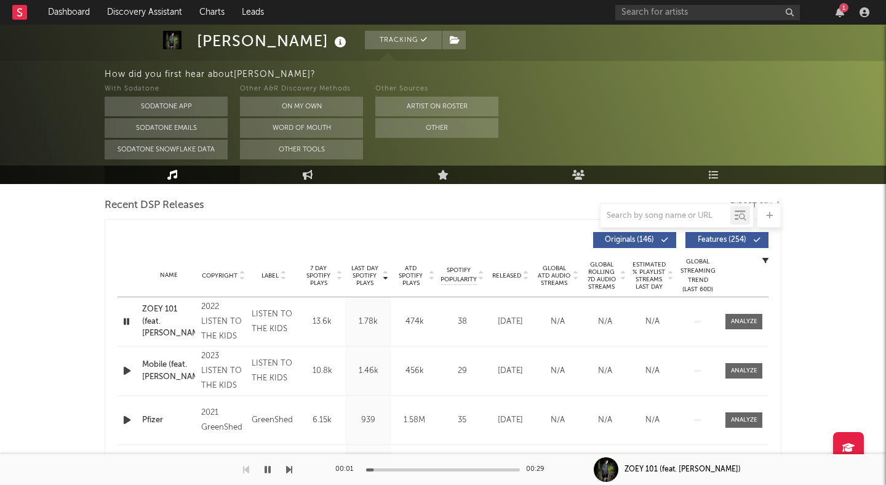
click at [124, 319] on icon "button" at bounding box center [127, 321] width 12 height 15
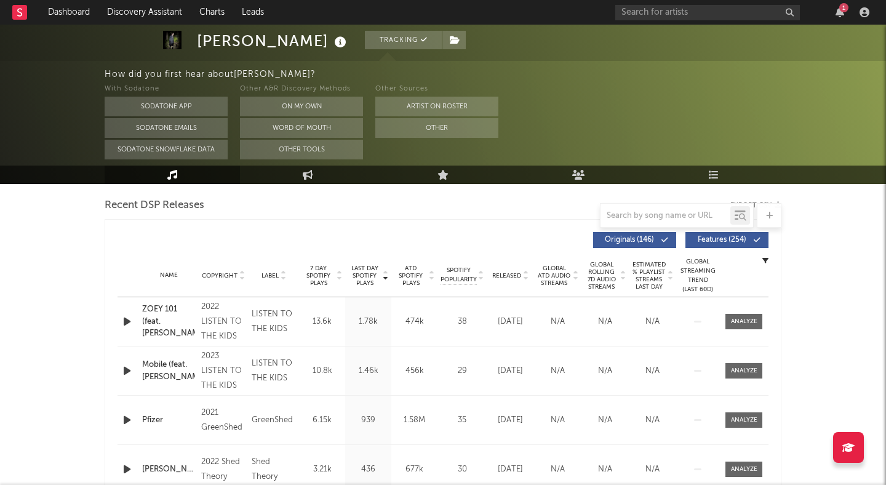
click at [699, 238] on span "Features ( 254 )" at bounding box center [722, 239] width 57 height 7
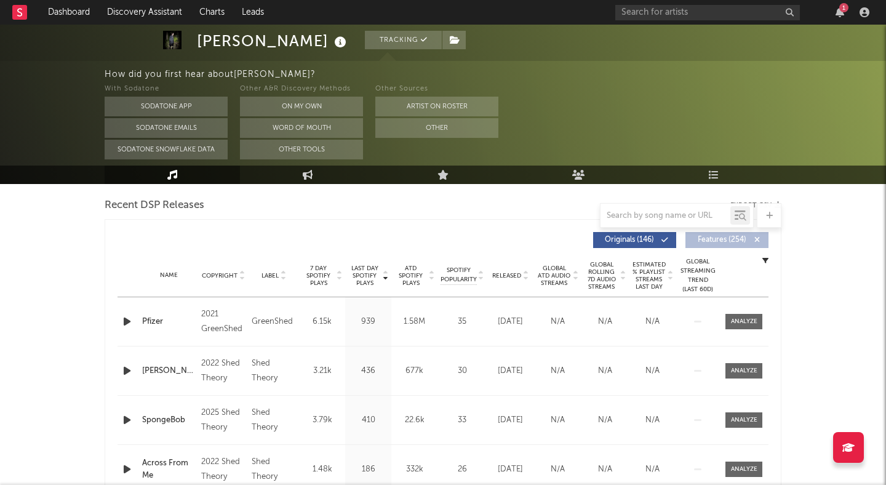
click at [126, 321] on icon "button" at bounding box center [127, 321] width 13 height 15
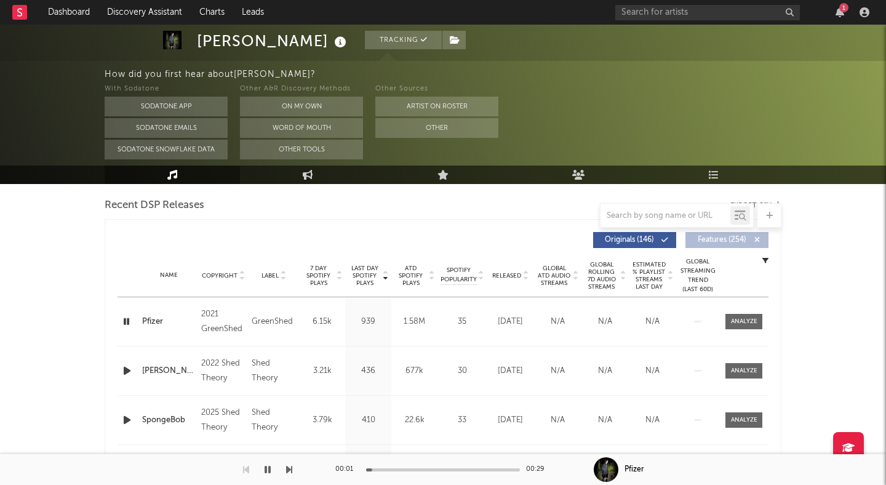
click at [415, 468] on div at bounding box center [443, 469] width 154 height 3
click at [438, 468] on div at bounding box center [443, 469] width 154 height 3
click at [656, 16] on input "text" at bounding box center [708, 12] width 185 height 15
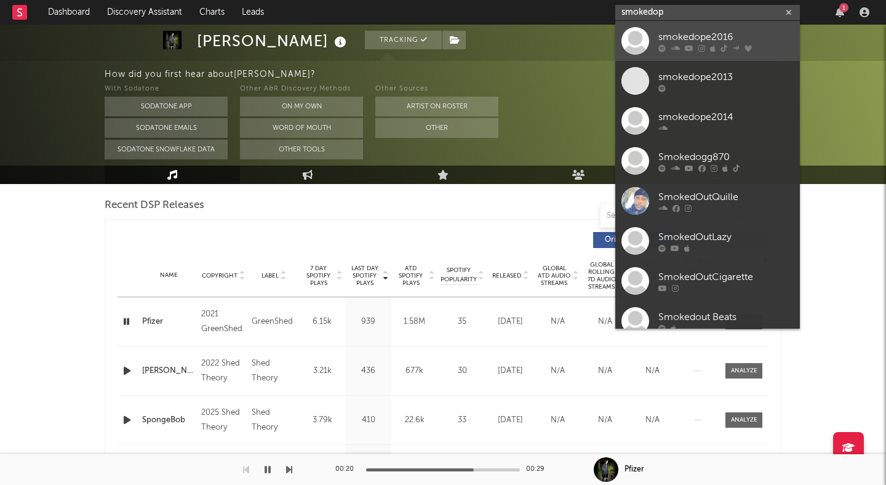
type input "smokedop"
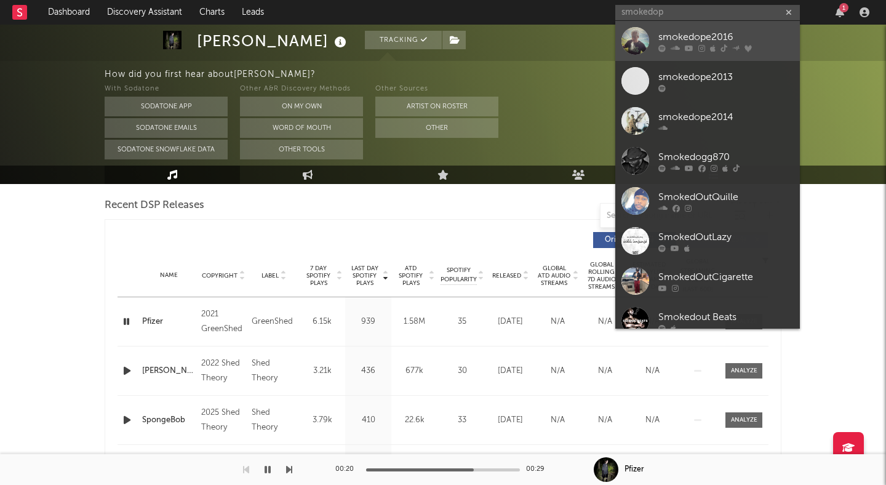
click at [677, 35] on div "smokedope2016" at bounding box center [726, 37] width 135 height 15
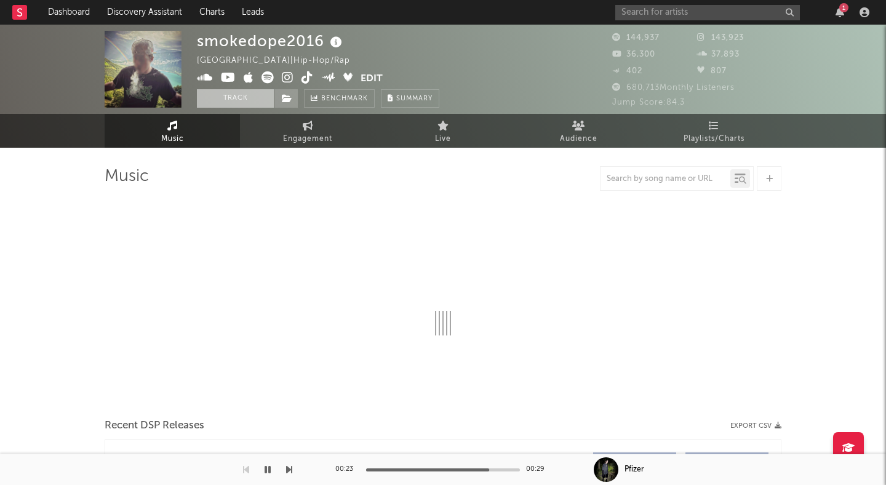
click at [245, 101] on button "Track" at bounding box center [235, 98] width 77 height 18
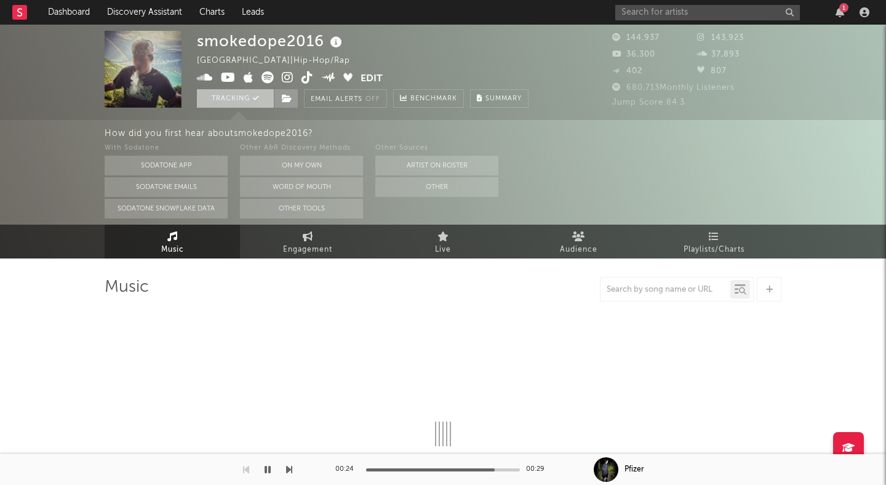
select select "6m"
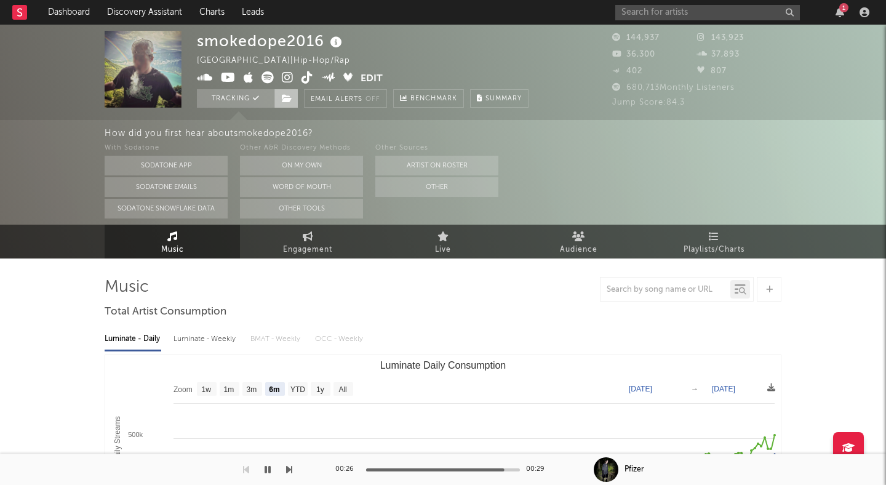
click at [285, 97] on icon at bounding box center [287, 98] width 10 height 9
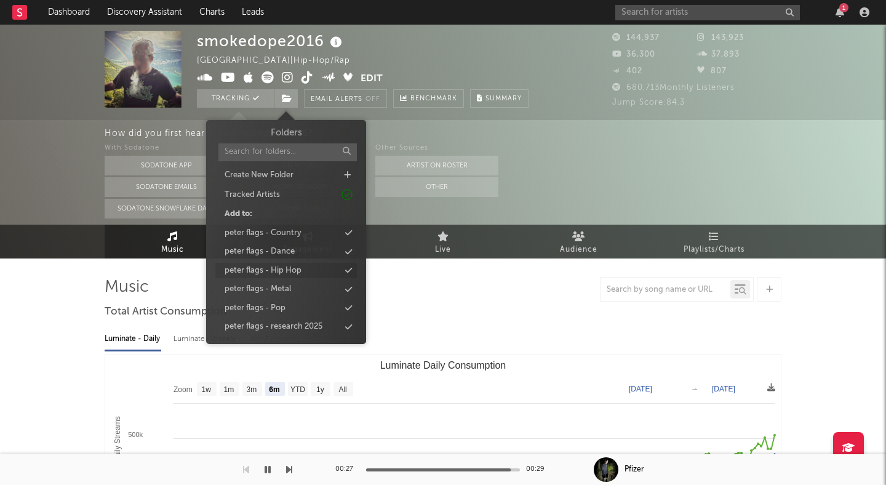
click at [304, 268] on div "peter flags - Hip Hop" at bounding box center [286, 271] width 142 height 16
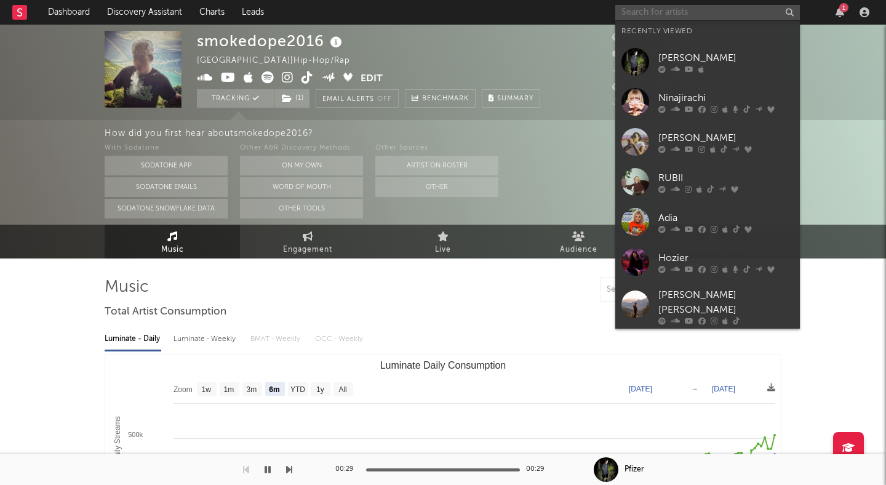
click at [646, 13] on input "text" at bounding box center [708, 12] width 185 height 15
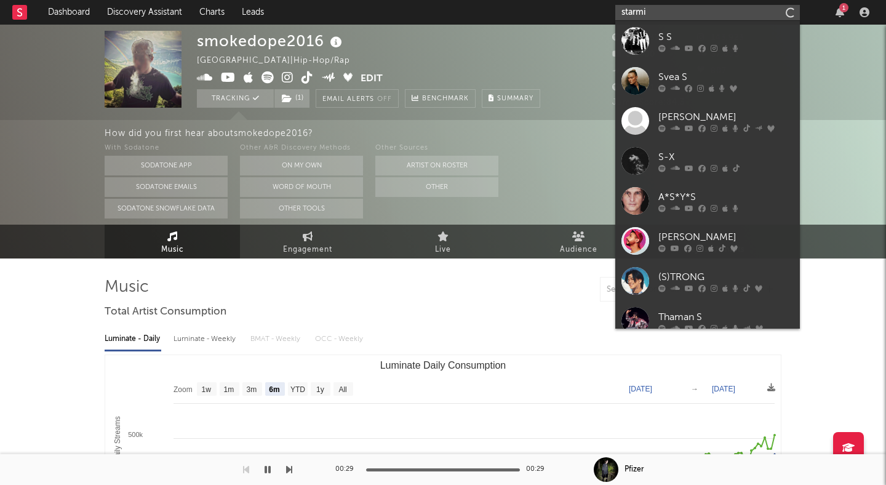
type input "starmix"
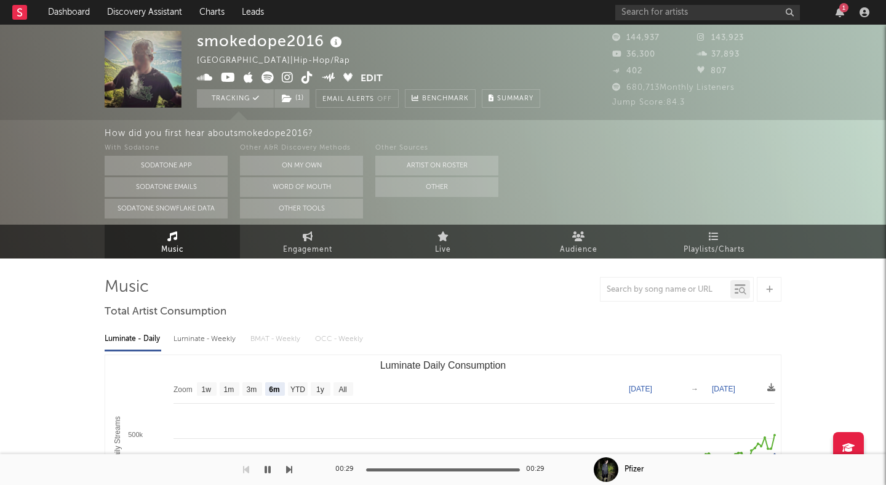
click at [552, 45] on div "smokedope2016 United States | Hip-Hop/Rap Edit Tracking ( 1 ) Email Alerts Off …" at bounding box center [397, 69] width 400 height 77
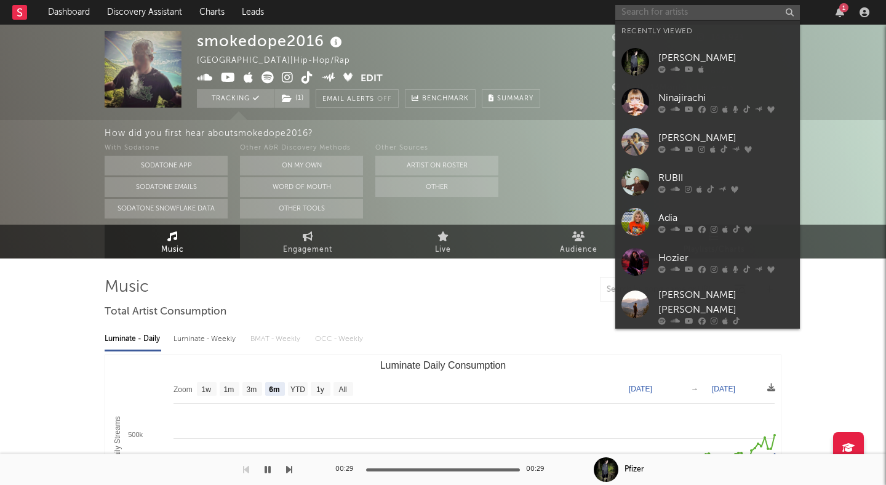
click at [658, 11] on input "text" at bounding box center [708, 12] width 185 height 15
type input "d"
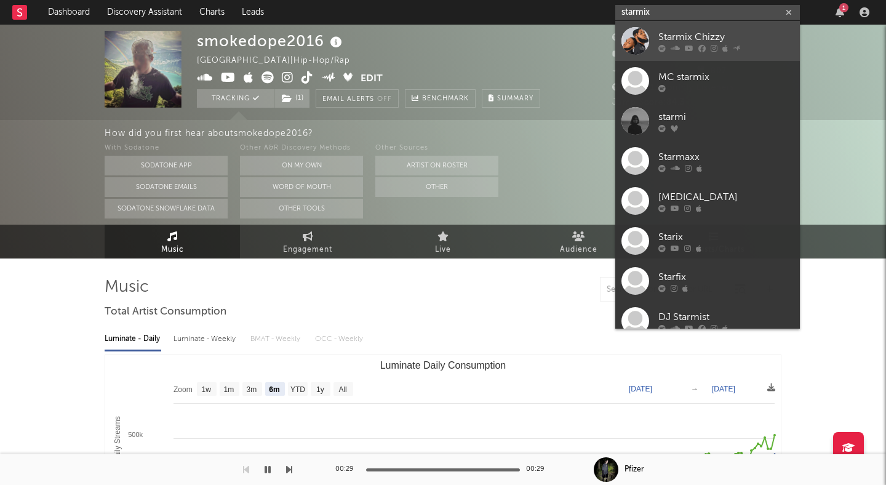
type input "starmix"
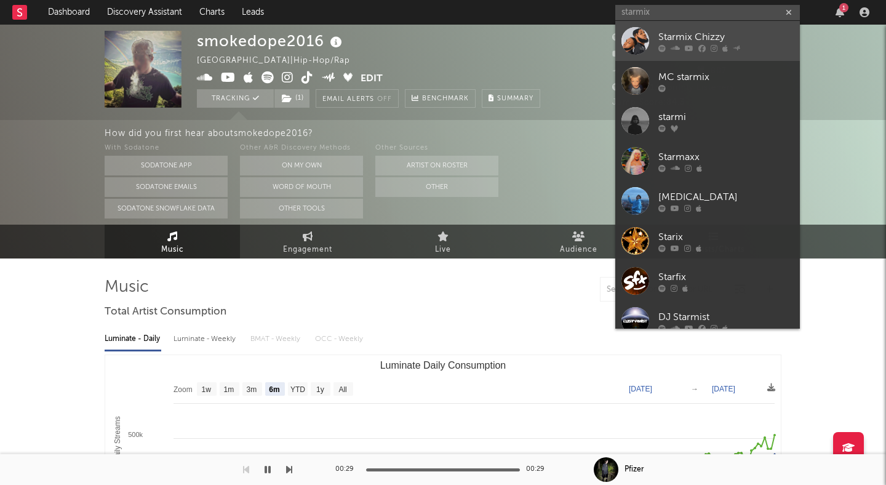
click at [686, 30] on div "Starmix Chizzy" at bounding box center [726, 37] width 135 height 15
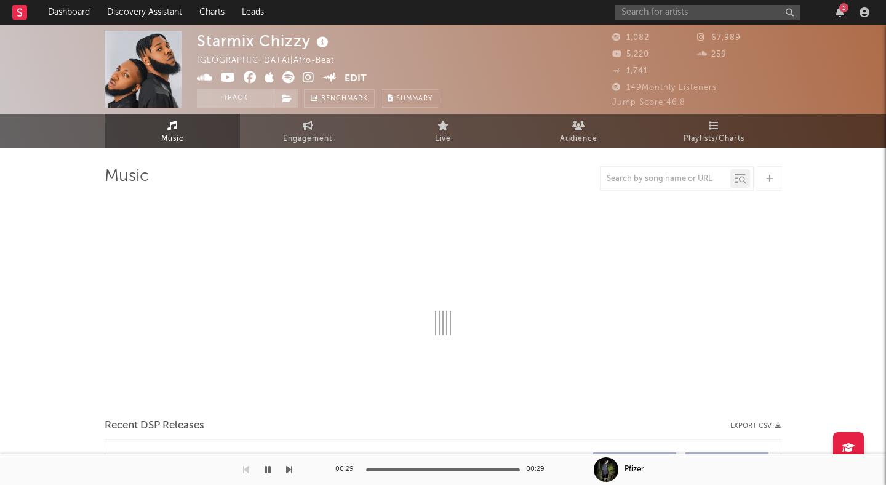
select select "1w"
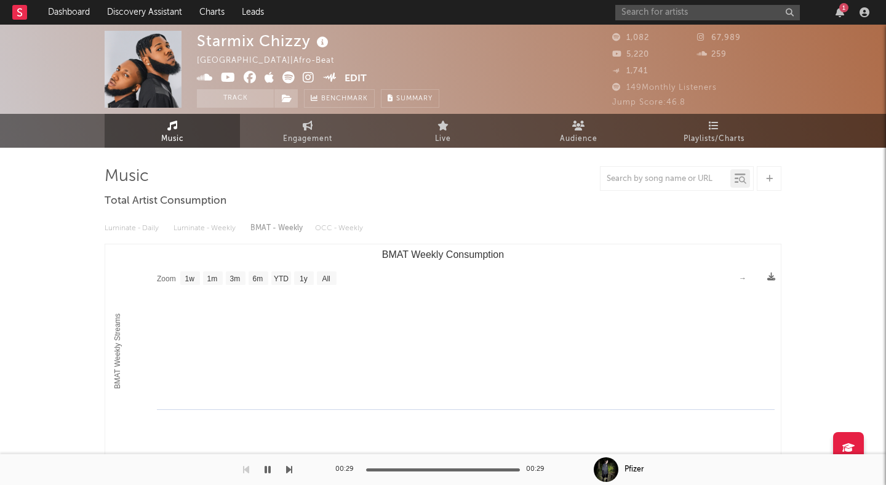
click at [307, 77] on icon at bounding box center [309, 77] width 12 height 12
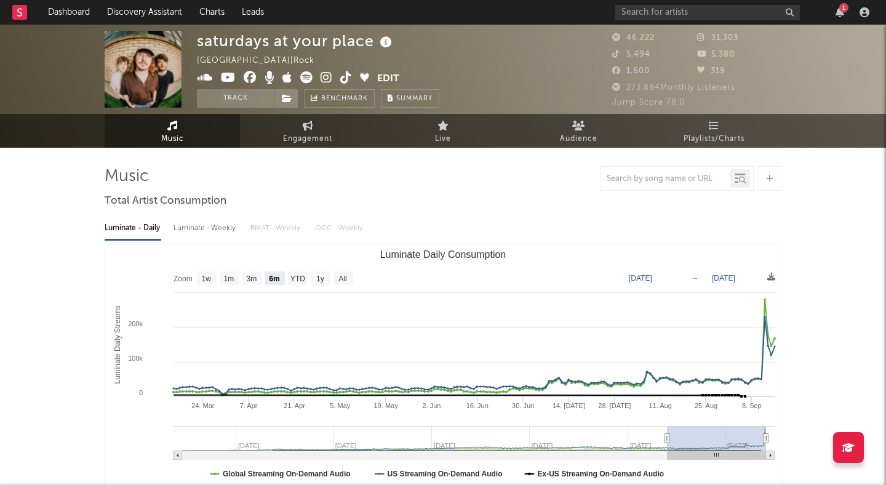
click at [325, 76] on icon at bounding box center [327, 77] width 12 height 12
click at [230, 273] on rect "Luminate Daily Consumption" at bounding box center [230, 278] width 20 height 14
select select "1m"
type input "[DATE]"
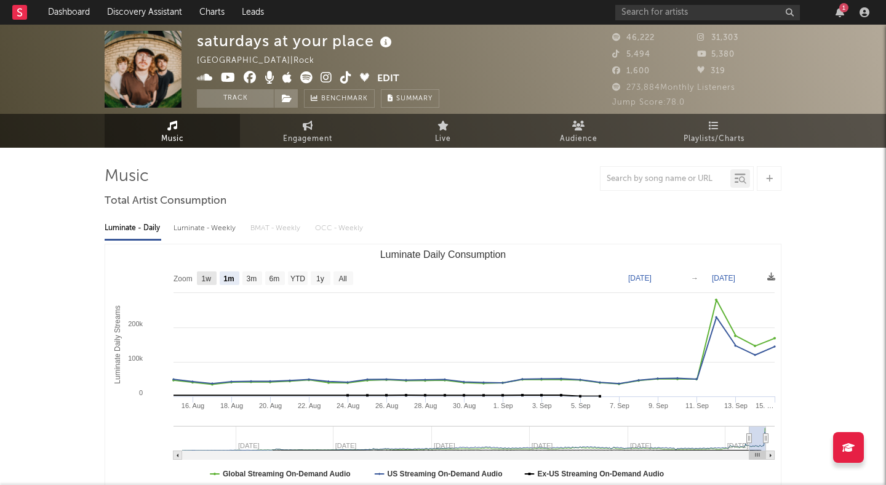
click at [210, 275] on text "1w" at bounding box center [207, 279] width 10 height 9
select select "1w"
type input "2025-09-09"
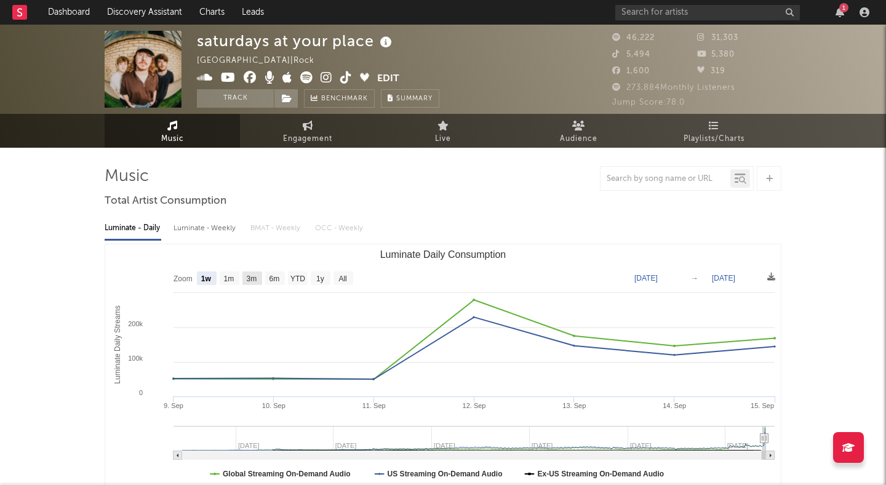
click at [255, 275] on text "3m" at bounding box center [252, 279] width 10 height 9
select select "3m"
type input "2025-06-15"
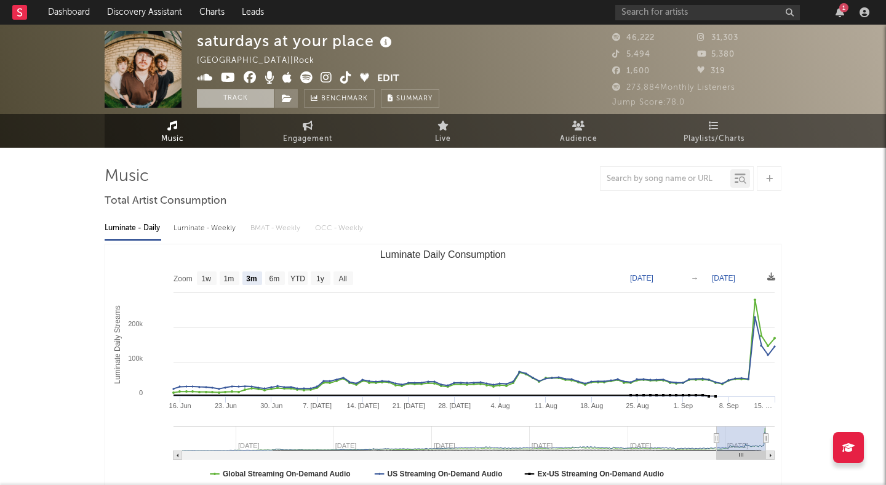
click at [242, 95] on button "Track" at bounding box center [235, 98] width 77 height 18
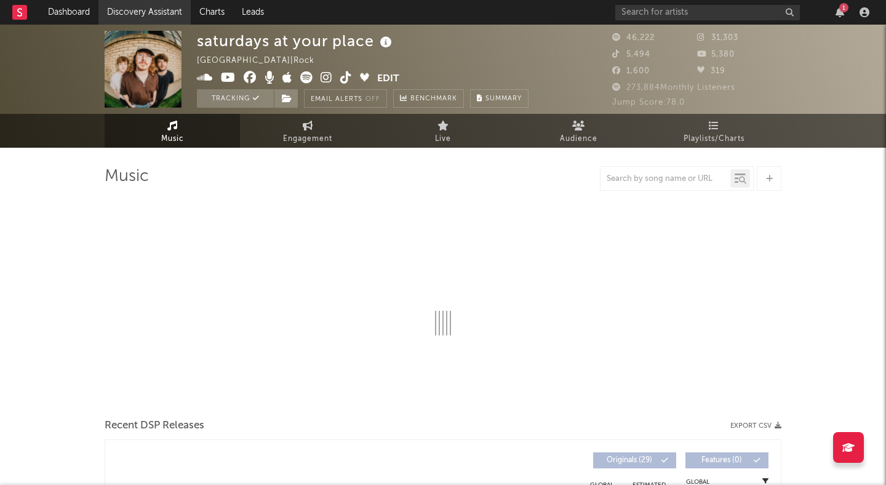
select select "6m"
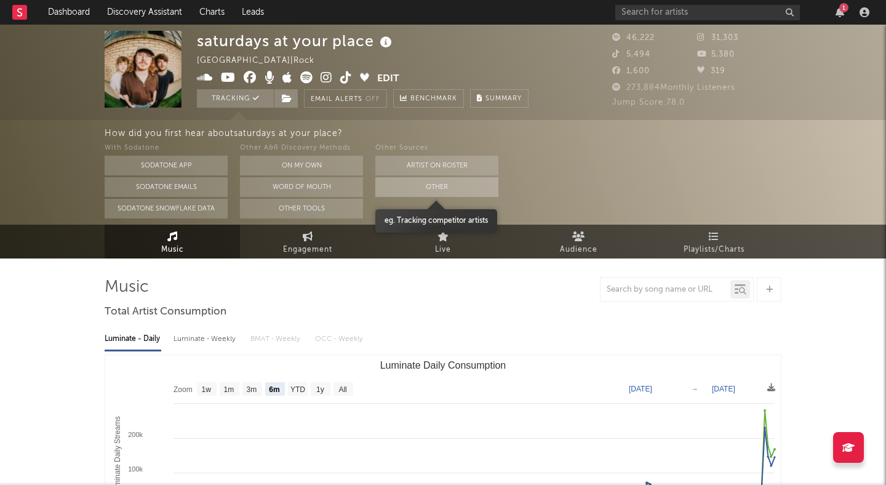
click at [415, 187] on button "Other" at bounding box center [436, 187] width 123 height 20
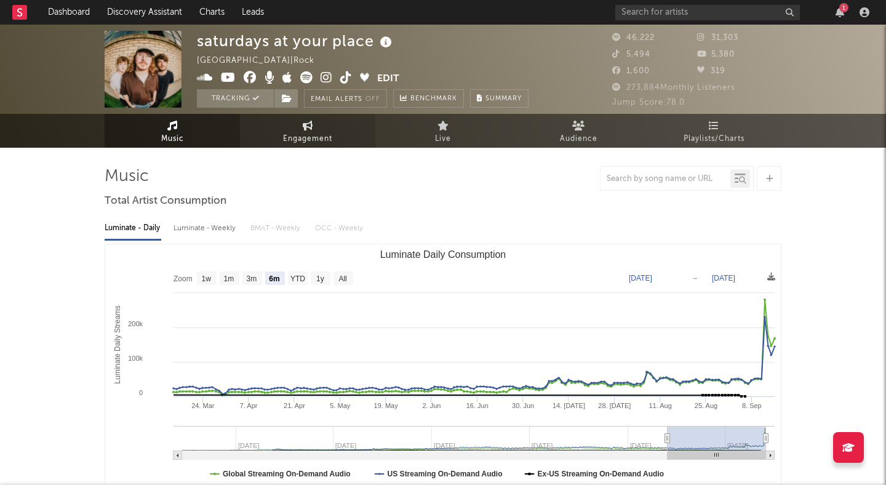
click at [326, 134] on span "Engagement" at bounding box center [307, 139] width 49 height 15
select select "1w"
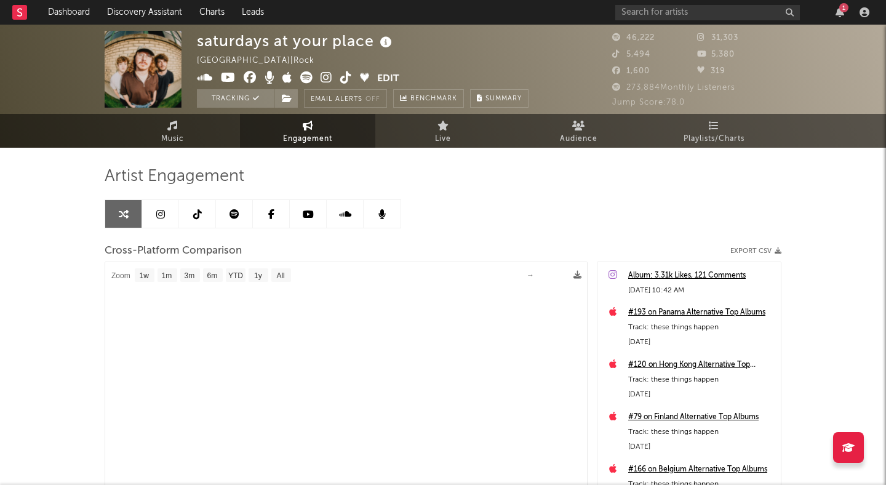
select select "1m"
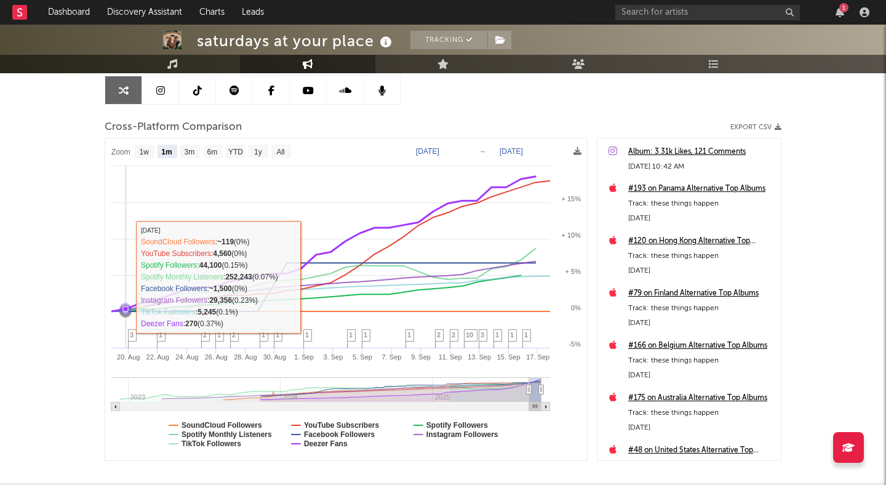
scroll to position [186, 0]
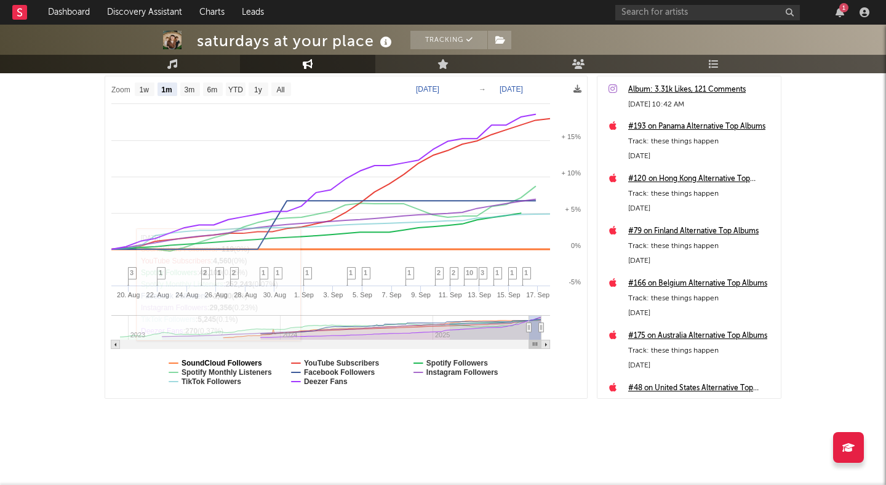
click at [220, 362] on text "SoundCloud Followers" at bounding box center [222, 363] width 81 height 9
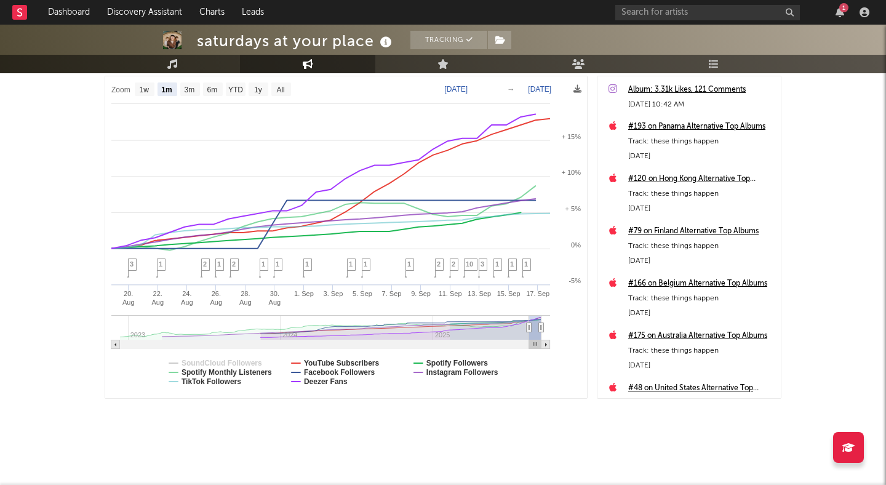
select select "1m"
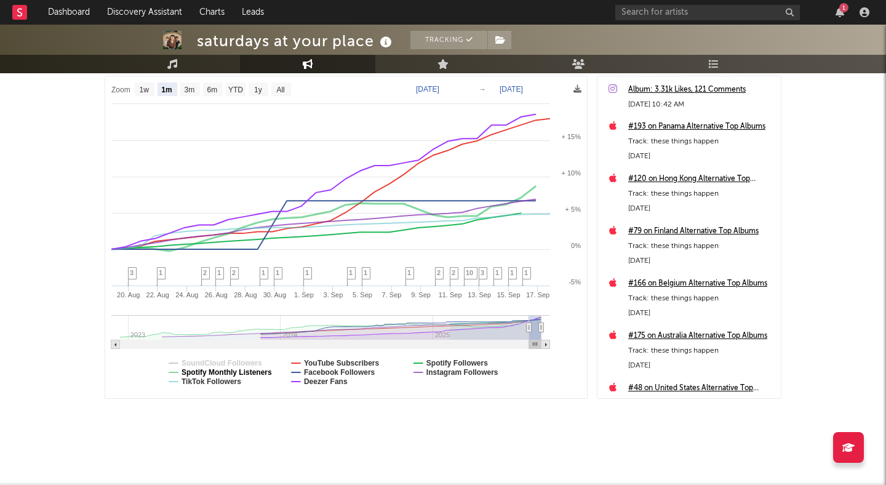
click at [231, 373] on text "Spotify Monthly Listeners" at bounding box center [227, 372] width 90 height 9
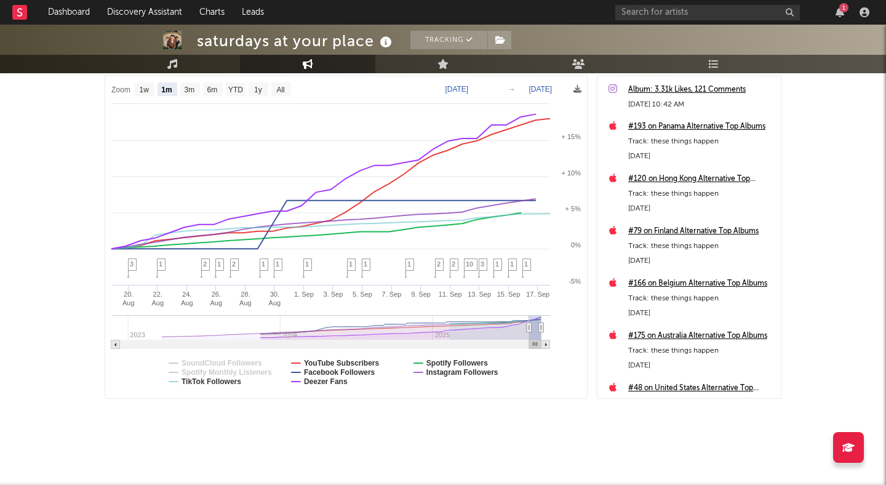
select select "1m"
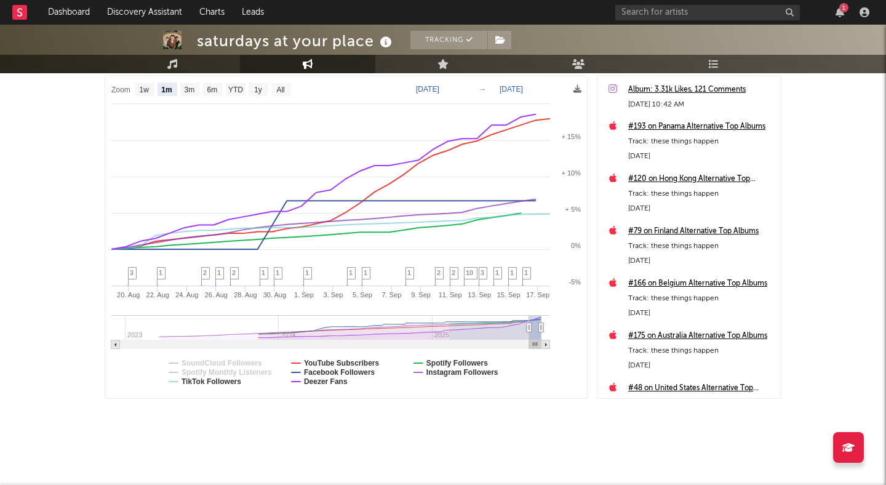
click at [345, 358] on rect at bounding box center [346, 237] width 482 height 322
click at [342, 368] on text "Facebook Followers" at bounding box center [339, 372] width 71 height 9
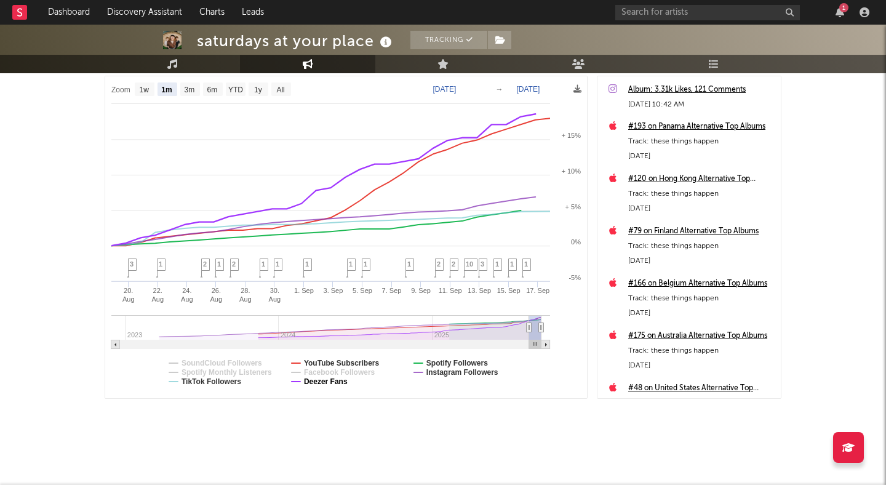
select select "1m"
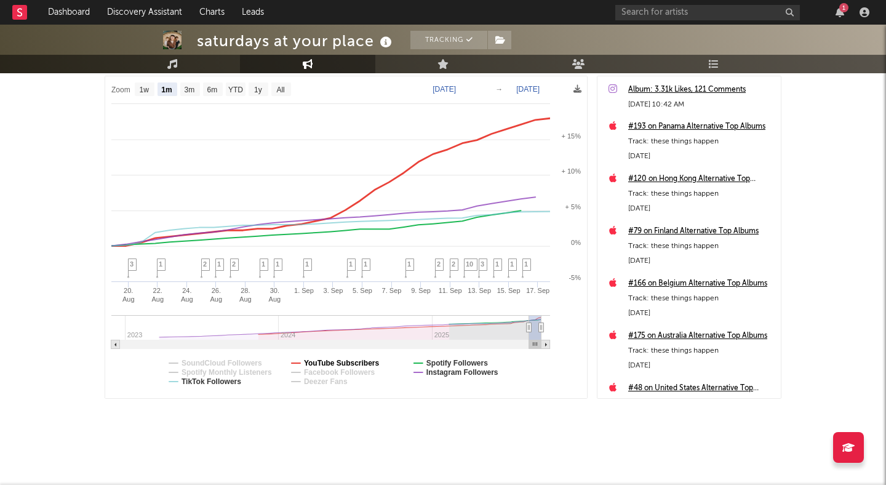
select select "1m"
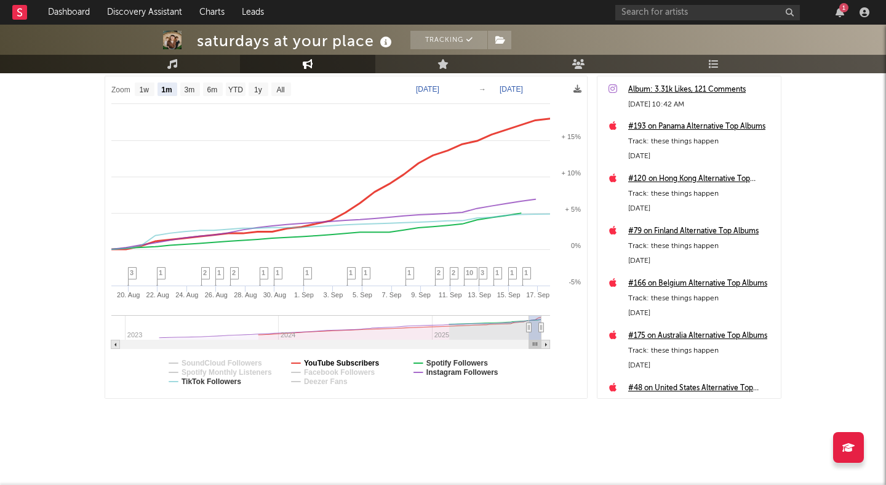
click at [332, 359] on text "YouTube Subscribers" at bounding box center [342, 363] width 76 height 9
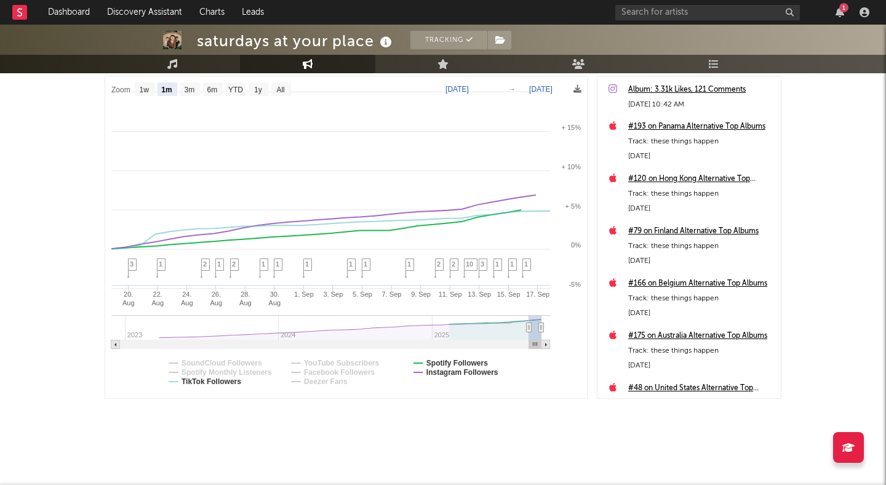
select select "1m"
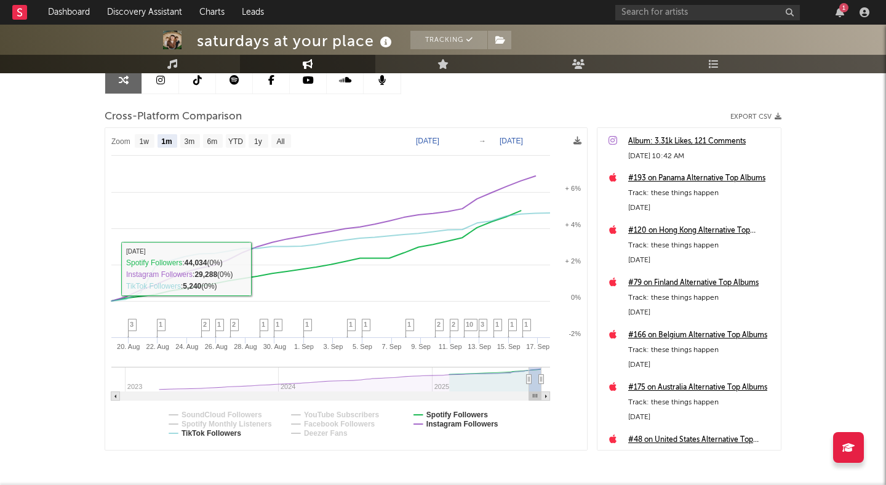
scroll to position [111, 0]
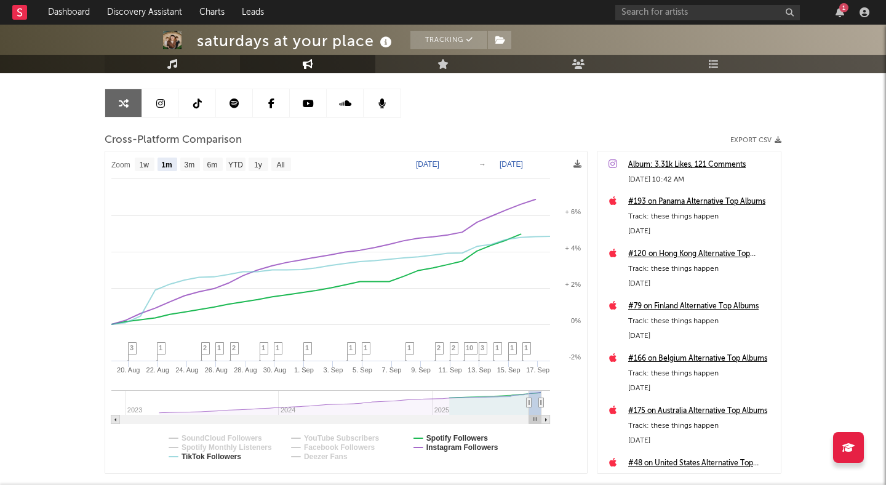
click at [167, 59] on icon at bounding box center [172, 64] width 10 height 10
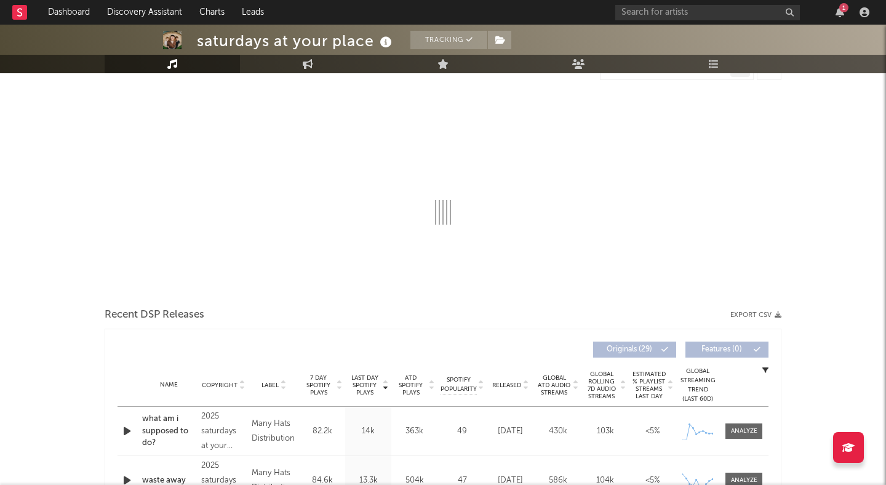
select select "6m"
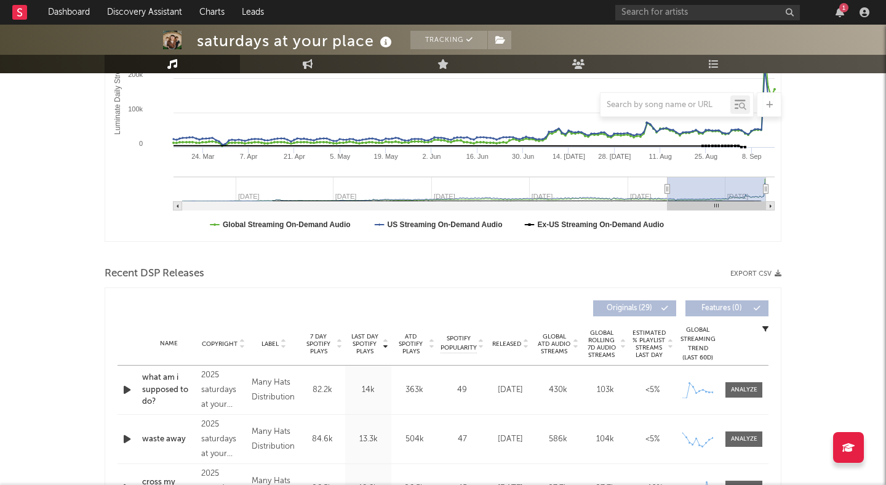
scroll to position [333, 0]
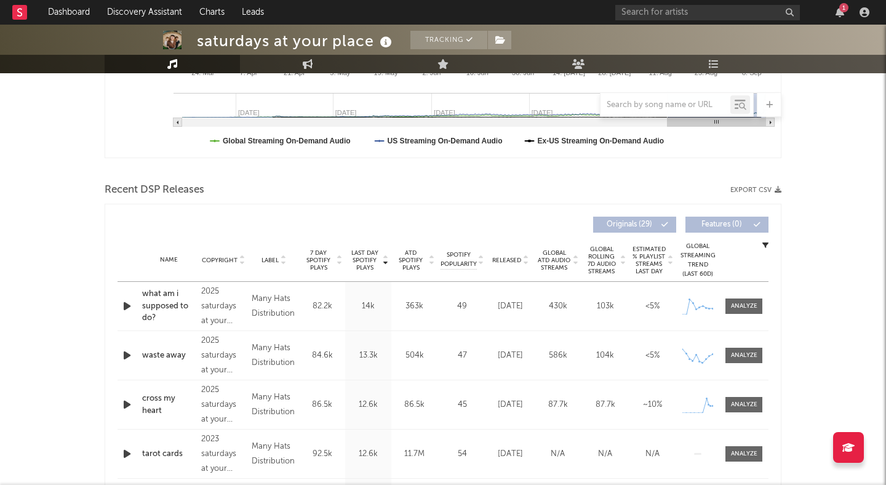
click at [524, 263] on icon at bounding box center [526, 262] width 6 height 5
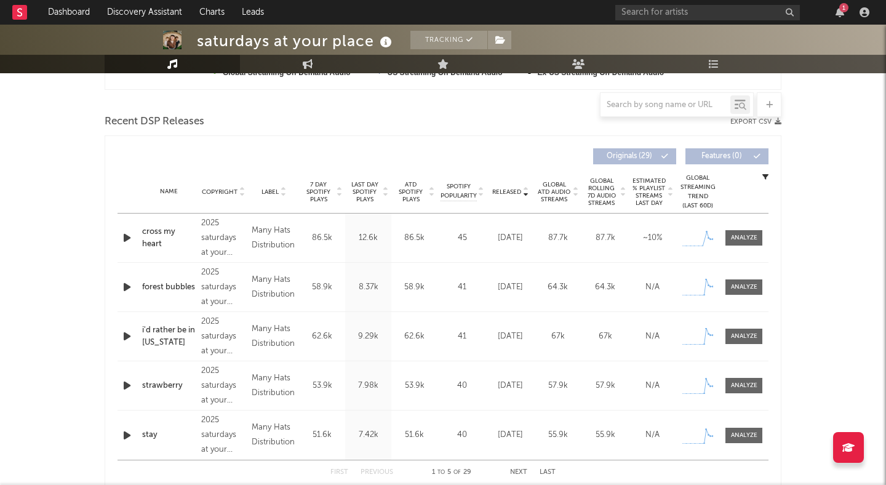
scroll to position [0, 0]
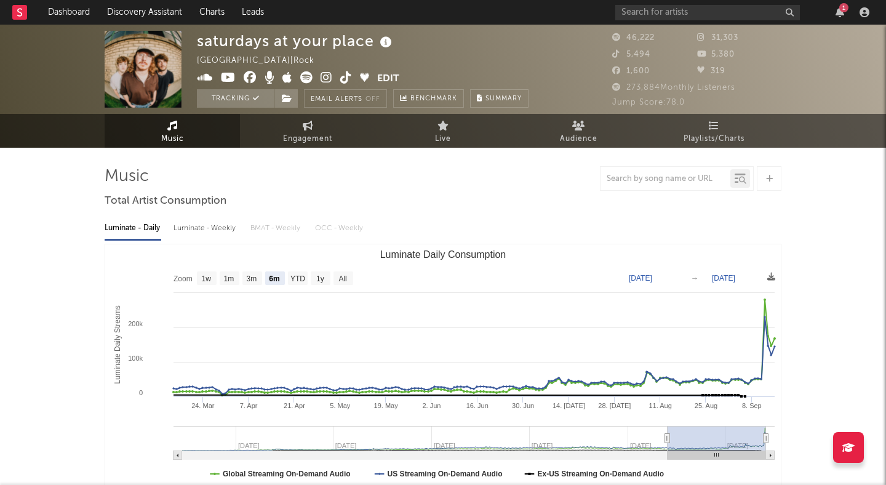
click at [326, 72] on icon at bounding box center [327, 77] width 12 height 12
click at [305, 78] on icon at bounding box center [306, 77] width 12 height 12
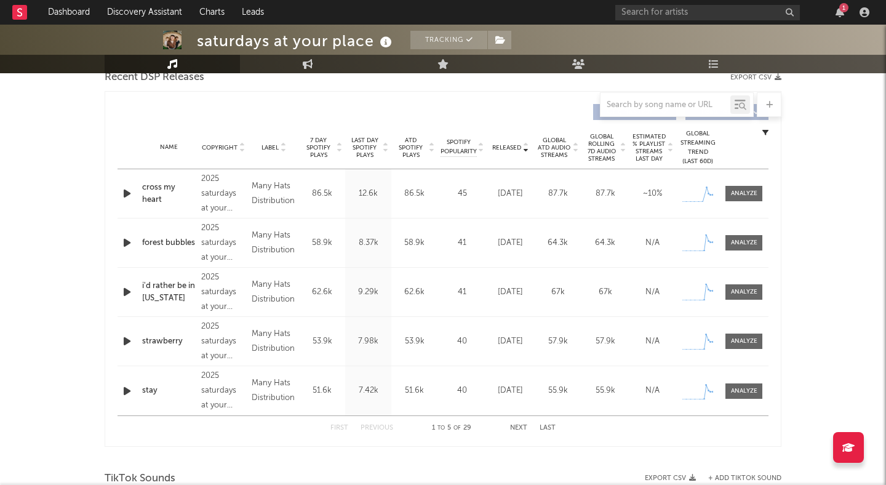
scroll to position [448, 0]
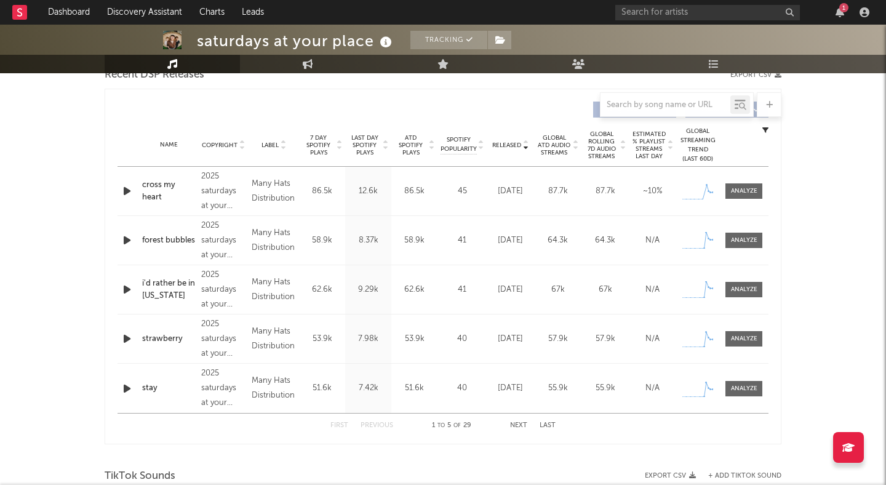
click at [515, 425] on button "Next" at bounding box center [518, 425] width 17 height 7
click at [334, 424] on button "First" at bounding box center [340, 425] width 18 height 7
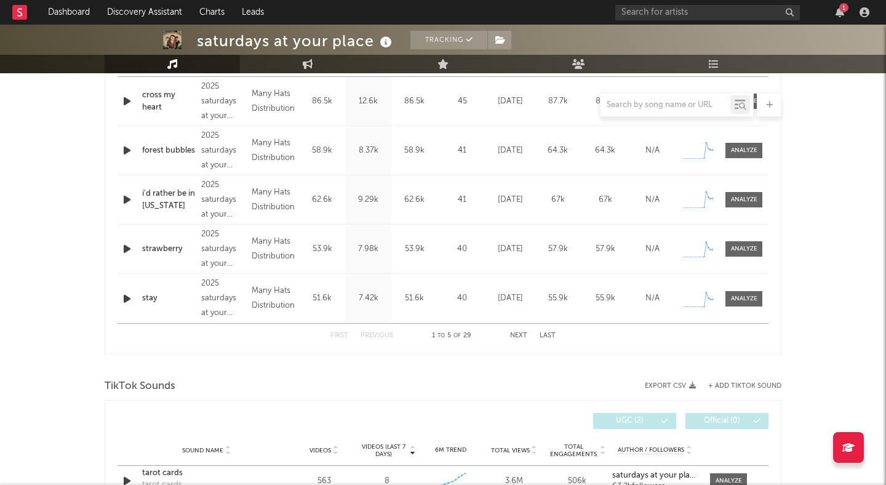
scroll to position [539, 0]
click at [70, 6] on link "Dashboard" at bounding box center [68, 12] width 59 height 25
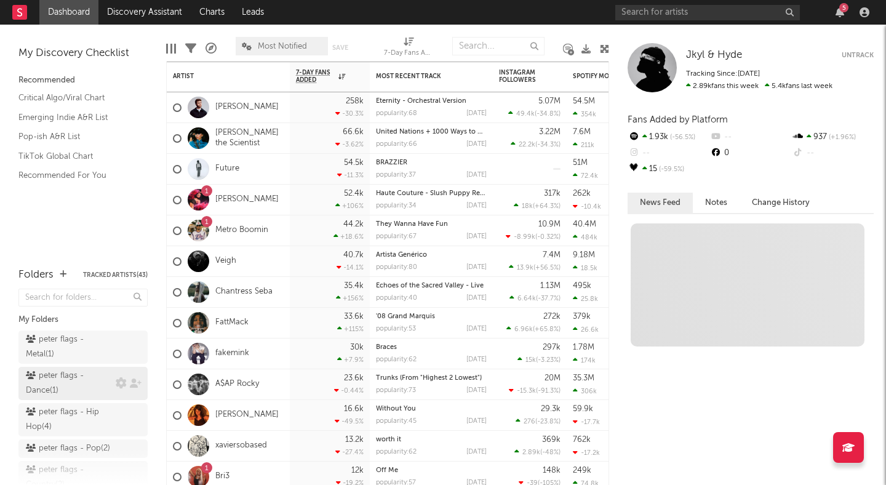
click at [74, 383] on div "peter flags - Dance ( 1 )" at bounding box center [69, 384] width 87 height 30
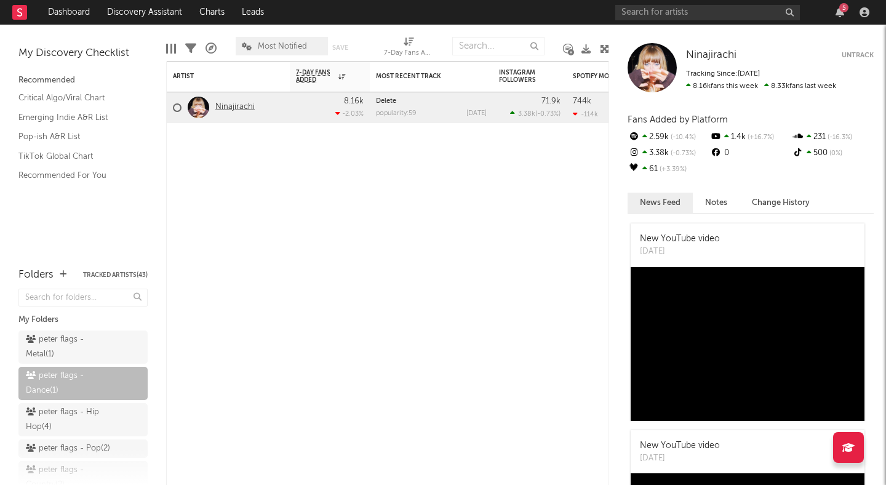
click at [224, 110] on link "Ninajirachi" at bounding box center [234, 107] width 39 height 10
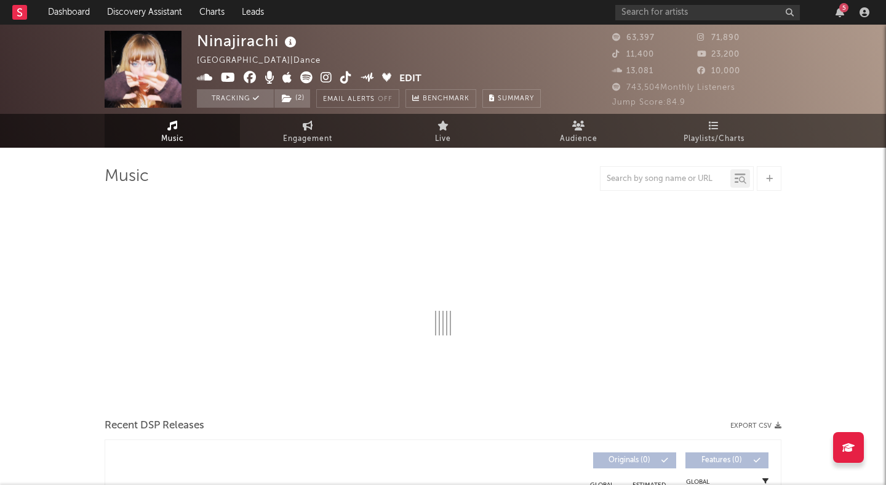
select select "6m"
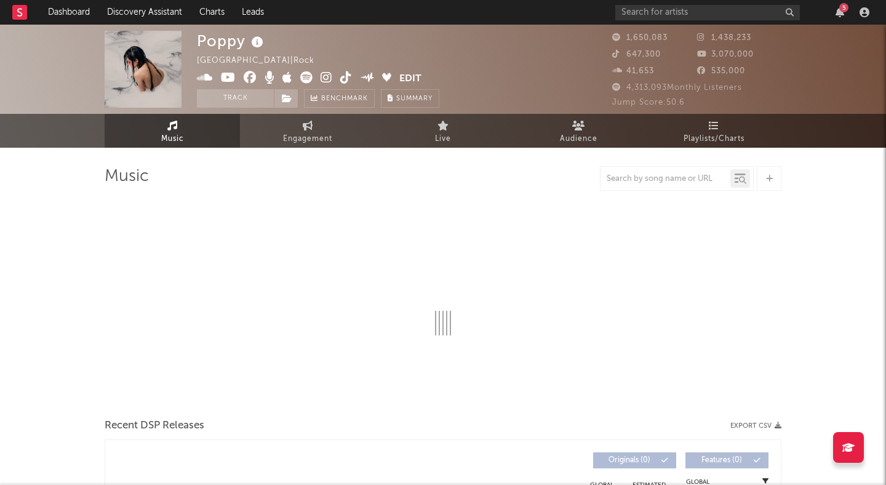
select select "6m"
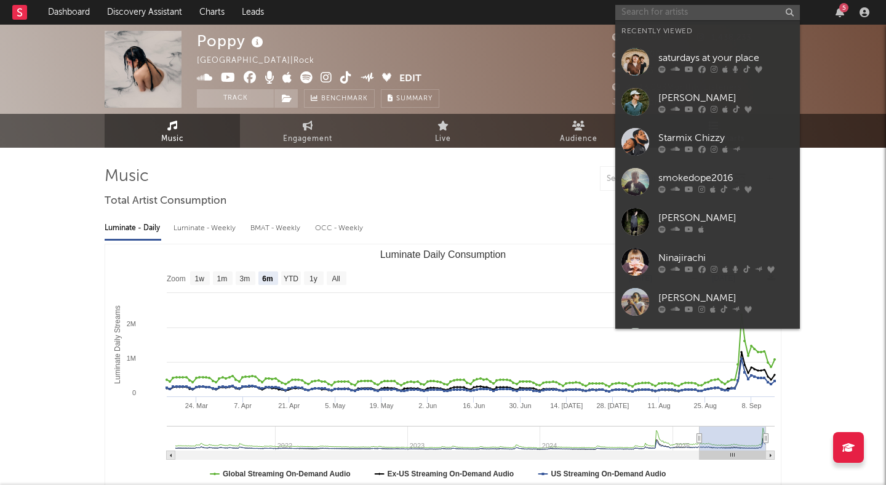
click at [636, 11] on input "text" at bounding box center [708, 12] width 185 height 15
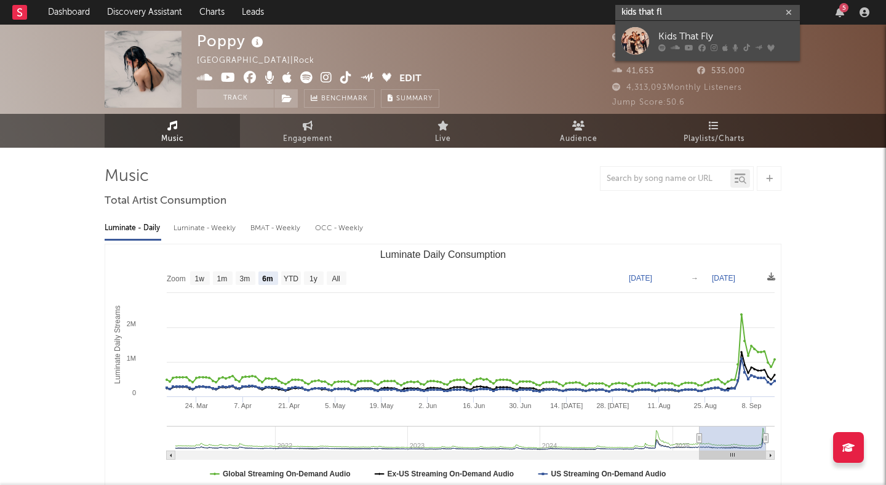
type input "kids that fl"
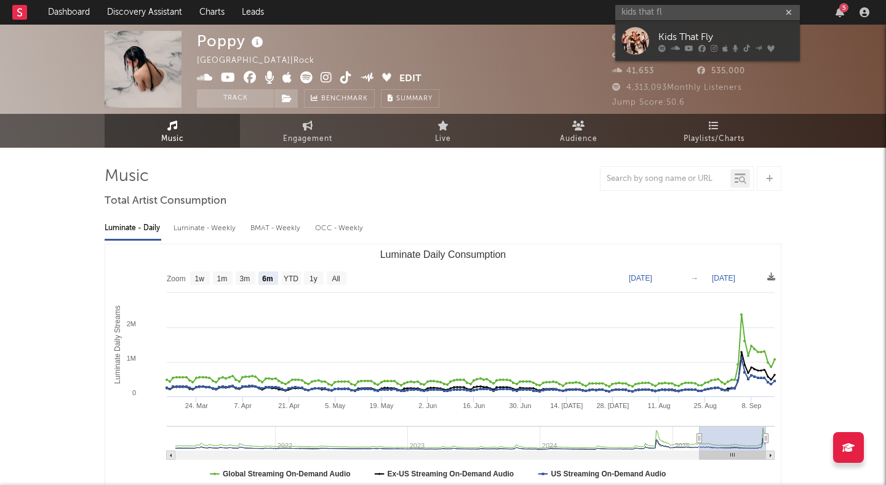
drag, startPoint x: 678, startPoint y: 35, endPoint x: 532, endPoint y: 30, distance: 146.6
click at [678, 35] on div "Kids That Fly" at bounding box center [726, 37] width 135 height 15
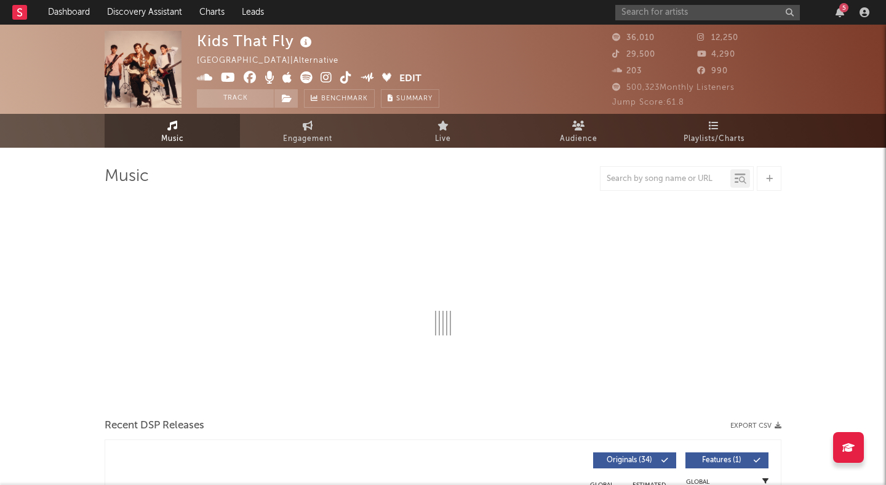
select select "6m"
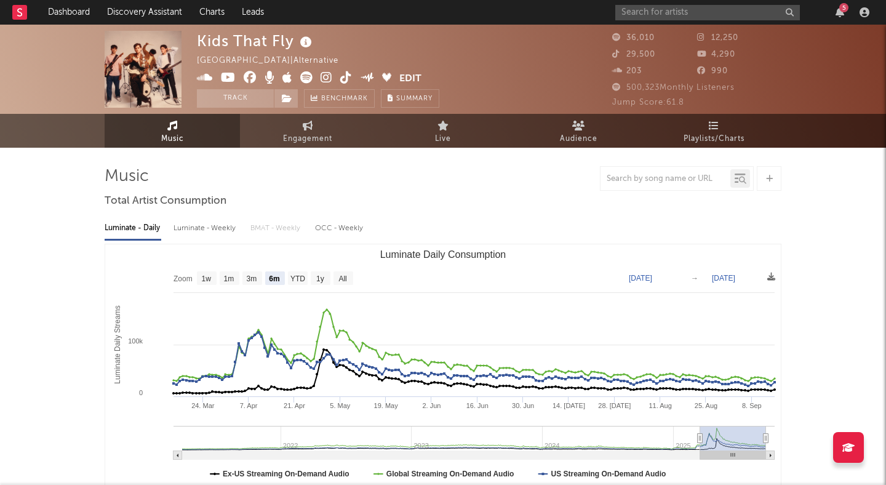
click at [137, 70] on img at bounding box center [143, 69] width 77 height 77
click at [225, 97] on button "Track" at bounding box center [235, 98] width 77 height 18
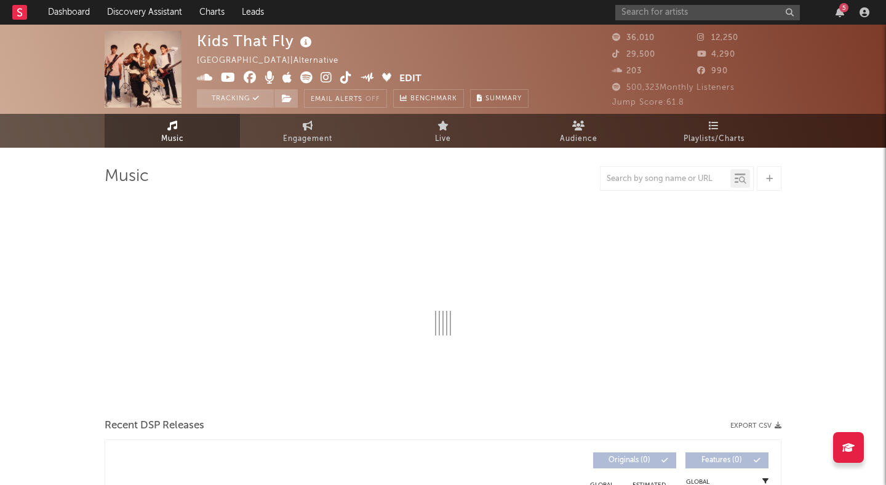
select select "6m"
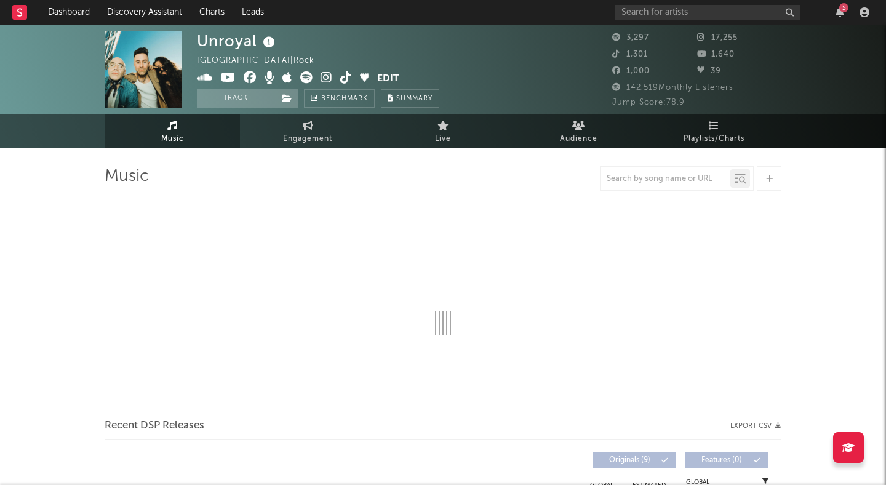
select select "1w"
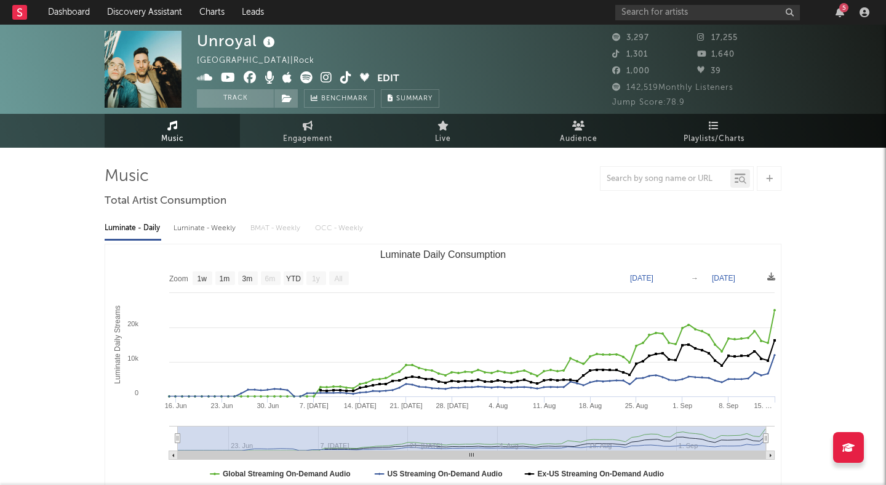
click at [326, 75] on icon at bounding box center [327, 77] width 12 height 12
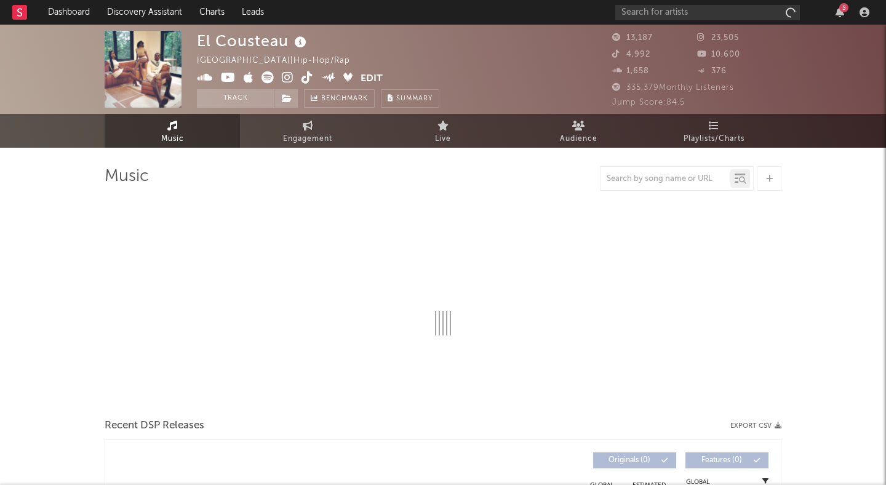
select select "6m"
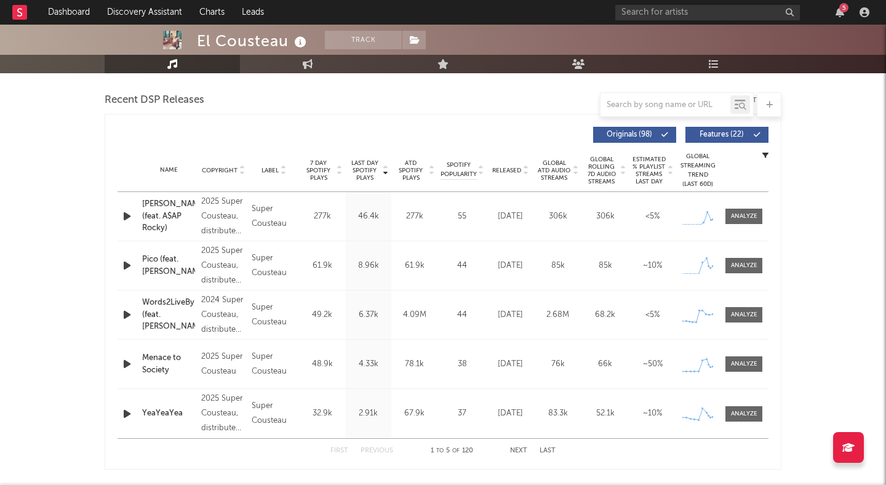
scroll to position [424, 0]
click at [127, 211] on icon "button" at bounding box center [127, 215] width 13 height 15
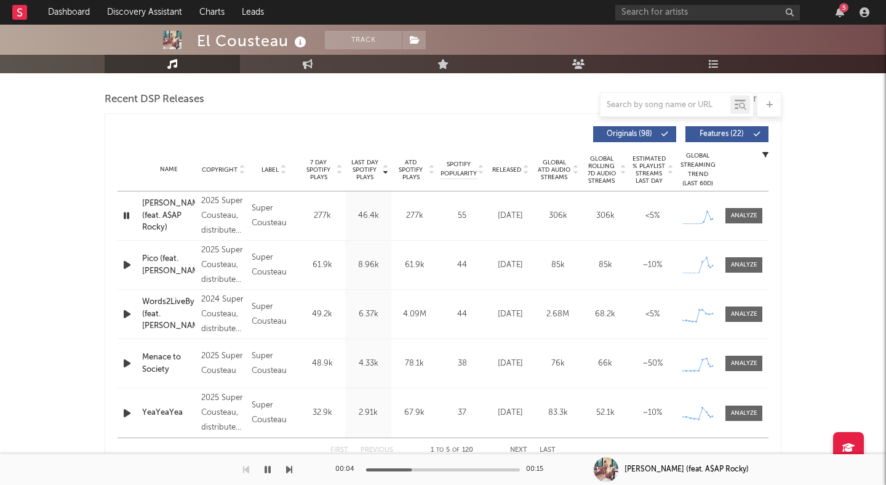
click at [127, 212] on icon "button" at bounding box center [127, 215] width 12 height 15
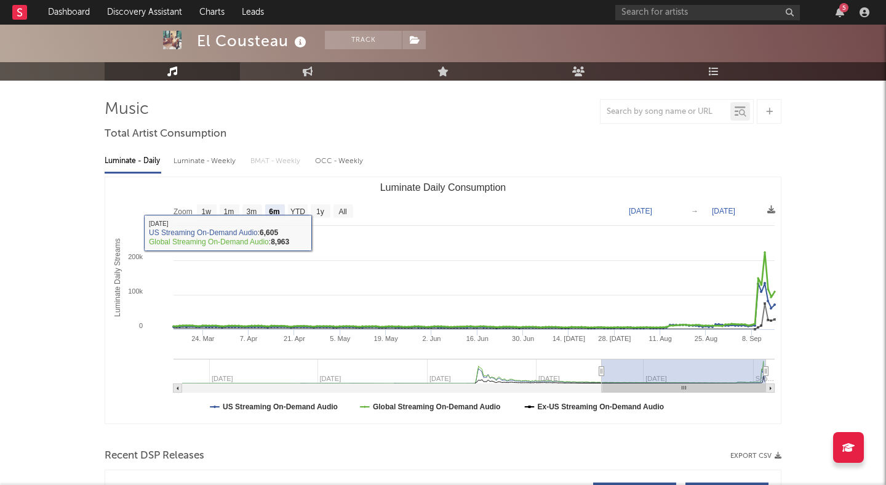
scroll to position [0, 0]
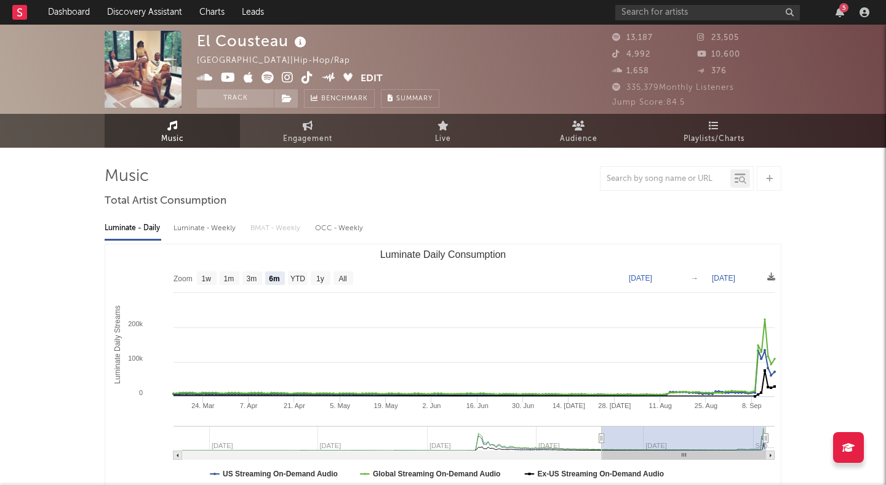
click at [151, 49] on img at bounding box center [143, 69] width 77 height 77
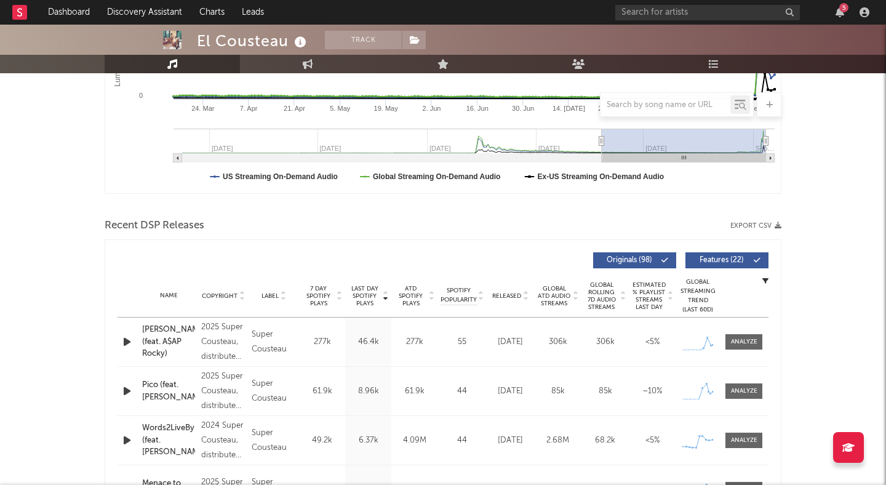
scroll to position [298, 0]
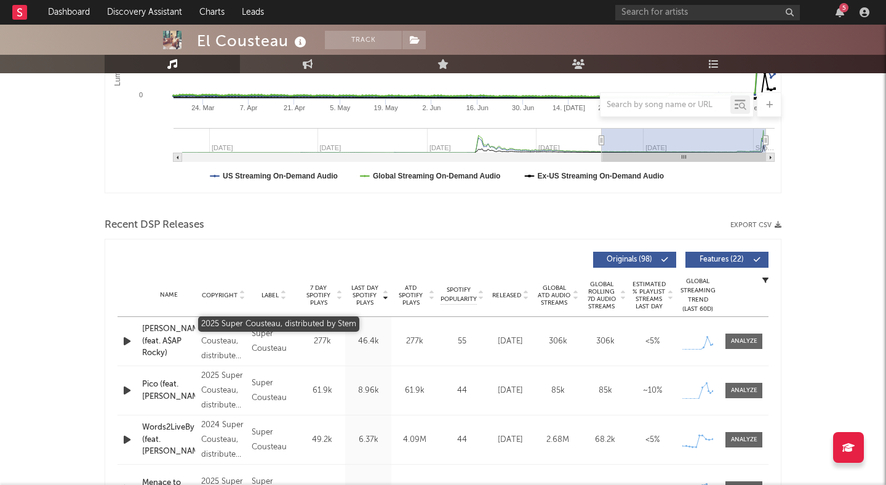
click at [218, 337] on div "2025 Super Cousteau, distributed by Stem" at bounding box center [223, 341] width 44 height 44
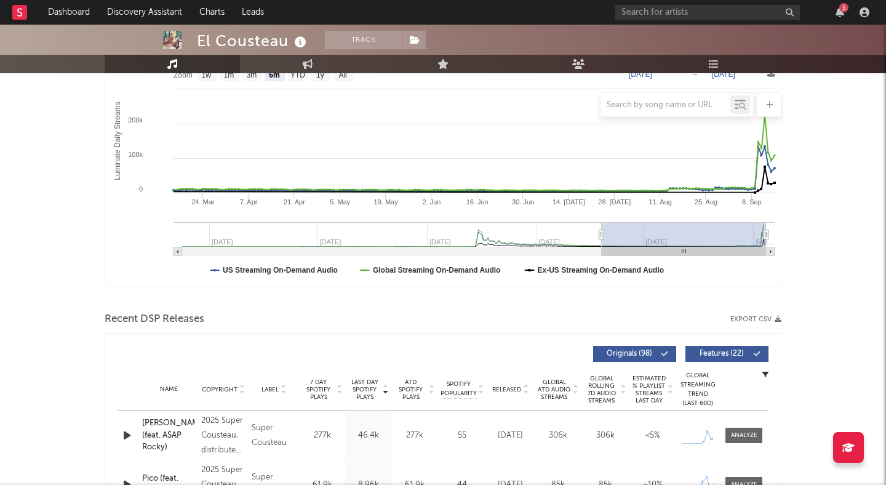
scroll to position [0, 0]
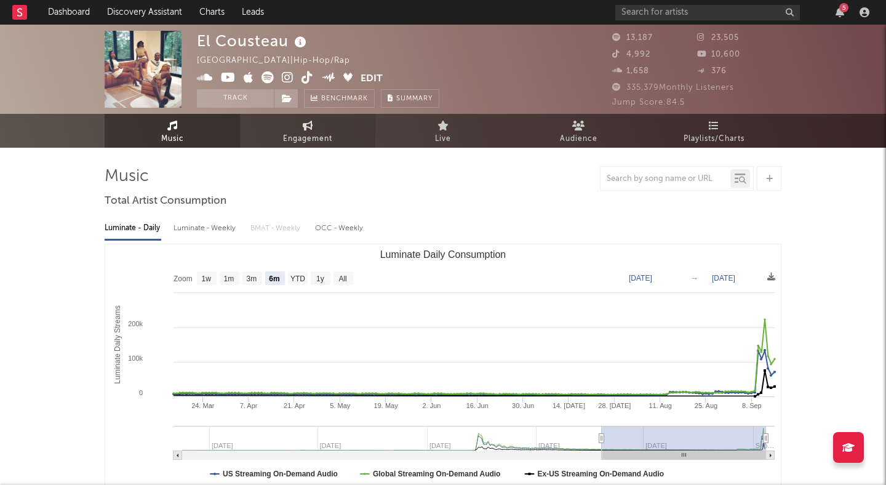
click at [311, 136] on span "Engagement" at bounding box center [307, 139] width 49 height 15
select select "1w"
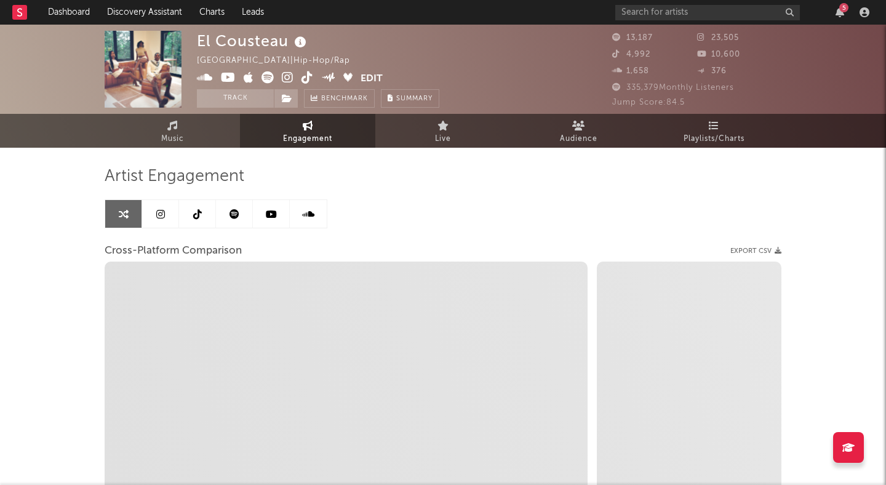
select select "1m"
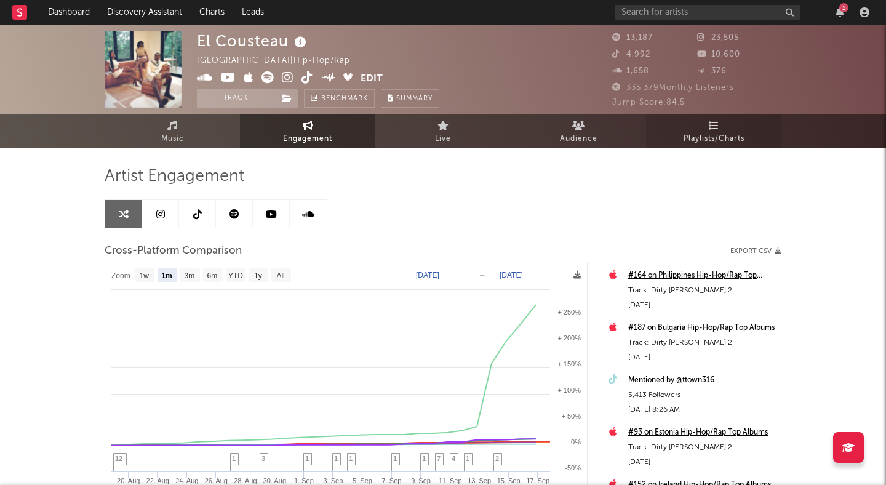
click at [702, 138] on span "Playlists/Charts" at bounding box center [714, 139] width 61 height 15
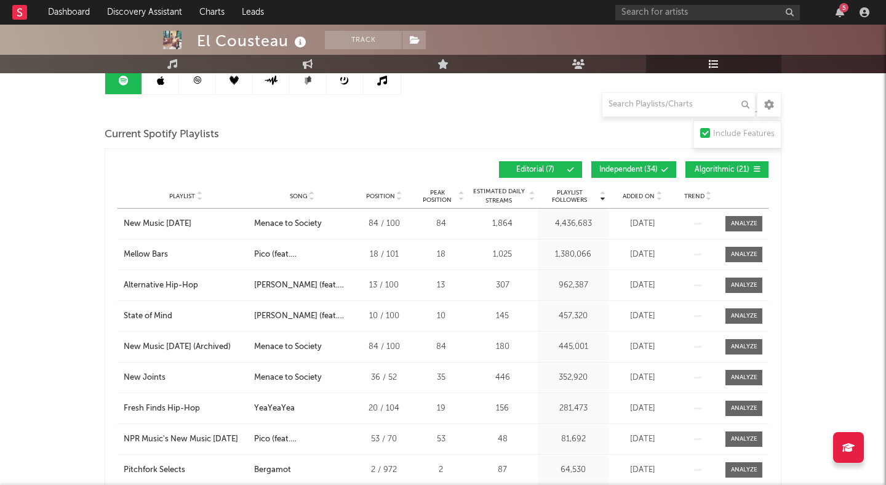
scroll to position [134, 0]
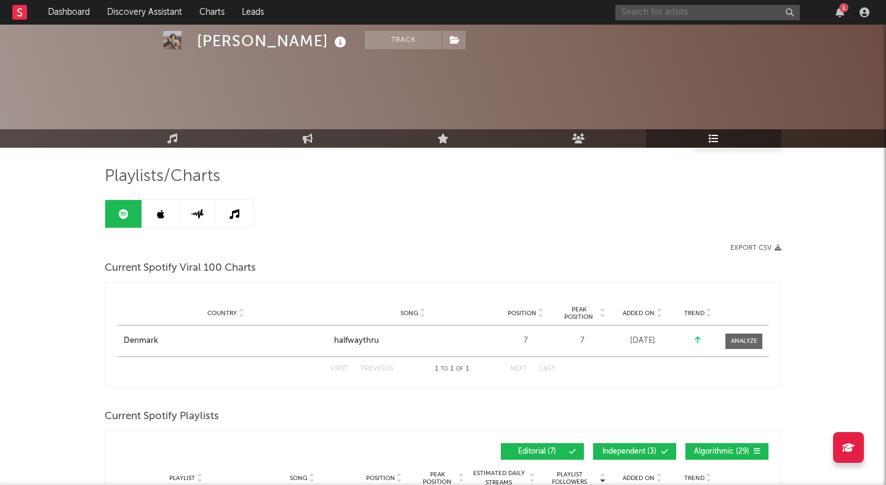
click at [640, 12] on input "text" at bounding box center [708, 12] width 185 height 15
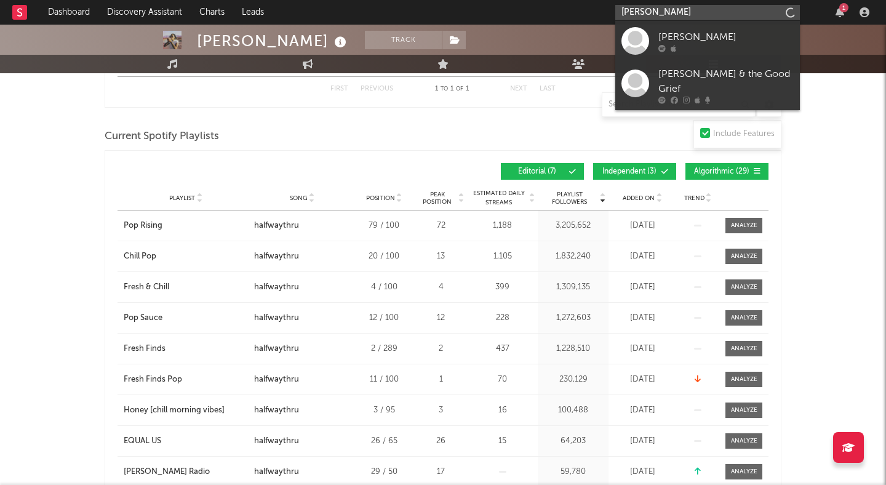
type input "[PERSON_NAME]"
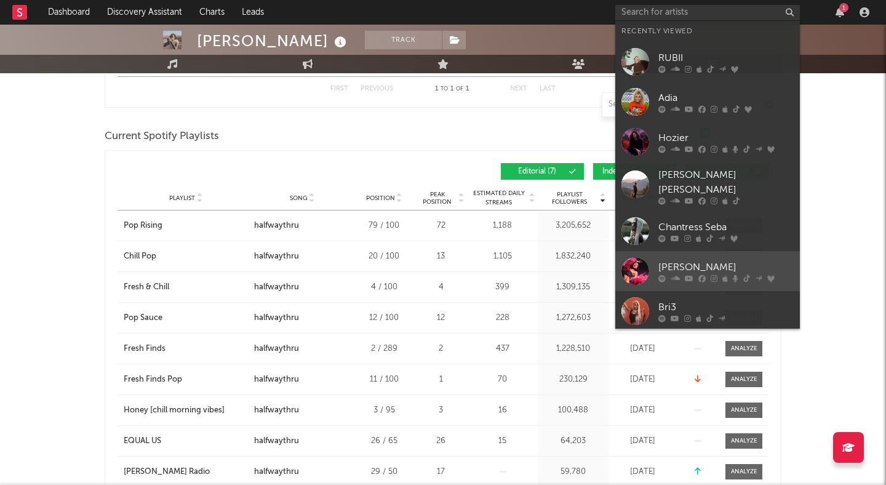
click at [636, 257] on div at bounding box center [636, 271] width 28 height 28
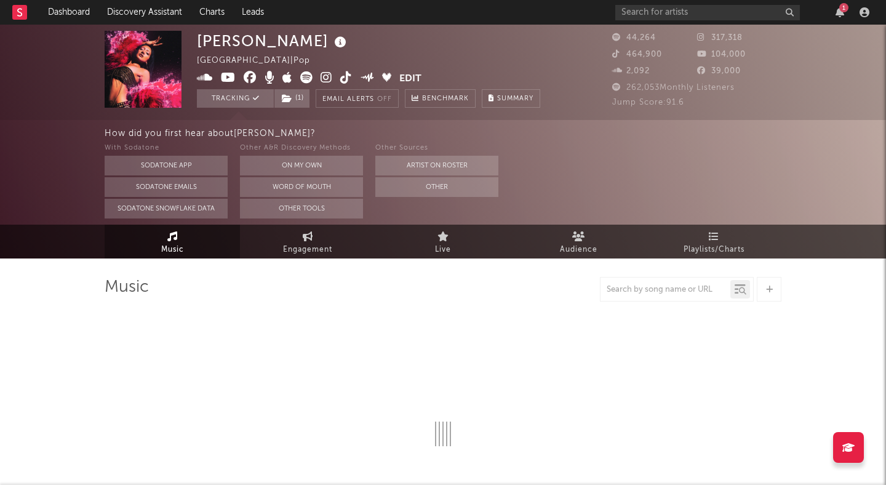
select select "6m"
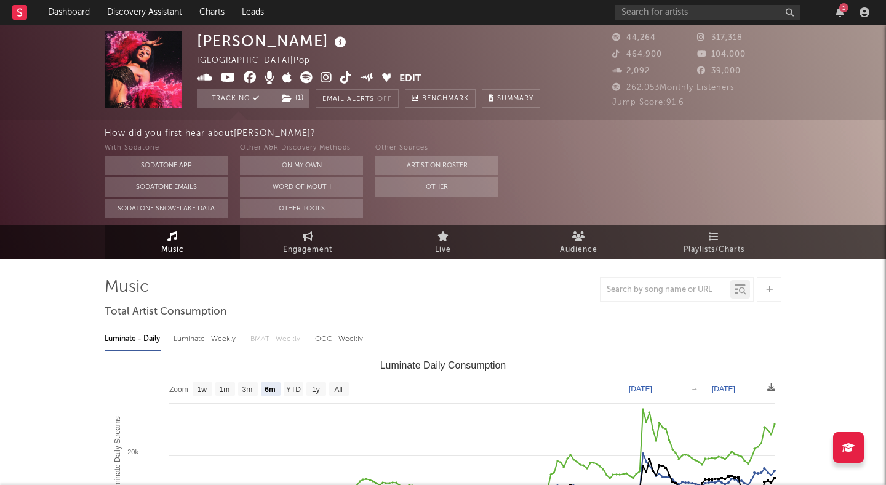
select select "6m"
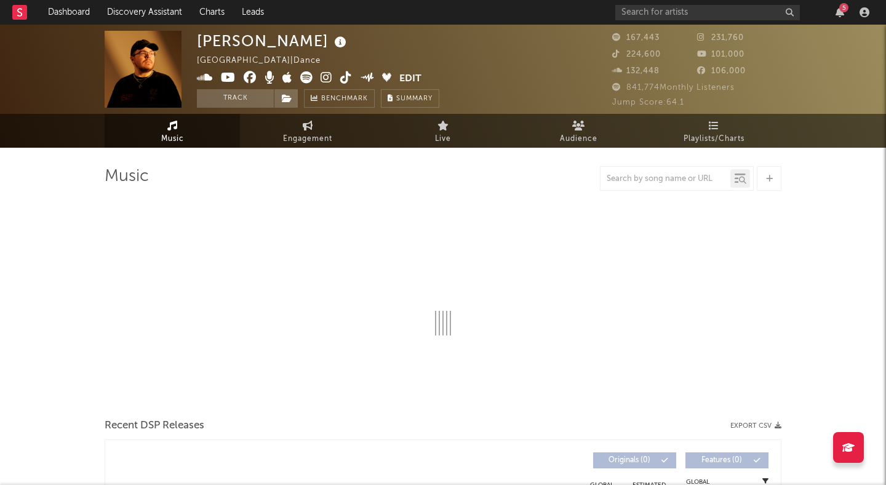
select select "6m"
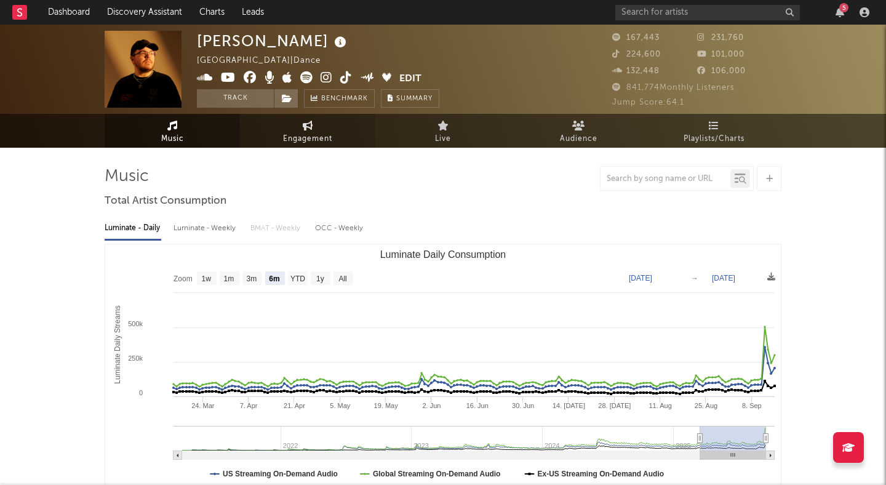
click at [292, 134] on span "Engagement" at bounding box center [307, 139] width 49 height 15
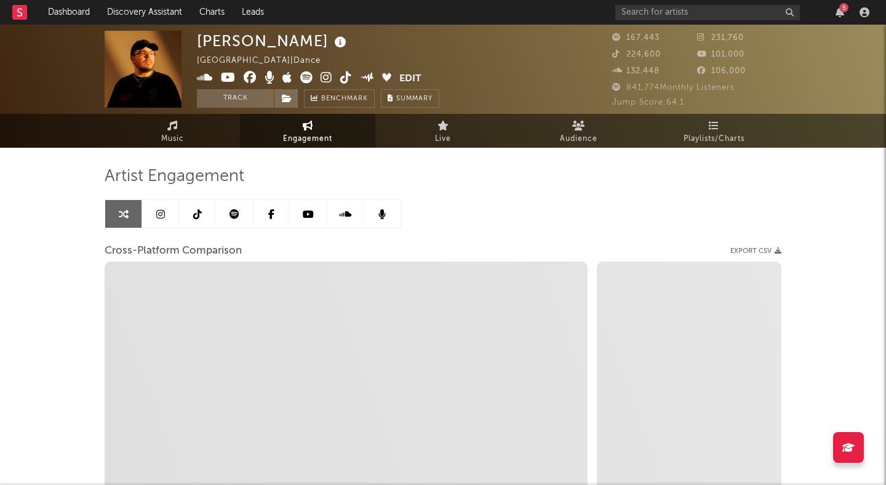
select select "1w"
click at [238, 100] on button "Track" at bounding box center [235, 98] width 77 height 18
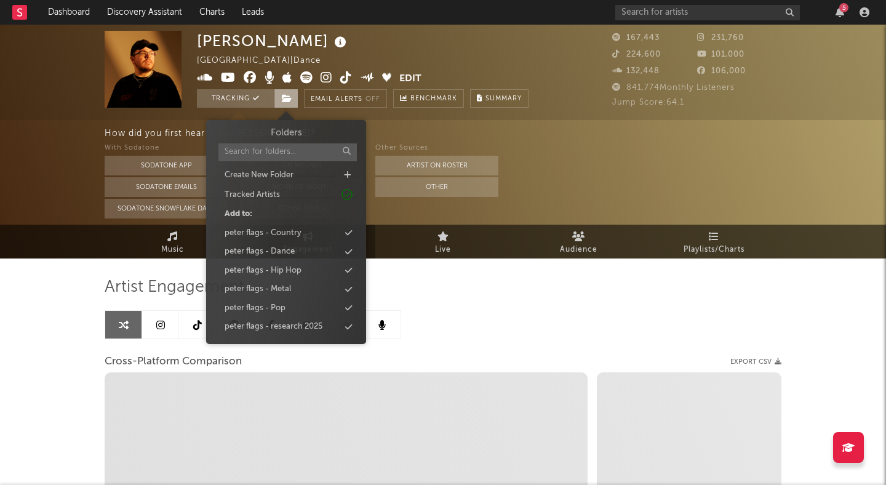
click at [286, 100] on icon at bounding box center [287, 98] width 10 height 9
click at [315, 252] on div "peter flags - Dance" at bounding box center [286, 252] width 142 height 16
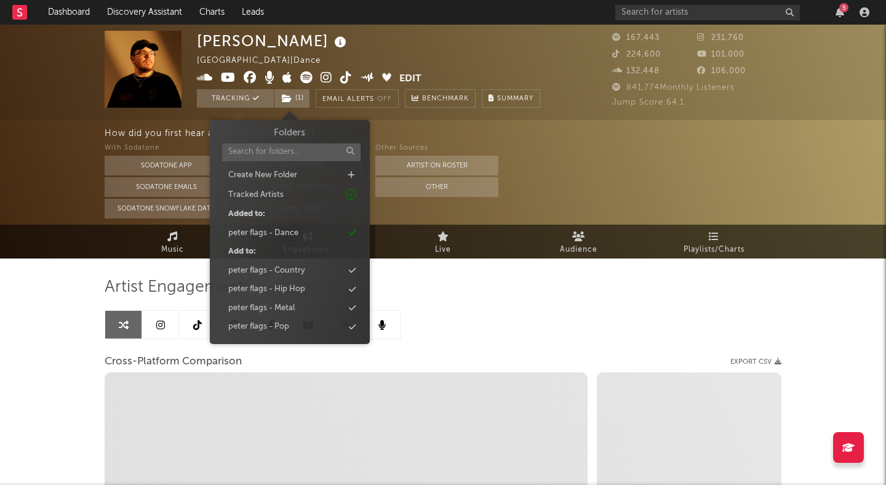
select select "1m"
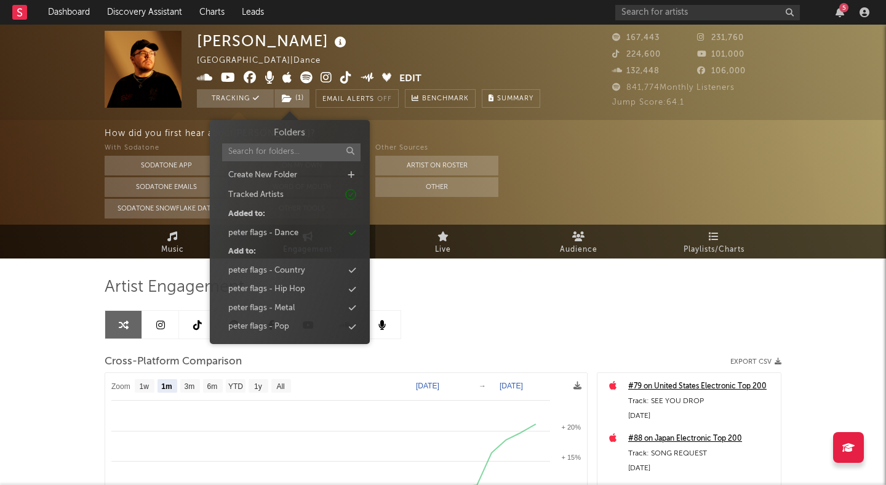
click at [520, 287] on div "Artist Engagement" at bounding box center [443, 287] width 677 height 21
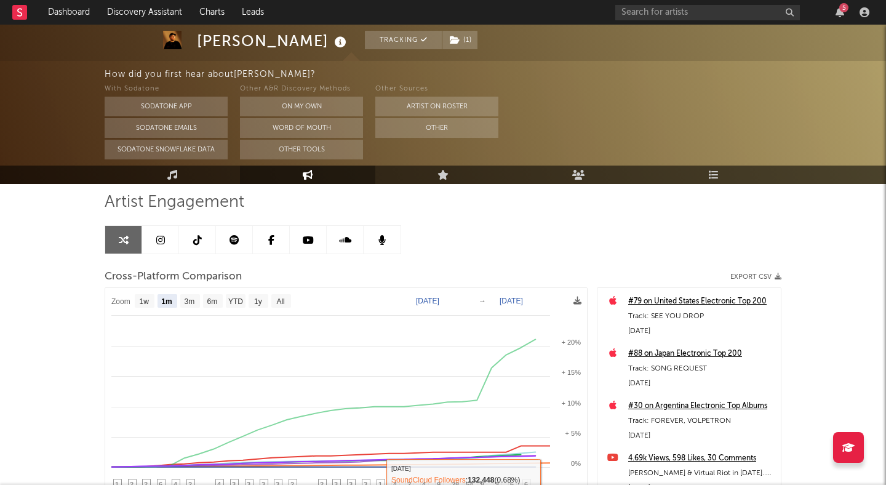
scroll to position [62, 0]
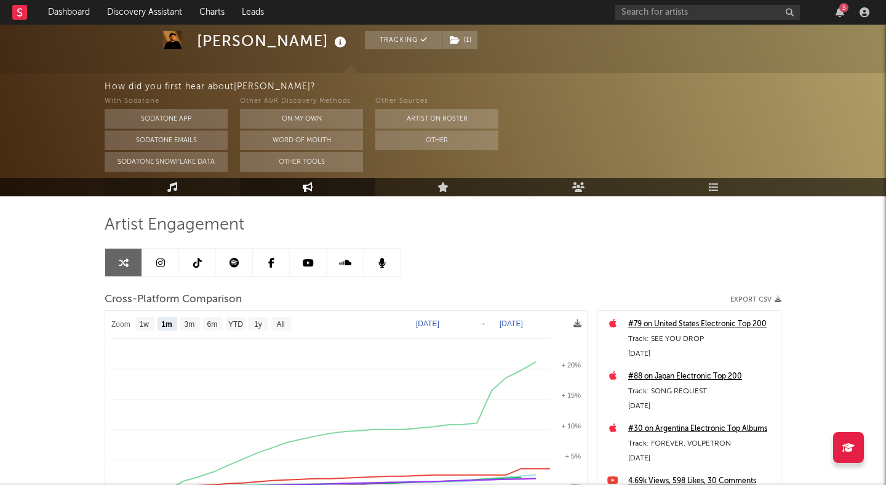
click at [185, 195] on link "Music" at bounding box center [172, 187] width 135 height 18
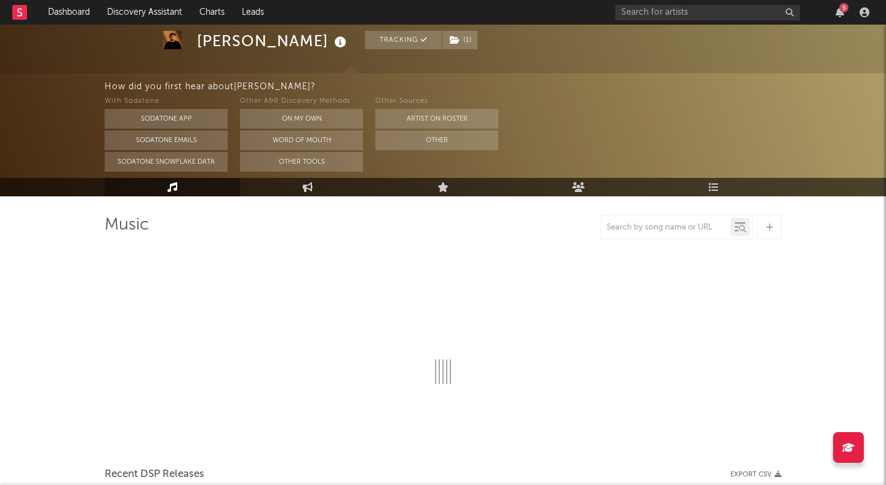
select select "6m"
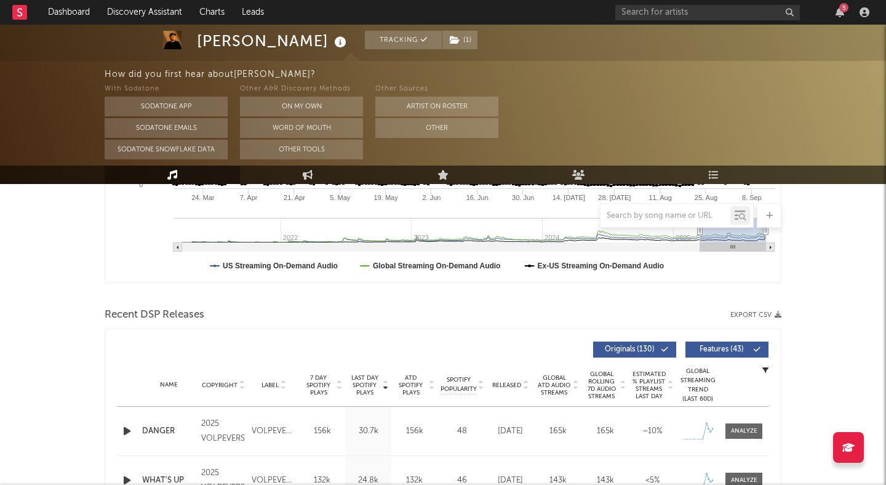
scroll to position [366, 0]
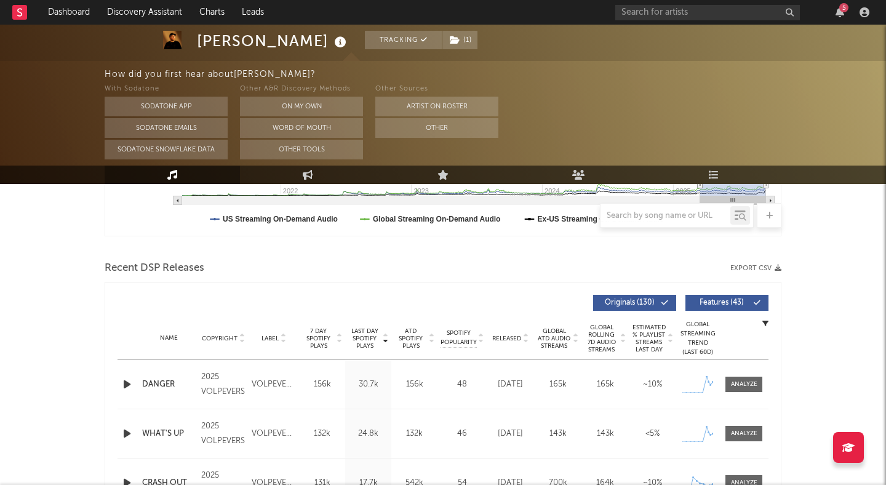
click at [718, 302] on span "Features ( 43 )" at bounding box center [722, 302] width 57 height 7
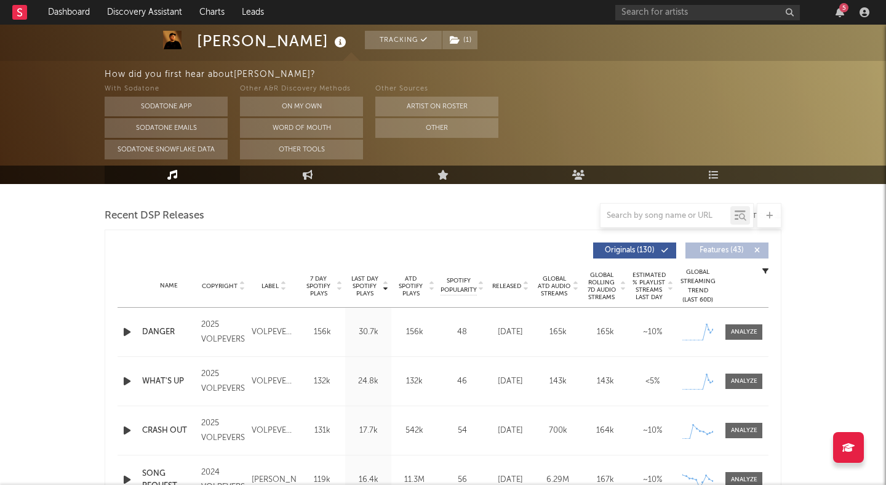
scroll to position [441, 0]
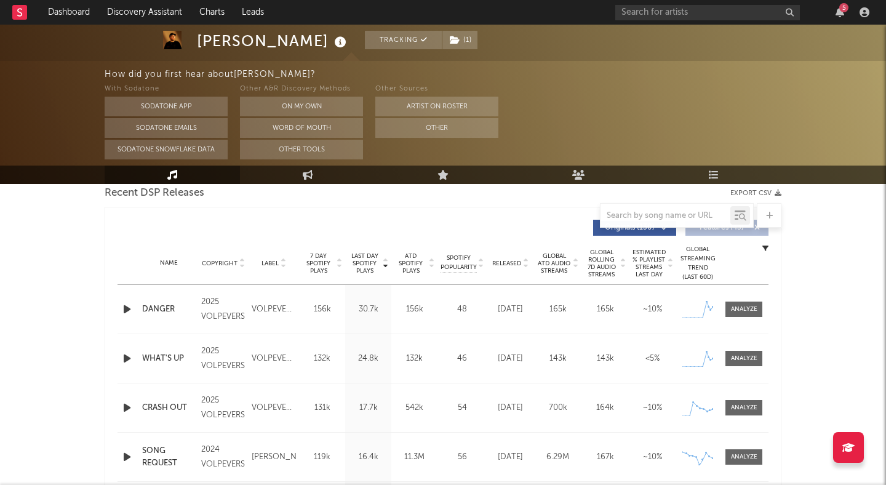
click at [521, 266] on span "Released" at bounding box center [506, 263] width 29 height 7
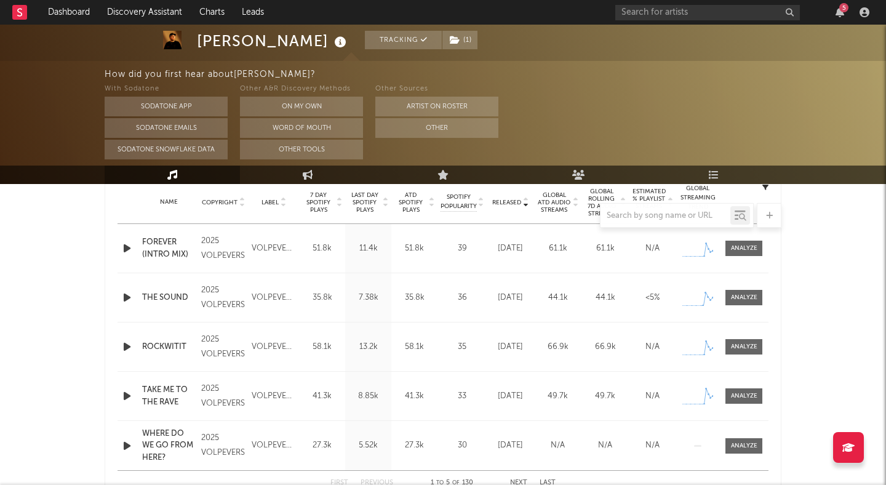
scroll to position [502, 0]
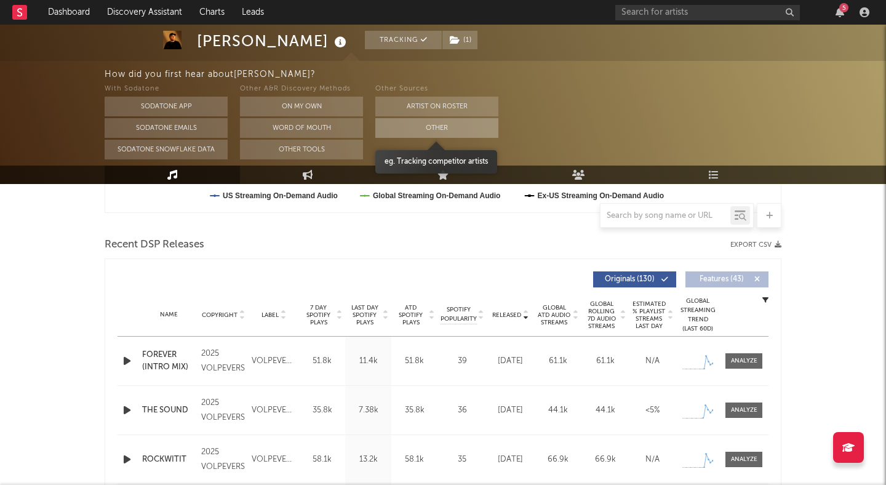
click at [404, 130] on button "Other" at bounding box center [436, 128] width 123 height 20
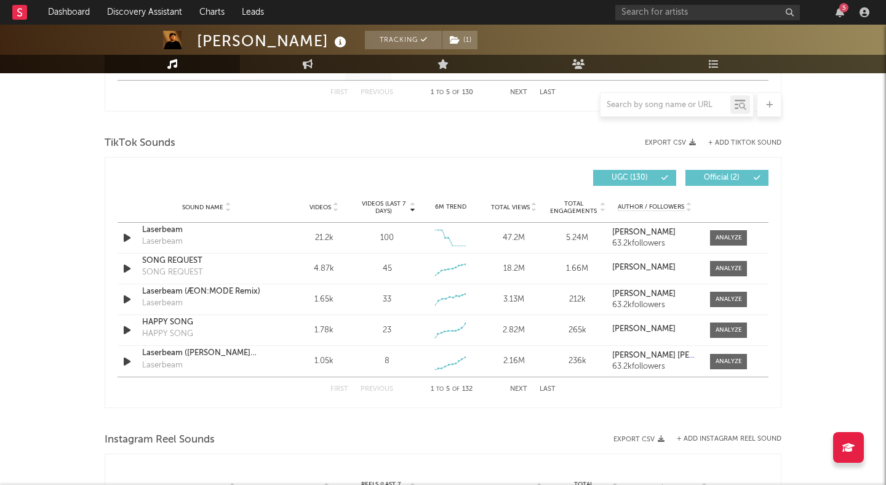
scroll to position [794, 0]
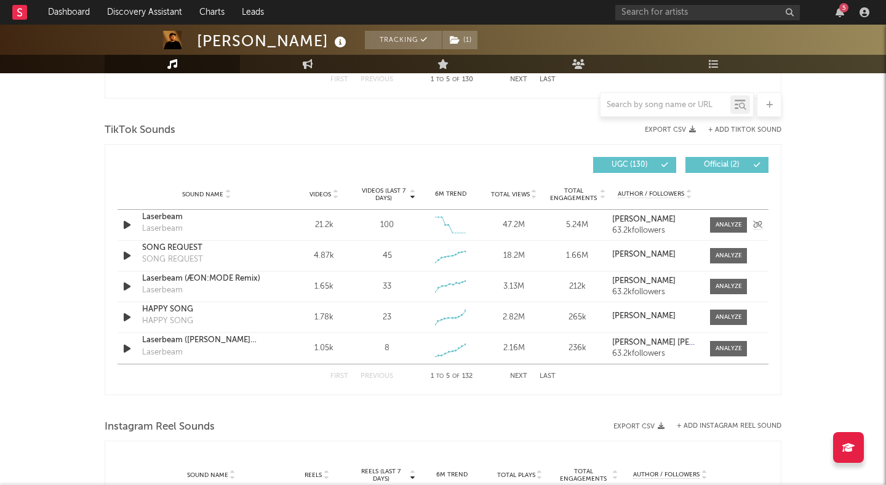
click at [158, 215] on div "Laserbeam" at bounding box center [206, 217] width 129 height 12
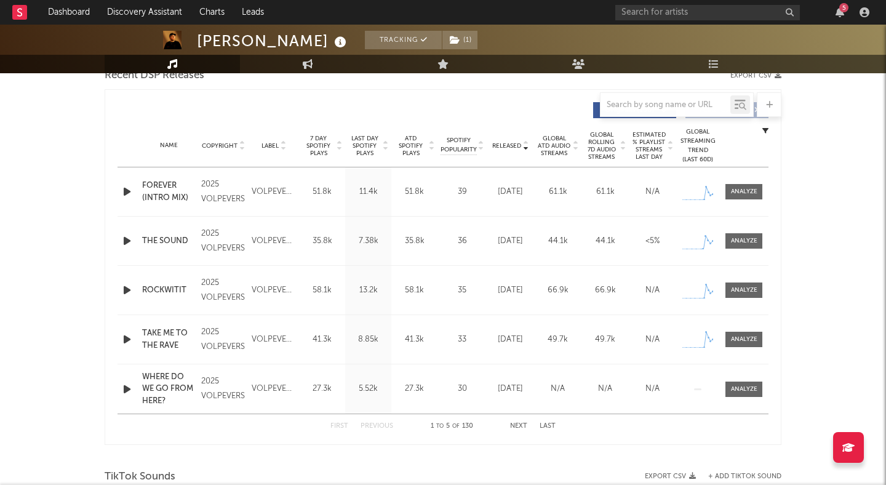
scroll to position [446, 0]
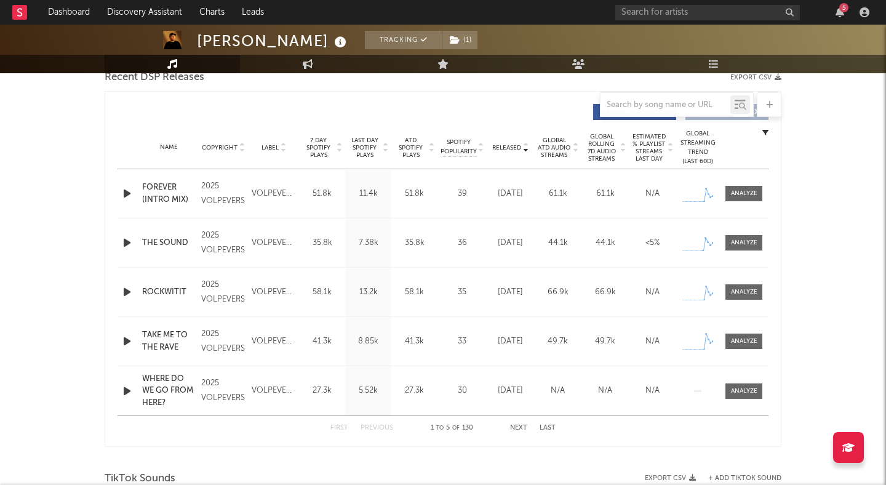
click at [521, 423] on div "First Previous 1 to 5 of 130 Next Last" at bounding box center [443, 428] width 225 height 24
click at [521, 427] on button "Next" at bounding box center [518, 428] width 17 height 7
click at [523, 428] on button "Next" at bounding box center [518, 428] width 17 height 7
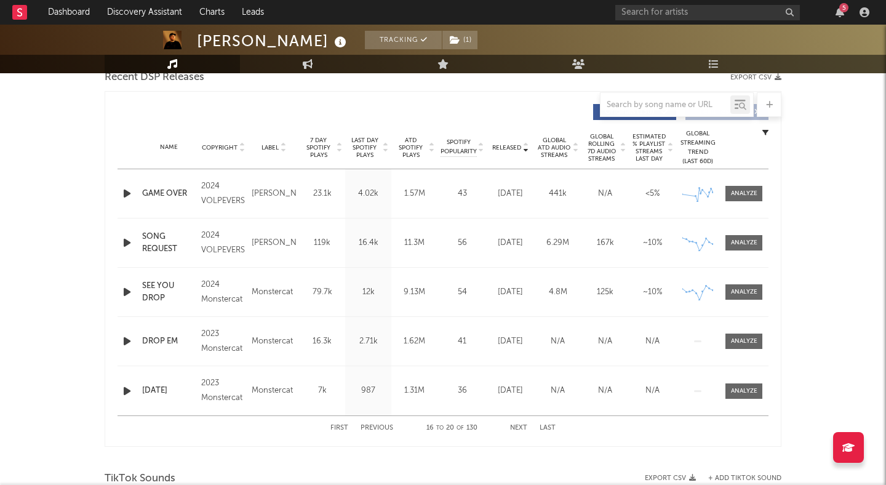
click at [523, 428] on button "Next" at bounding box center [518, 428] width 17 height 7
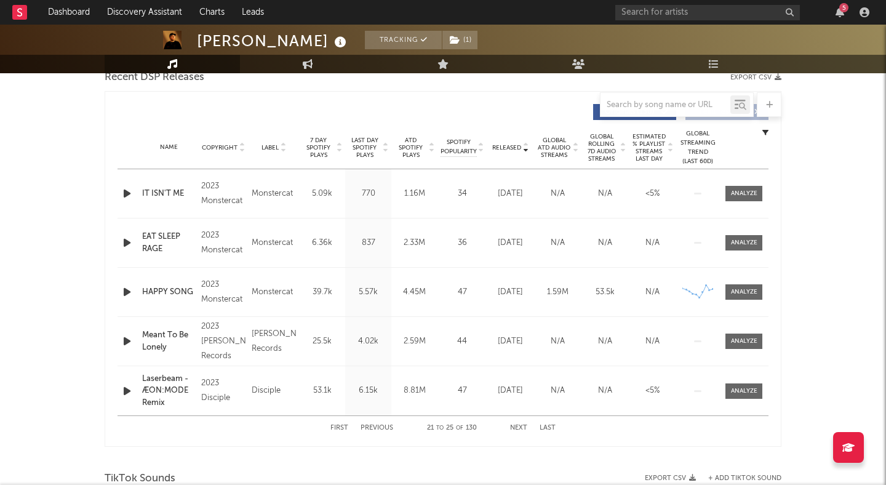
click at [523, 428] on button "Next" at bounding box center [518, 428] width 17 height 7
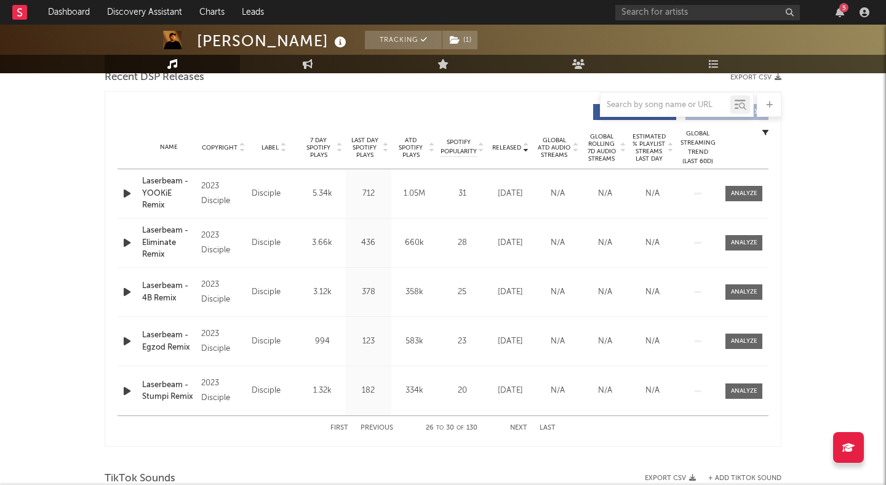
click at [523, 428] on button "Next" at bounding box center [518, 428] width 17 height 7
click at [368, 430] on button "Previous" at bounding box center [377, 428] width 33 height 7
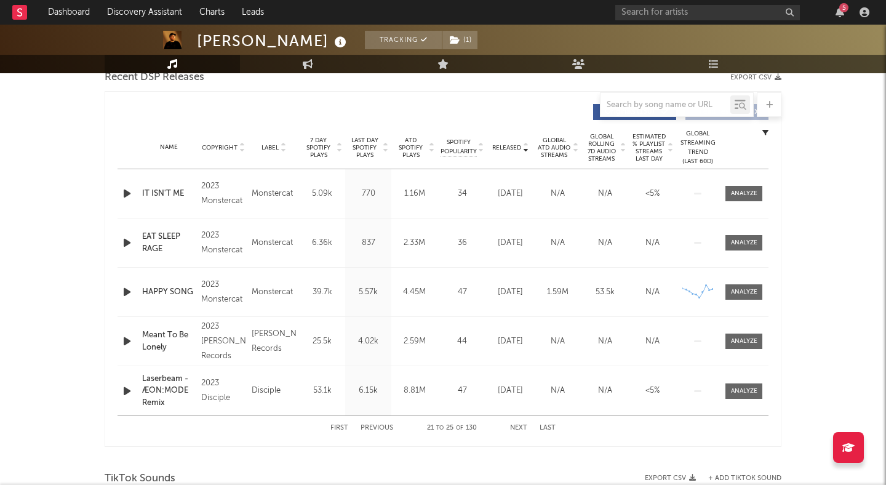
click at [368, 430] on button "Previous" at bounding box center [377, 428] width 33 height 7
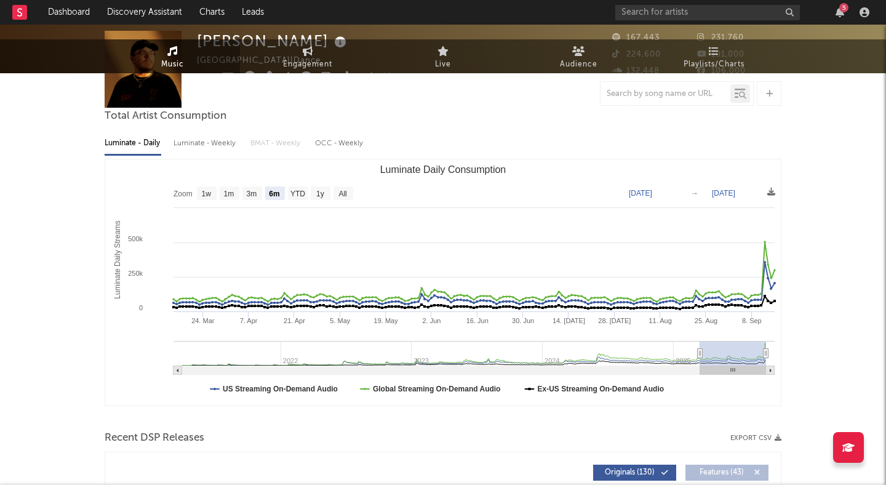
scroll to position [0, 0]
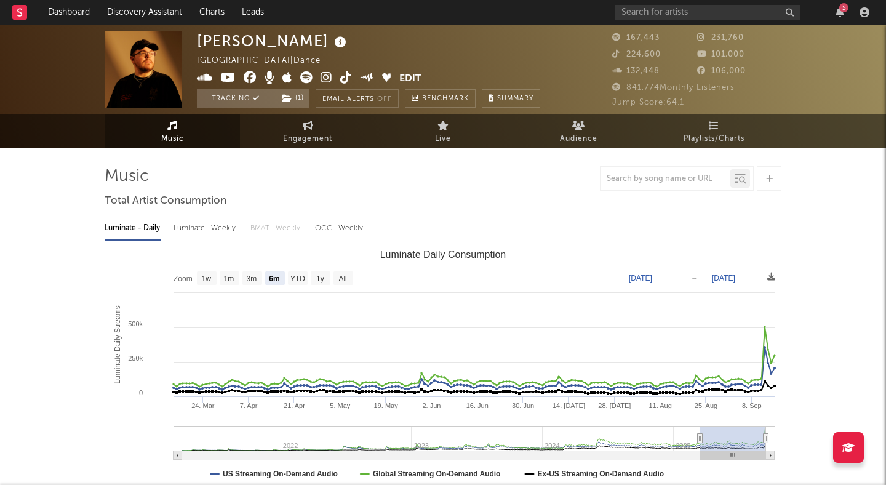
click at [307, 76] on icon at bounding box center [306, 77] width 12 height 12
click at [298, 134] on span "Engagement" at bounding box center [307, 139] width 49 height 15
select select "1w"
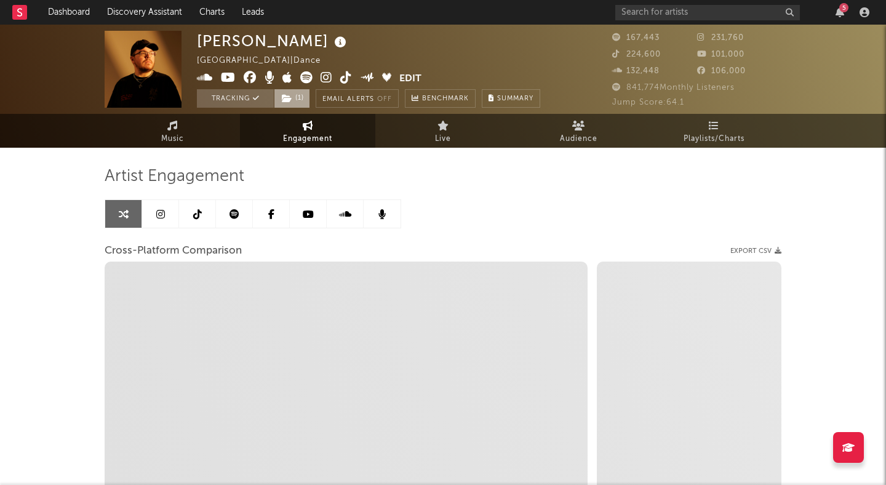
click at [295, 97] on span "( 1 )" at bounding box center [292, 98] width 36 height 18
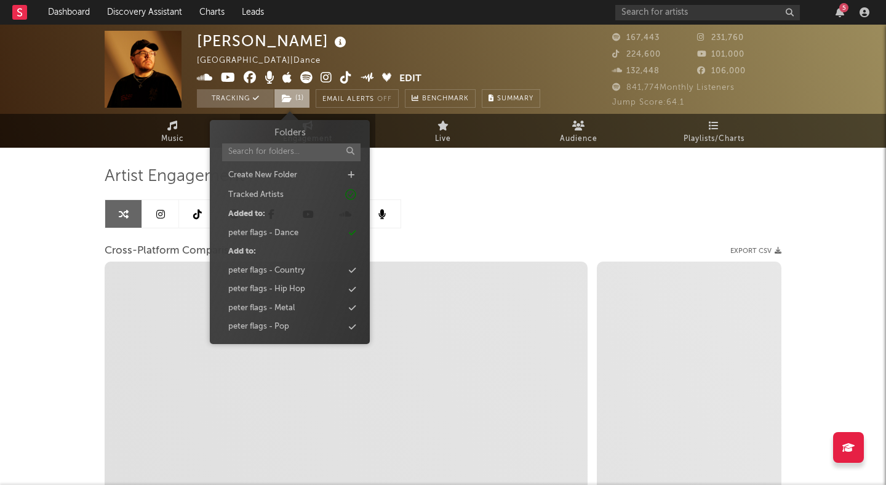
select select "1m"
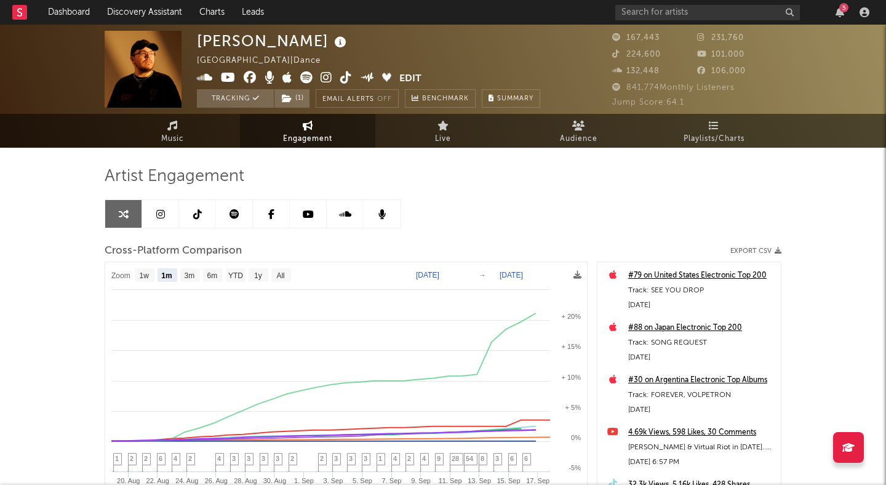
click at [89, 159] on div "Ray Volpe United States | Dance Edit Tracking ( 1 ) Email Alerts Off Benchmark …" at bounding box center [443, 348] width 886 height 646
click at [346, 76] on icon at bounding box center [346, 77] width 12 height 12
click at [179, 145] on span "Music" at bounding box center [172, 139] width 23 height 15
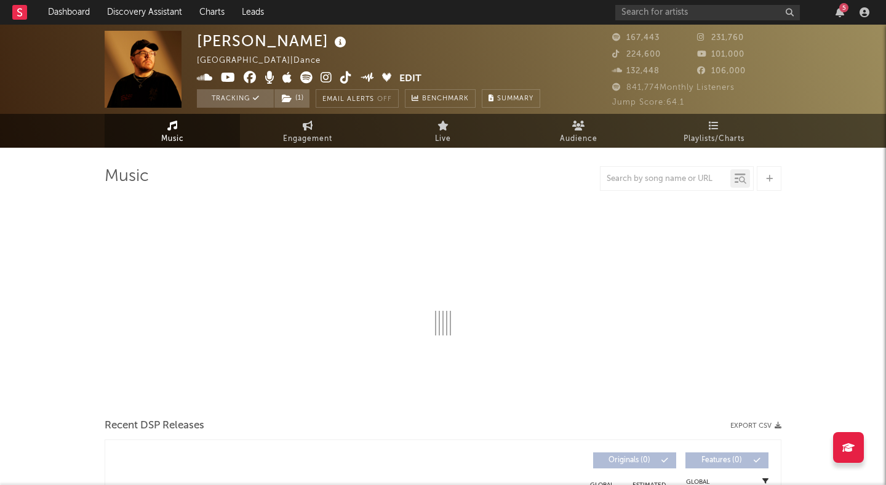
select select "6m"
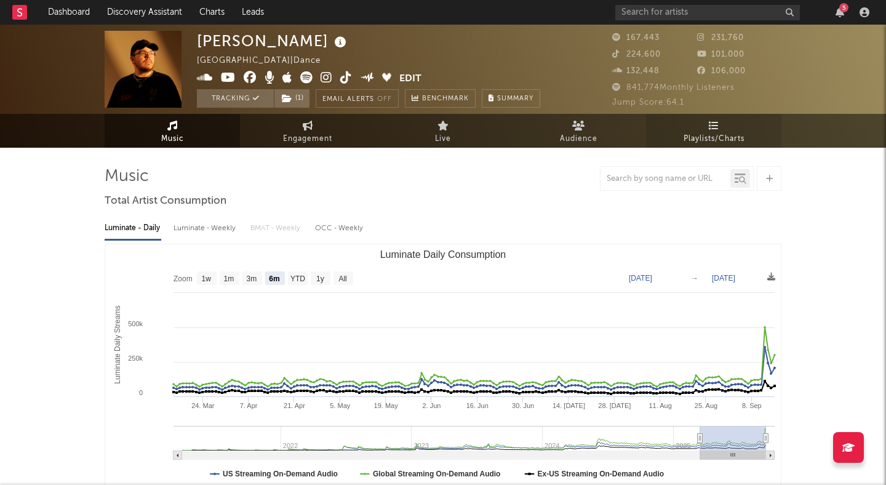
click at [702, 129] on link "Playlists/Charts" at bounding box center [713, 131] width 135 height 34
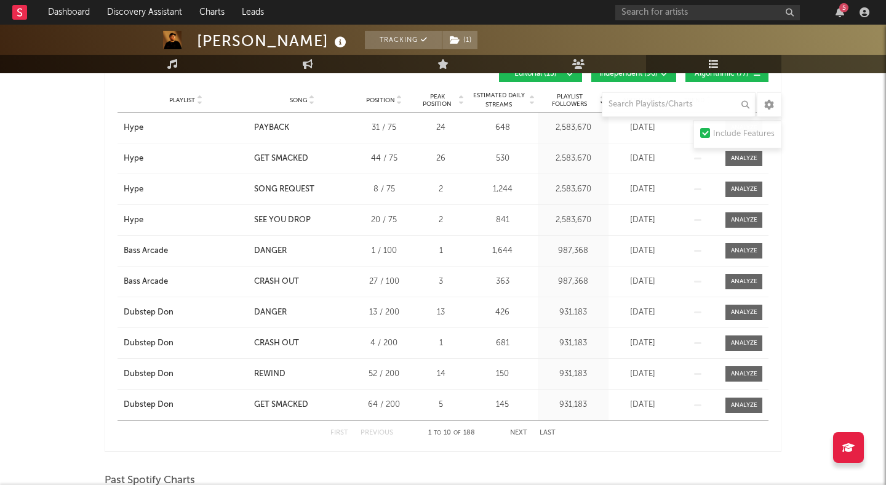
scroll to position [426, 0]
click at [271, 127] on div "PAYBACK" at bounding box center [271, 127] width 35 height 12
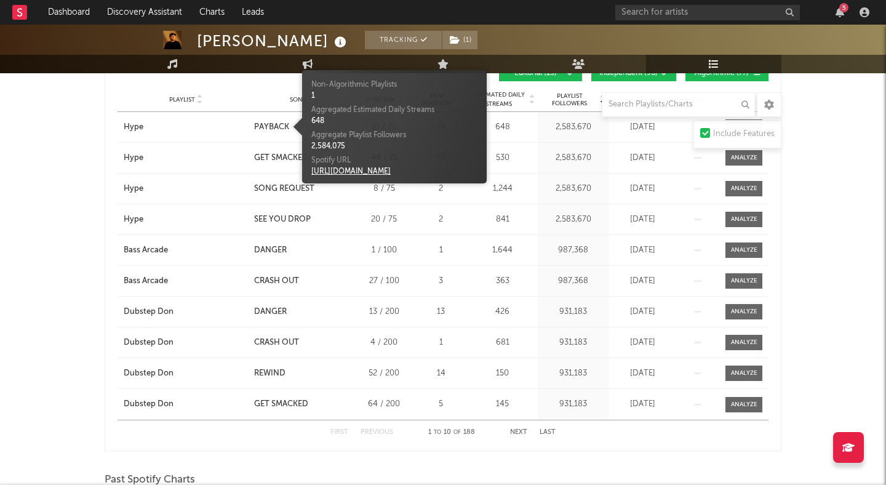
click at [346, 174] on link "https://open.spotify.com/track/4RIqJleQdPOg4KSo6uTmtK" at bounding box center [350, 171] width 79 height 7
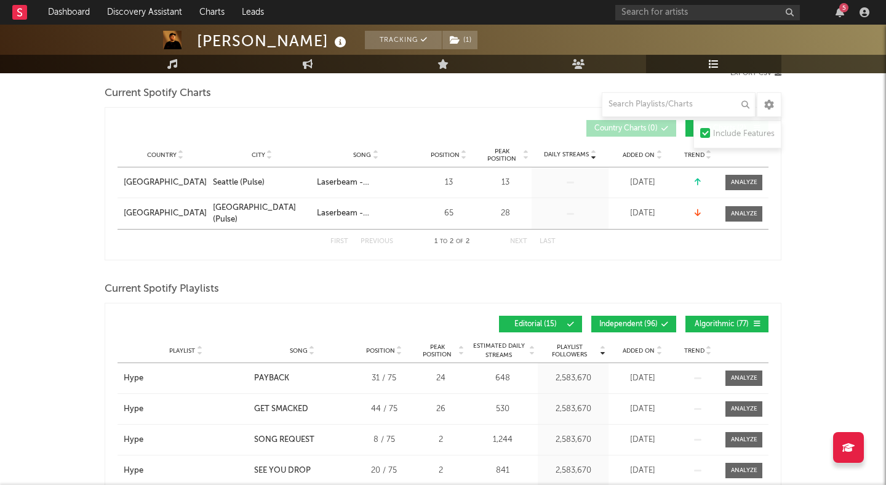
scroll to position [129, 0]
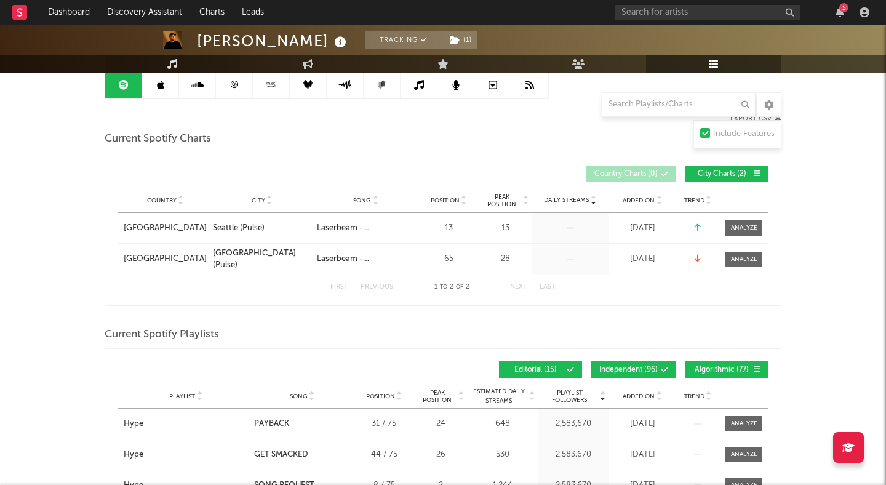
click at [170, 63] on icon at bounding box center [172, 64] width 10 height 10
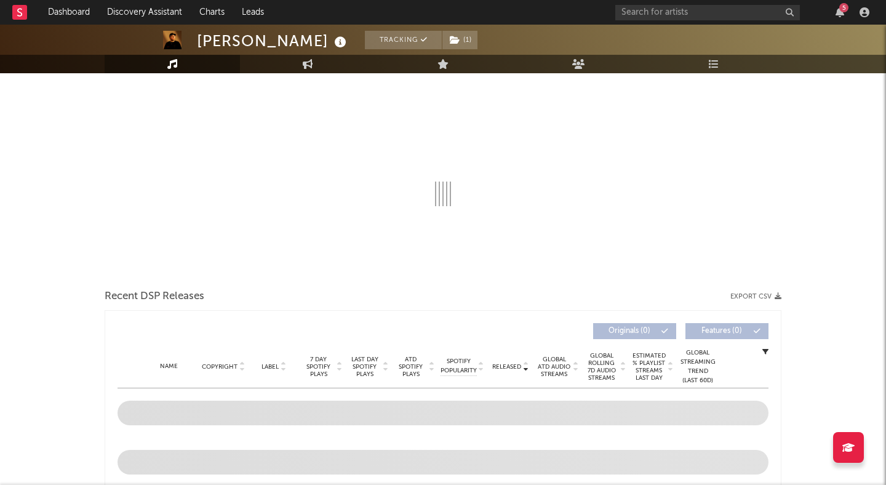
select select "6m"
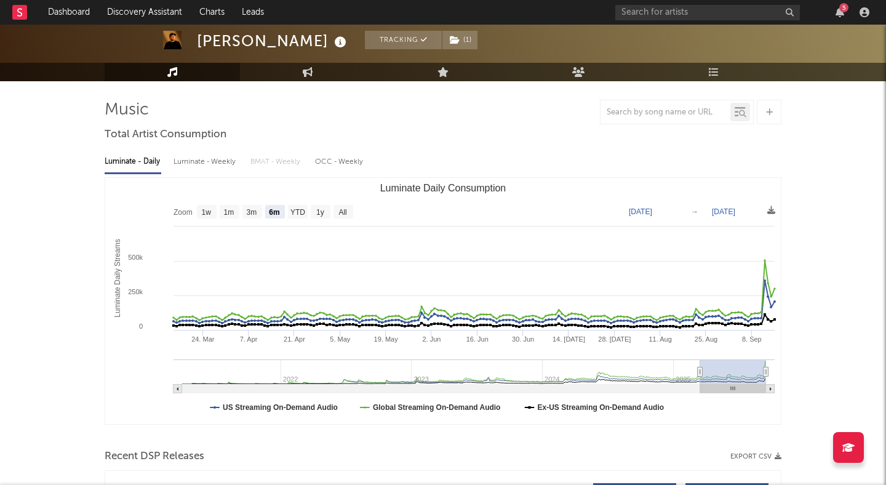
scroll to position [64, 0]
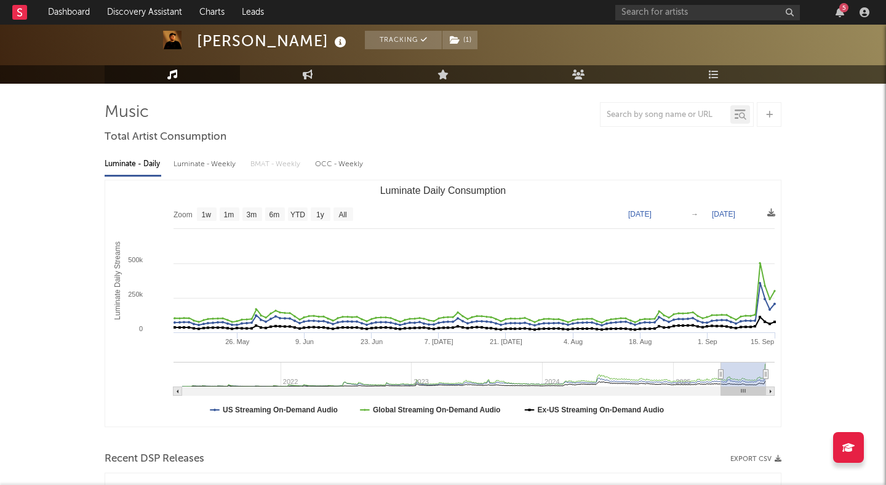
type input "2025-05-29"
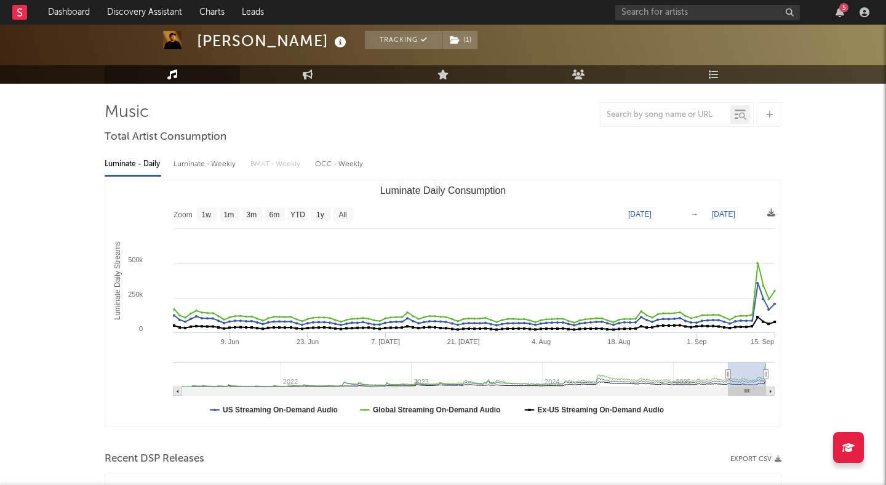
select select "3m"
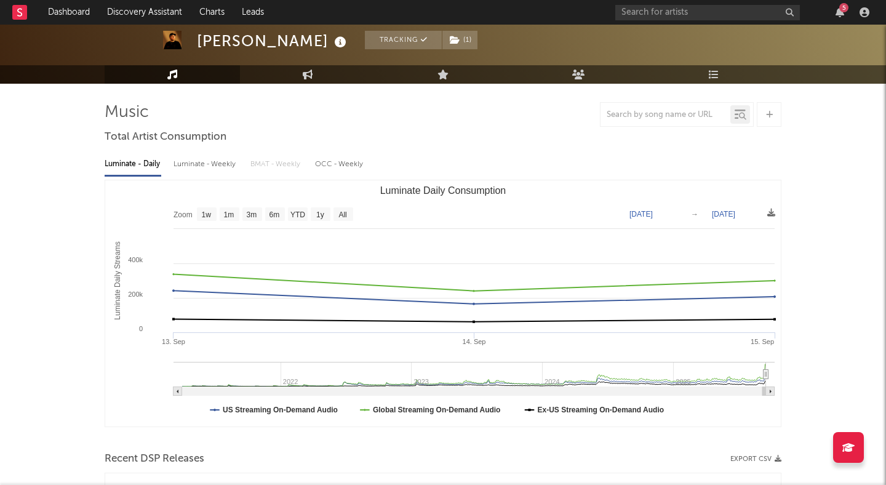
type input "[DATE]"
select select "1m"
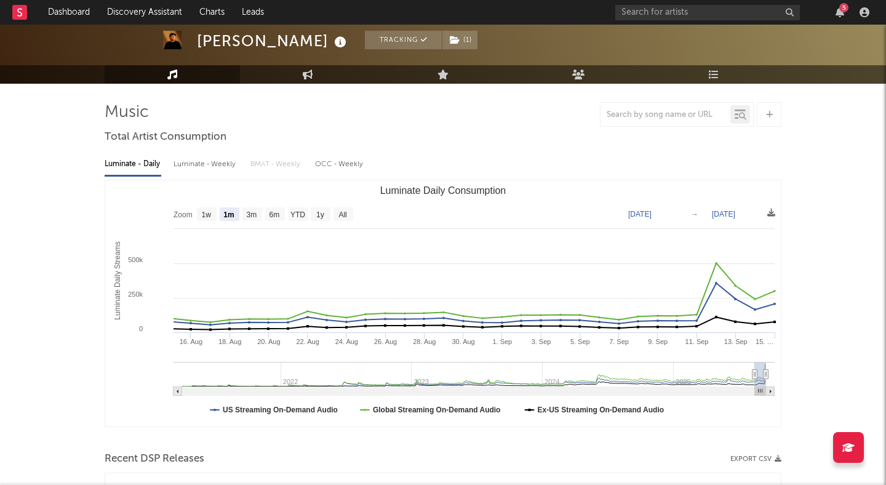
type input "2025-08-09"
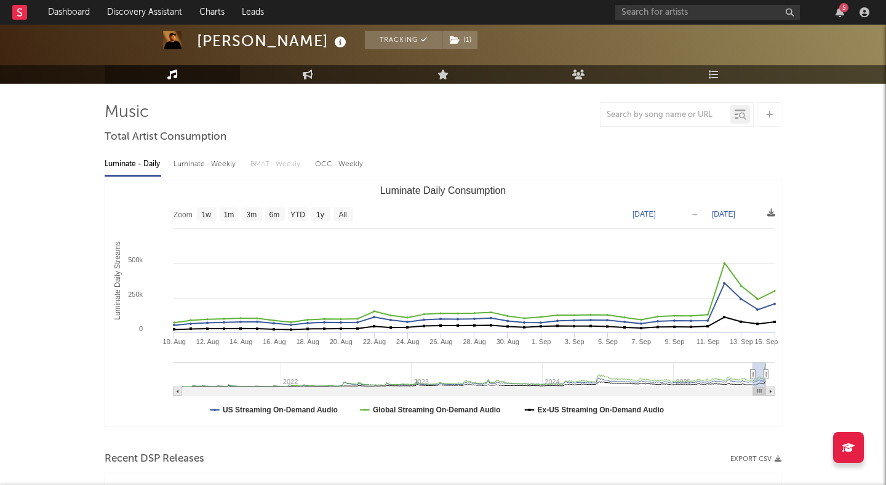
drag, startPoint x: 700, startPoint y: 375, endPoint x: 753, endPoint y: 386, distance: 54.7
click at [753, 386] on g "Luminate Daily Consumption" at bounding box center [474, 379] width 601 height 34
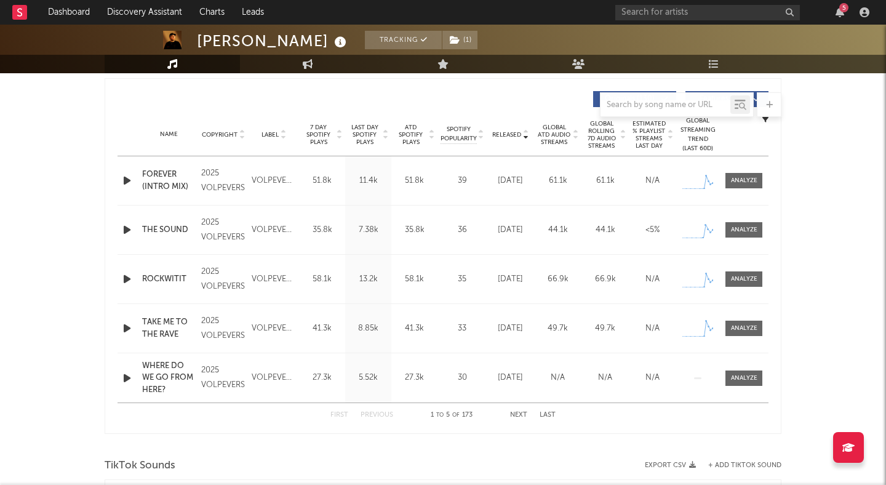
scroll to position [466, 0]
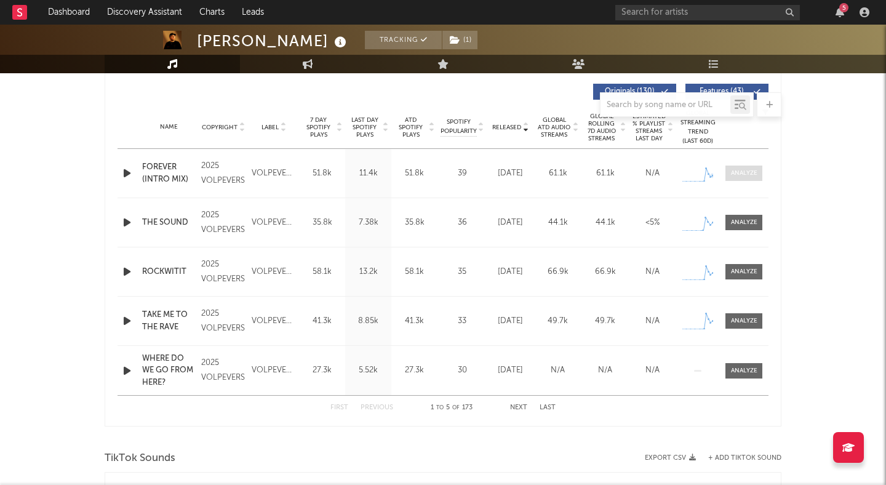
click at [741, 174] on div at bounding box center [744, 173] width 26 height 9
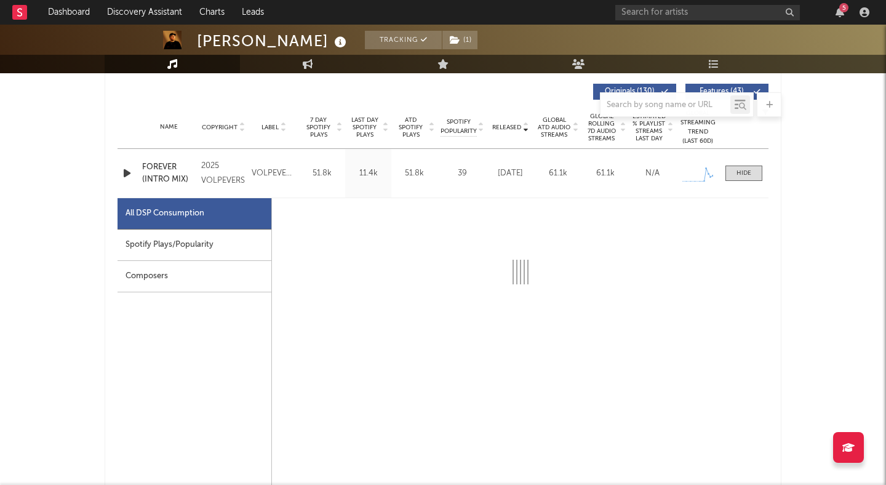
select select "1w"
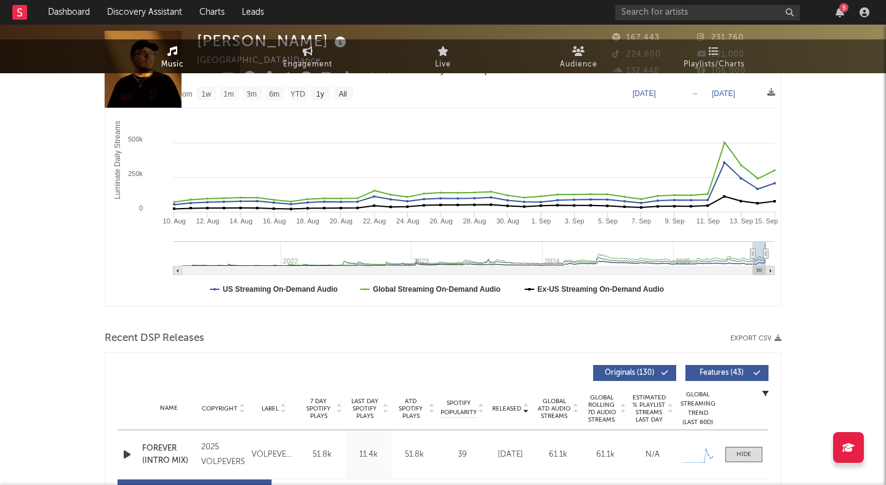
scroll to position [0, 0]
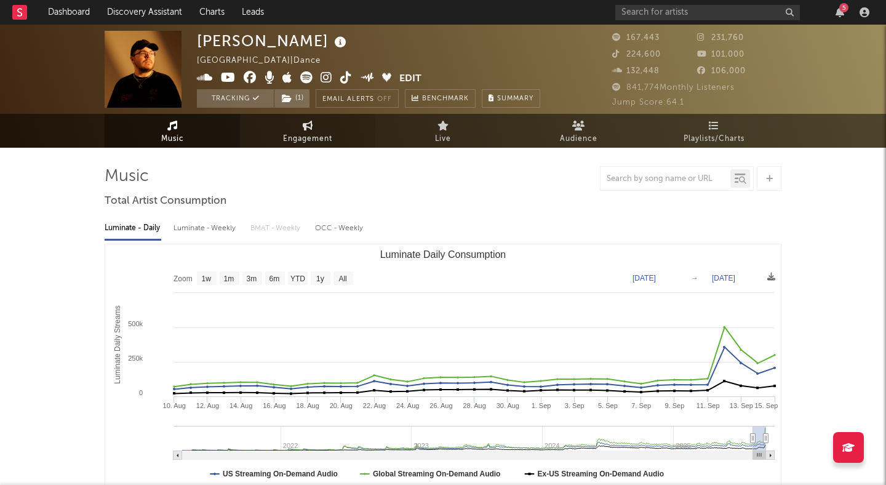
click at [316, 138] on span "Engagement" at bounding box center [307, 139] width 49 height 15
select select "1w"
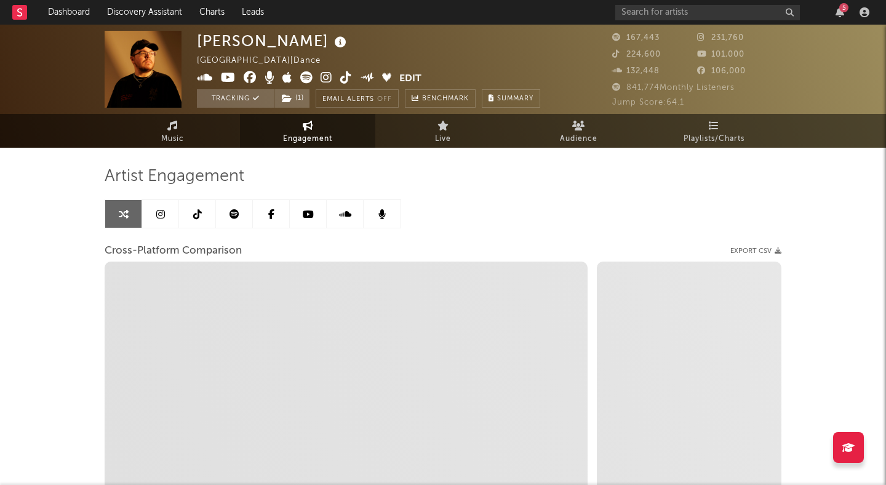
select select "1m"
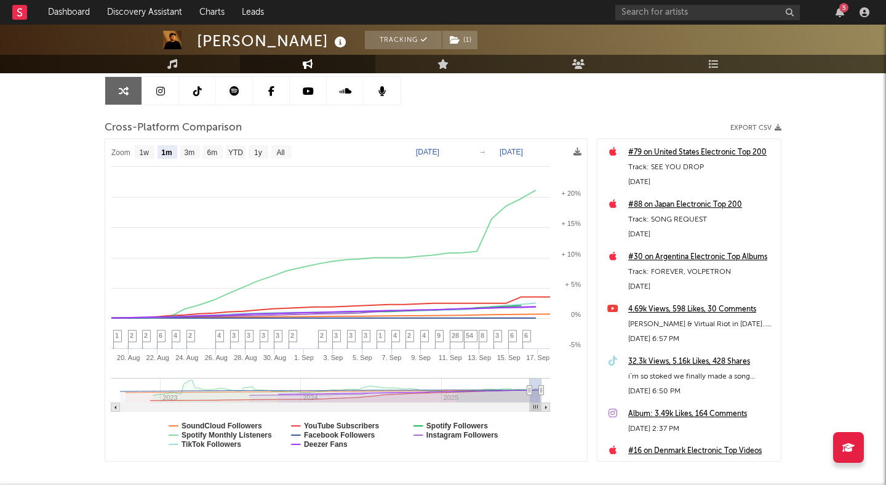
scroll to position [124, 0]
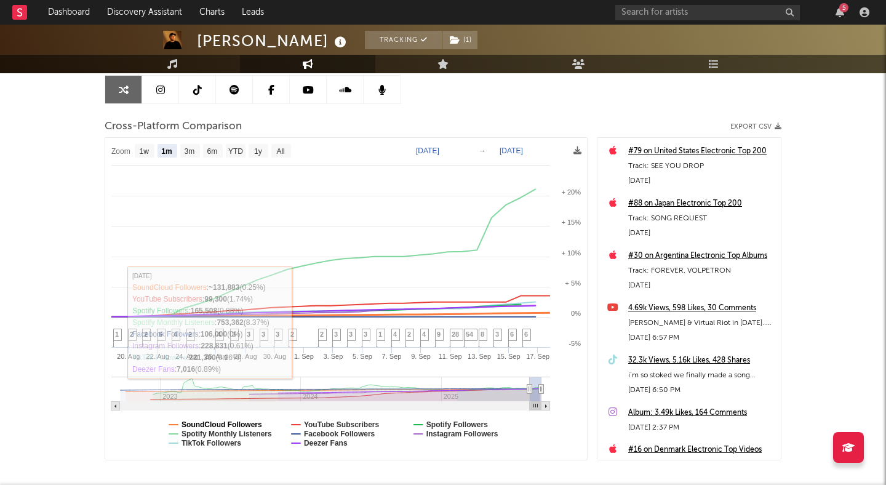
click at [221, 422] on text "SoundCloud Followers" at bounding box center [222, 424] width 81 height 9
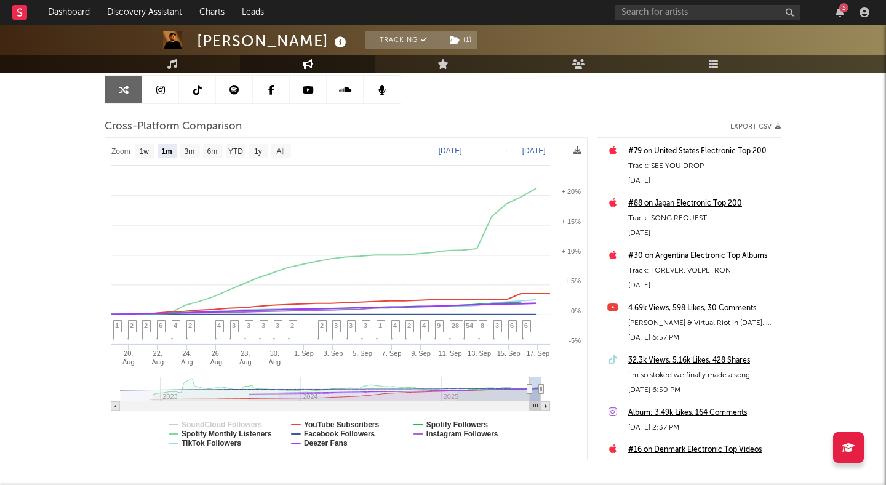
select select "1m"
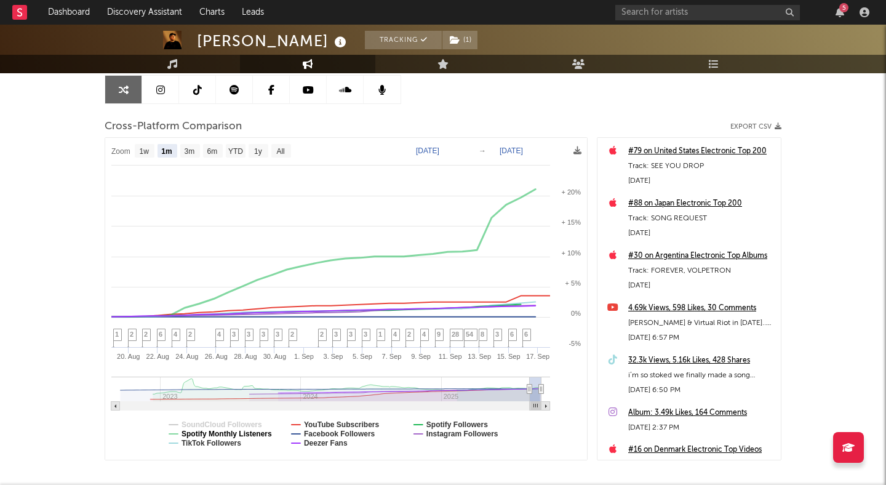
click at [222, 433] on text "Spotify Monthly Listeners" at bounding box center [227, 434] width 90 height 9
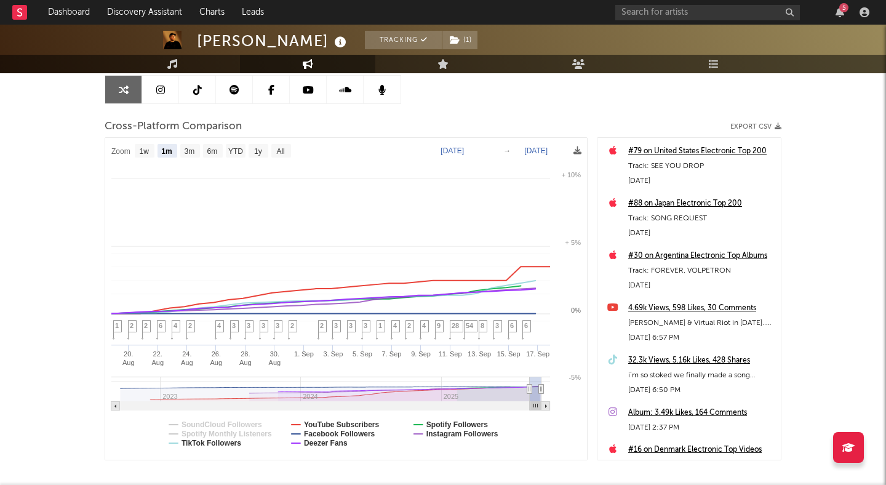
select select "1m"
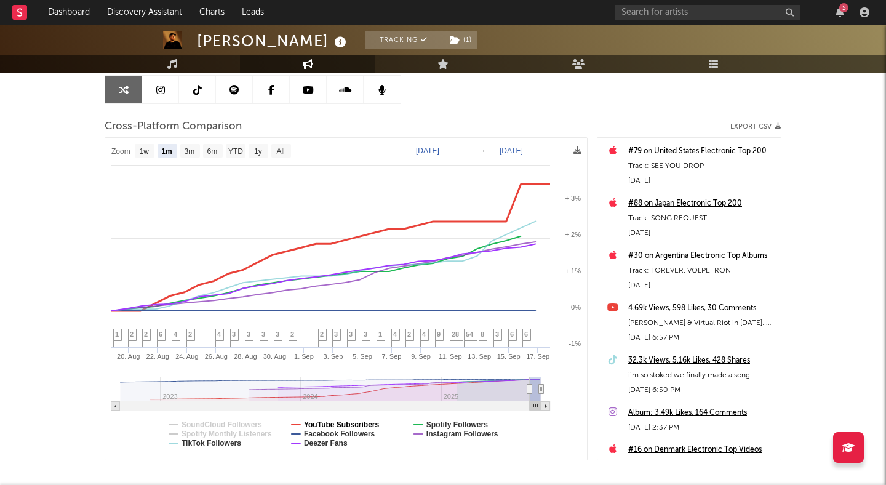
click at [335, 422] on text "YouTube Subscribers" at bounding box center [342, 424] width 76 height 9
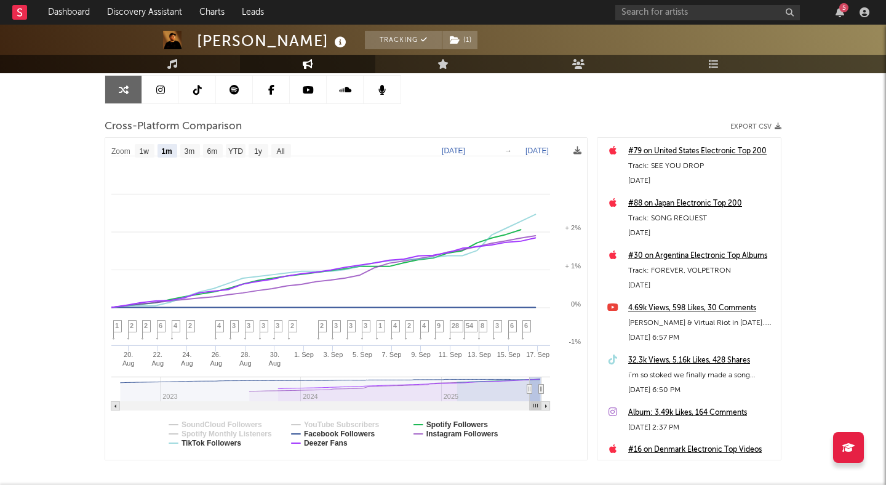
select select "1m"
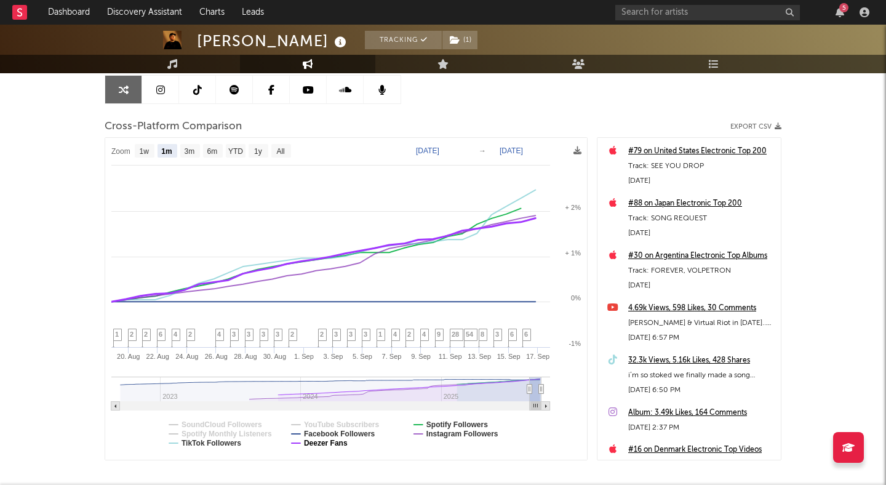
click at [326, 445] on text "Deezer Fans" at bounding box center [326, 443] width 44 height 9
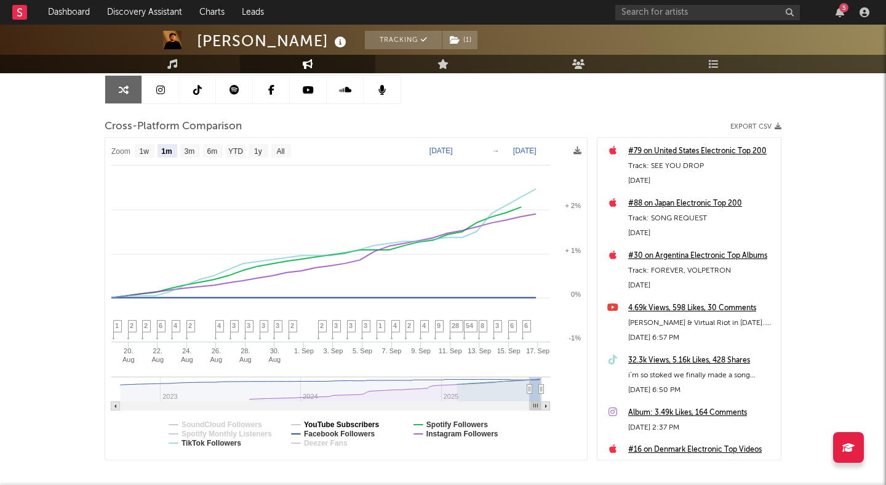
select select "1m"
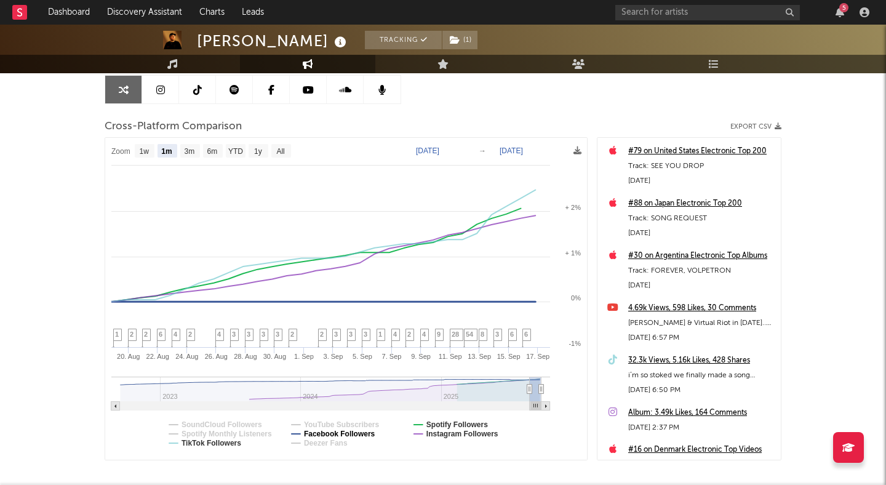
click at [359, 435] on text "Facebook Followers" at bounding box center [339, 434] width 71 height 9
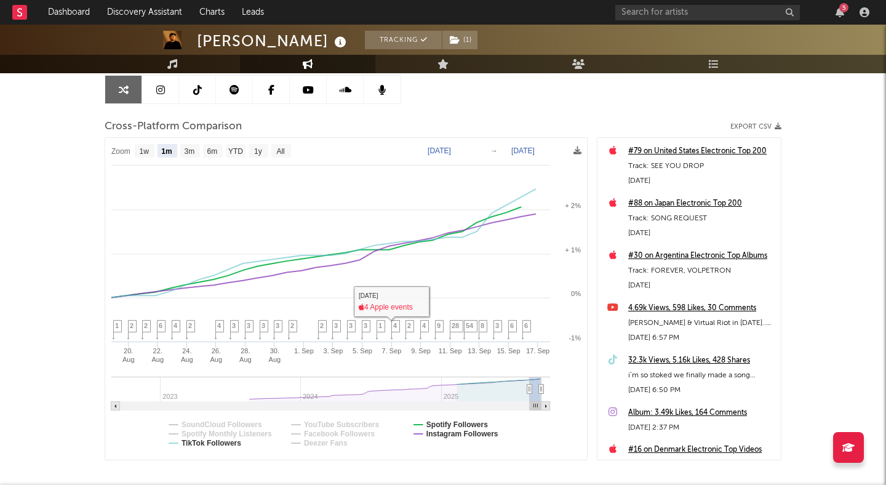
select select "1m"
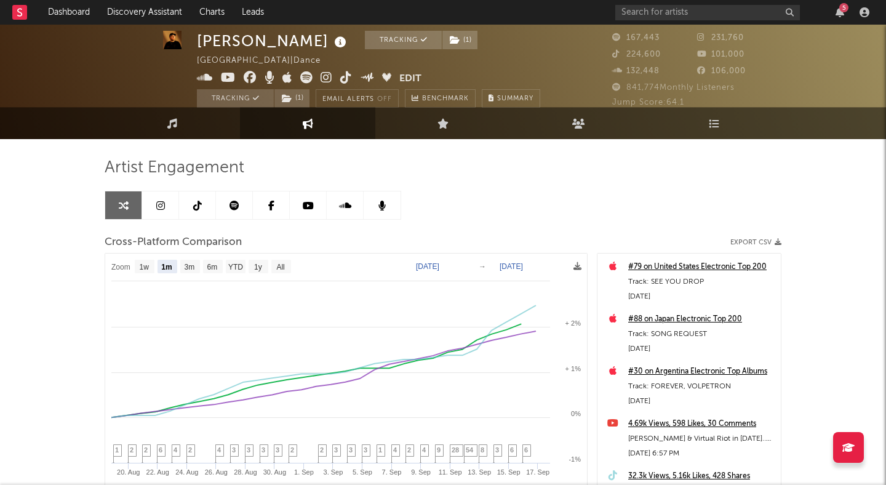
scroll to position [0, 0]
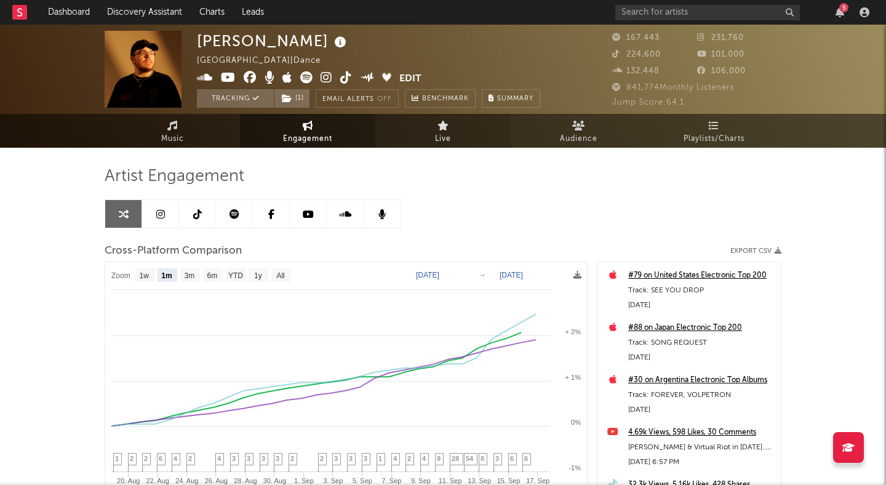
click at [441, 135] on span "Live" at bounding box center [443, 139] width 16 height 15
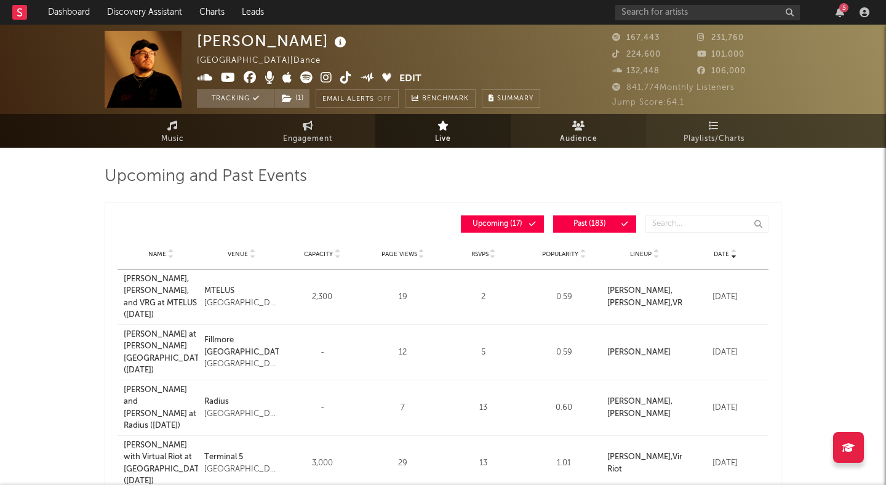
click at [563, 124] on link "Audience" at bounding box center [578, 131] width 135 height 34
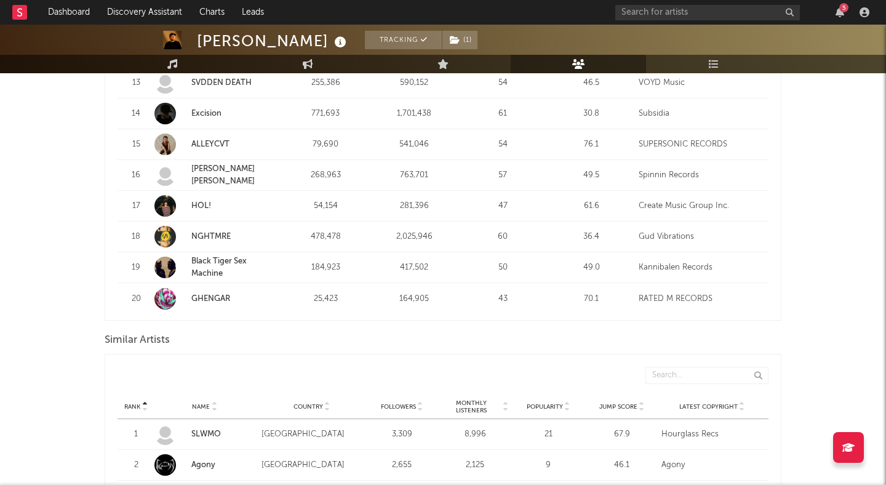
scroll to position [893, 0]
click at [60, 287] on div "Ray Volpe Tracking ( 1 ) United States | Dance Edit Tracking ( 1 ) Email Alerts…" at bounding box center [443, 143] width 886 height 2022
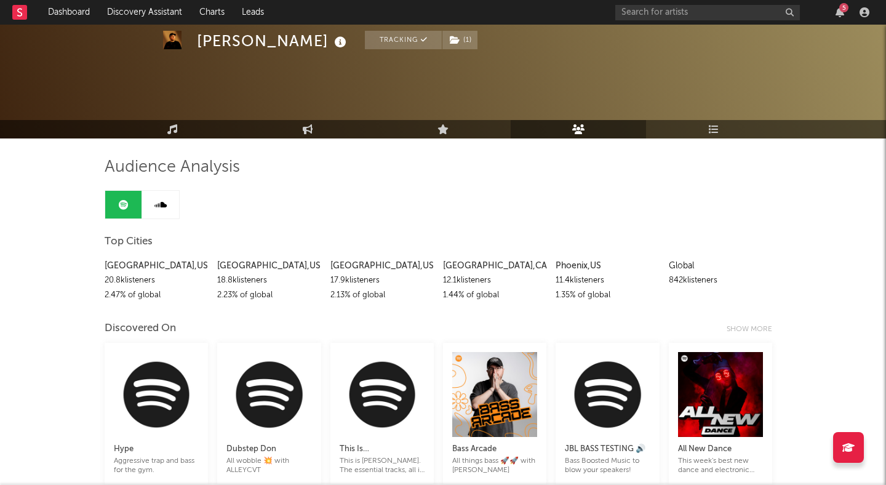
scroll to position [0, 0]
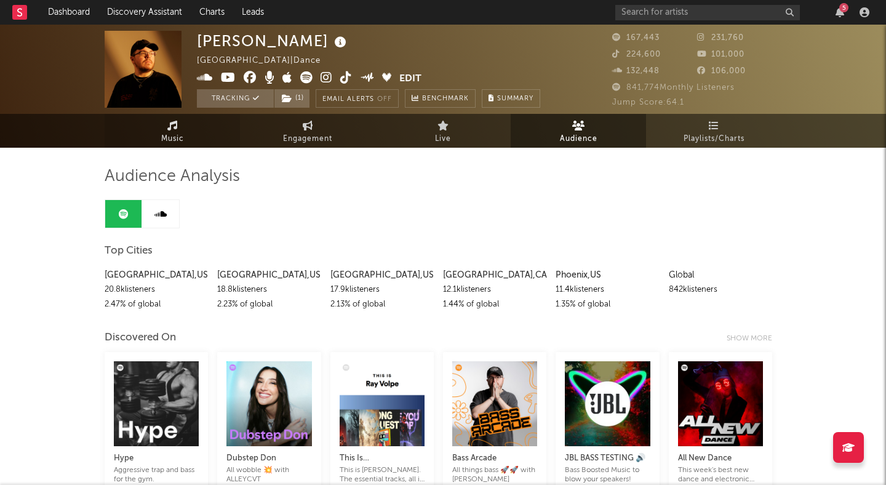
click at [163, 124] on link "Music" at bounding box center [172, 131] width 135 height 34
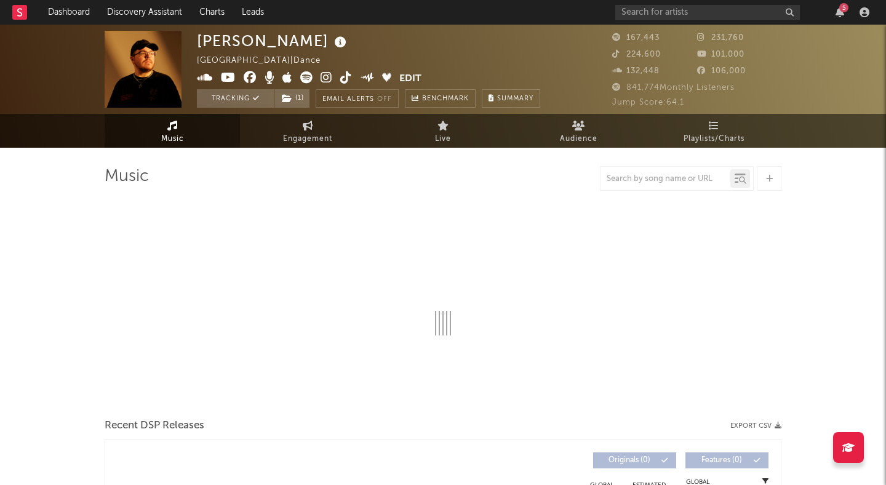
select select "6m"
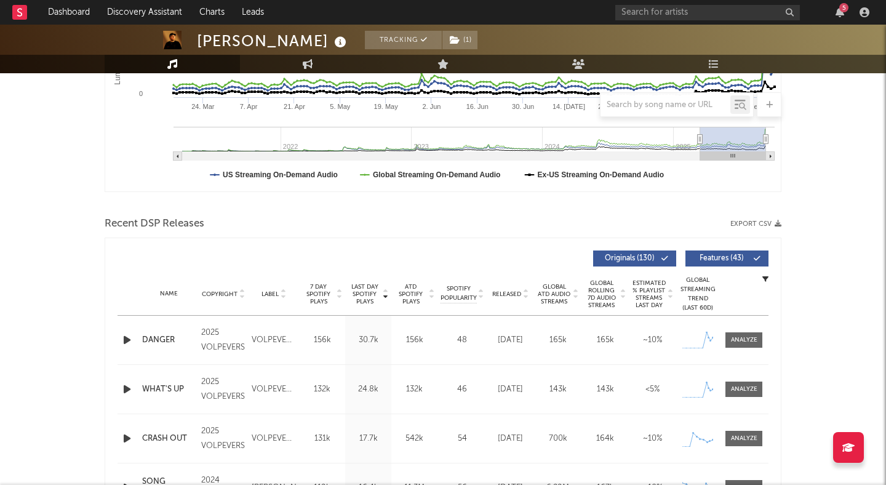
scroll to position [382, 0]
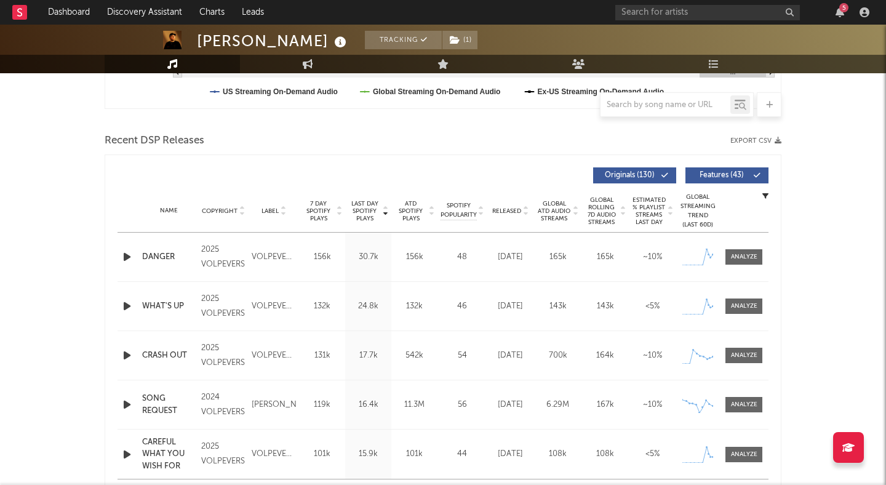
click at [525, 212] on icon at bounding box center [526, 213] width 6 height 5
click at [214, 263] on div "2025 VOLPEVERSE" at bounding box center [223, 258] width 44 height 30
click at [214, 246] on div "2025 VOLPEVERSE" at bounding box center [223, 258] width 44 height 30
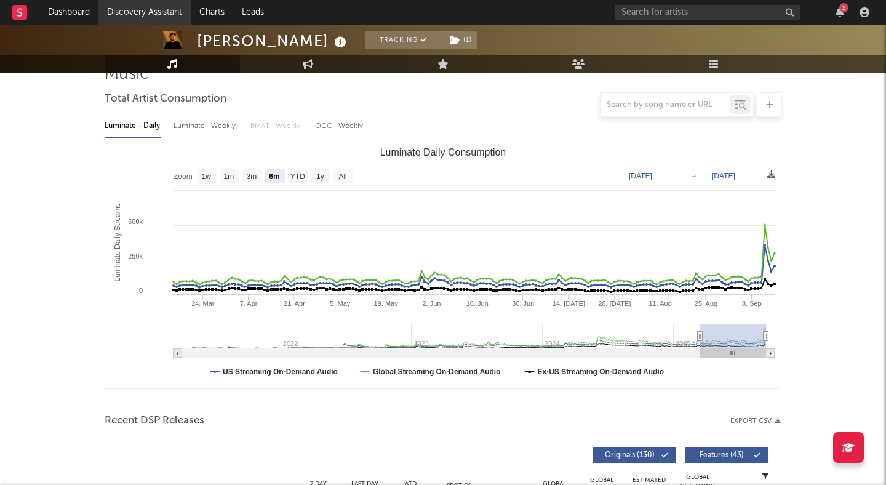
scroll to position [72, 0]
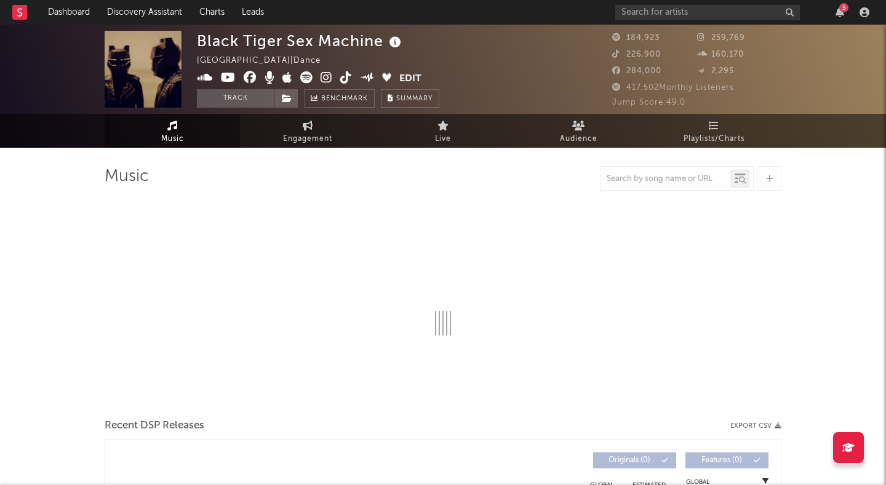
select select "6m"
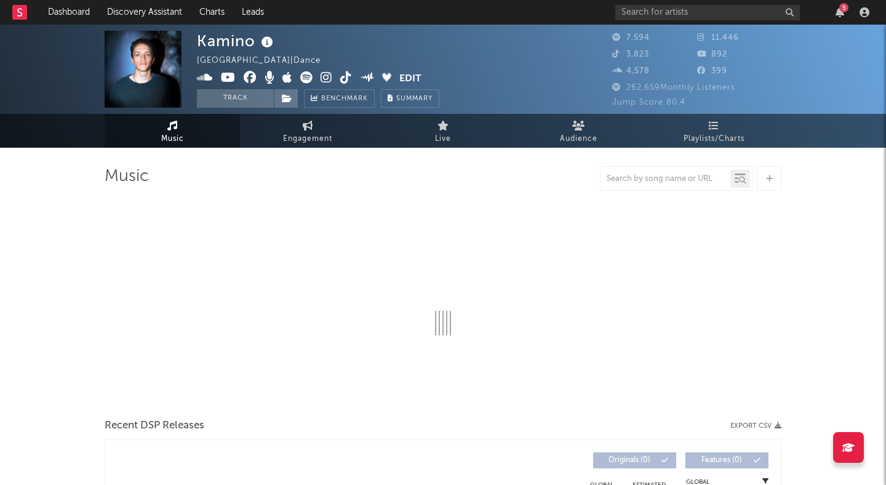
select select "6m"
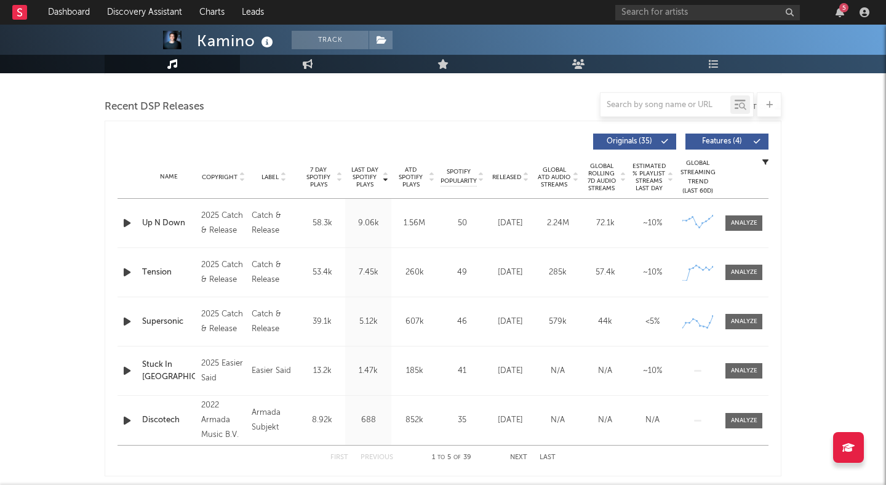
scroll to position [435, 0]
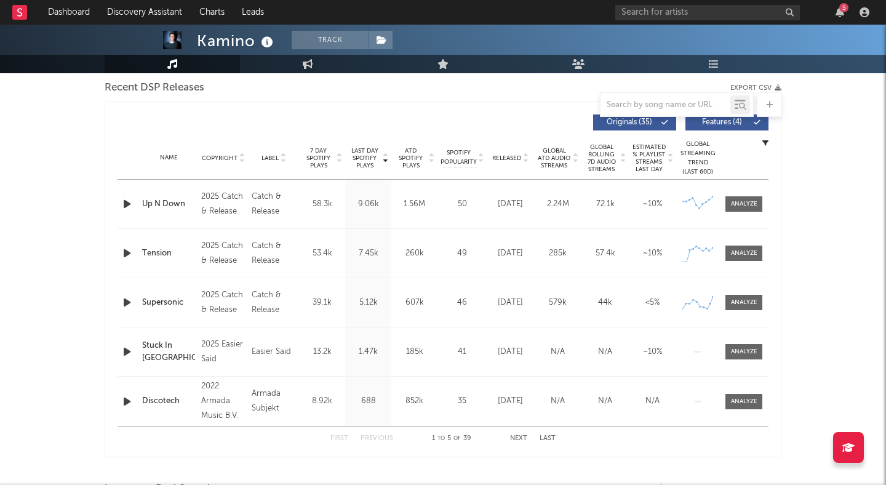
click at [527, 161] on icon at bounding box center [526, 160] width 6 height 5
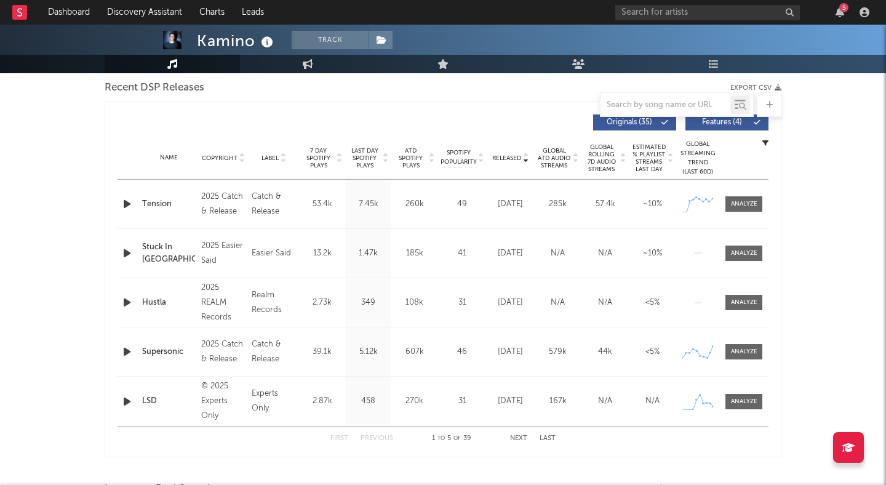
click at [122, 203] on icon "button" at bounding box center [127, 203] width 13 height 15
click at [729, 121] on span "Features ( 4 )" at bounding box center [722, 122] width 57 height 7
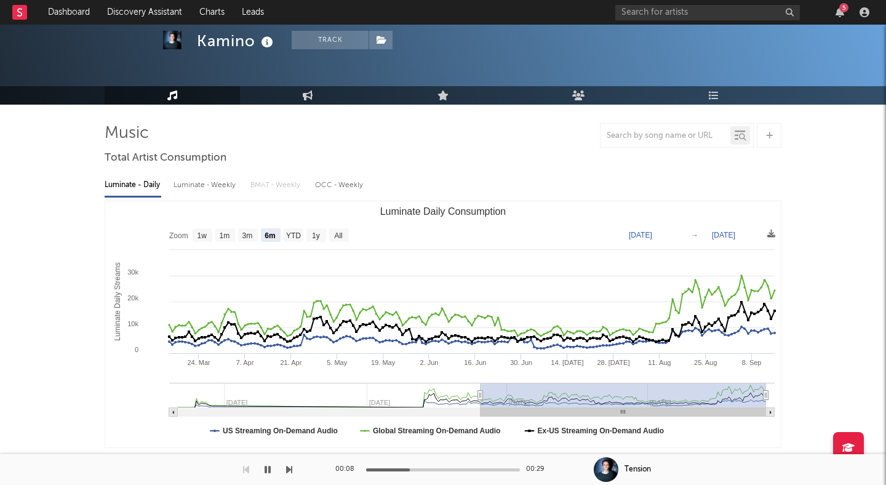
scroll to position [0, 0]
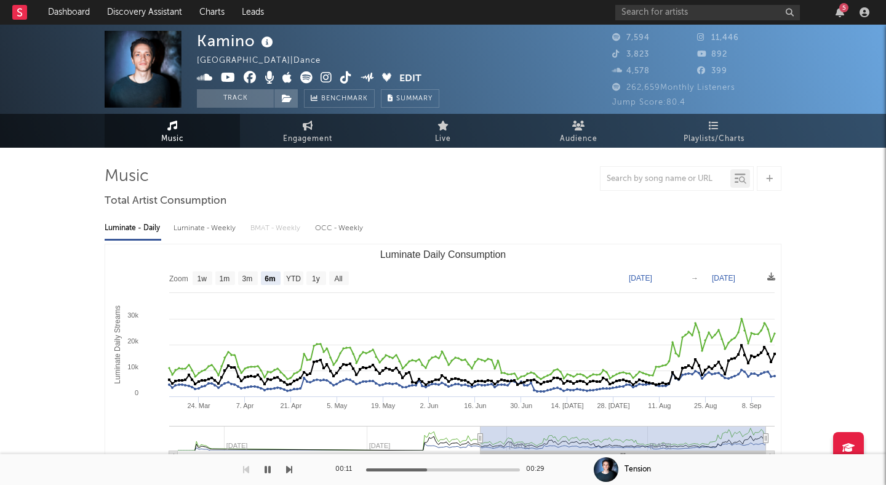
click at [323, 79] on icon at bounding box center [327, 77] width 12 height 12
click at [222, 97] on button "Track" at bounding box center [235, 98] width 77 height 18
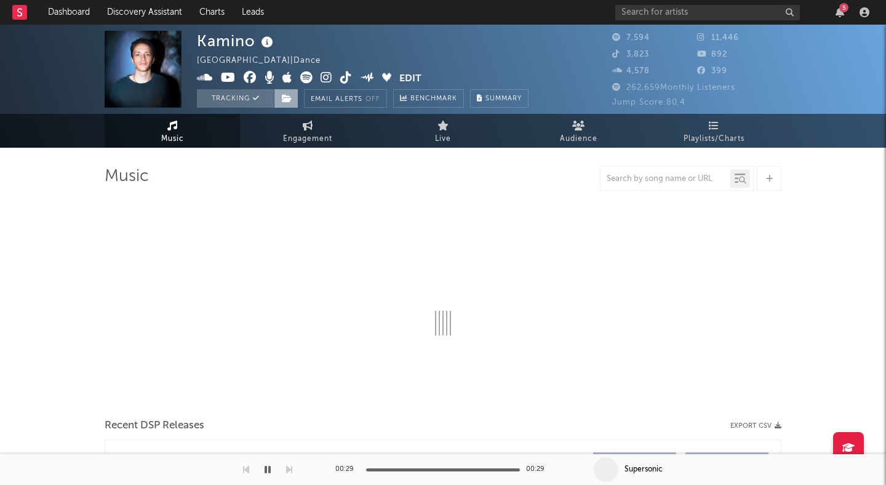
click at [291, 94] on icon at bounding box center [287, 98] width 10 height 9
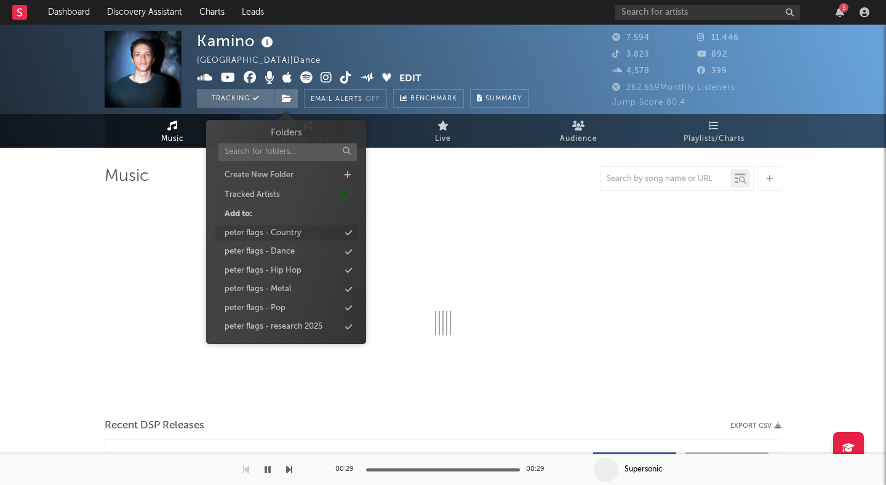
select select "6m"
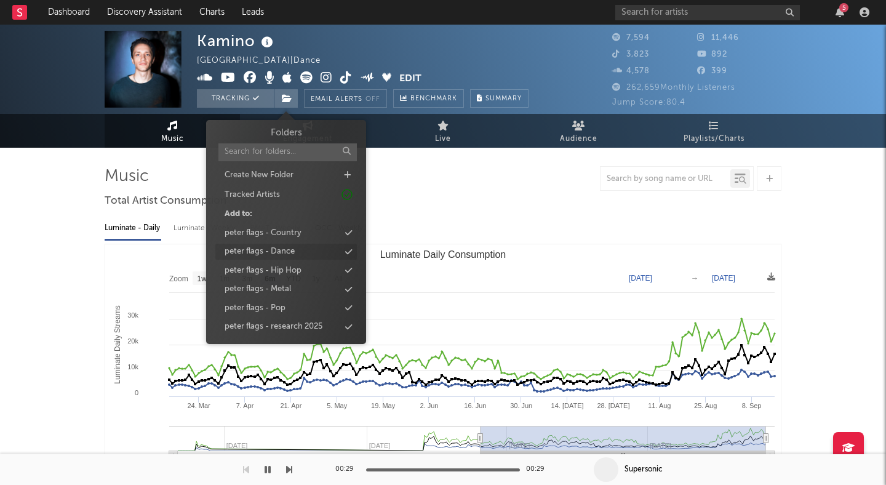
click at [306, 256] on div "peter flags - Dance" at bounding box center [286, 252] width 142 height 16
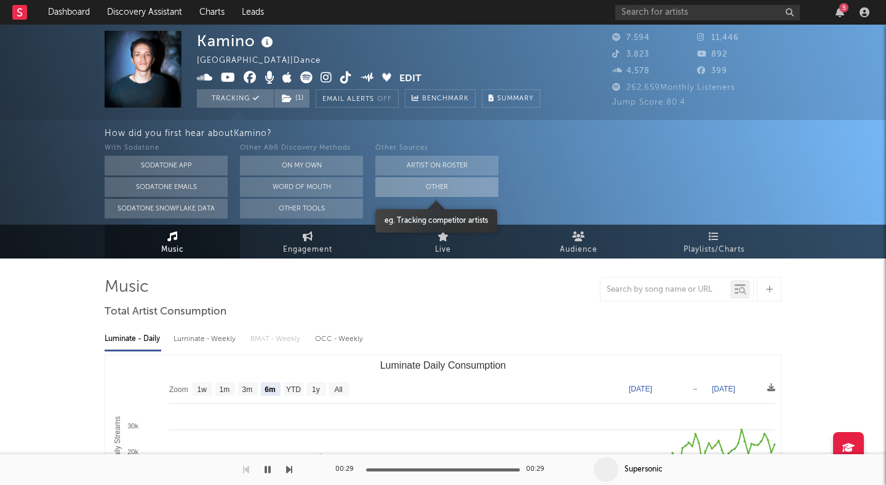
click at [393, 187] on button "Other" at bounding box center [436, 187] width 123 height 20
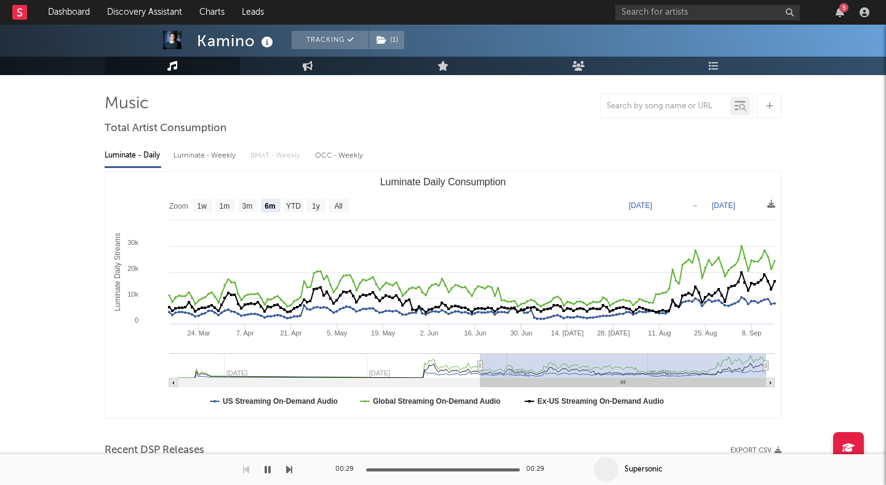
scroll to position [81, 0]
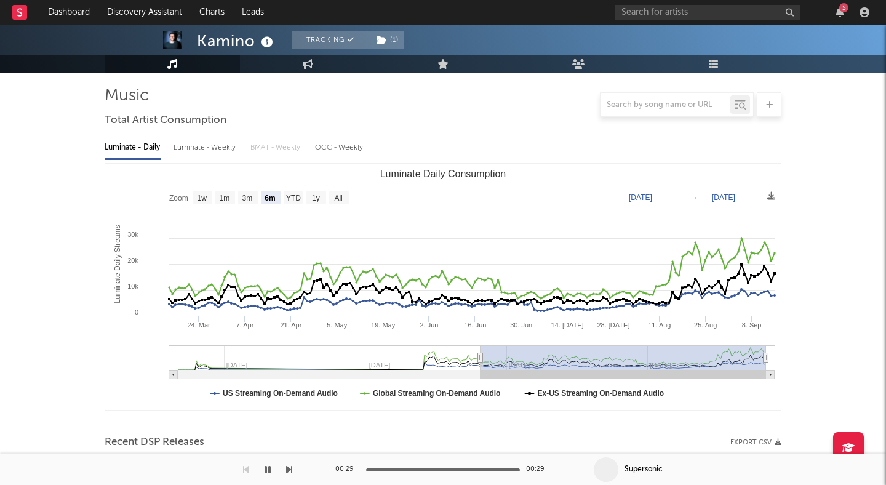
click at [180, 65] on link "Music" at bounding box center [172, 64] width 135 height 18
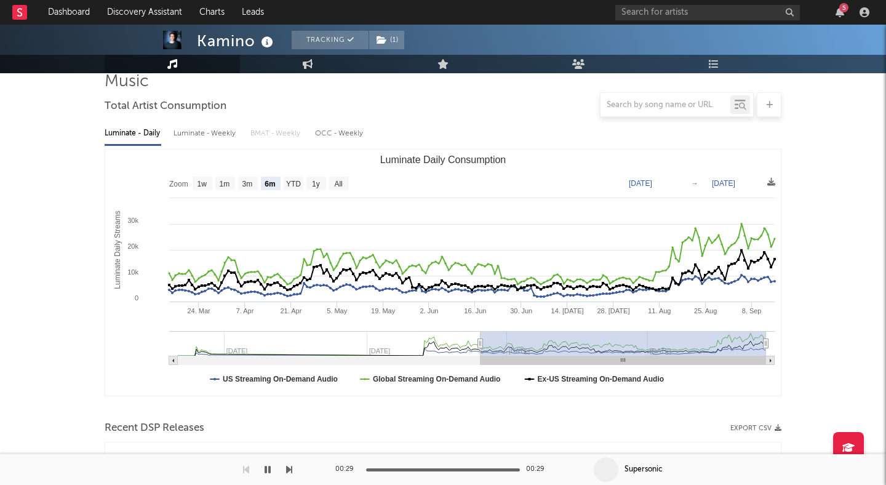
scroll to position [0, 0]
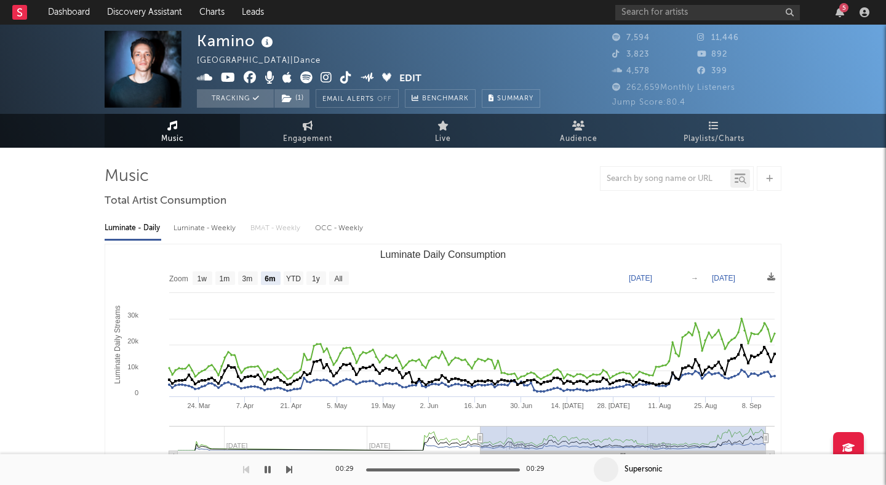
click at [343, 80] on icon at bounding box center [346, 77] width 12 height 12
click at [299, 137] on span "Engagement" at bounding box center [307, 139] width 49 height 15
select select "1w"
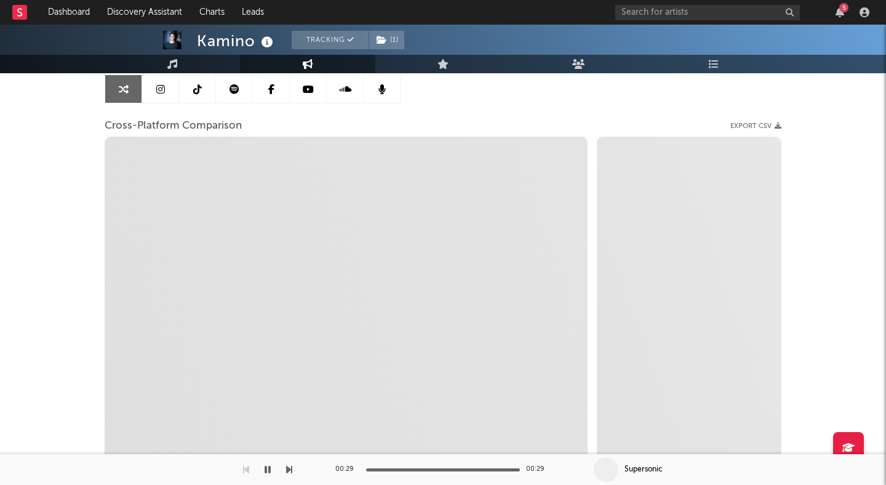
scroll to position [186, 0]
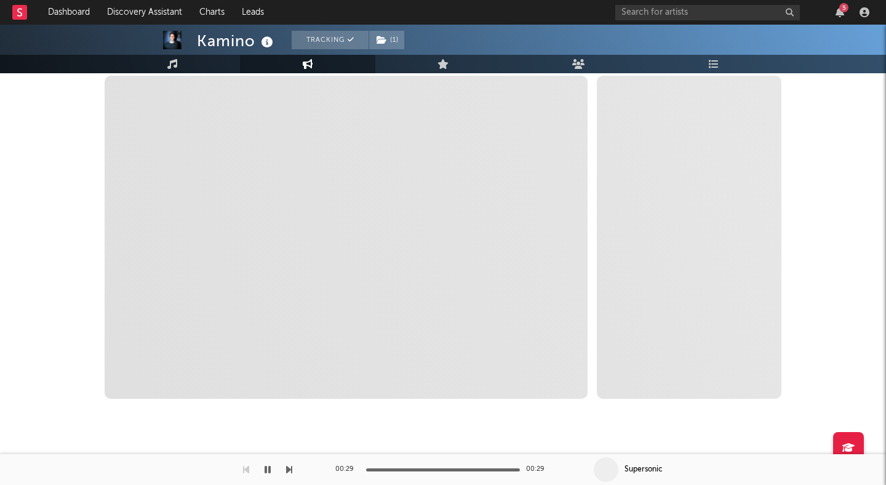
select select "1m"
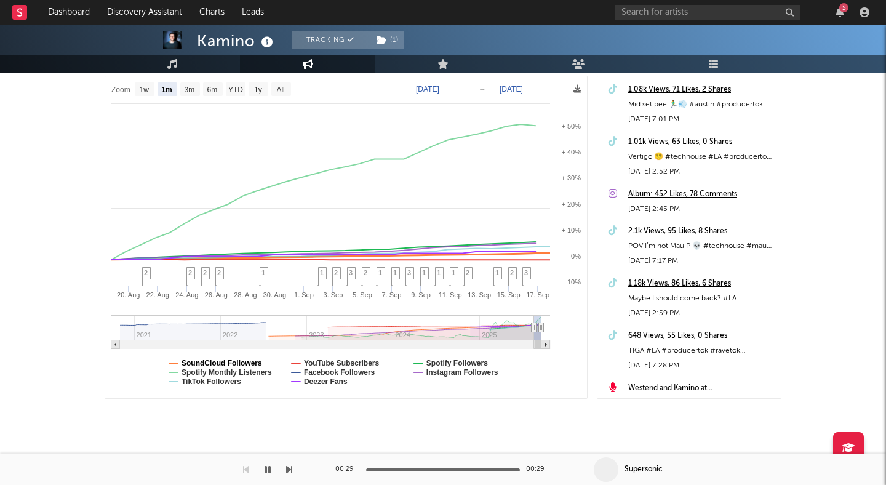
click at [235, 363] on text "SoundCloud Followers" at bounding box center [222, 363] width 81 height 9
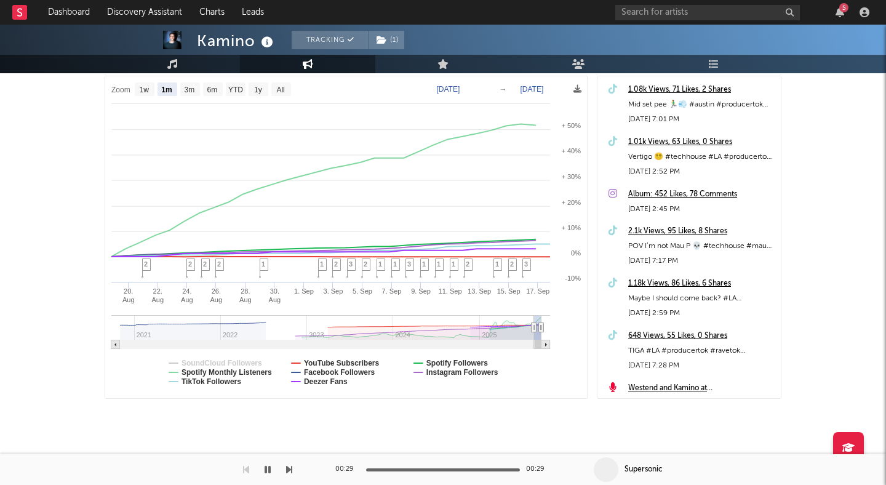
select select "1m"
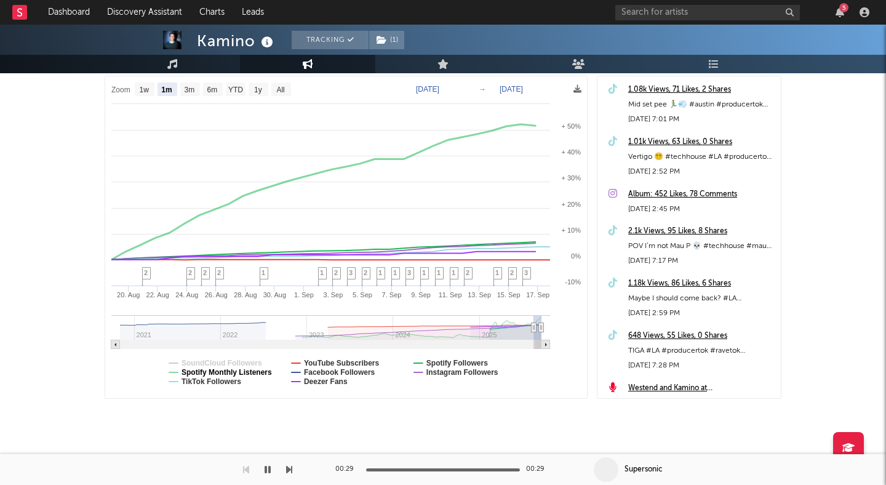
click at [226, 374] on text "Spotify Monthly Listeners" at bounding box center [227, 372] width 90 height 9
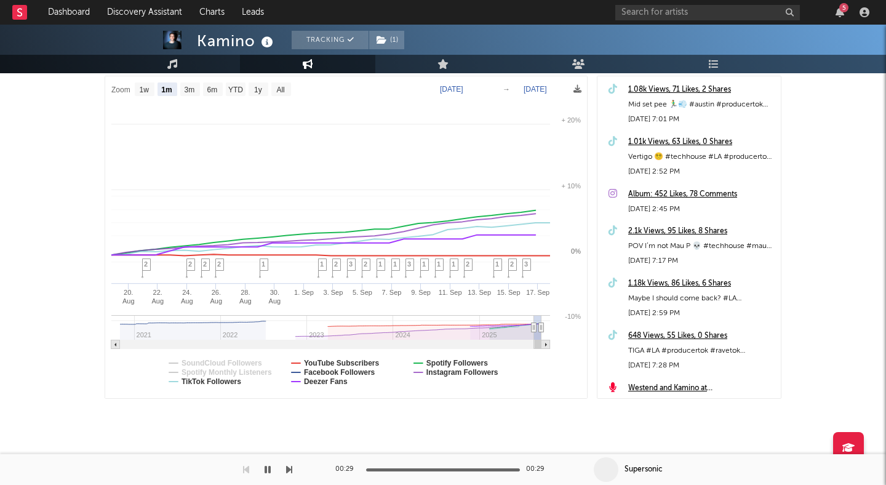
select select "1m"
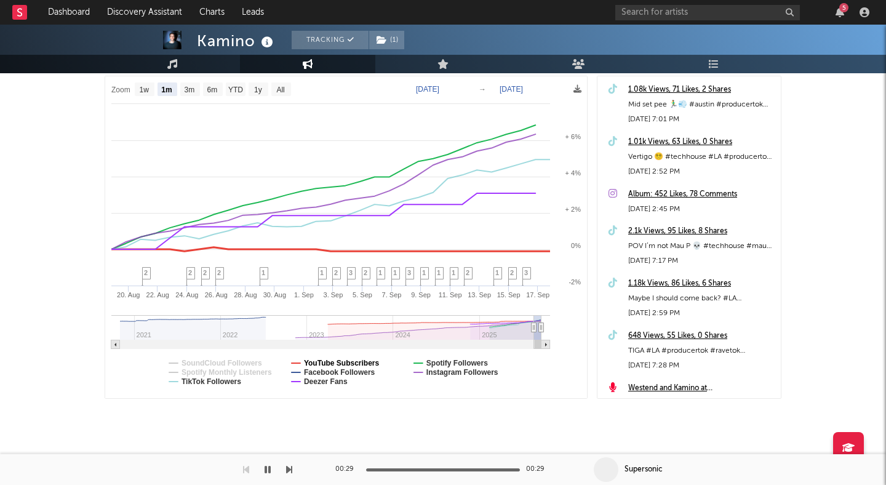
click at [316, 359] on text "YouTube Subscribers" at bounding box center [342, 363] width 76 height 9
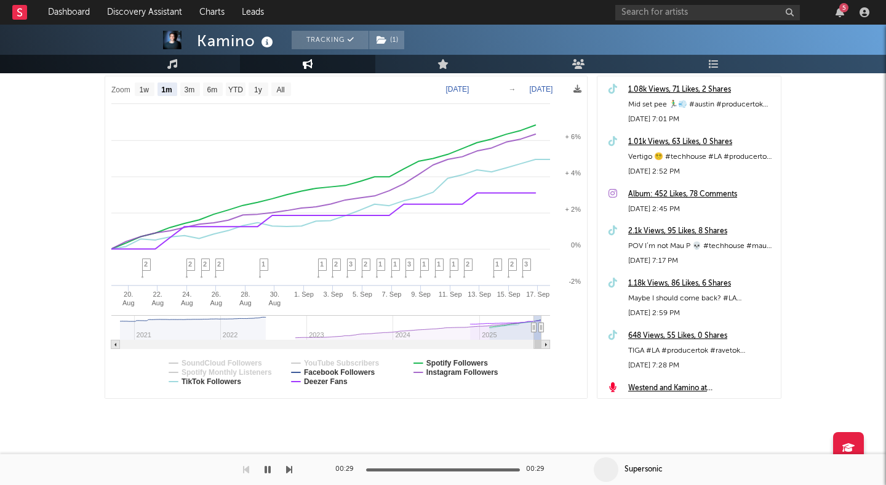
select select "1m"
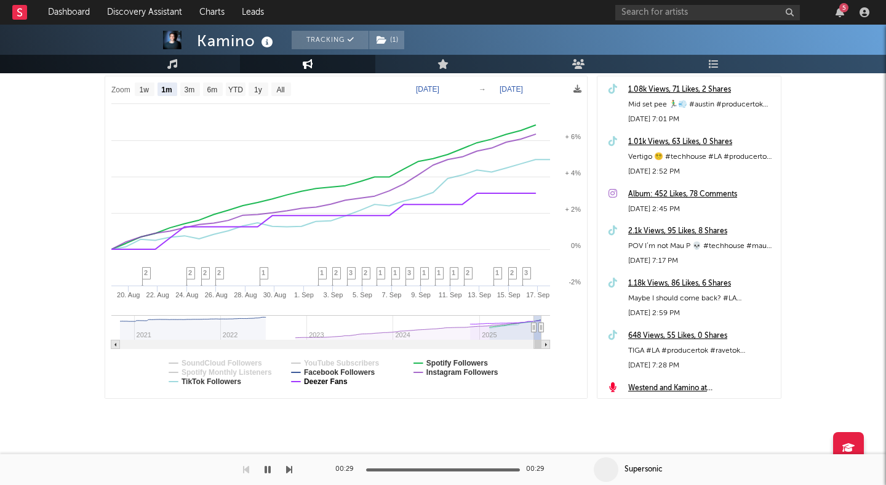
click at [316, 383] on text "Deezer Fans" at bounding box center [326, 381] width 44 height 9
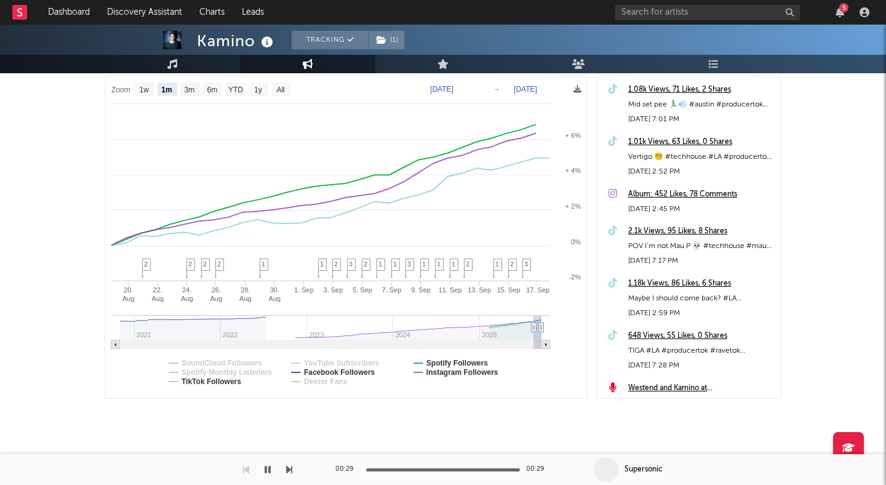
select select "1m"
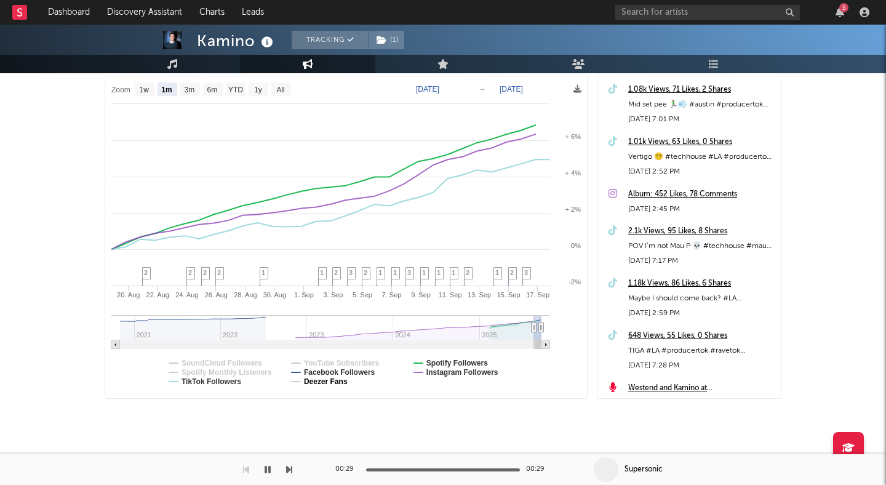
click at [342, 374] on text "Facebook Followers" at bounding box center [339, 372] width 71 height 9
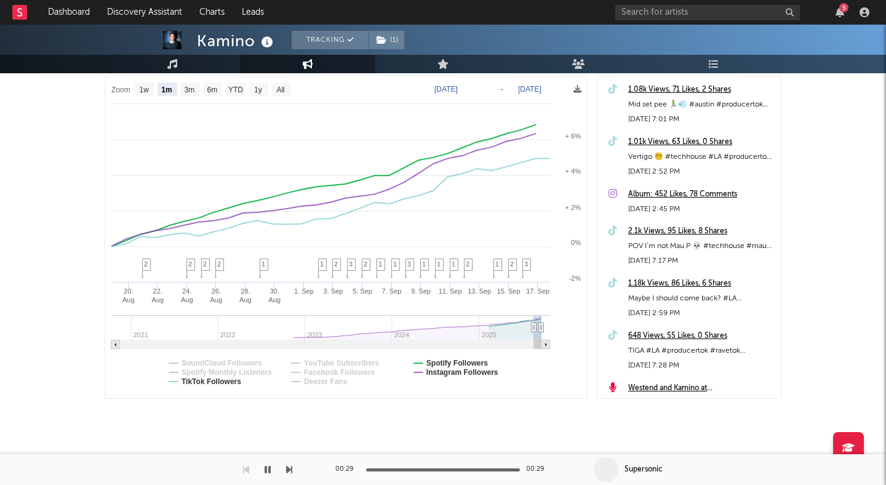
select select "1m"
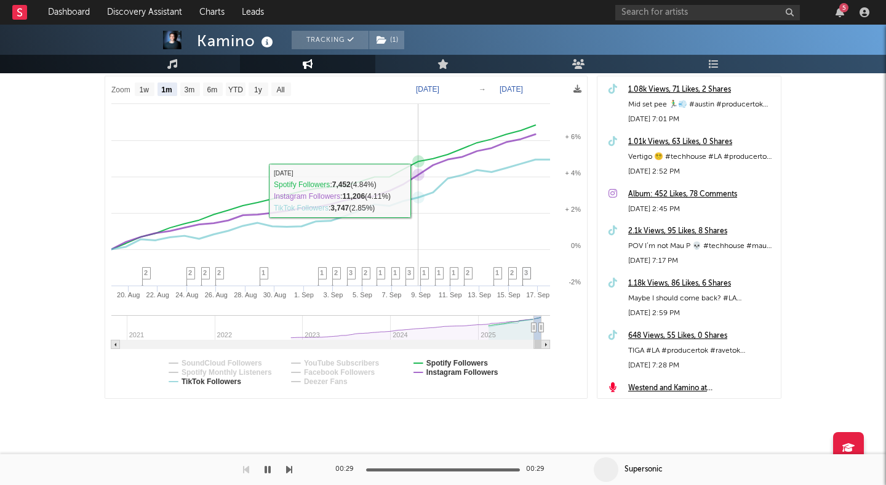
scroll to position [0, 0]
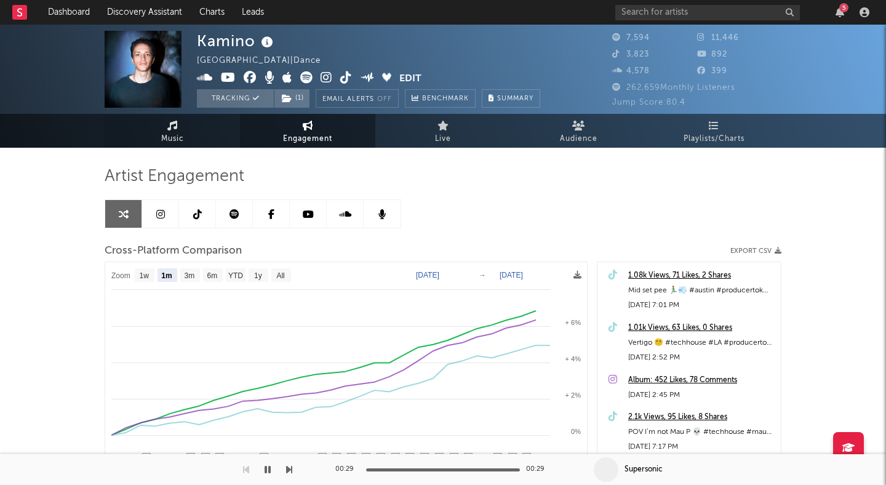
click at [195, 127] on link "Music" at bounding box center [172, 131] width 135 height 34
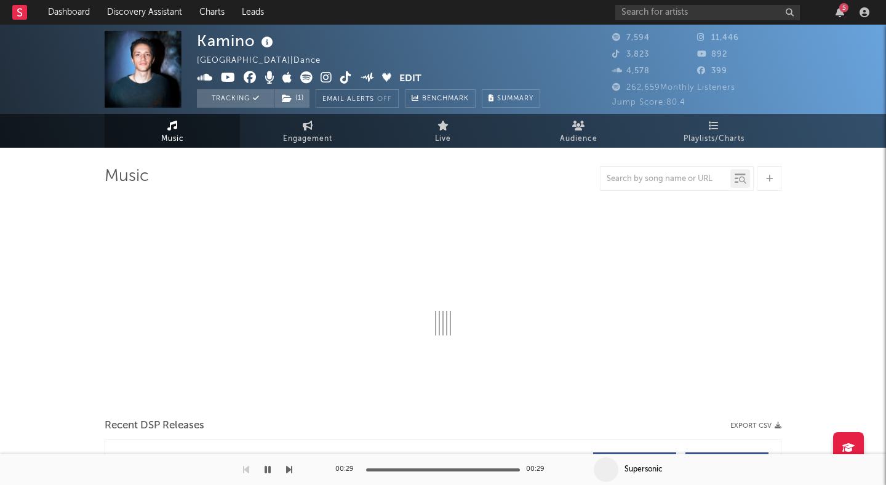
select select "6m"
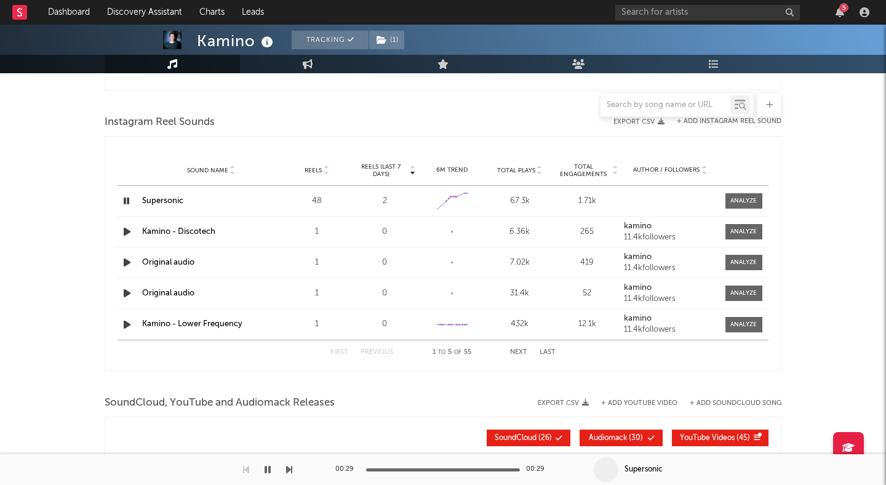
scroll to position [813, 0]
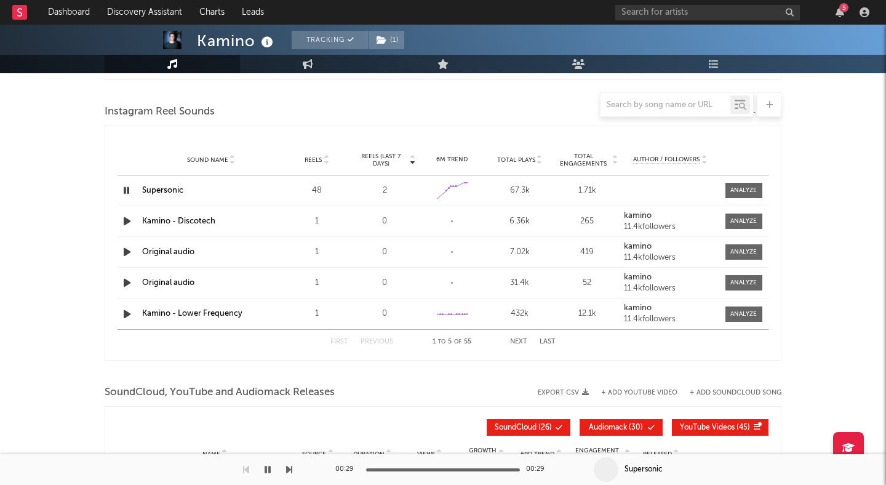
click at [325, 164] on icon at bounding box center [326, 162] width 6 height 5
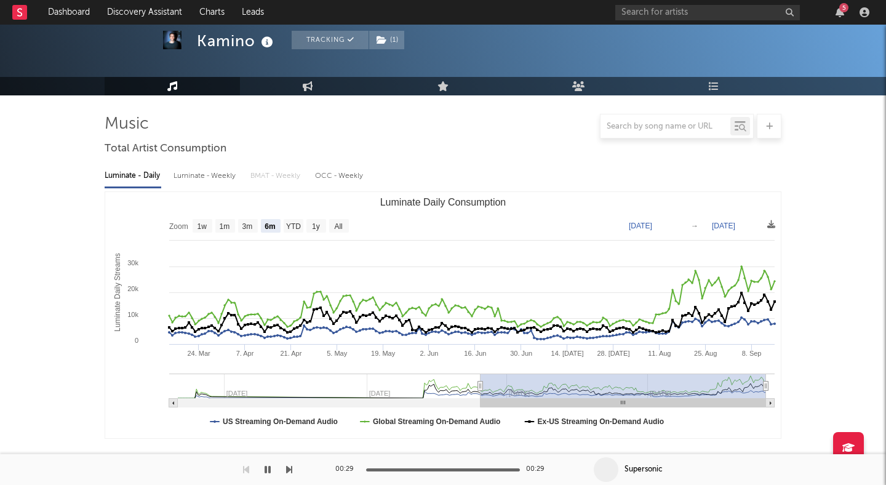
scroll to position [0, 0]
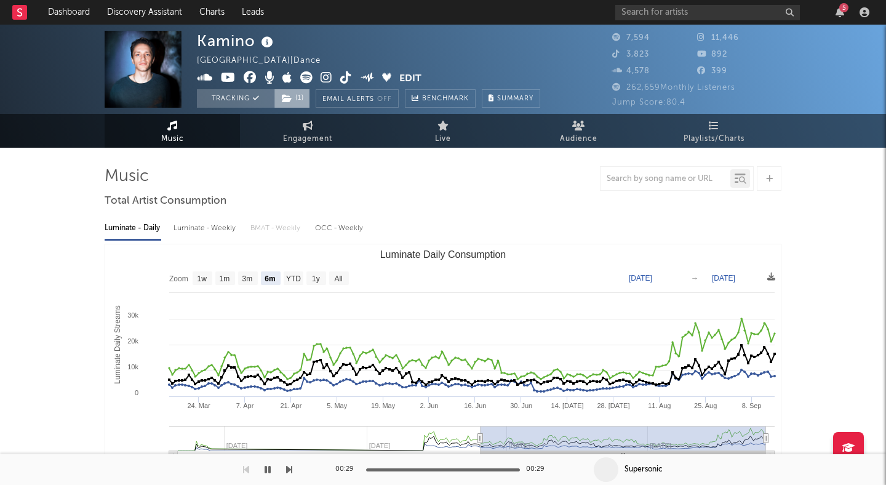
click at [303, 92] on span "( 1 )" at bounding box center [292, 98] width 36 height 18
click at [336, 50] on div "Kamino [GEOGRAPHIC_DATA] | Dance Edit Tracking ( 1 ) Email Alerts Off Benchmark…" at bounding box center [368, 69] width 343 height 77
click at [299, 98] on span "( 1 )" at bounding box center [292, 98] width 36 height 18
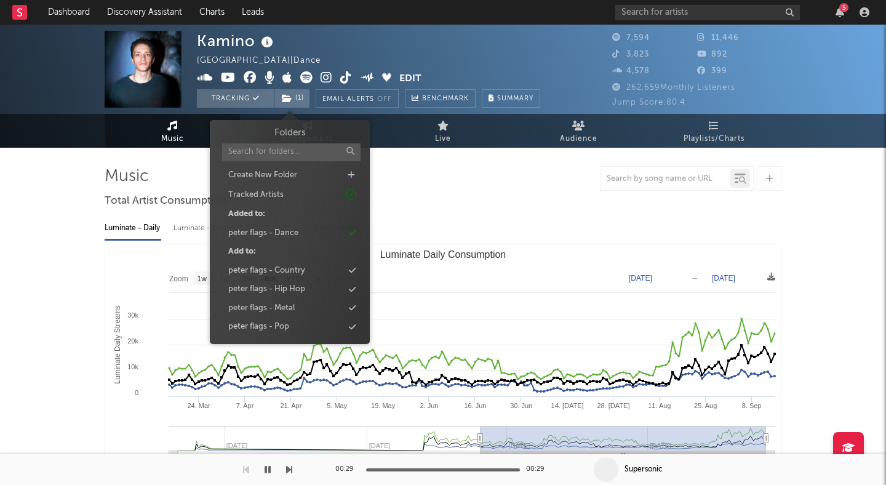
click at [339, 48] on div "Kamino [GEOGRAPHIC_DATA] | Dance Edit Tracking ( 1 ) Email Alerts Off Benchmark…" at bounding box center [368, 69] width 343 height 77
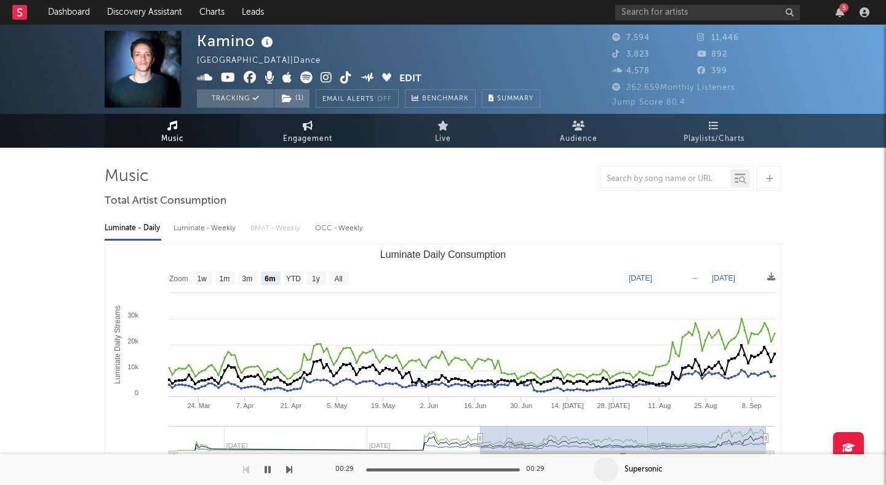
click at [317, 126] on link "Engagement" at bounding box center [307, 131] width 135 height 34
select select "1w"
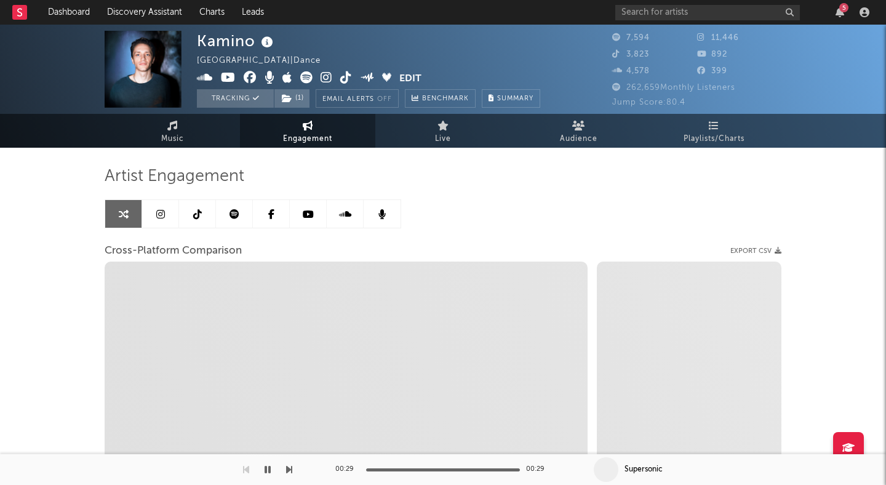
select select "1m"
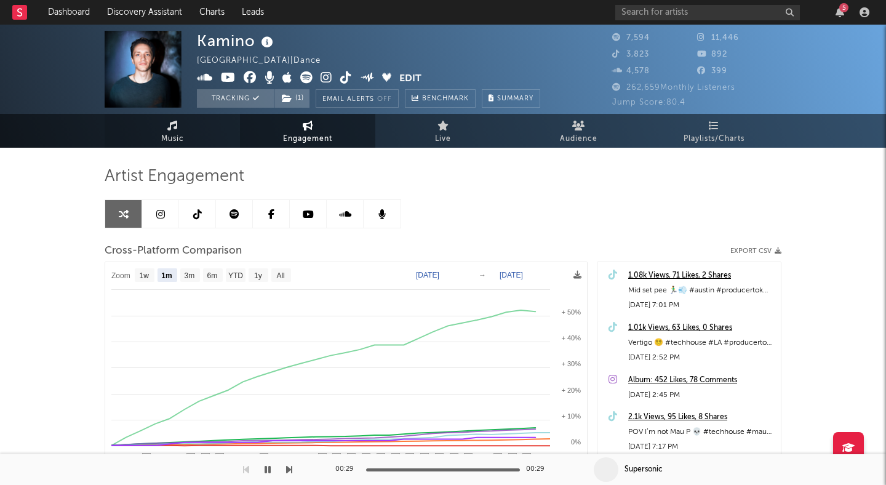
click at [187, 129] on link "Music" at bounding box center [172, 131] width 135 height 34
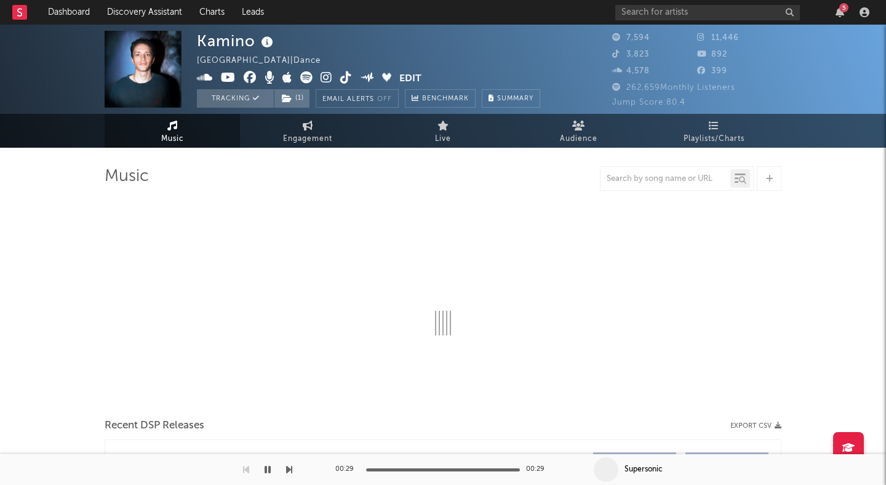
select select "6m"
